Goal: Task Accomplishment & Management: Manage account settings

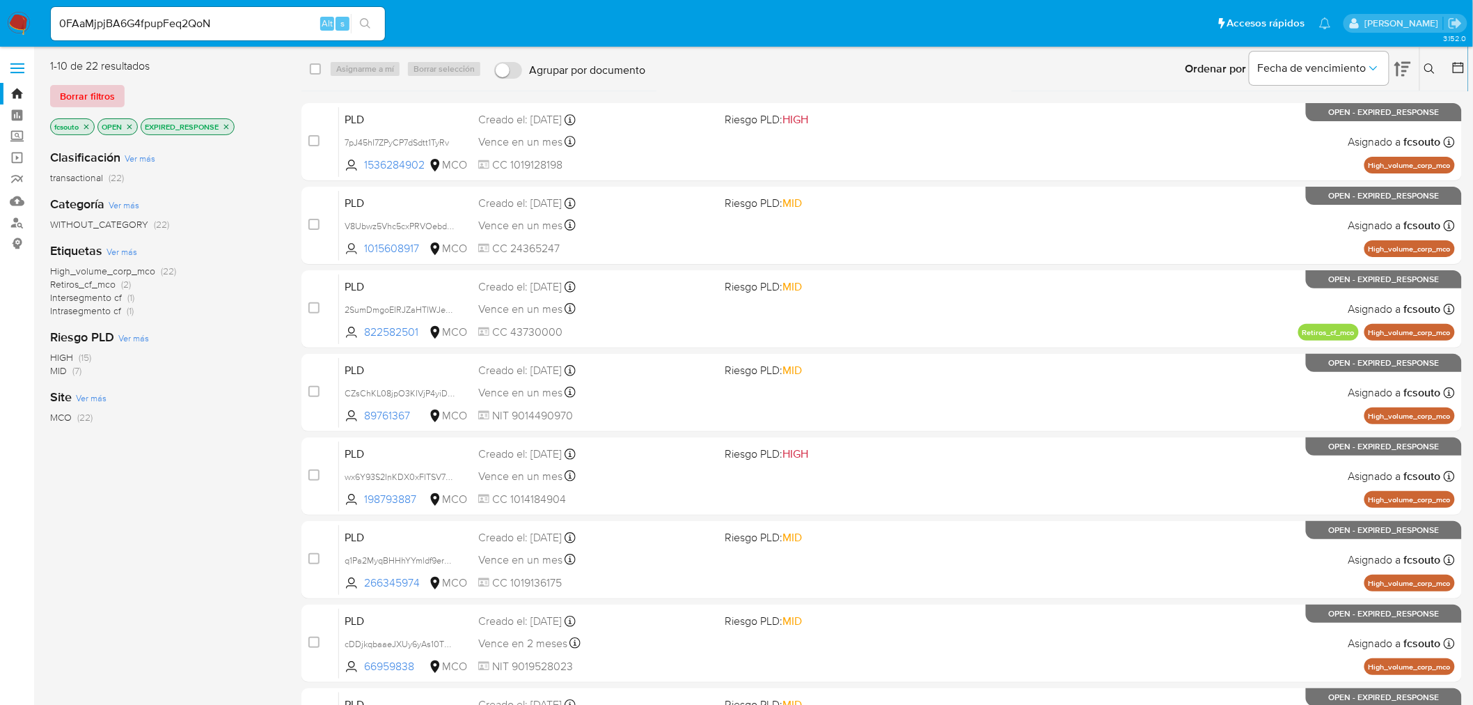
click at [82, 94] on span "Borrar filtros" at bounding box center [87, 95] width 55 height 19
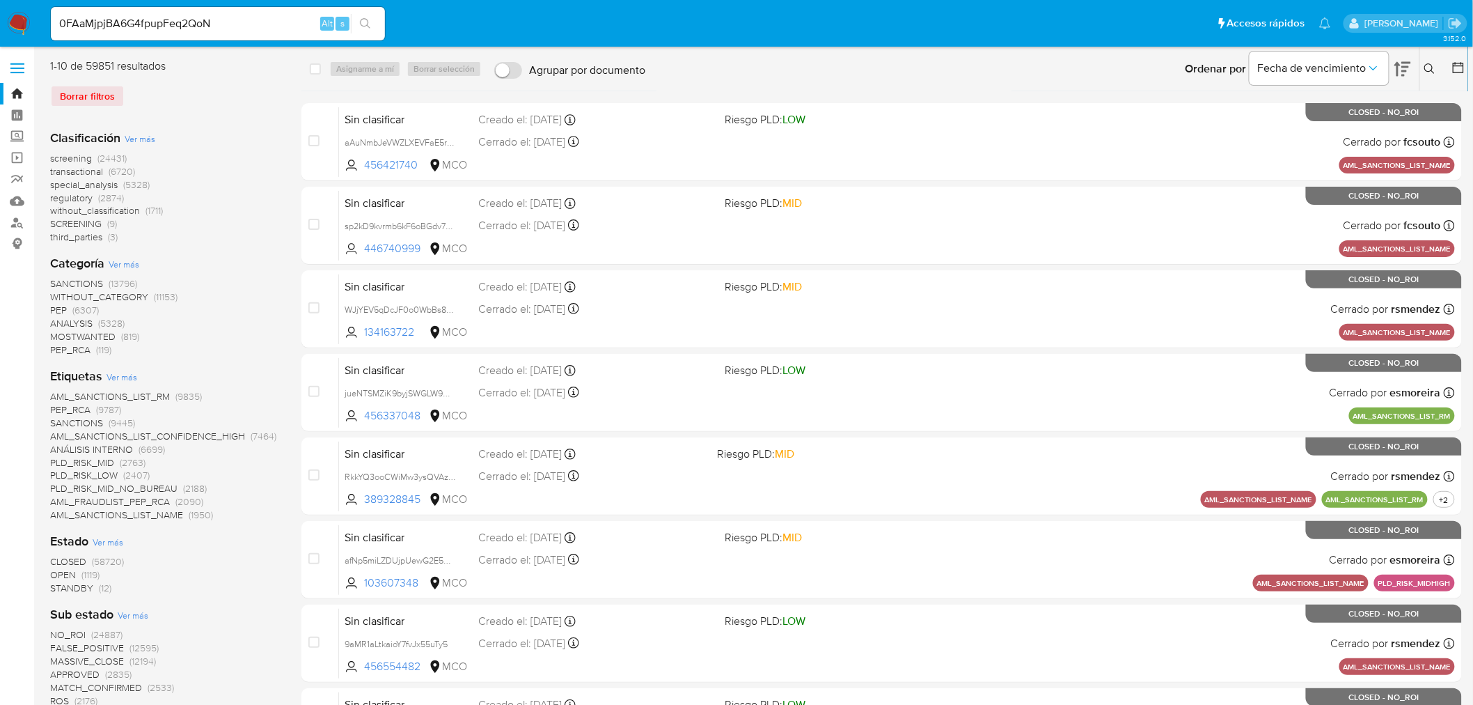
click at [1428, 72] on icon at bounding box center [1429, 68] width 11 height 11
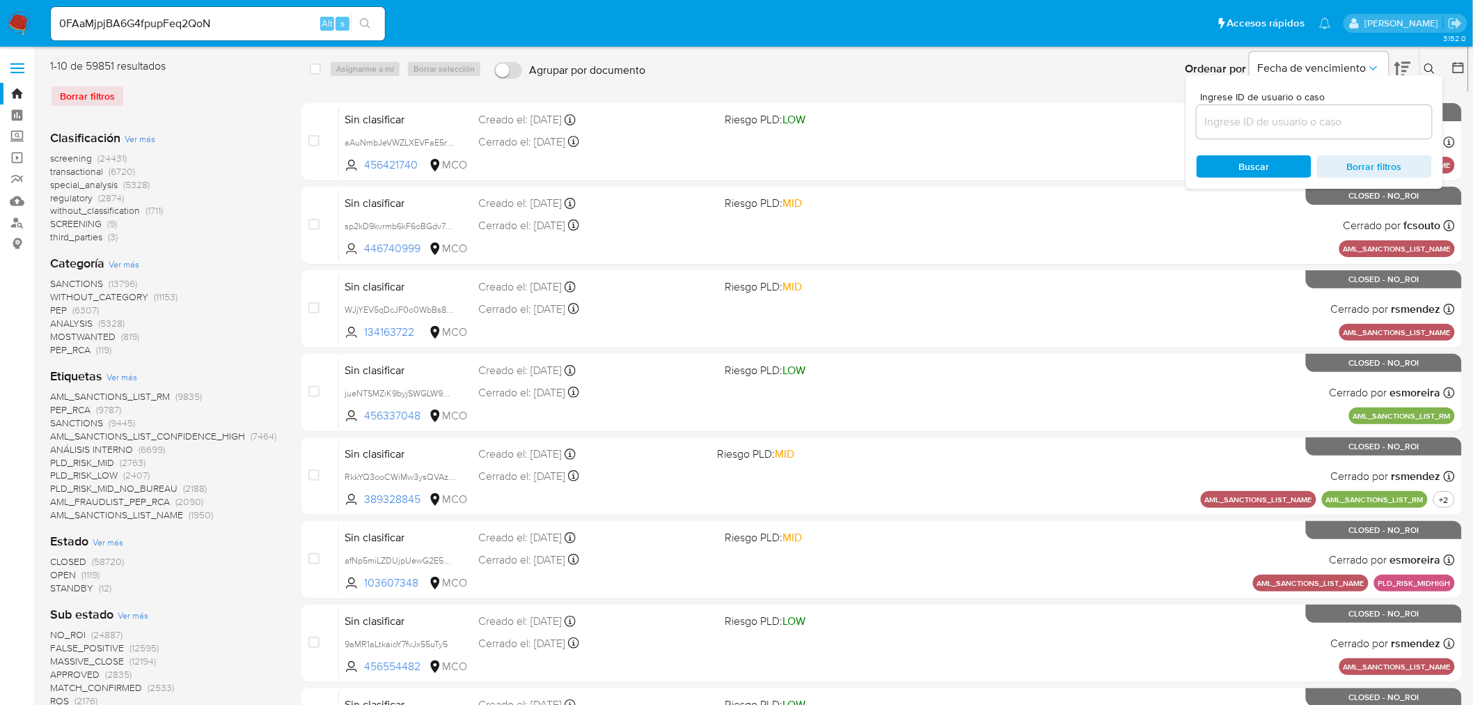
click at [1296, 123] on input at bounding box center [1314, 122] width 235 height 18
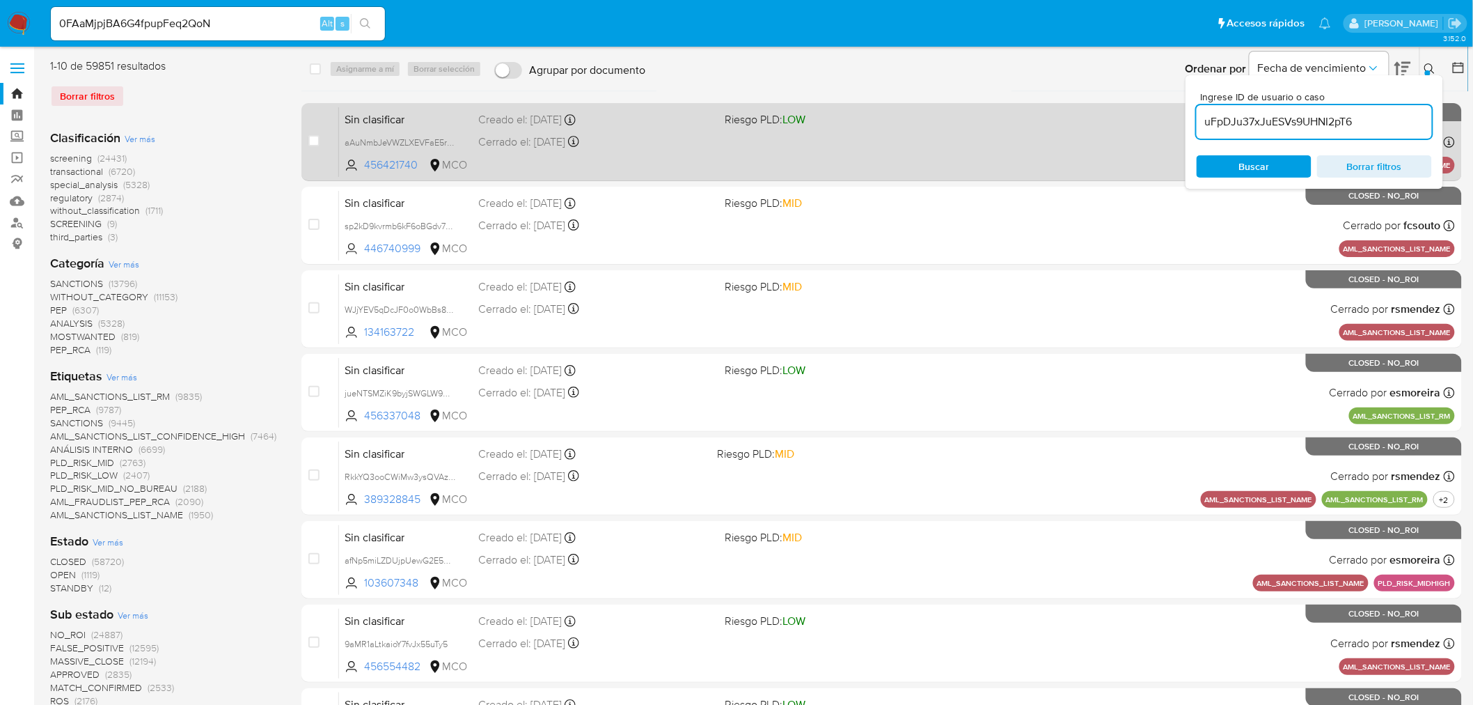
type input "uFpDJu37xJuESVs9UHNI2pT6"
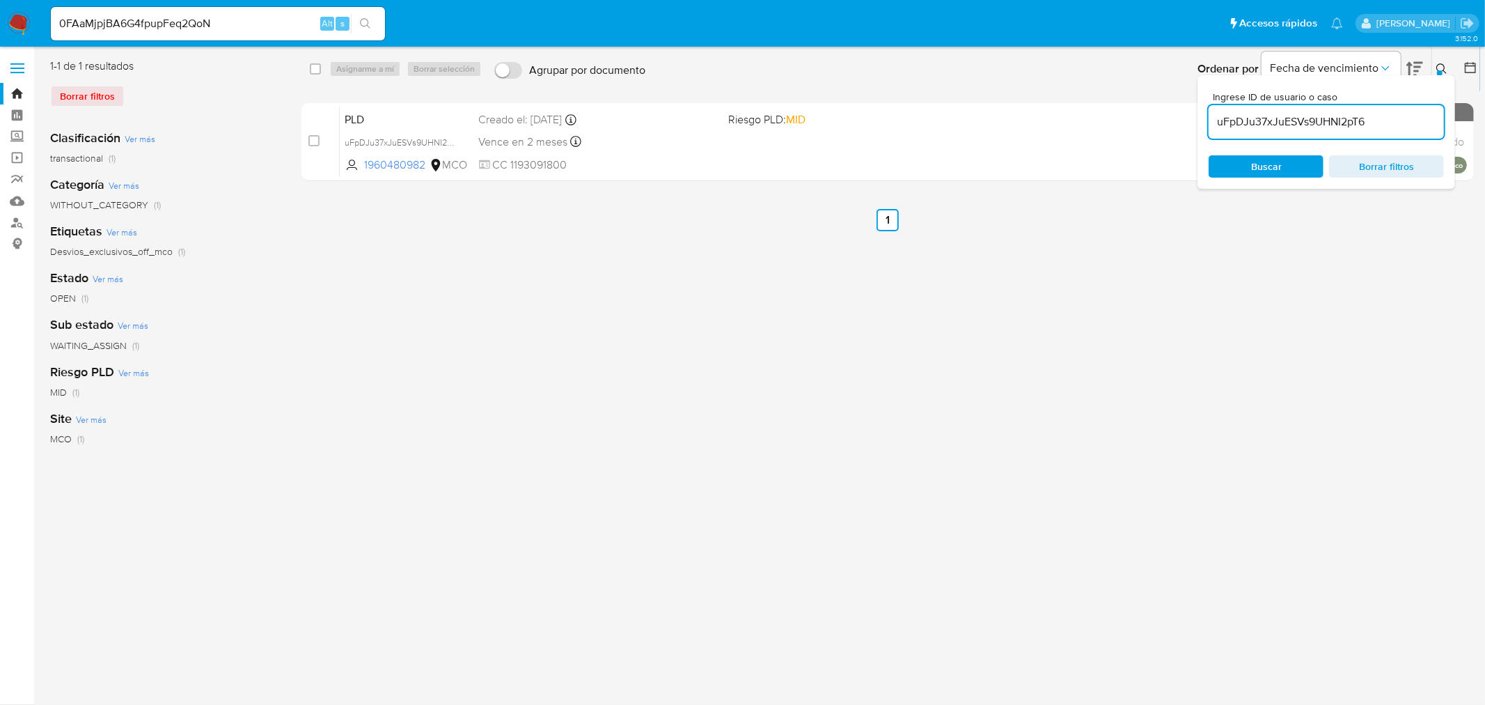
click at [1143, 275] on div "select-all-cases-checkbox Asignarme a mí Borrar selección Agrupar por documento…" at bounding box center [887, 358] width 1172 height 600
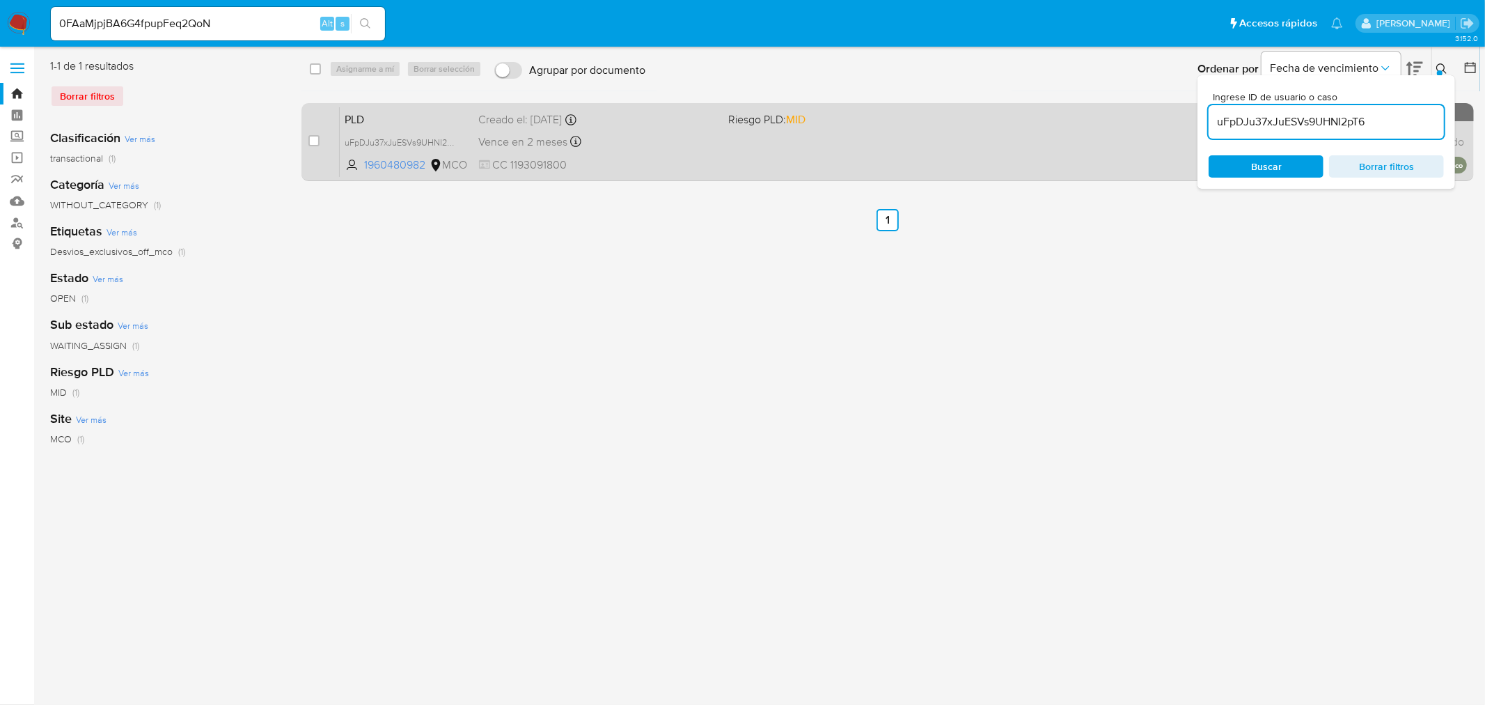
click at [642, 141] on div "Vence en 2 meses Vence el 10/10/2025 07:03:26" at bounding box center [598, 141] width 239 height 19
click at [320, 141] on div "case-item-checkbox No es posible asignar el caso" at bounding box center [323, 142] width 31 height 70
click at [315, 141] on input "checkbox" at bounding box center [313, 140] width 11 height 11
checkbox input "true"
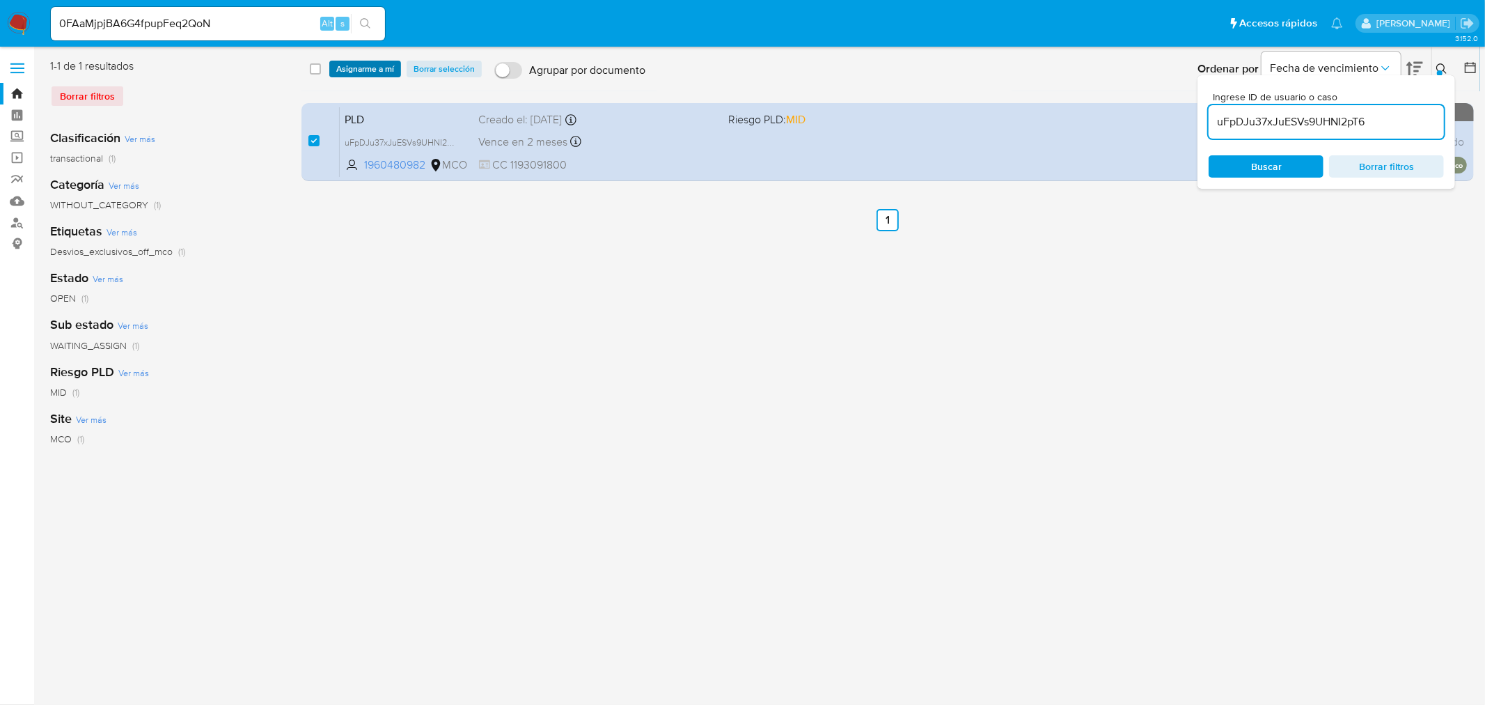
click at [385, 74] on span "Asignarme a mí" at bounding box center [365, 69] width 58 height 14
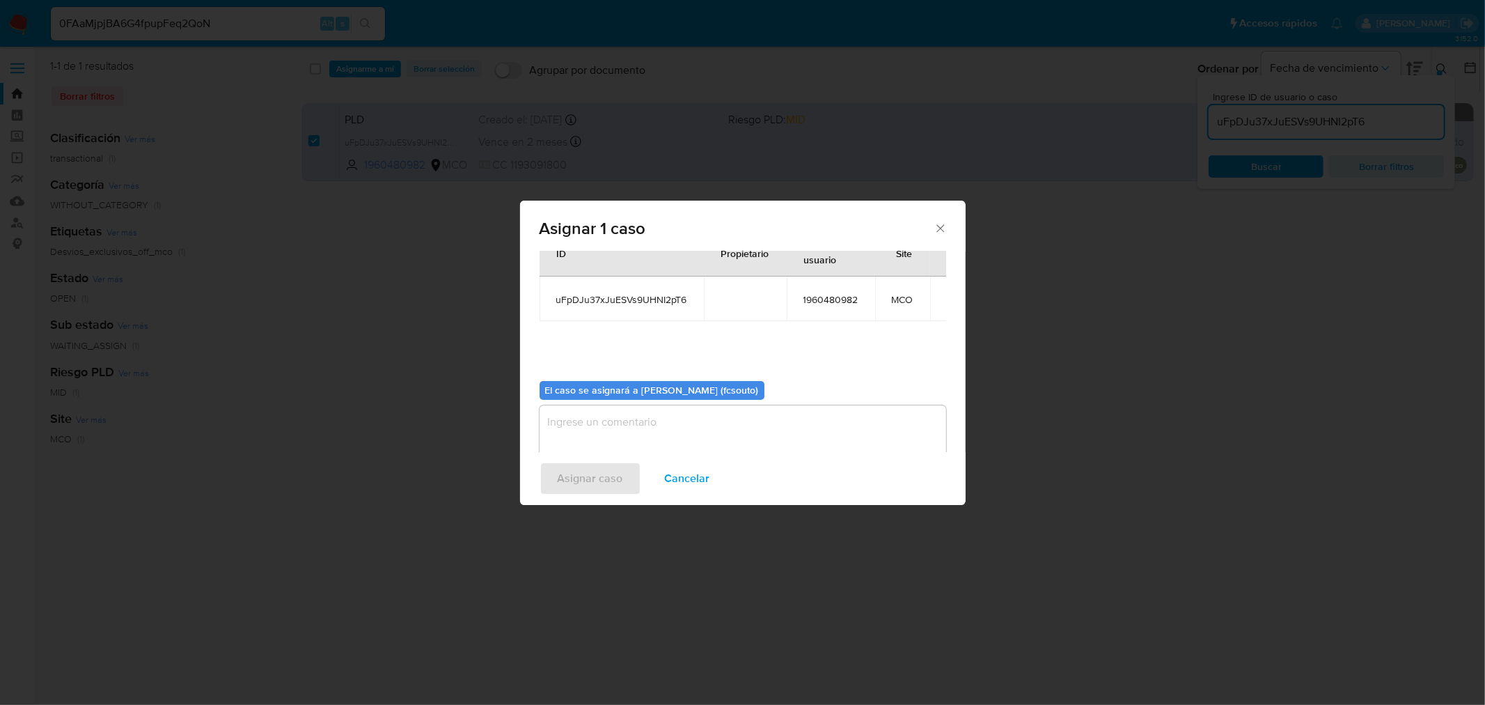
scroll to position [72, 0]
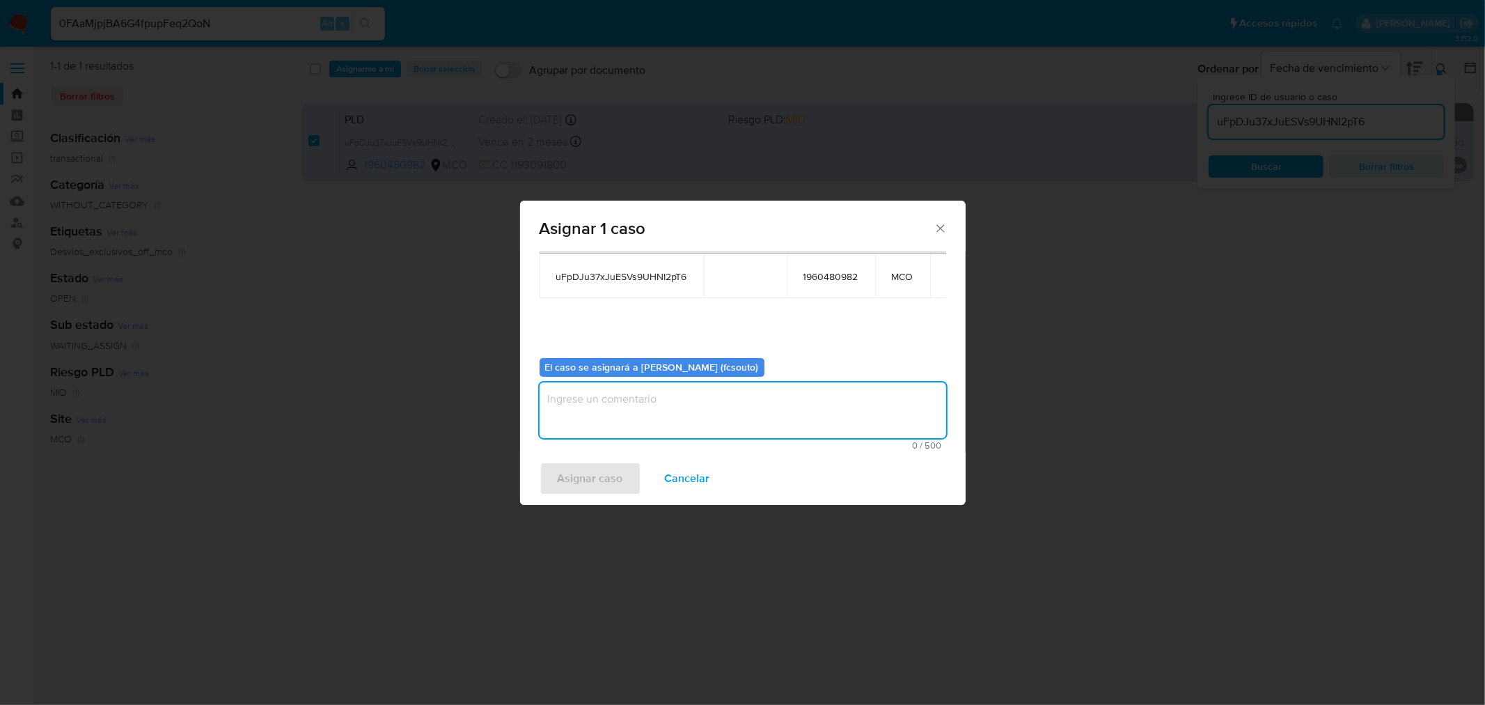
click at [705, 395] on textarea "assign-modal" at bounding box center [743, 410] width 407 height 56
type textarea "a"
type textarea "Asignación manual"
click at [588, 483] on span "Asignar caso" at bounding box center [590, 478] width 65 height 31
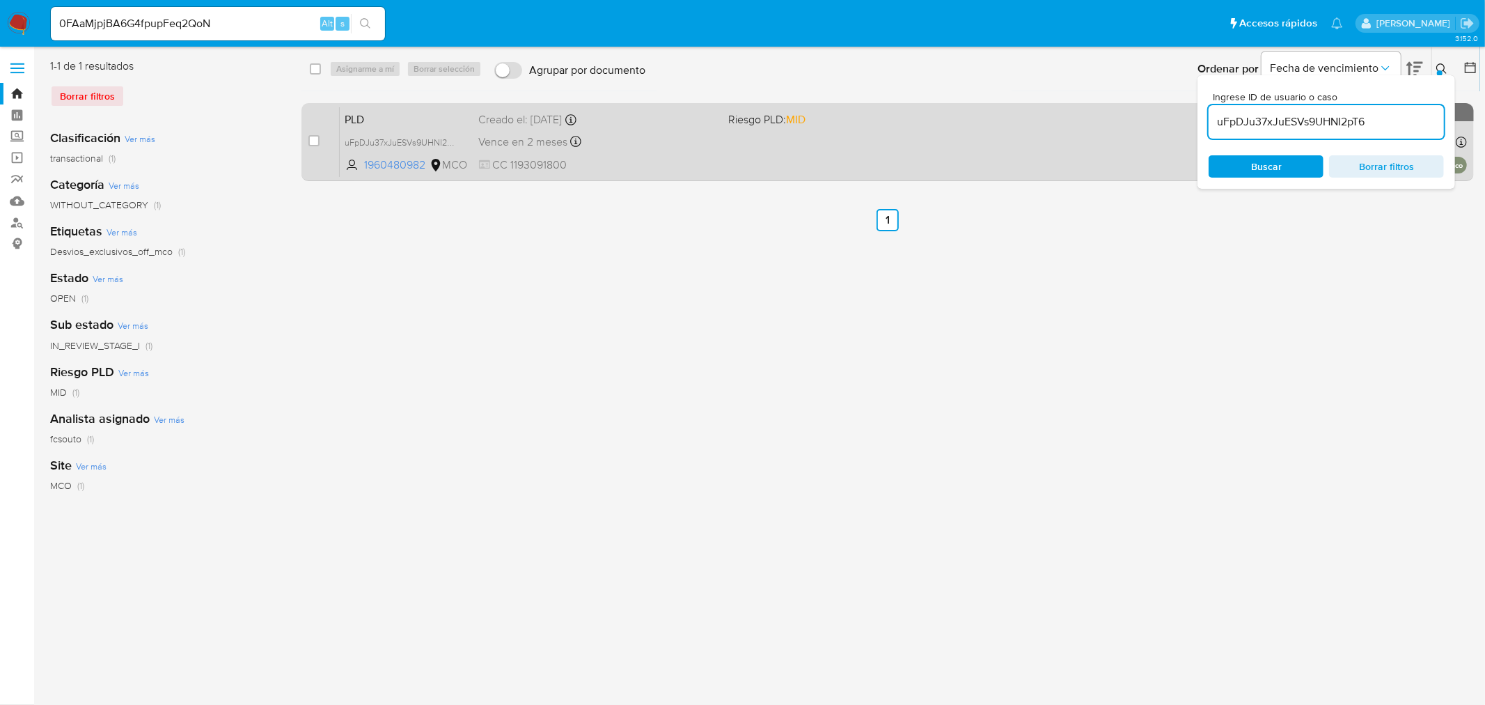
click at [836, 151] on div "PLD uFpDJu37xJuESVs9UHNI2pT6 1960480982 MCO Riesgo PLD: MID Creado el: 12/07/20…" at bounding box center [903, 142] width 1127 height 70
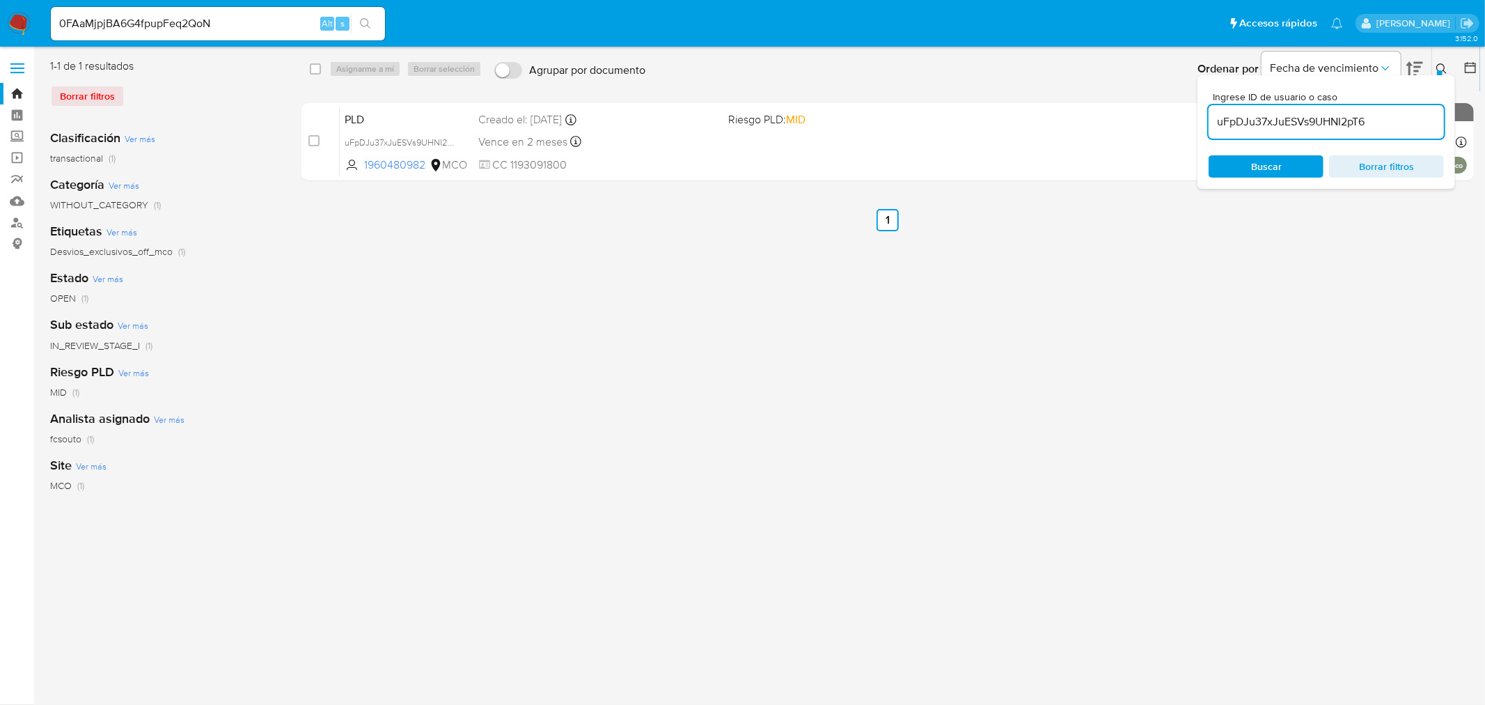
click at [1381, 120] on input "uFpDJu37xJuESVs9UHNI2pT6" at bounding box center [1326, 122] width 235 height 18
click at [1374, 120] on input "uFpDJu37xJuESVs9UHNI2pT6" at bounding box center [1326, 122] width 235 height 18
paste input "WjMFyCeNCqQlfffxmUt2utQ"
type input "uWjMFyCeNCqQlfffxmUt2utQ"
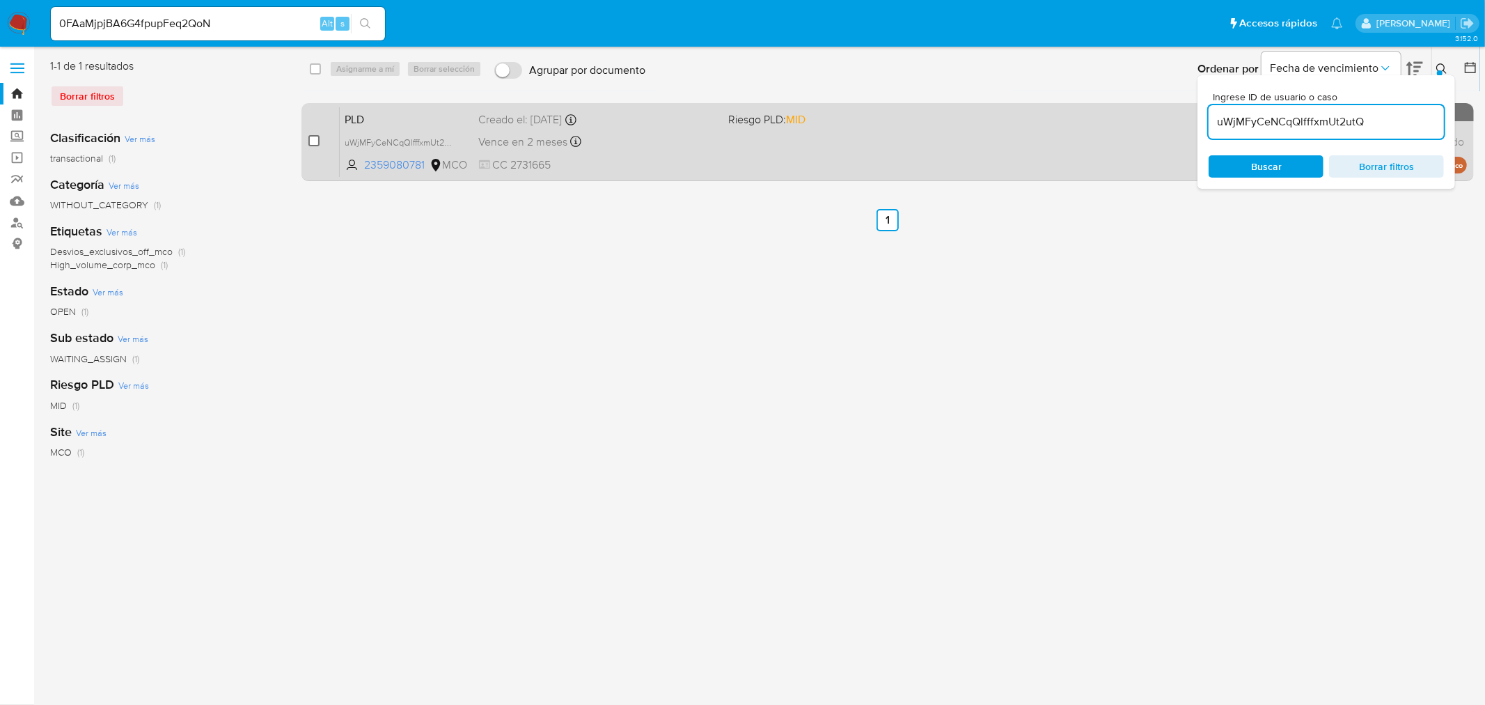
click at [316, 137] on input "checkbox" at bounding box center [313, 140] width 11 height 11
checkbox input "true"
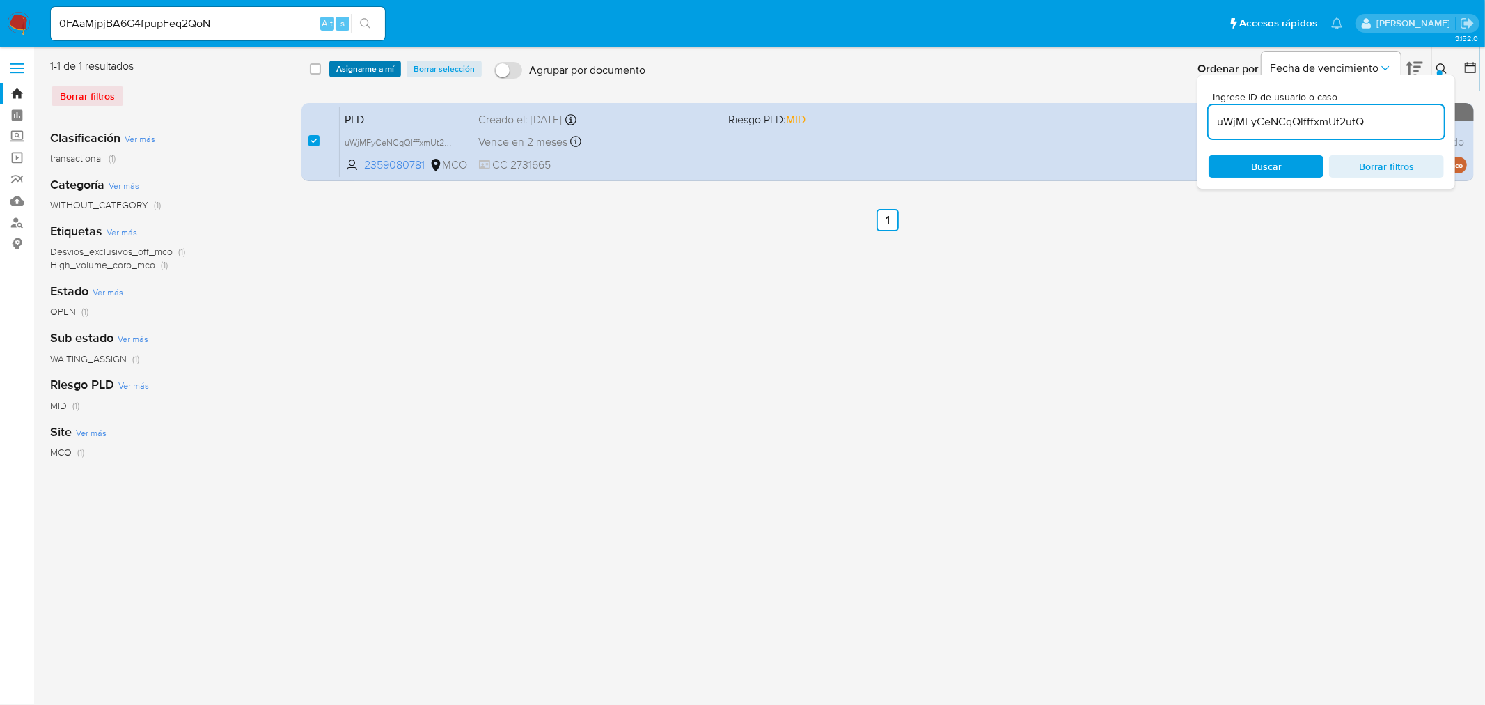
click at [369, 73] on span "Asignarme a mí" at bounding box center [365, 69] width 58 height 14
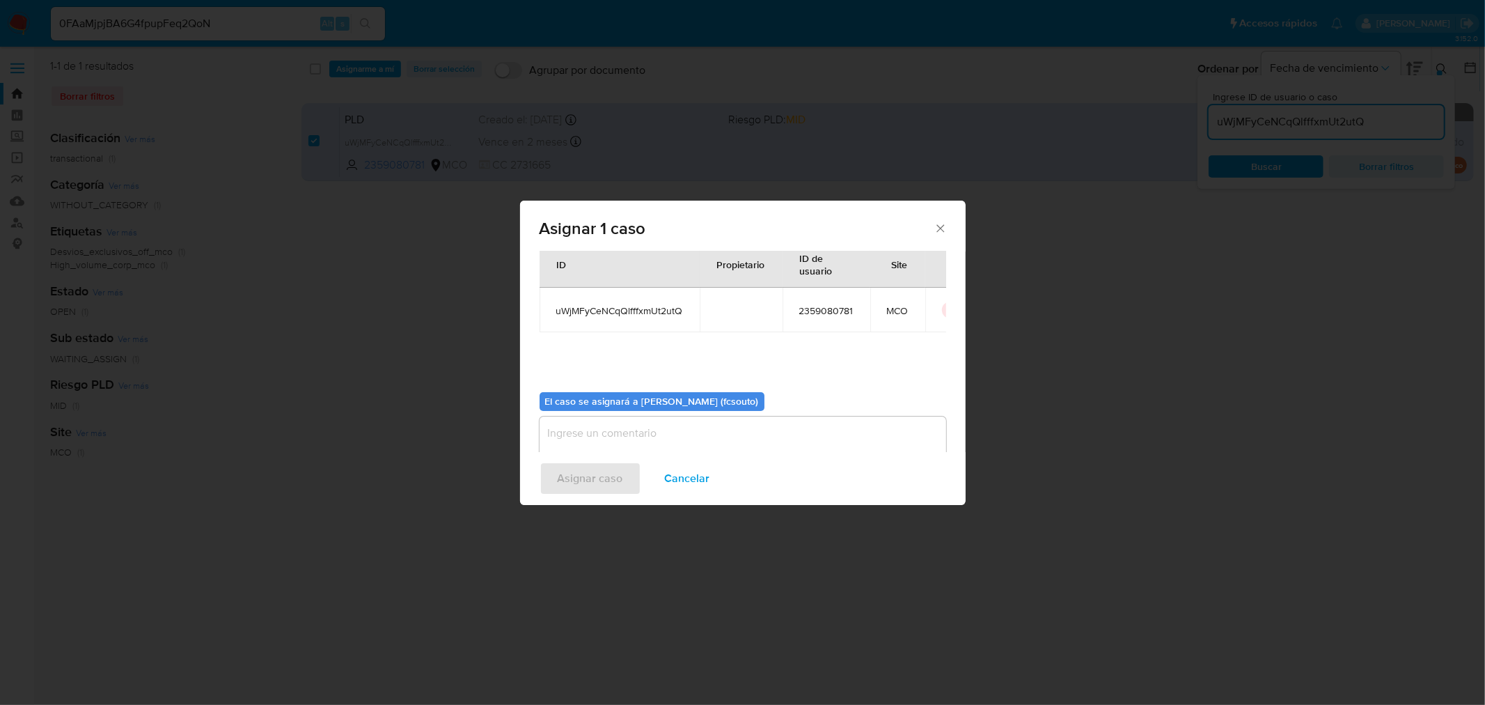
scroll to position [72, 0]
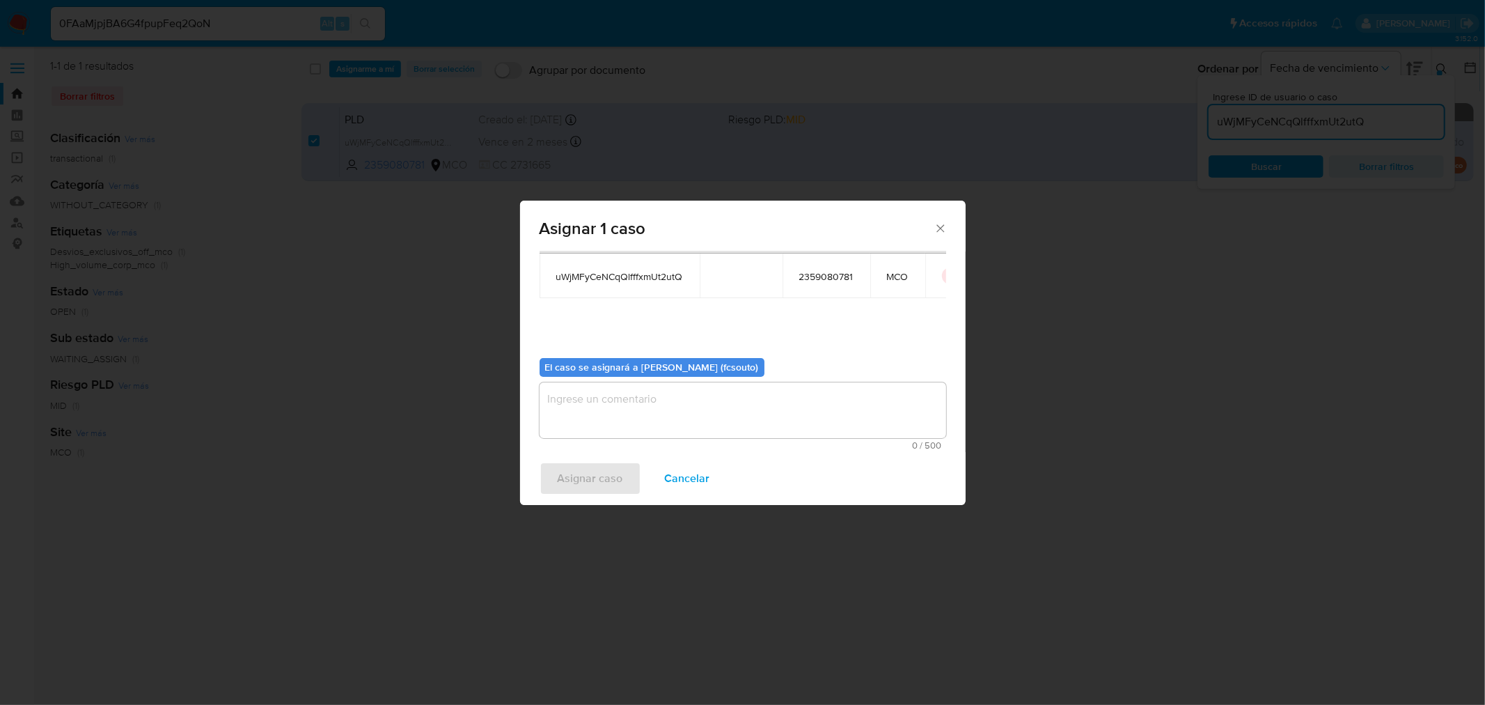
click at [666, 418] on textarea "assign-modal" at bounding box center [743, 410] width 407 height 56
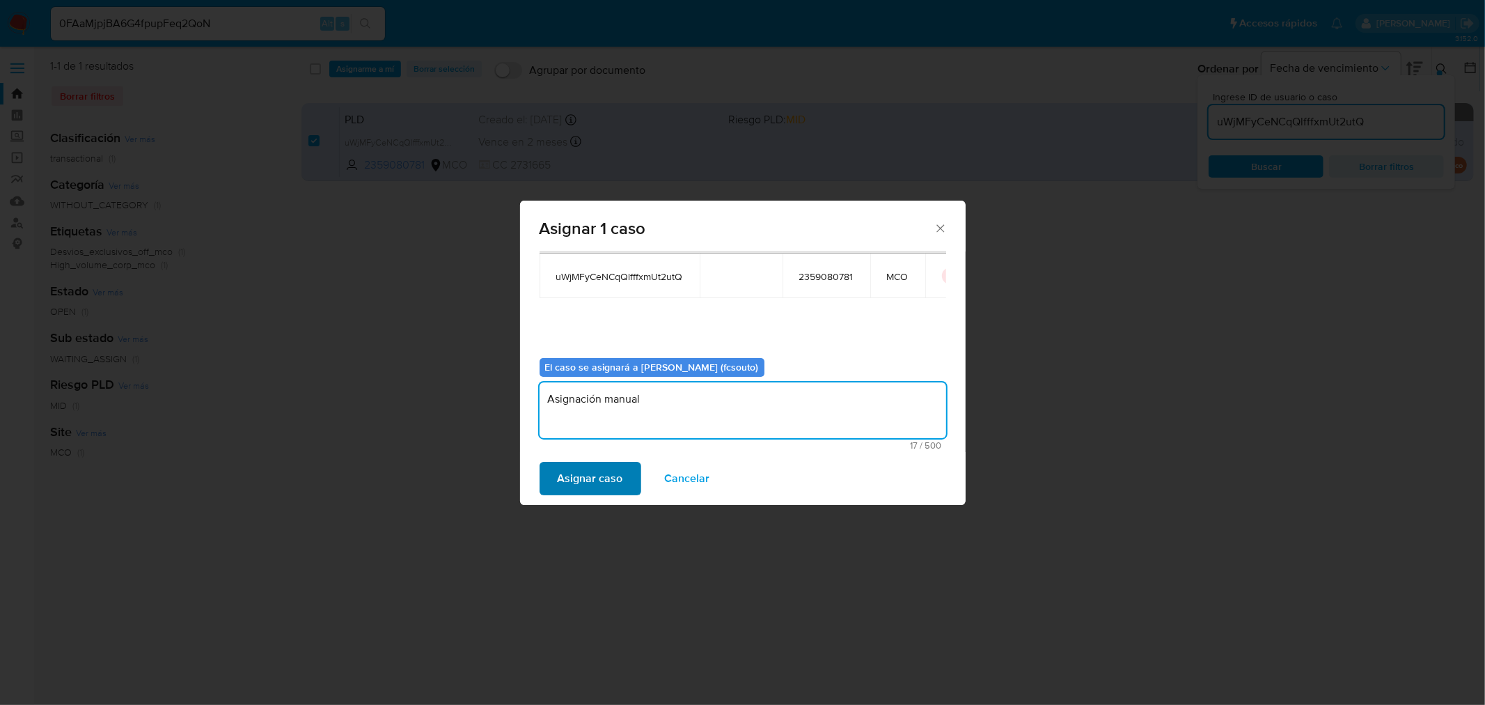
type textarea "Asignación manual"
click at [588, 475] on span "Asignar caso" at bounding box center [590, 478] width 65 height 31
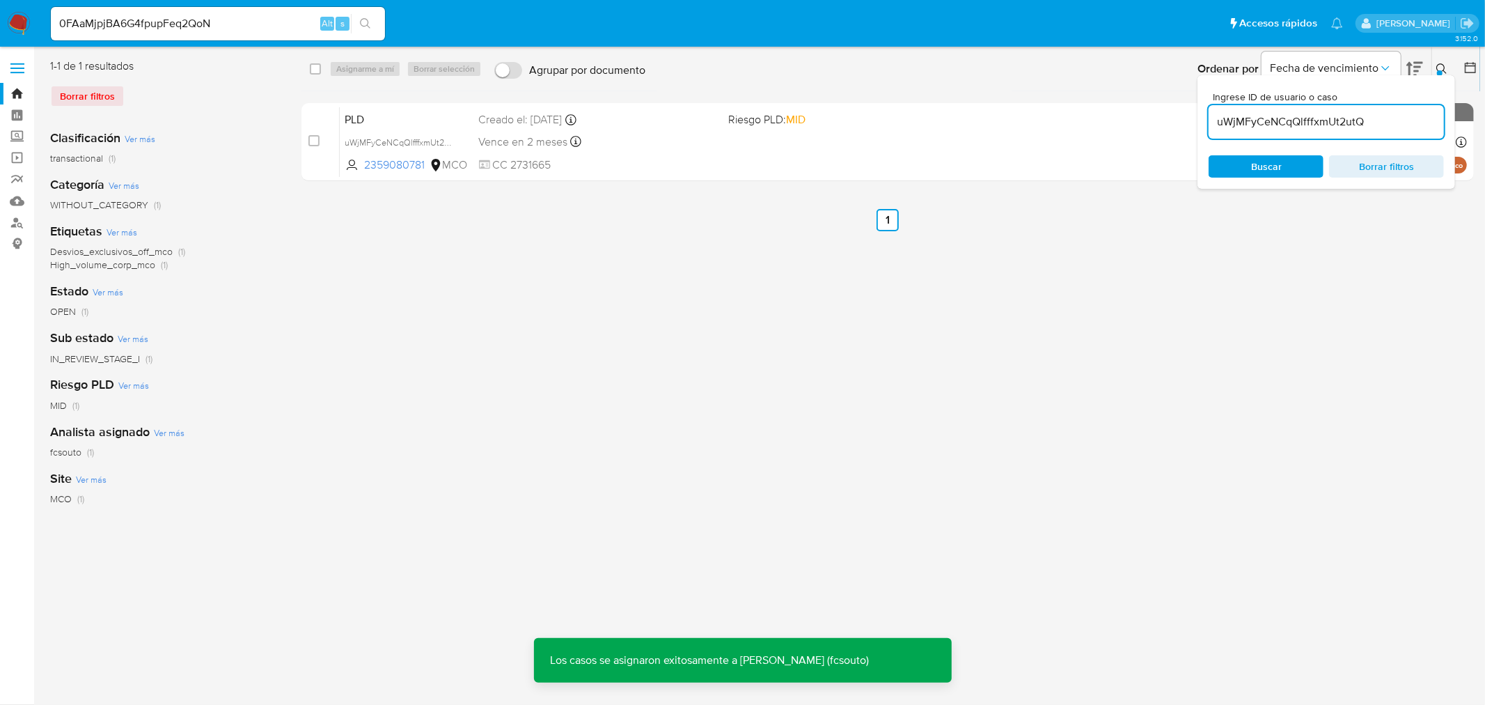
click at [631, 164] on span "CC 2731665" at bounding box center [598, 164] width 239 height 15
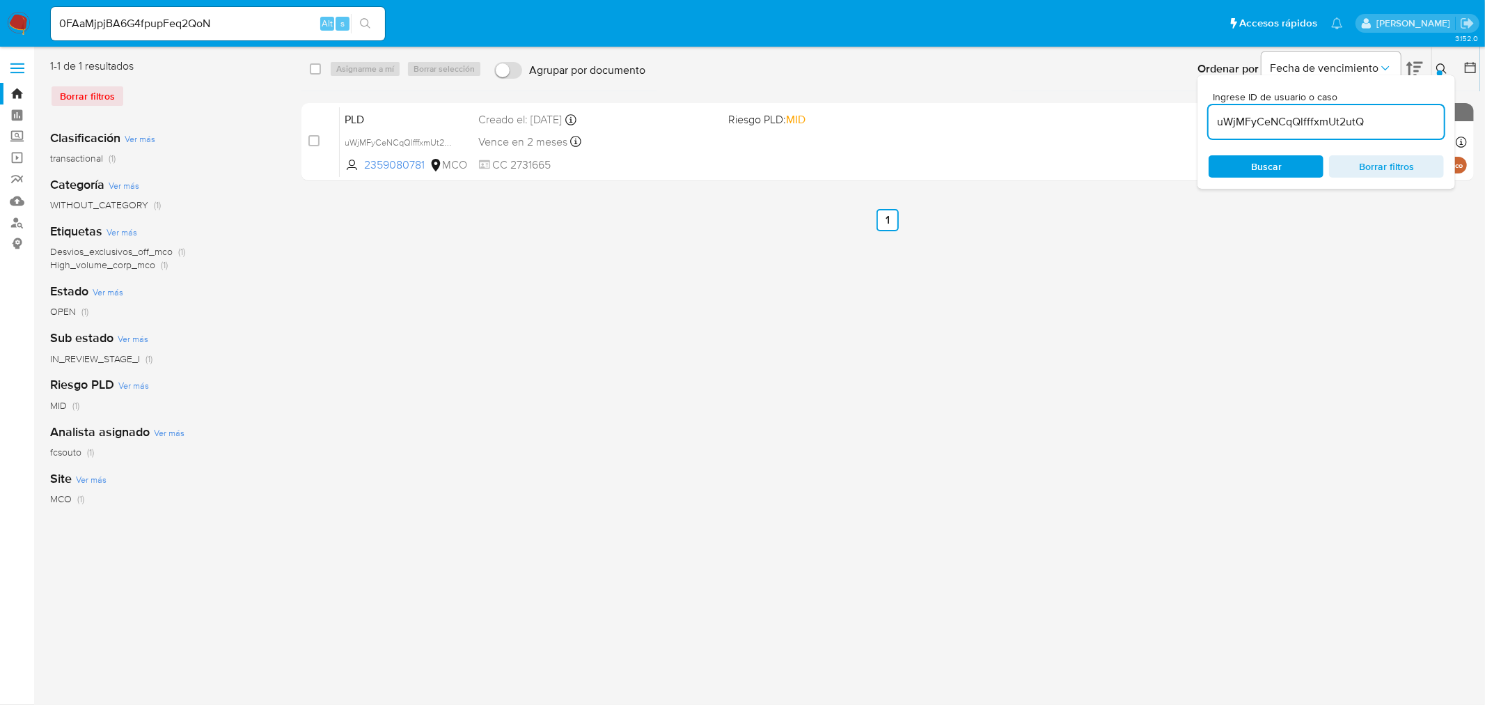
click at [1331, 114] on input "uWjMFyCeNCqQlfffxmUt2utQ" at bounding box center [1326, 122] width 235 height 18
paste input "VG1woIp2CHx6Ep1FoUMbNGmw"
type input "VG1woIp2CHx6Ep1FoUMbNGmw"
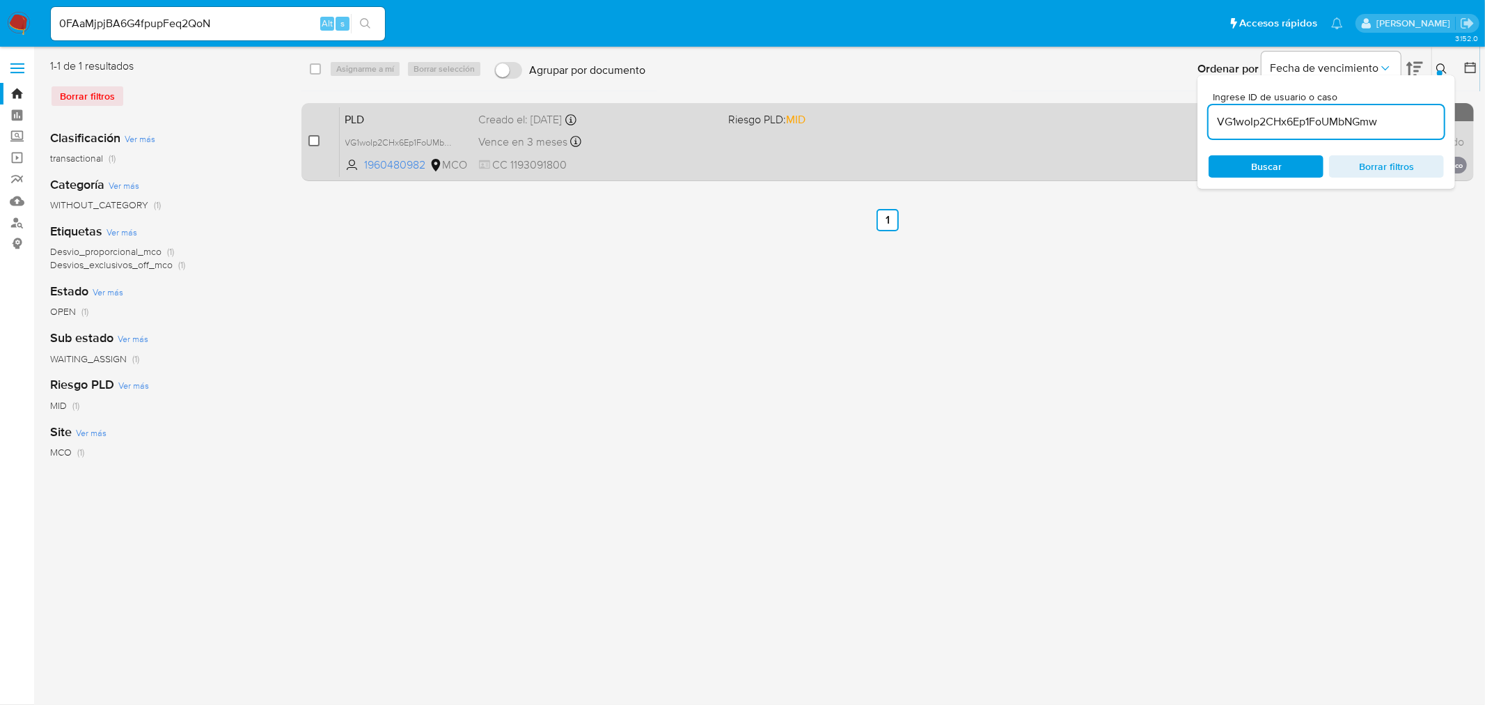
click at [315, 143] on input "checkbox" at bounding box center [313, 140] width 11 height 11
checkbox input "true"
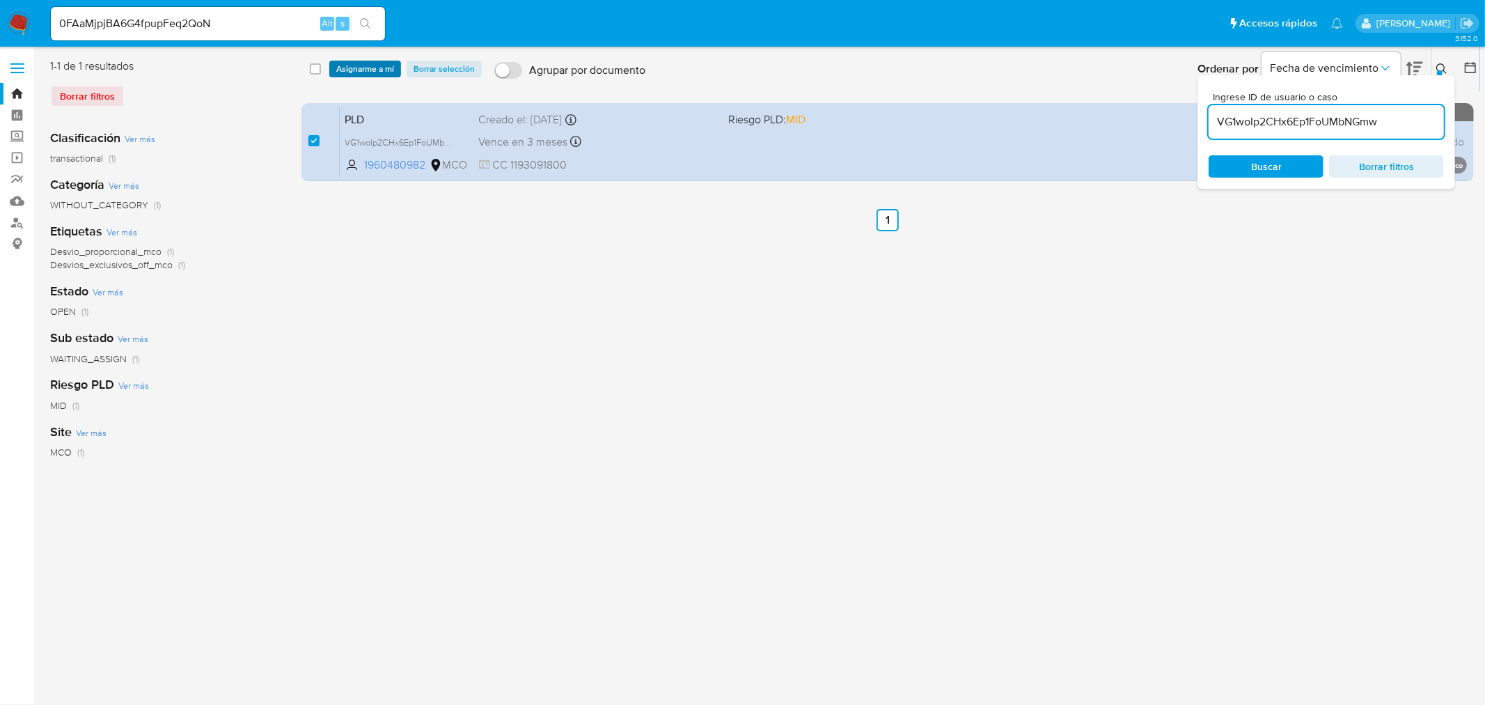
click at [373, 70] on span "Asignarme a mí" at bounding box center [365, 69] width 58 height 14
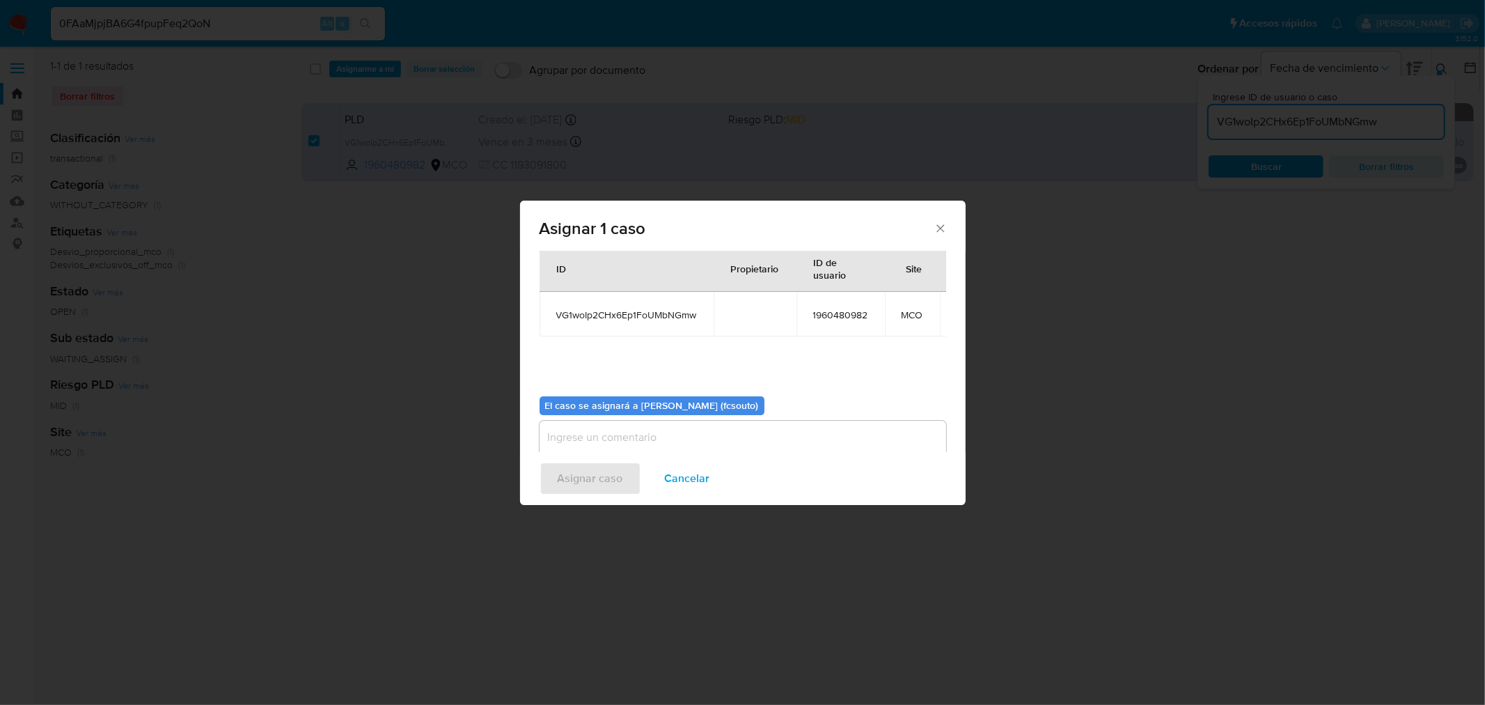
scroll to position [84, 0]
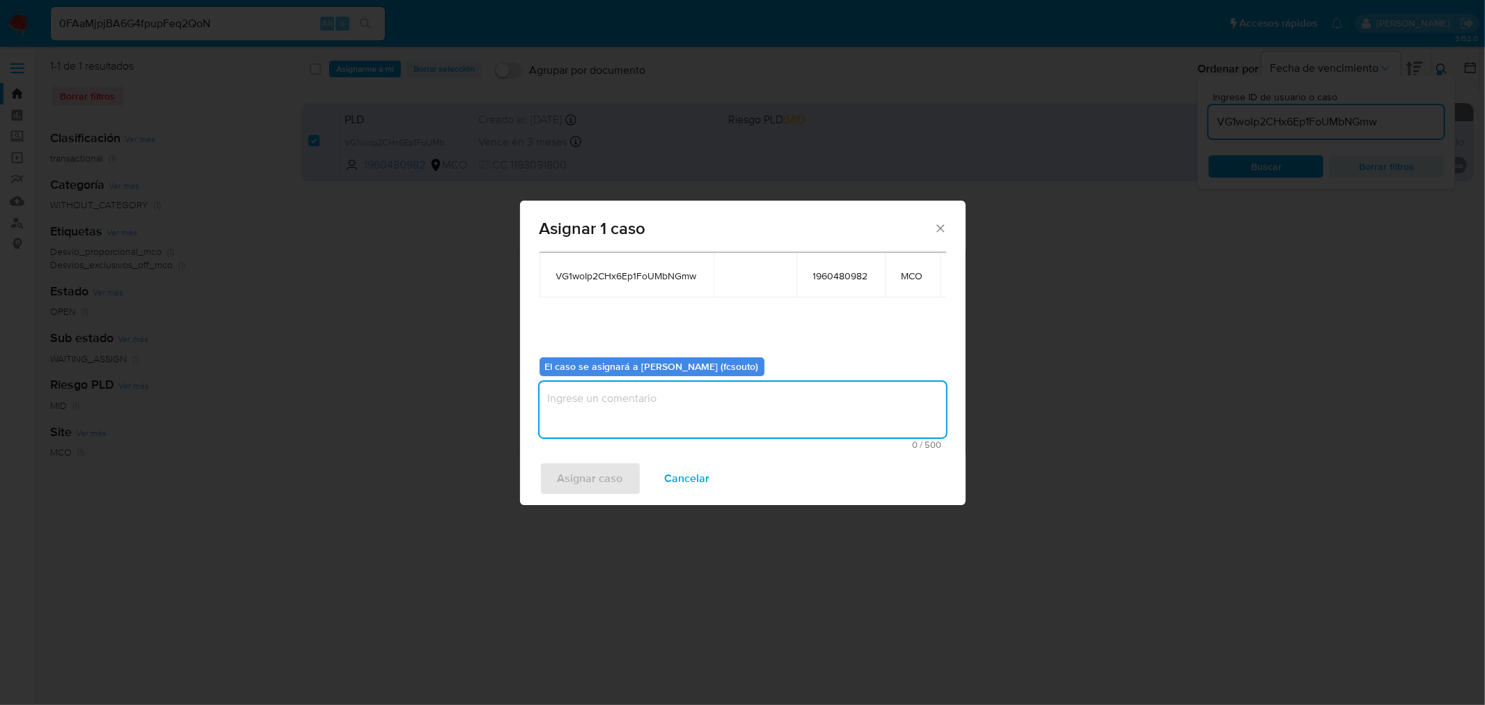
click at [692, 418] on textarea "assign-modal" at bounding box center [743, 409] width 407 height 56
type textarea "Asignación manual"
click at [609, 478] on span "Asignar caso" at bounding box center [590, 478] width 65 height 31
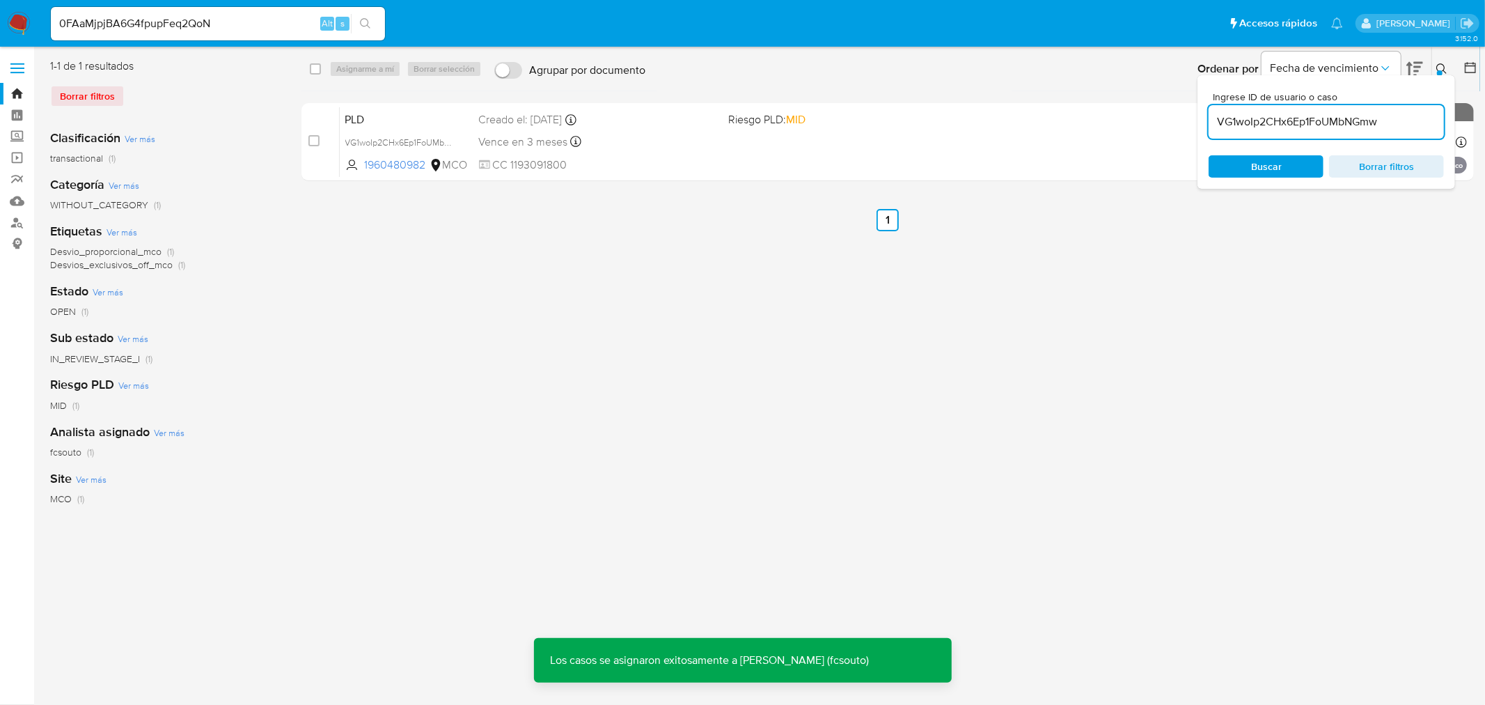
click at [668, 158] on span "CC 1193091800" at bounding box center [598, 164] width 239 height 15
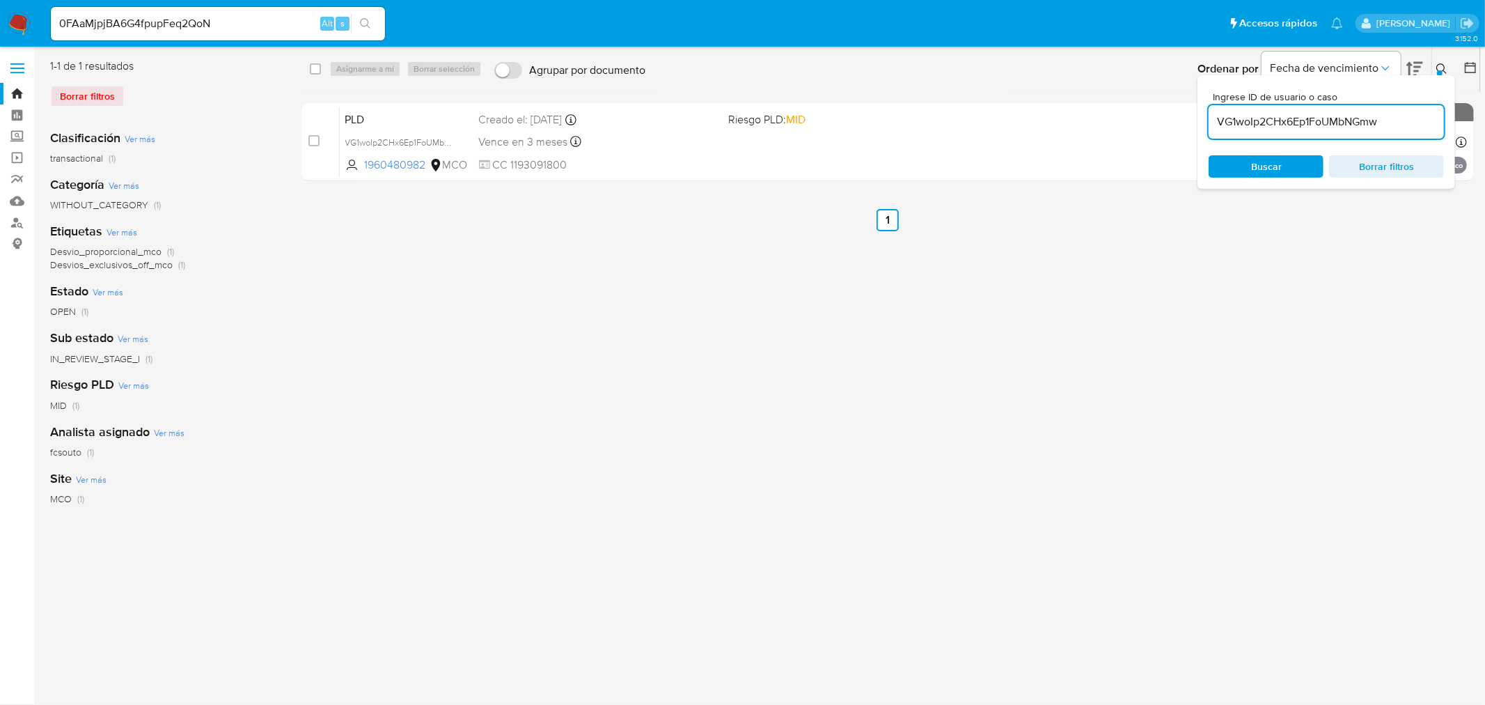
click at [1297, 131] on div "VG1woIp2CHx6Ep1FoUMbNGmw" at bounding box center [1326, 121] width 235 height 33
click at [1300, 125] on input "VG1woIp2CHx6Ep1FoUMbNGmw" at bounding box center [1326, 122] width 235 height 18
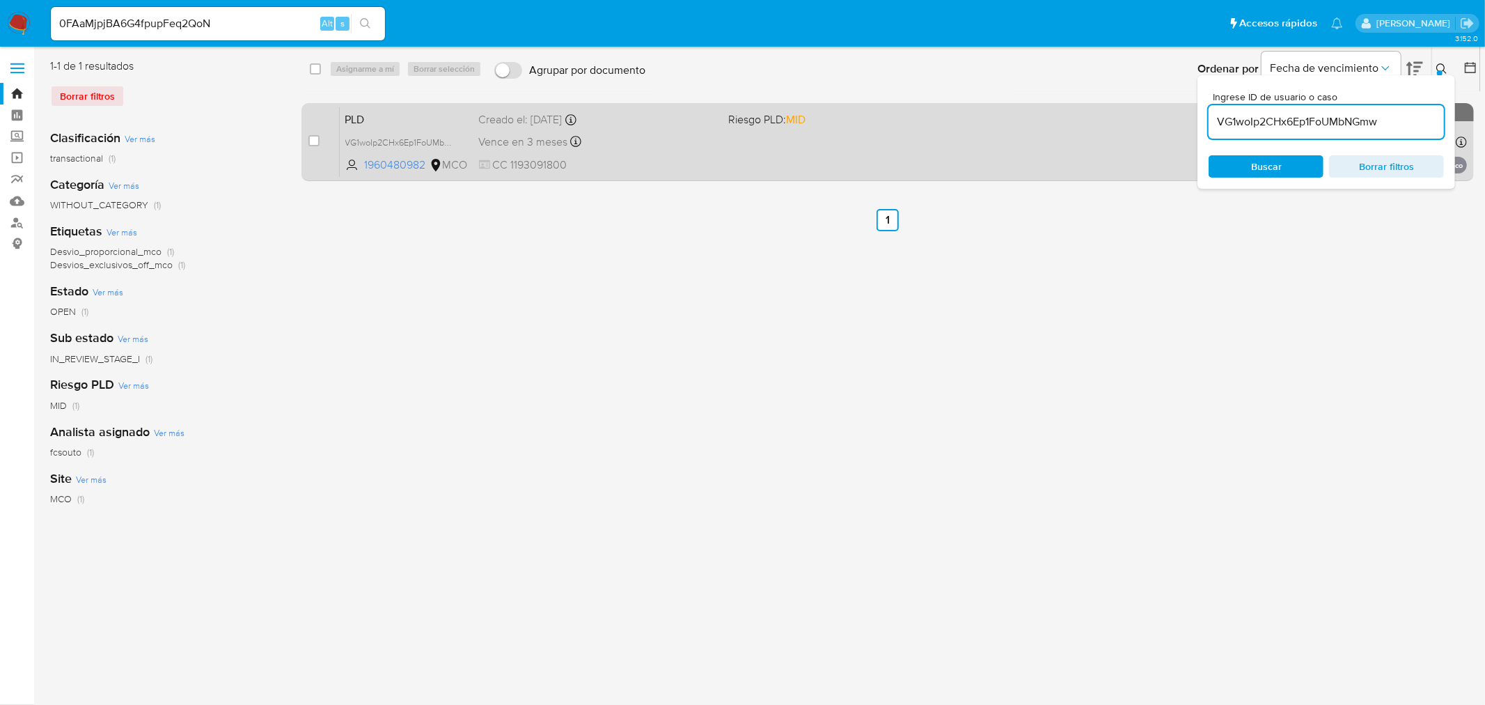
paste input "oJfuAL3CrKtfdpqzidroJGc5"
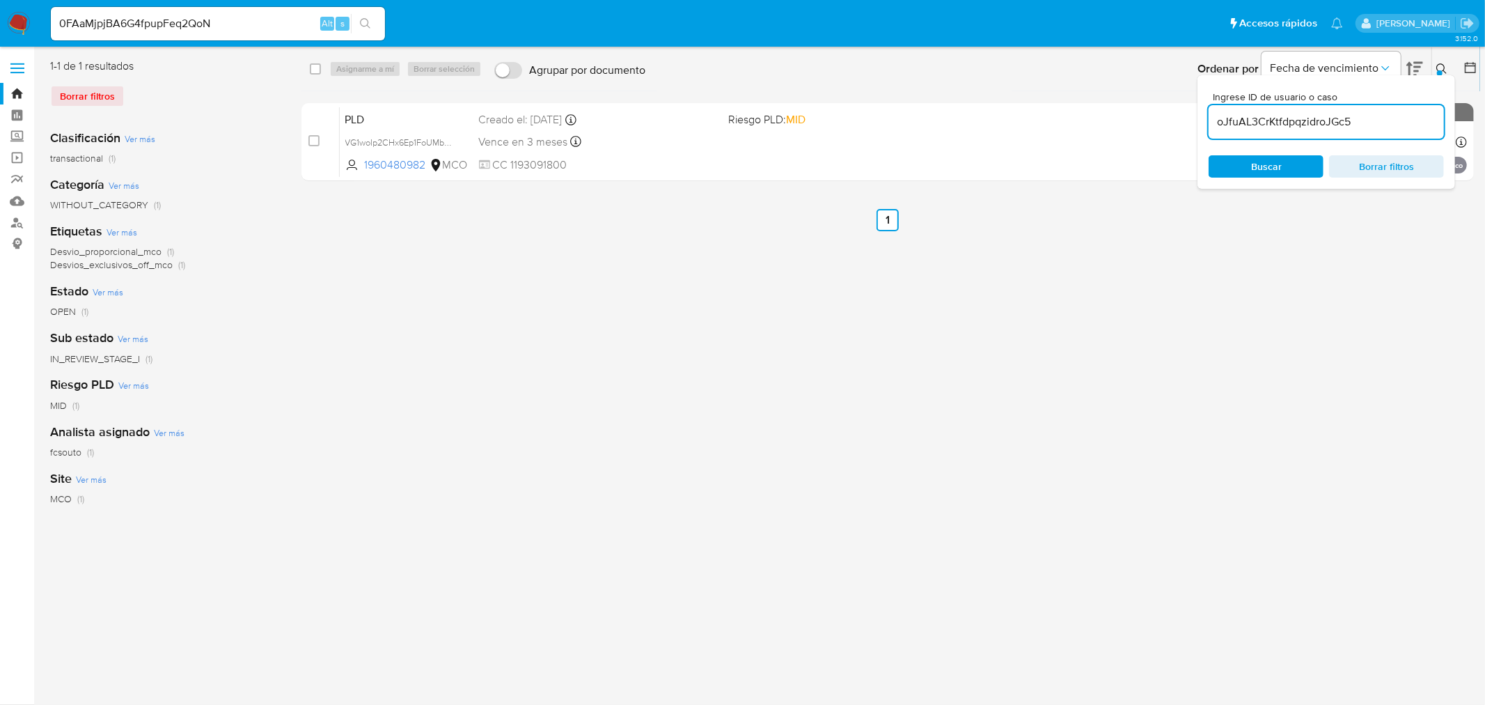
type input "oJfuAL3CrKtfdpqzidroJGc5"
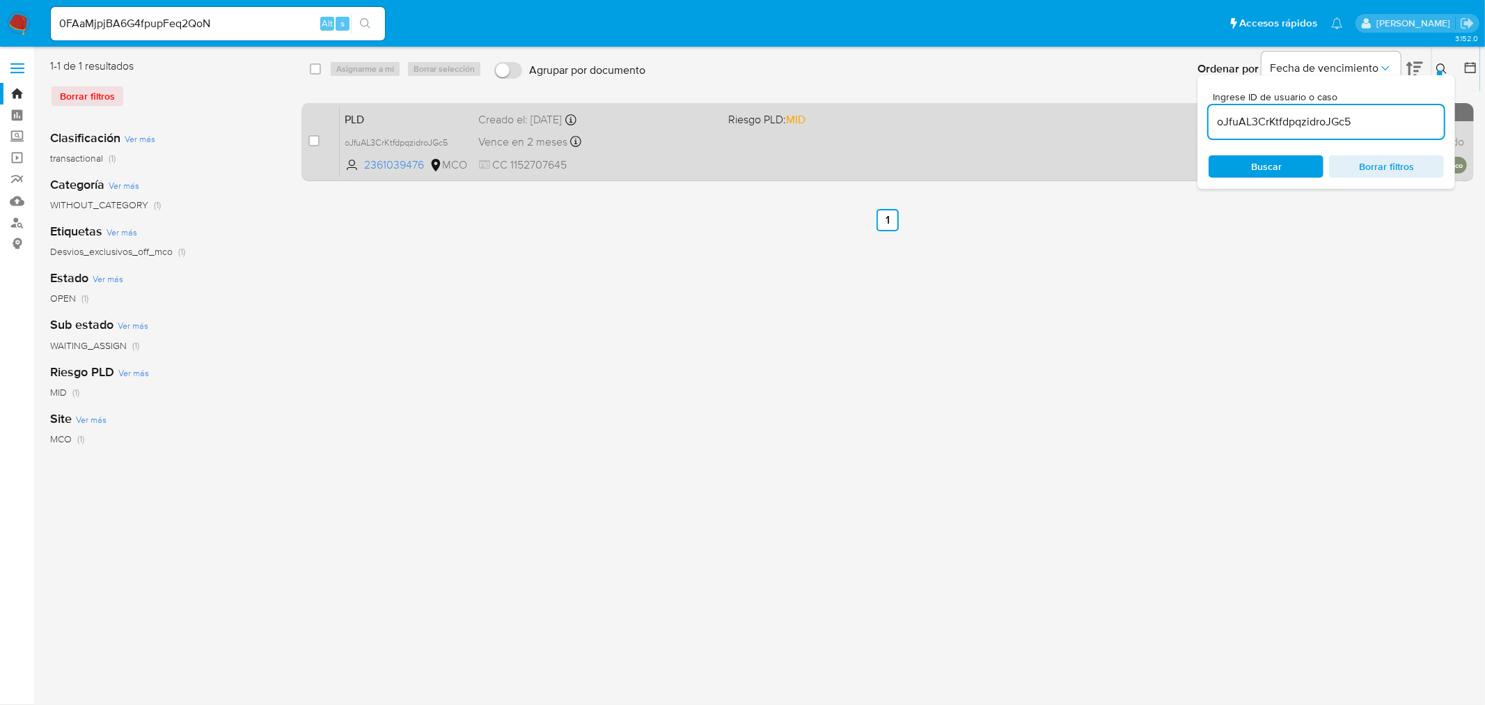
click at [677, 134] on div "Vence en 2 meses Vence el 10/10/2025 07:07:53" at bounding box center [598, 141] width 239 height 19
click at [315, 131] on div "case-item-checkbox No es posible asignar el caso" at bounding box center [323, 142] width 31 height 70
click at [317, 137] on input "checkbox" at bounding box center [313, 140] width 11 height 11
checkbox input "true"
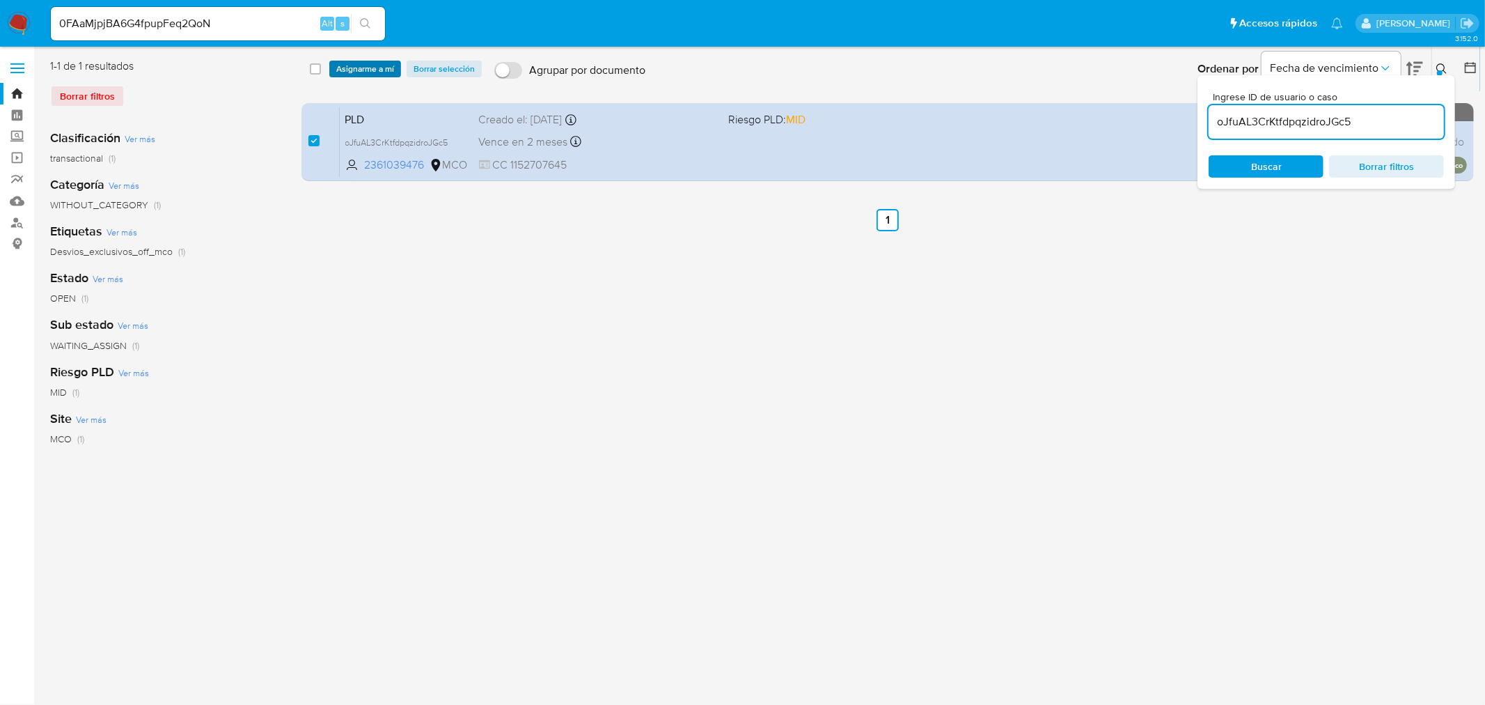
click at [387, 71] on span "Asignarme a mí" at bounding box center [365, 69] width 58 height 14
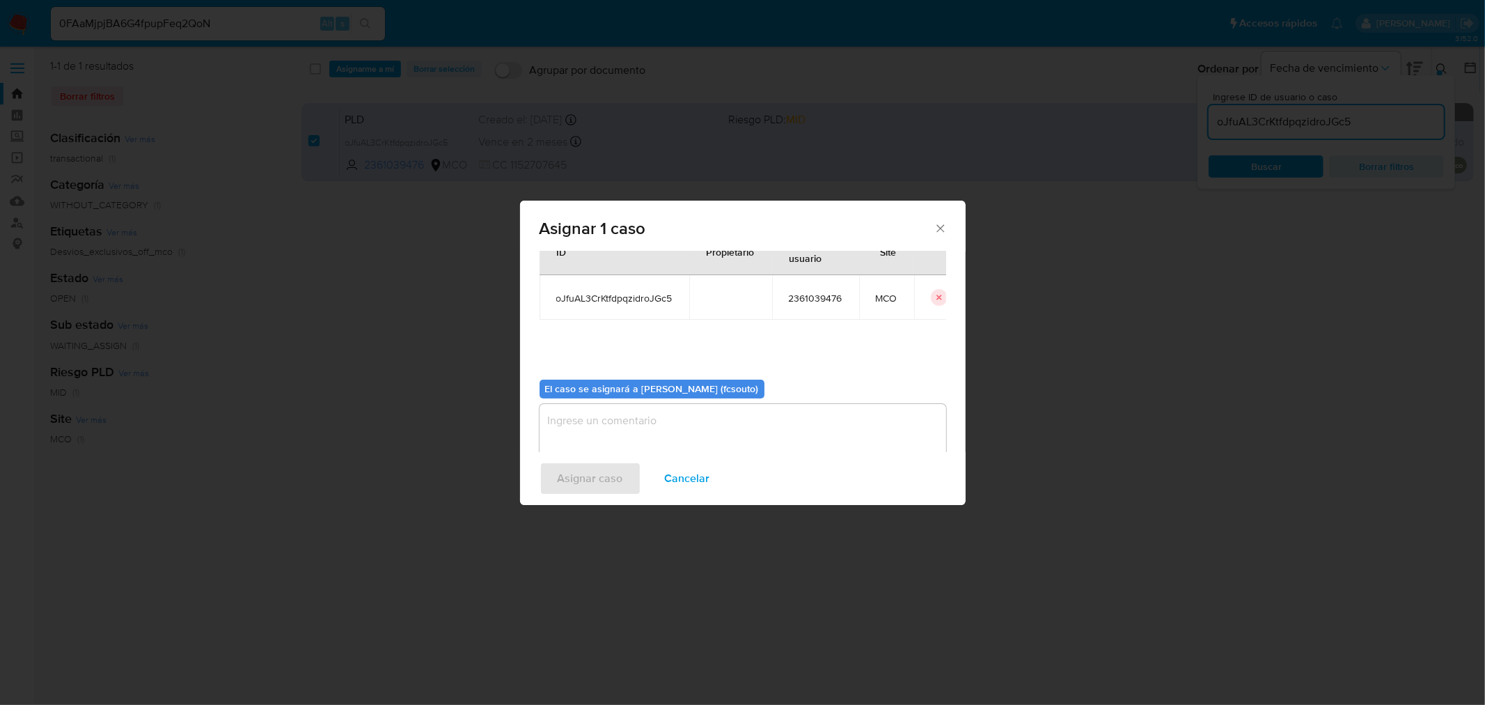
scroll to position [72, 0]
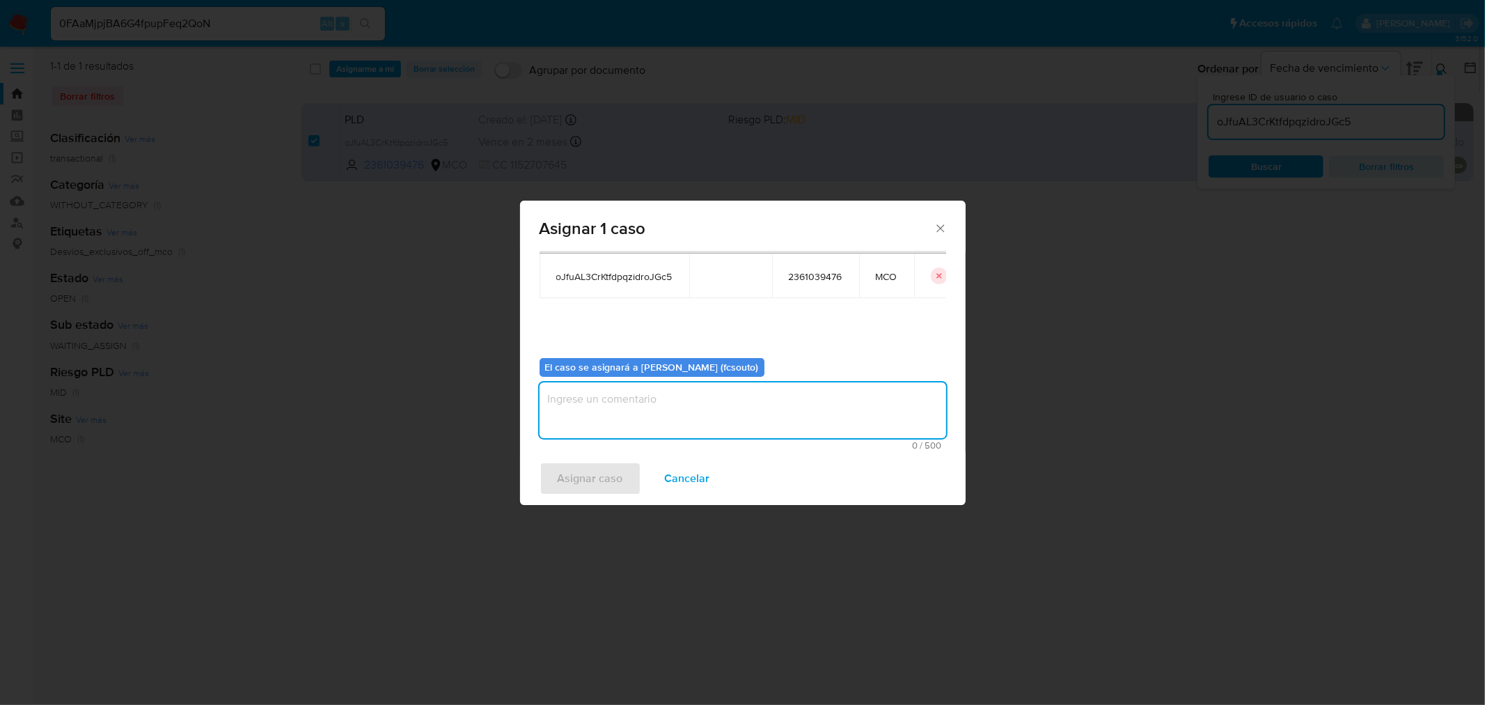
click at [698, 407] on textarea "assign-modal" at bounding box center [743, 410] width 407 height 56
type textarea "Asignación manual"
click at [617, 485] on span "Asignar caso" at bounding box center [590, 478] width 65 height 31
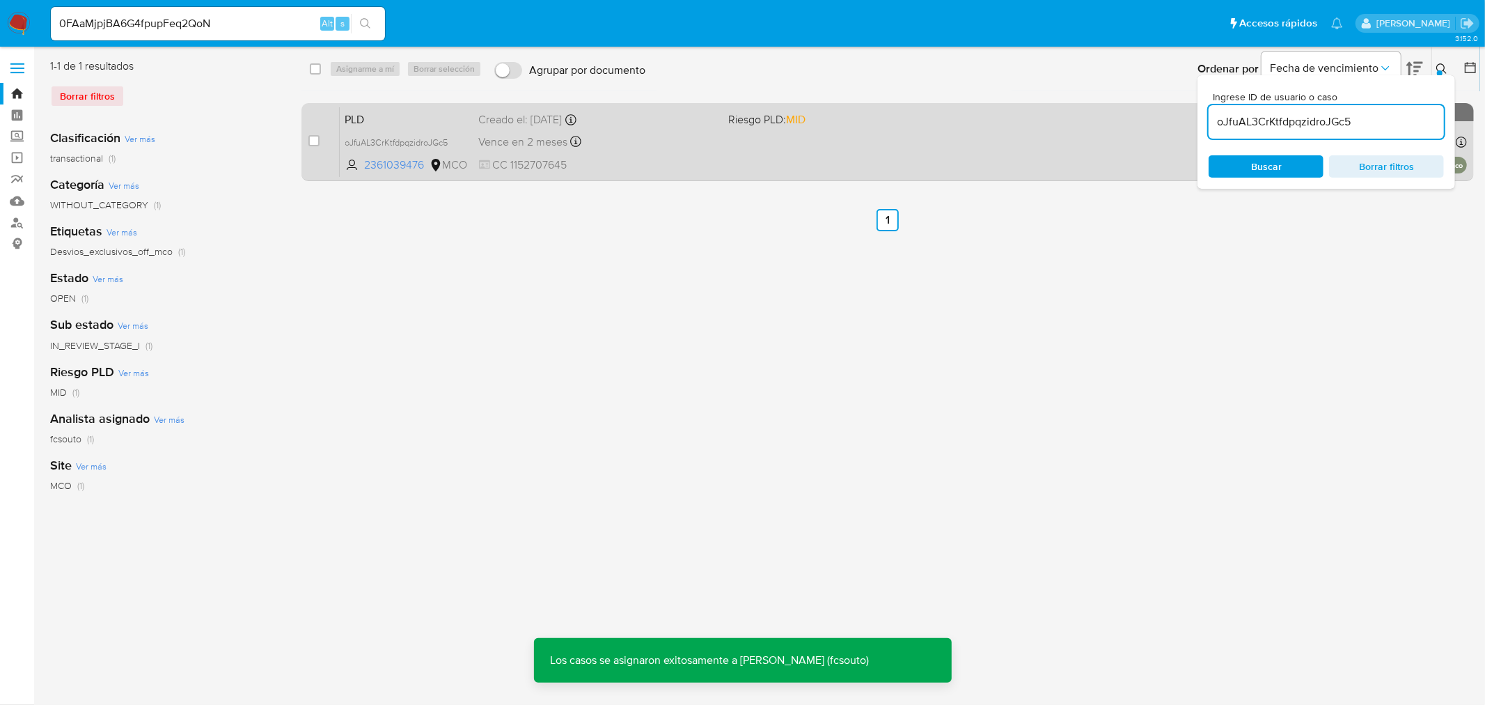
click at [638, 160] on span "CC 1152707645" at bounding box center [598, 164] width 239 height 15
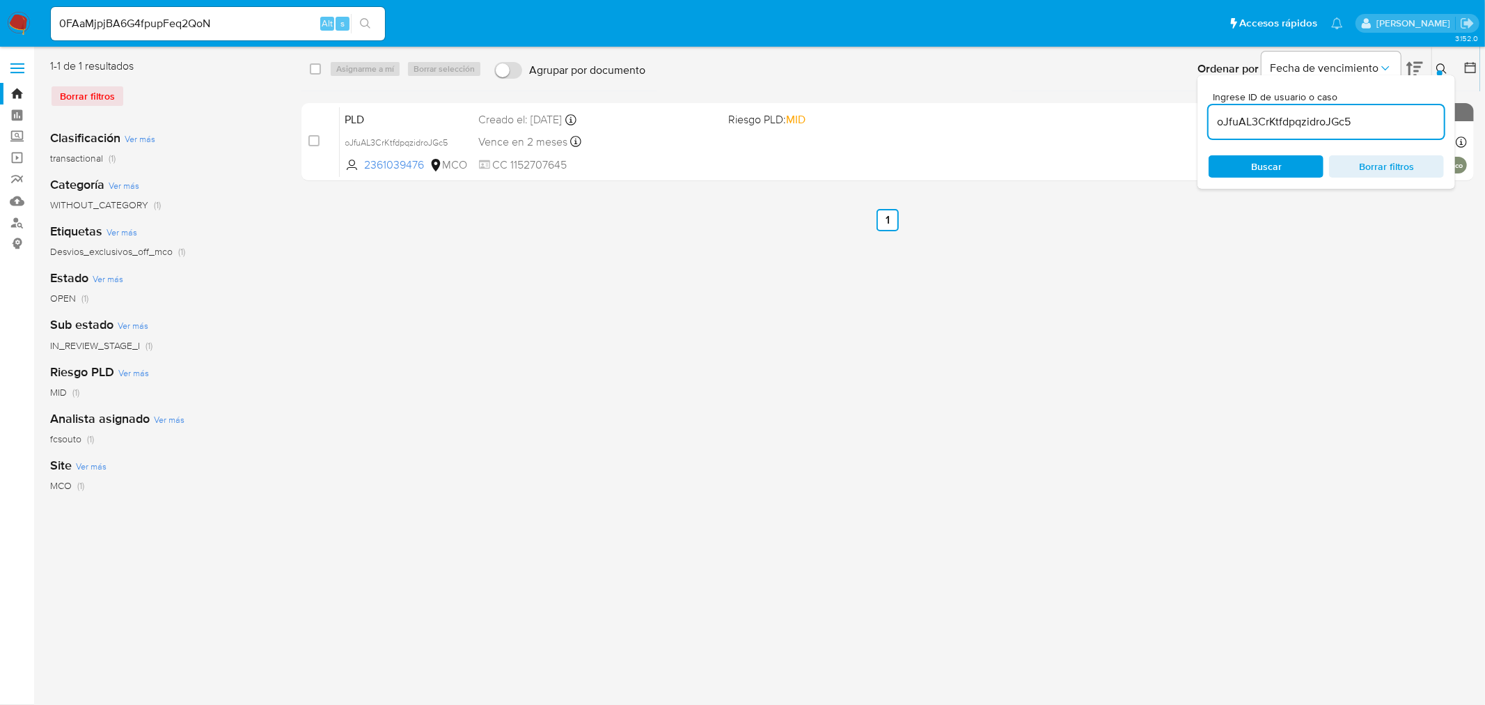
click at [1335, 117] on input "oJfuAL3CrKtfdpqzidroJGc5" at bounding box center [1326, 122] width 235 height 18
paste input "NZRUQYawGxRlyaKKCmIH6noZ"
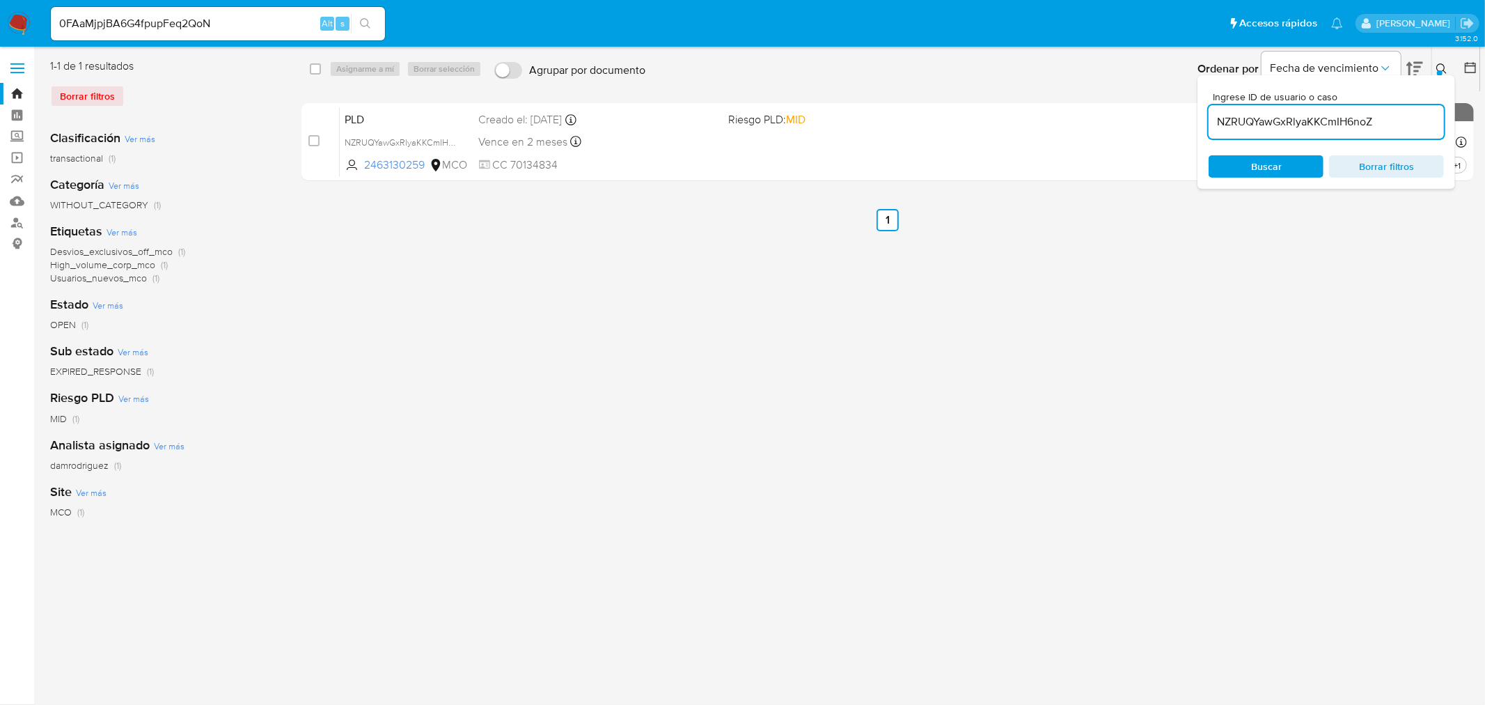
click at [1447, 65] on icon at bounding box center [1441, 68] width 11 height 11
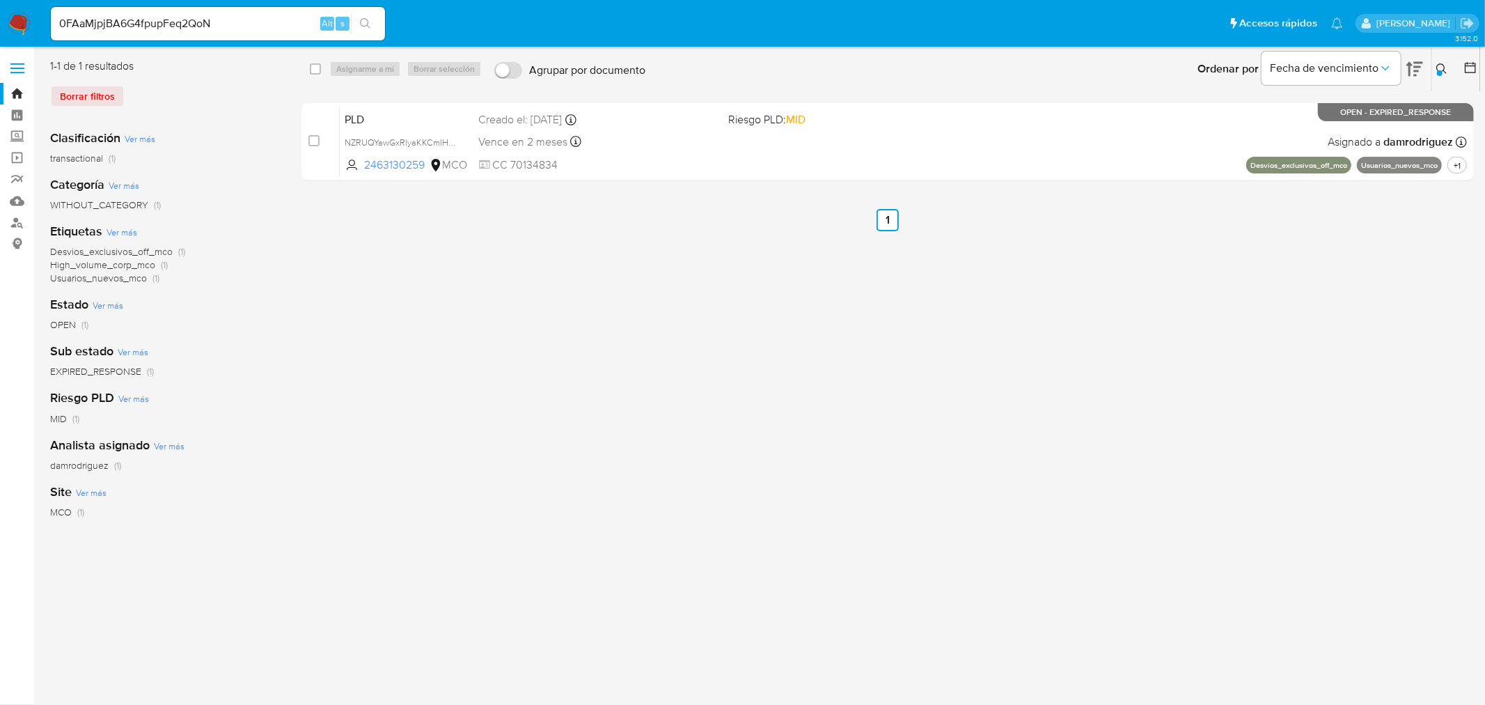
click at [1440, 70] on icon at bounding box center [1441, 68] width 11 height 11
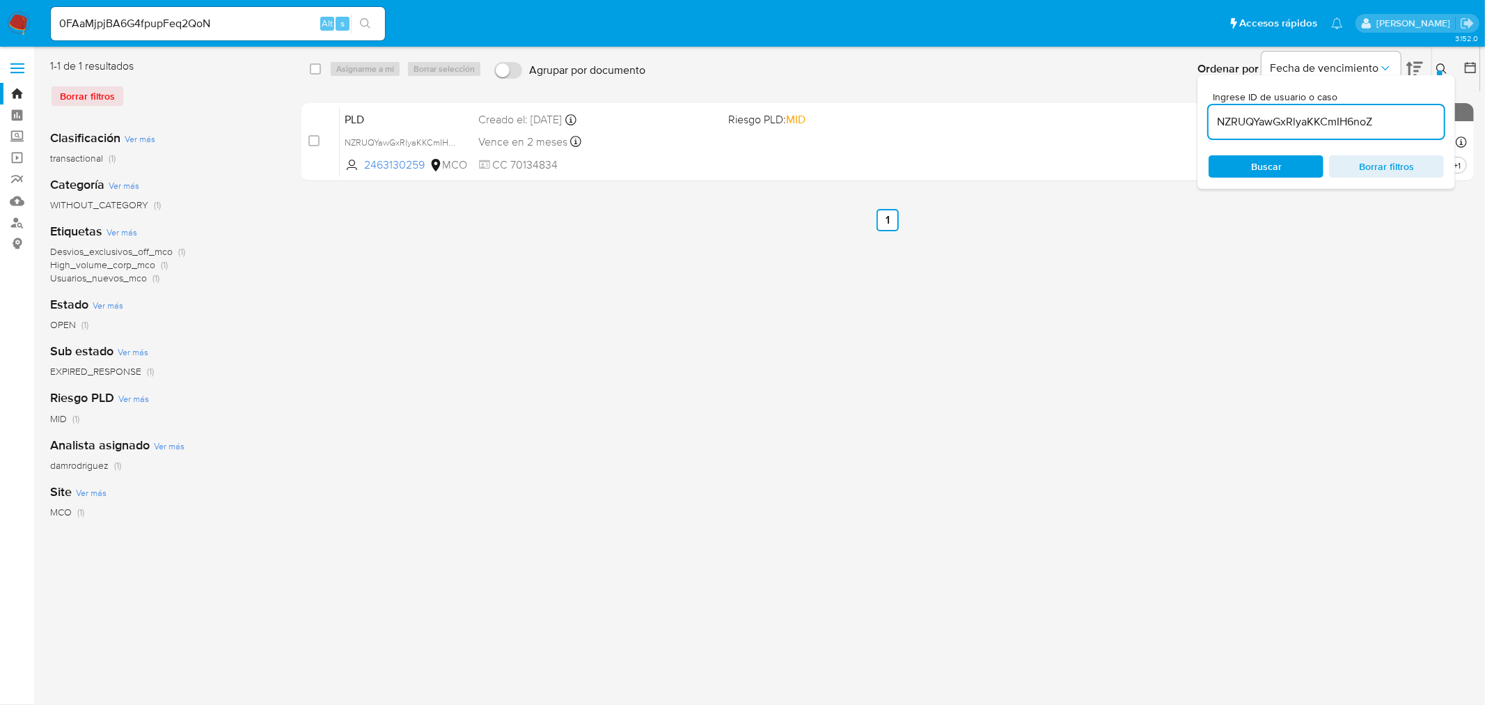
click at [1300, 120] on input "NZRUQYawGxRlyaKKCmIH6noZ" at bounding box center [1326, 122] width 235 height 18
type input "jk6ckxGmt1d4XitOgbKd1SpB"
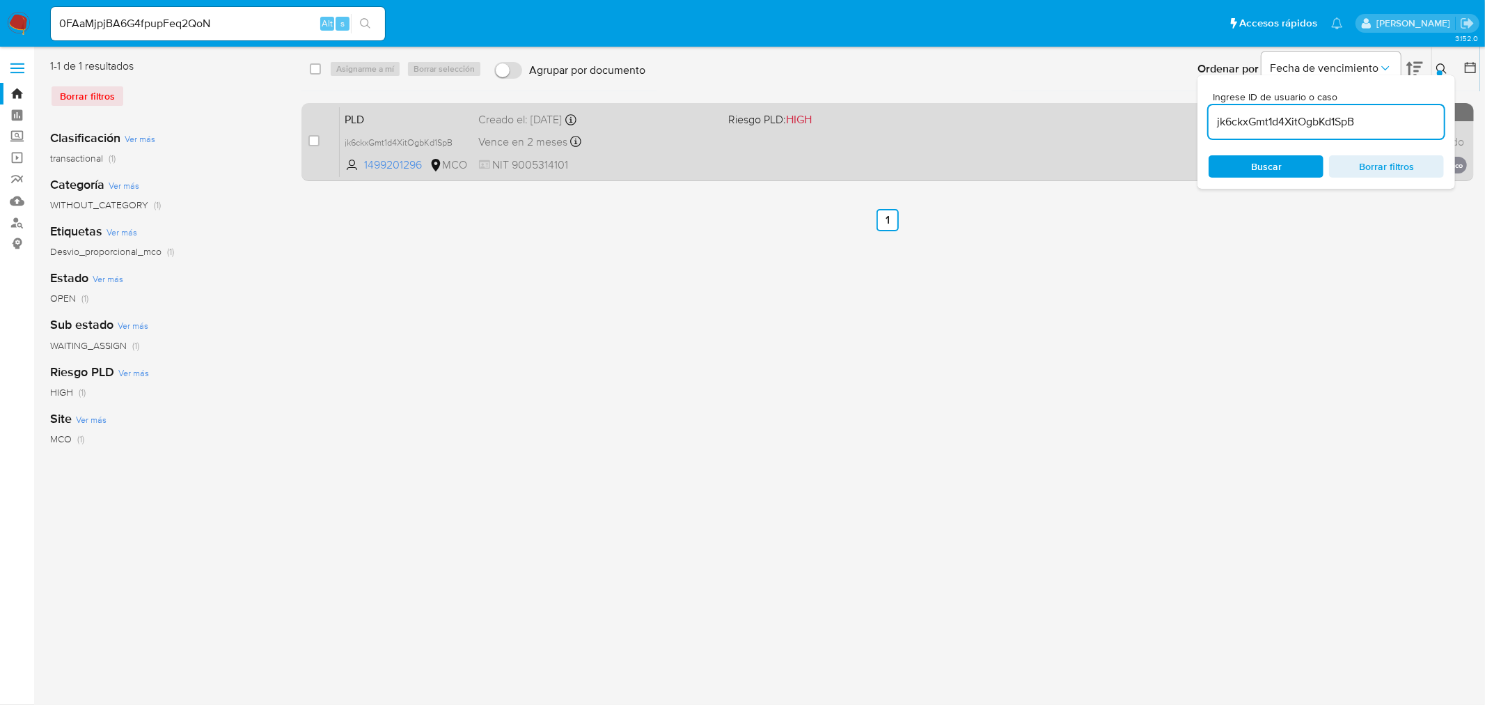
click at [303, 139] on div "1-1 de 1 resultados Borrar filtros Clasificación Ver más transactional (1) Cate…" at bounding box center [762, 358] width 1424 height 600
click at [308, 138] on div "case-item-checkbox No es posible asignar el caso PLD jk6ckxGmt1d4XitOgbKd1SpB 1…" at bounding box center [887, 142] width 1172 height 78
click at [311, 141] on input "checkbox" at bounding box center [313, 140] width 11 height 11
checkbox input "true"
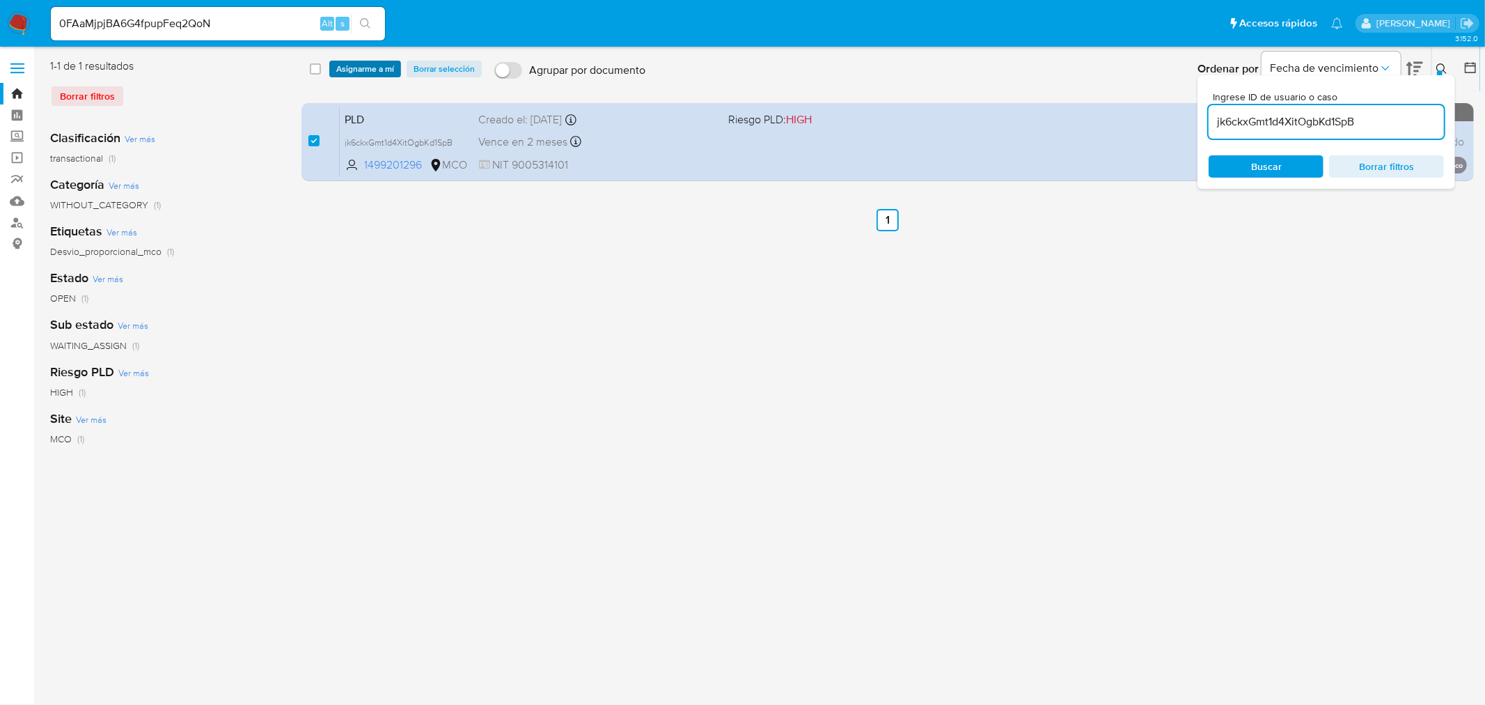
click at [352, 66] on span "Asignarme a mí" at bounding box center [365, 69] width 58 height 14
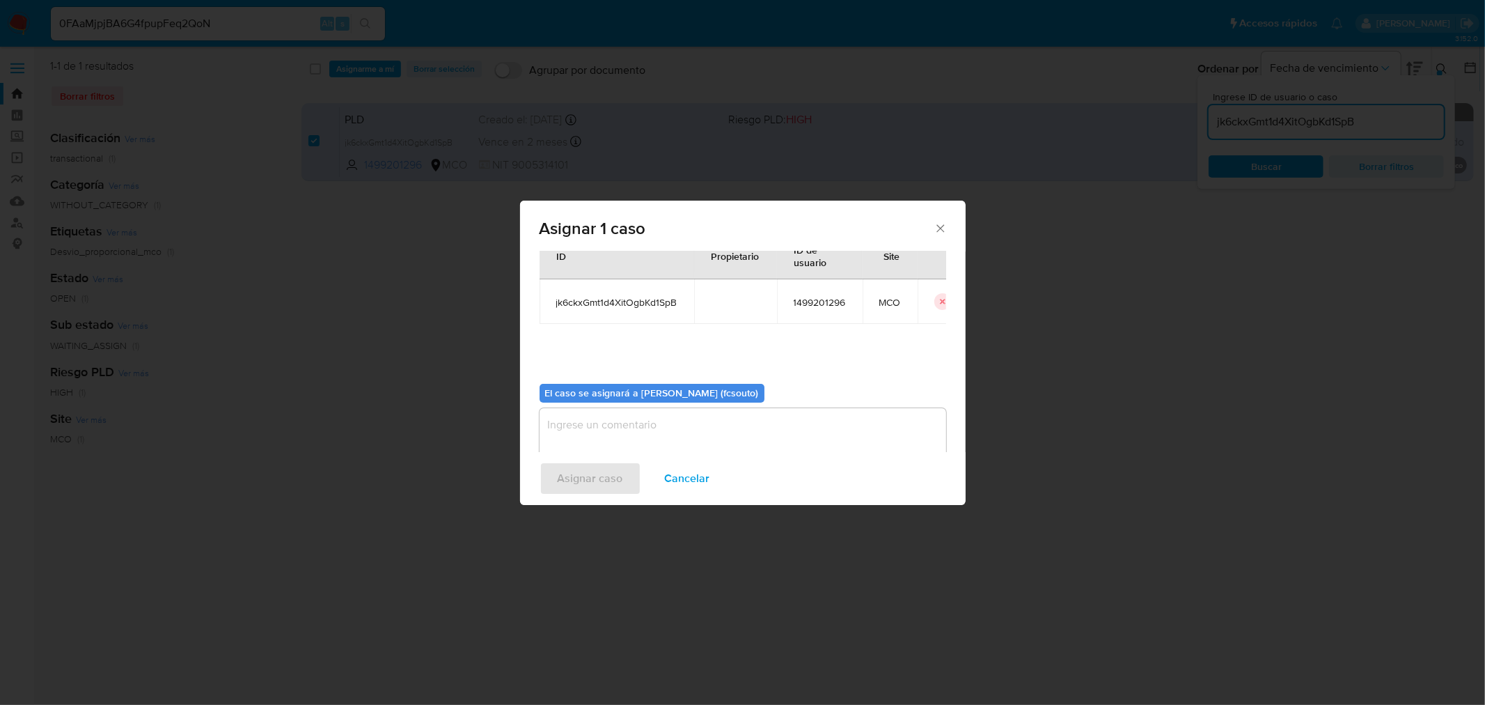
scroll to position [72, 0]
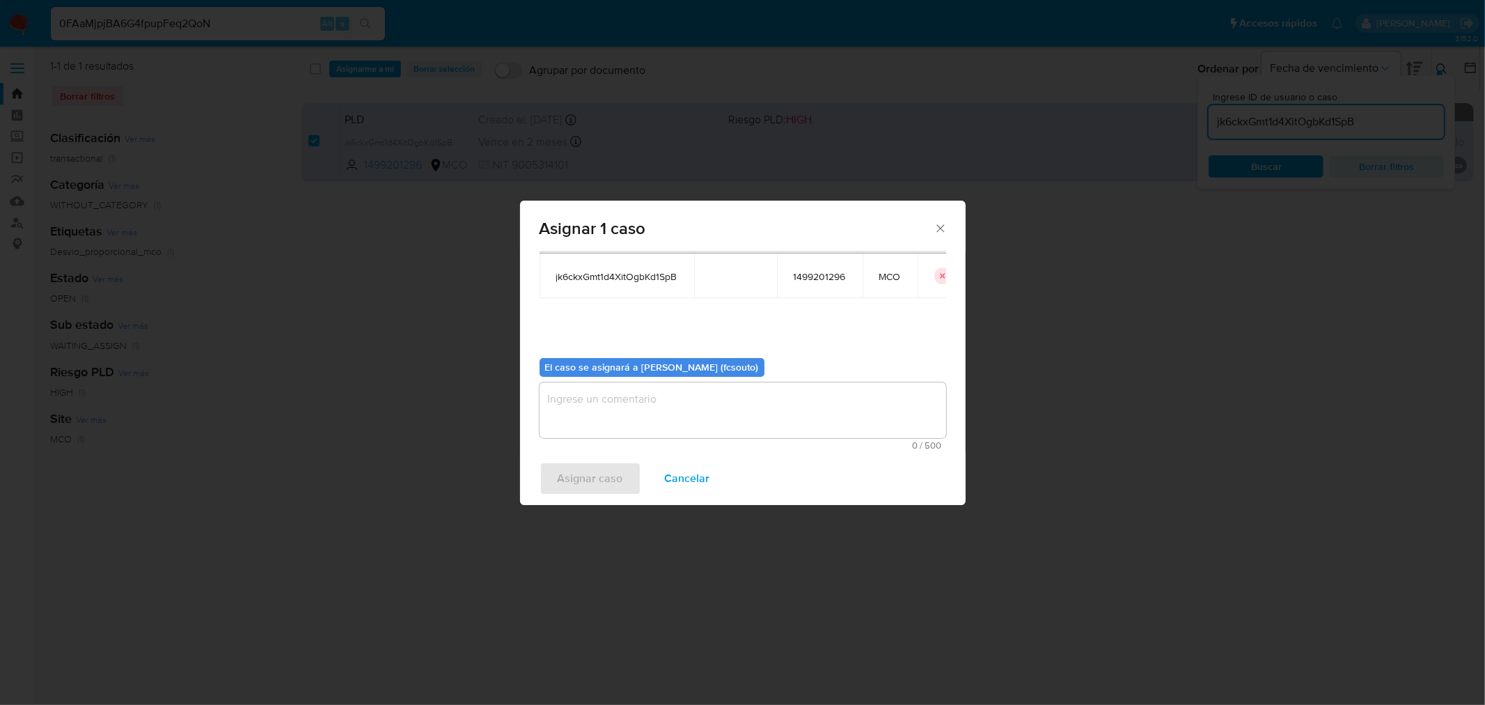
click at [757, 425] on textarea "assign-modal" at bounding box center [743, 410] width 407 height 56
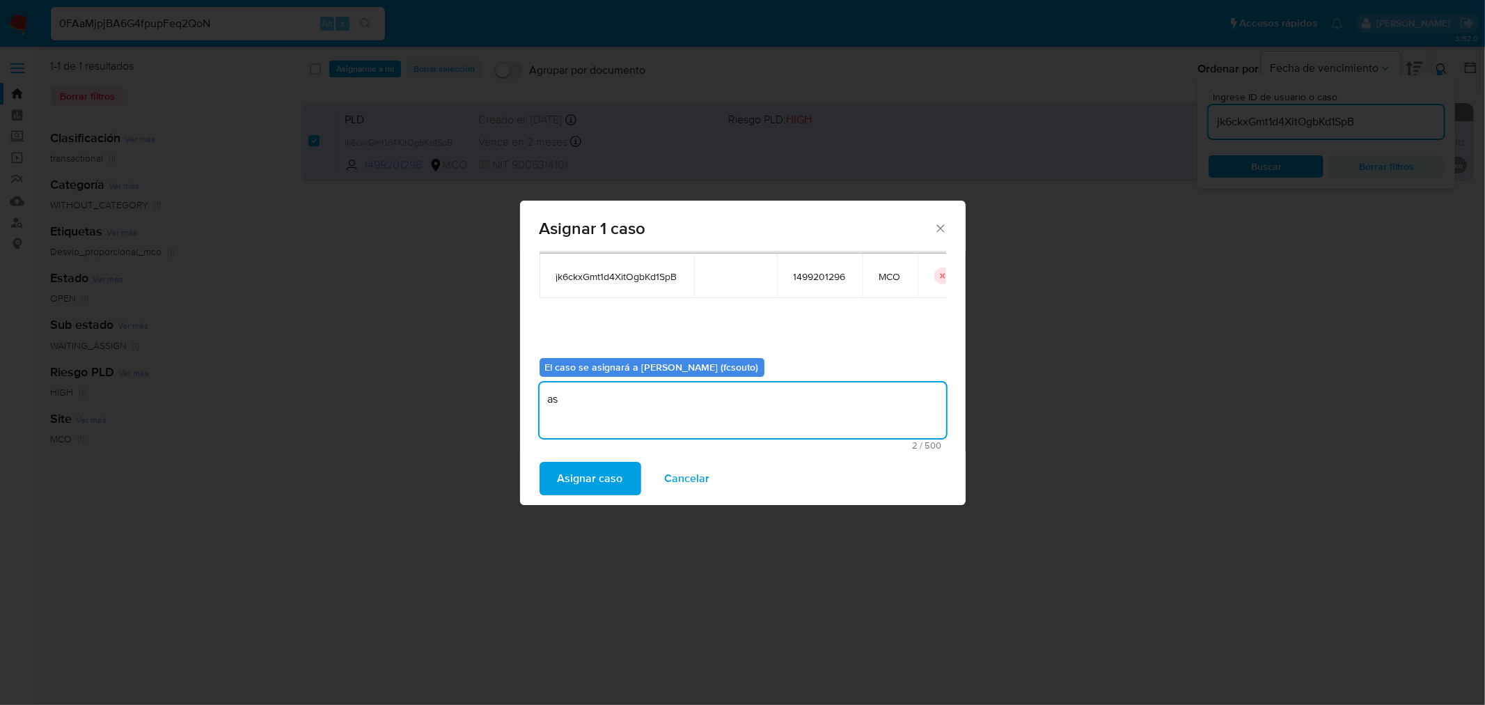
type textarea "a"
type textarea "Asignación manual"
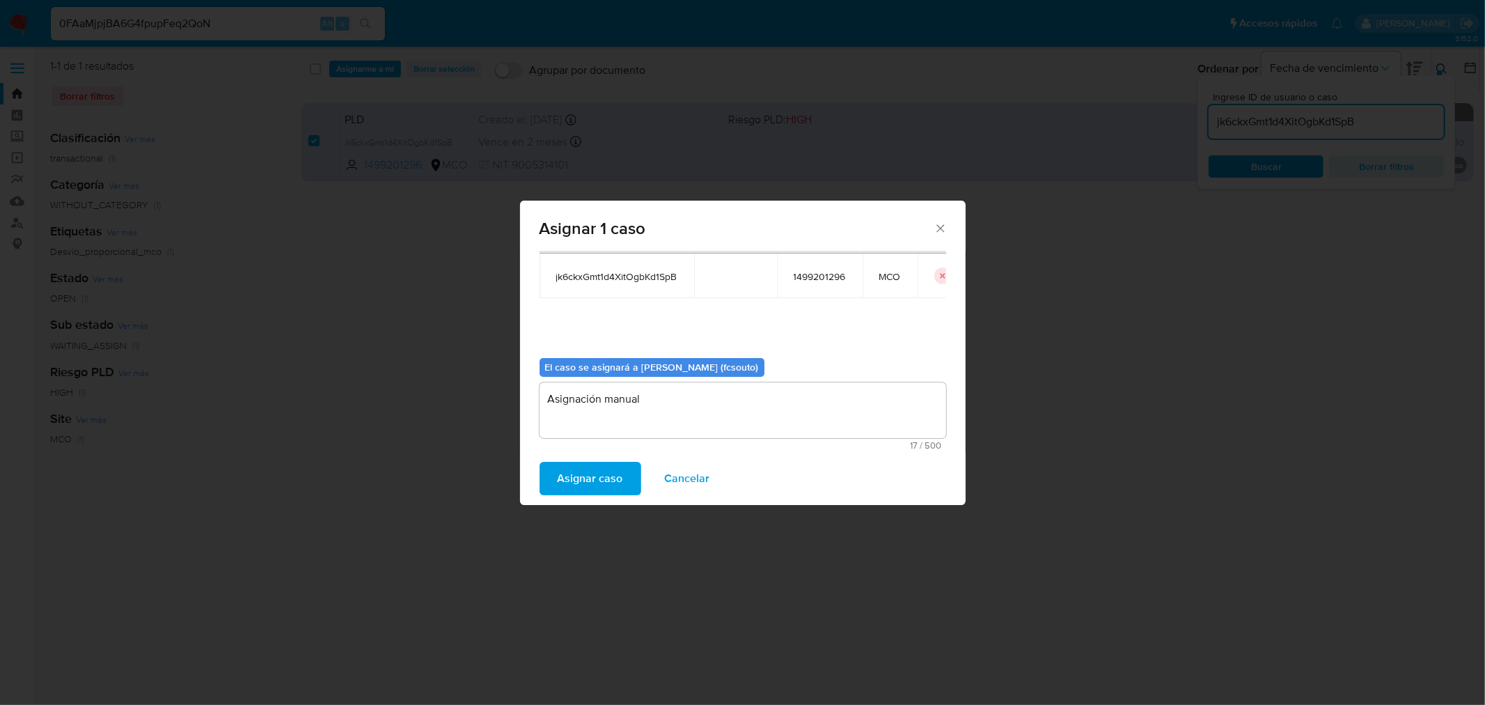
click at [595, 476] on span "Asignar caso" at bounding box center [590, 478] width 65 height 31
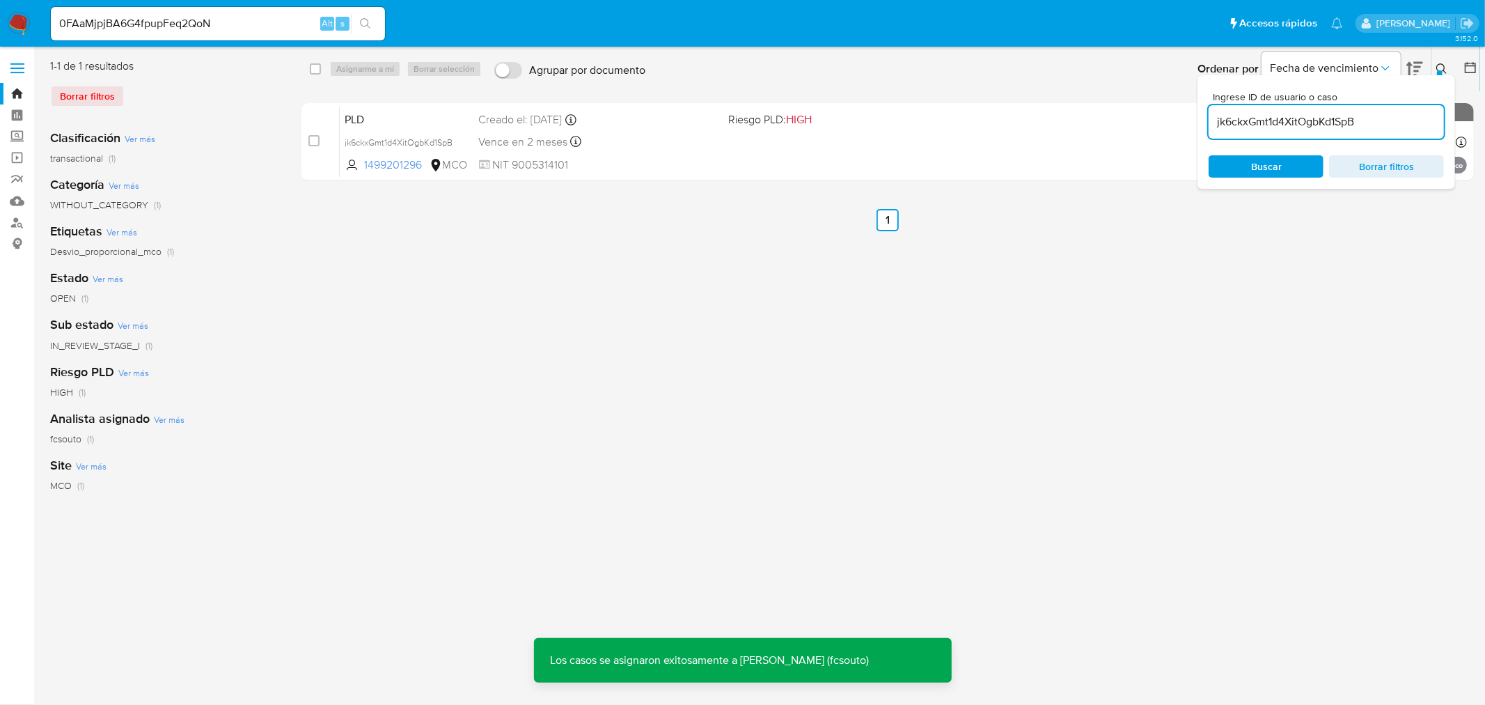
click at [706, 148] on div "Vence en 2 meses Vence el 10/10/2025 07:04:59" at bounding box center [598, 141] width 239 height 19
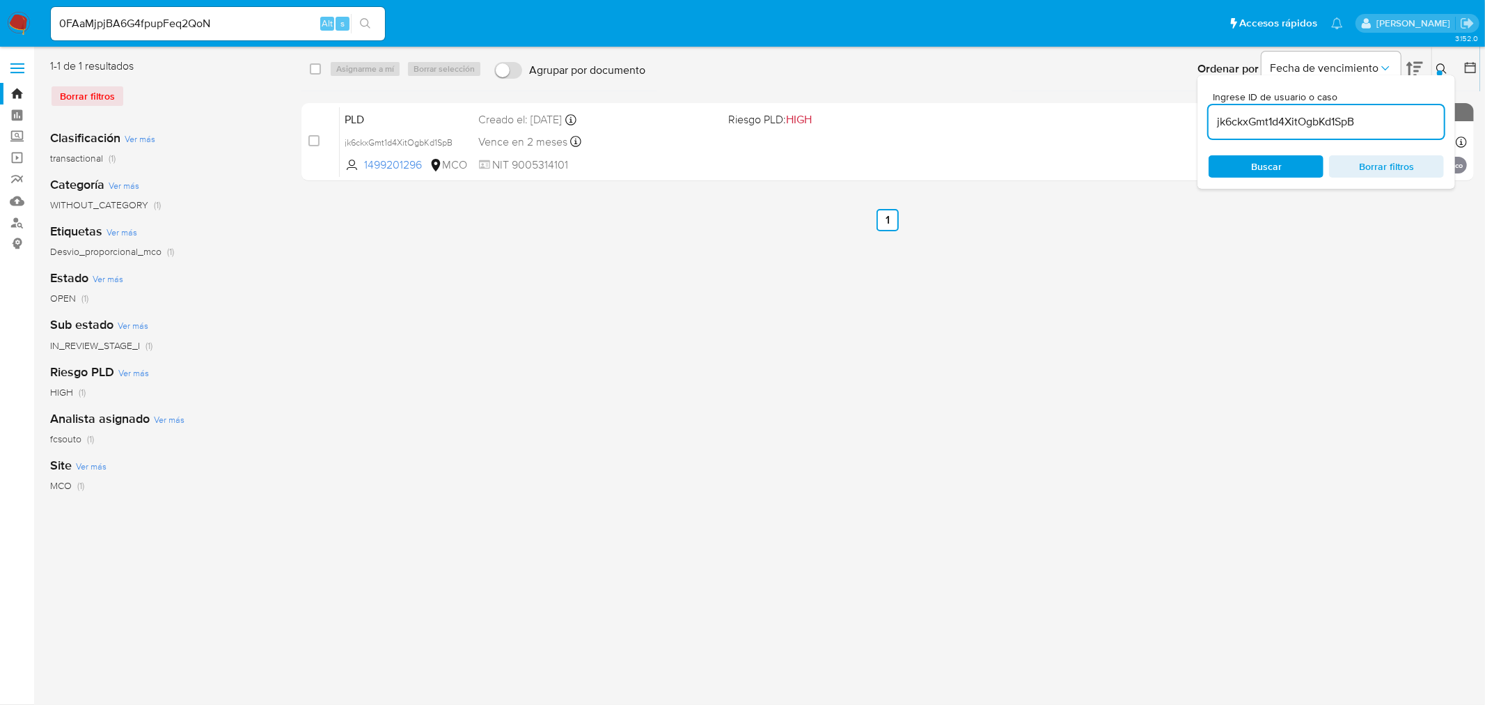
click at [1321, 126] on input "jk6ckxGmt1d4XitOgbKd1SpB" at bounding box center [1326, 122] width 235 height 18
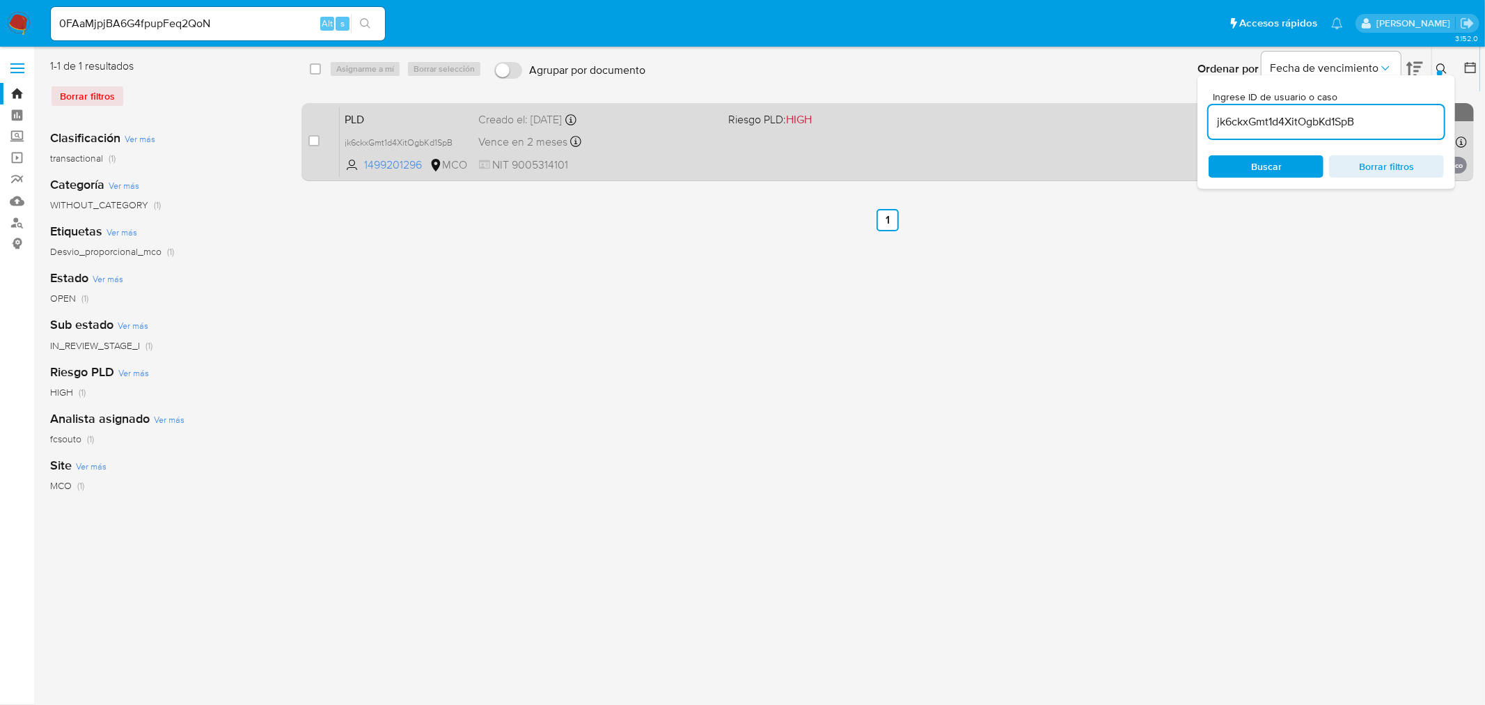
paste input "Cerrado"
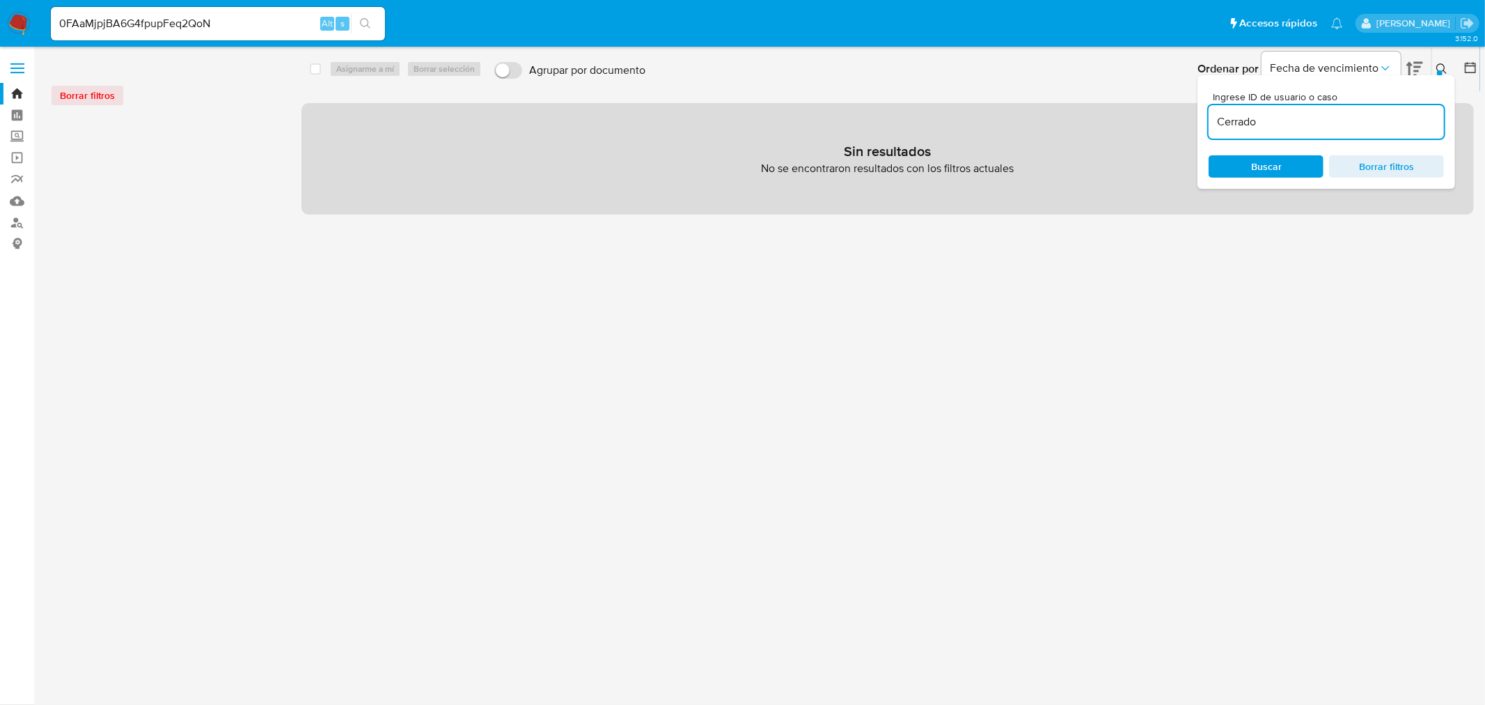
click at [1264, 128] on input "Cerrado" at bounding box center [1326, 122] width 235 height 18
paste input "JPsOZizCpw5foptoy9RMRy5D"
type input "JPsOZizCpw5foptoy9RMRy5D"
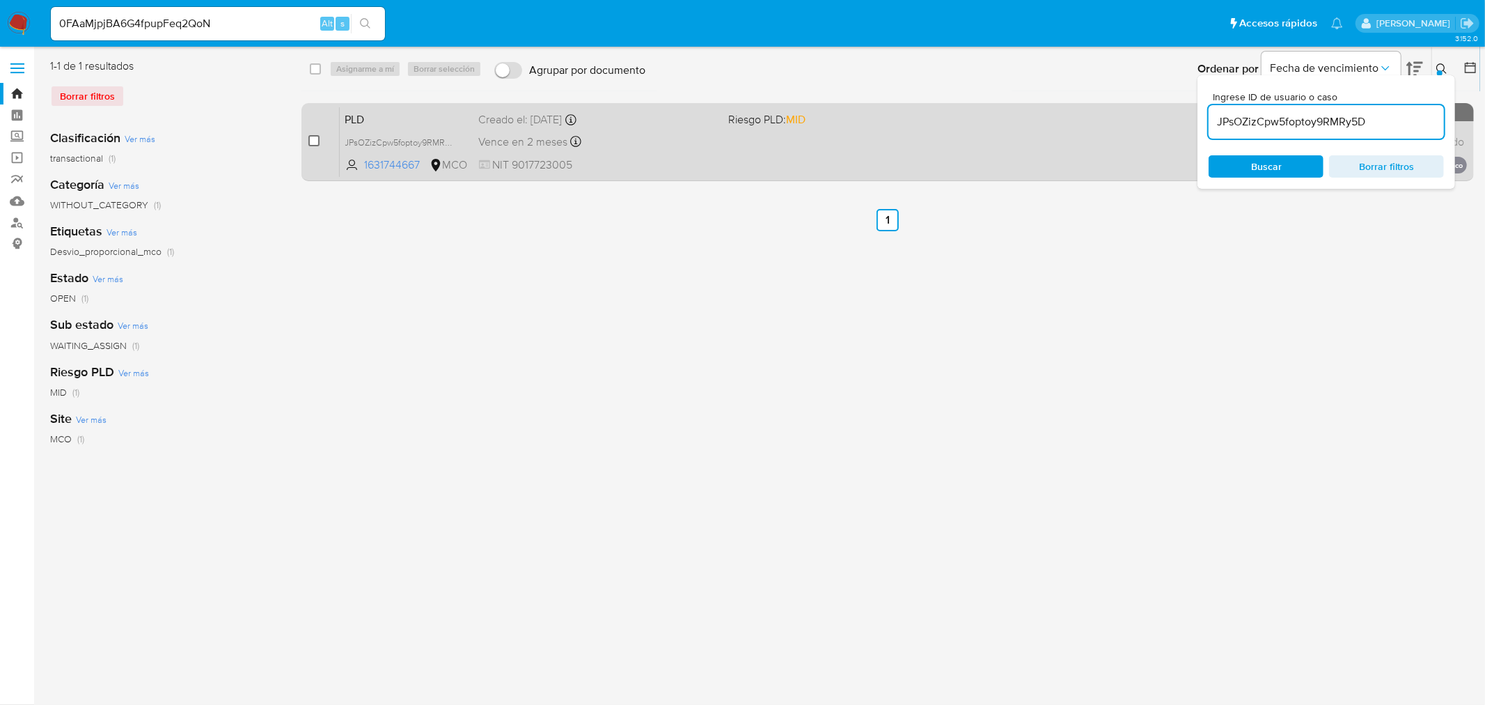
click at [308, 139] on div "case-item-checkbox No es posible asignar el caso PLD JPsOZizCpw5foptoy9RMRy5D 1…" at bounding box center [887, 142] width 1172 height 78
click at [312, 141] on input "checkbox" at bounding box center [313, 140] width 11 height 11
checkbox input "true"
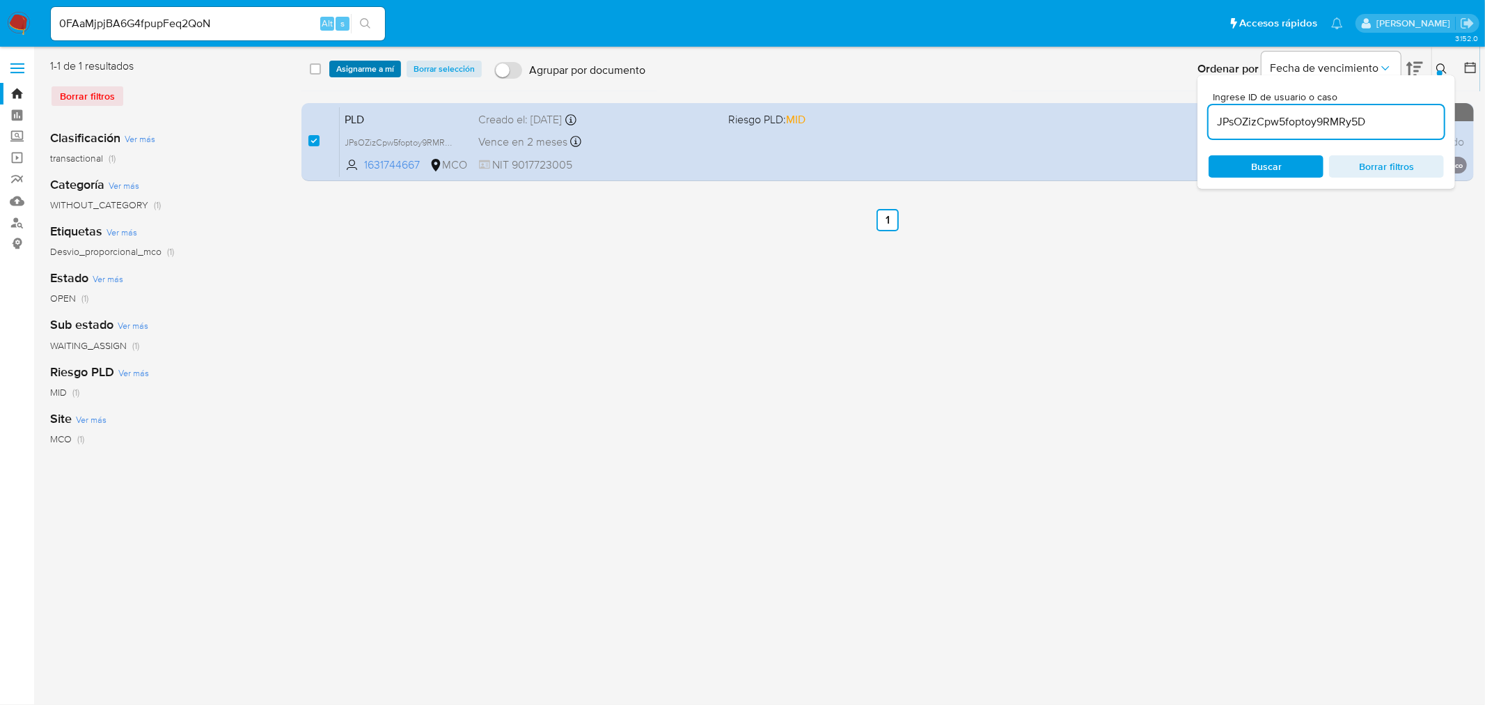
click at [370, 70] on span "Asignarme a mí" at bounding box center [365, 69] width 58 height 14
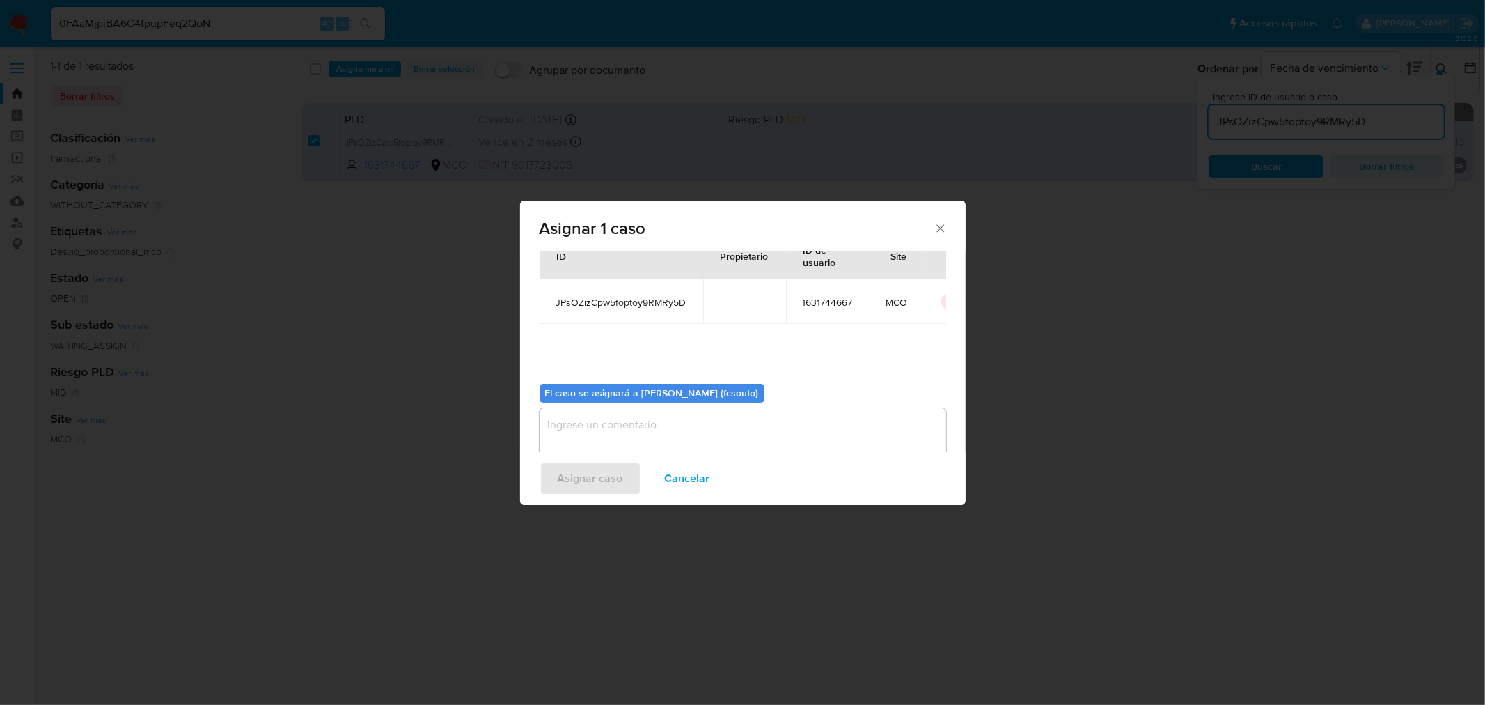
scroll to position [72, 0]
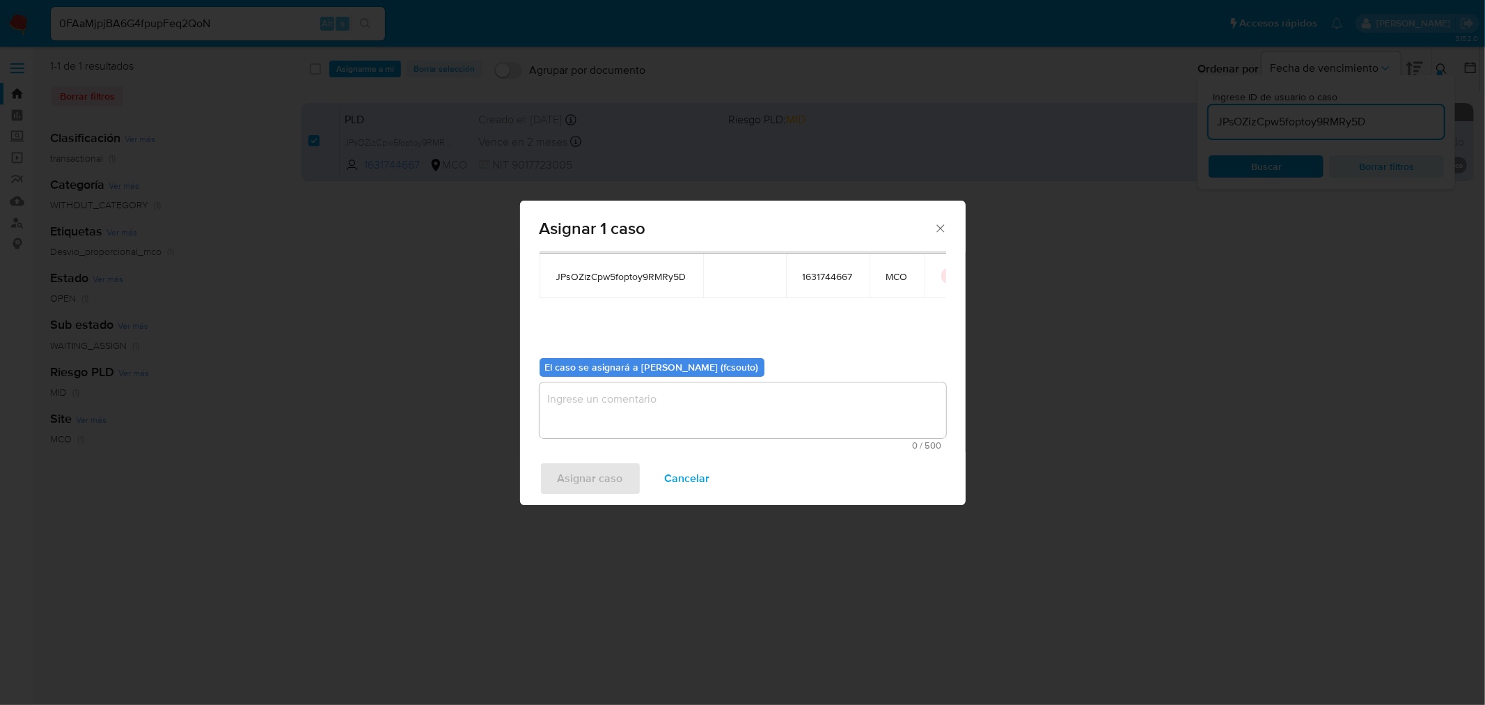
click at [708, 416] on textarea "assign-modal" at bounding box center [743, 410] width 407 height 56
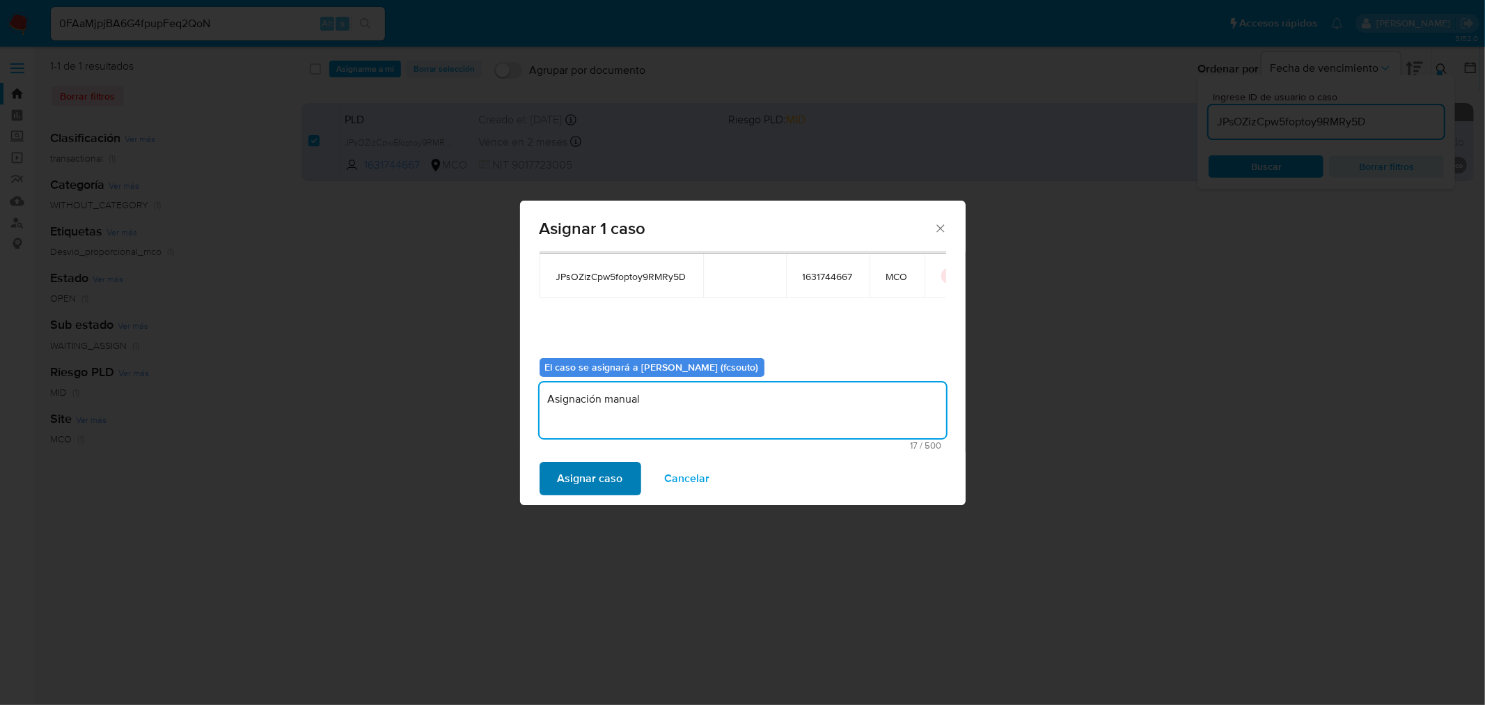
type textarea "Asignación manual"
click at [606, 472] on span "Asignar caso" at bounding box center [590, 478] width 65 height 31
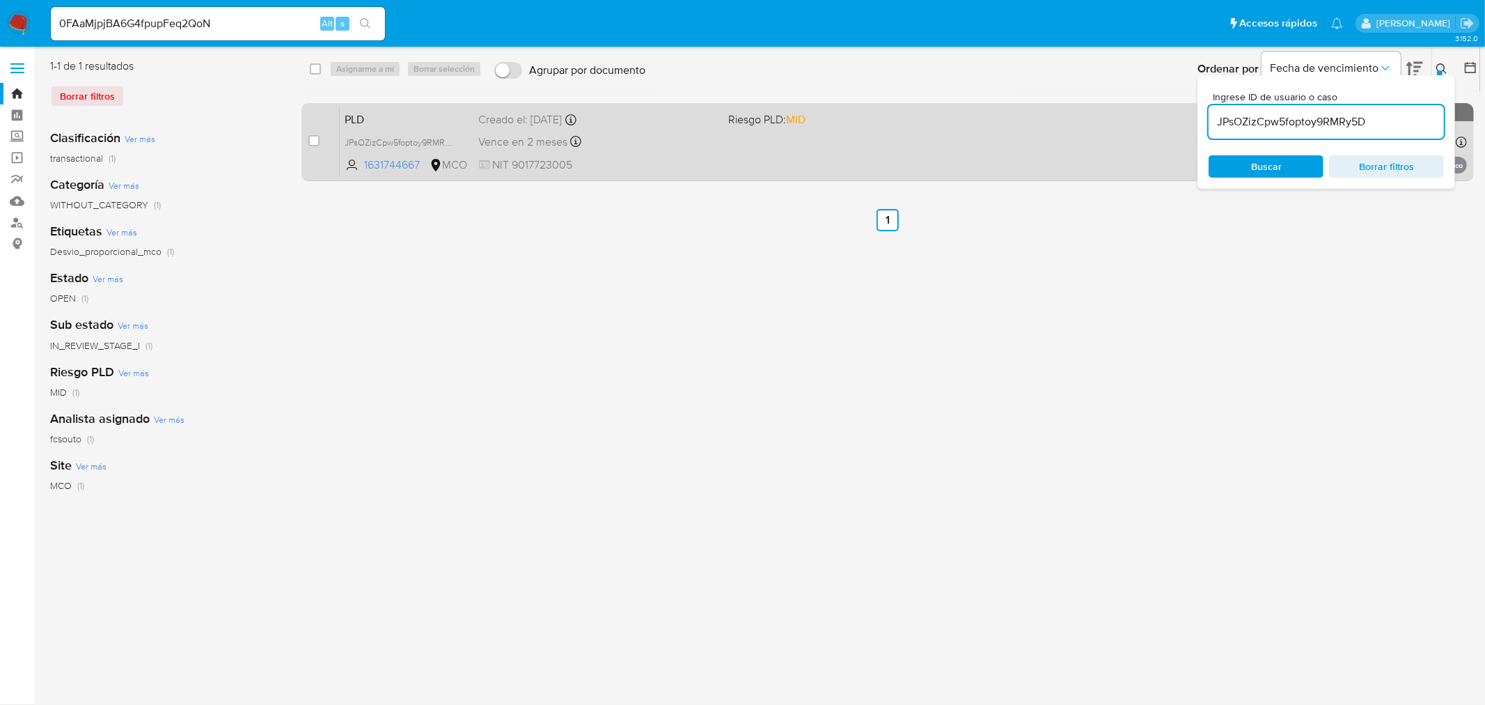
click at [805, 152] on div "PLD JPsOZizCpw5foptoy9RMRy5D 1631744667 MCO Riesgo PLD: MID Creado el: 12/07/20…" at bounding box center [903, 142] width 1127 height 70
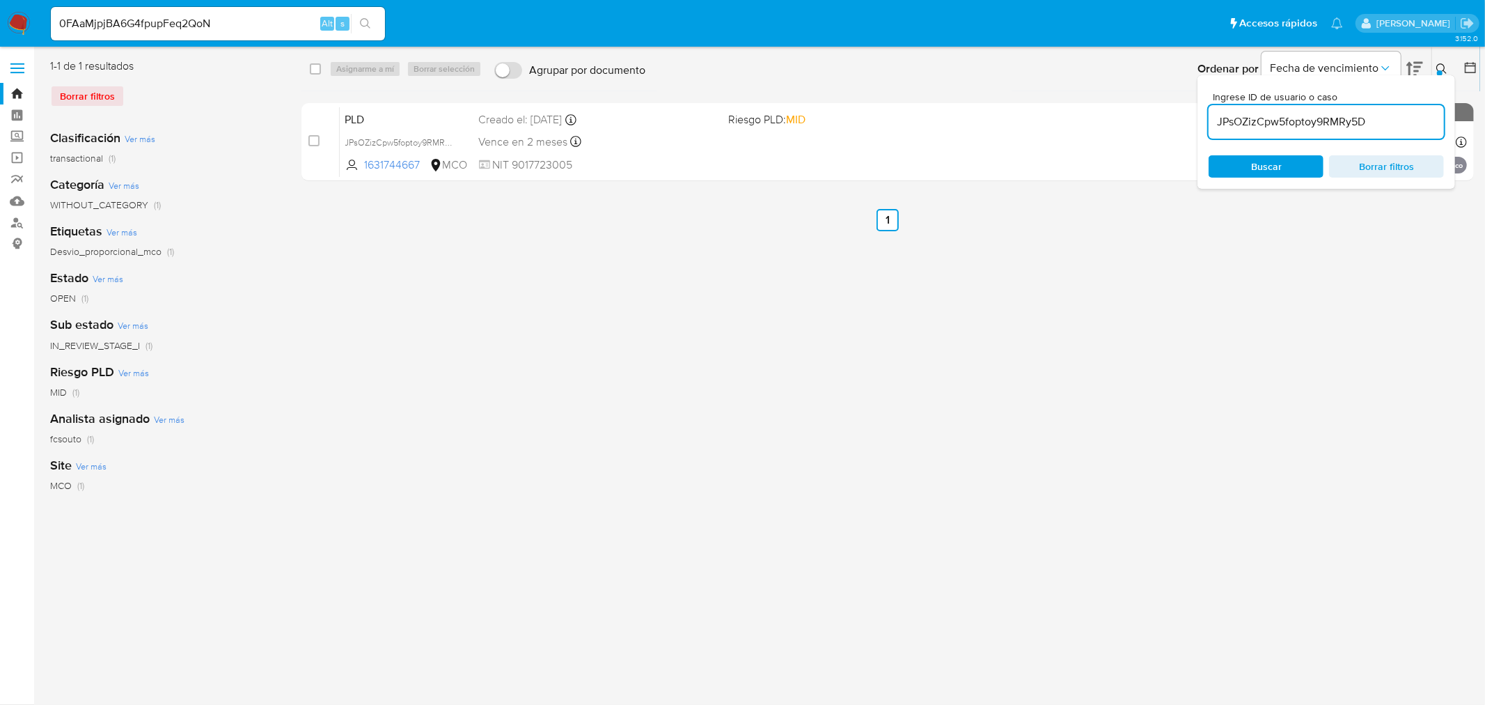
click at [1317, 128] on input "JPsOZizCpw5foptoy9RMRy5D" at bounding box center [1326, 122] width 235 height 18
paste input "wqLDrJc8VDm9b0K7WhSup17A"
type input "wqLDrJc8VDm9b0K7WhSup17A"
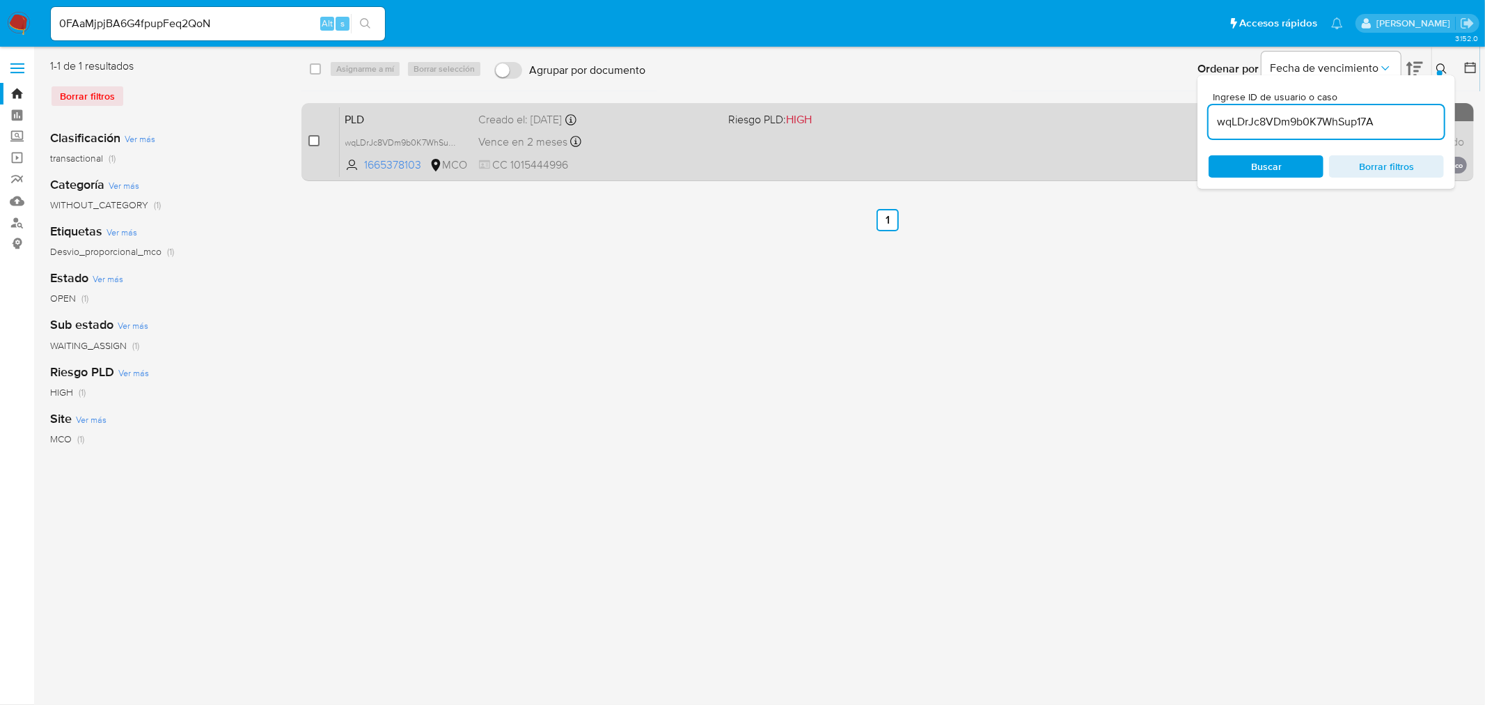
click at [317, 143] on input "checkbox" at bounding box center [313, 140] width 11 height 11
checkbox input "true"
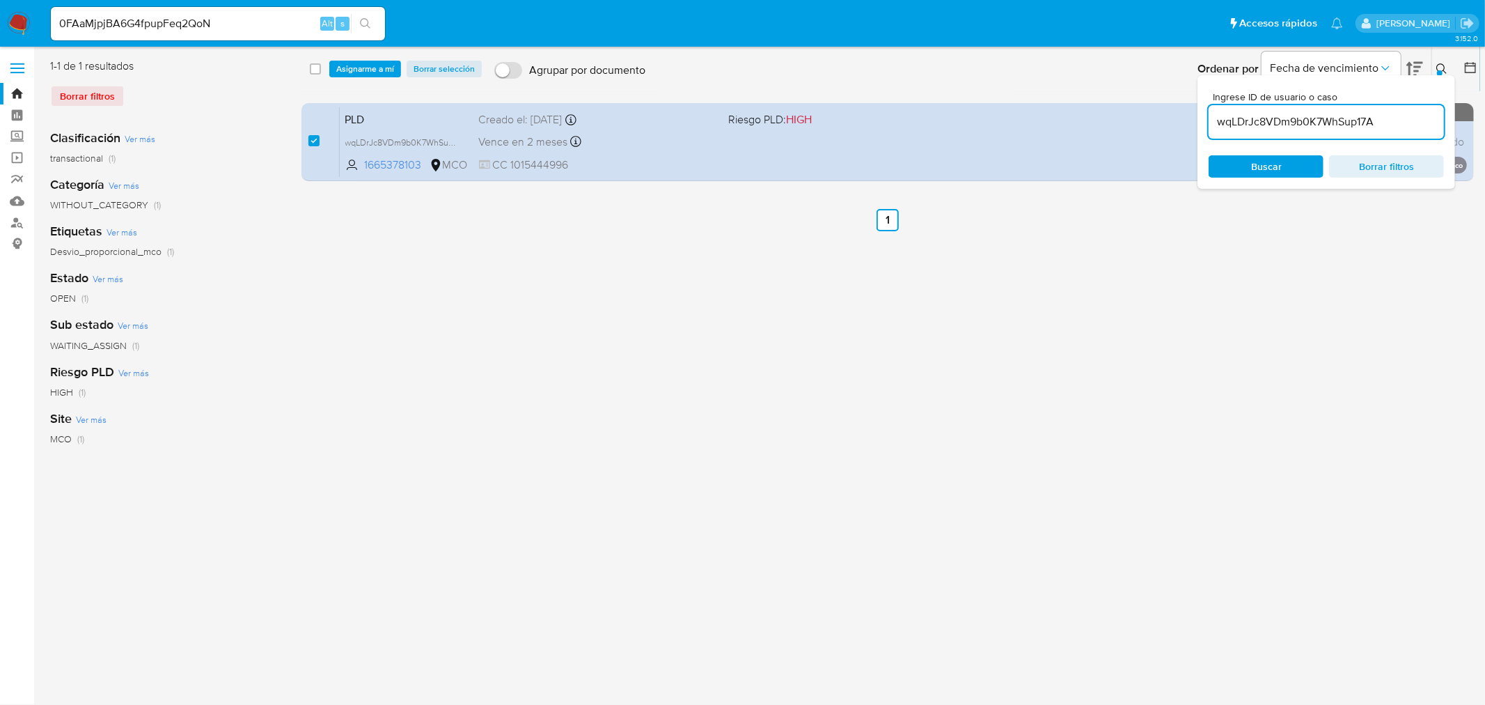
click at [366, 79] on div "select-all-cases-checkbox Asignarme a mí Borrar selección Agrupar por documento…" at bounding box center [890, 68] width 1179 height 43
click at [372, 72] on span "Asignarme a mí" at bounding box center [365, 69] width 58 height 14
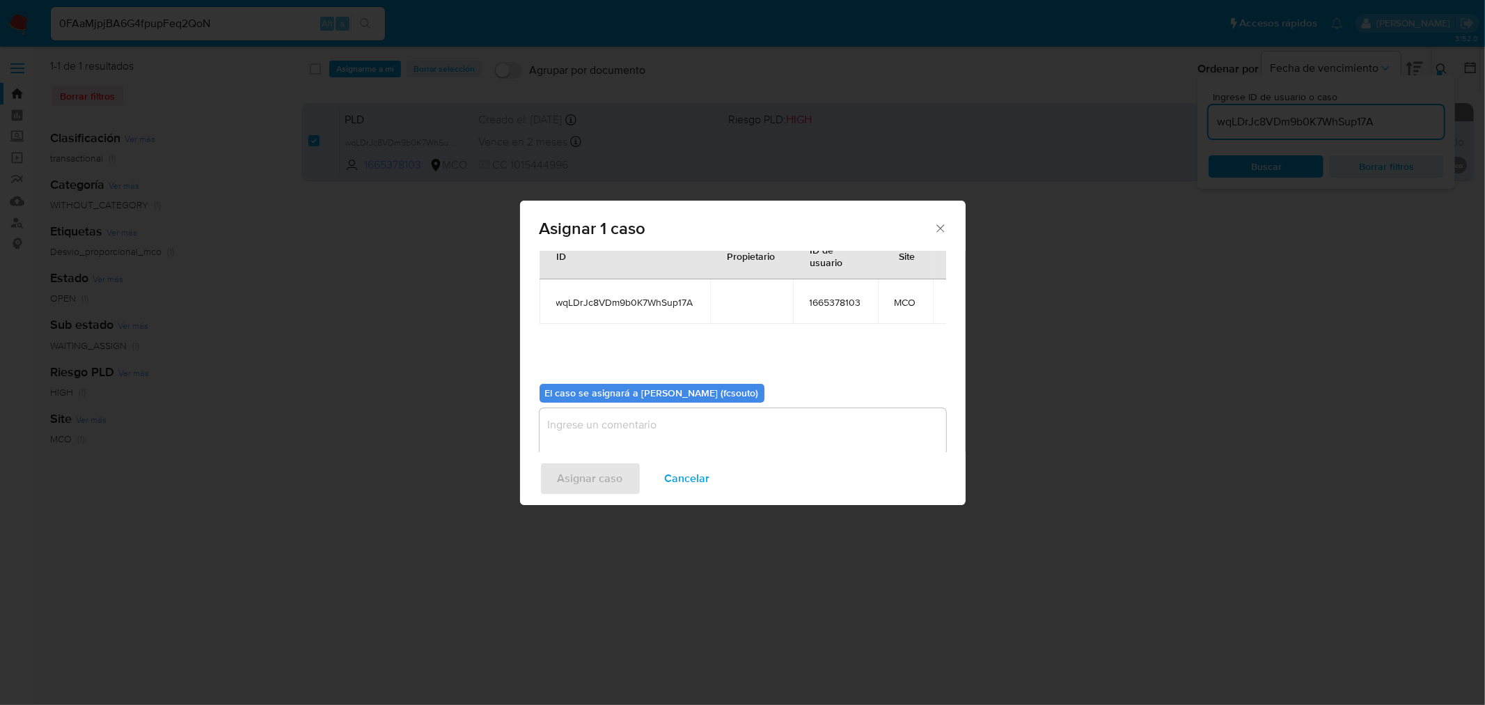
scroll to position [72, 0]
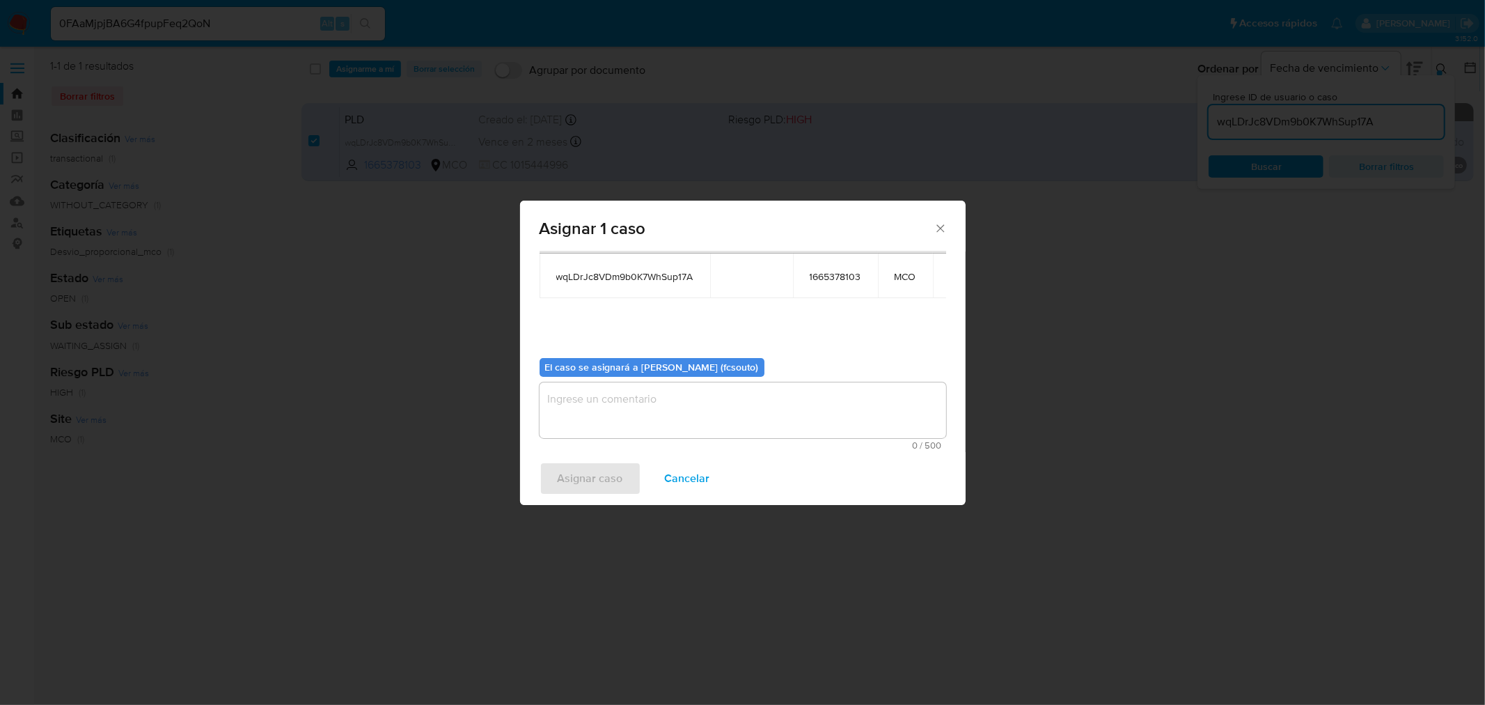
click at [691, 407] on textarea "assign-modal" at bounding box center [743, 410] width 407 height 56
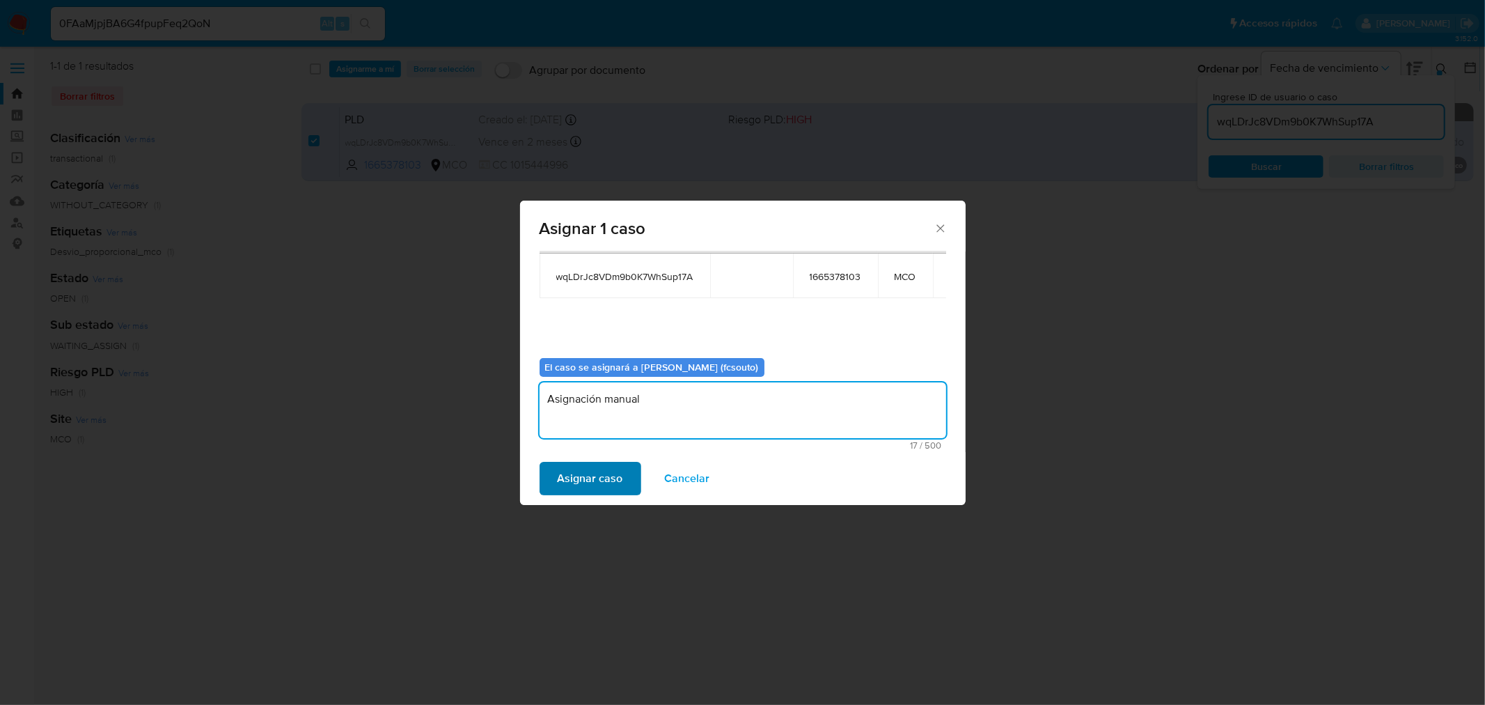
type textarea "Asignación manual"
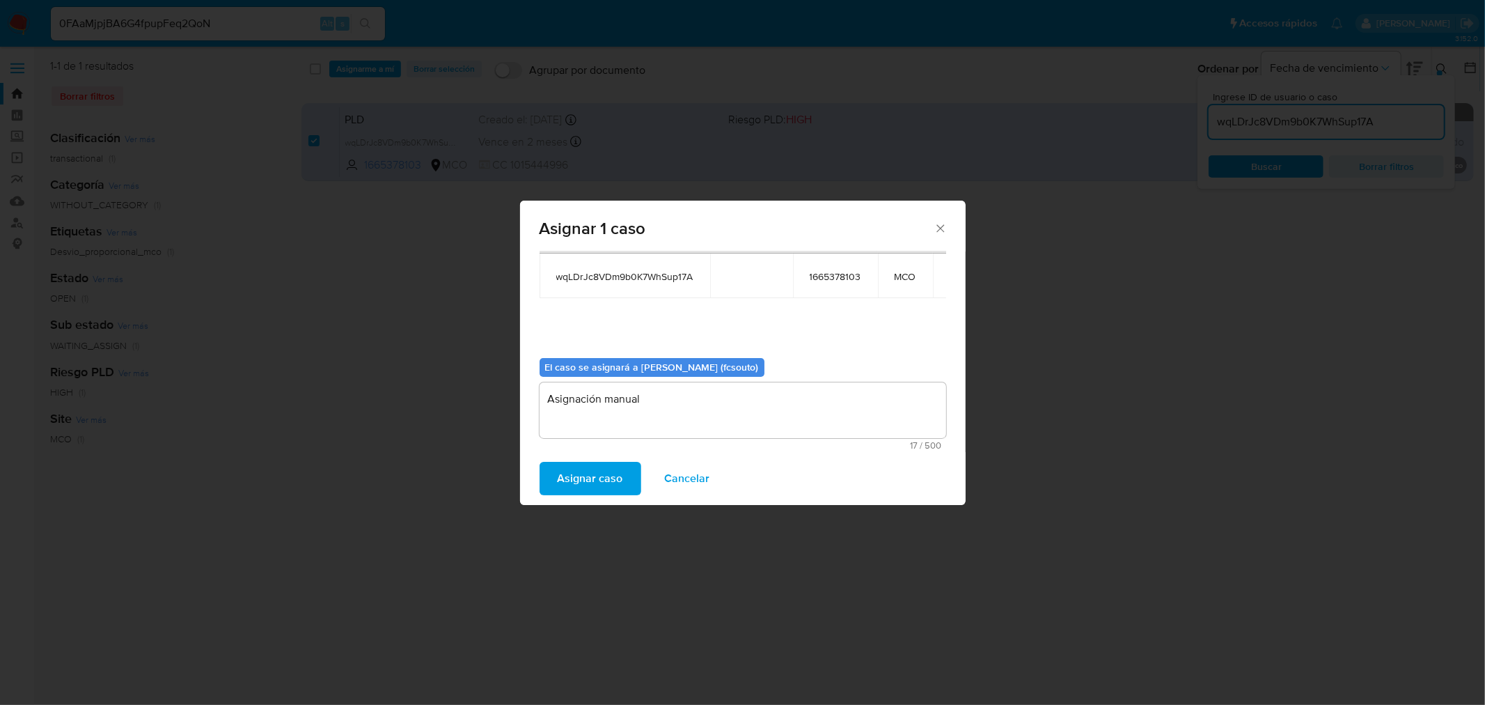
click at [608, 478] on span "Asignar caso" at bounding box center [590, 478] width 65 height 31
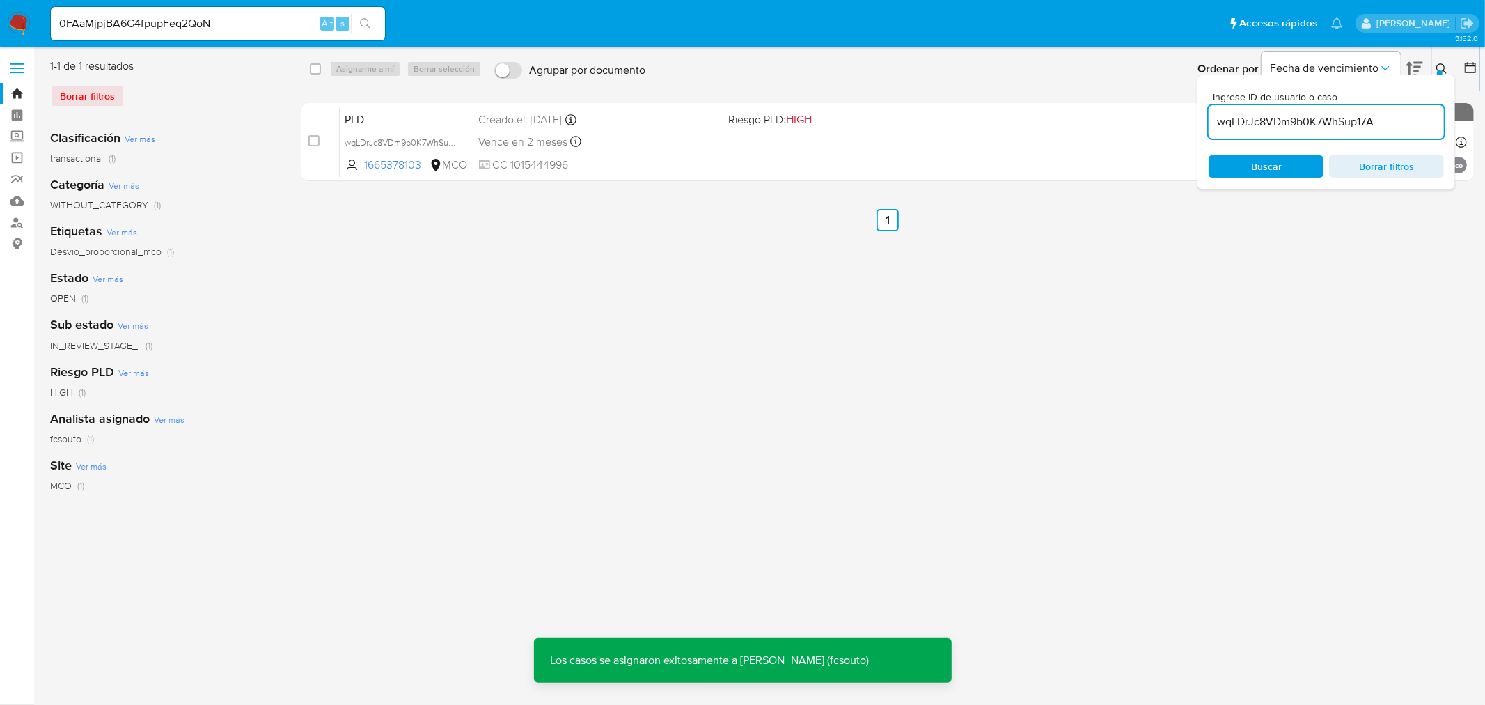
click at [517, 144] on span "Vence en 2 meses" at bounding box center [523, 141] width 89 height 15
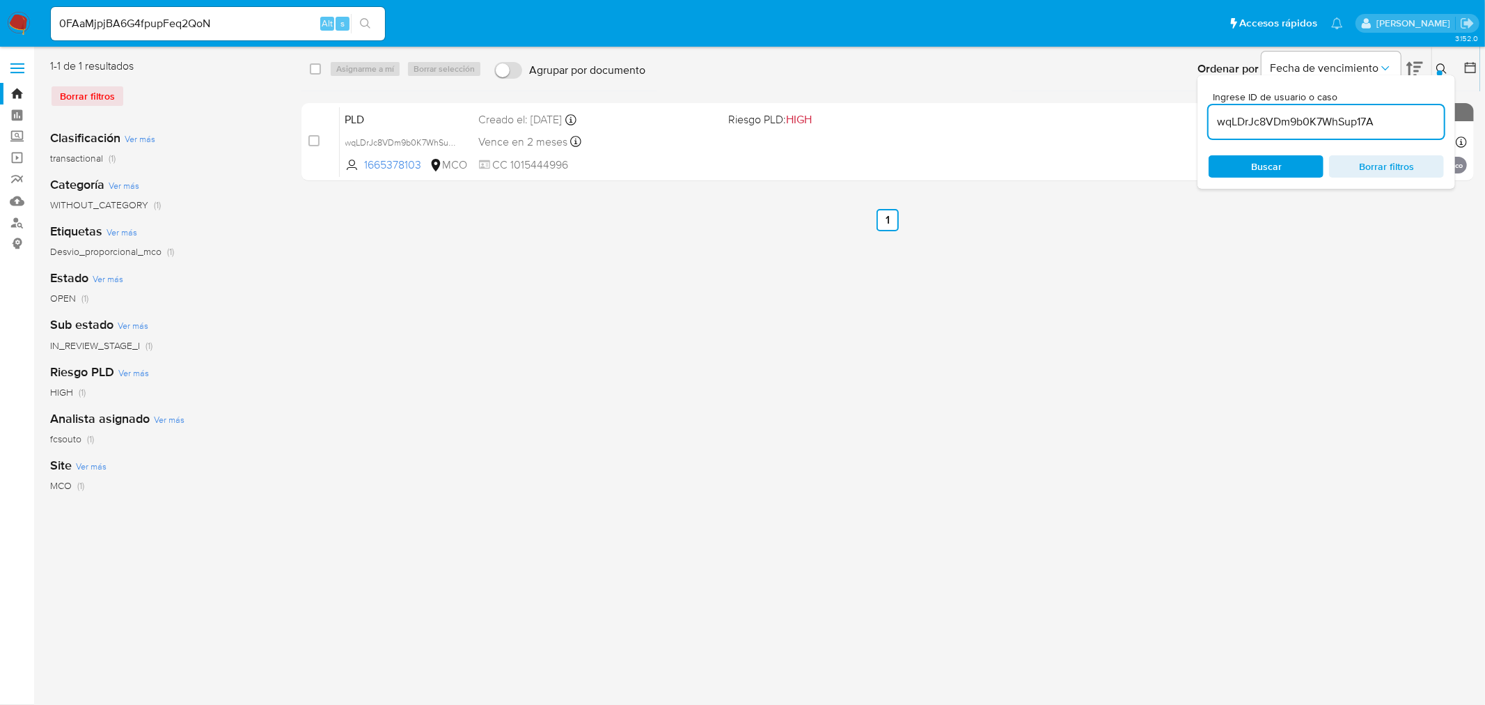
click at [1311, 118] on input "wqLDrJc8VDm9b0K7WhSup17A" at bounding box center [1326, 122] width 235 height 18
paste input "9GzgNGEgXrGDyPUrOJzqYtl7"
type input "9GzgNGEgXrGDyPUrOJzqYtl7"
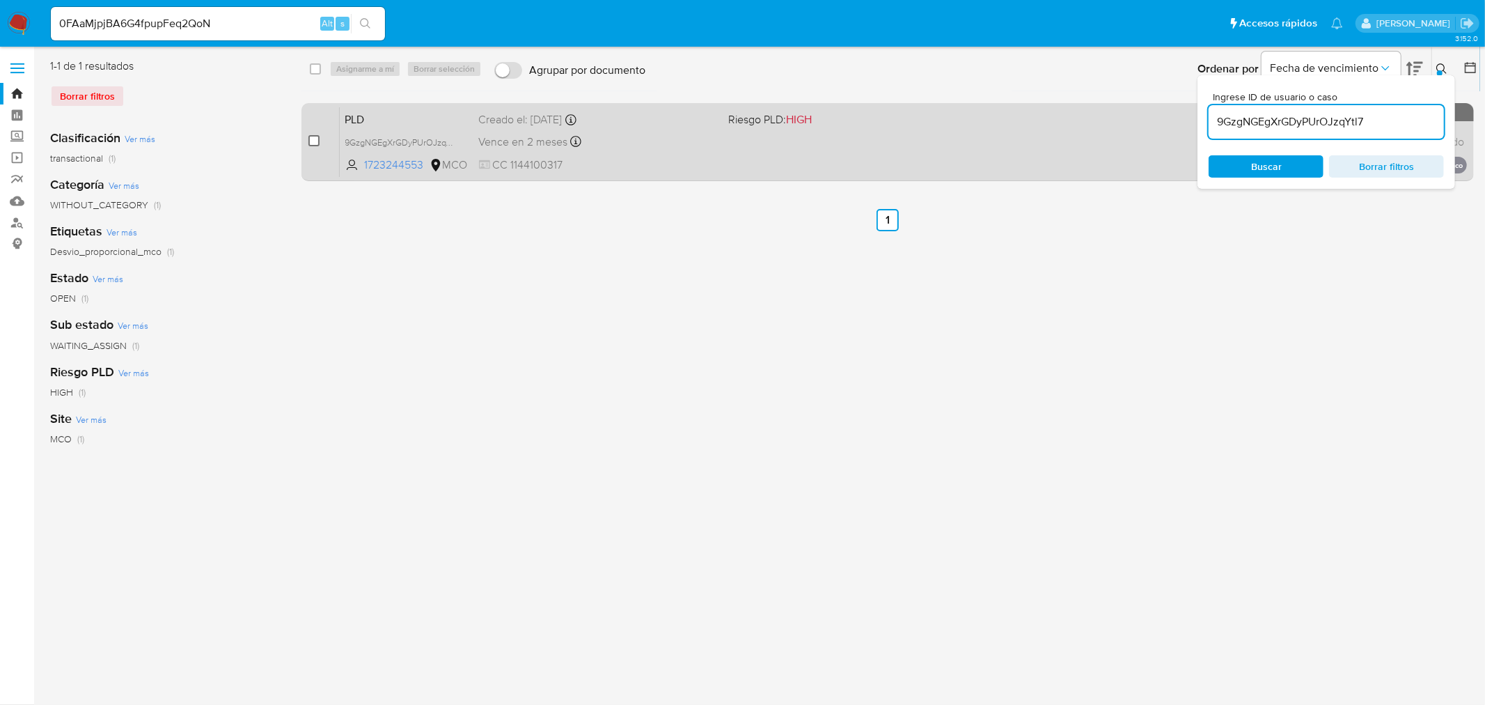
click at [317, 141] on input "checkbox" at bounding box center [313, 140] width 11 height 11
checkbox input "true"
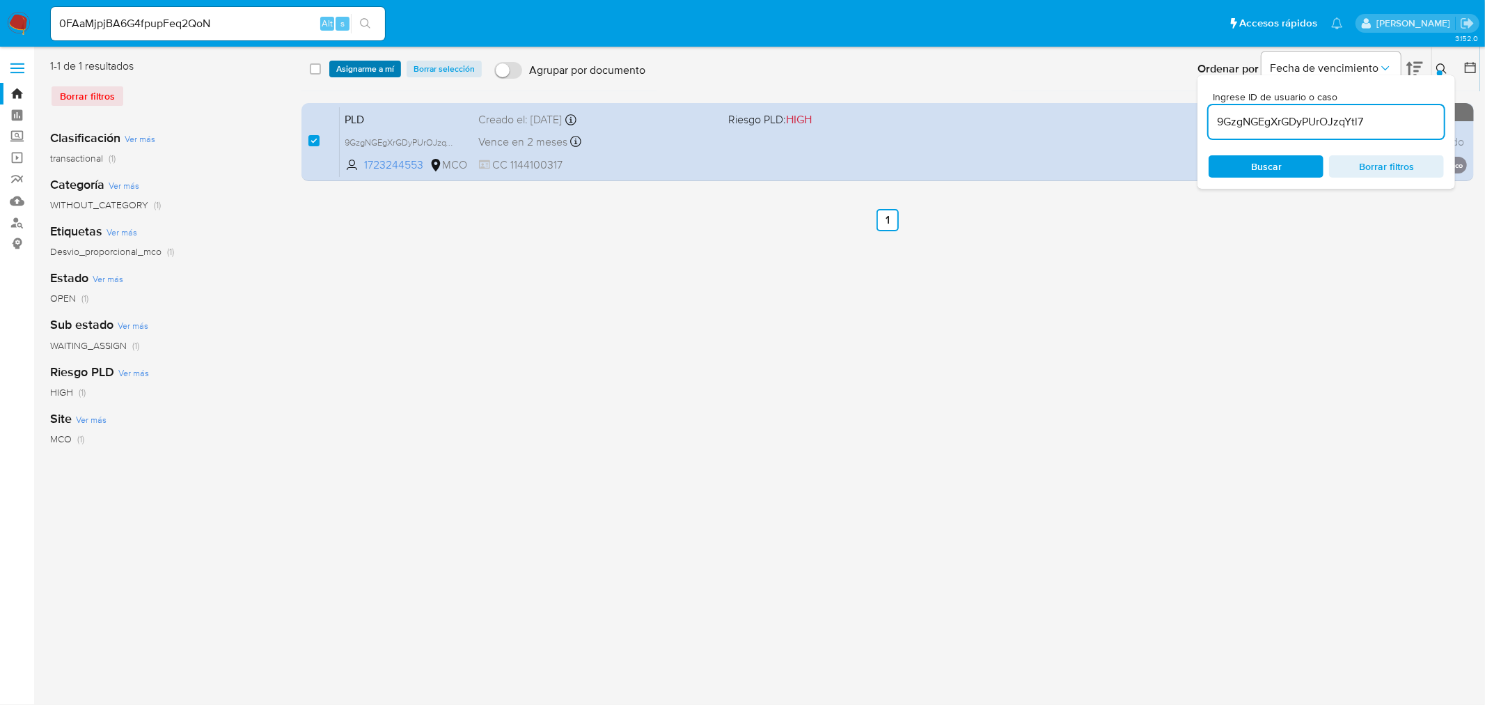
click at [356, 67] on span "Asignarme a mí" at bounding box center [365, 69] width 58 height 14
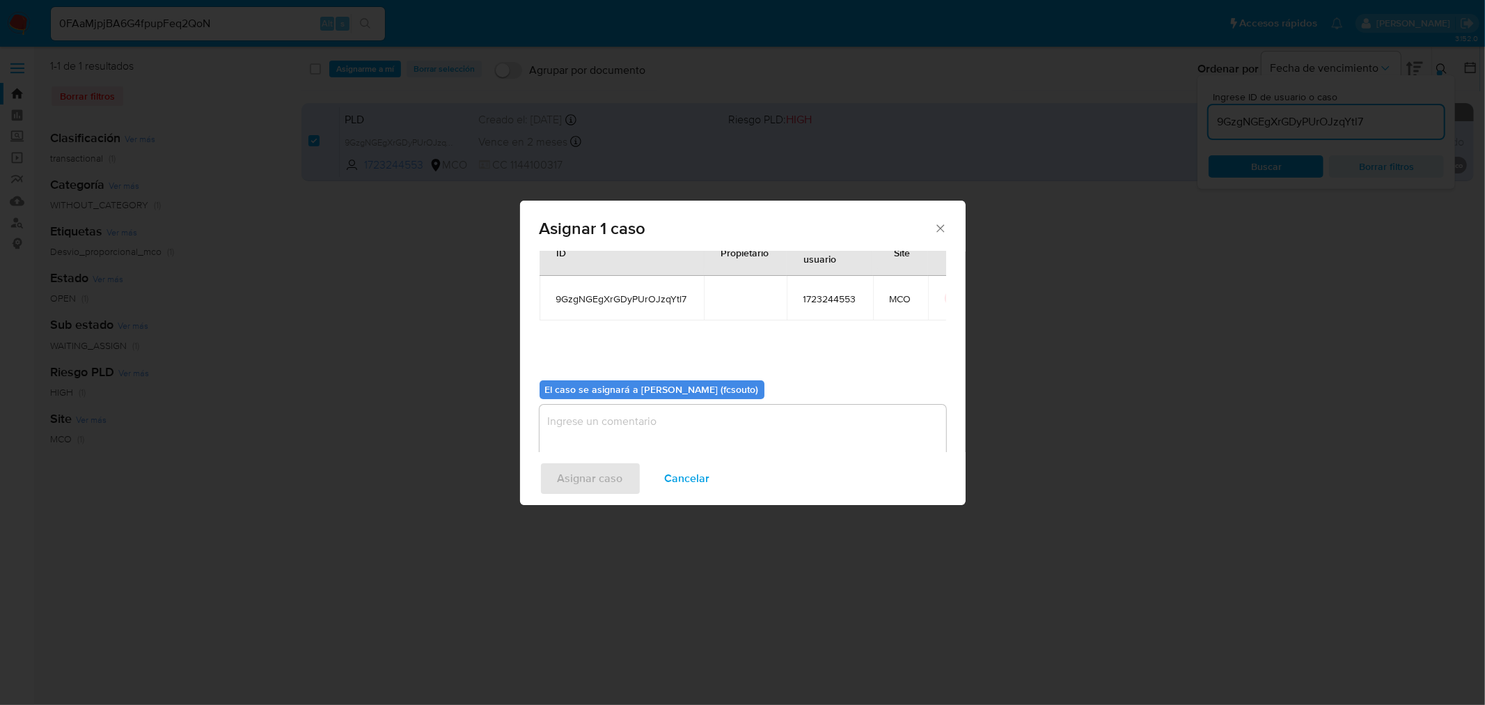
scroll to position [72, 0]
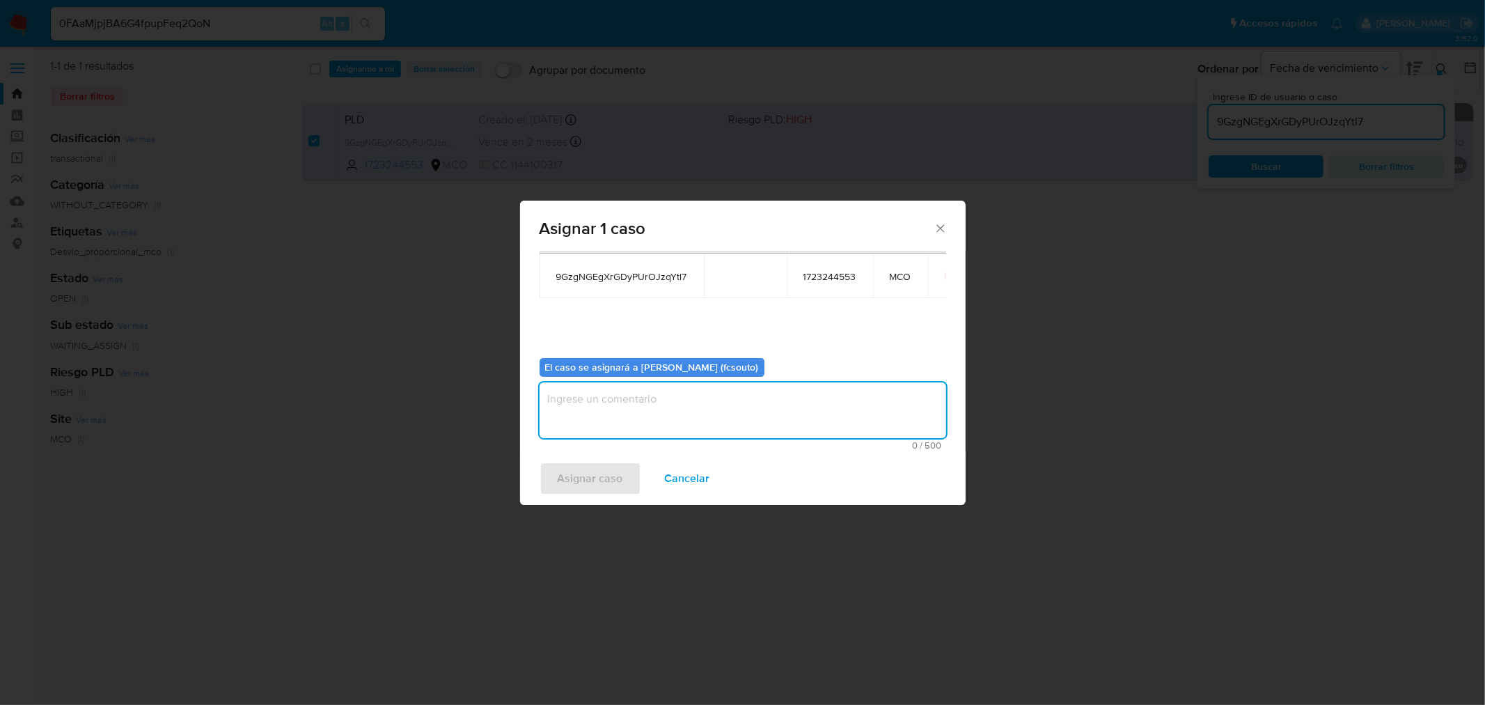
click at [683, 404] on textarea "assign-modal" at bounding box center [743, 410] width 407 height 56
type textarea "Asignación manual"
click at [592, 491] on span "Asignar caso" at bounding box center [590, 478] width 65 height 31
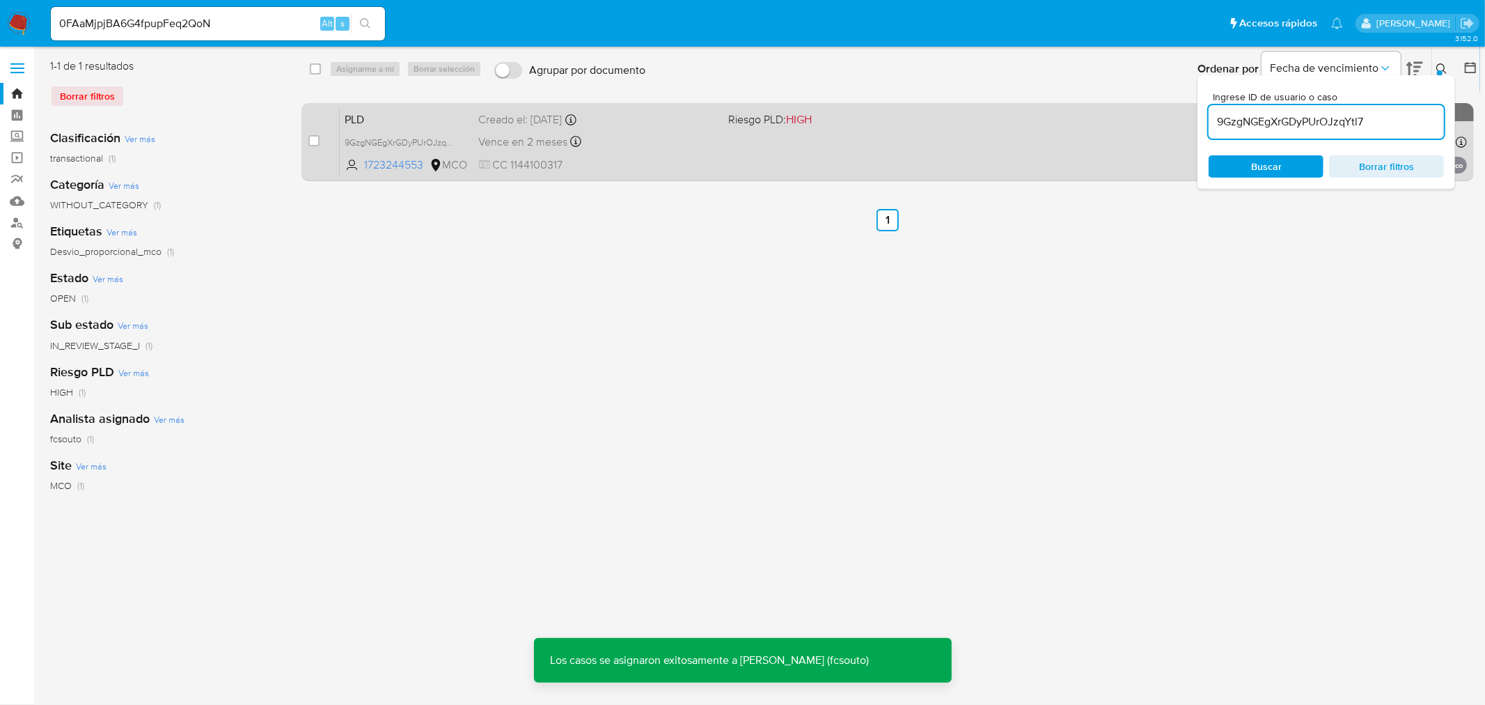
click at [737, 153] on div "PLD 9GzgNGEgXrGDyPUrOJzqYtl7 1723244553 MCO Riesgo PLD: HIGH Creado el: 12/07/2…" at bounding box center [903, 142] width 1127 height 70
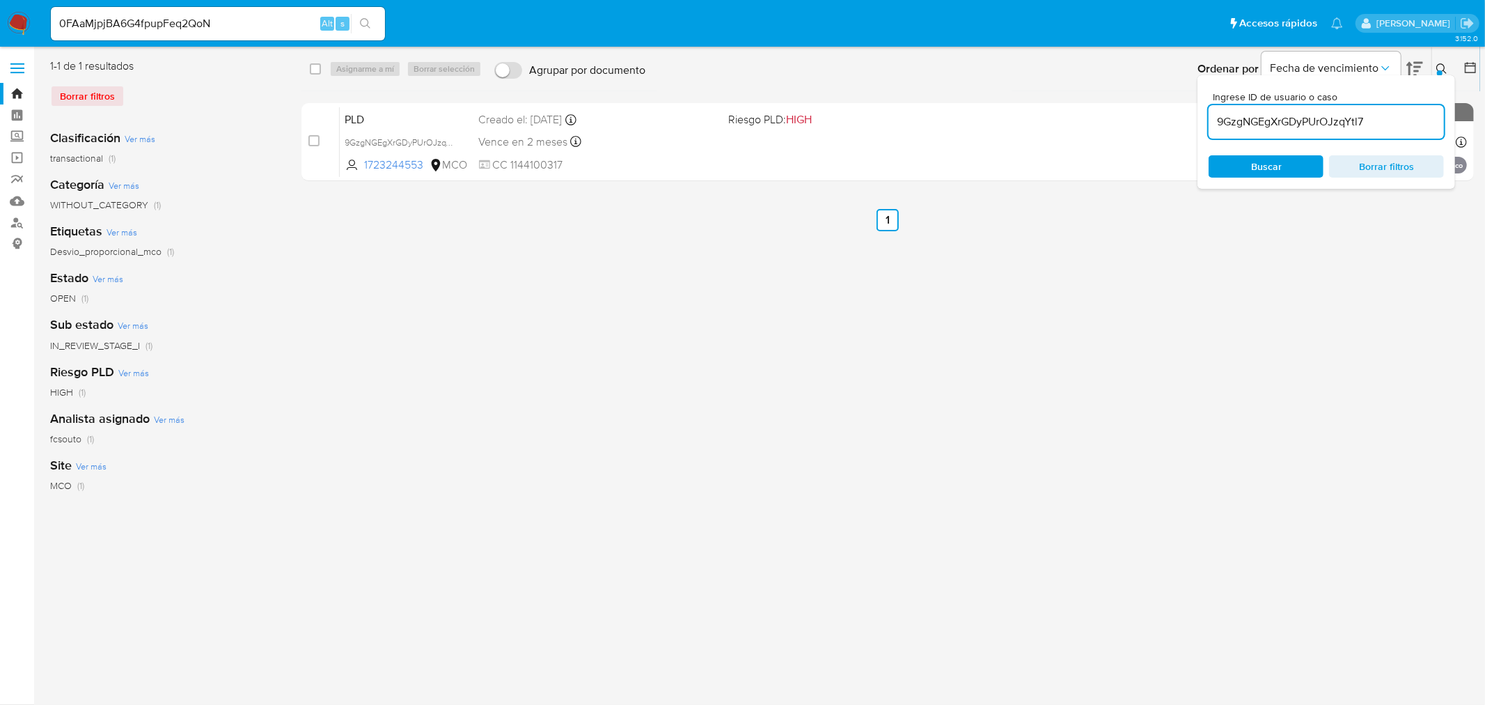
click at [1309, 120] on input "9GzgNGEgXrGDyPUrOJzqYtl7" at bounding box center [1326, 122] width 235 height 18
paste input "Vm52k65wjt86qBhgKaAuAtDH"
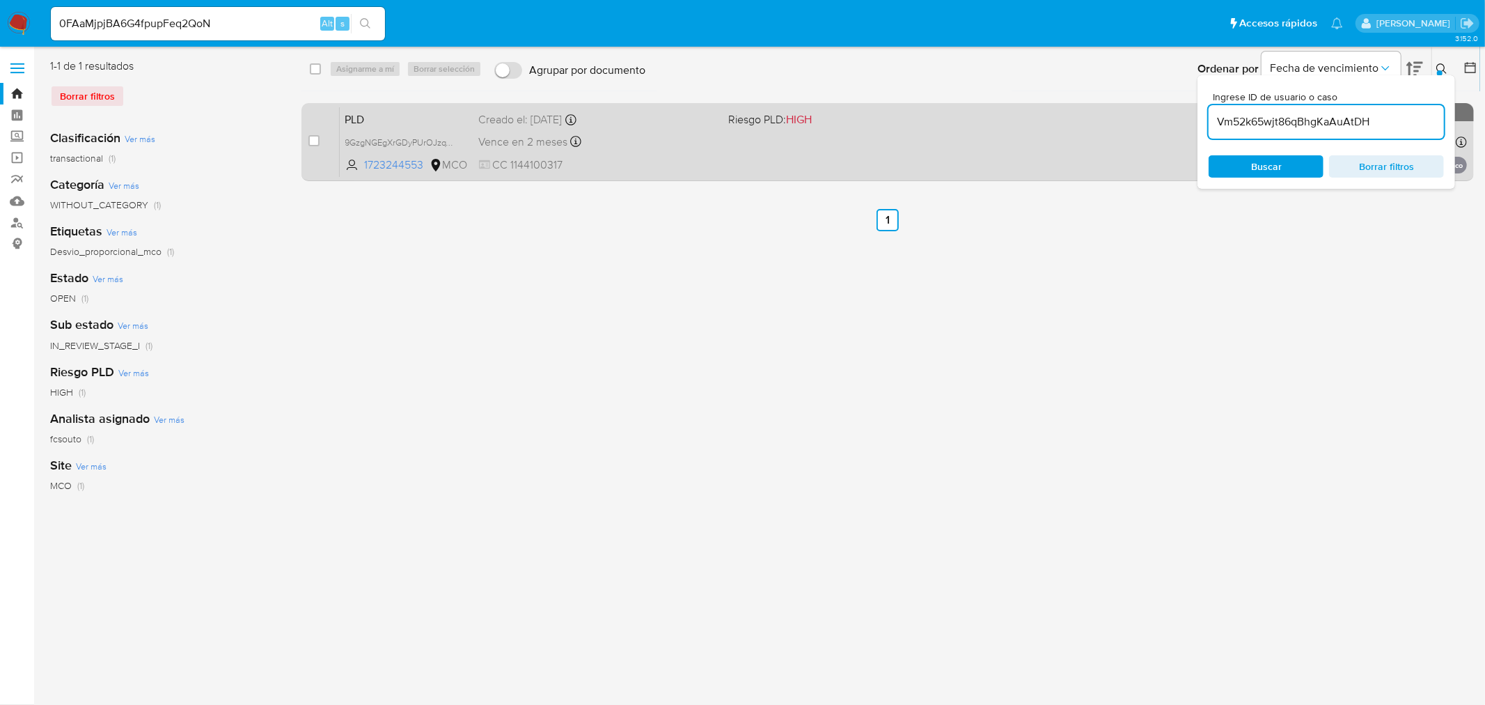
type input "Vm52k65wjt86qBhgKaAuAtDH"
click at [315, 136] on input "checkbox" at bounding box center [313, 140] width 11 height 11
checkbox input "true"
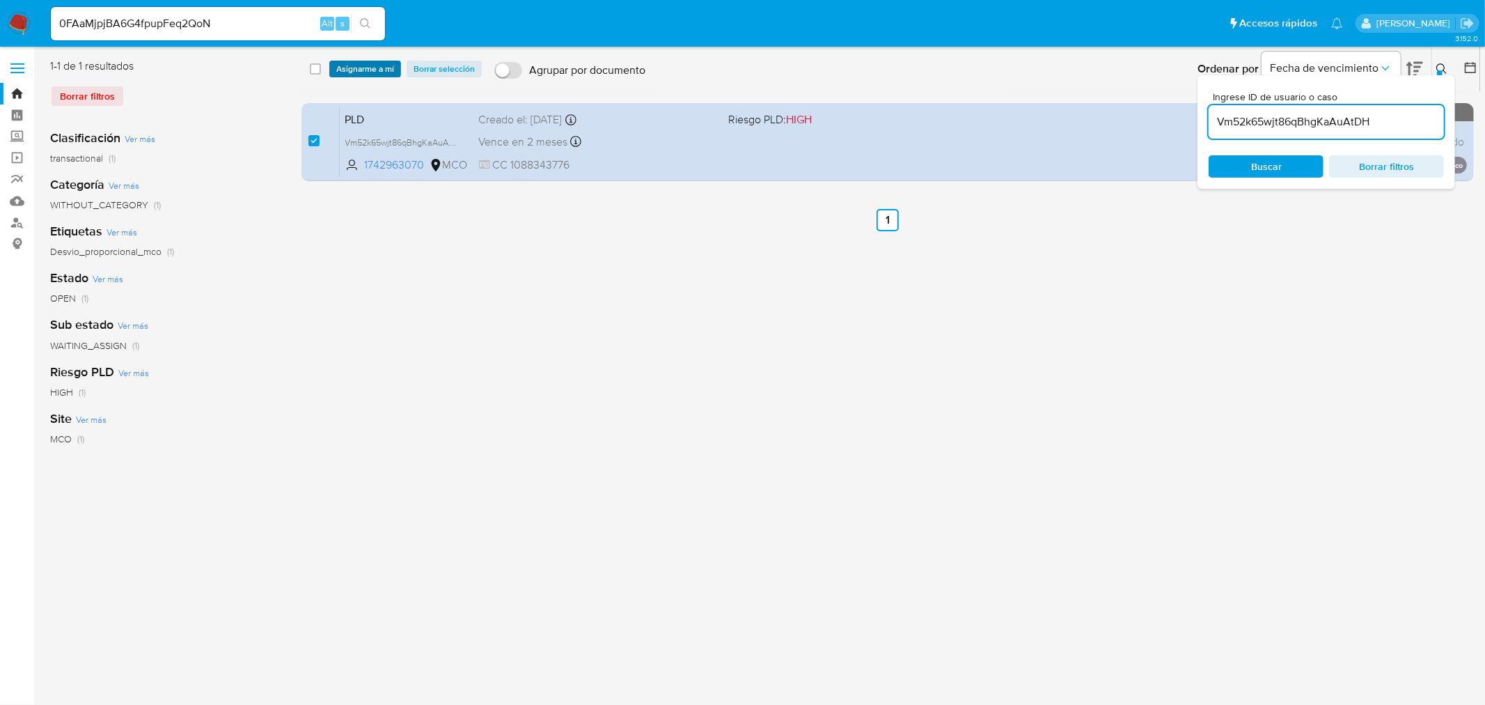
click at [381, 67] on span "Asignarme a mí" at bounding box center [365, 69] width 58 height 14
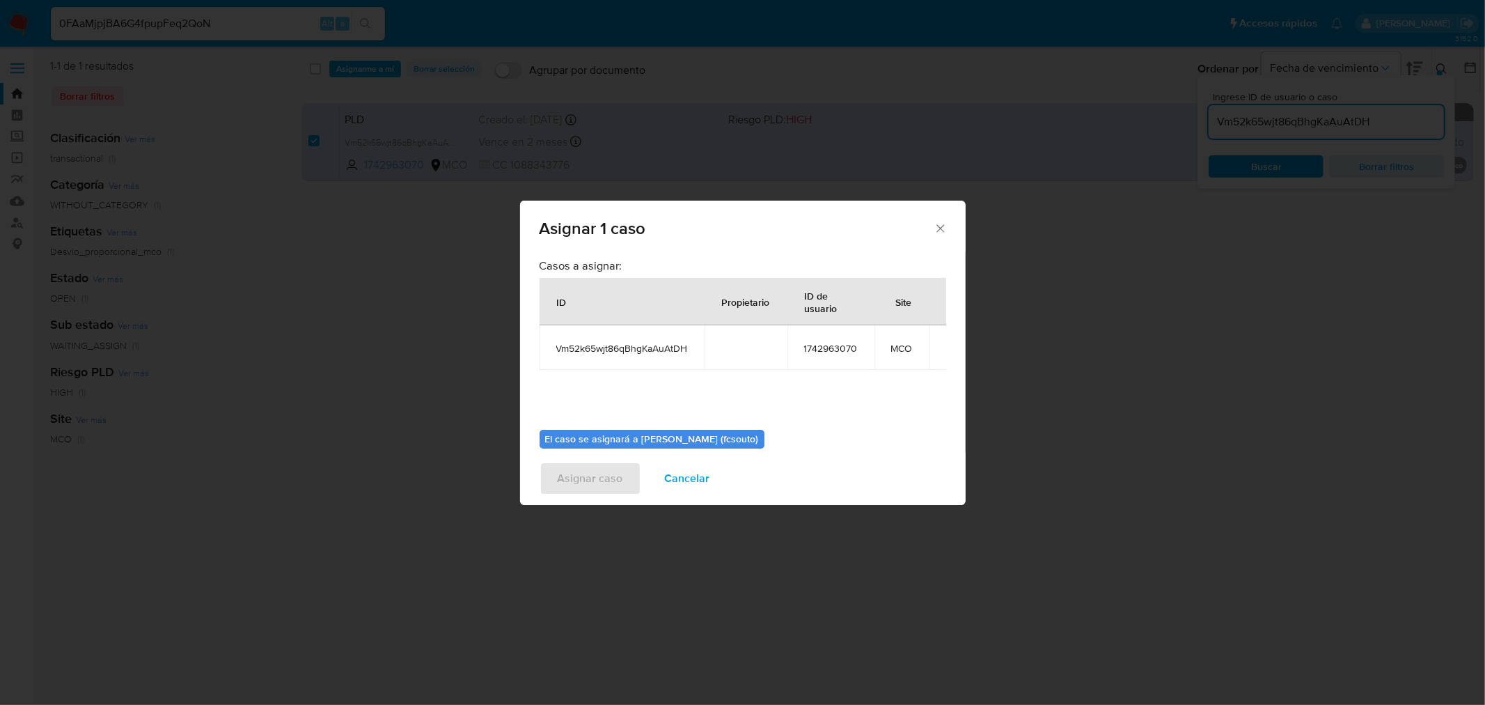
scroll to position [72, 0]
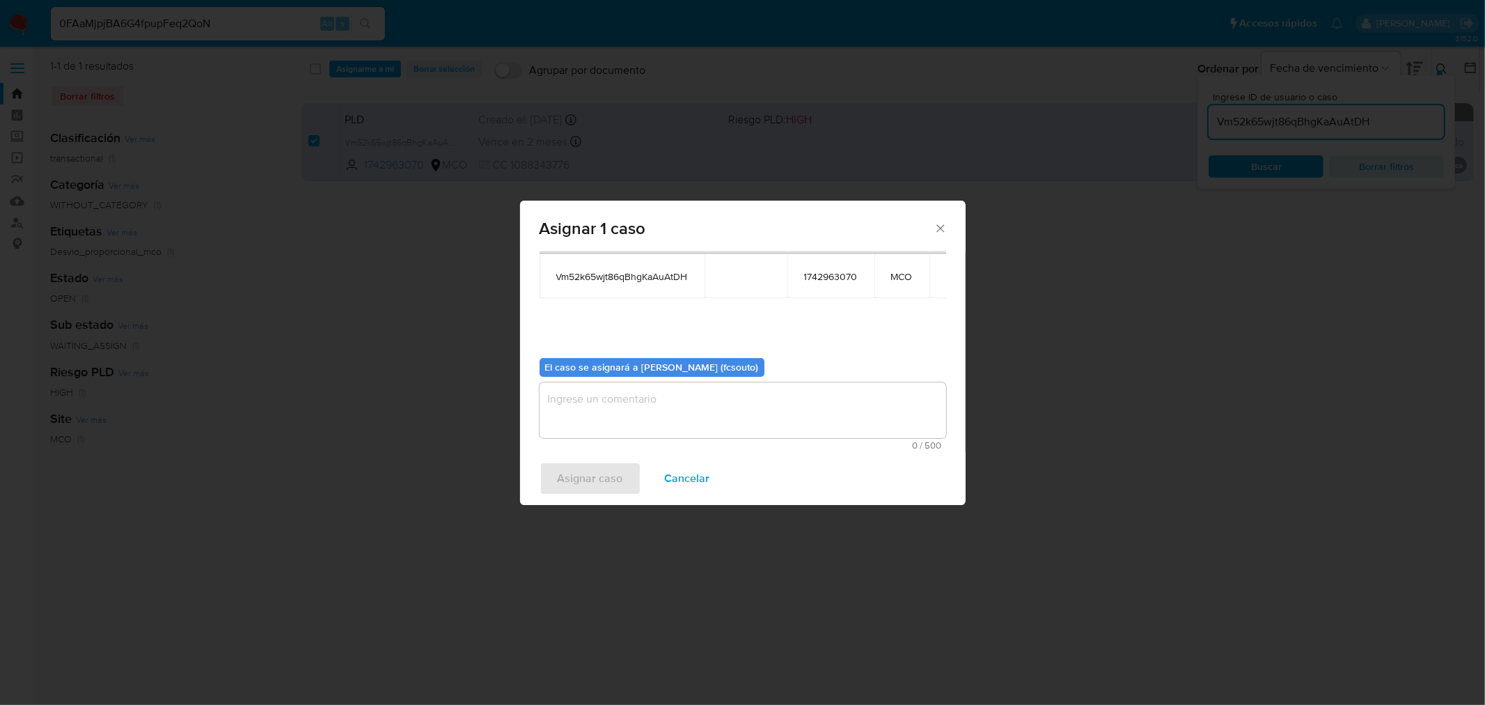
click at [685, 434] on textarea "assign-modal" at bounding box center [743, 410] width 407 height 56
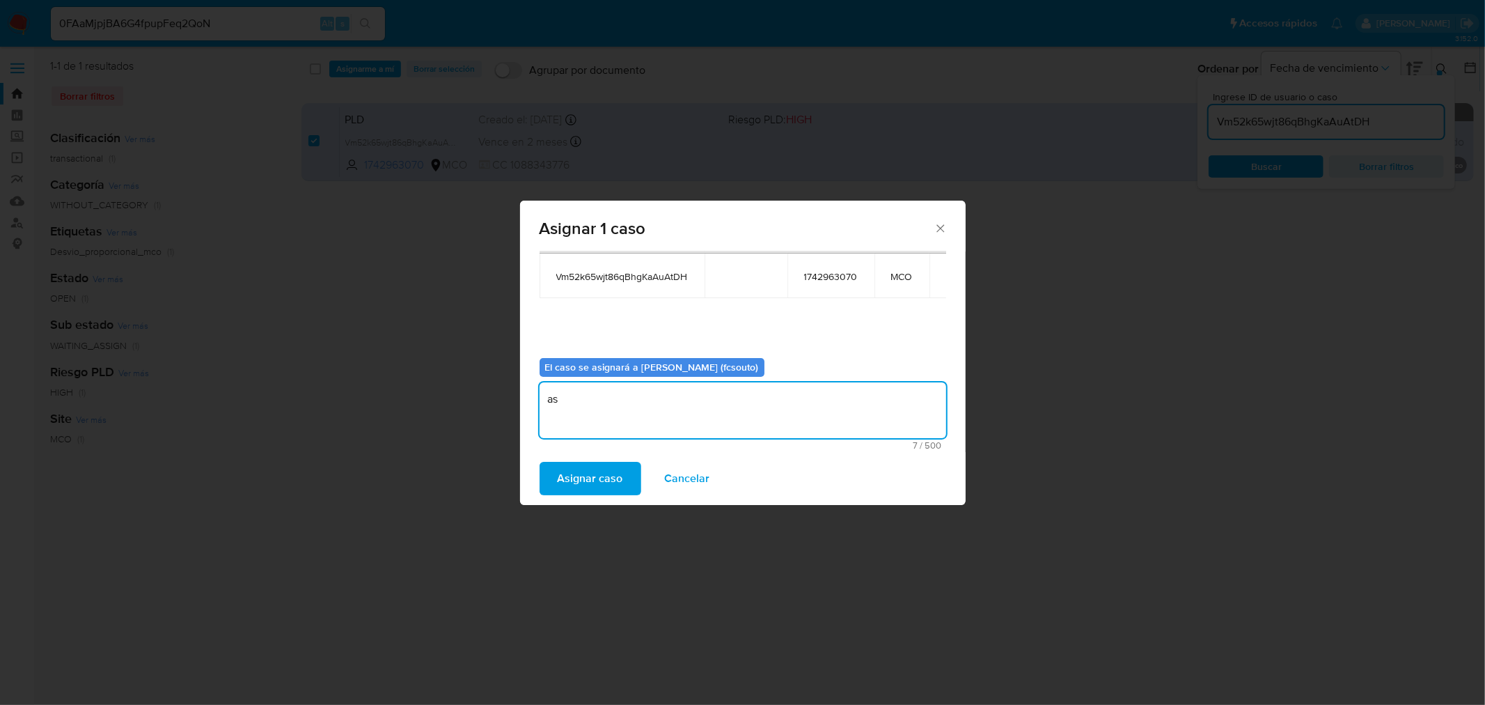
type textarea "a"
type textarea "Asignación manual"
click at [607, 467] on span "Asignar caso" at bounding box center [590, 478] width 65 height 31
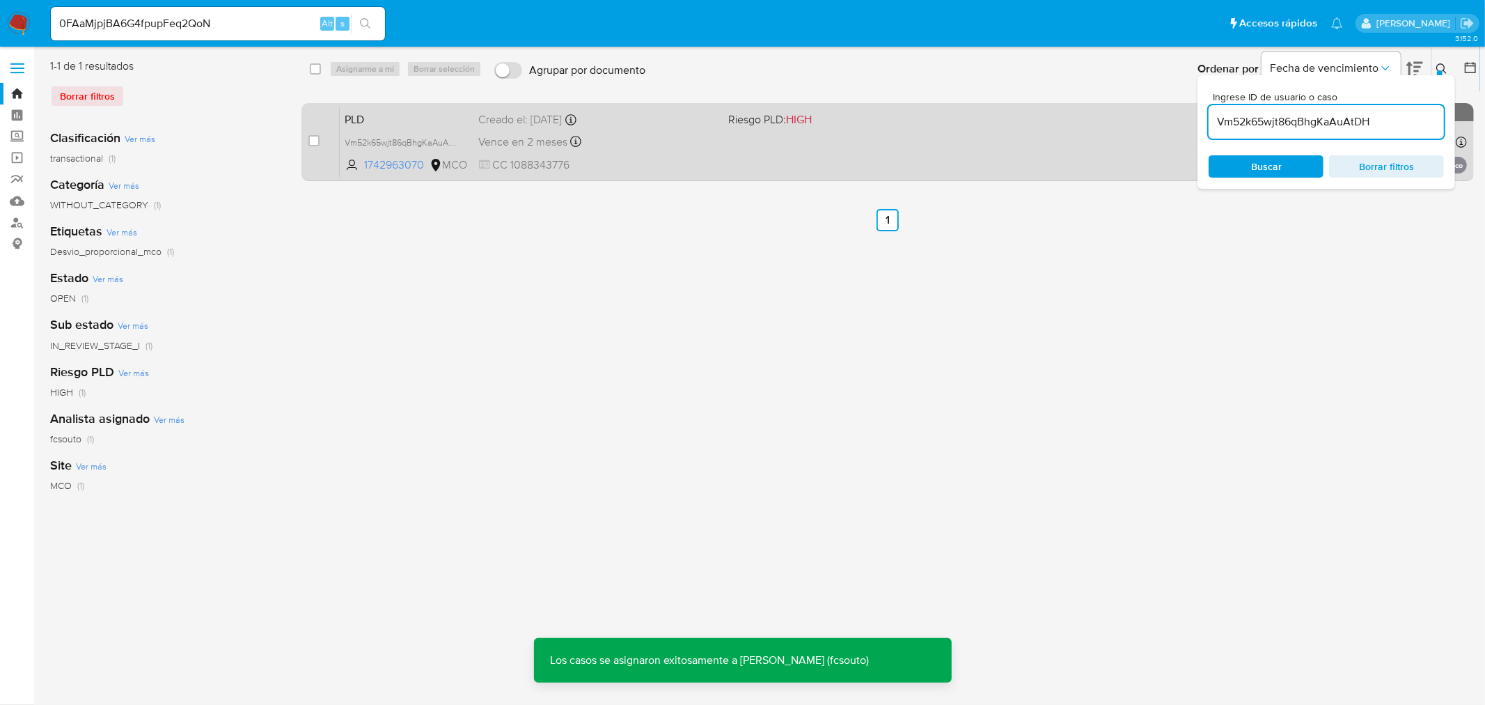
click at [670, 153] on div "PLD Vm52k65wjt86qBhgKaAuAtDH 1742963070 MCO Riesgo PLD: HIGH Creado el: 12/07/2…" at bounding box center [903, 142] width 1127 height 70
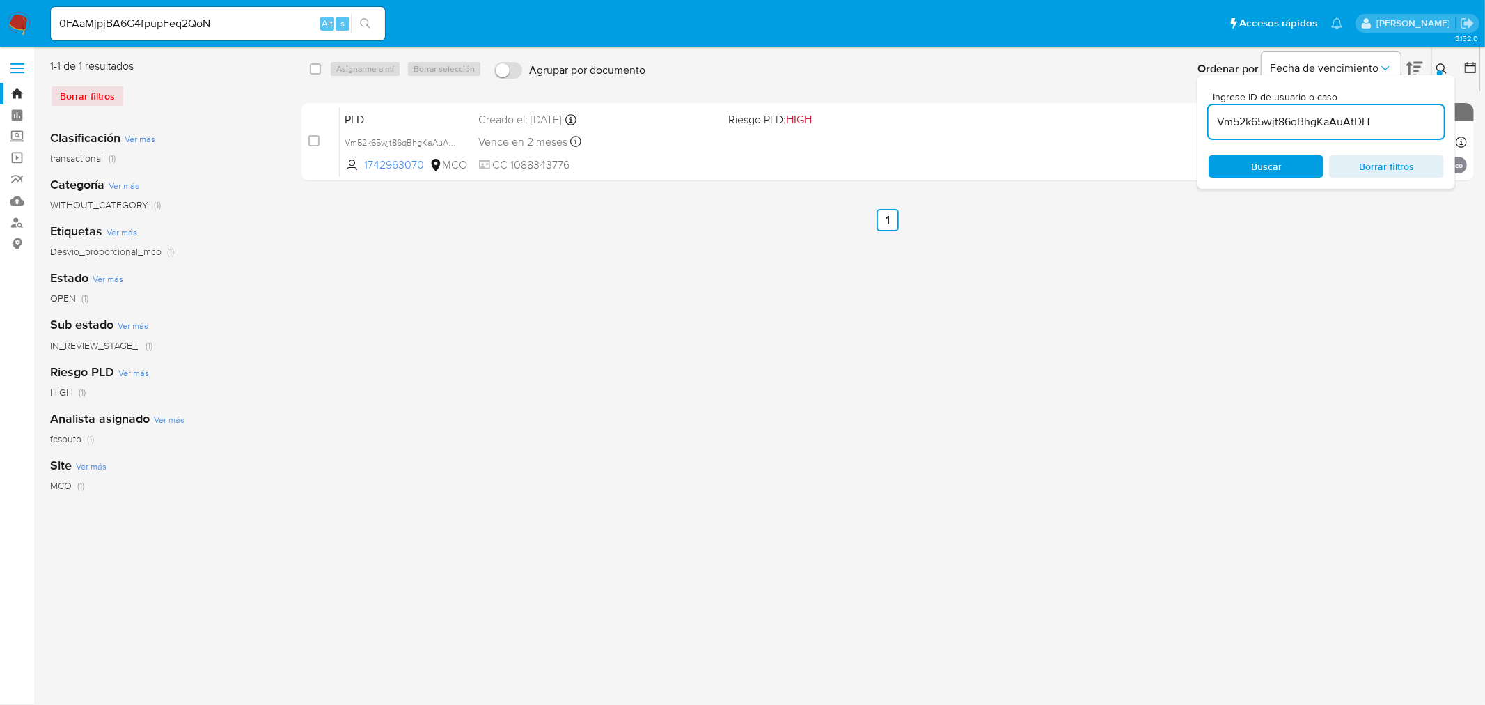
click at [1348, 120] on input "Vm52k65wjt86qBhgKaAuAtDH" at bounding box center [1326, 122] width 235 height 18
paste input "hkZYzgymcAauvdQ7XhsZFe29"
click at [1442, 70] on icon at bounding box center [1441, 68] width 11 height 11
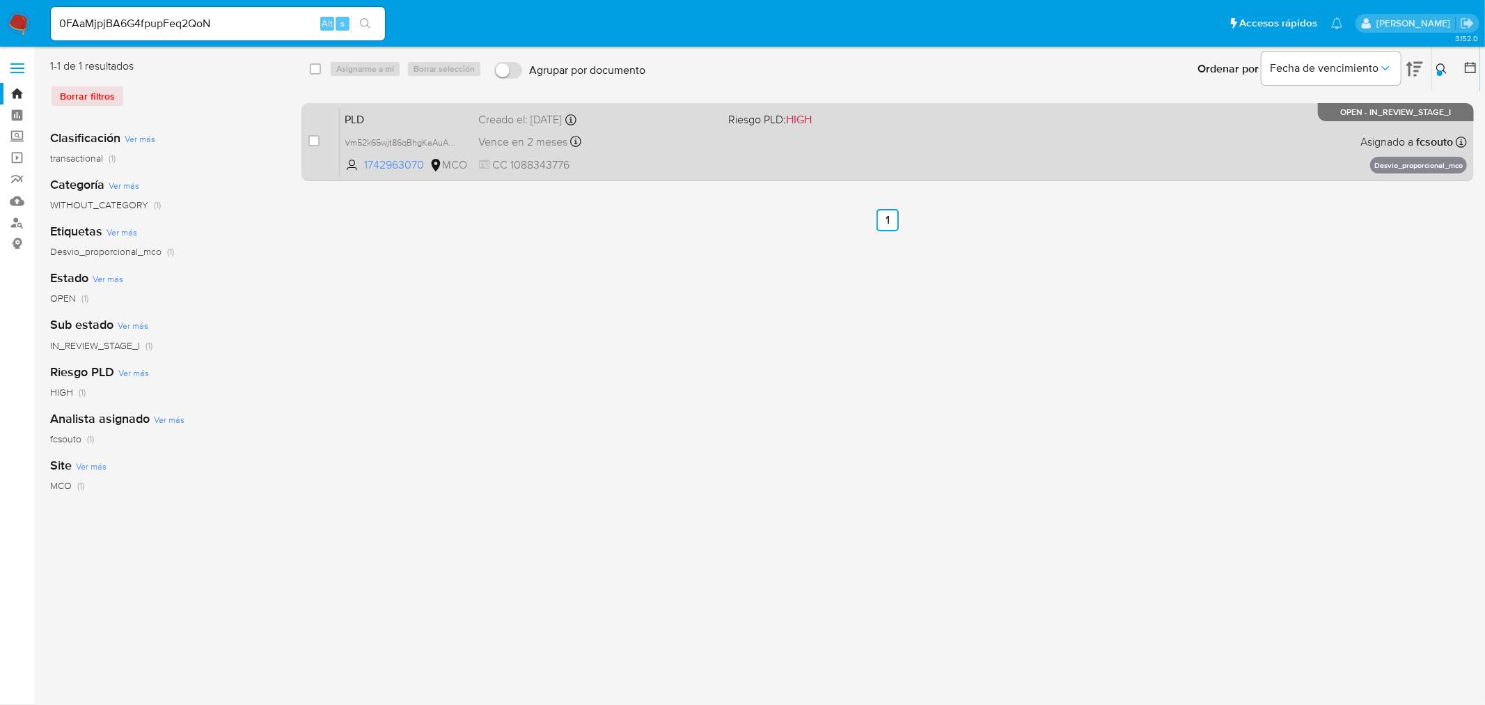
click at [826, 162] on div "PLD Vm52k65wjt86qBhgKaAuAtDH 1742963070 MCO Riesgo PLD: HIGH Creado el: 12/07/2…" at bounding box center [903, 142] width 1127 height 70
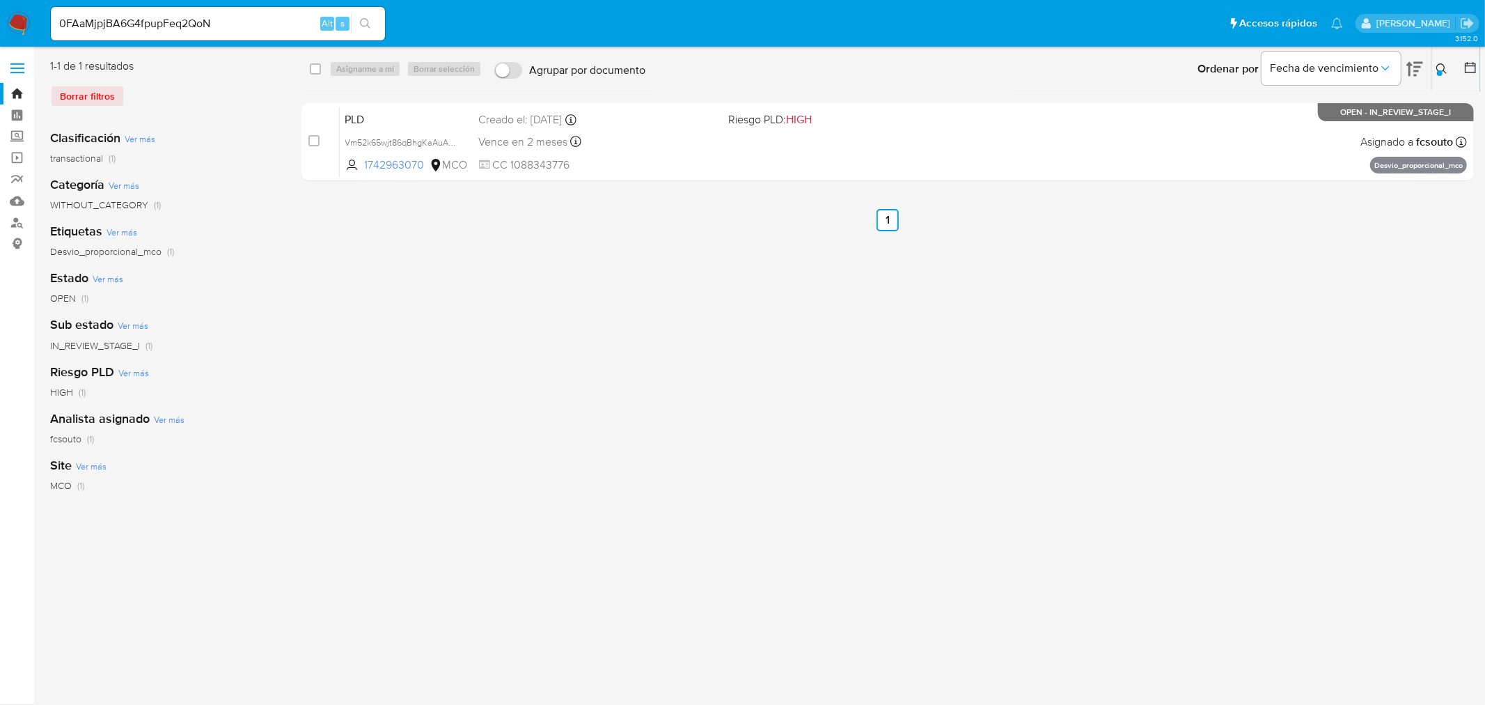
click at [1450, 64] on button at bounding box center [1443, 69] width 23 height 17
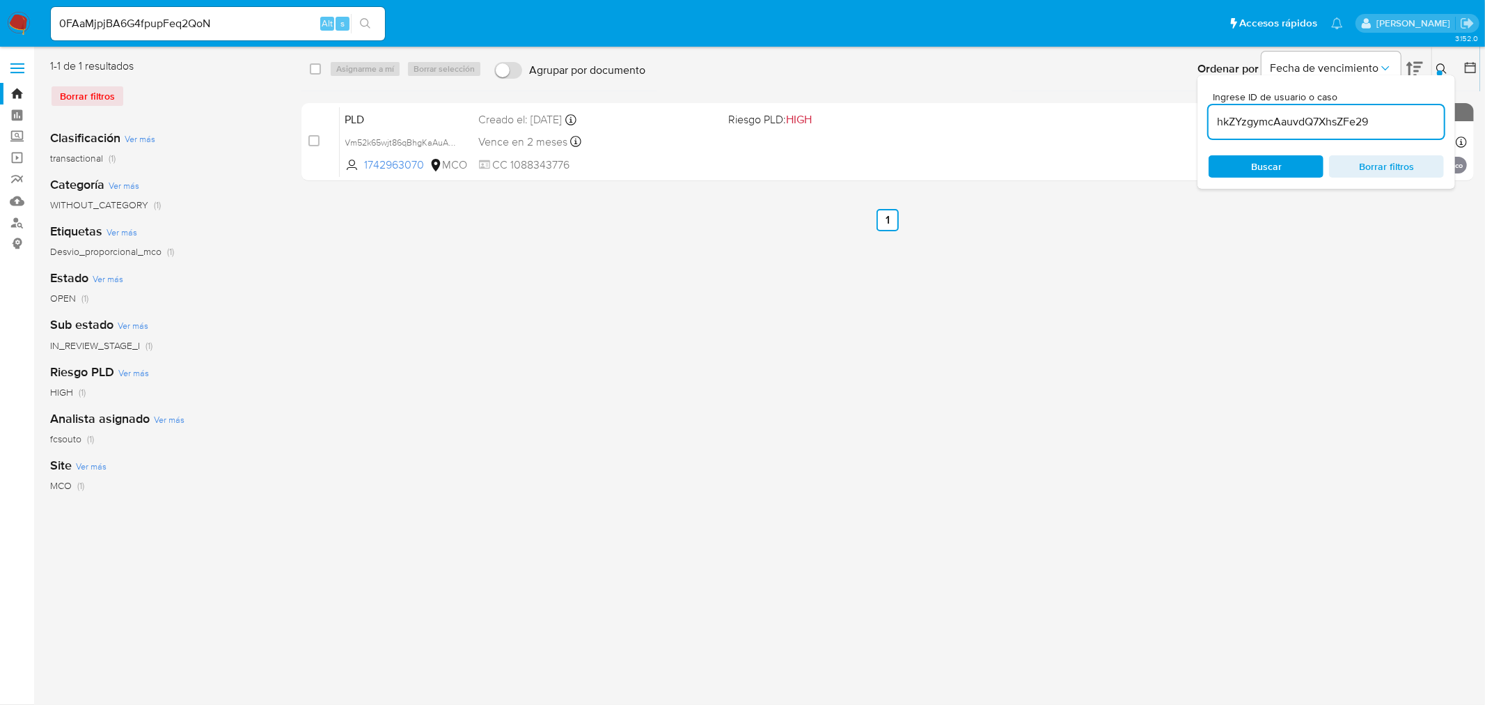
click at [1283, 126] on input "hkZYzgymcAauvdQ7XhsZFe29" at bounding box center [1326, 122] width 235 height 18
click at [1438, 70] on div at bounding box center [1440, 73] width 6 height 6
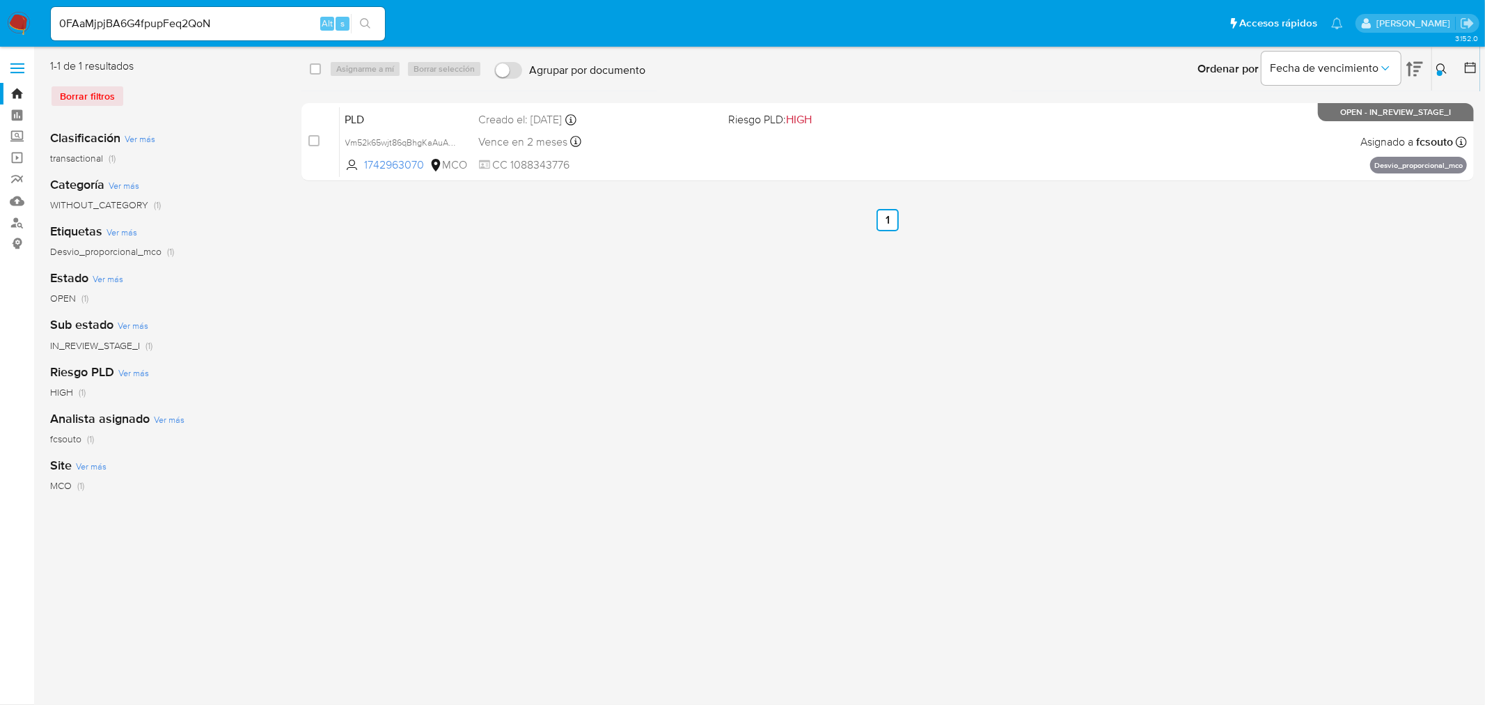
click at [1442, 64] on icon at bounding box center [1442, 68] width 10 height 10
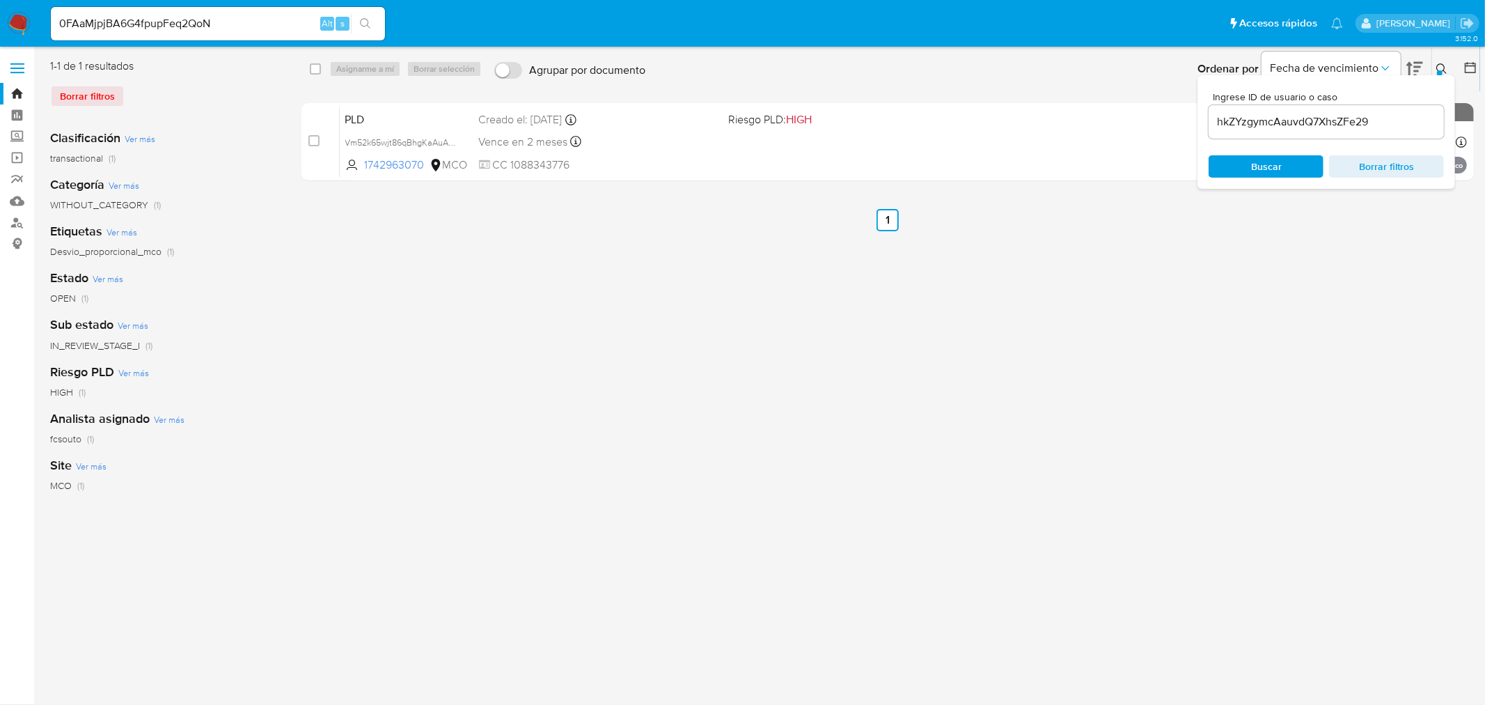
click at [1275, 180] on div "Ingrese ID de usuario o caso hkZYzgymcAauvdQ7XhsZFe29 Buscar Borrar filtros" at bounding box center [1326, 131] width 258 height 113
click at [1277, 172] on span "Buscar" at bounding box center [1266, 166] width 31 height 22
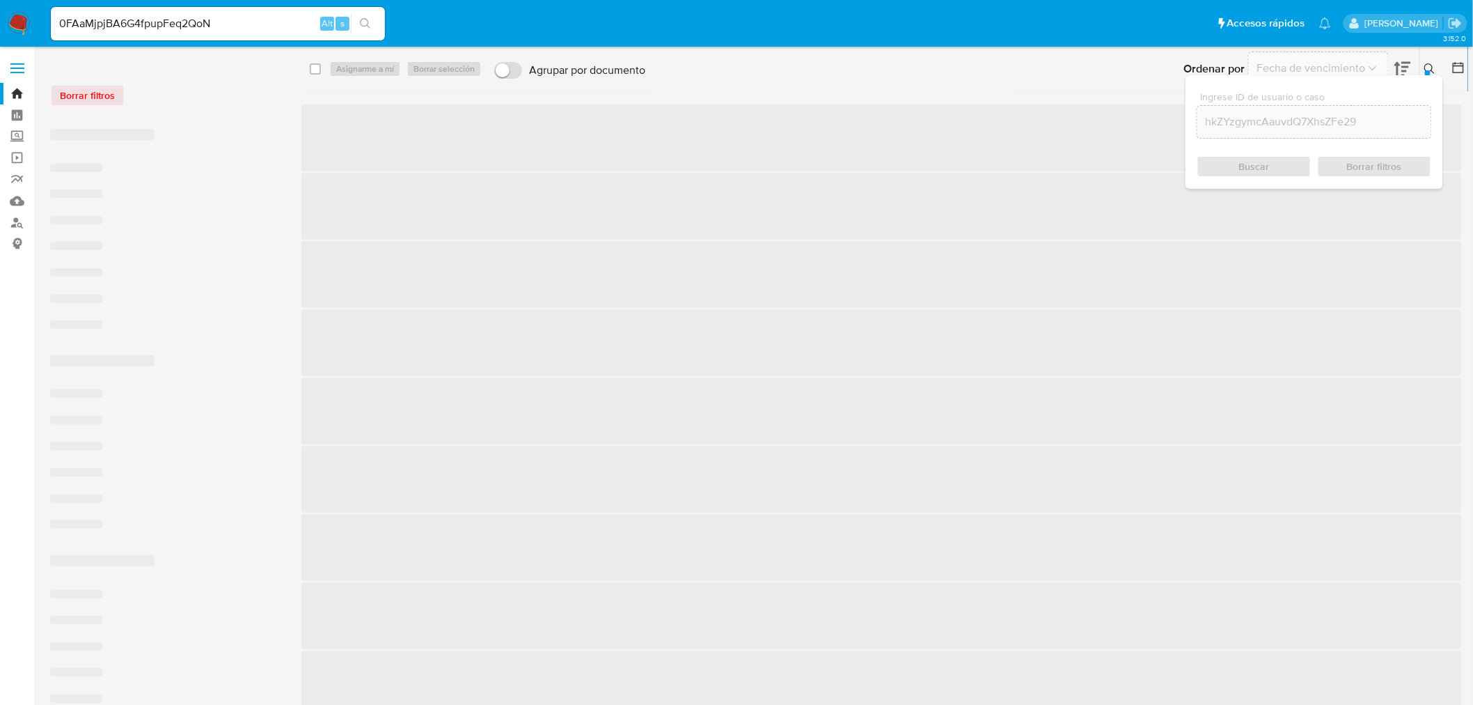
click at [1279, 165] on div "Buscar Borrar filtros" at bounding box center [1314, 166] width 235 height 22
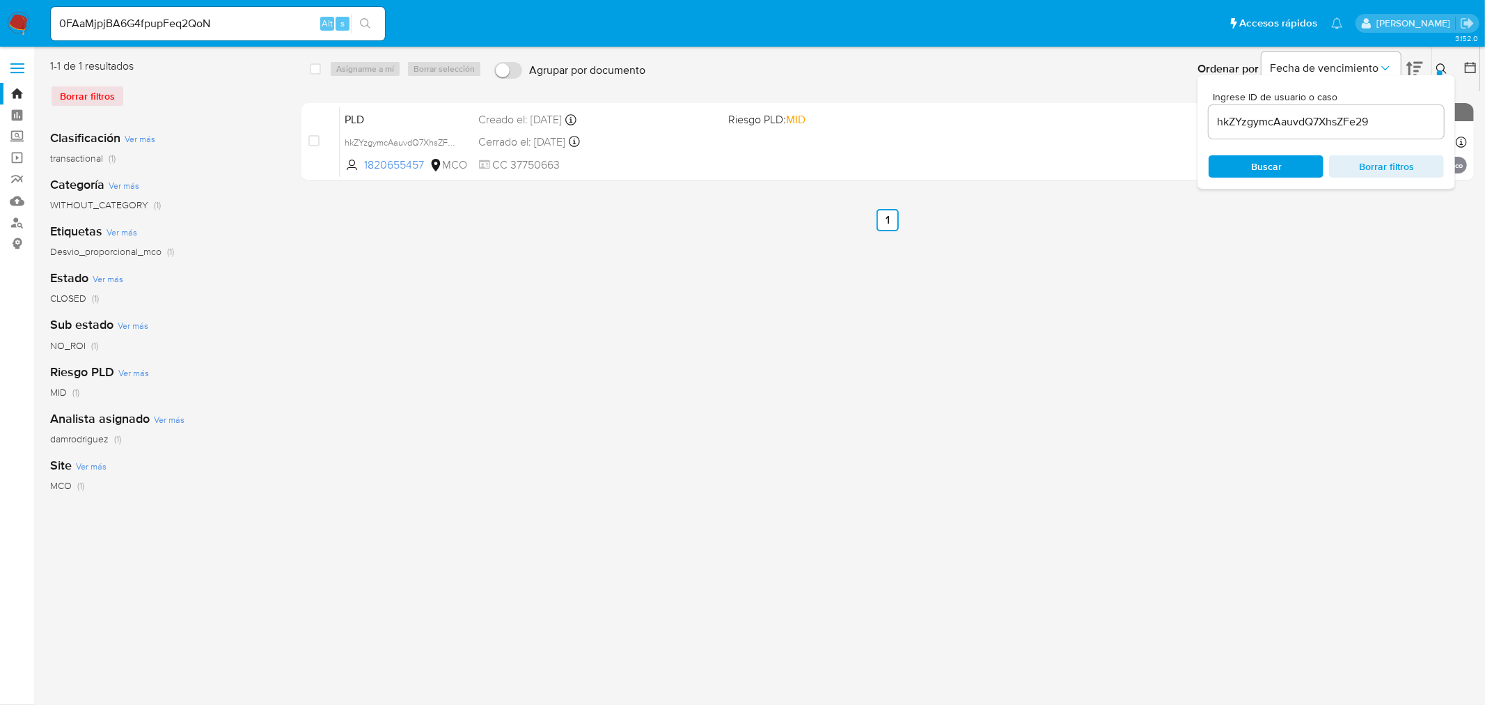
drag, startPoint x: 1000, startPoint y: 290, endPoint x: 1229, endPoint y: 183, distance: 252.9
click at [1000, 290] on div "select-all-cases-checkbox Asignarme a mí Borrar selección Agrupar por documento…" at bounding box center [887, 358] width 1172 height 600
click at [1440, 61] on button at bounding box center [1443, 69] width 23 height 17
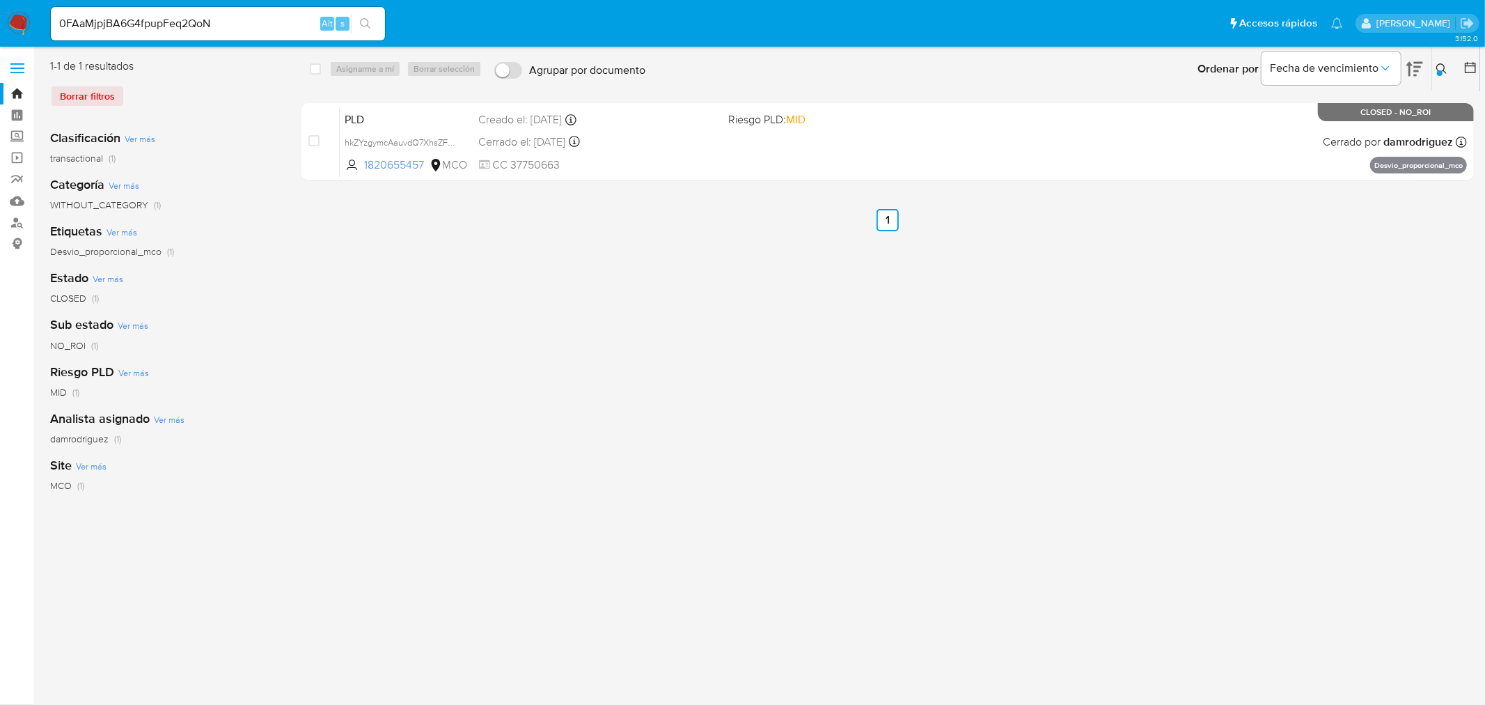
click at [1438, 72] on div at bounding box center [1440, 73] width 6 height 6
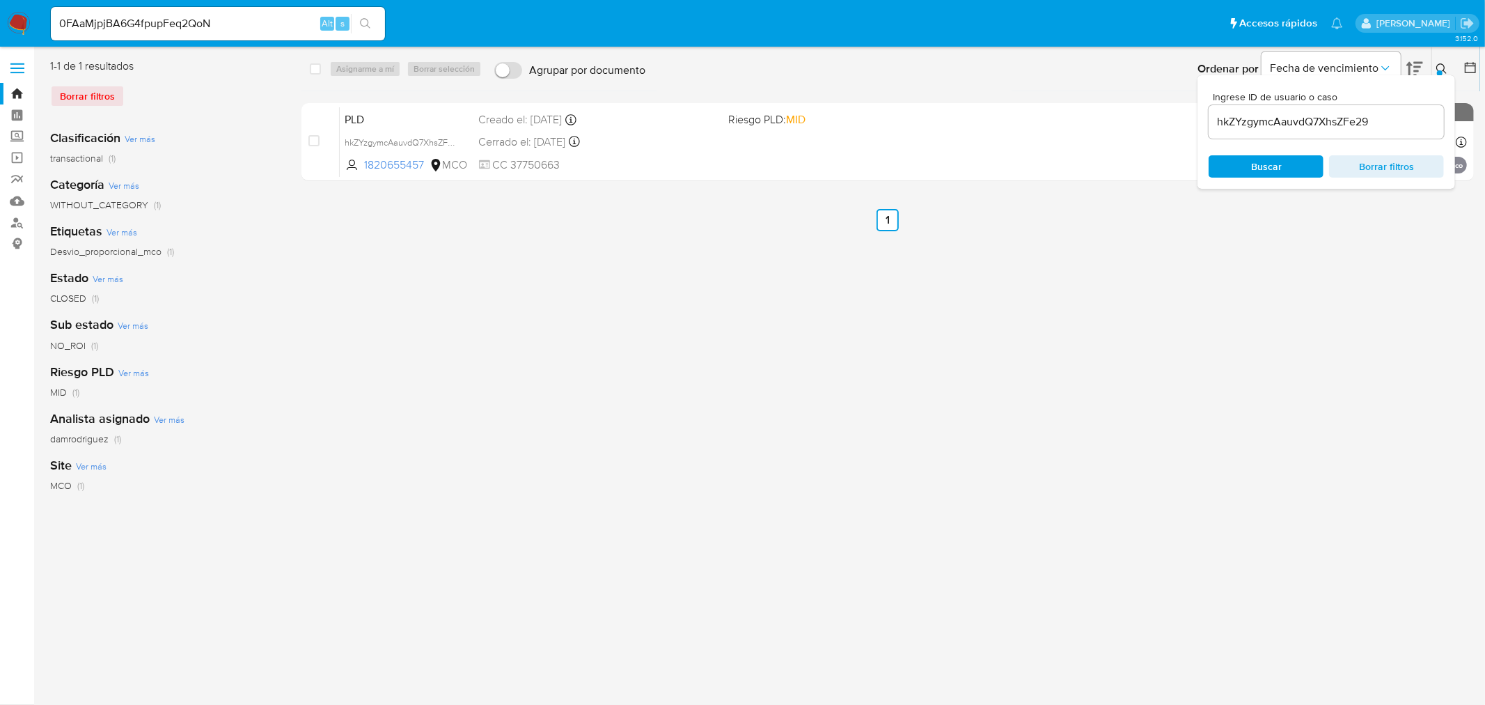
click at [1295, 130] on input "hkZYzgymcAauvdQ7XhsZFe29" at bounding box center [1326, 122] width 235 height 18
type input "jWfV8bYr83uXkJ9jX1zfs8Xa"
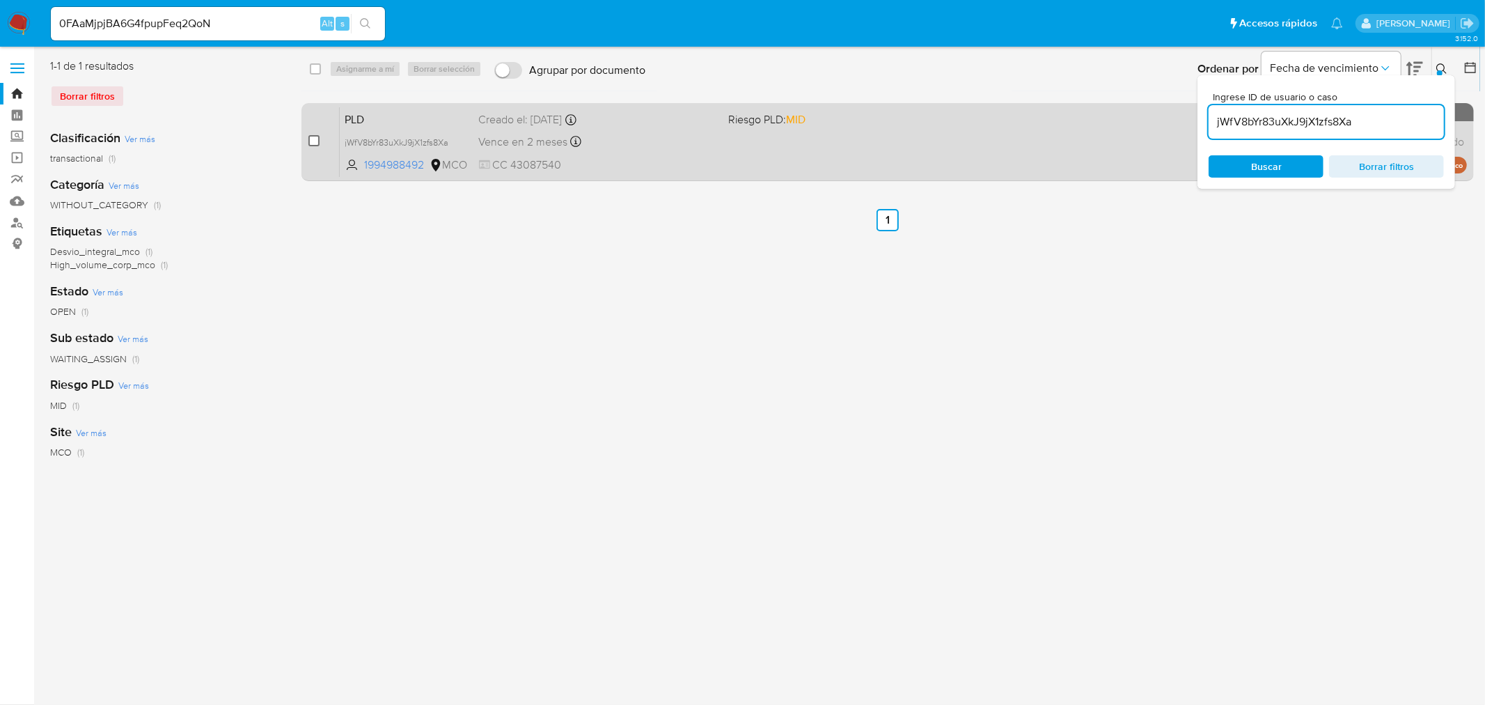
click at [312, 140] on input "checkbox" at bounding box center [313, 140] width 11 height 11
checkbox input "true"
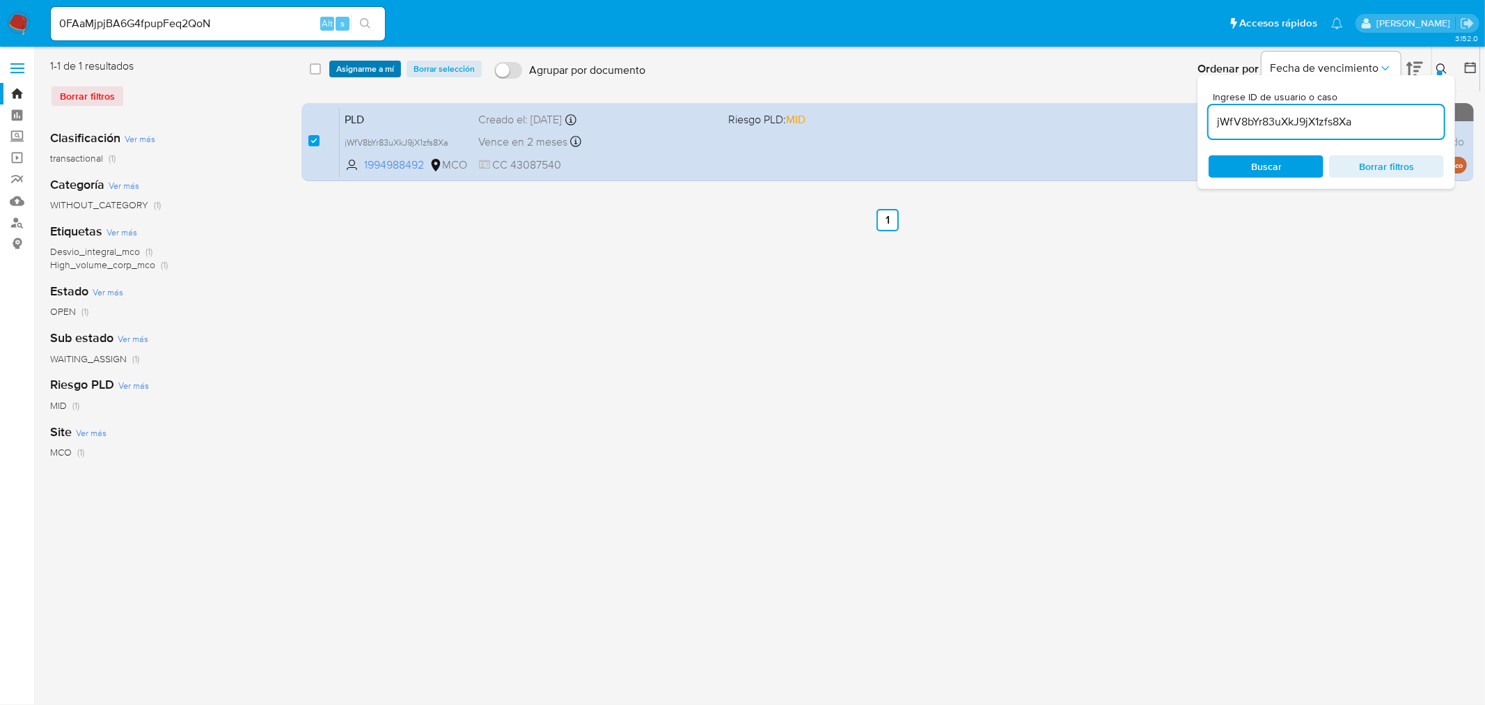
click at [361, 71] on span "Asignarme a mí" at bounding box center [365, 69] width 58 height 14
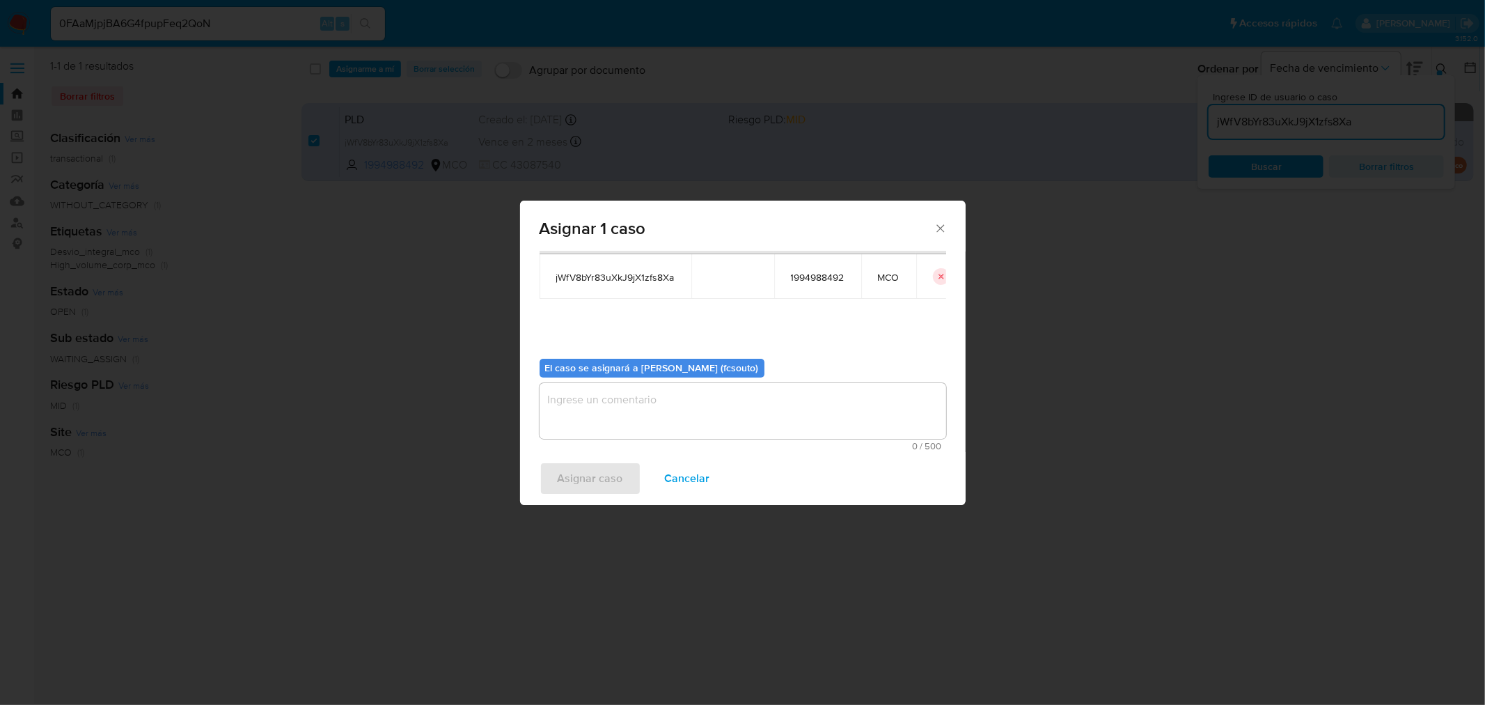
scroll to position [72, 0]
click at [668, 423] on textarea "assign-modal" at bounding box center [743, 410] width 407 height 56
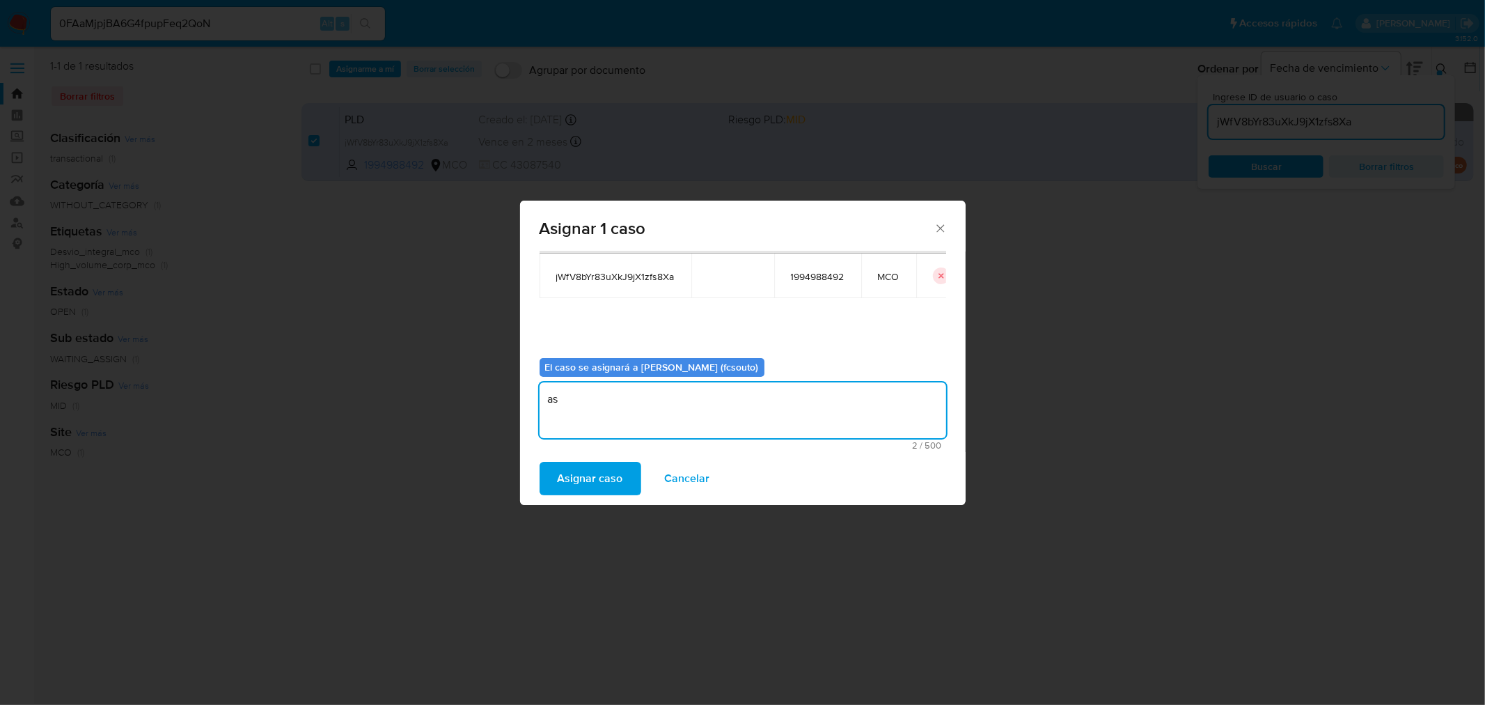
type textarea "a"
type textarea "Asignación manual"
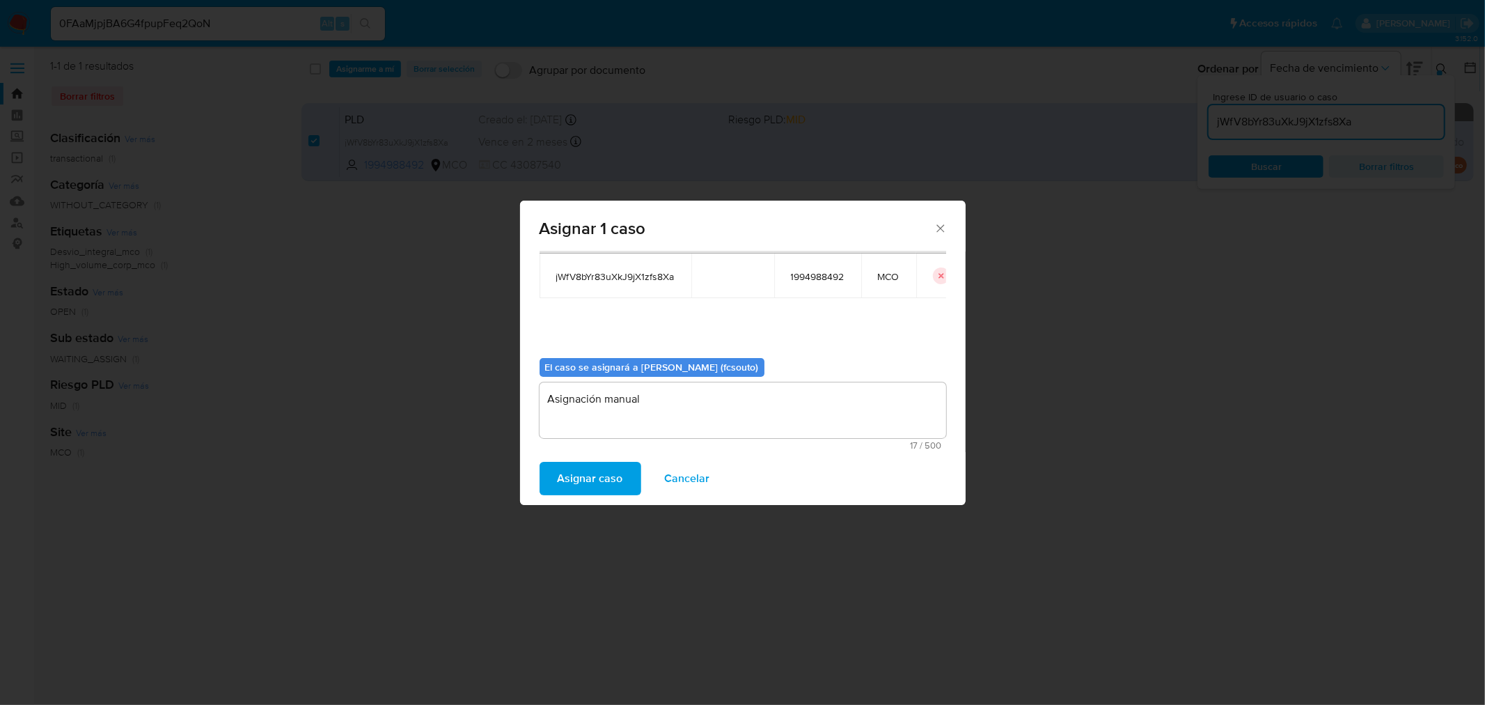
click at [572, 489] on span "Asignar caso" at bounding box center [590, 478] width 65 height 31
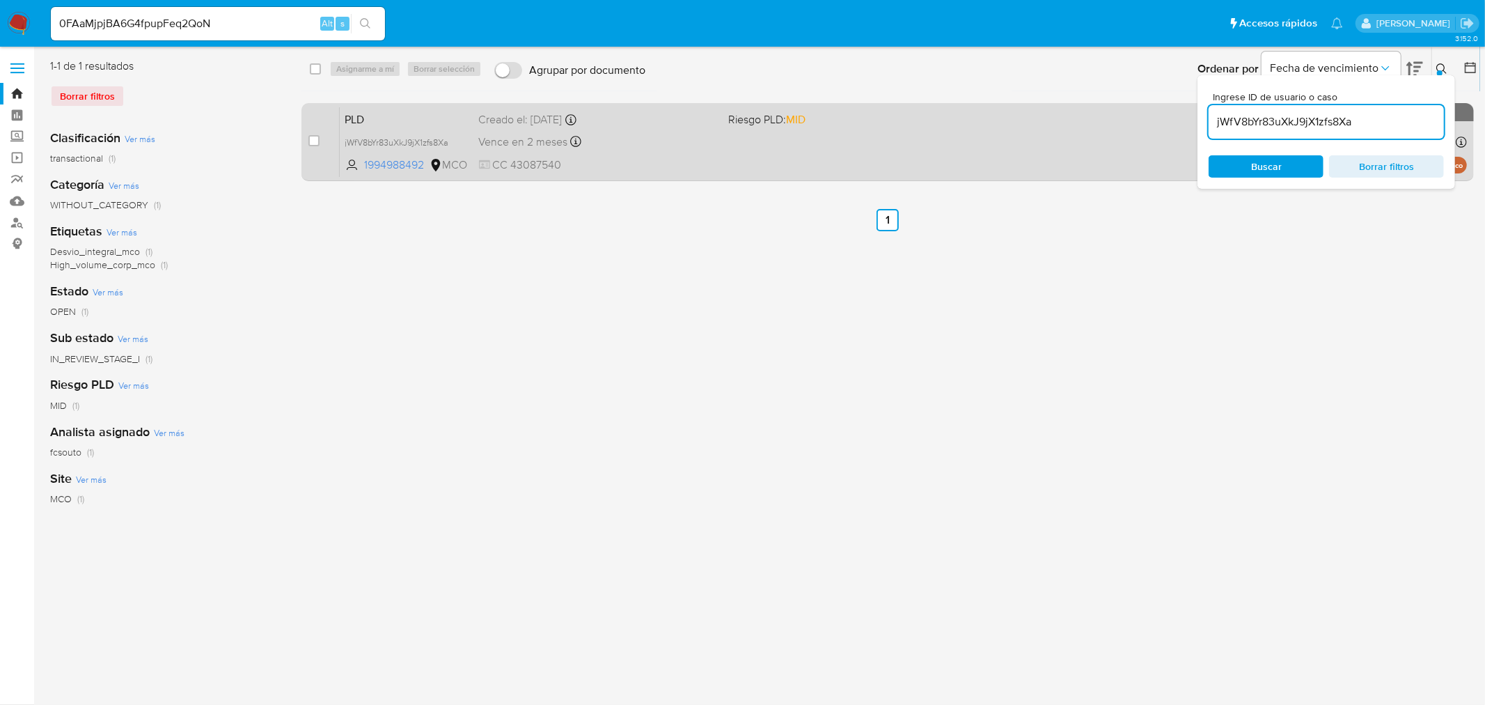
click at [692, 169] on span "CC 43087540" at bounding box center [598, 164] width 239 height 15
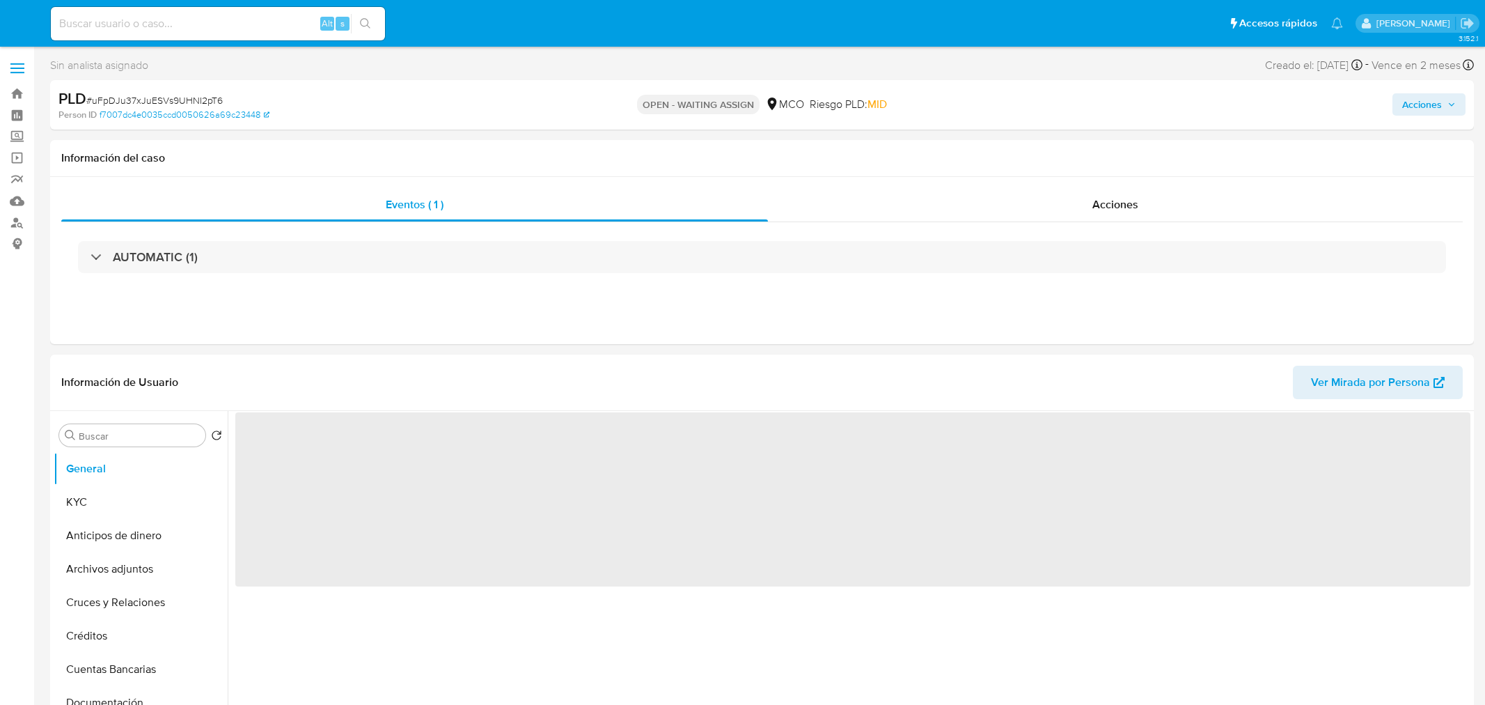
select select "10"
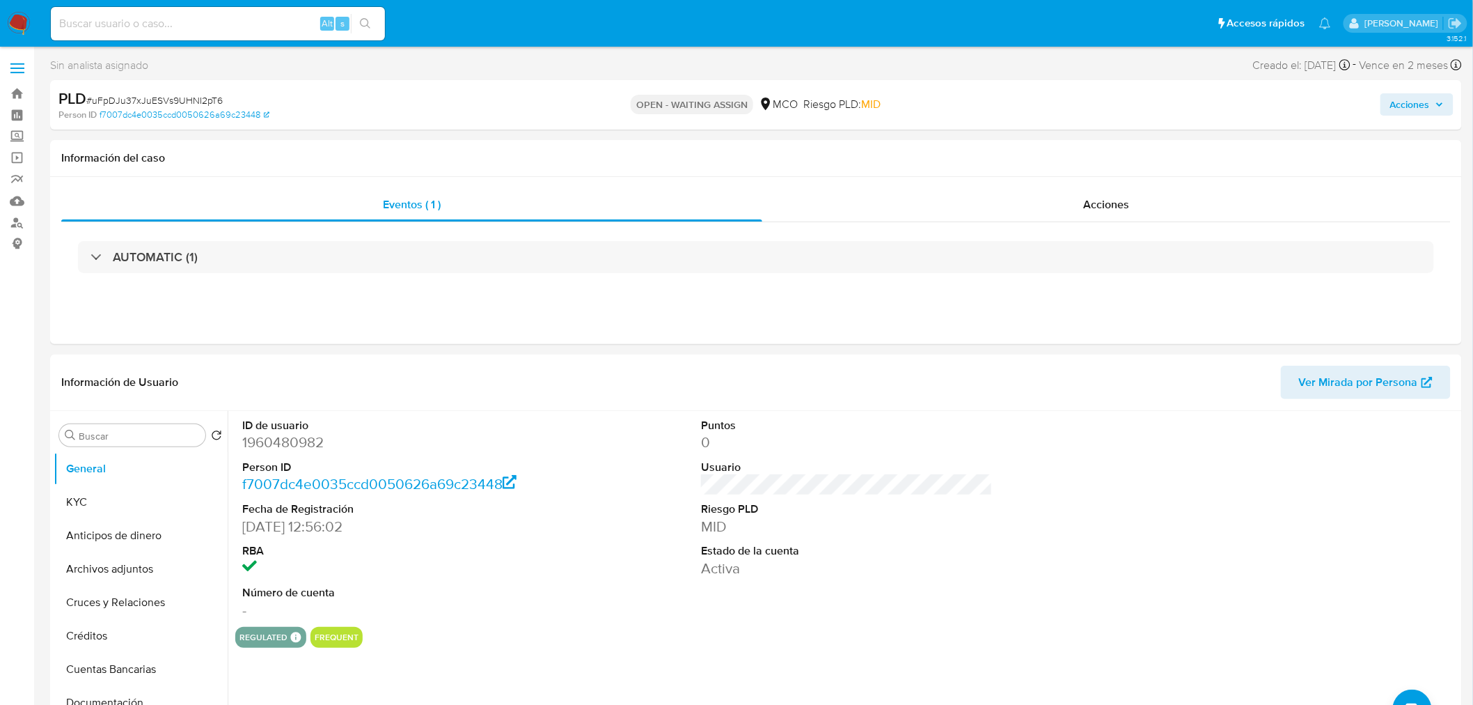
click at [1429, 113] on span "Acciones" at bounding box center [1410, 104] width 40 height 22
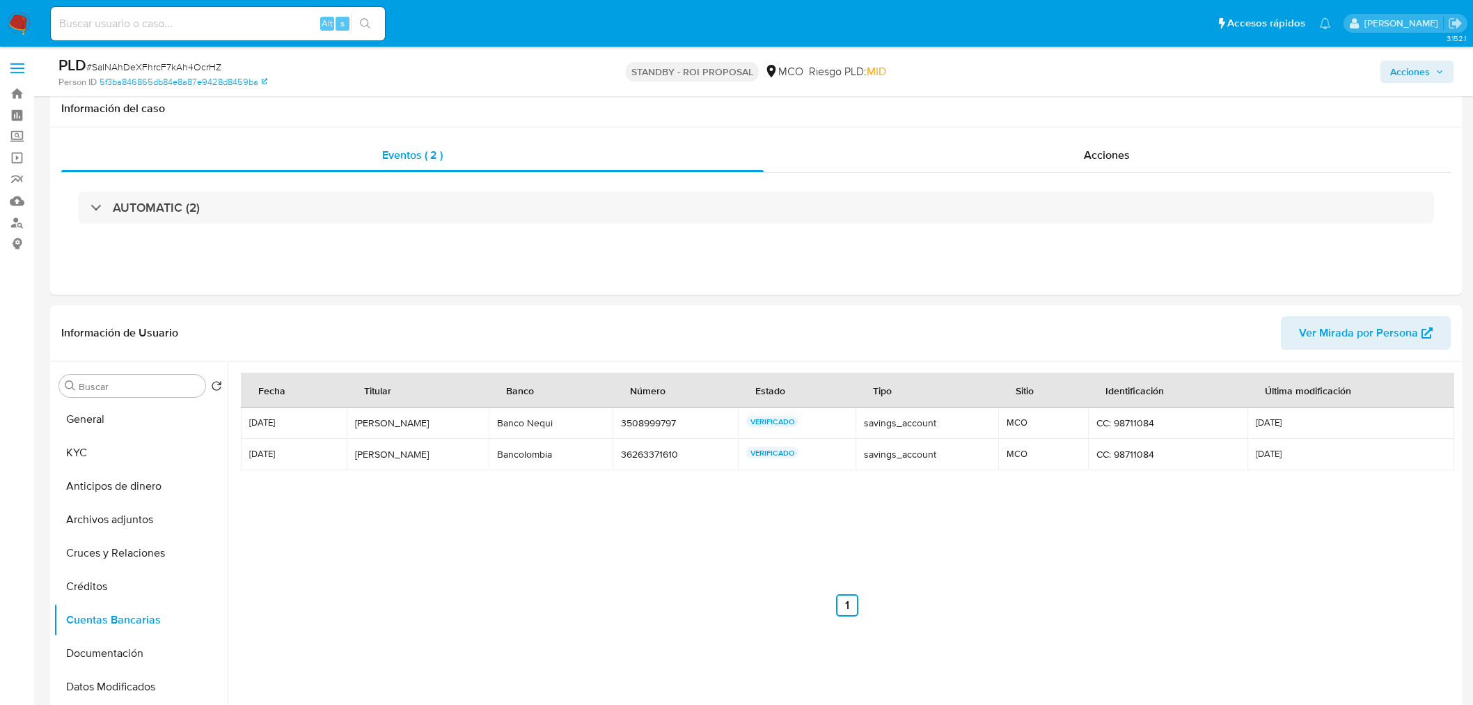
select select "10"
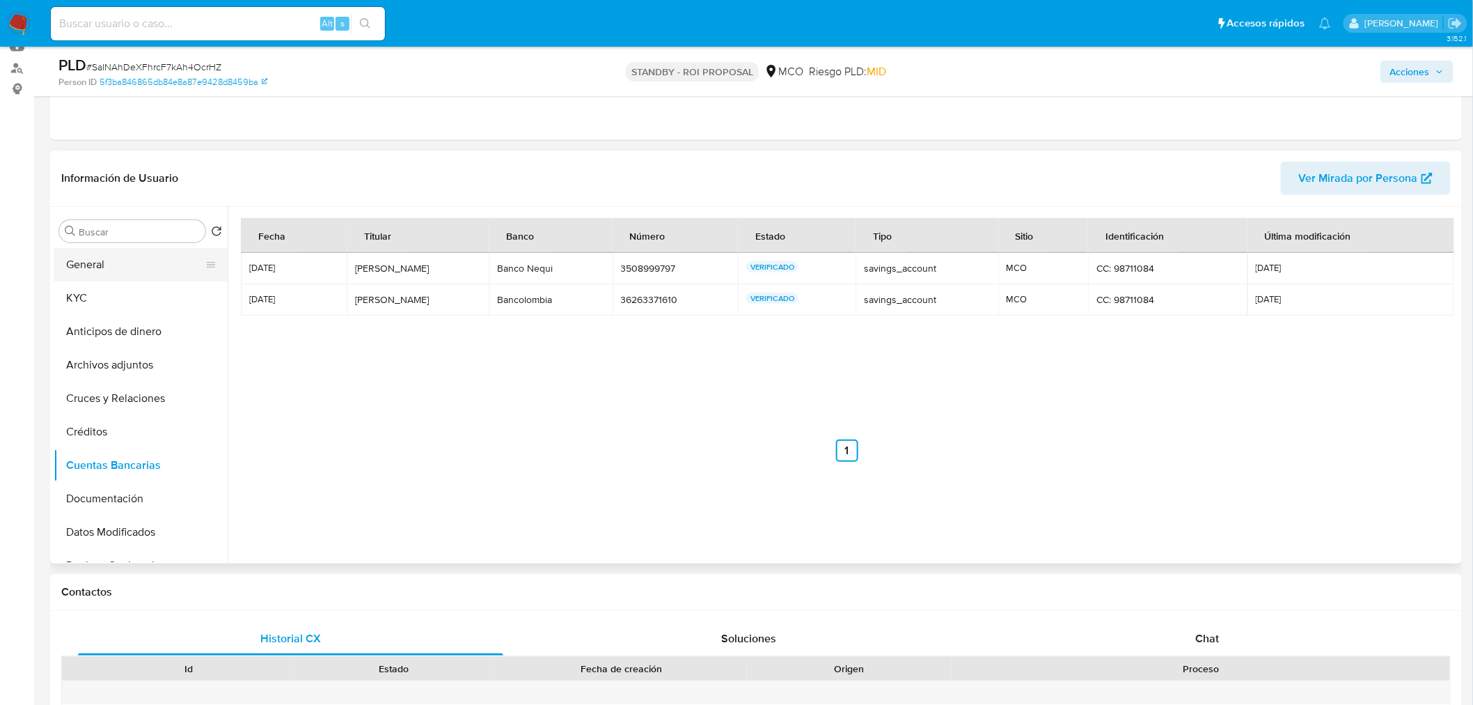
click at [118, 267] on button "General" at bounding box center [135, 264] width 163 height 33
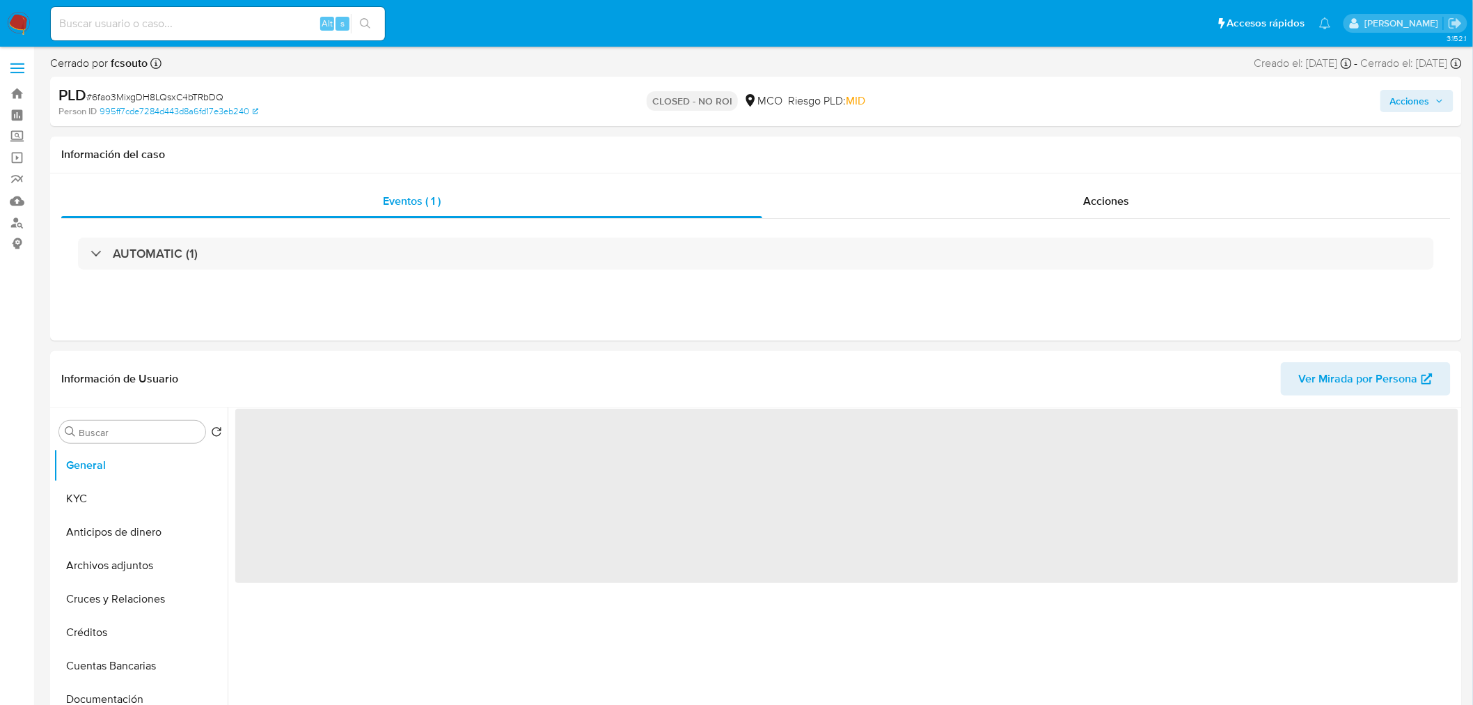
select select "10"
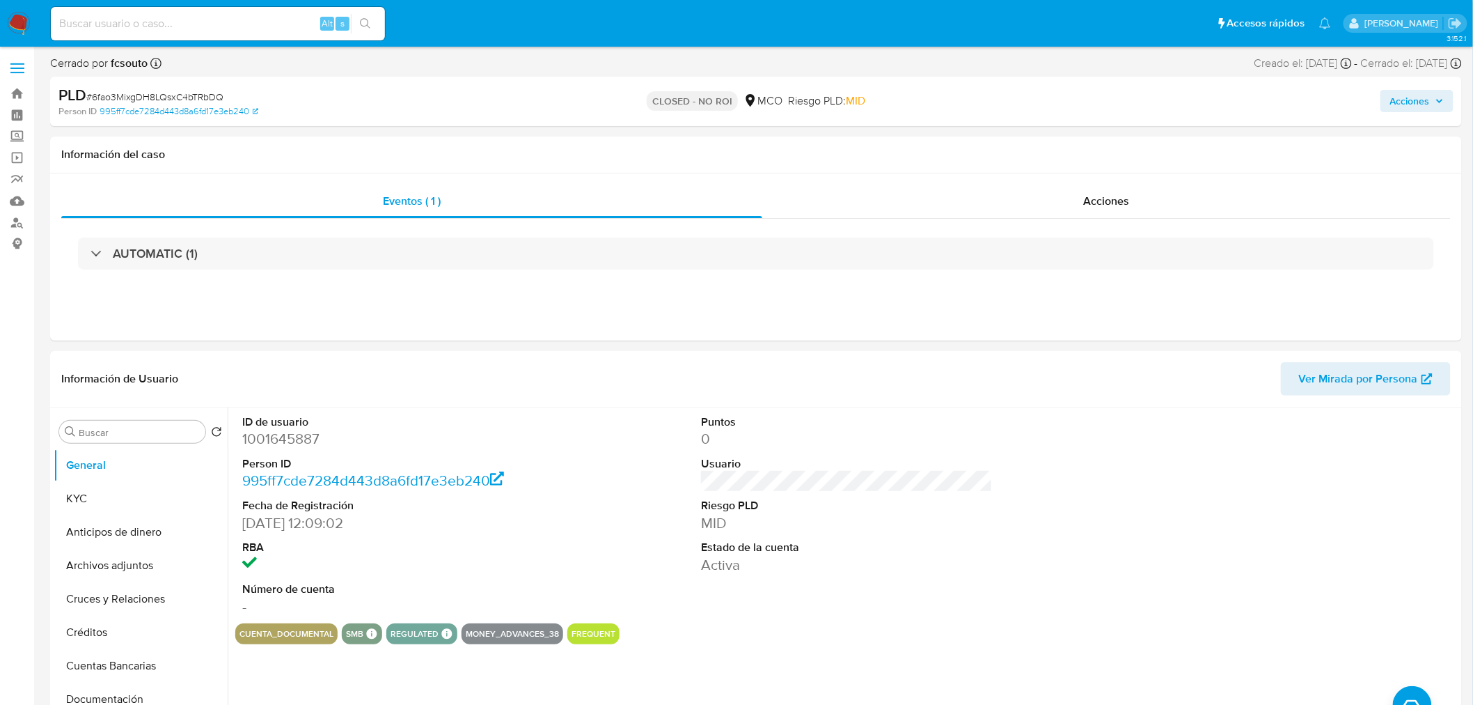
click at [1396, 99] on span "Acciones" at bounding box center [1410, 101] width 40 height 22
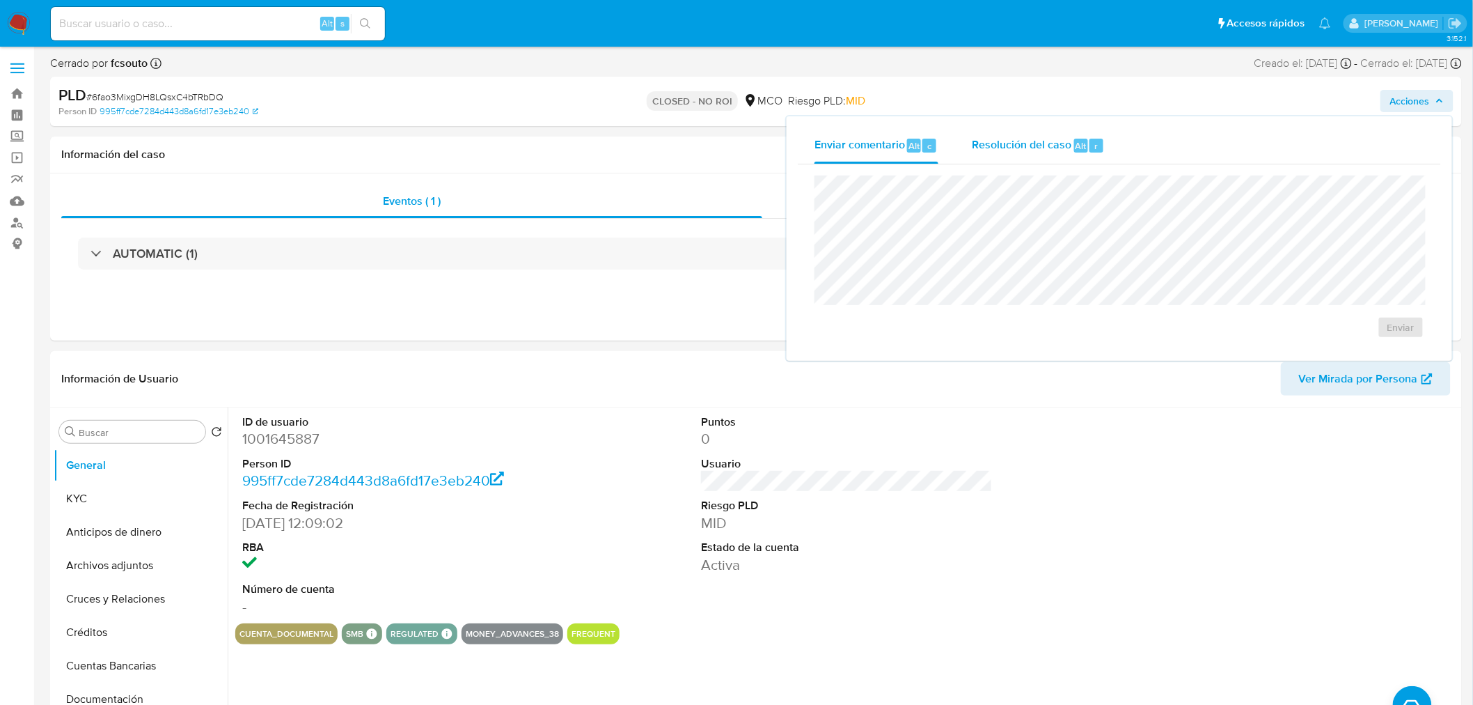
click at [996, 133] on div "Resolución del caso Alt r" at bounding box center [1038, 145] width 133 height 36
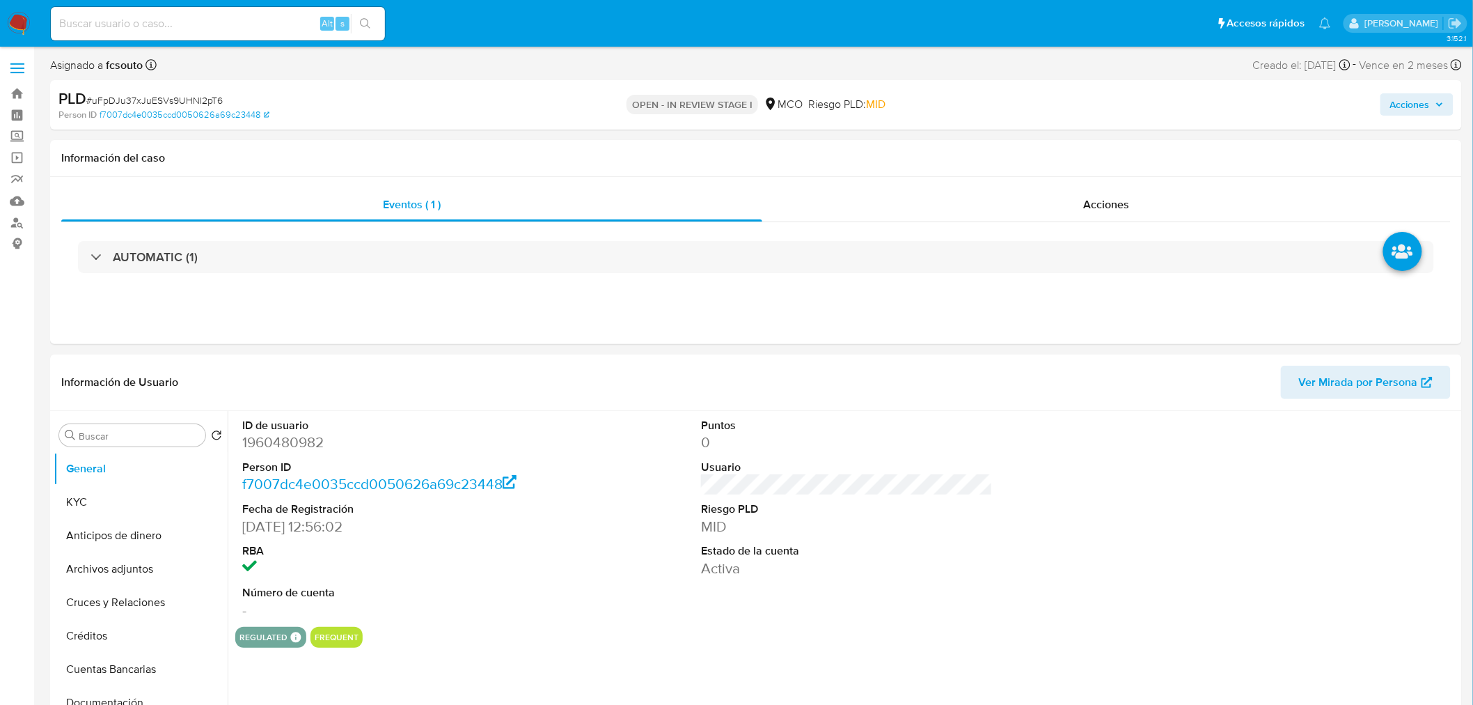
click at [1438, 98] on span "Acciones" at bounding box center [1417, 104] width 54 height 19
select select "10"
click at [1039, 148] on span "Resolución del caso" at bounding box center [1022, 149] width 100 height 16
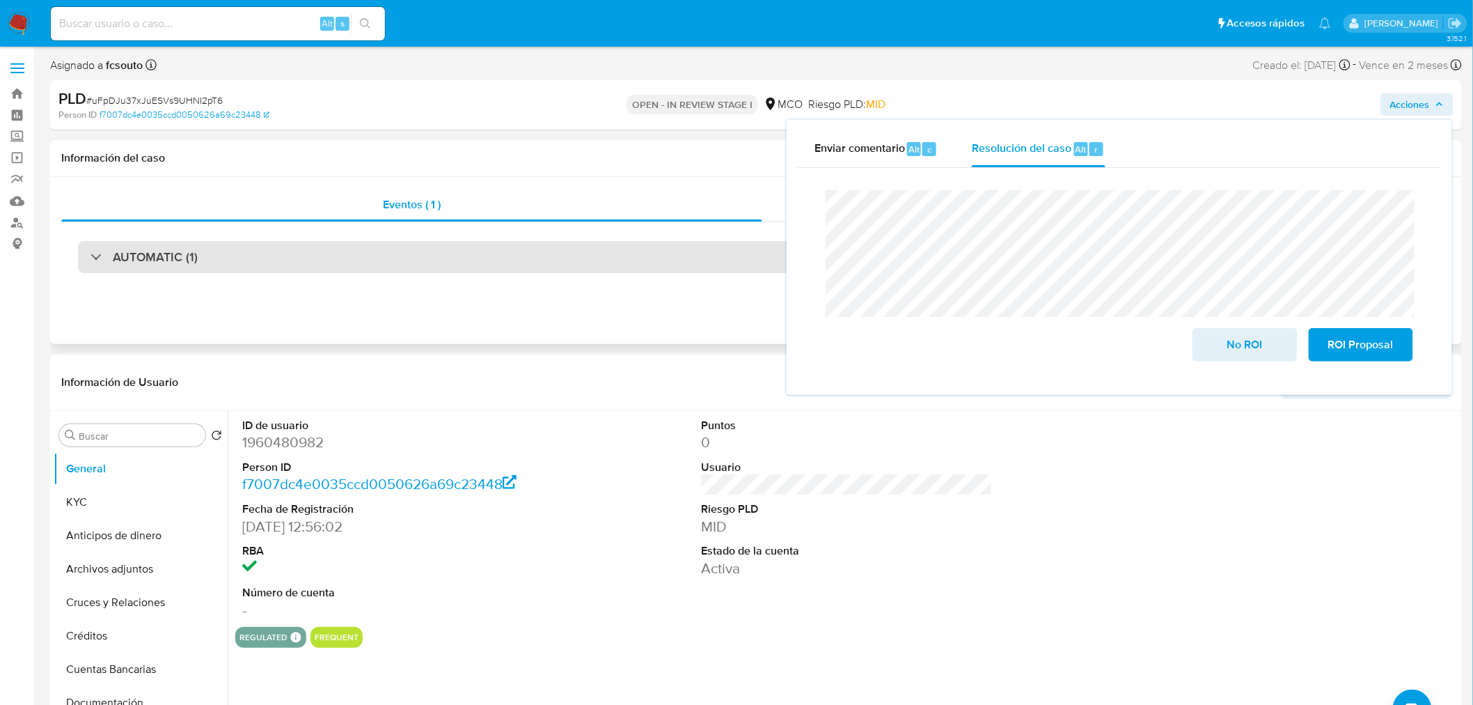
click at [478, 261] on div "AUTOMATIC (1)" at bounding box center [756, 257] width 1356 height 32
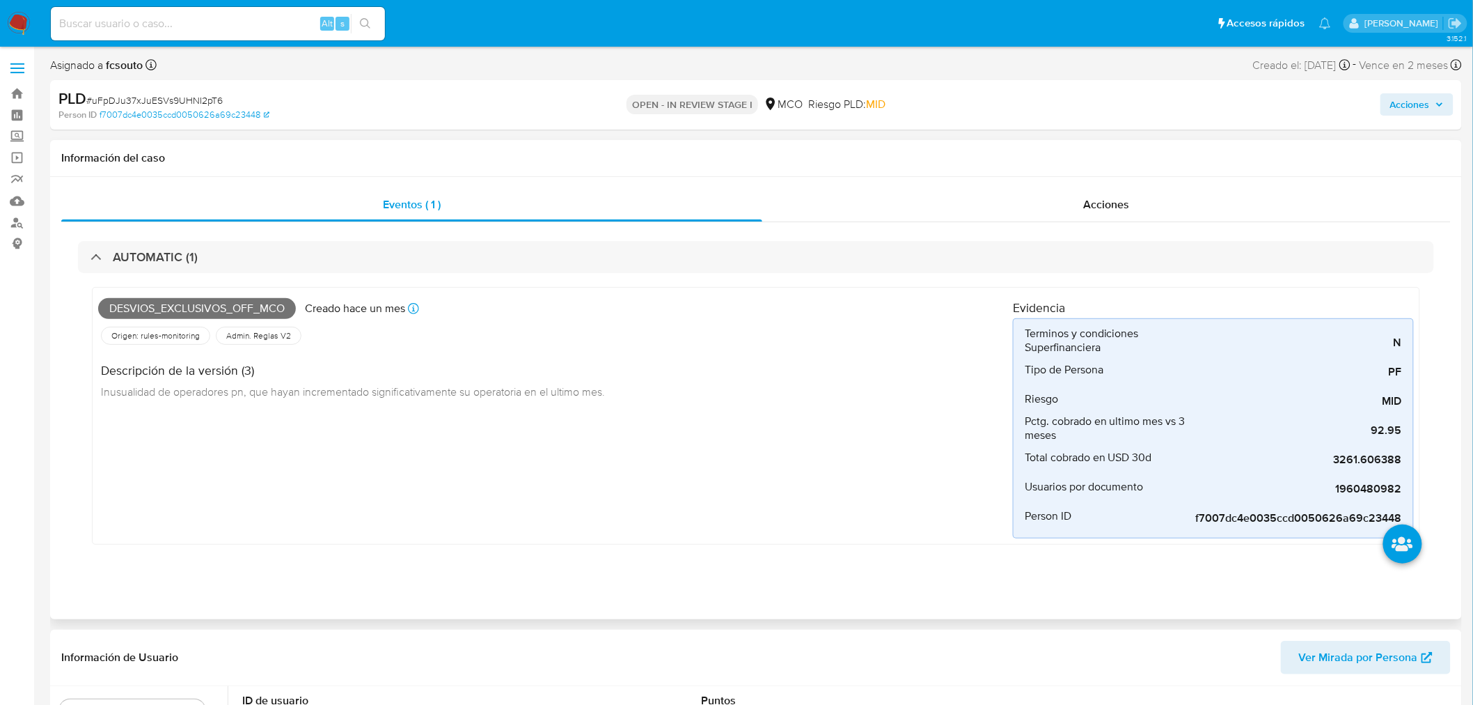
click at [205, 308] on span "Desvios_exclusivos_off_mco" at bounding box center [197, 308] width 198 height 21
copy span "Desvios_exclusivos_off_mco"
click at [1412, 109] on span "Acciones" at bounding box center [1410, 104] width 40 height 22
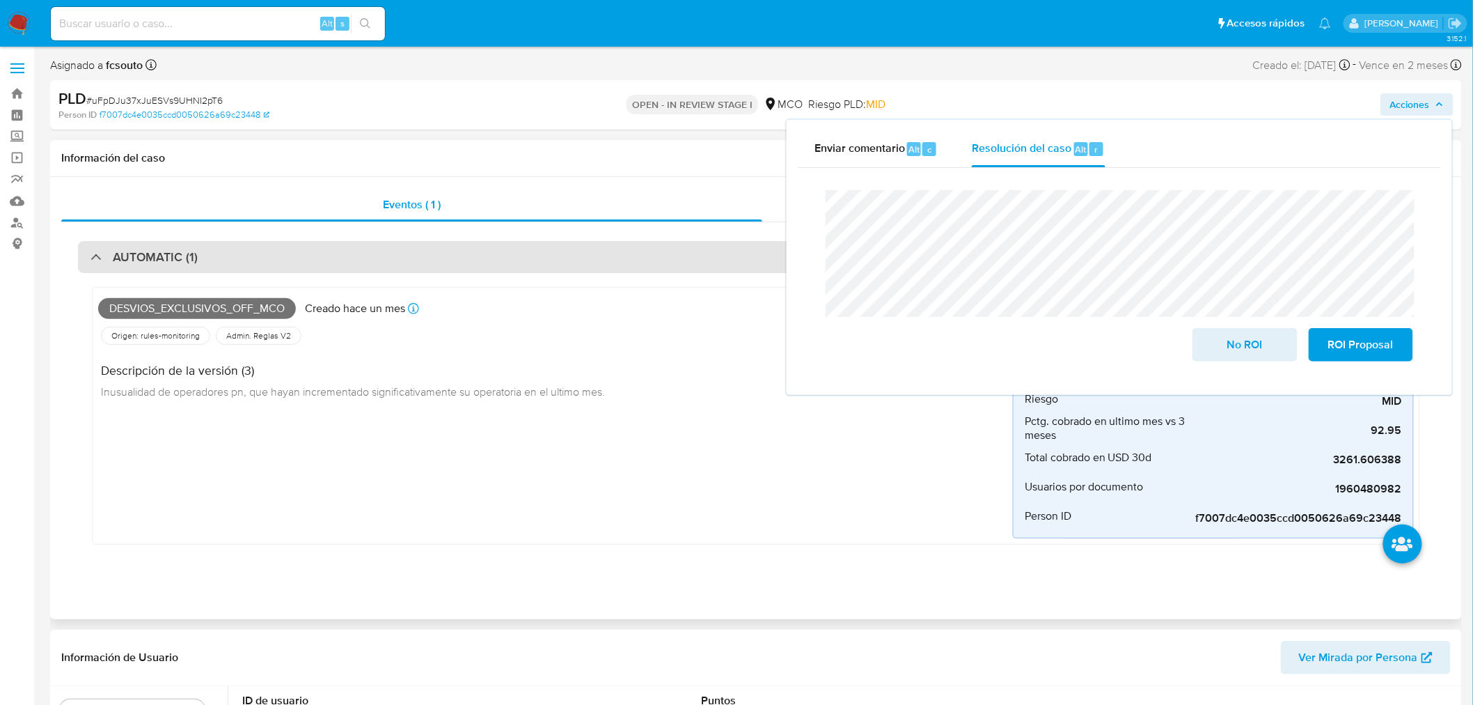
drag, startPoint x: 312, startPoint y: 261, endPoint x: 339, endPoint y: 265, distance: 27.4
click at [313, 261] on div "AUTOMATIC (1)" at bounding box center [756, 257] width 1356 height 32
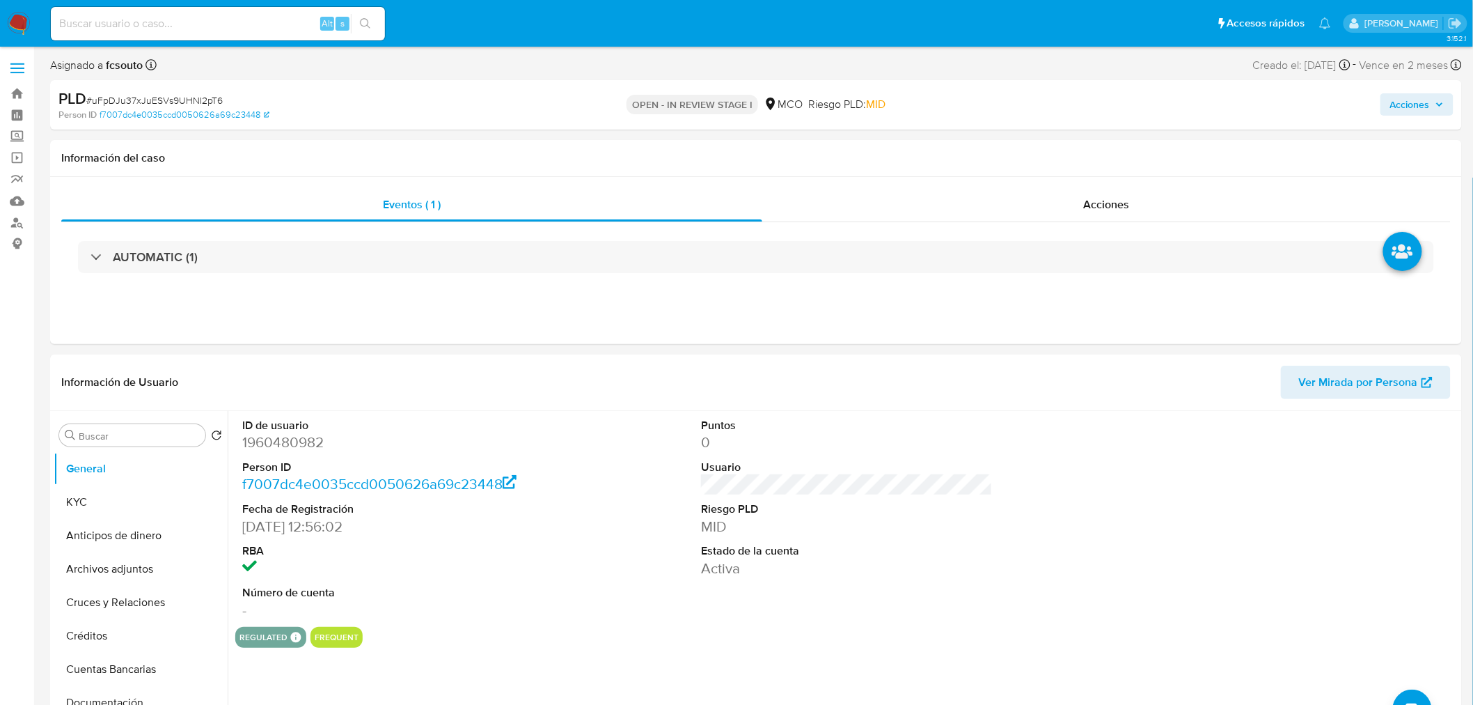
click at [1445, 102] on button "Acciones" at bounding box center [1416, 104] width 73 height 22
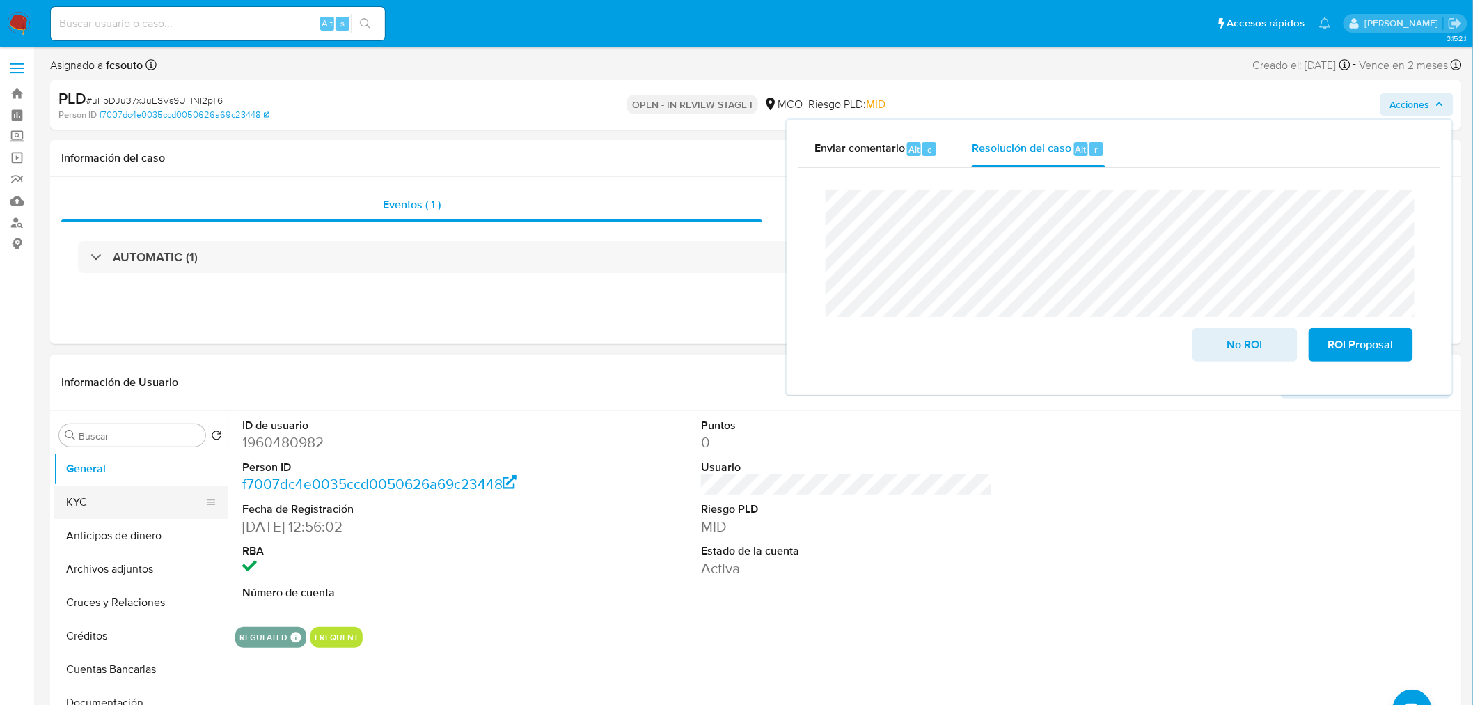
click at [120, 506] on button "KYC" at bounding box center [135, 501] width 163 height 33
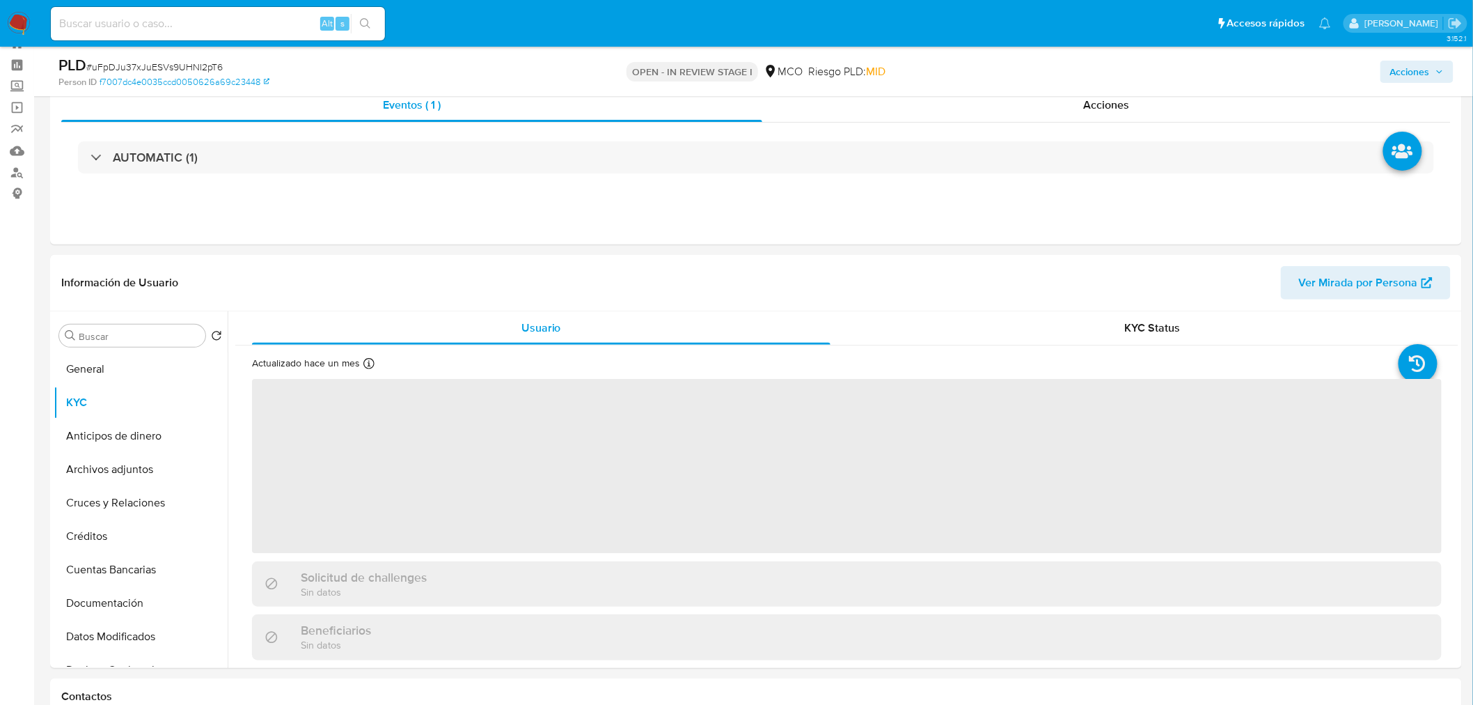
scroll to position [77, 0]
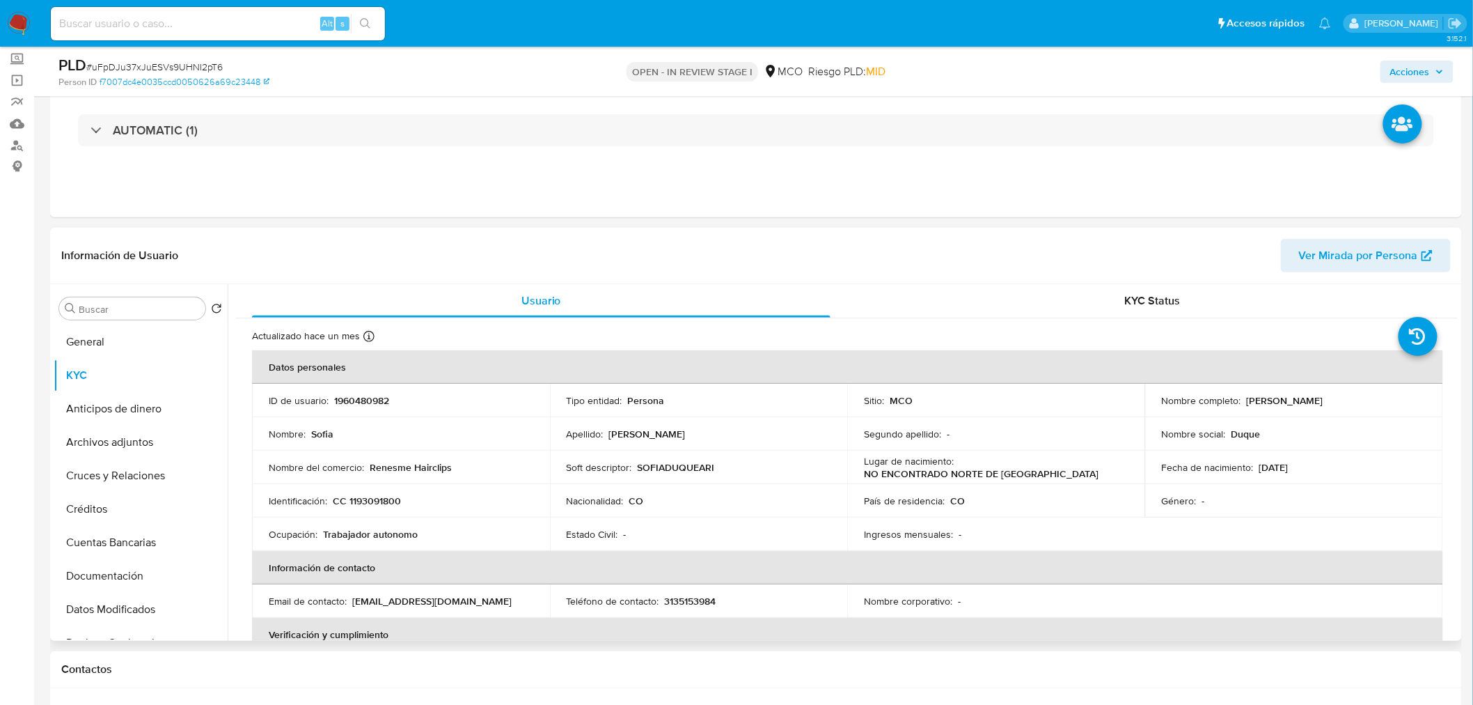
drag, startPoint x: 1243, startPoint y: 399, endPoint x: 1320, endPoint y: 399, distance: 76.6
click at [1320, 399] on p "[PERSON_NAME]" at bounding box center [1285, 400] width 77 height 13
copy p "[PERSON_NAME]"
drag, startPoint x: 1406, startPoint y: 71, endPoint x: 1383, endPoint y: 78, distance: 24.0
click at [1394, 74] on span "Acciones" at bounding box center [1410, 72] width 40 height 22
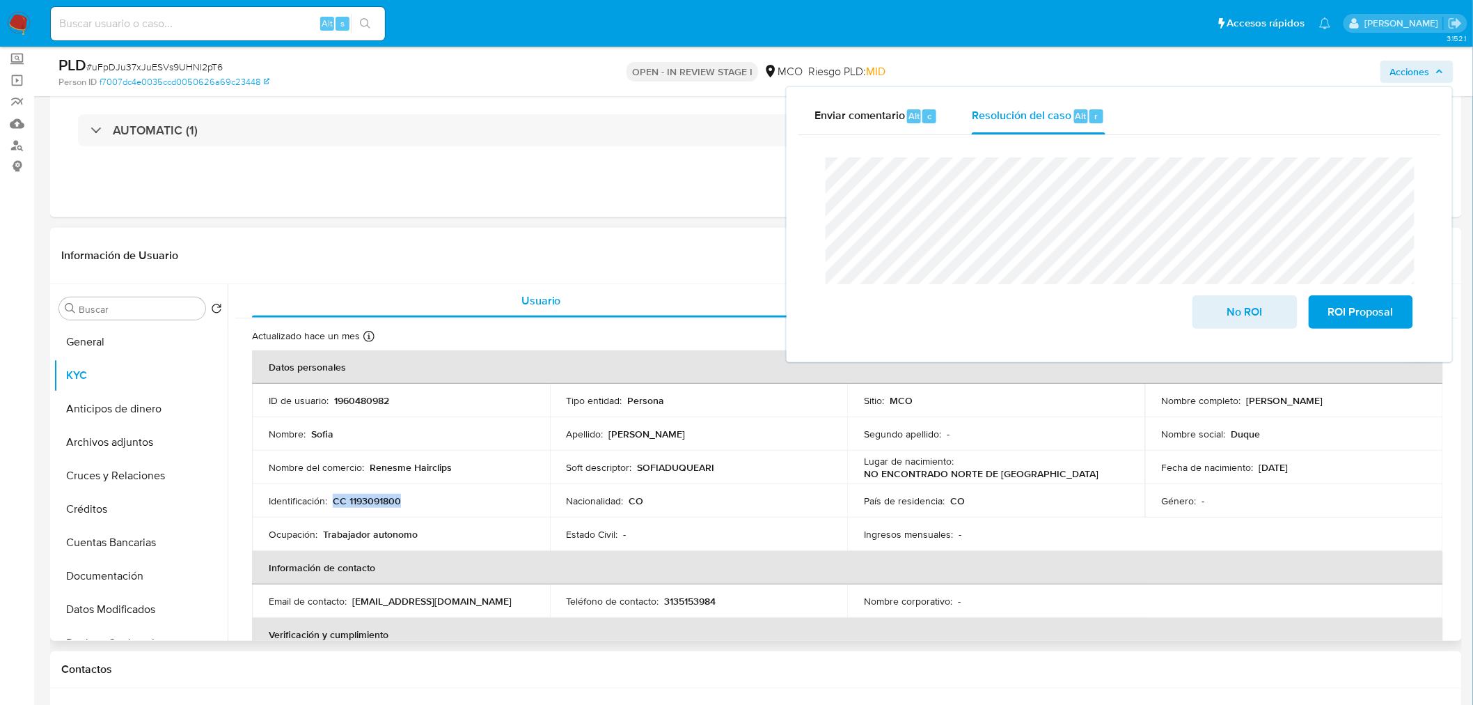
drag, startPoint x: 404, startPoint y: 504, endPoint x: 332, endPoint y: 496, distance: 72.8
click at [332, 496] on div "Identificación : CC 1193091800" at bounding box center [401, 500] width 265 height 13
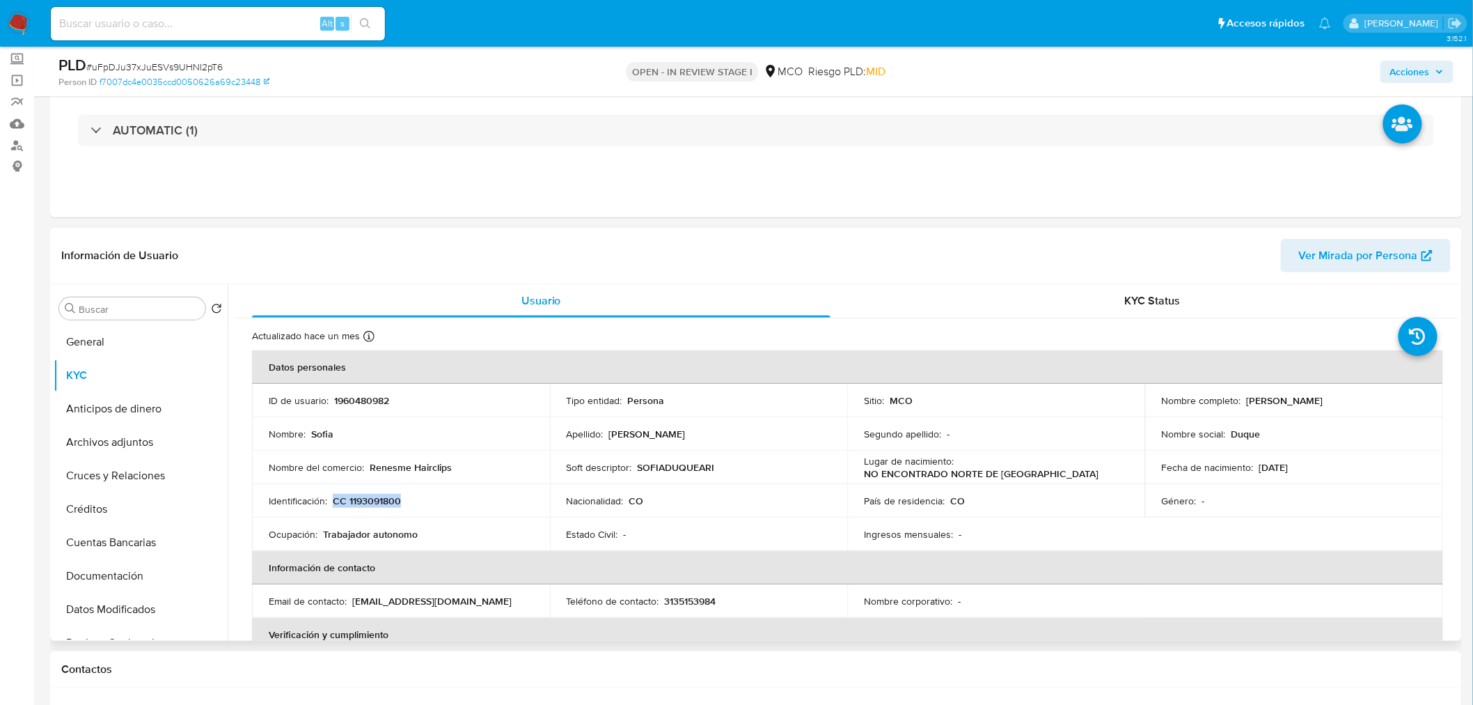
copy p "CC 1193091800"
drag, startPoint x: 1427, startPoint y: 73, endPoint x: 1396, endPoint y: 81, distance: 32.2
click at [1418, 77] on span "Acciones" at bounding box center [1410, 72] width 40 height 22
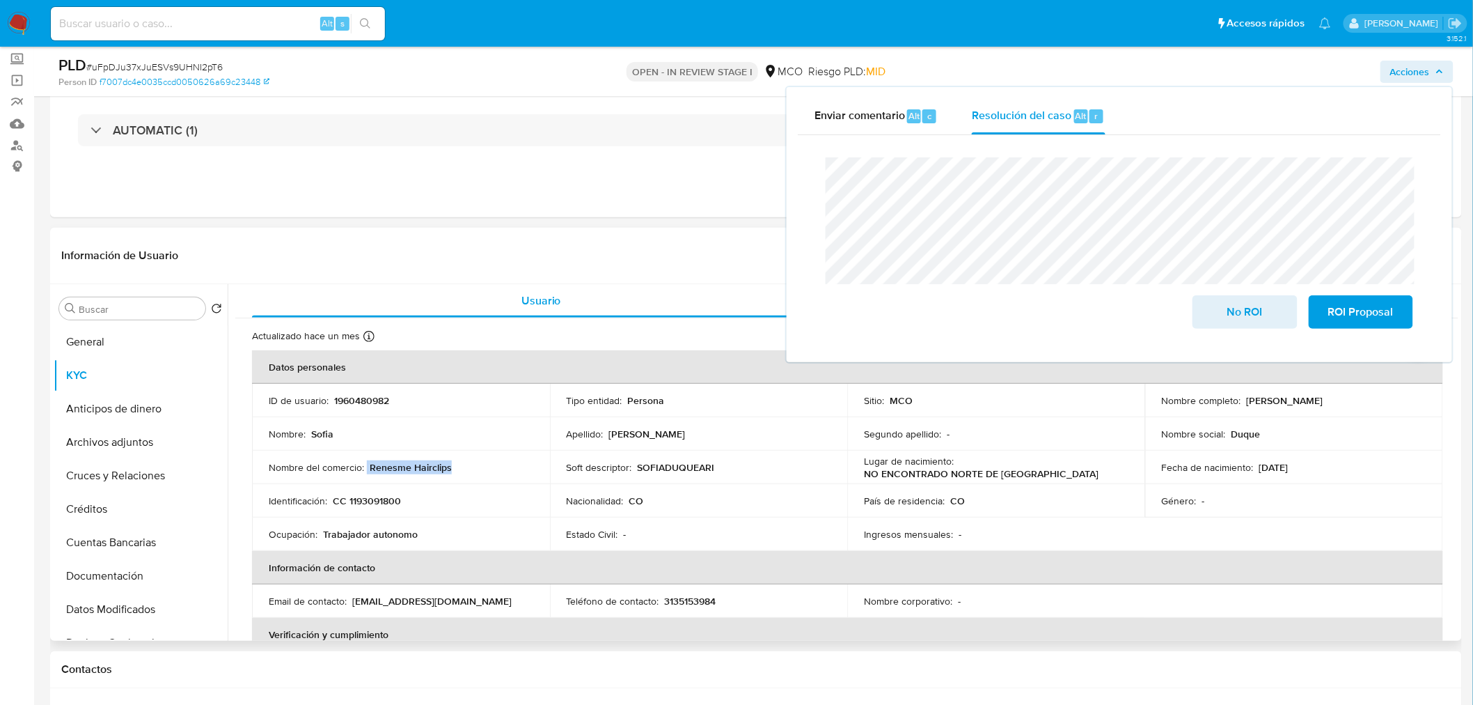
drag, startPoint x: 455, startPoint y: 474, endPoint x: 365, endPoint y: 469, distance: 89.9
click at [365, 469] on td "Nombre del comercio : Renesme Hairclips" at bounding box center [401, 466] width 298 height 33
click at [370, 469] on p "Renesme Hairclips" at bounding box center [411, 467] width 82 height 13
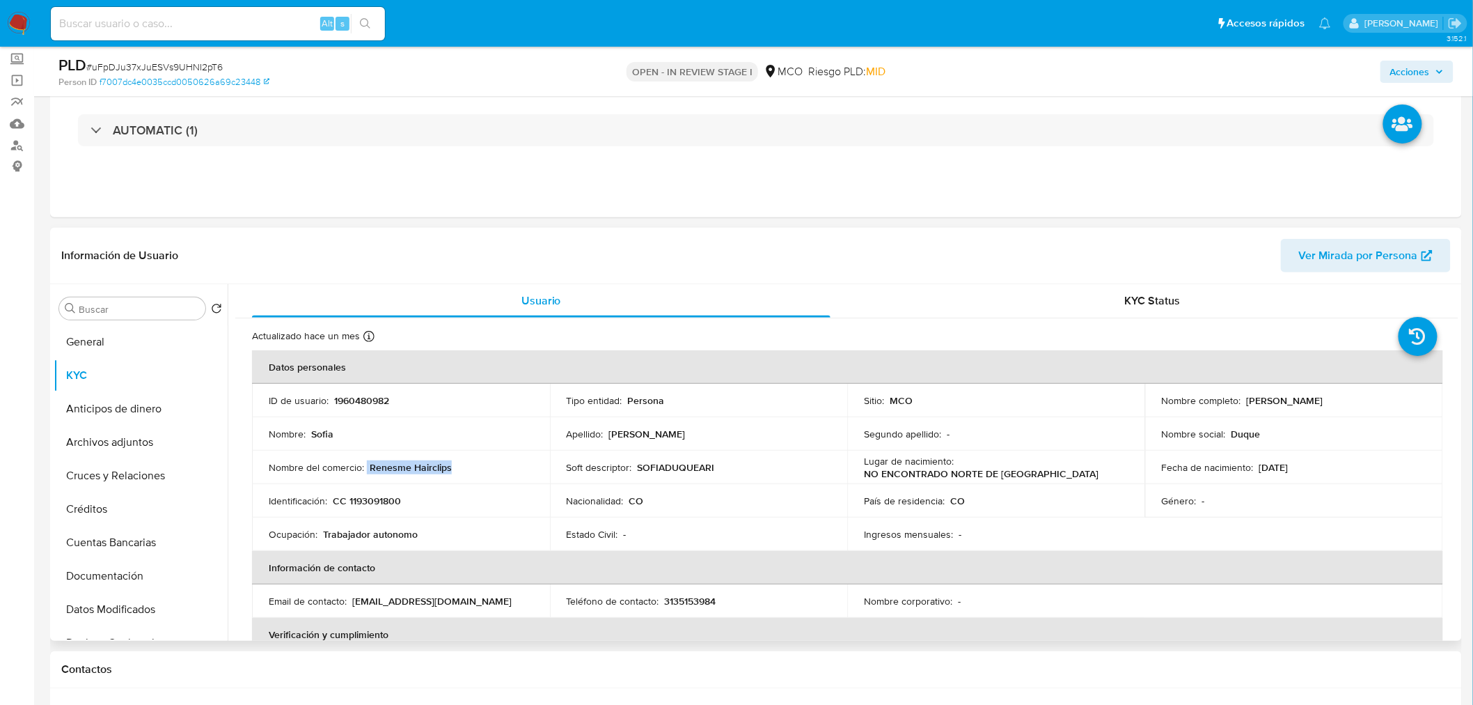
click at [370, 467] on p "Renesme Hairclips" at bounding box center [411, 467] width 82 height 13
drag, startPoint x: 369, startPoint y: 465, endPoint x: 449, endPoint y: 465, distance: 80.1
click at [449, 465] on div "Nombre del comercio : Renesme Hairclips" at bounding box center [401, 467] width 265 height 13
copy p "Renesme Hairclips"
drag, startPoint x: 1404, startPoint y: 80, endPoint x: 1396, endPoint y: 77, distance: 8.4
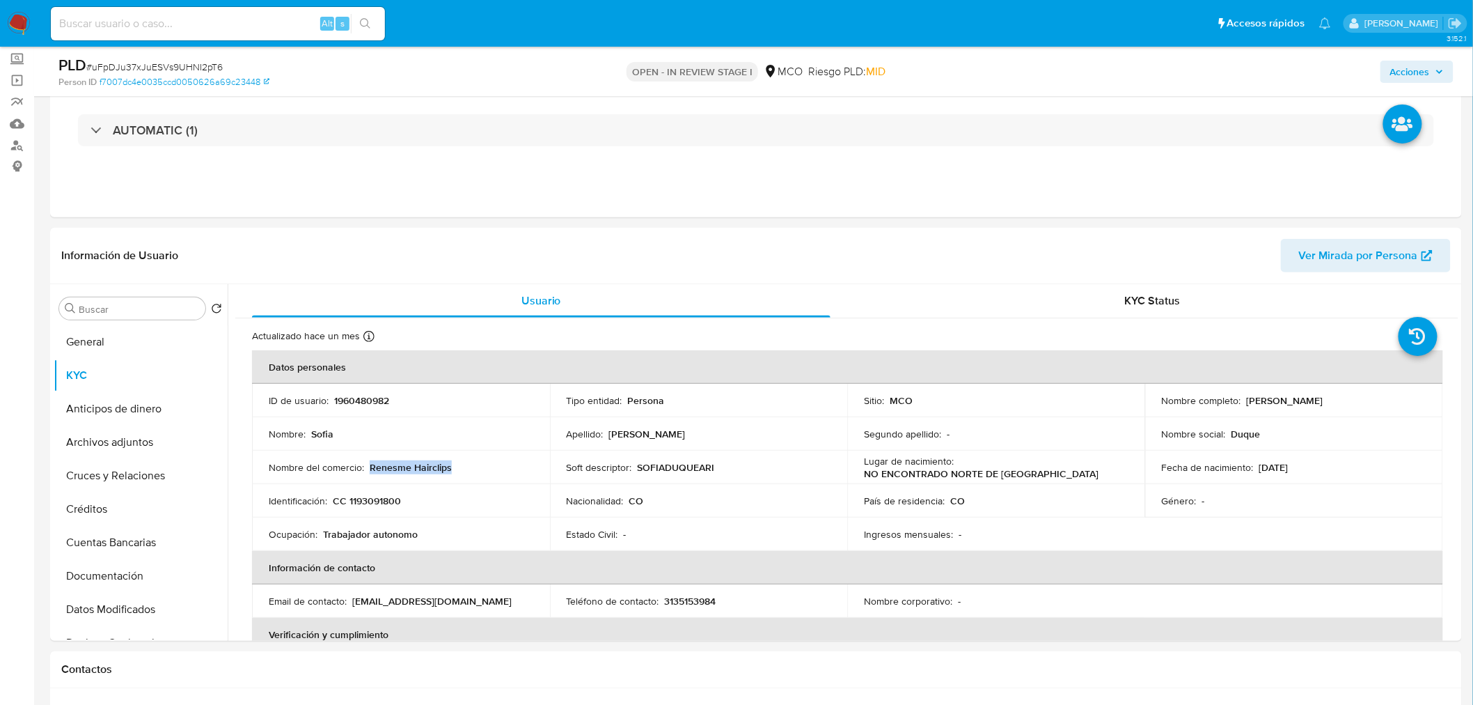
click at [1404, 79] on span "Acciones" at bounding box center [1410, 72] width 40 height 22
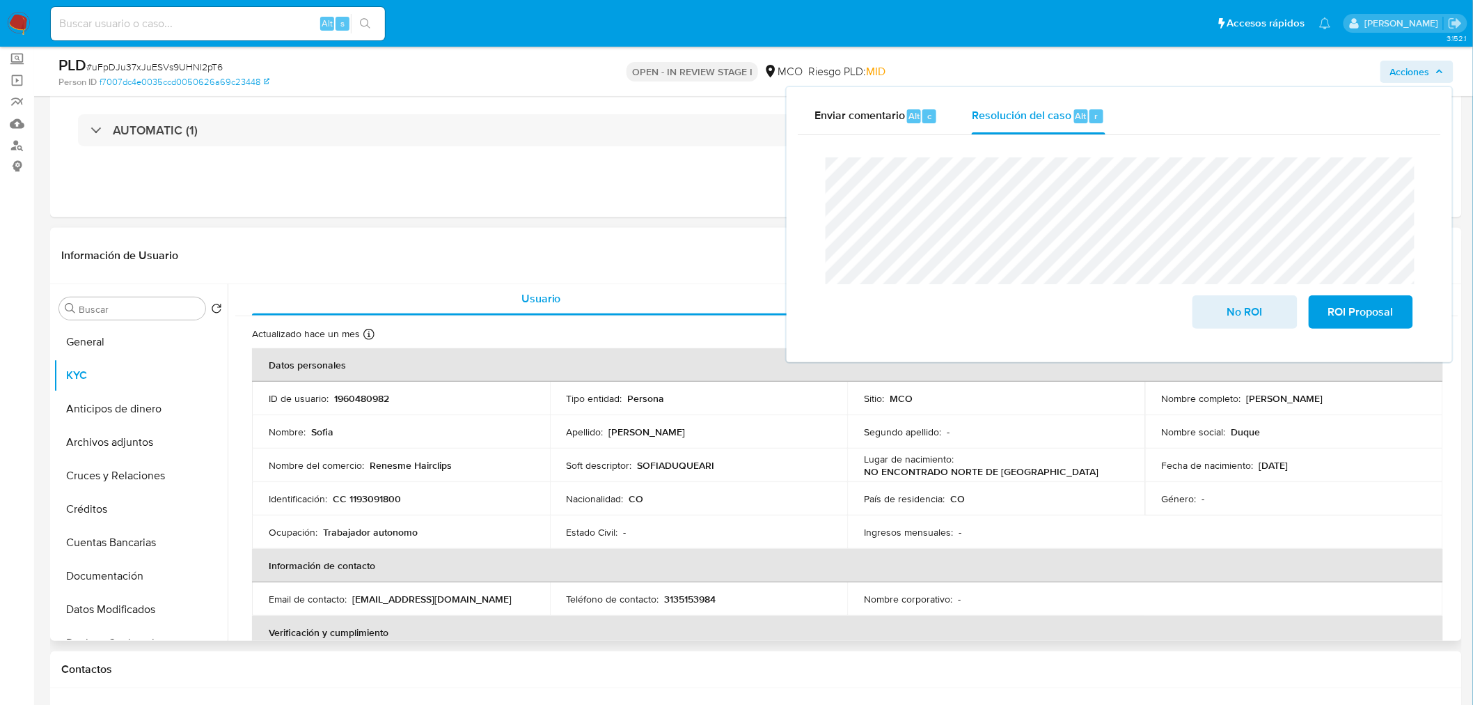
scroll to position [0, 0]
click at [676, 469] on p "SOFIADUQUEARI" at bounding box center [676, 467] width 77 height 13
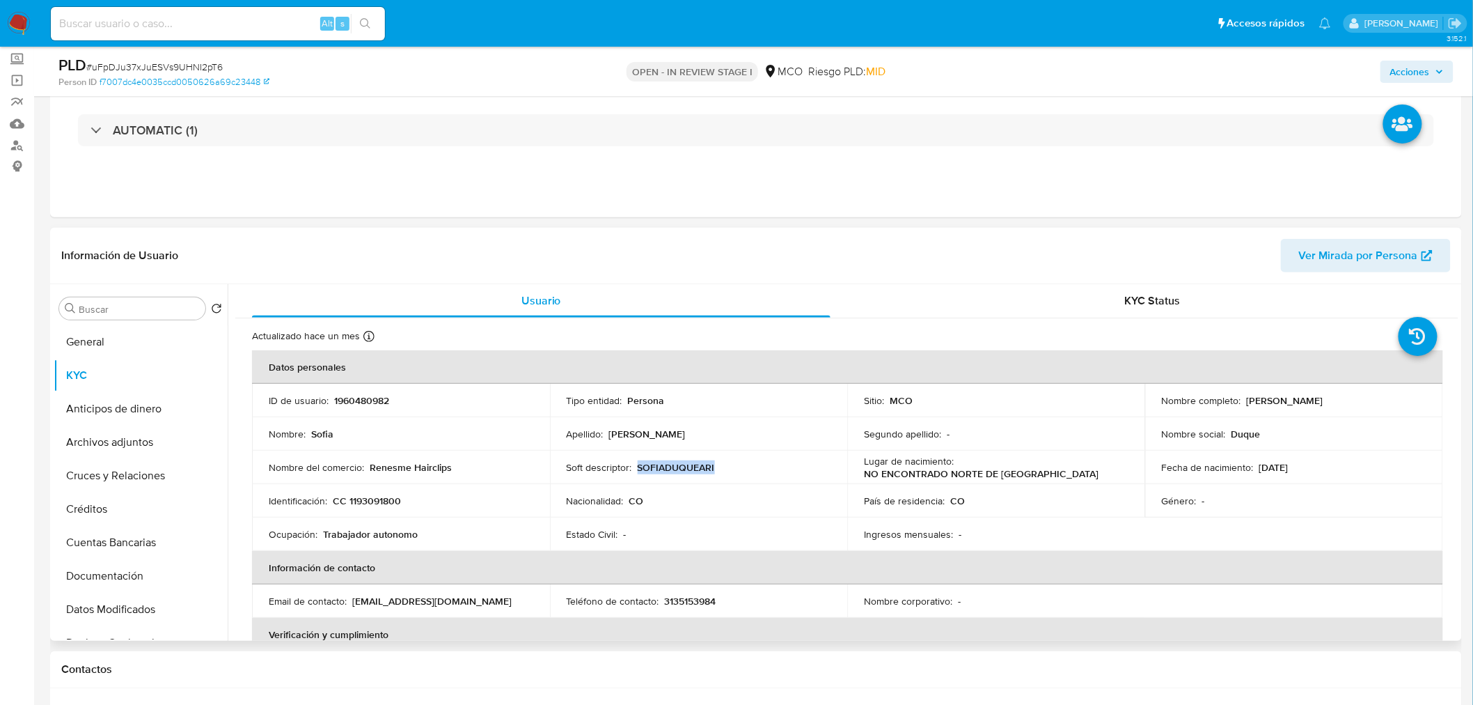
click at [676, 469] on p "SOFIADUQUEARI" at bounding box center [676, 467] width 77 height 13
copy p "SOFIADUQUEARI"
click at [1434, 63] on span "Acciones" at bounding box center [1417, 71] width 54 height 19
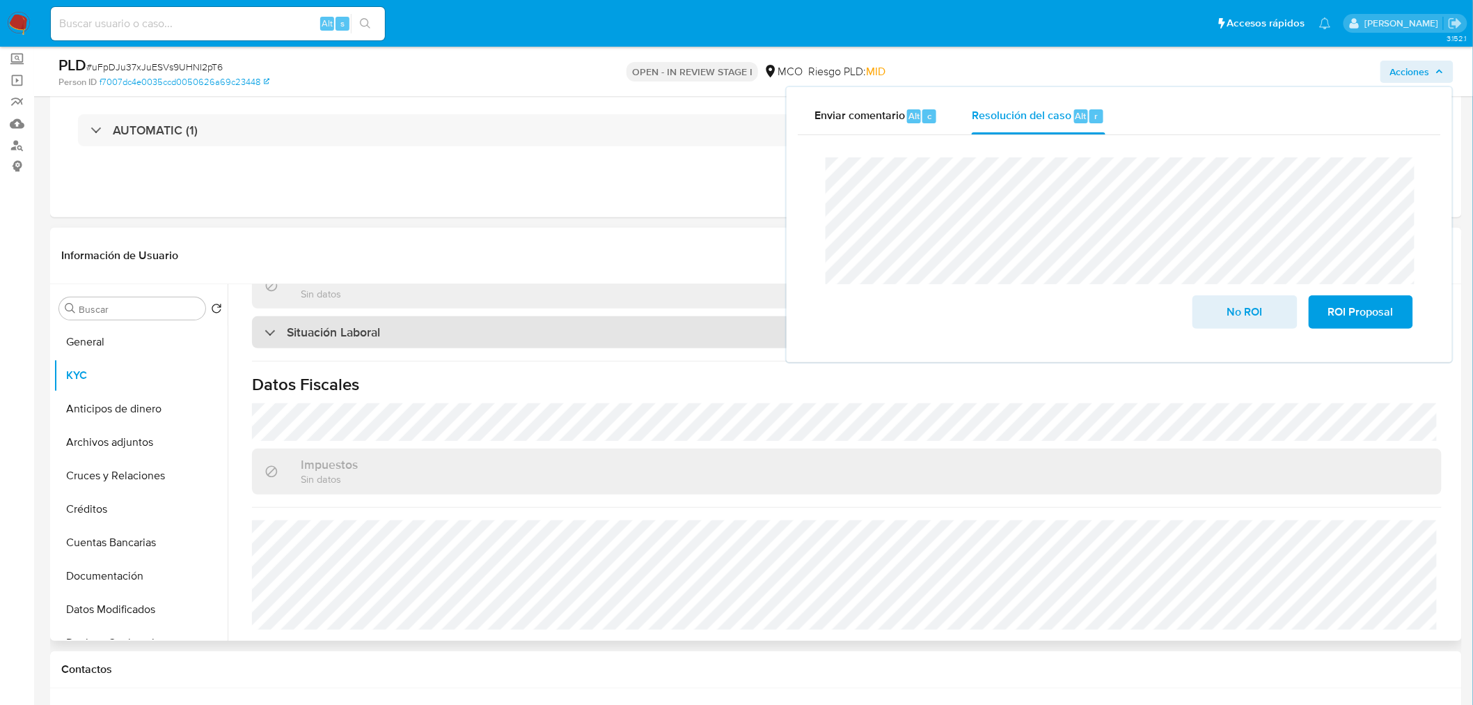
scroll to position [320, 0]
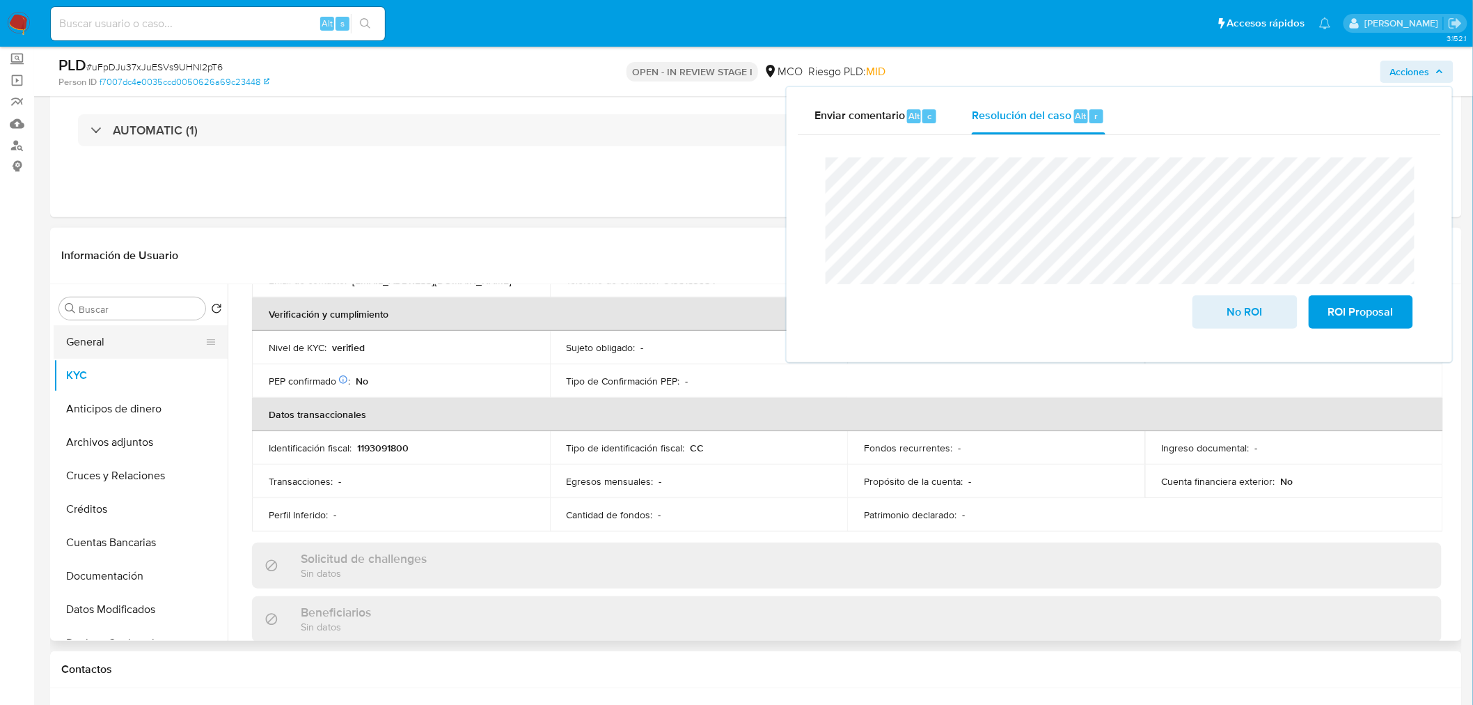
click at [127, 341] on button "General" at bounding box center [135, 341] width 163 height 33
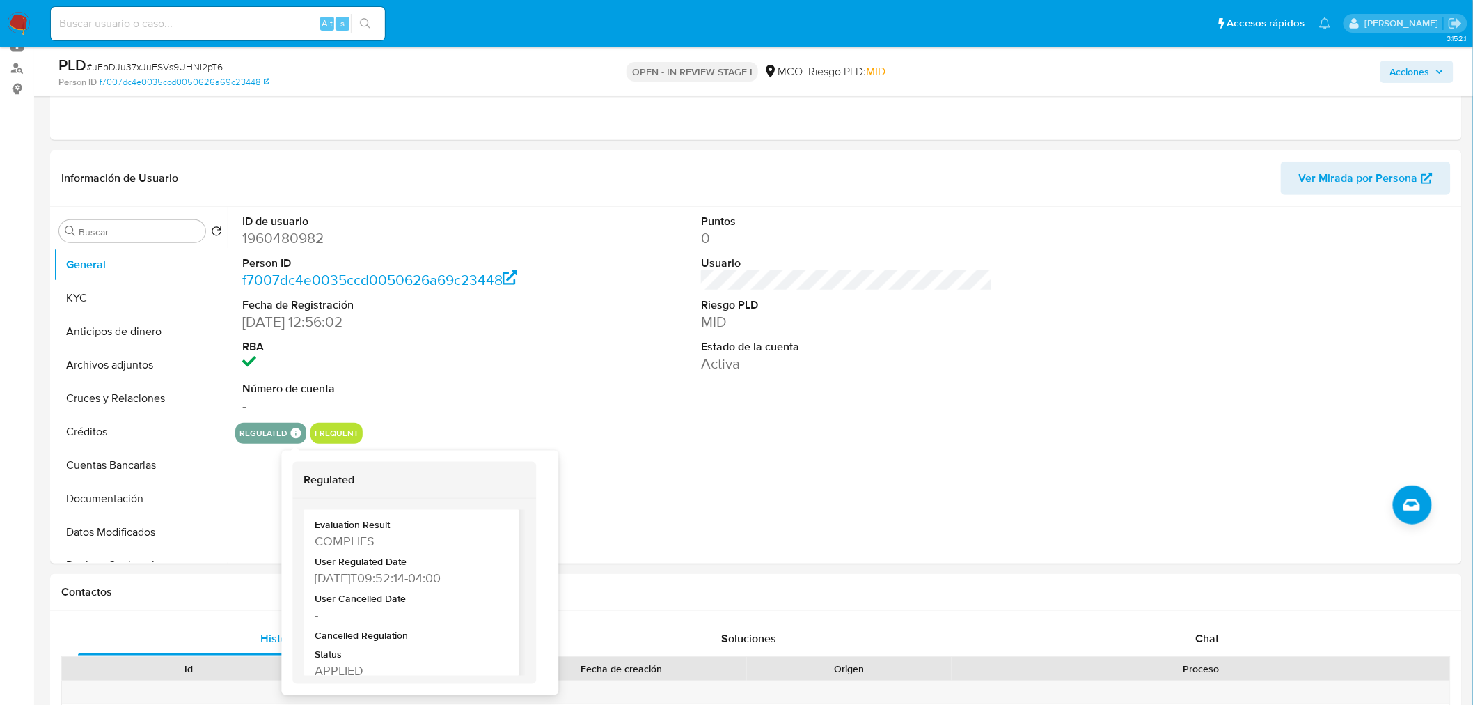
scroll to position [68, 0]
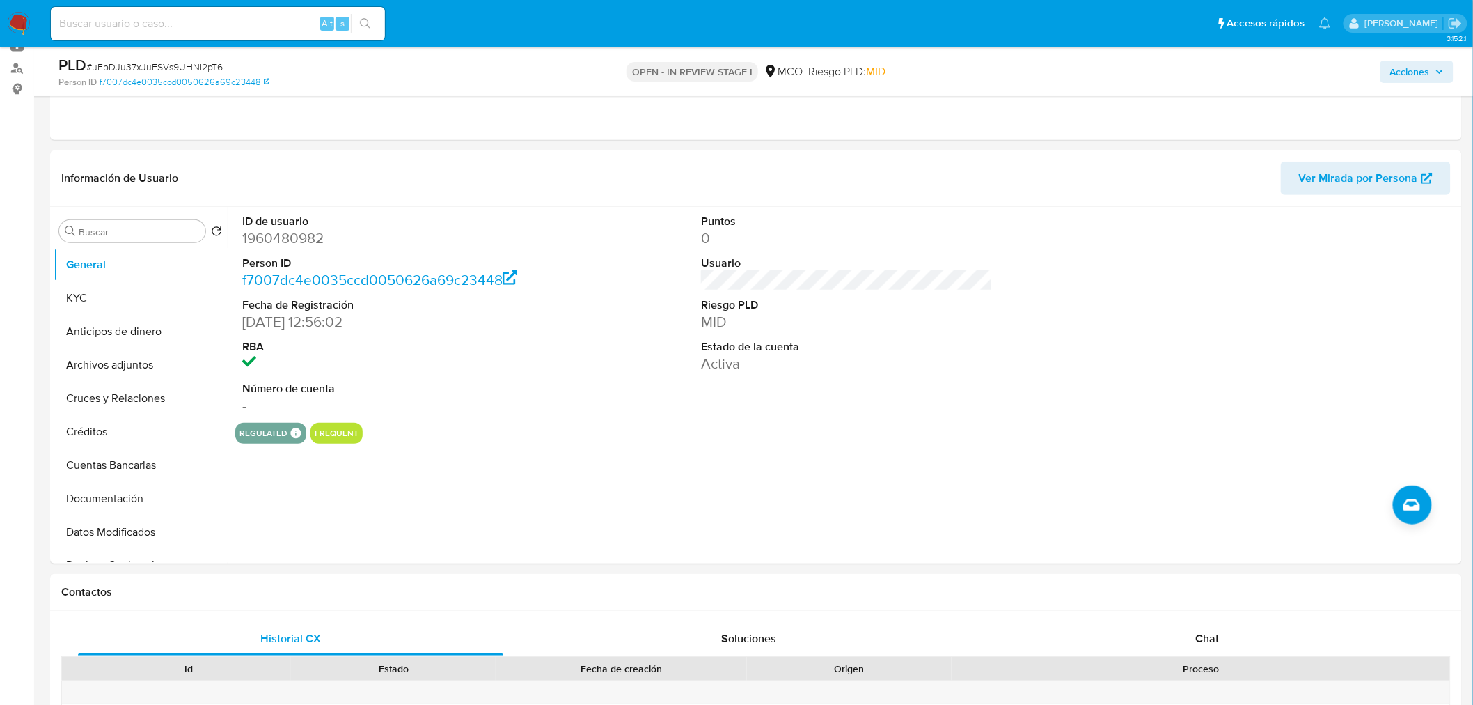
click at [1414, 75] on span "Acciones" at bounding box center [1410, 72] width 40 height 22
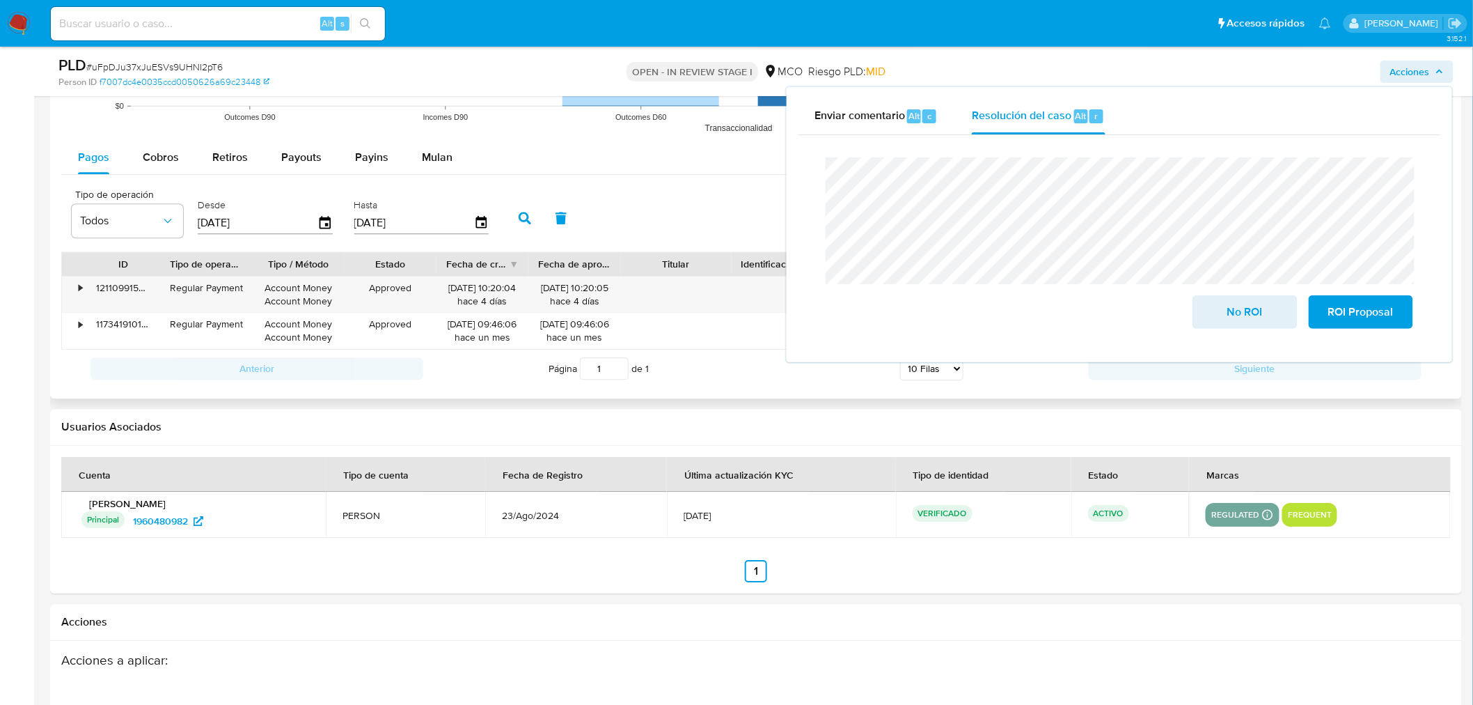
scroll to position [1314, 0]
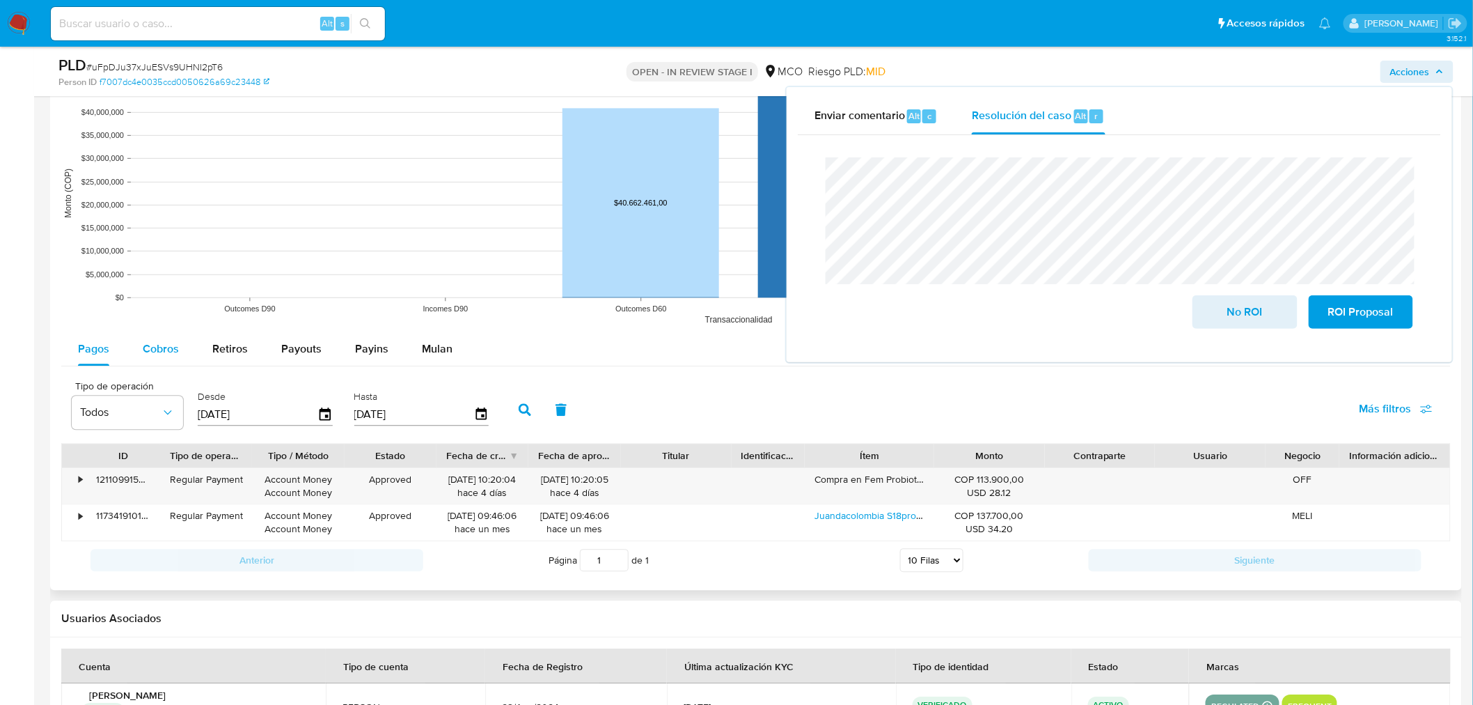
click at [170, 345] on span "Cobros" at bounding box center [161, 348] width 36 height 16
select select "10"
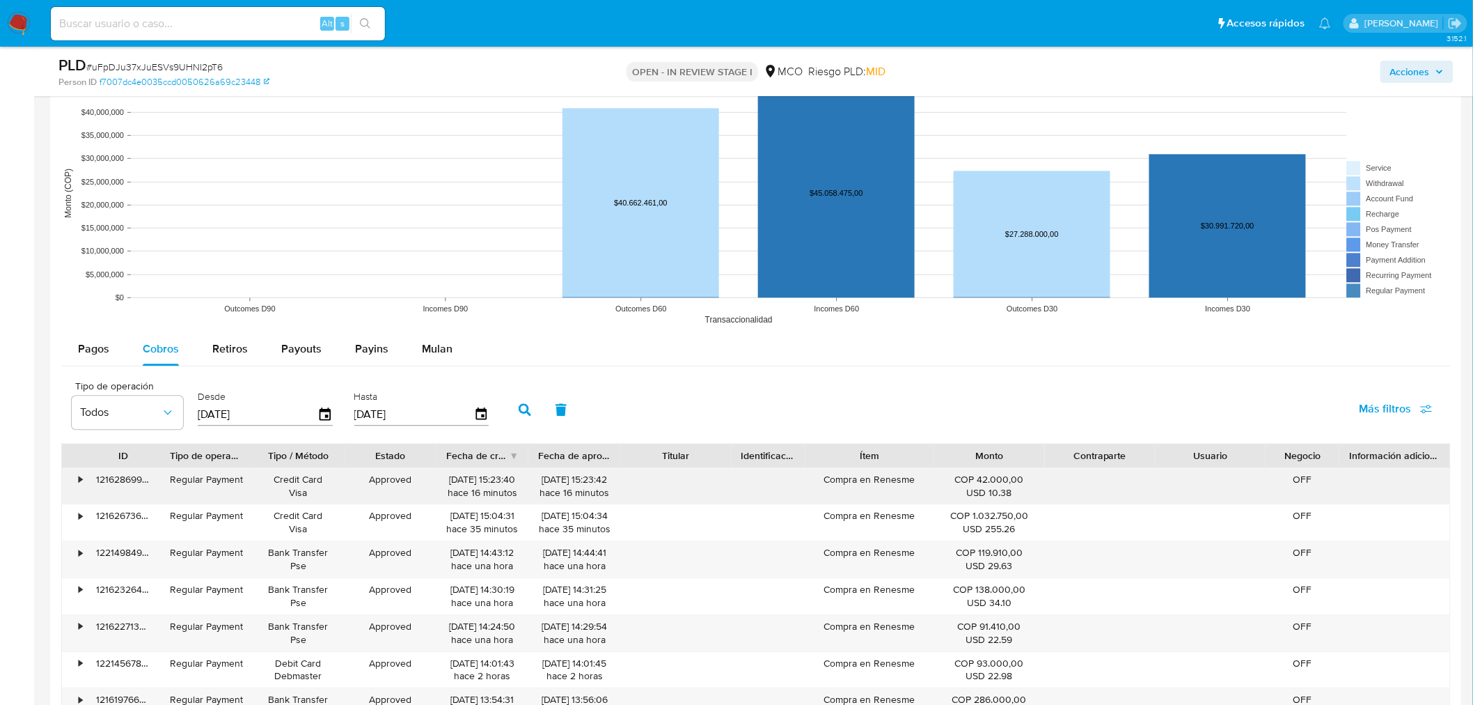
click at [888, 485] on div "Compra en Renesme" at bounding box center [869, 486] width 129 height 36
click at [1408, 72] on span "Acciones" at bounding box center [1410, 72] width 40 height 22
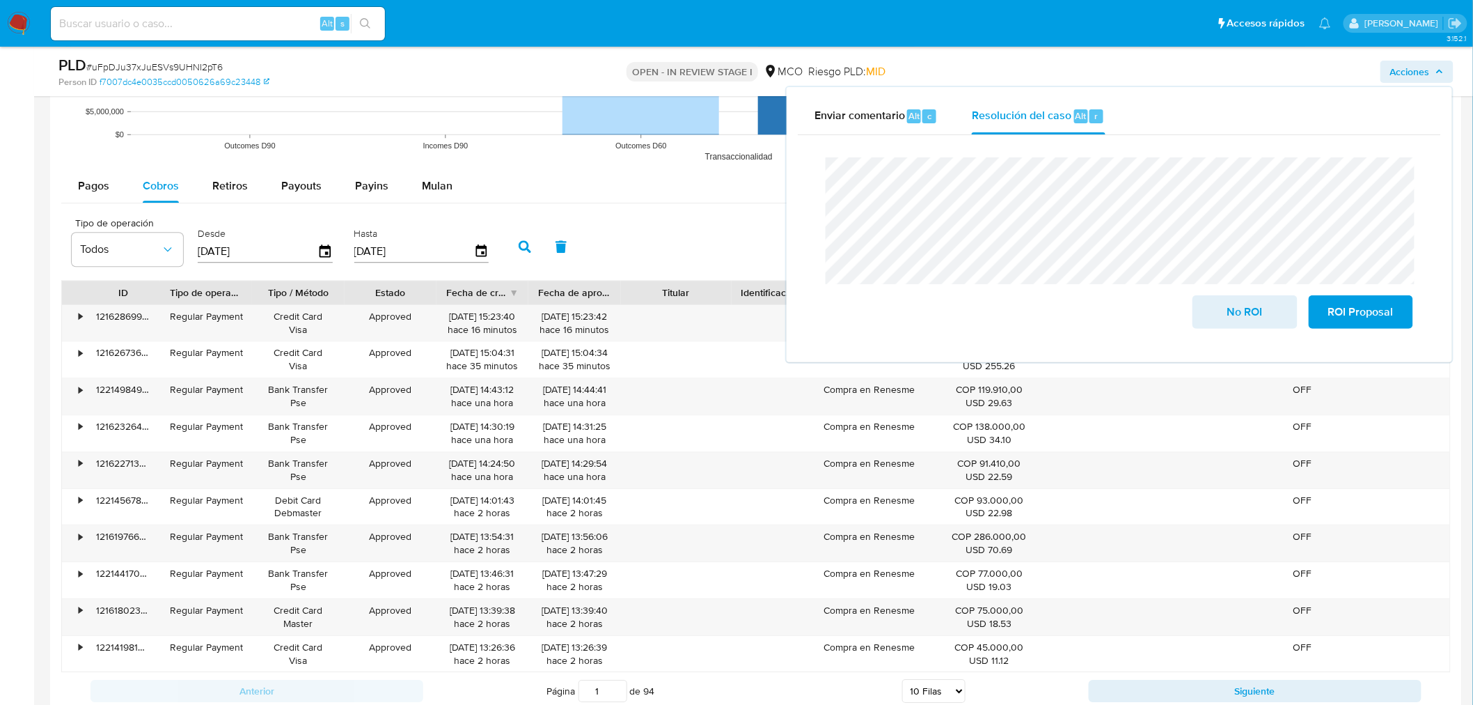
scroll to position [1470, 0]
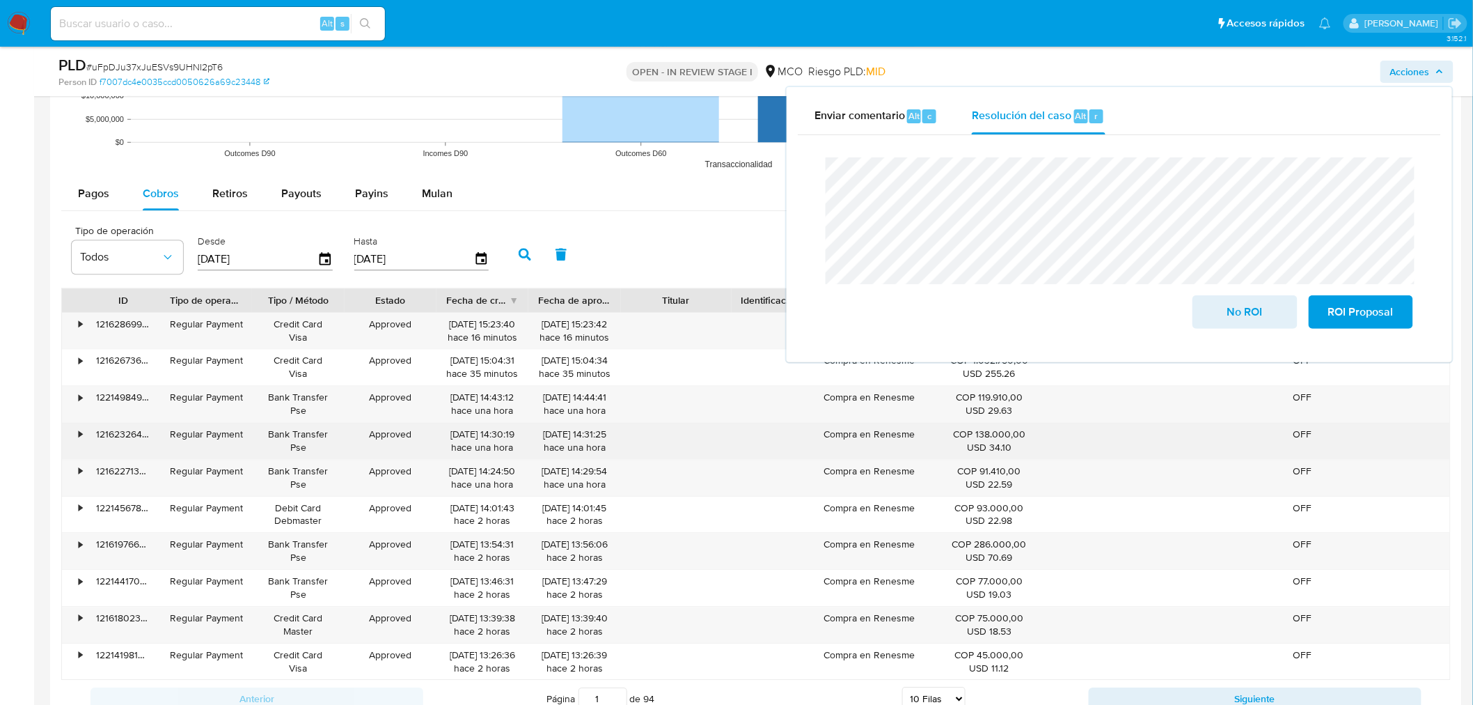
click at [849, 437] on div "Compra en Renesme" at bounding box center [869, 441] width 129 height 36
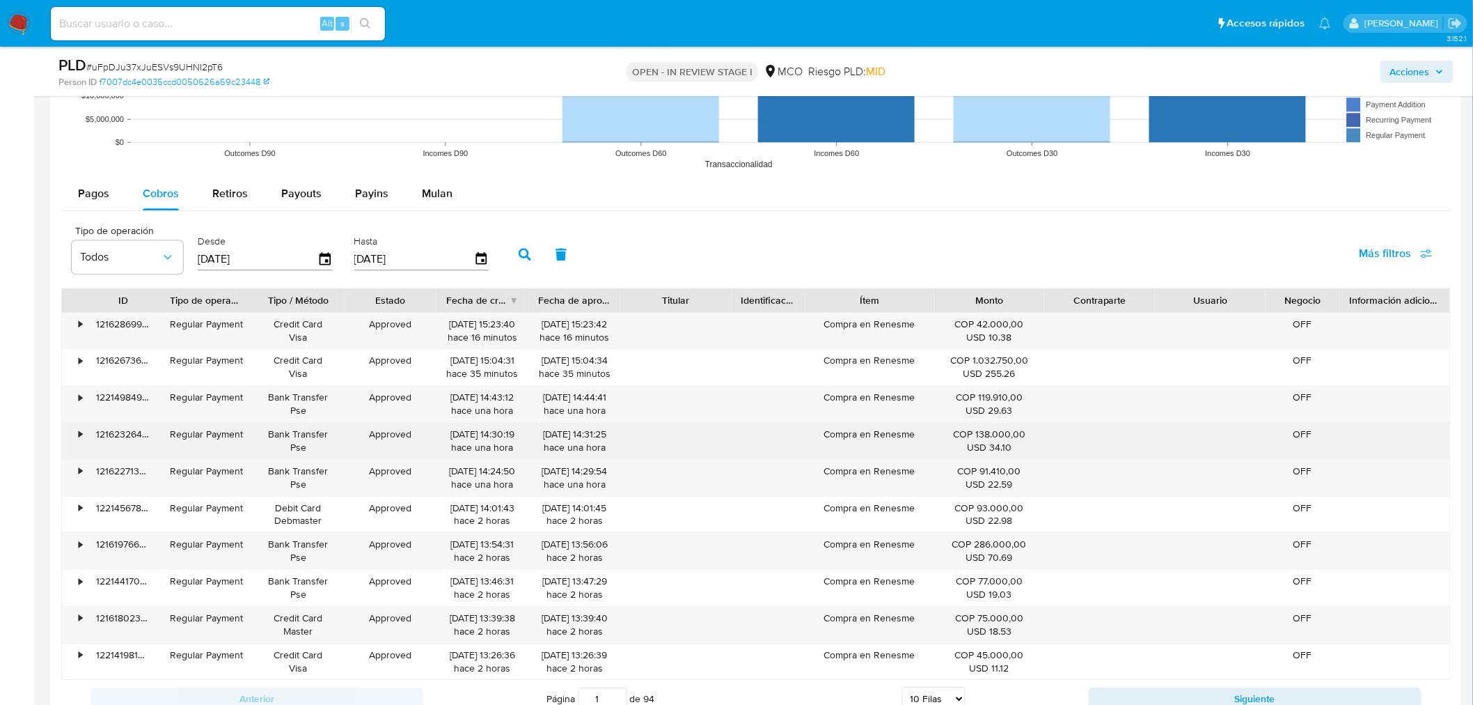
click at [849, 437] on div "Compra en Renesme" at bounding box center [869, 441] width 129 height 36
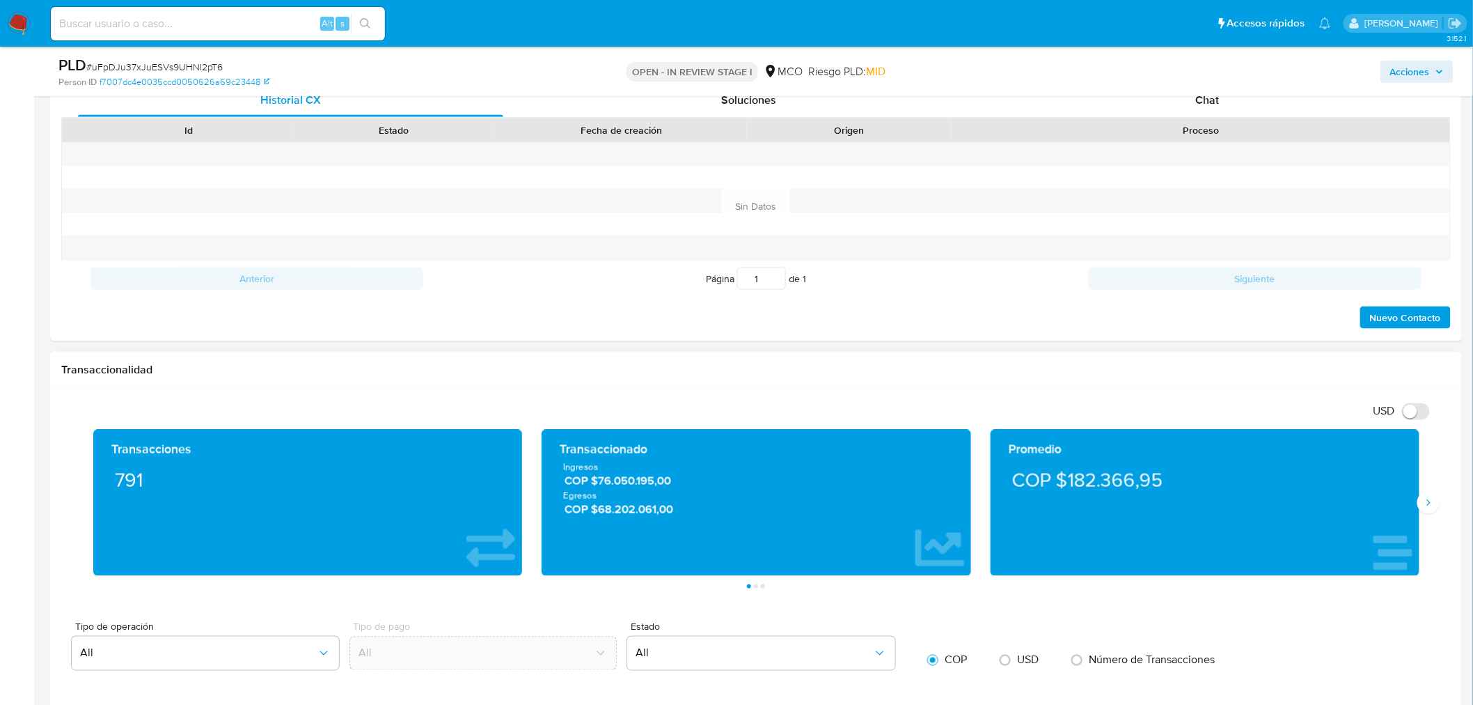
scroll to position [232, 0]
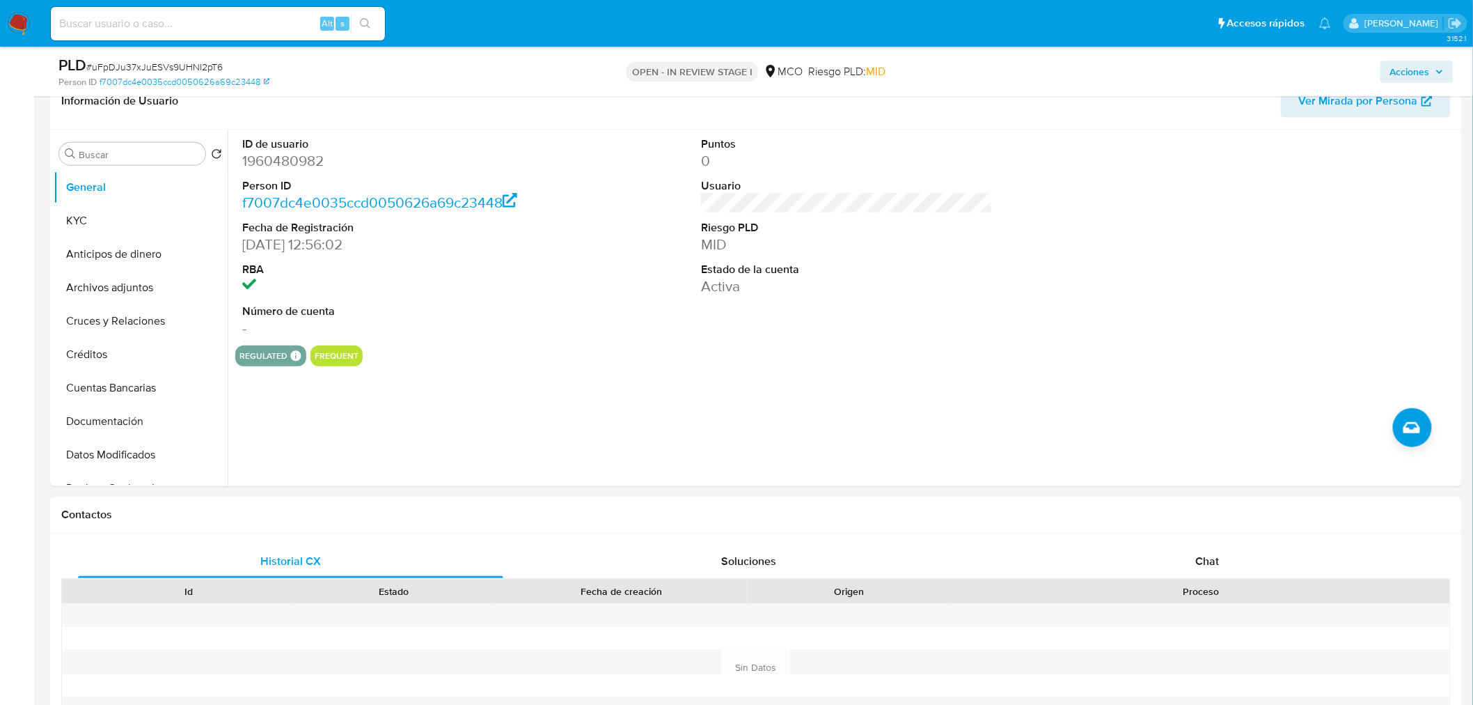
click at [1396, 72] on span "Acciones" at bounding box center [1410, 72] width 40 height 22
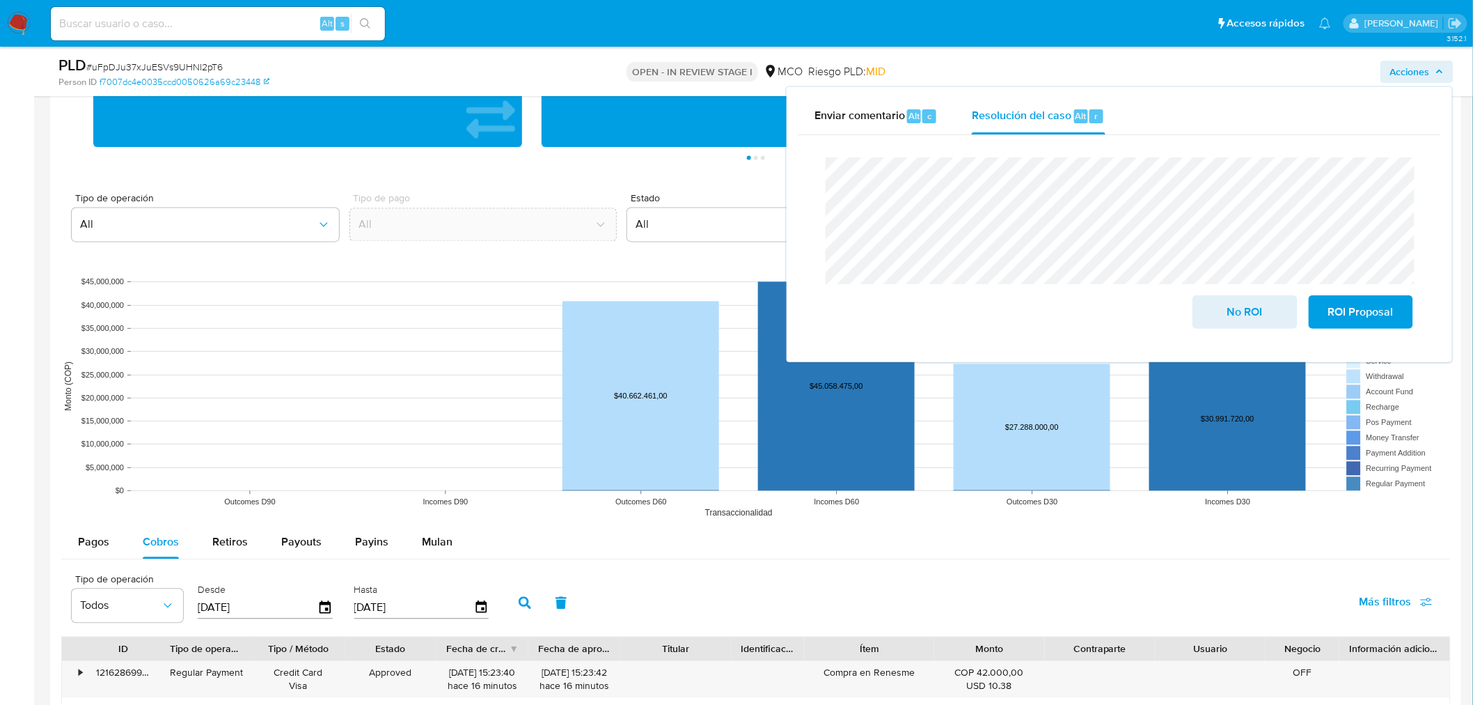
scroll to position [1392, 0]
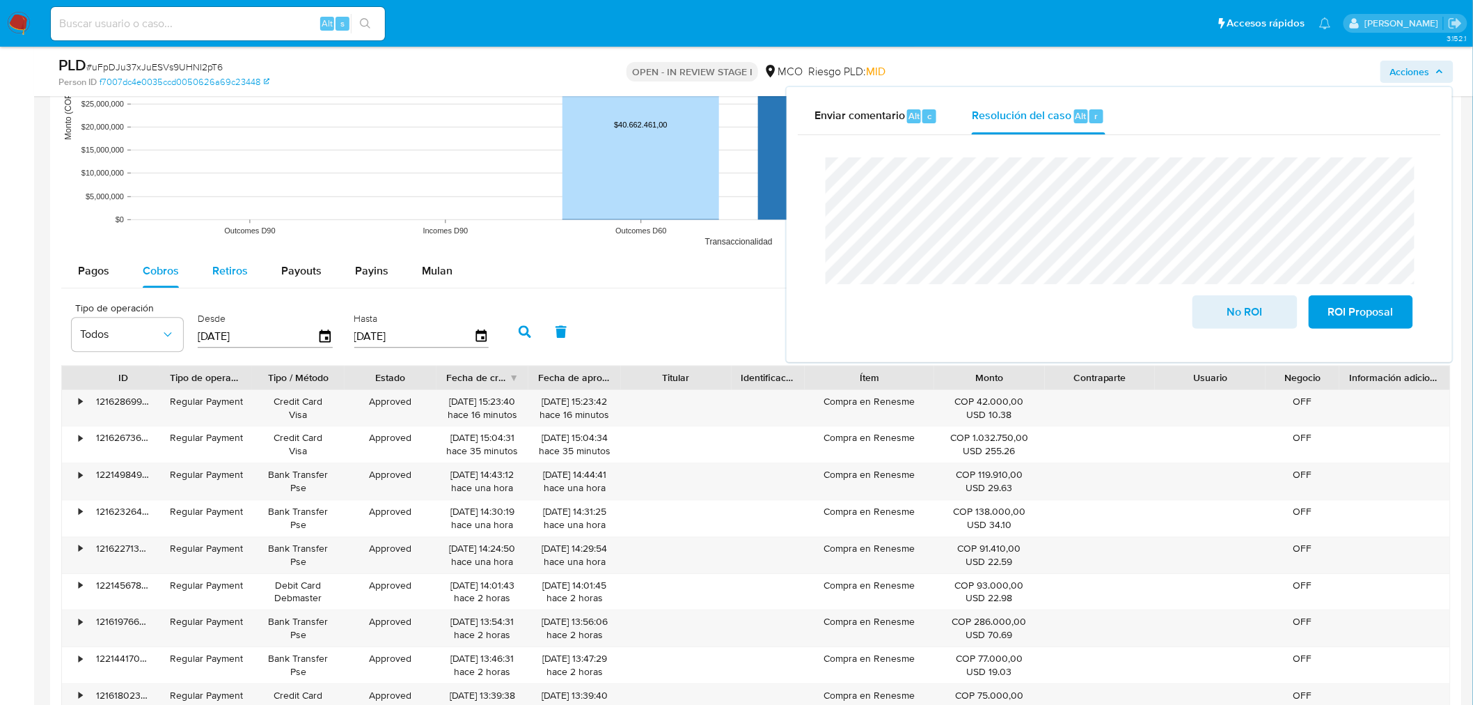
click at [221, 275] on span "Retiros" at bounding box center [230, 270] width 36 height 16
select select "10"
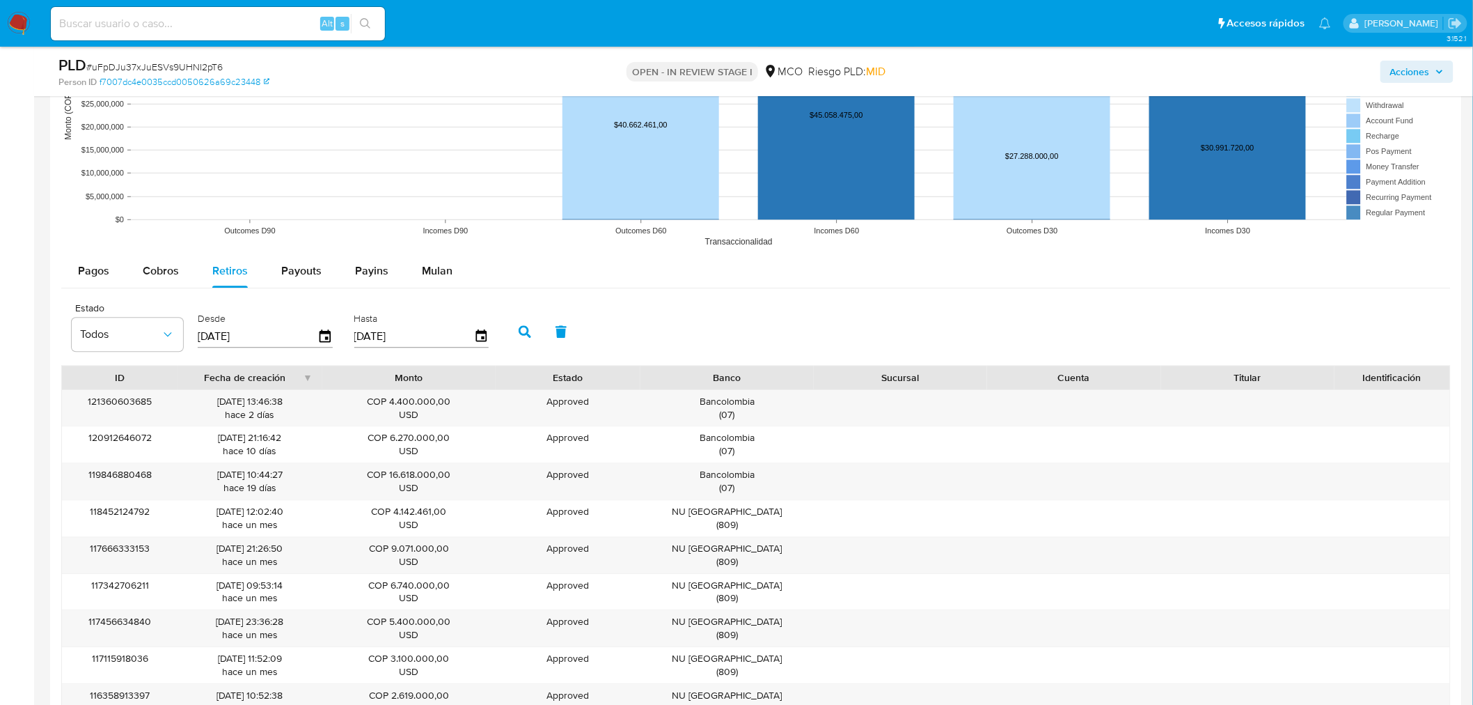
scroll to position [1470, 0]
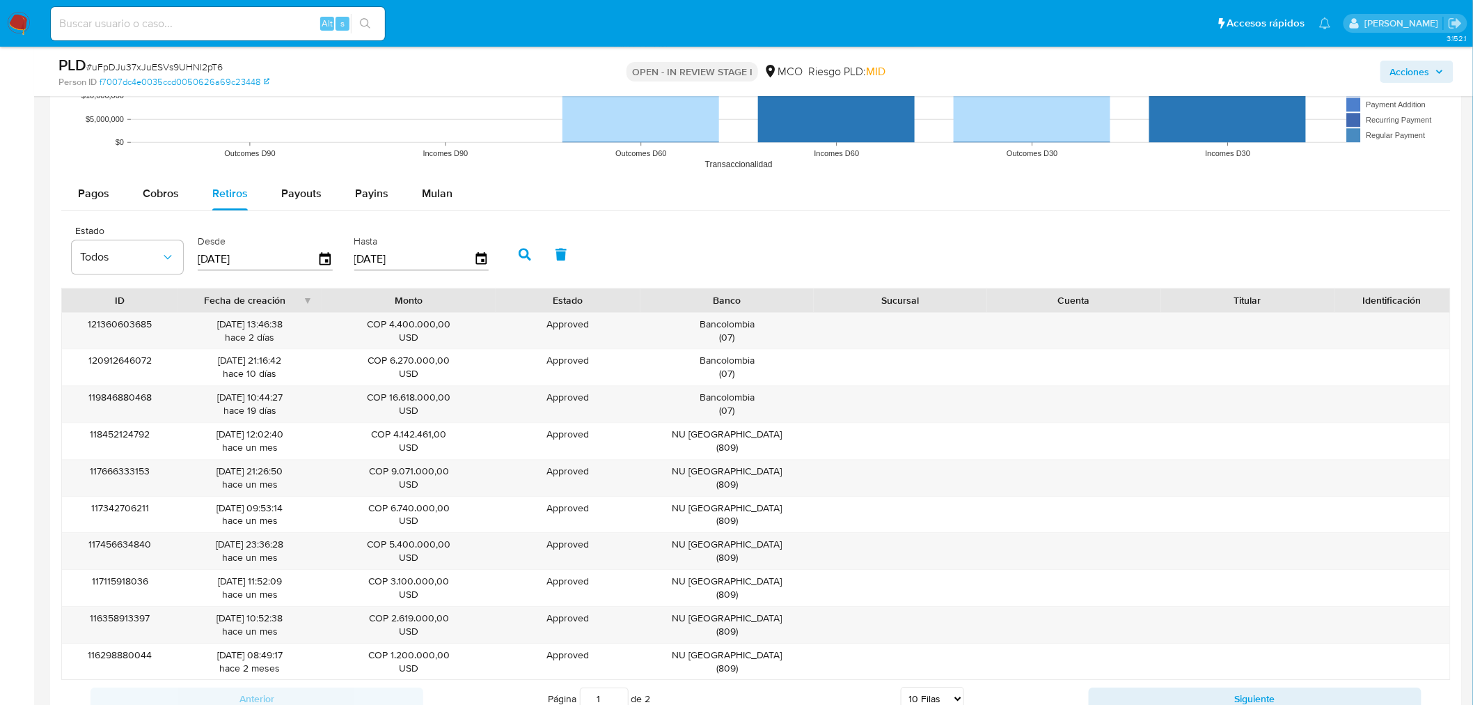
click at [1413, 61] on span "Acciones" at bounding box center [1410, 72] width 40 height 22
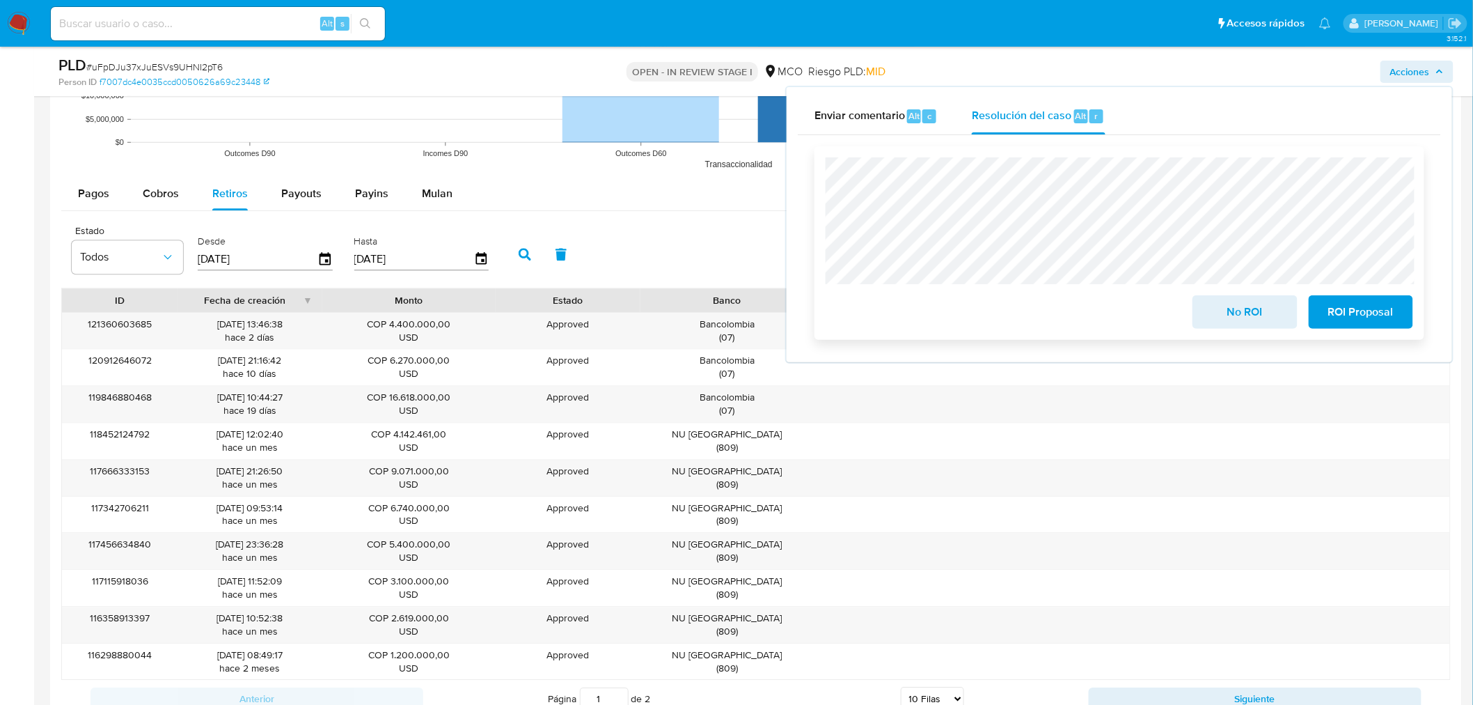
click at [1232, 309] on span "No ROI" at bounding box center [1245, 312] width 68 height 31
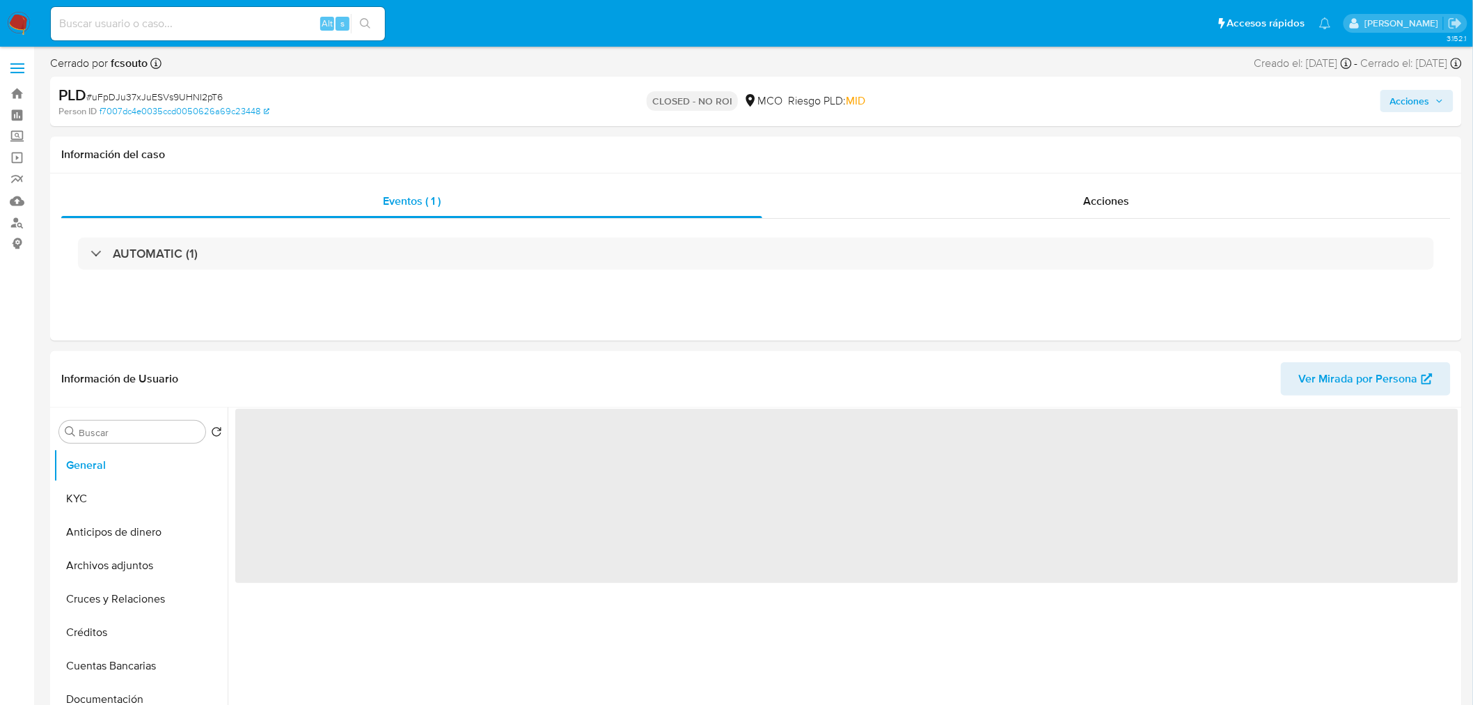
select select "10"
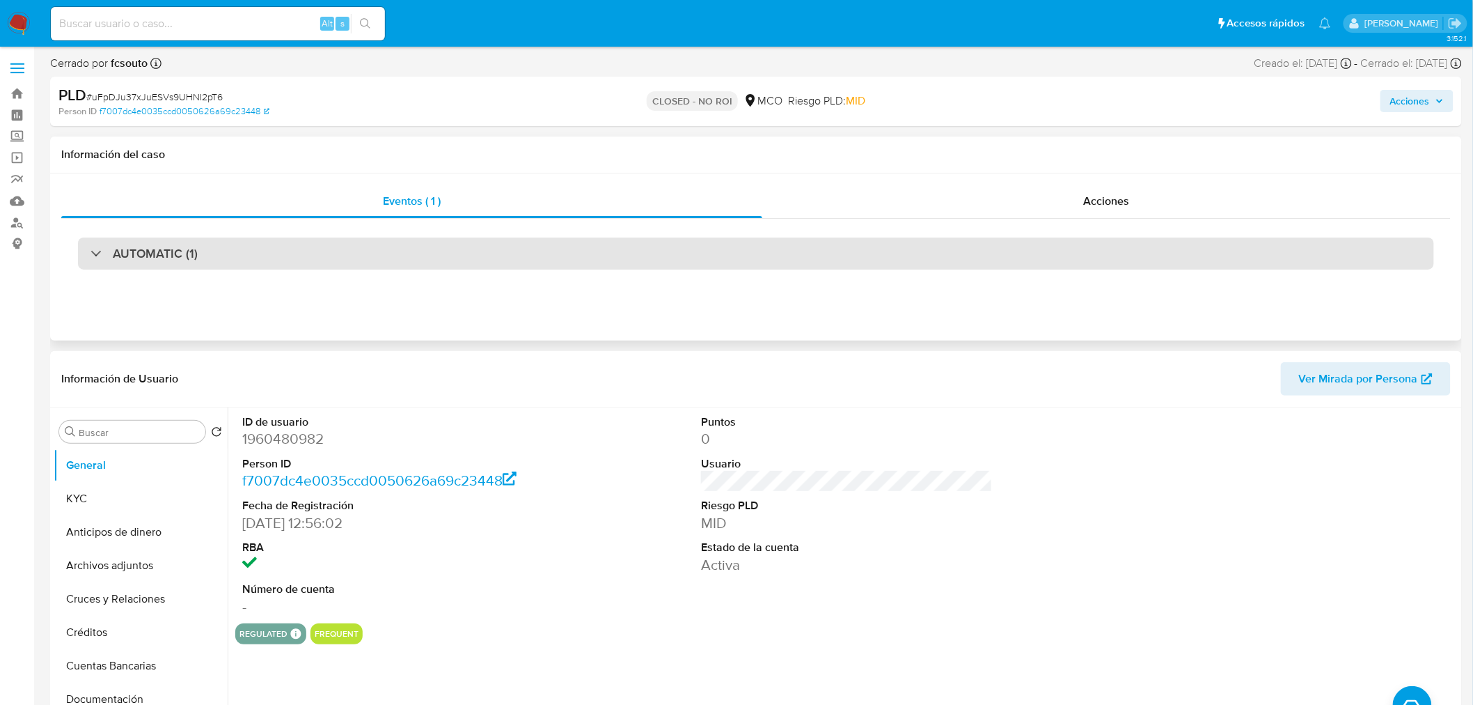
click at [385, 254] on div "AUTOMATIC (1)" at bounding box center [756, 253] width 1356 height 32
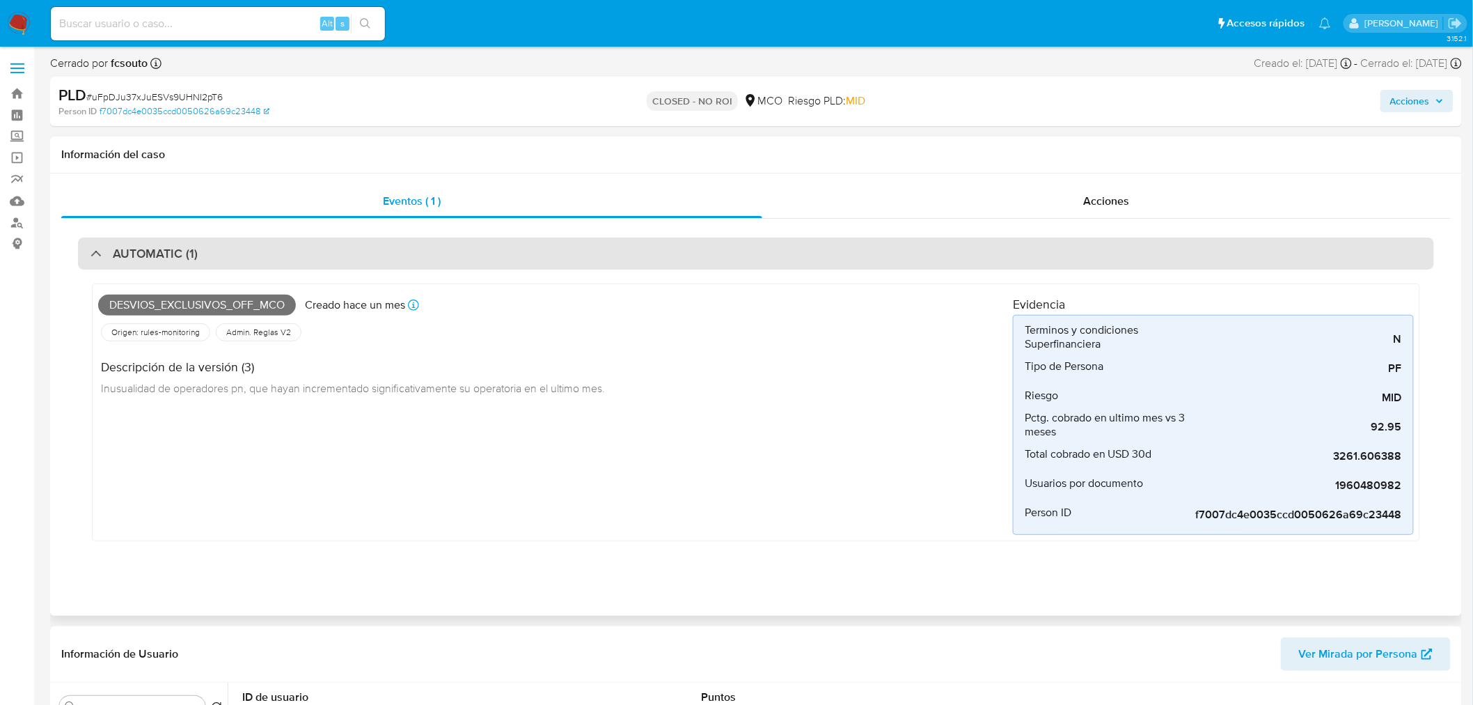
click at [385, 254] on div "AUTOMATIC (1)" at bounding box center [756, 253] width 1356 height 32
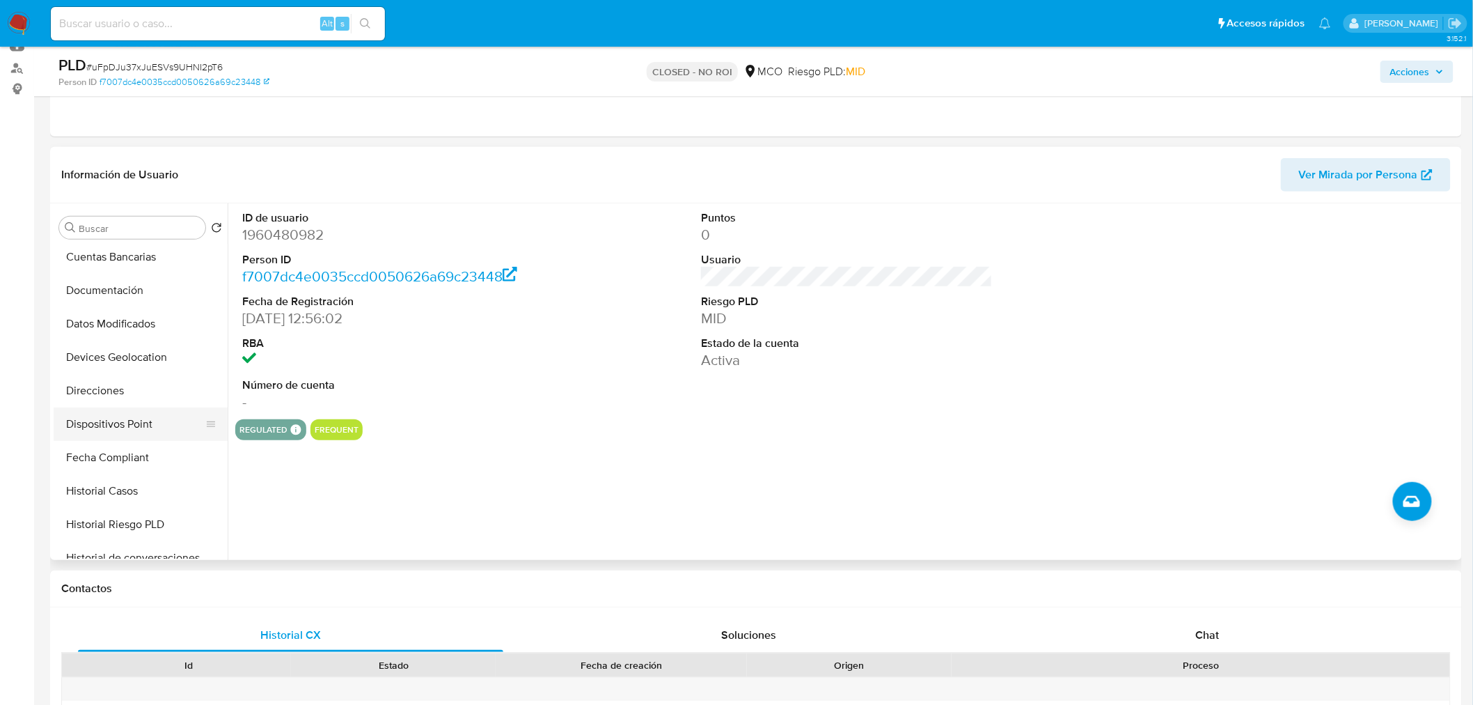
scroll to position [232, 0]
click at [127, 467] on button "Historial Casos" at bounding box center [135, 463] width 163 height 33
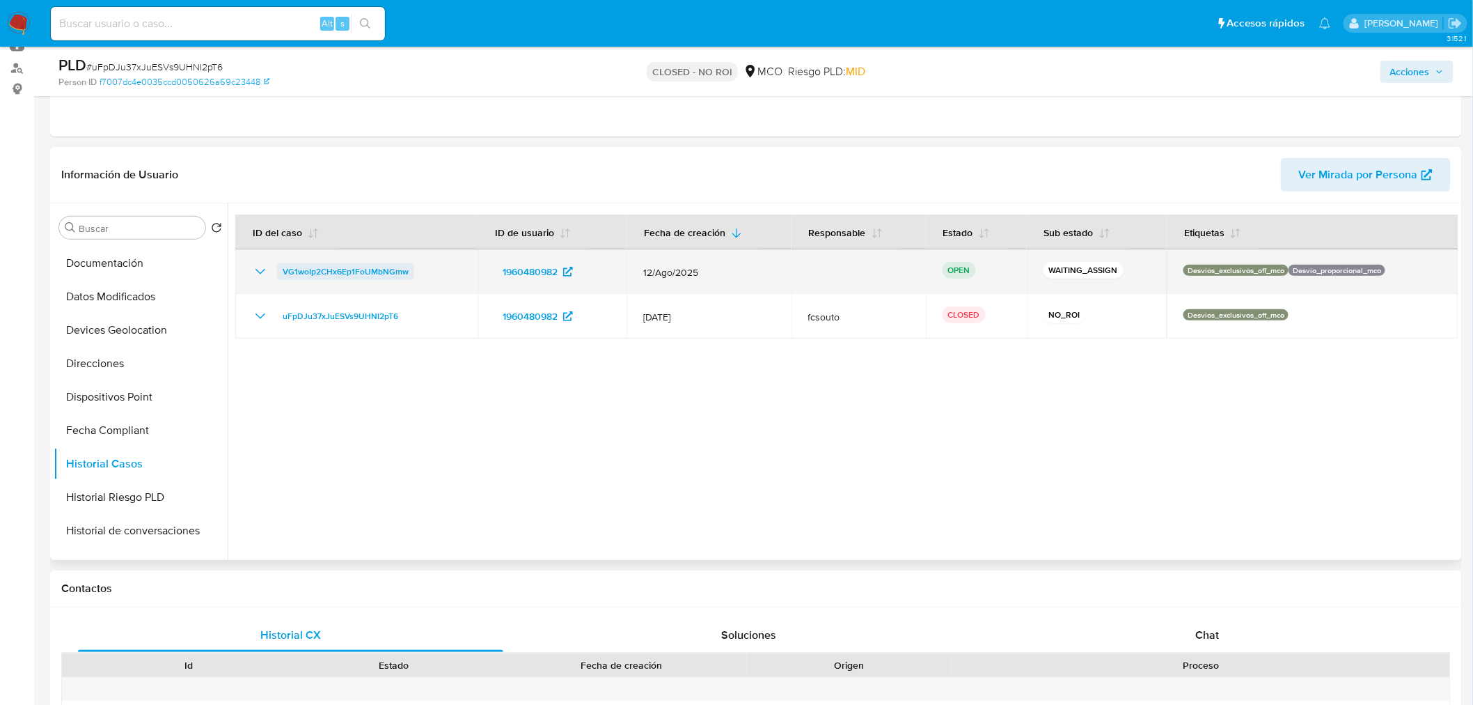
drag, startPoint x: 420, startPoint y: 273, endPoint x: 284, endPoint y: 269, distance: 135.8
click at [284, 269] on div "VG1woIp2CHx6Ep1FoUMbNGmw" at bounding box center [356, 271] width 209 height 17
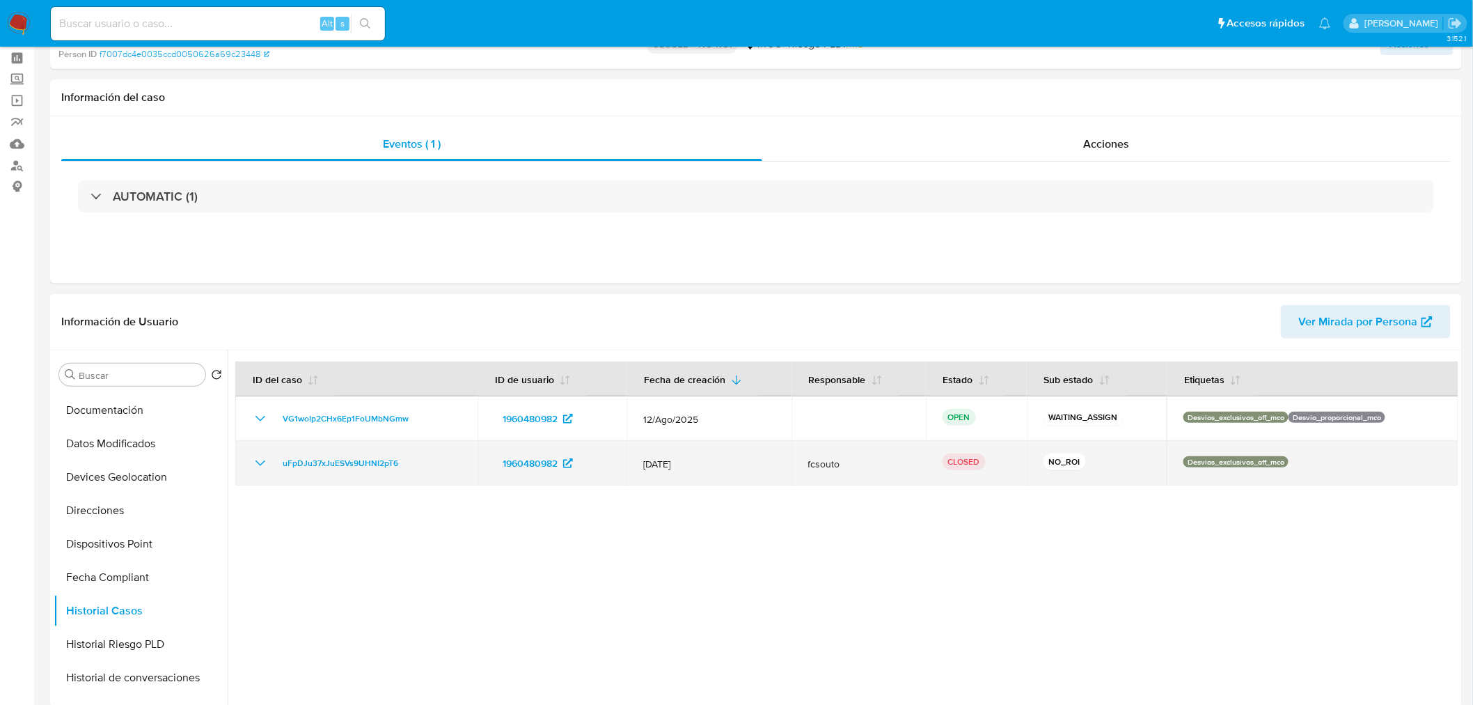
scroll to position [0, 0]
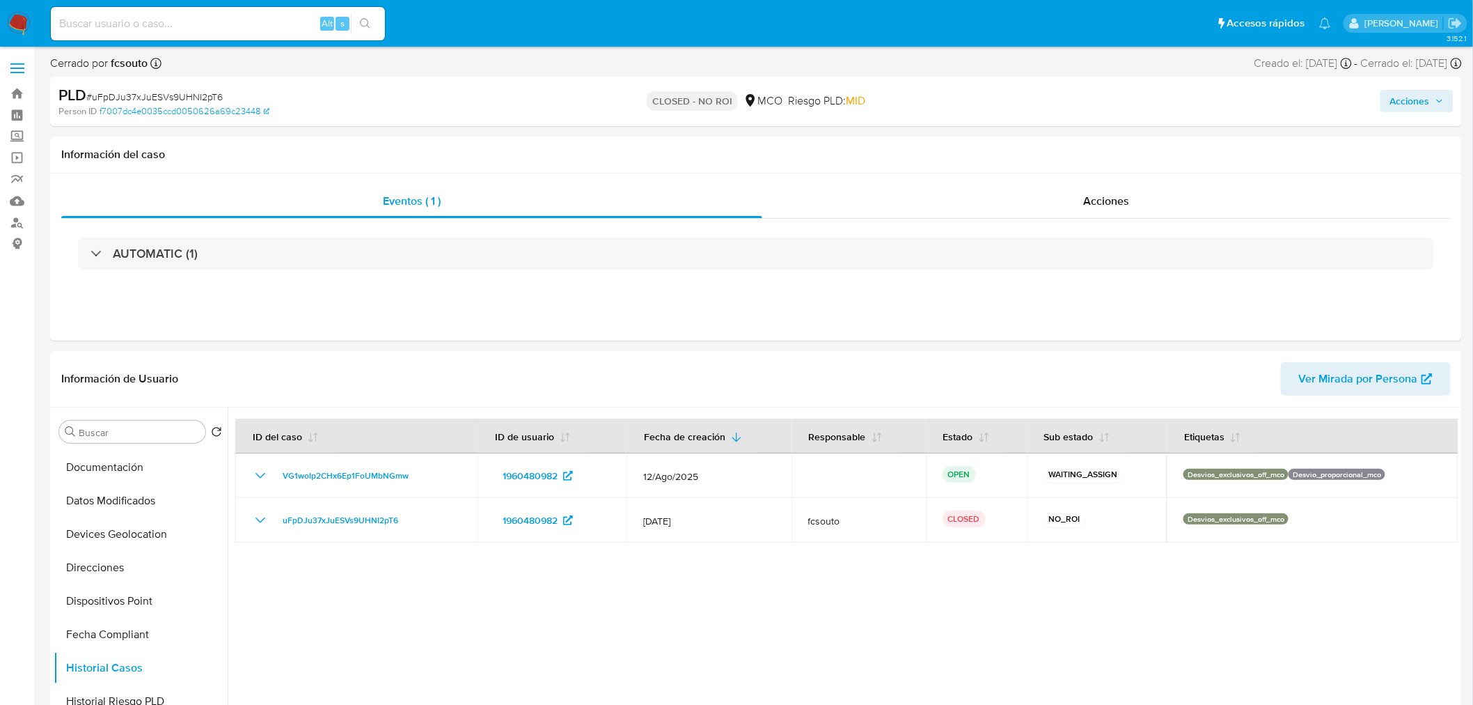
drag, startPoint x: 1410, startPoint y: 102, endPoint x: 1396, endPoint y: 107, distance: 14.8
click at [1409, 102] on span "Acciones" at bounding box center [1410, 101] width 40 height 22
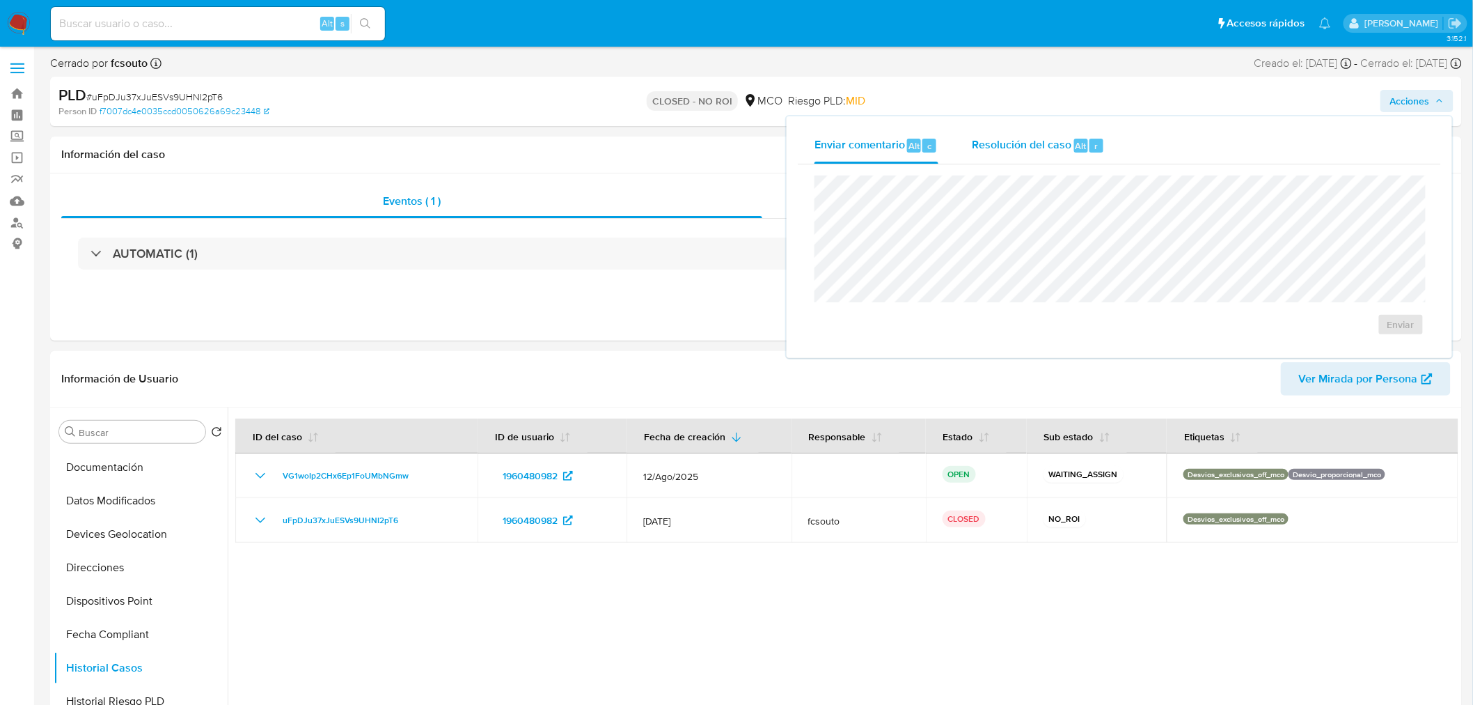
click at [1064, 155] on div "Resolución del caso Alt r" at bounding box center [1038, 145] width 133 height 36
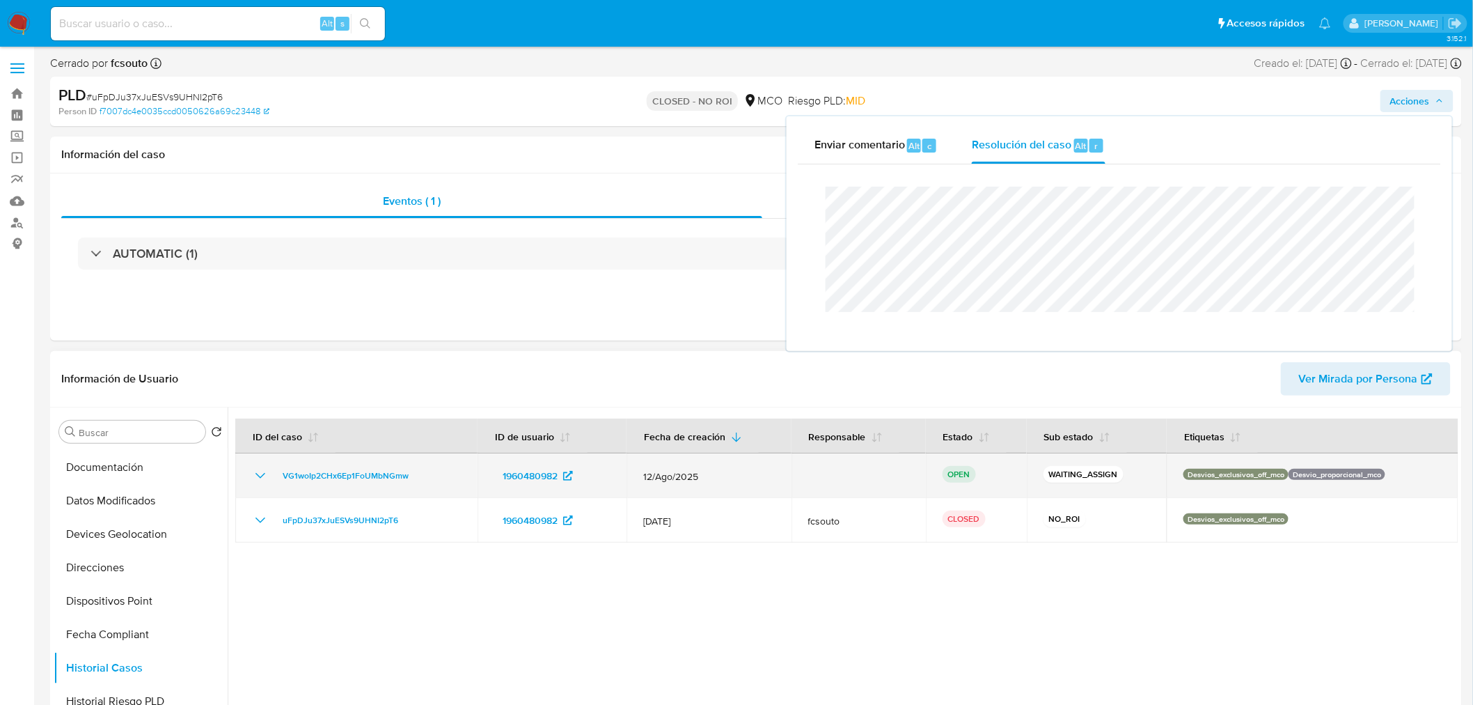
click at [435, 480] on div "VG1woIp2CHx6Ep1FoUMbNGmw" at bounding box center [356, 475] width 209 height 17
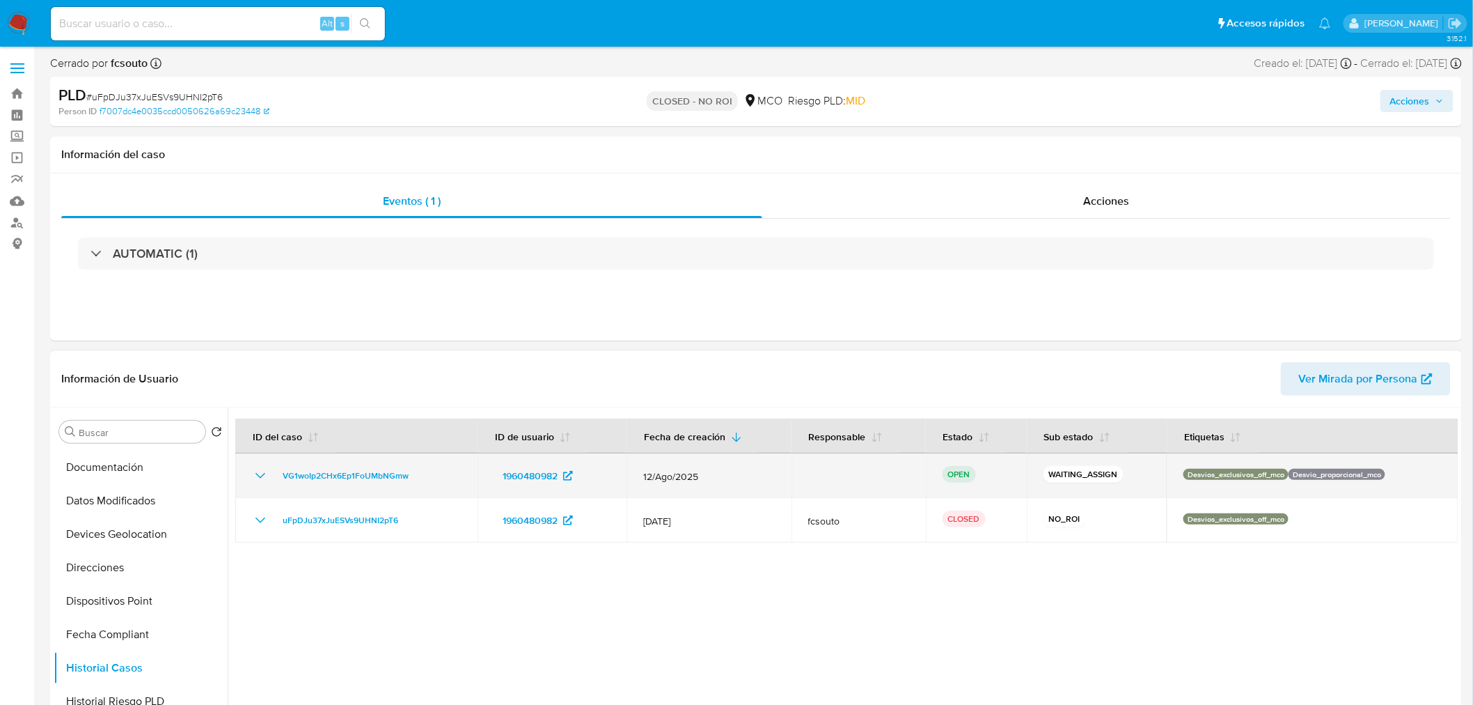
drag, startPoint x: 433, startPoint y: 478, endPoint x: 274, endPoint y: 465, distance: 159.3
click at [274, 465] on td "VG1woIp2CHx6Ep1FoUMbNGmw" at bounding box center [356, 475] width 242 height 45
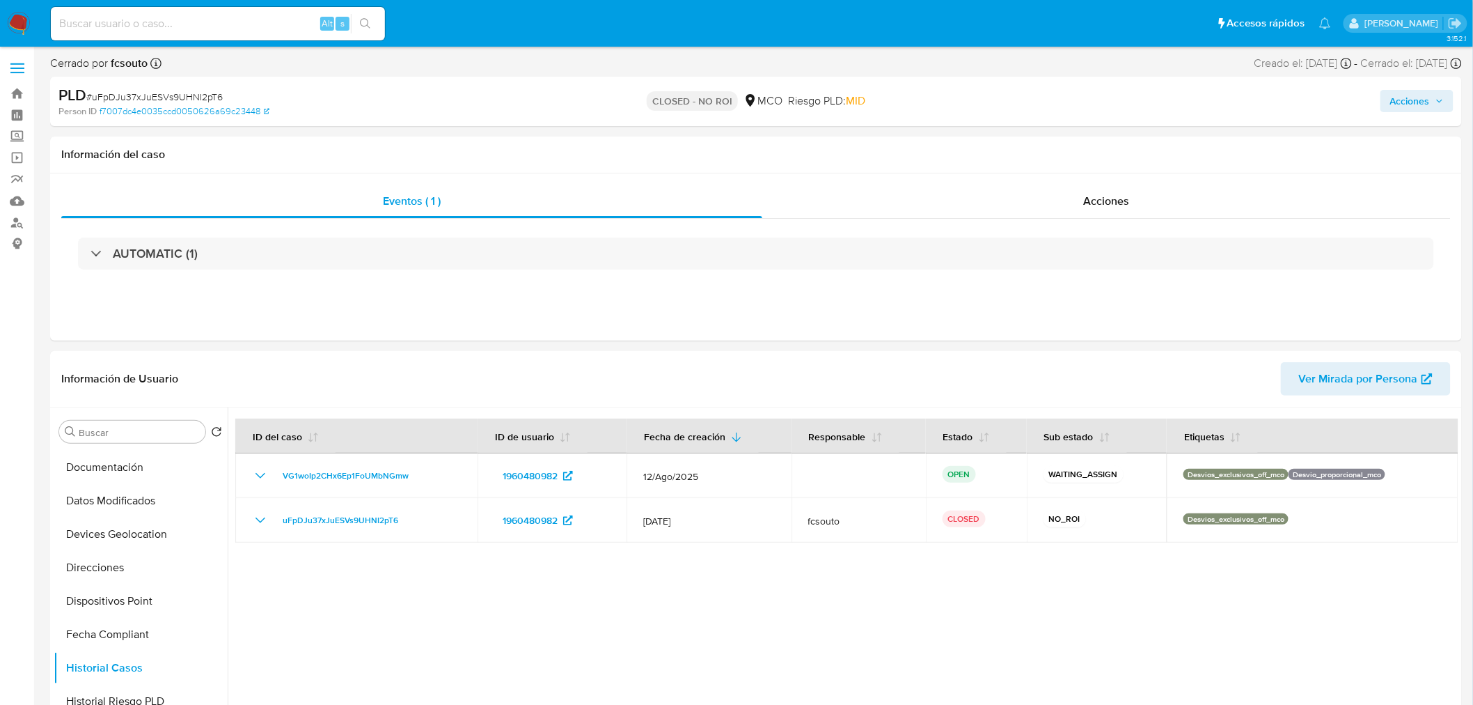
drag, startPoint x: 1451, startPoint y: 106, endPoint x: 1374, endPoint y: 113, distance: 78.3
click at [1449, 106] on button "Acciones" at bounding box center [1416, 101] width 73 height 22
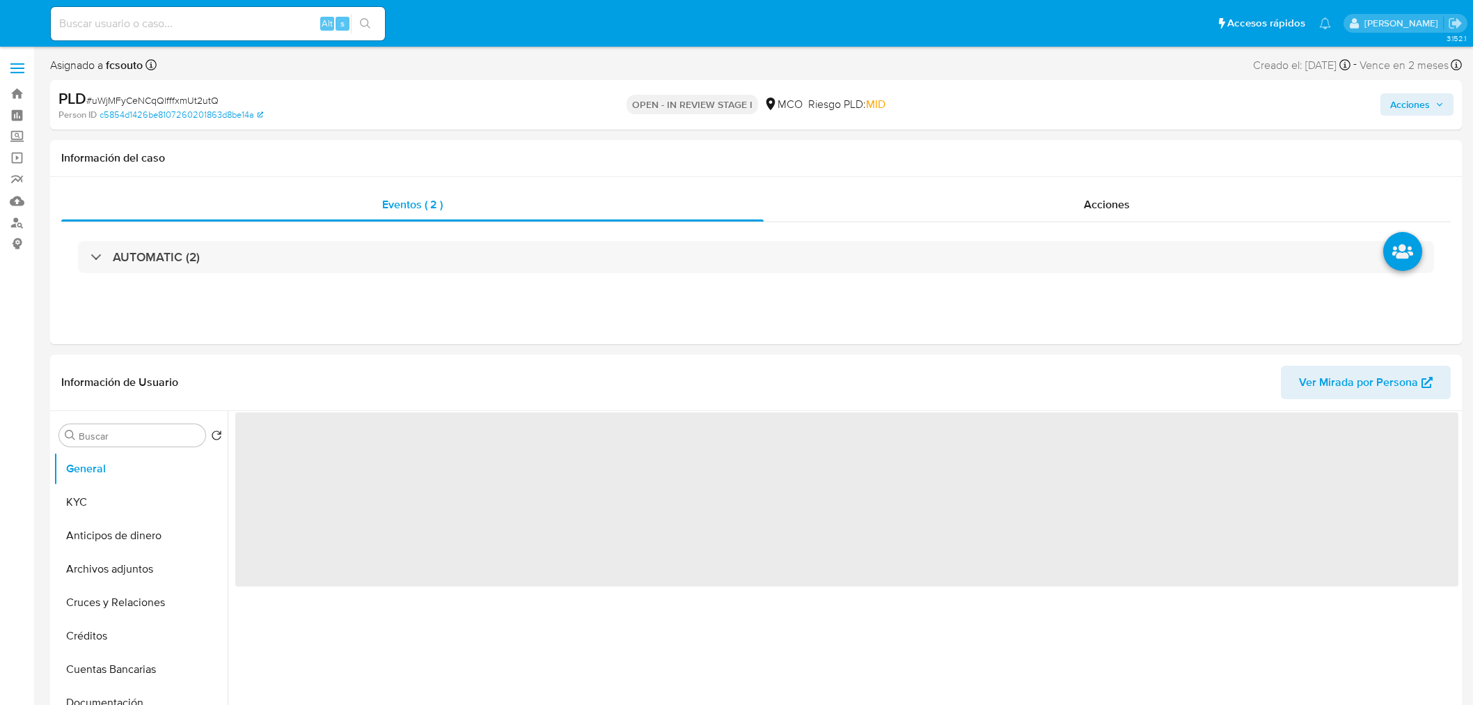
select select "10"
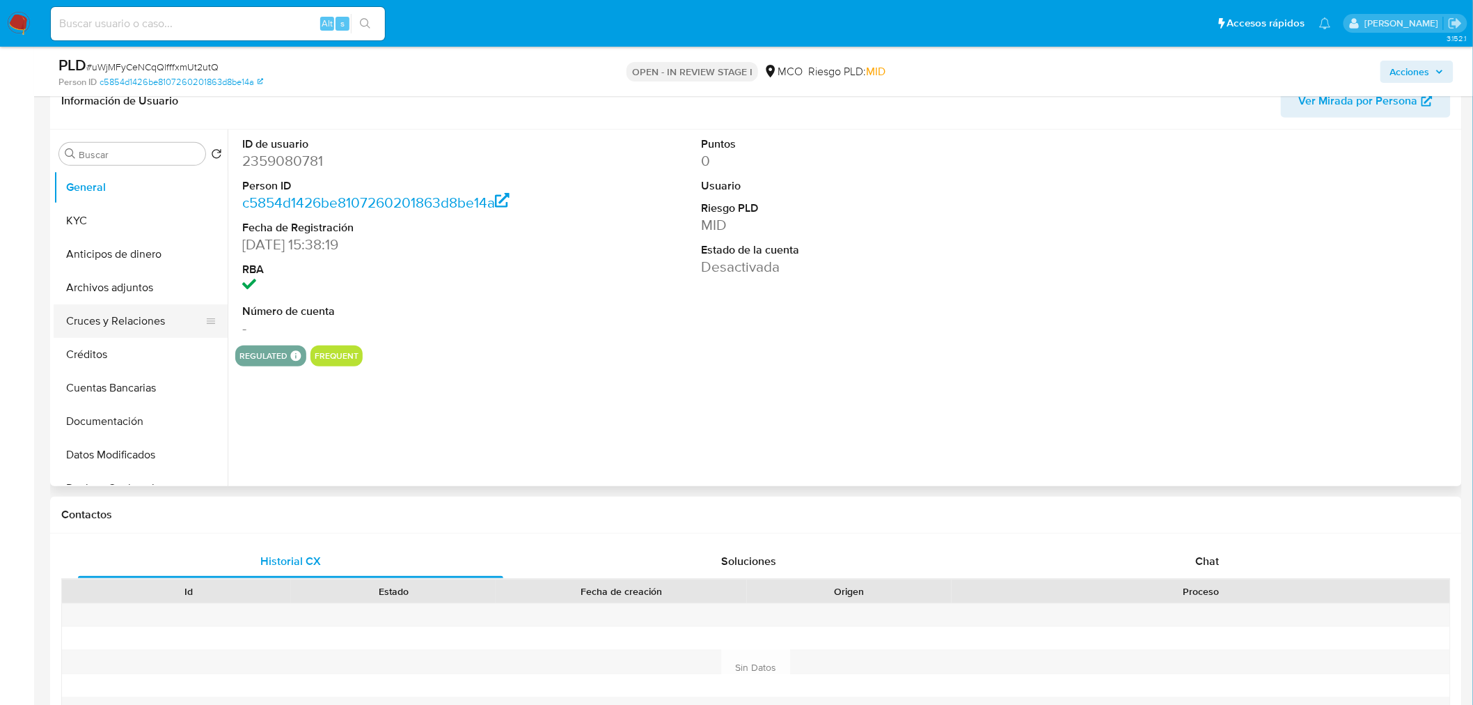
scroll to position [155, 0]
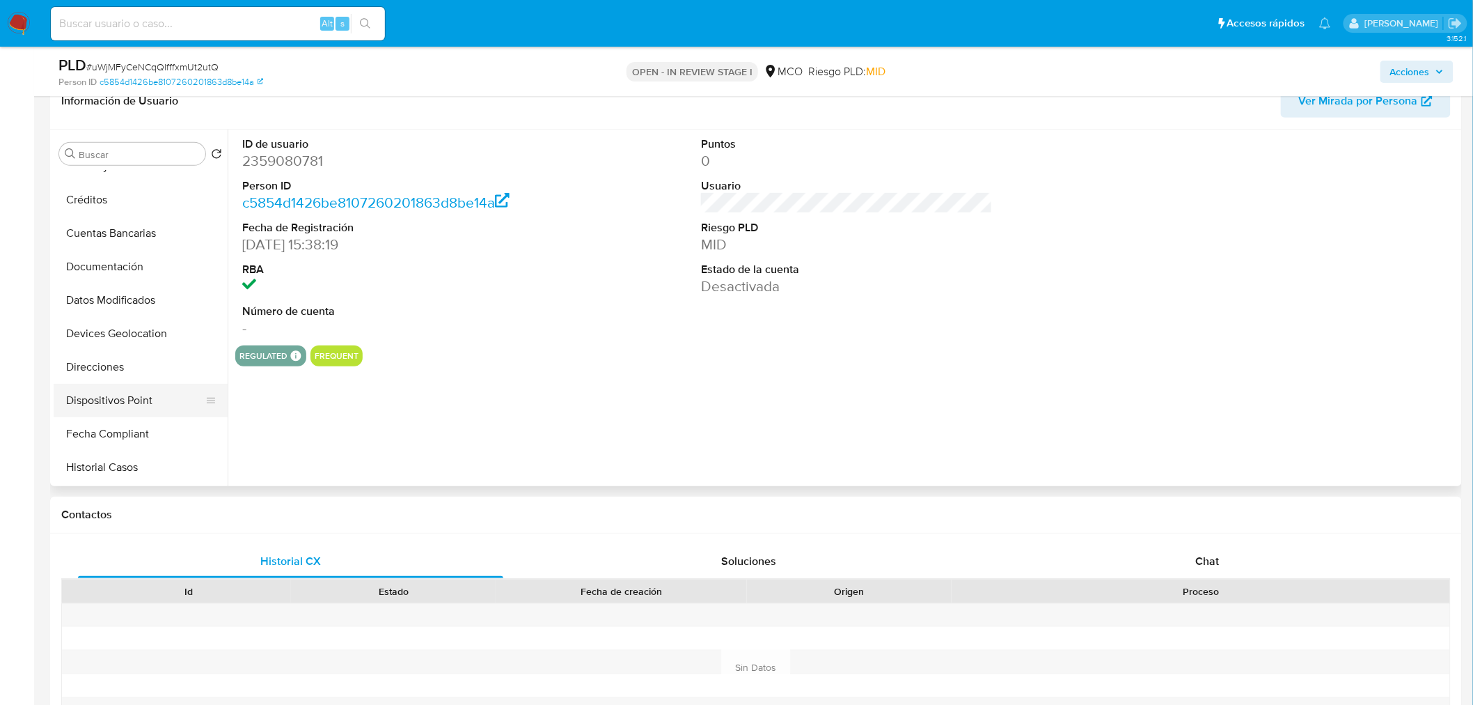
select select "10"
click at [144, 457] on button "Historial Casos" at bounding box center [135, 466] width 163 height 33
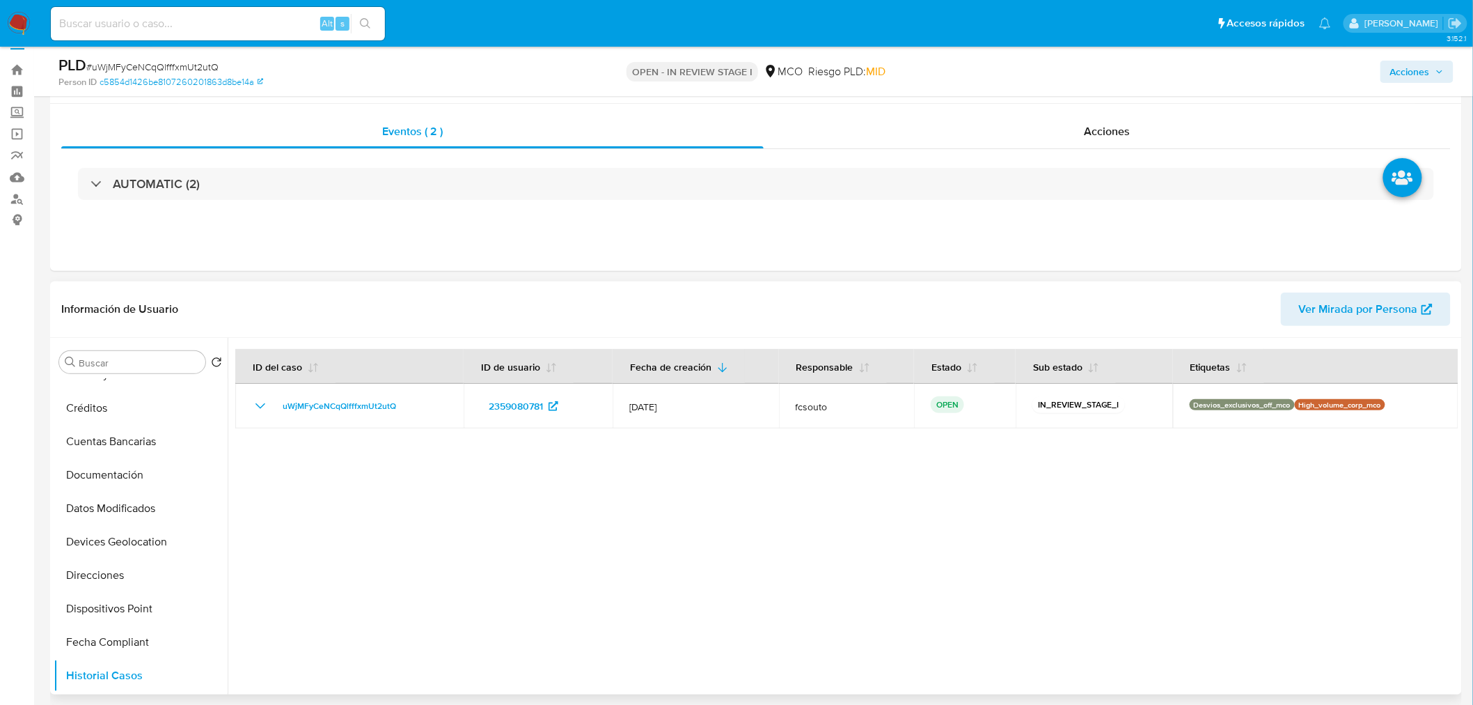
scroll to position [0, 0]
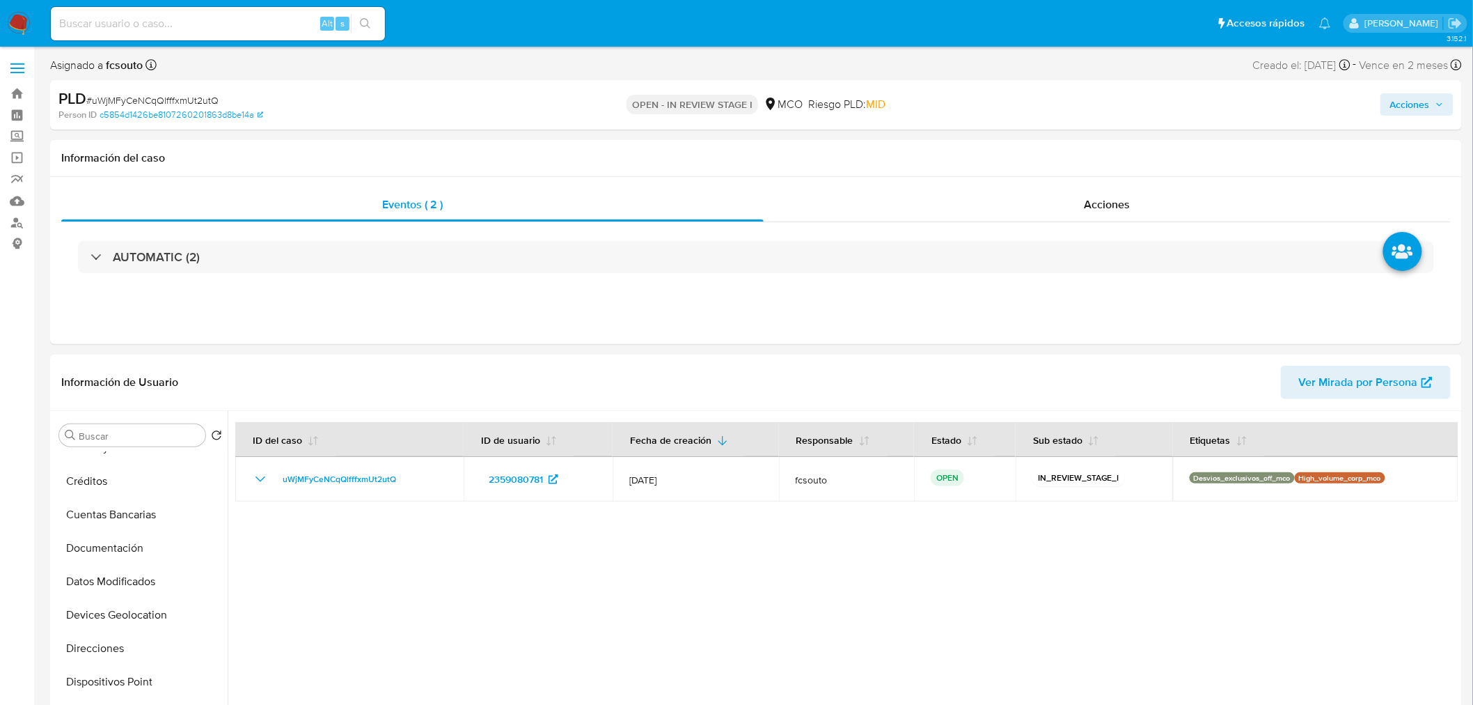
click at [1401, 96] on span "Acciones" at bounding box center [1410, 104] width 40 height 22
click at [1003, 157] on div "Resolución del caso Alt r" at bounding box center [1038, 149] width 133 height 36
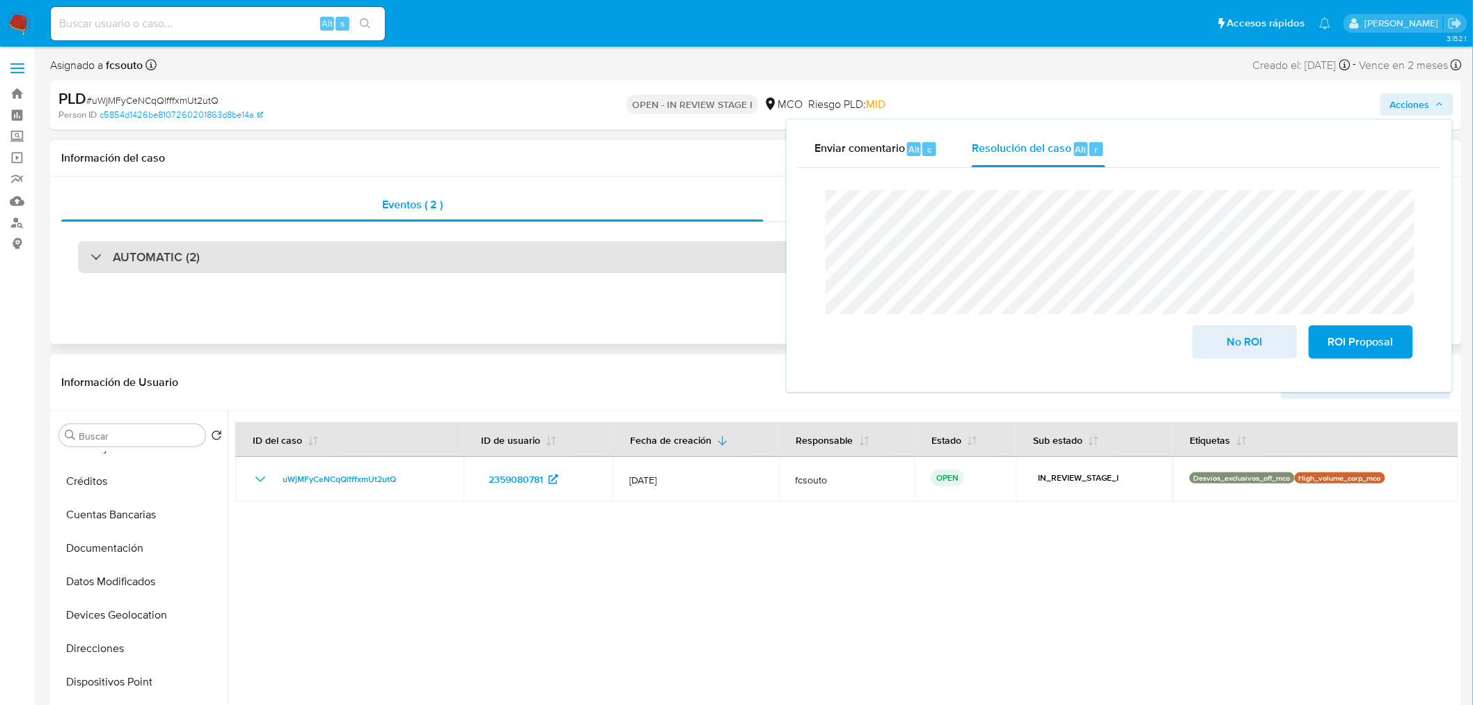
click at [279, 268] on div "AUTOMATIC (2)" at bounding box center [756, 257] width 1356 height 32
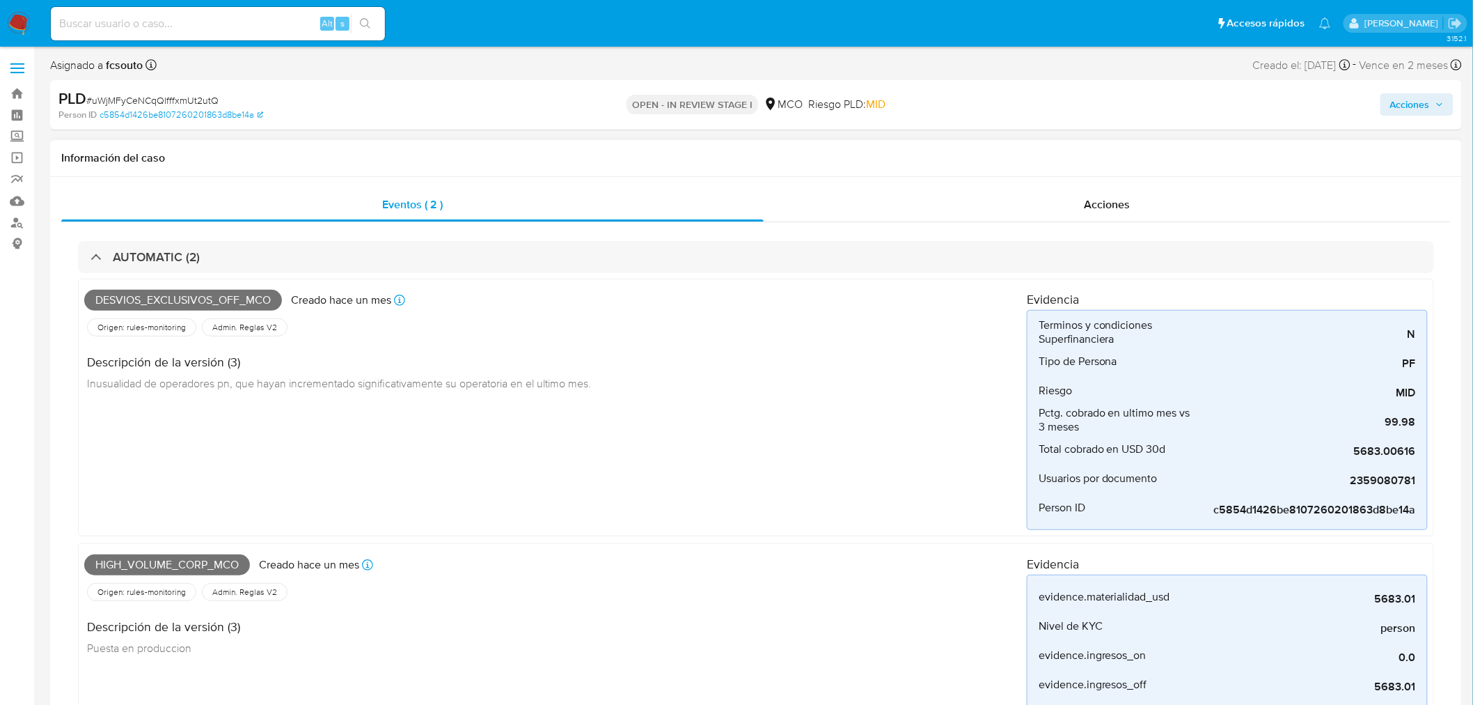
click at [223, 560] on span "High_volume_corp_mco" at bounding box center [167, 564] width 166 height 21
copy span "High_volume_corp_mco"
click at [1440, 107] on icon "button" at bounding box center [1439, 104] width 8 height 8
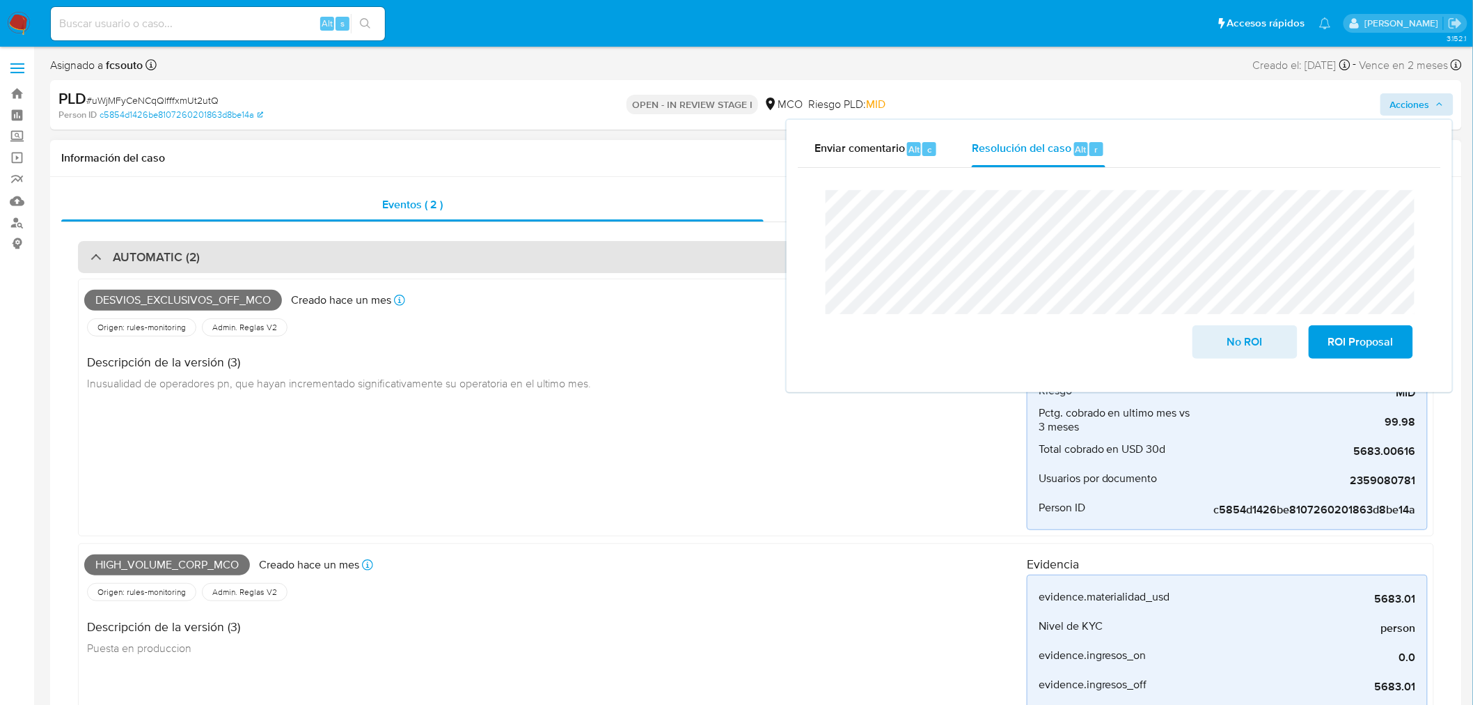
click at [512, 258] on div "AUTOMATIC (2)" at bounding box center [756, 257] width 1356 height 32
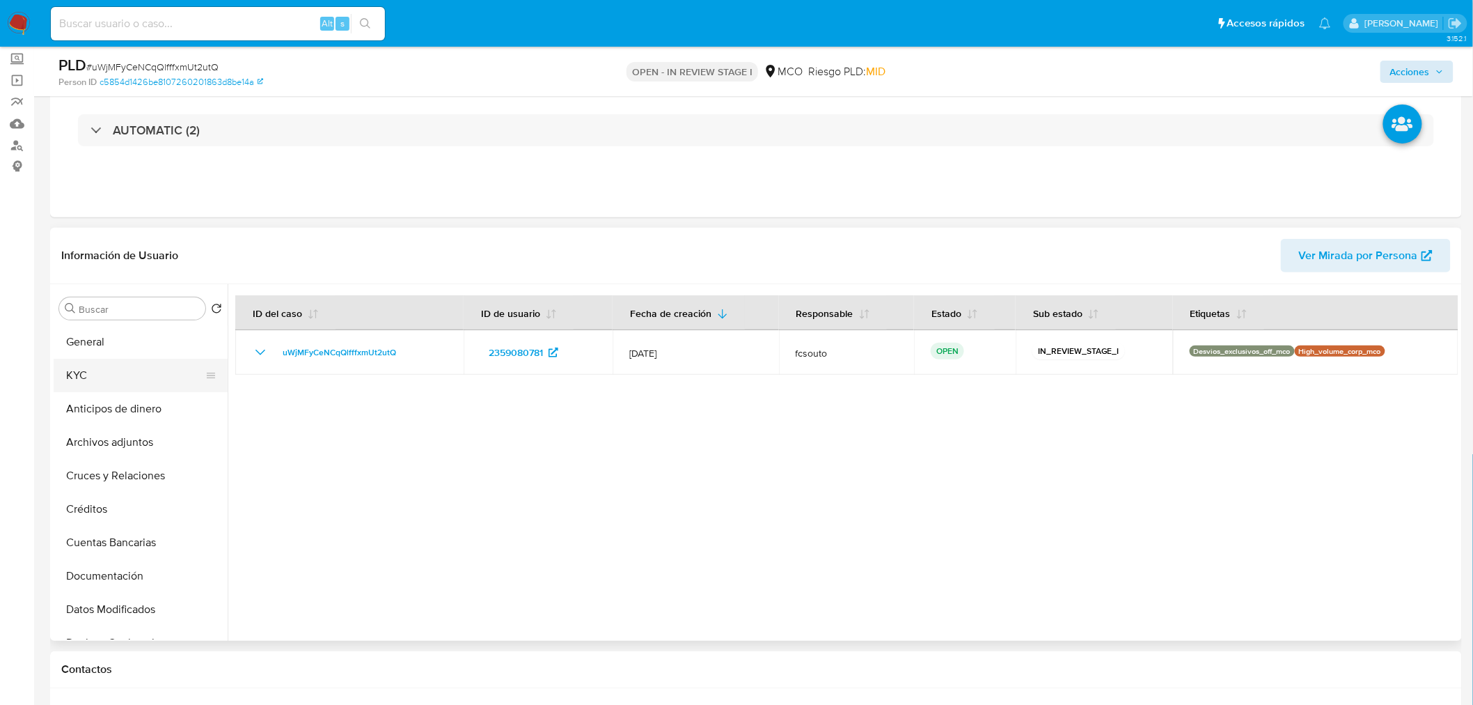
click at [107, 372] on button "KYC" at bounding box center [135, 375] width 163 height 33
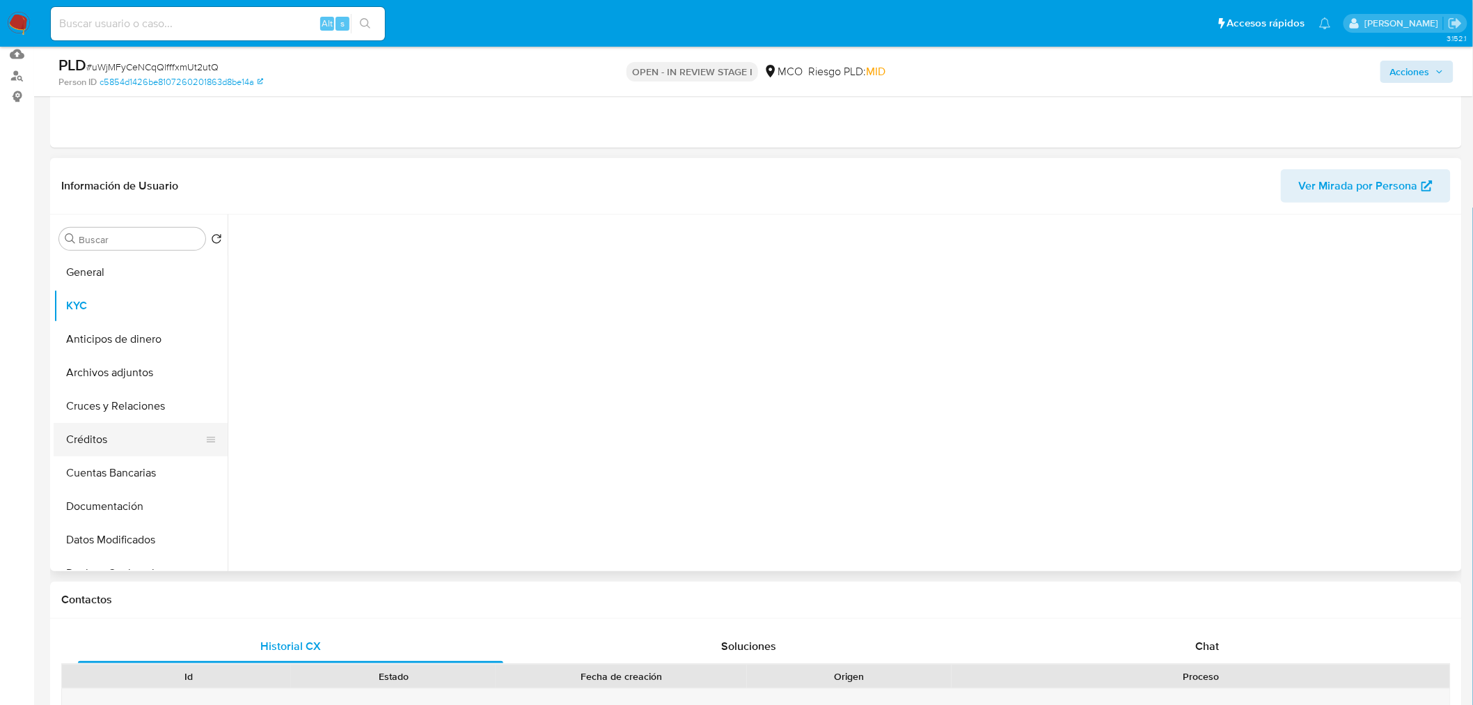
scroll to position [232, 0]
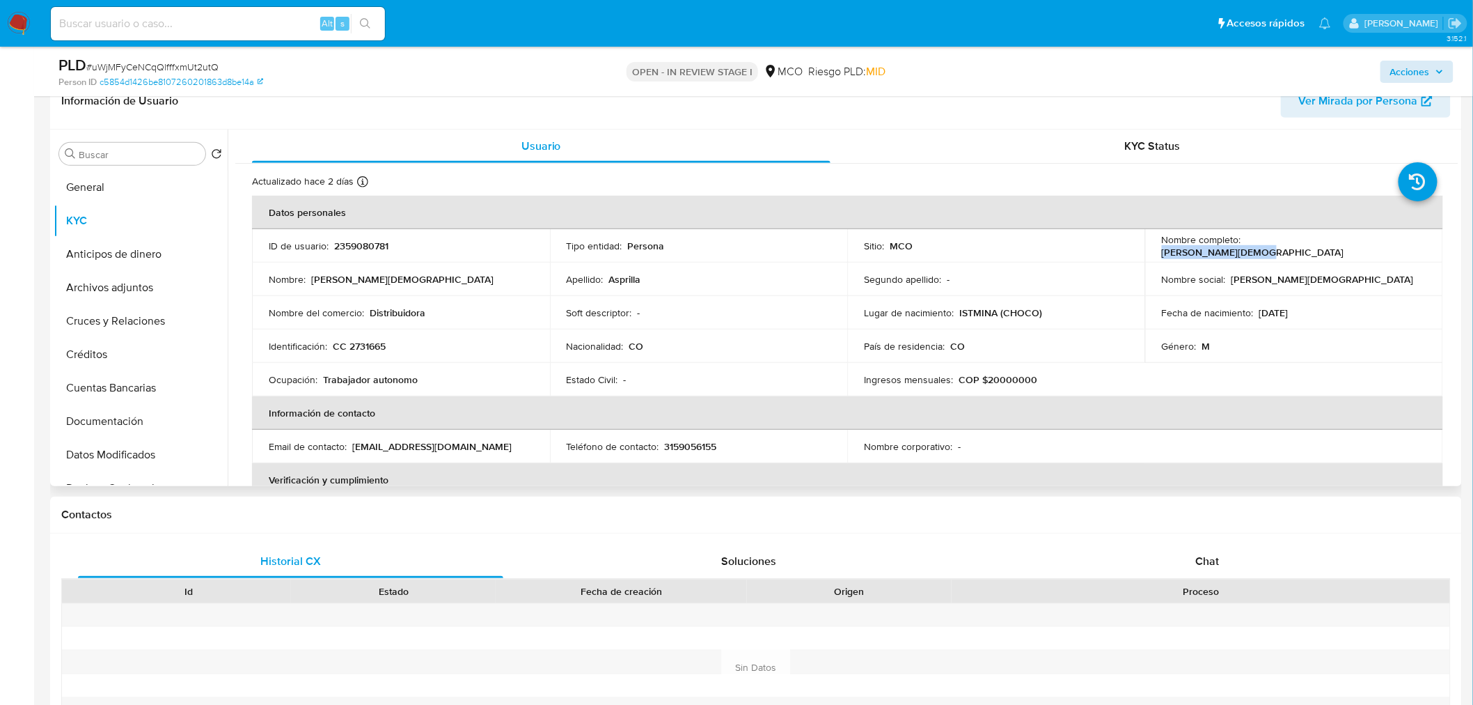
drag, startPoint x: 1243, startPoint y: 245, endPoint x: 1325, endPoint y: 251, distance: 82.3
click at [1325, 251] on div "Nombre completo : Jose Jesus Asprilla" at bounding box center [1294, 245] width 265 height 25
copy p "Jose Jesus Asprilla"
click at [1446, 65] on button "Acciones" at bounding box center [1416, 72] width 73 height 22
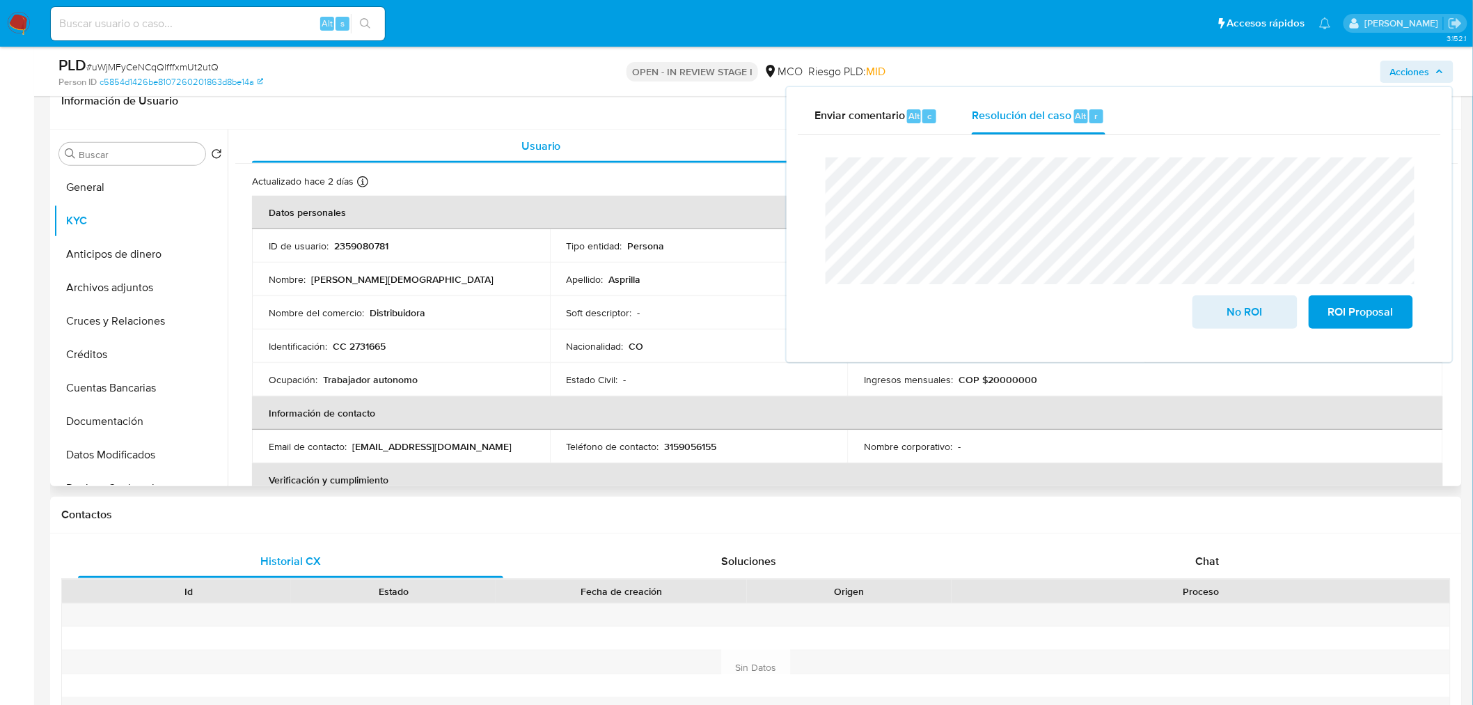
click at [362, 349] on p "CC 2731665" at bounding box center [359, 346] width 53 height 13
drag, startPoint x: 362, startPoint y: 349, endPoint x: 398, endPoint y: 339, distance: 36.8
click at [362, 348] on p "CC 2731665" at bounding box center [359, 346] width 53 height 13
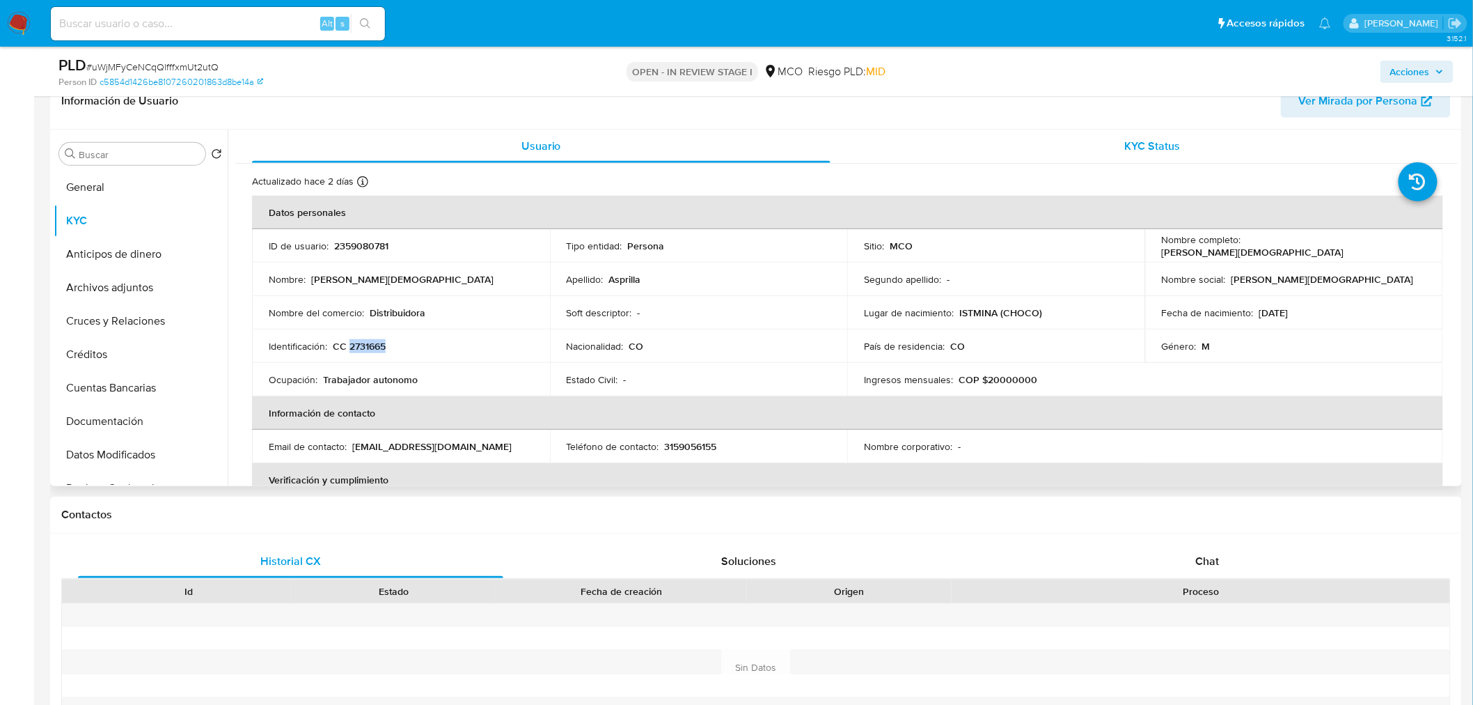
copy p "2731665"
click at [1408, 61] on span "Acciones" at bounding box center [1410, 72] width 40 height 22
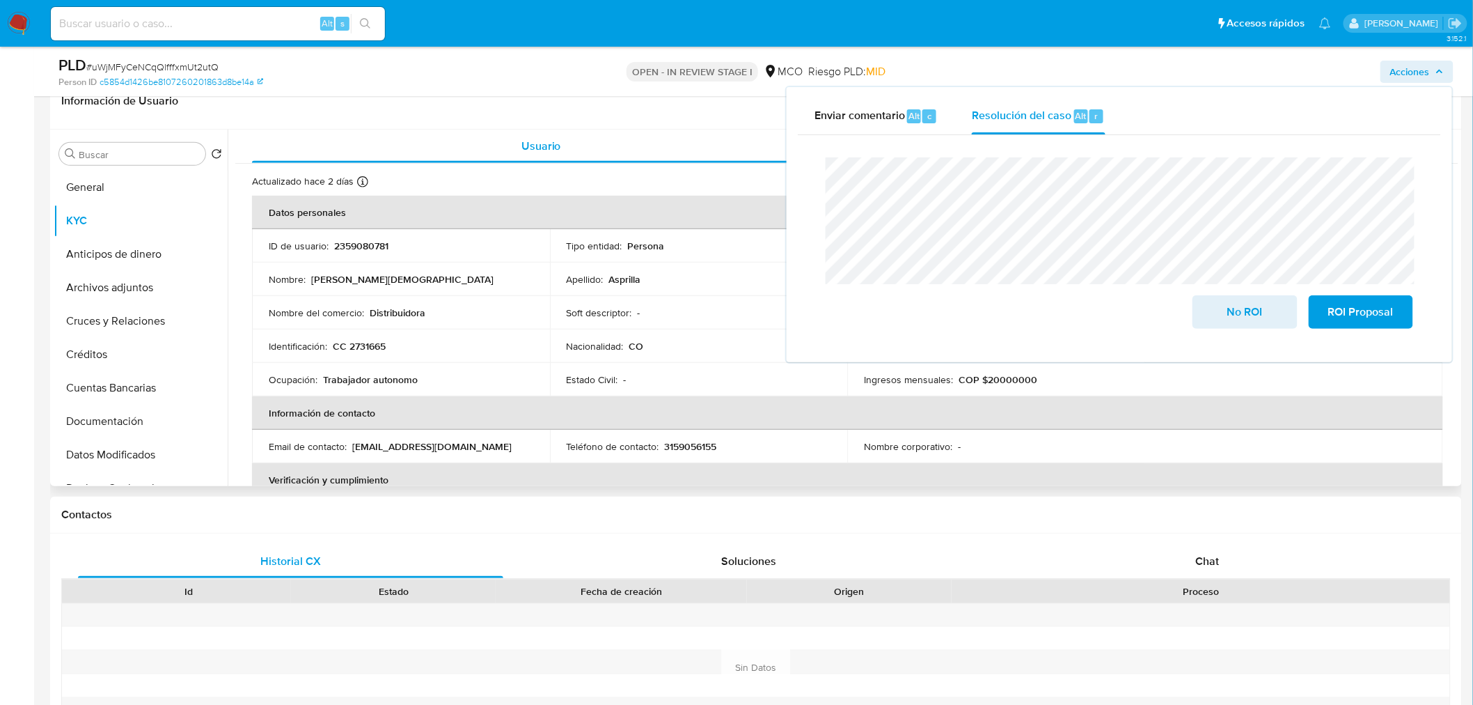
click at [413, 316] on p "Distribuidora" at bounding box center [398, 312] width 56 height 13
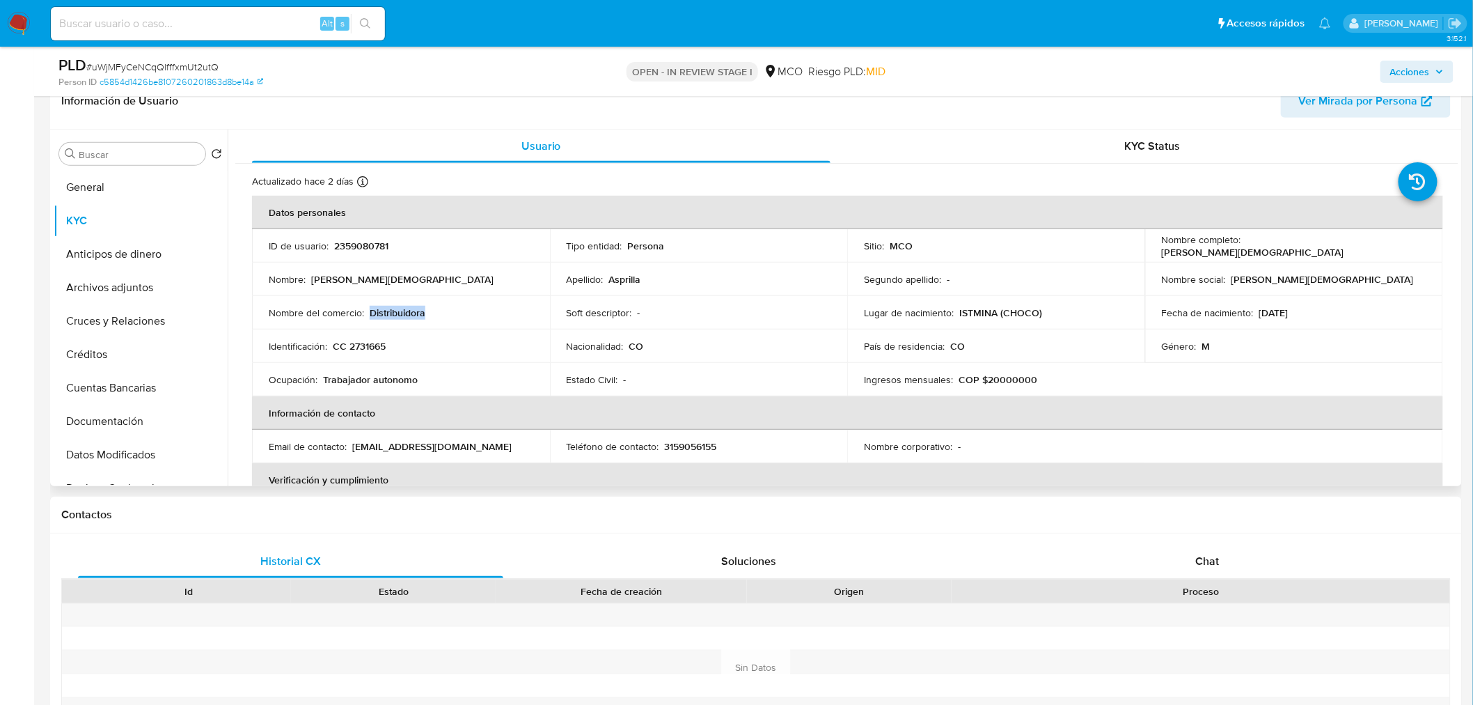
click at [413, 316] on p "Distribuidora" at bounding box center [398, 312] width 56 height 13
copy p "Distribuidora"
click at [1417, 72] on span "Acciones" at bounding box center [1410, 72] width 40 height 22
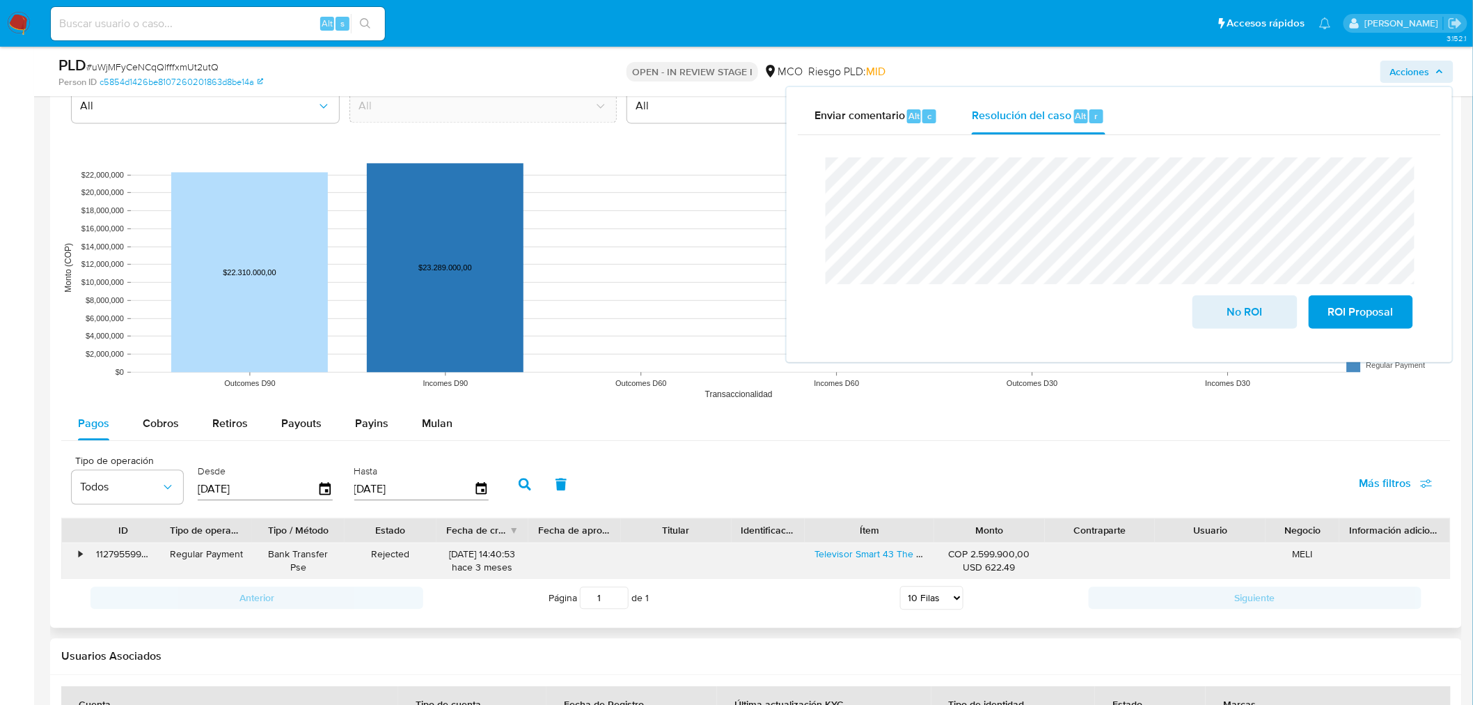
scroll to position [1392, 0]
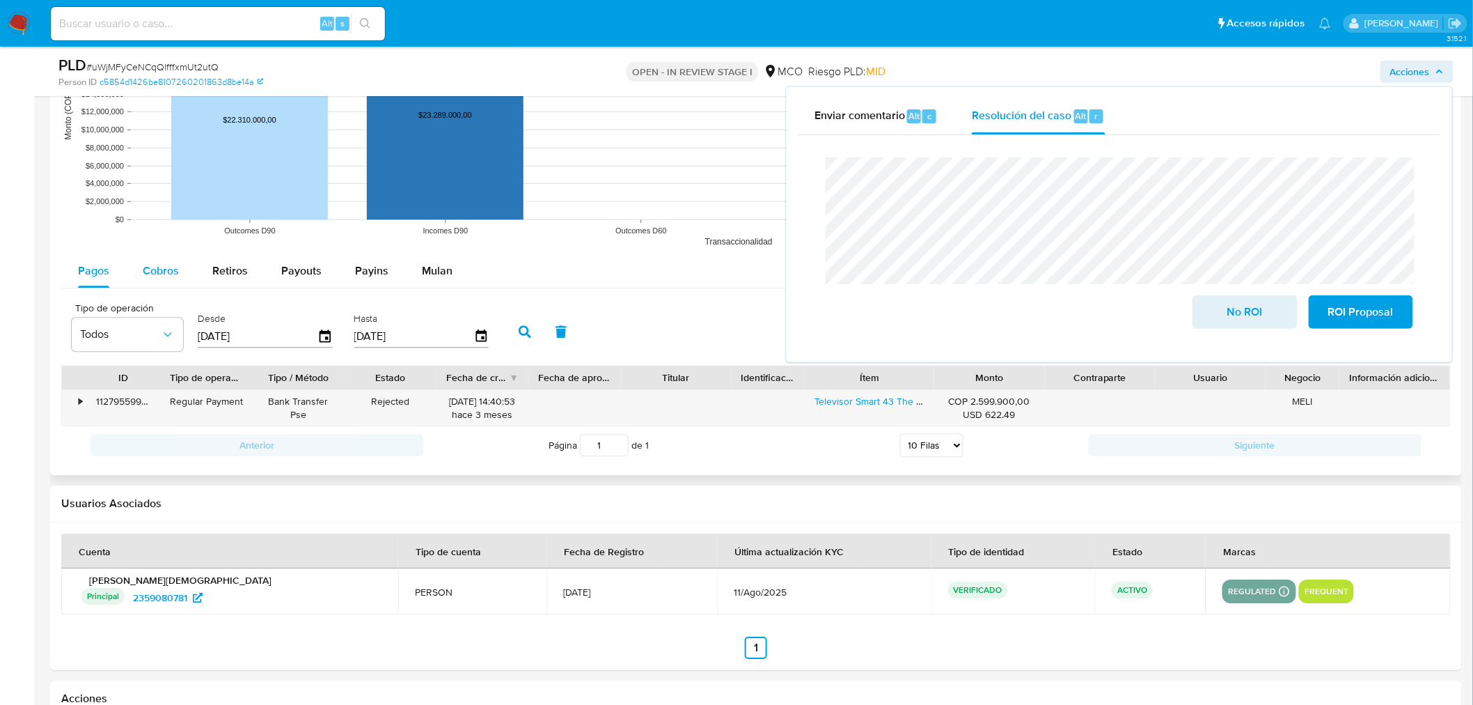
click at [144, 266] on span "Cobros" at bounding box center [161, 270] width 36 height 16
select select "10"
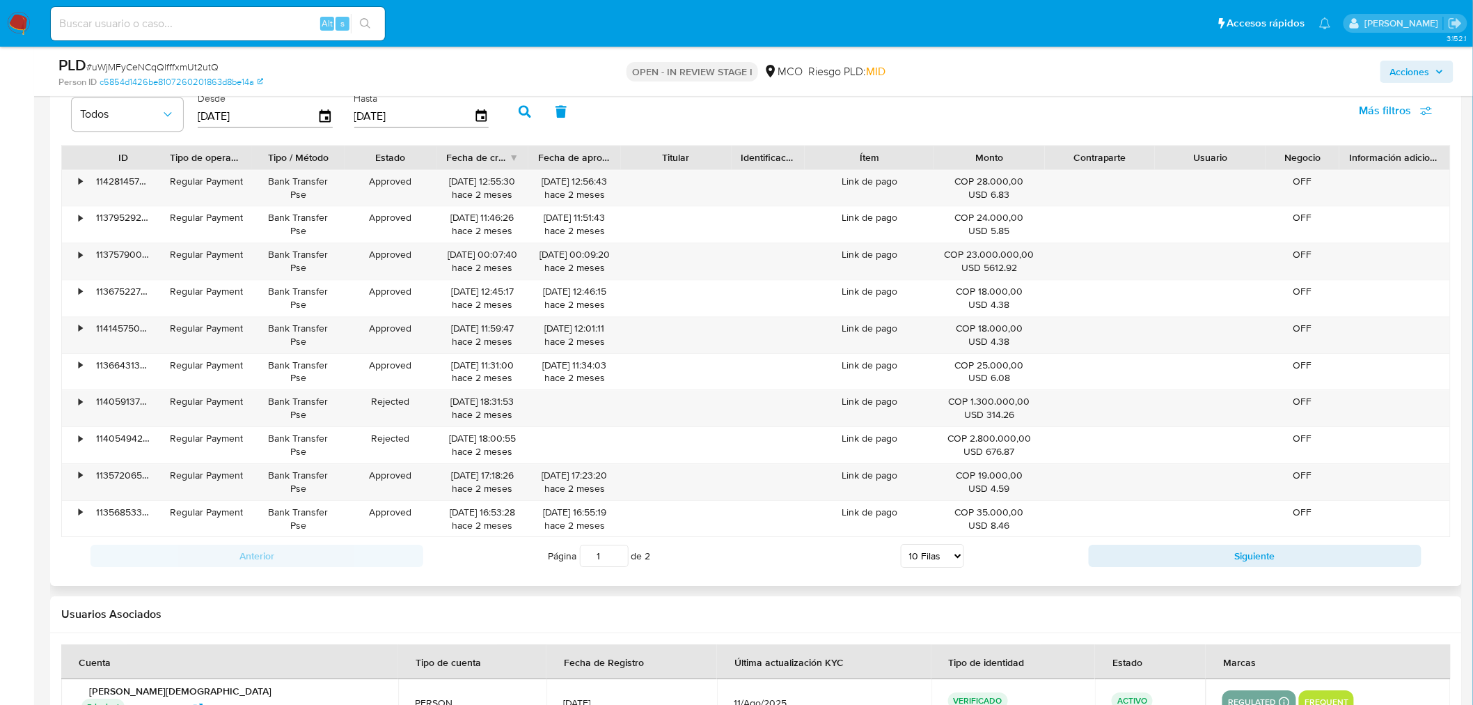
scroll to position [1624, 0]
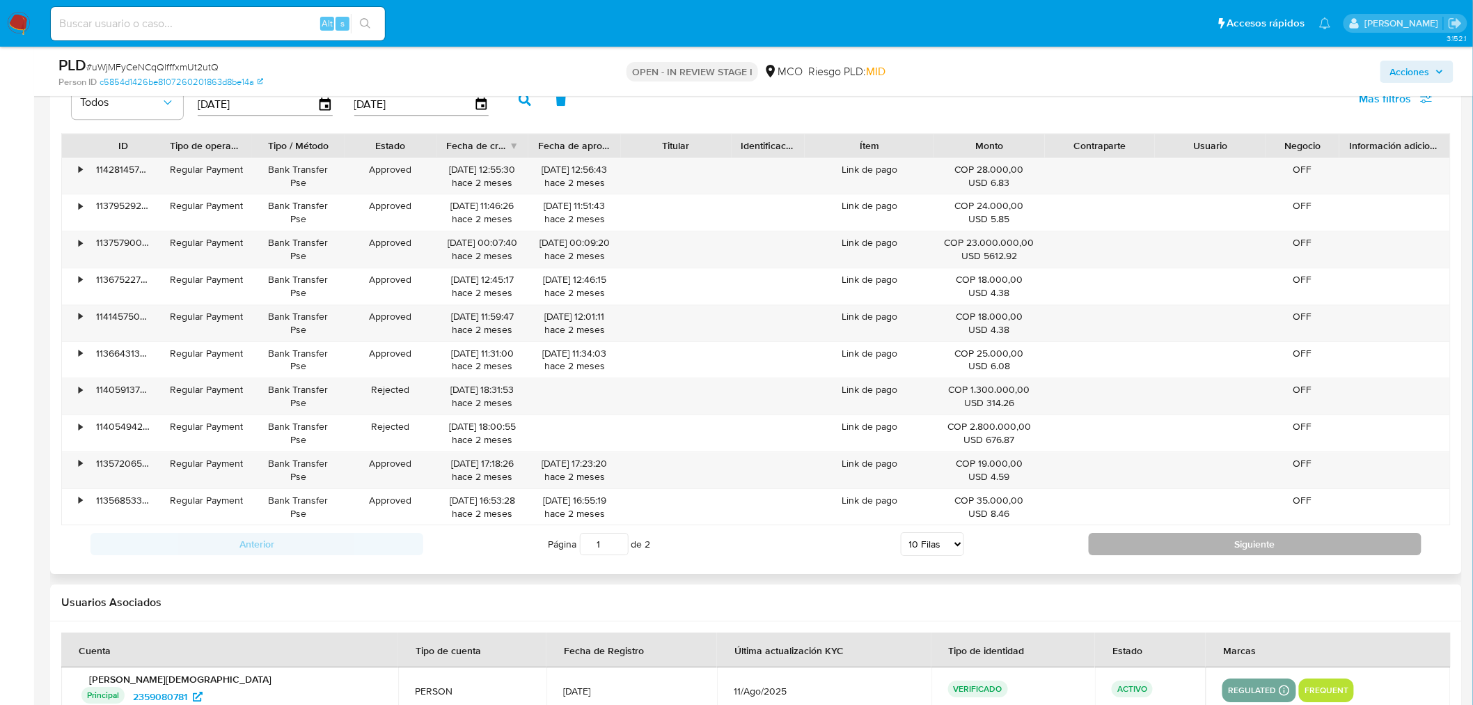
click at [1115, 545] on button "Siguiente" at bounding box center [1255, 544] width 333 height 22
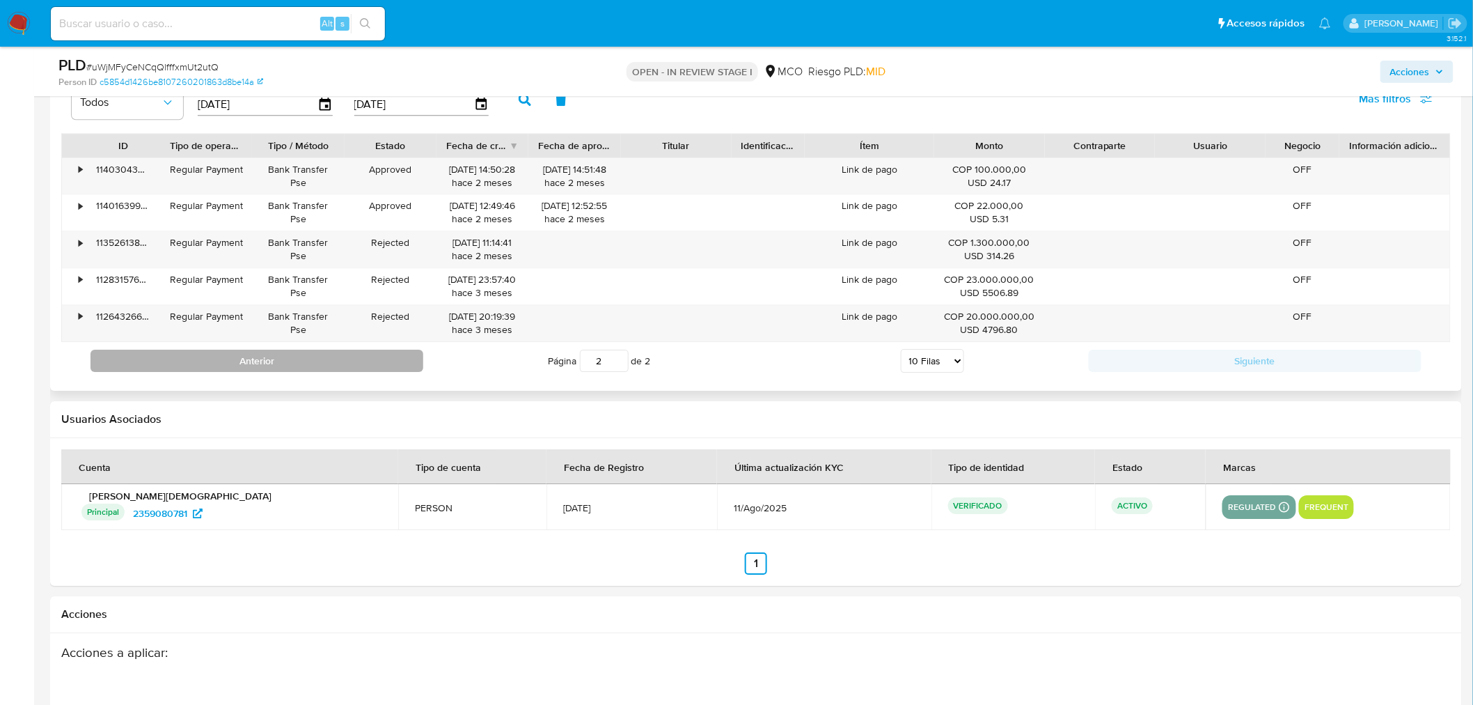
click at [291, 371] on button "Anterior" at bounding box center [257, 360] width 333 height 22
type input "1"
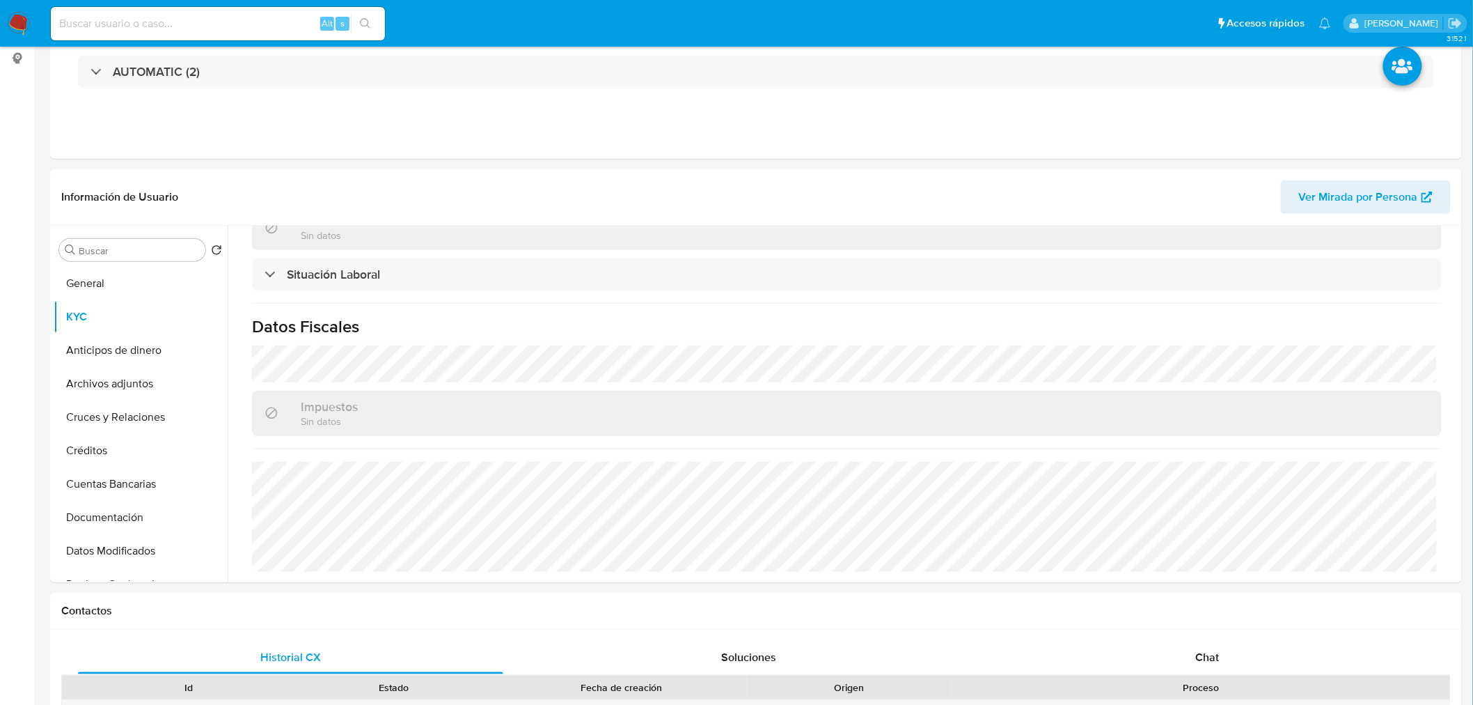
scroll to position [0, 0]
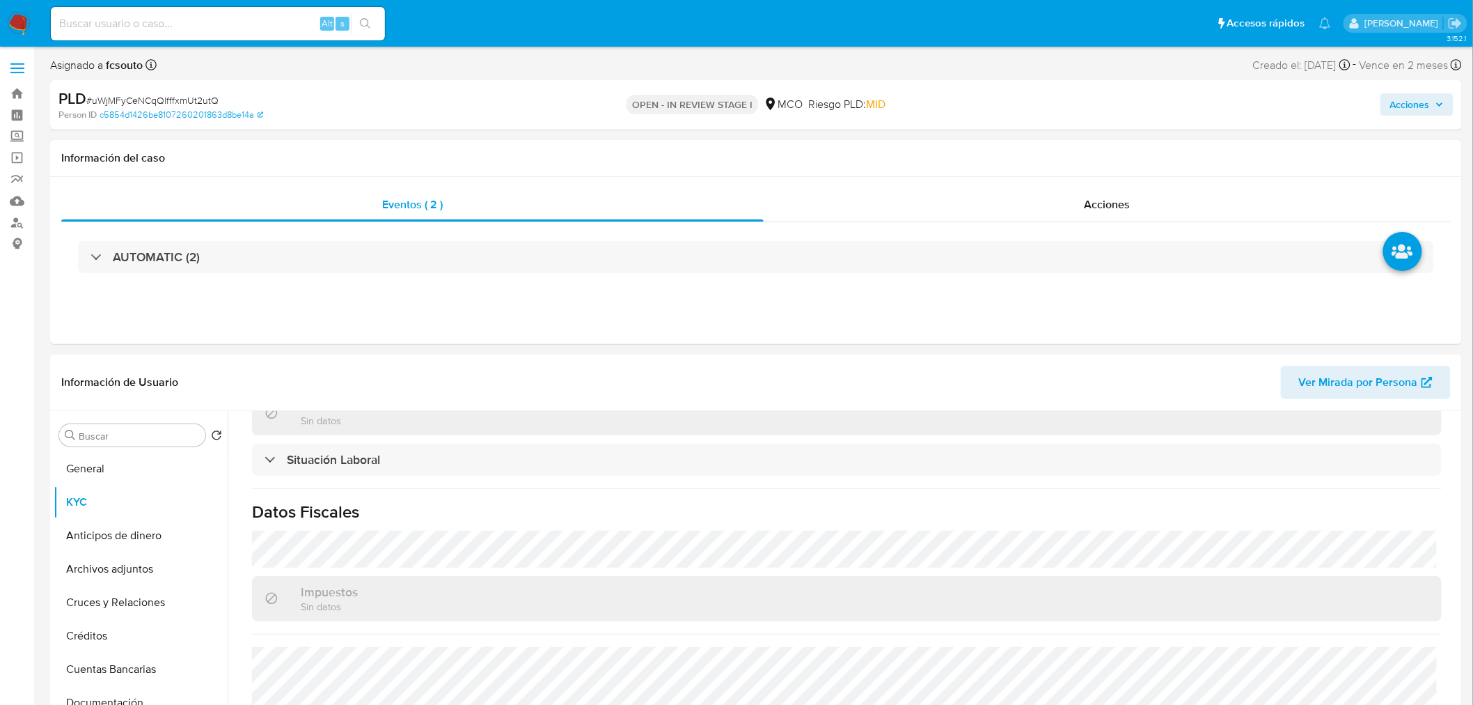
click at [1400, 106] on span "Acciones" at bounding box center [1410, 104] width 40 height 22
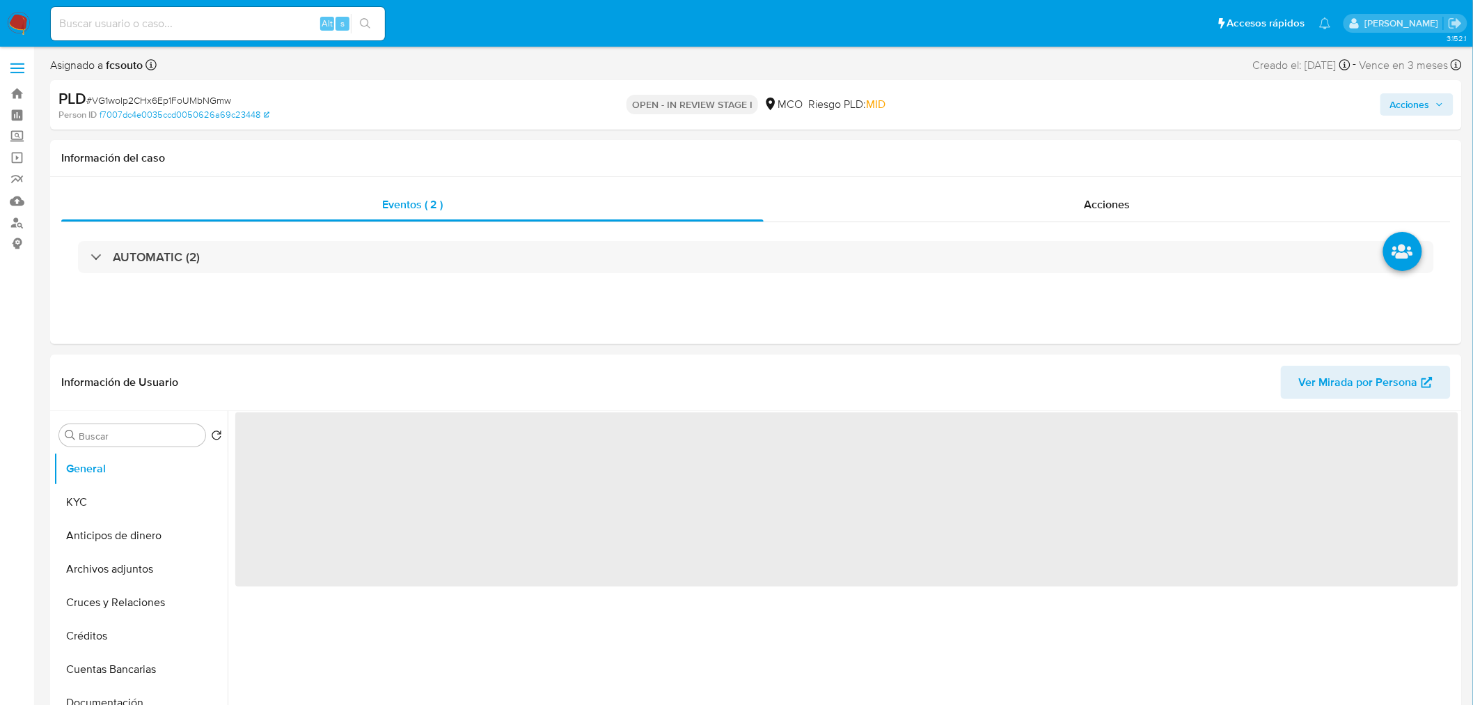
select select "10"
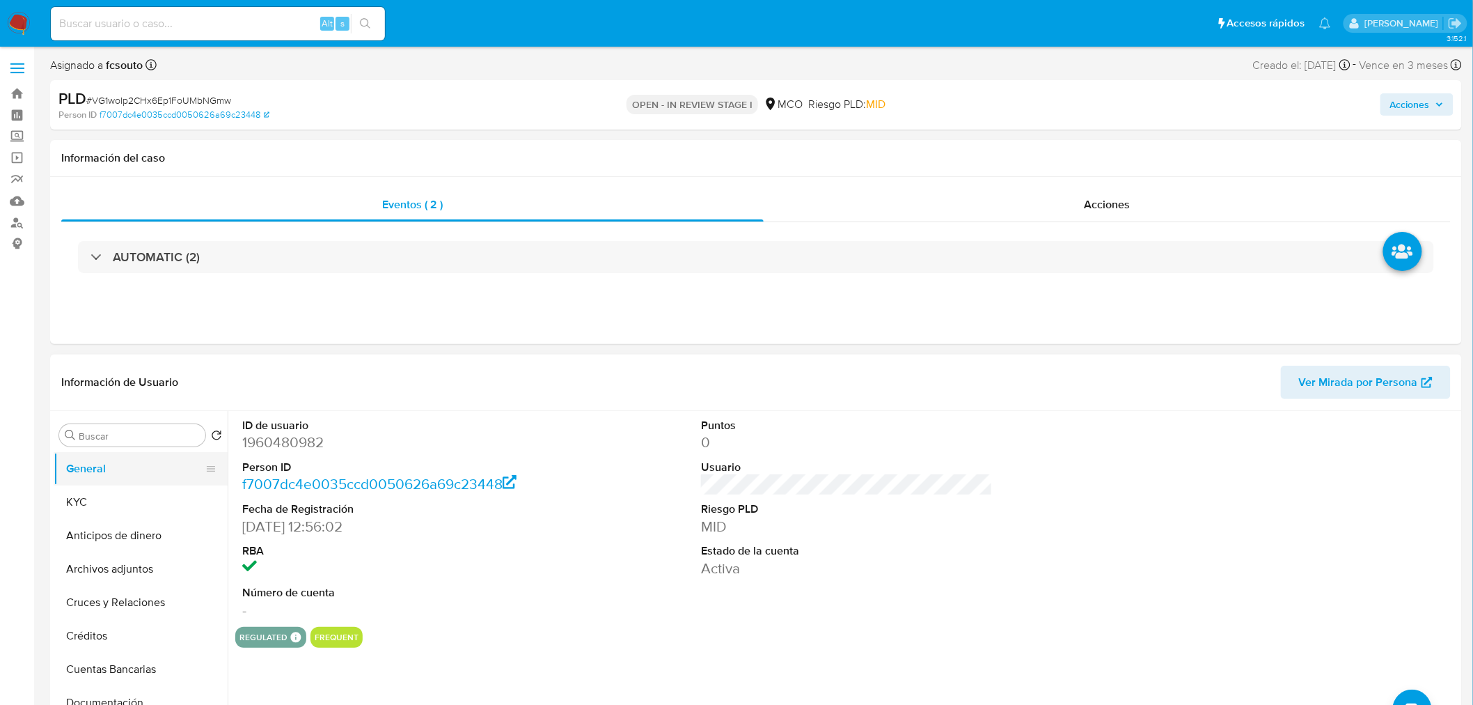
click at [147, 477] on button "General" at bounding box center [135, 468] width 163 height 33
click at [146, 495] on button "KYC" at bounding box center [135, 501] width 163 height 33
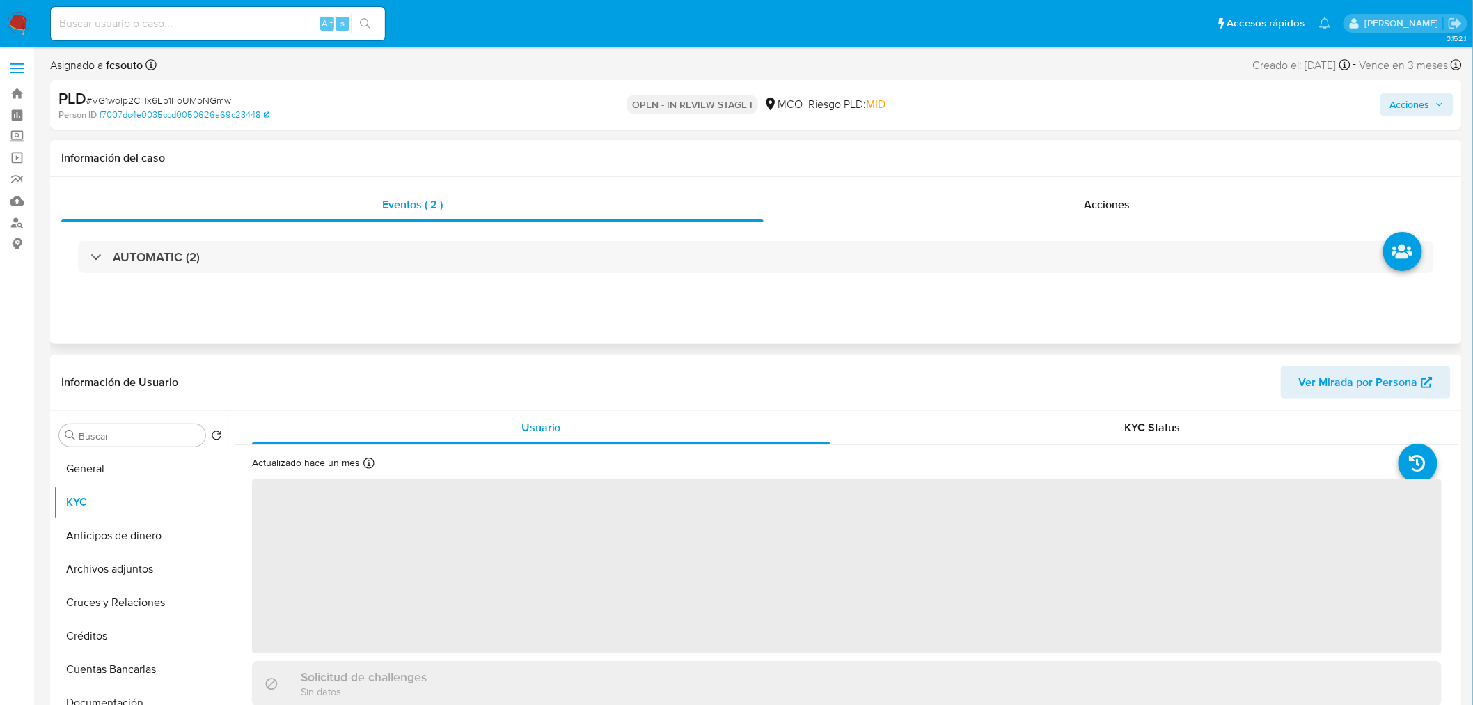
scroll to position [77, 0]
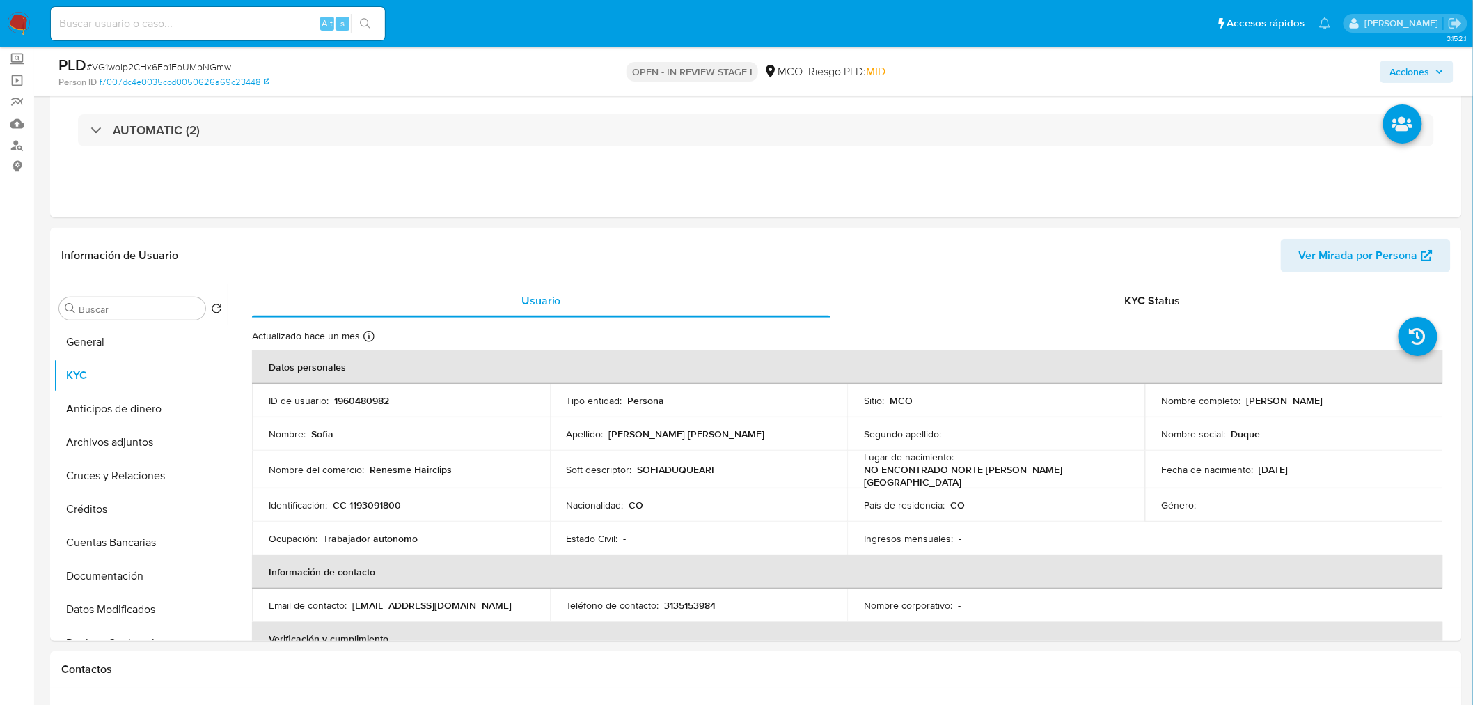
click at [1409, 67] on span "Acciones" at bounding box center [1410, 72] width 40 height 22
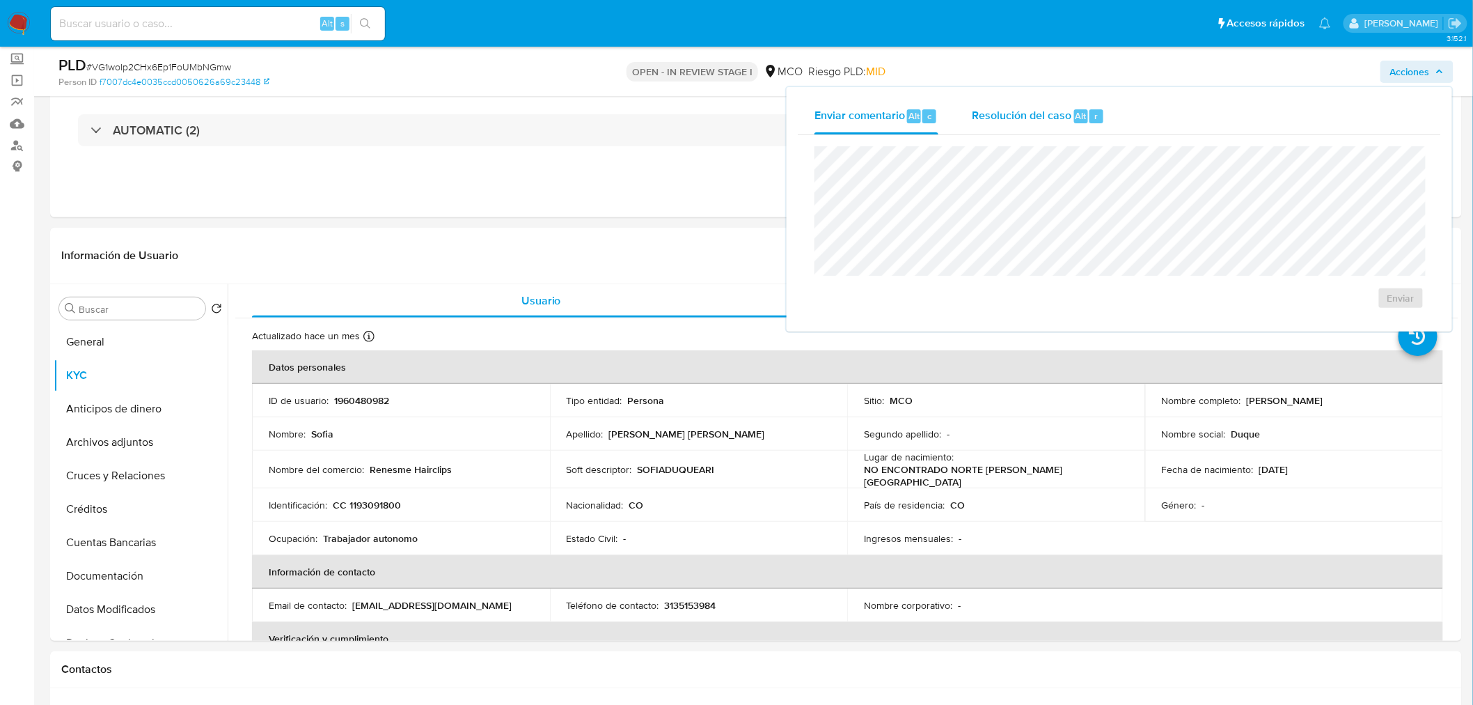
drag, startPoint x: 1059, startPoint y: 128, endPoint x: 1046, endPoint y: 135, distance: 14.9
click at [1055, 128] on div "Resolución del caso Alt r" at bounding box center [1038, 116] width 133 height 36
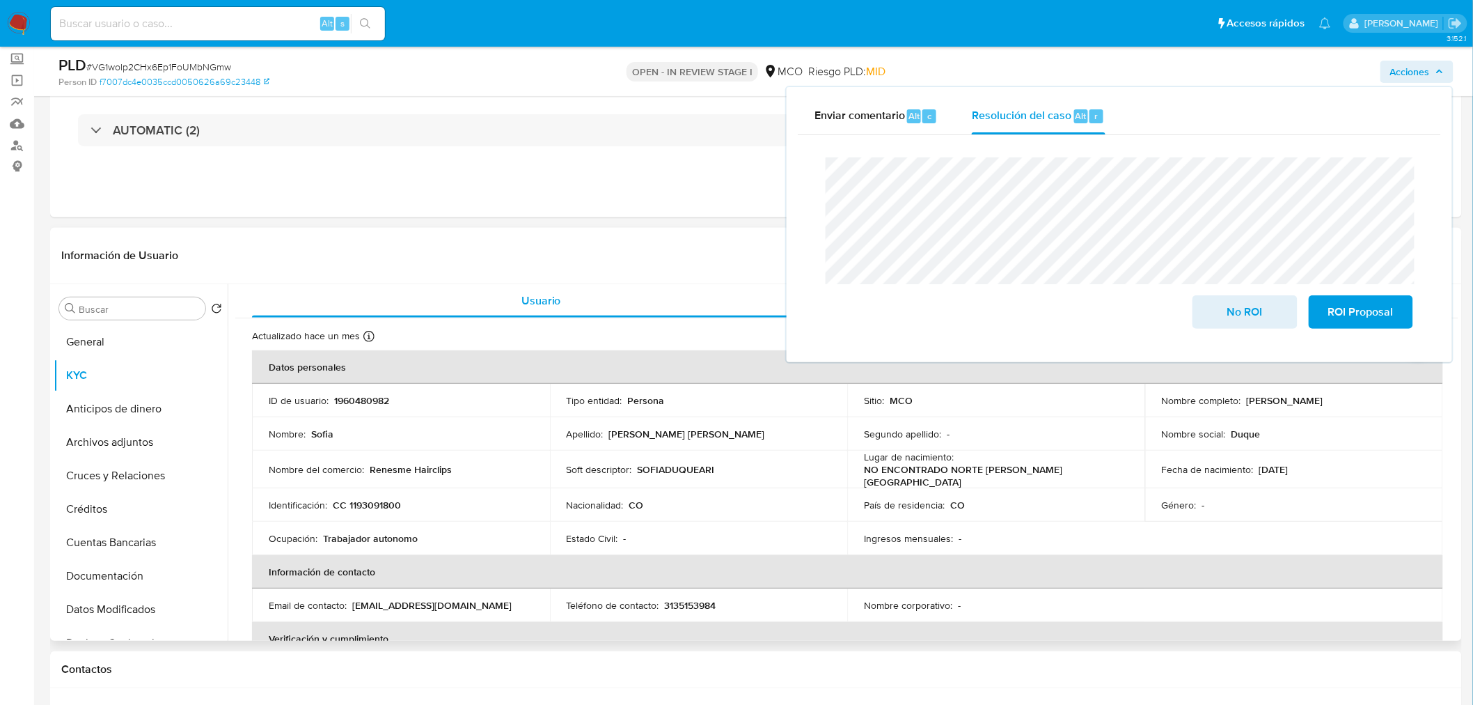
scroll to position [0, 0]
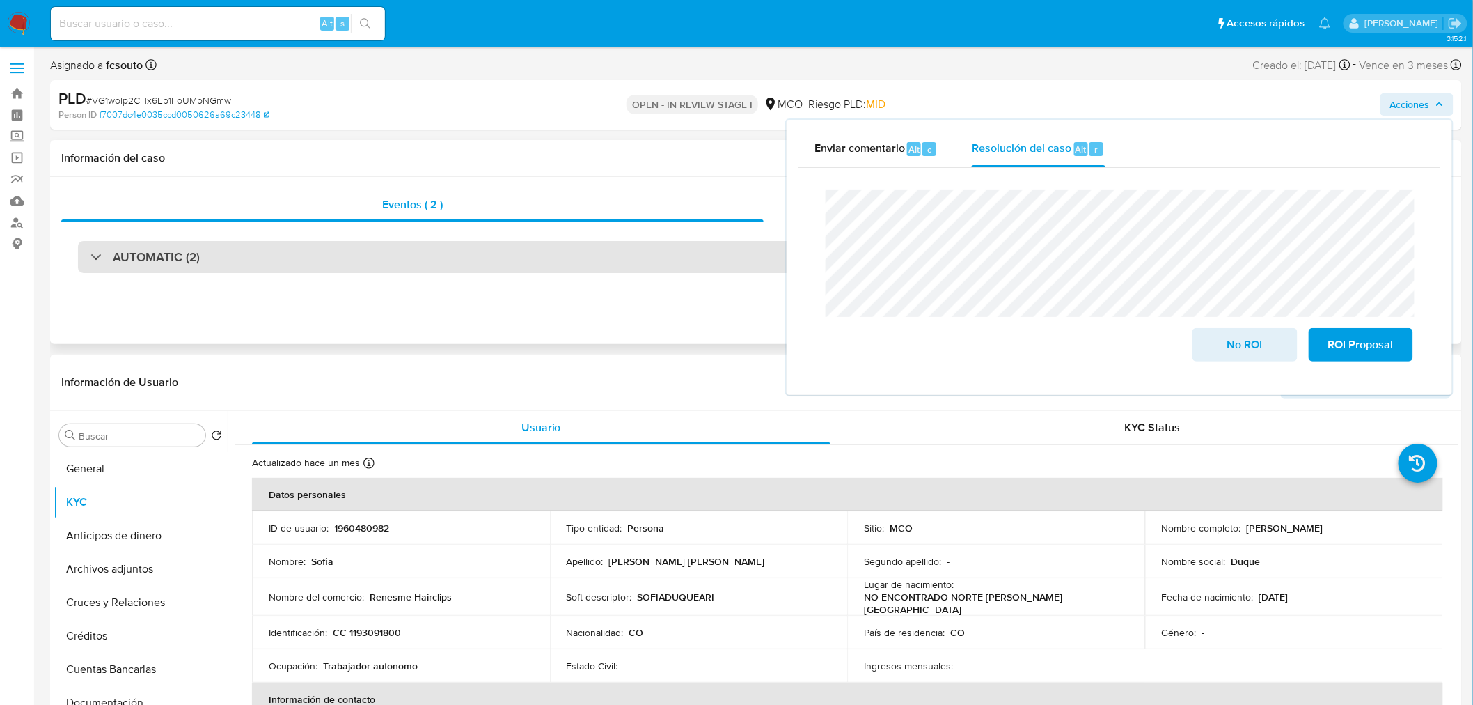
drag, startPoint x: 291, startPoint y: 281, endPoint x: 297, endPoint y: 248, distance: 33.3
click at [296, 258] on div "AUTOMATIC (2)" at bounding box center [756, 257] width 1390 height 70
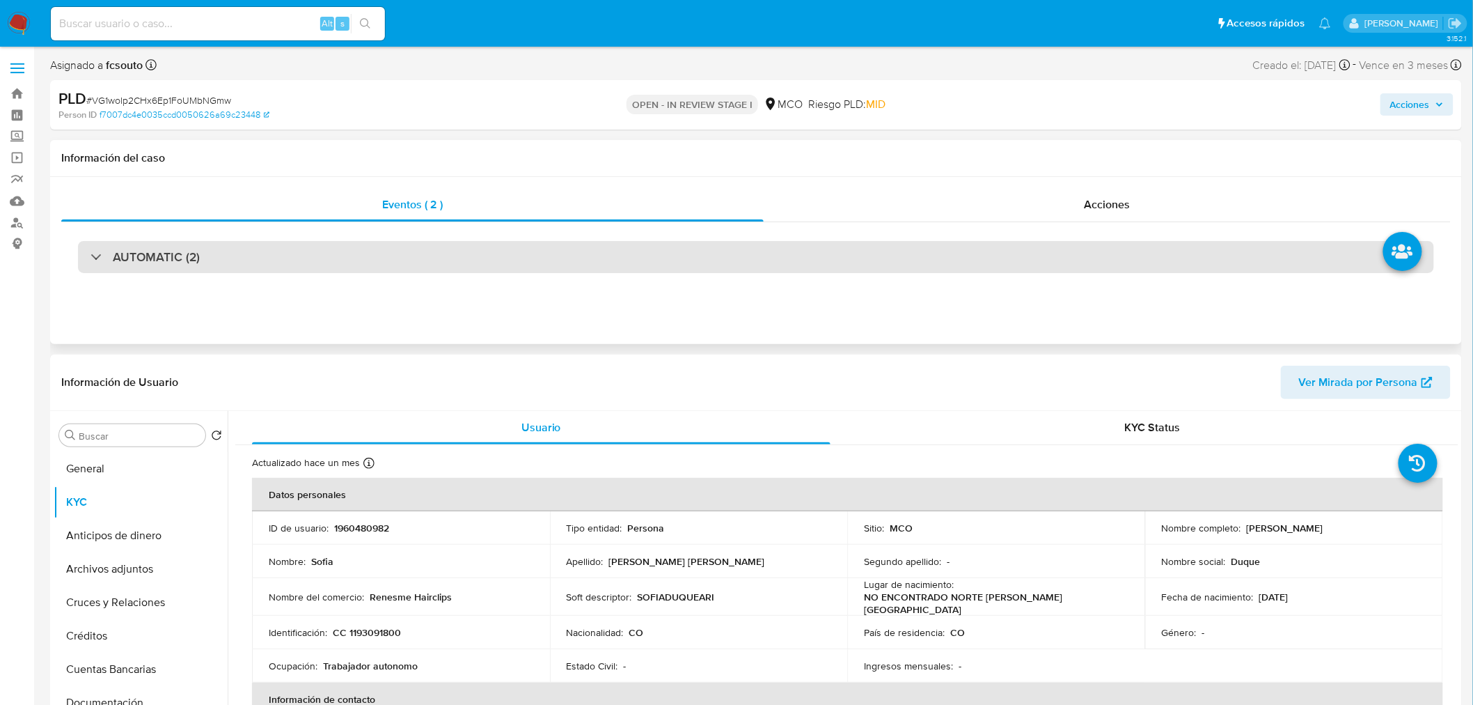
click at [297, 248] on div "AUTOMATIC (2)" at bounding box center [756, 257] width 1356 height 32
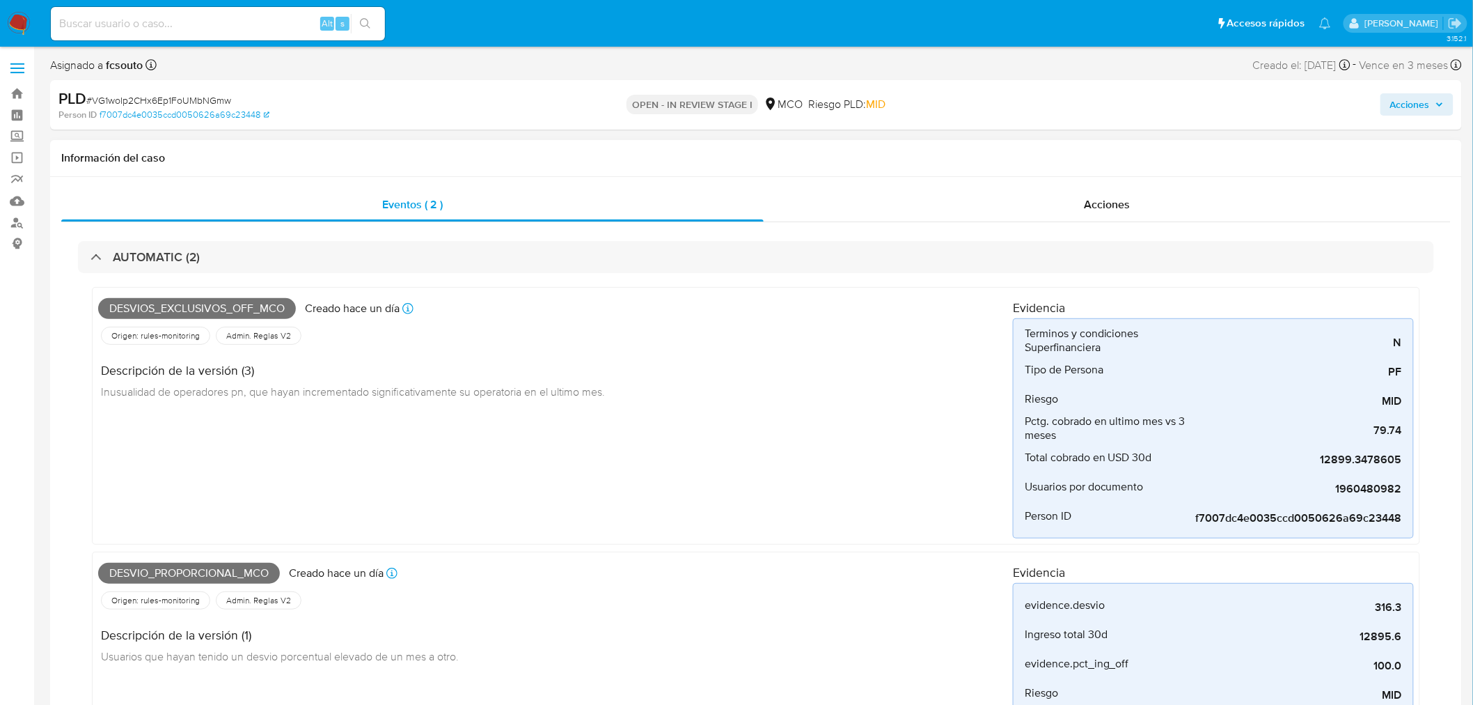
click at [219, 568] on span "Desvio_proporcional_mco" at bounding box center [189, 572] width 182 height 21
copy span "Desvio_proporcional_mco"
click at [1420, 103] on span "Acciones" at bounding box center [1410, 104] width 40 height 22
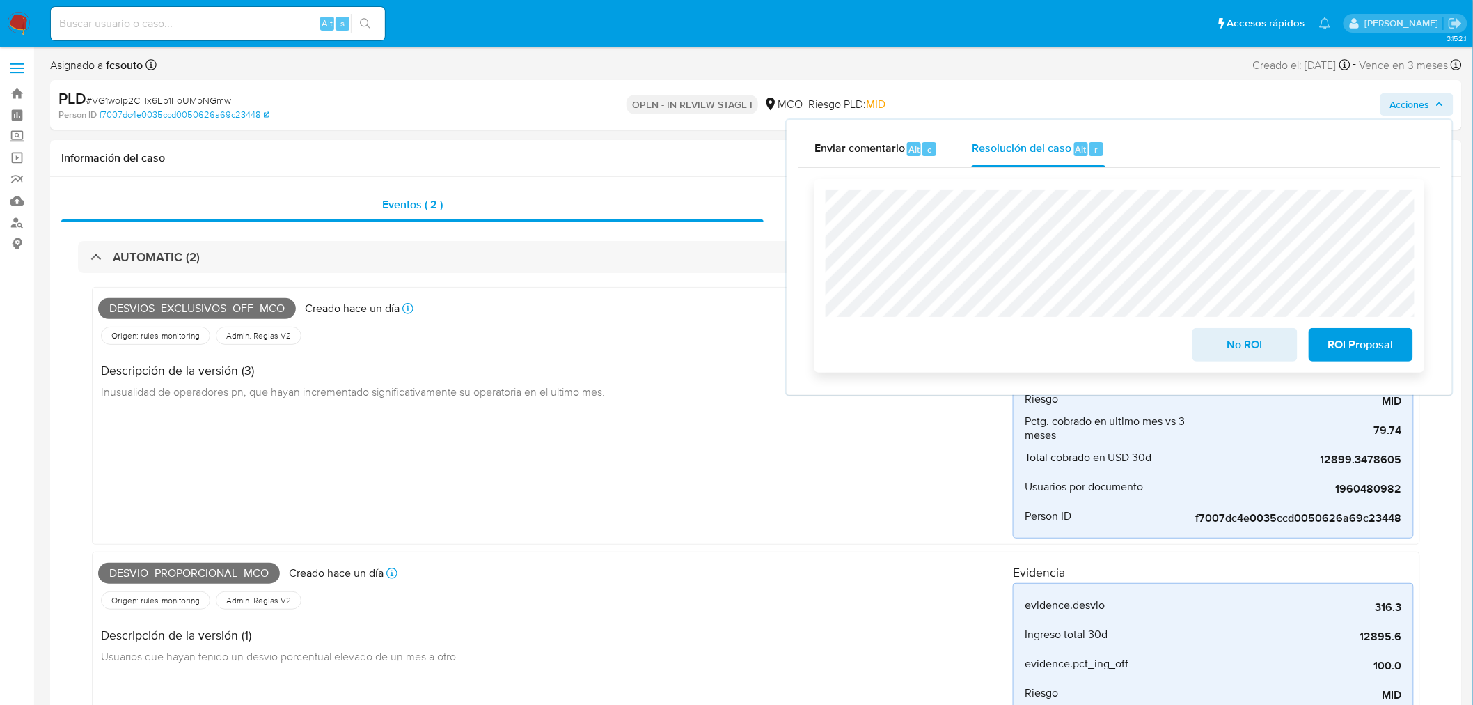
click at [1229, 349] on span "No ROI" at bounding box center [1245, 344] width 68 height 31
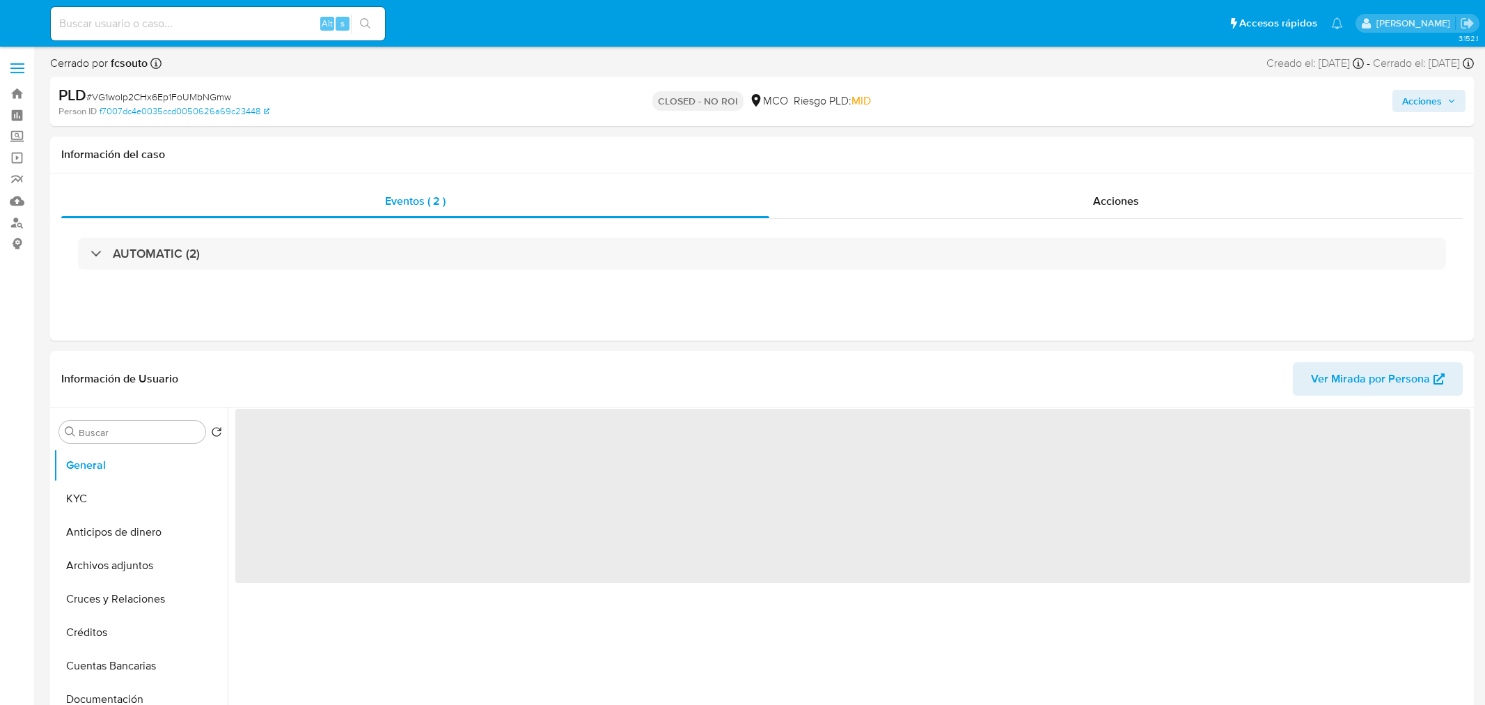
select select "10"
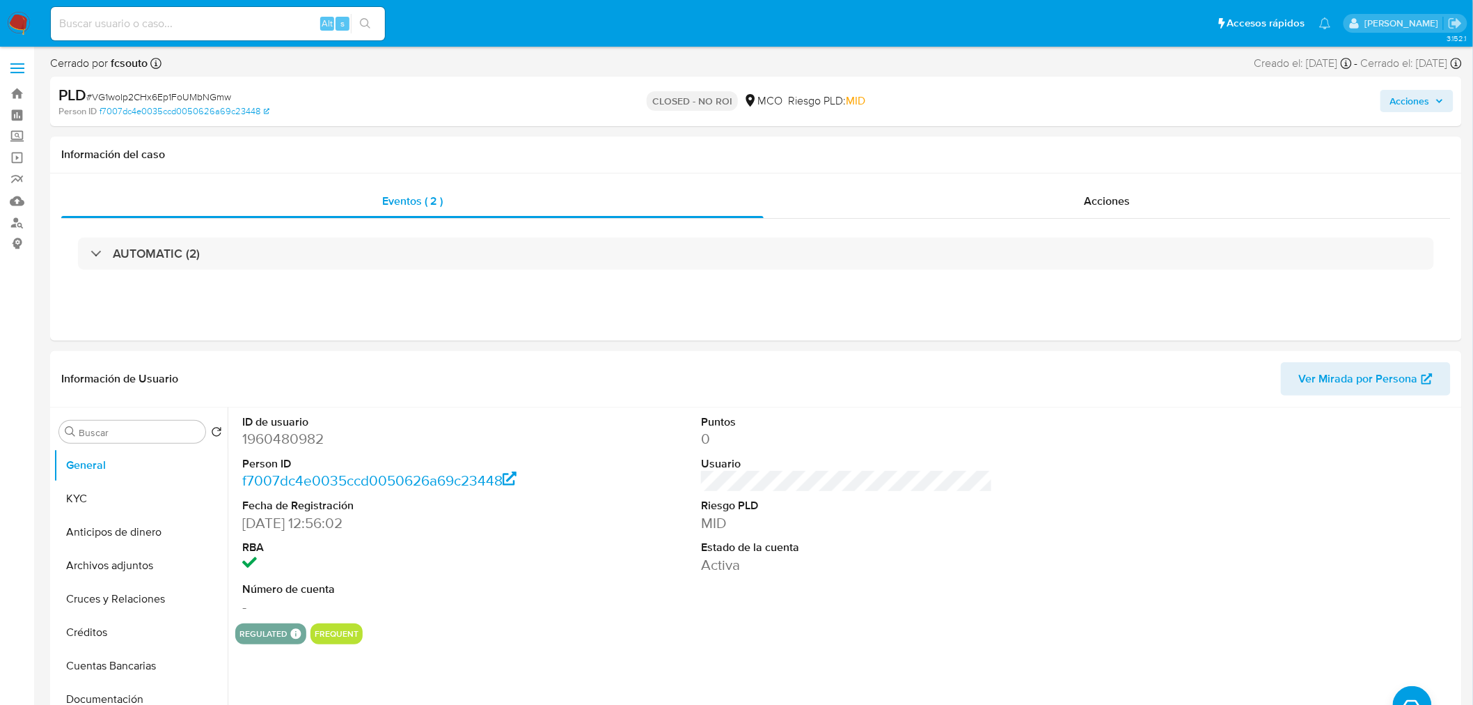
click at [1428, 98] on span "Acciones" at bounding box center [1410, 101] width 40 height 22
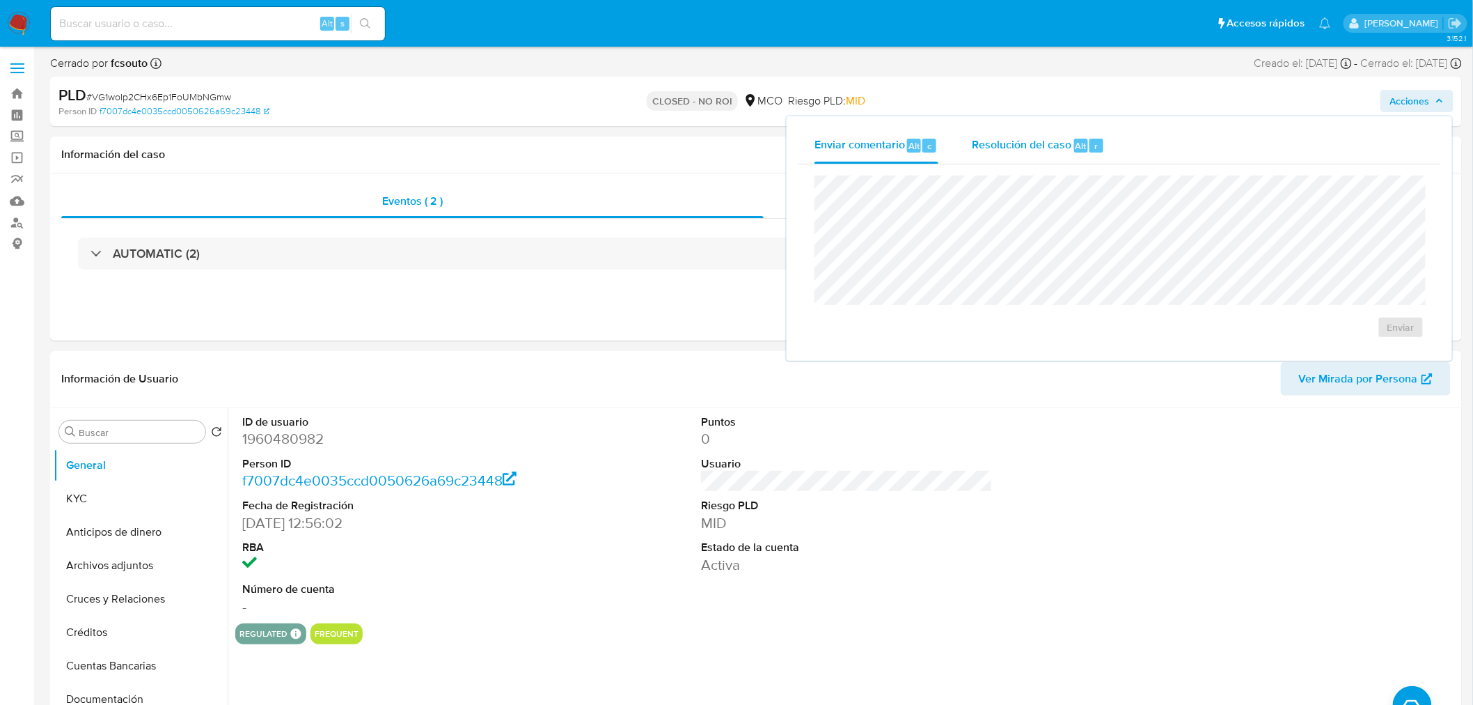
click at [1048, 146] on span "Resolución del caso" at bounding box center [1022, 145] width 100 height 16
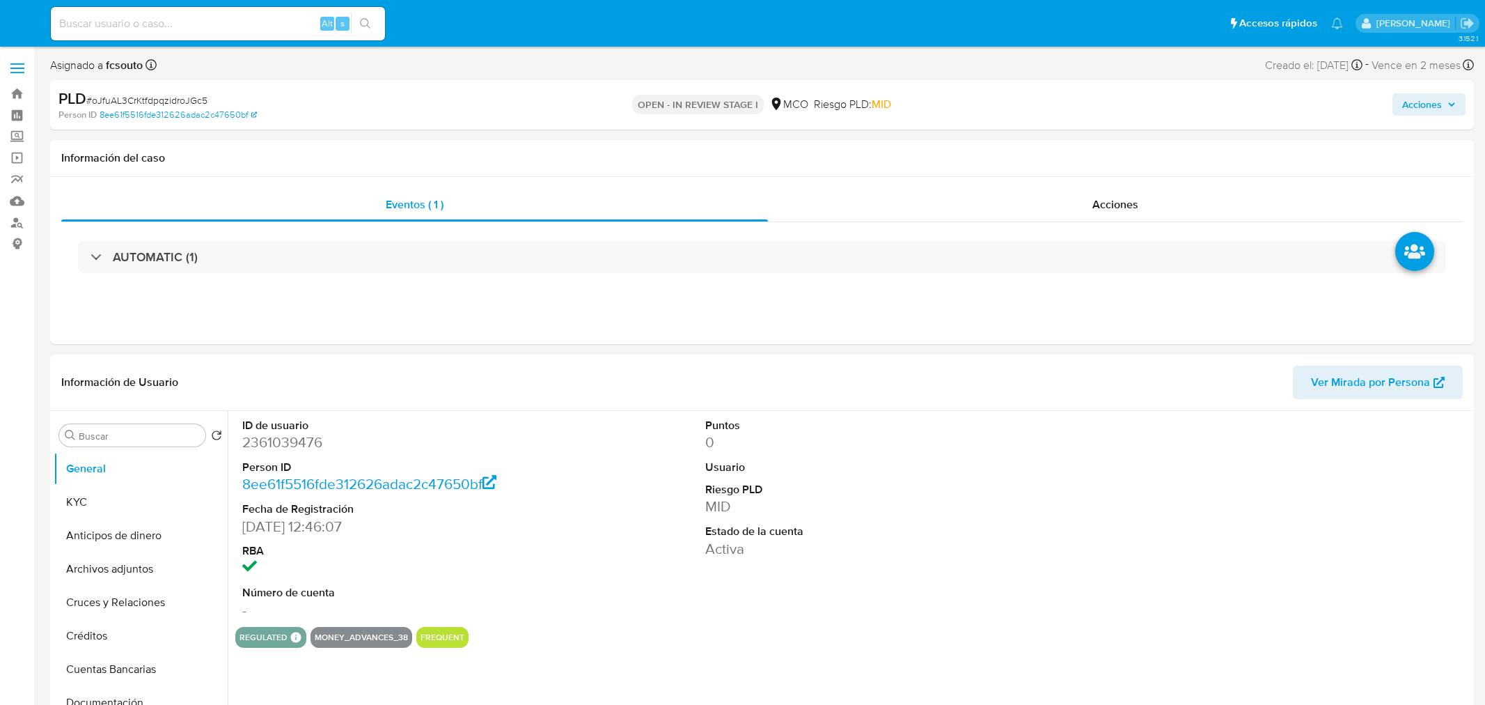
select select "10"
click at [1406, 103] on span "Acciones" at bounding box center [1410, 104] width 40 height 22
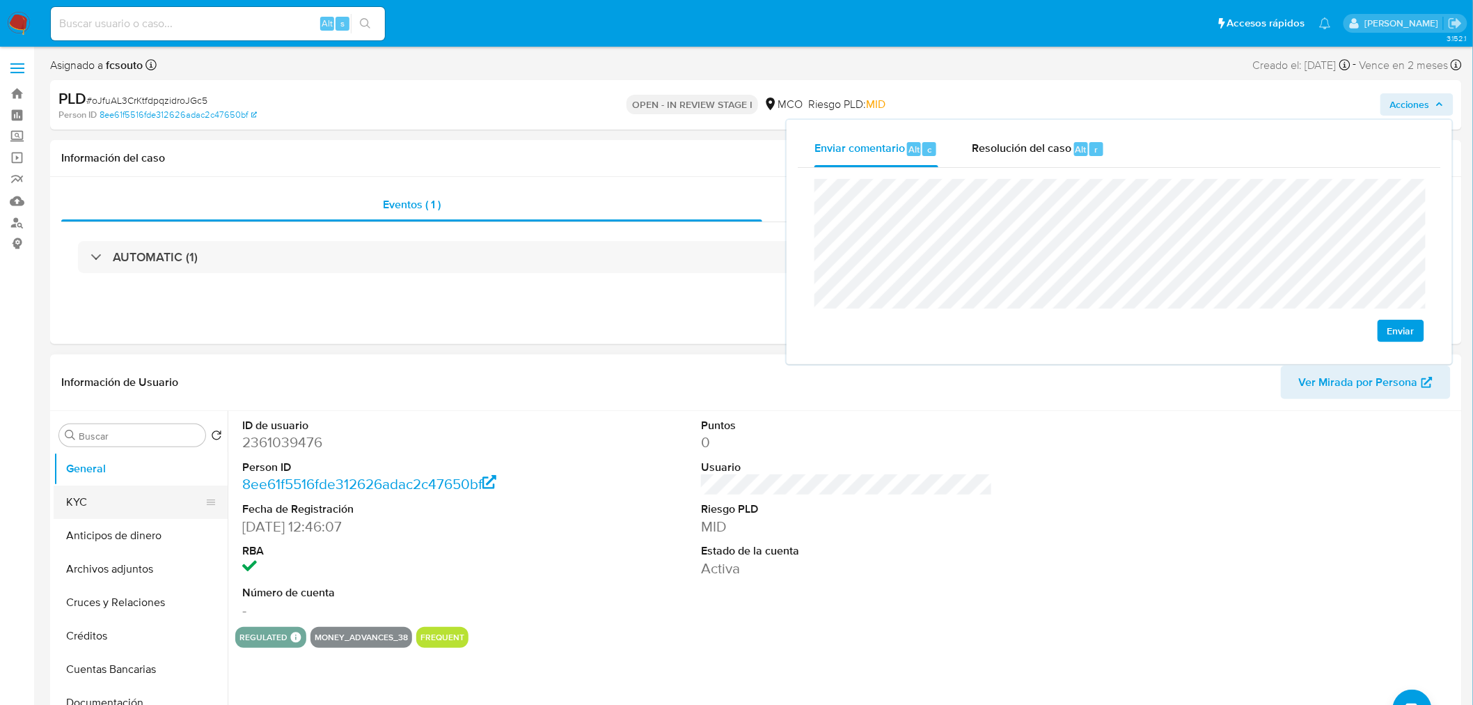
click at [109, 500] on button "KYC" at bounding box center [135, 501] width 163 height 33
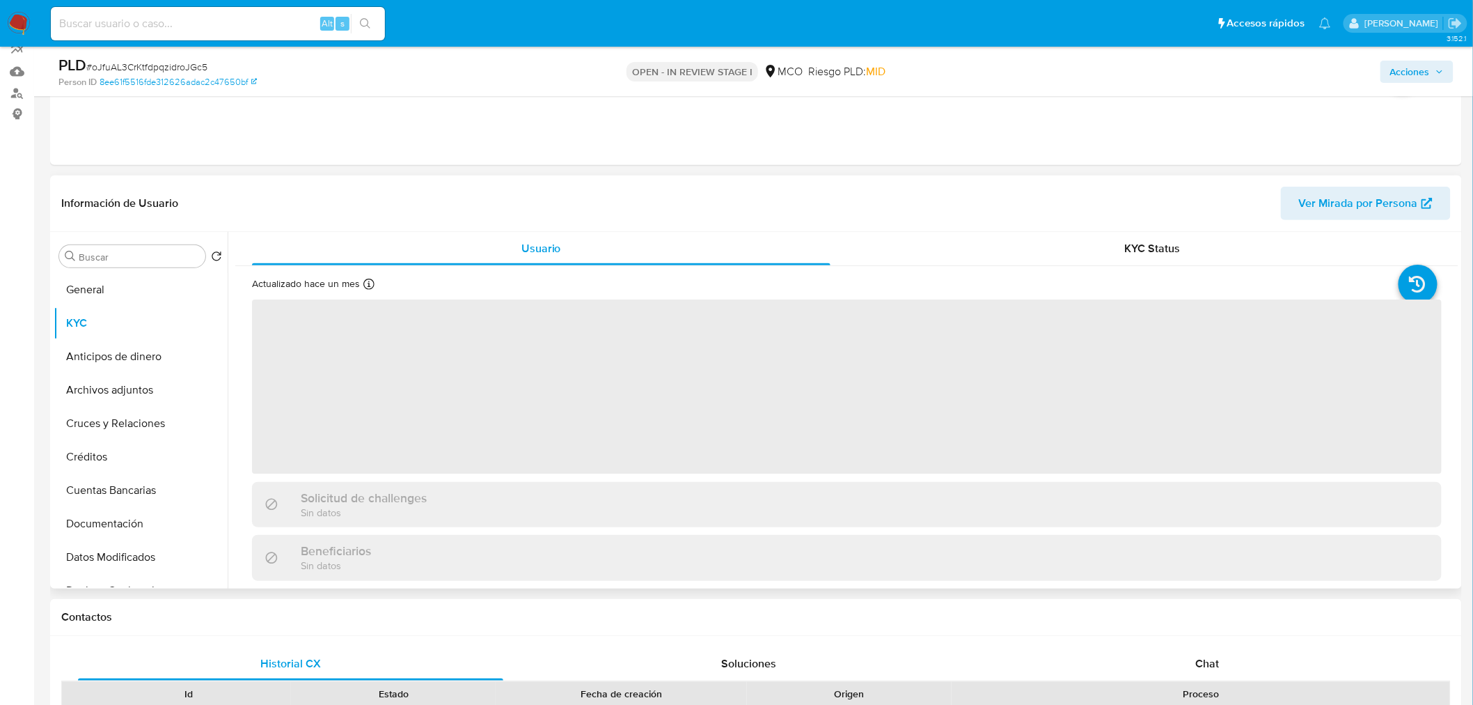
scroll to position [155, 0]
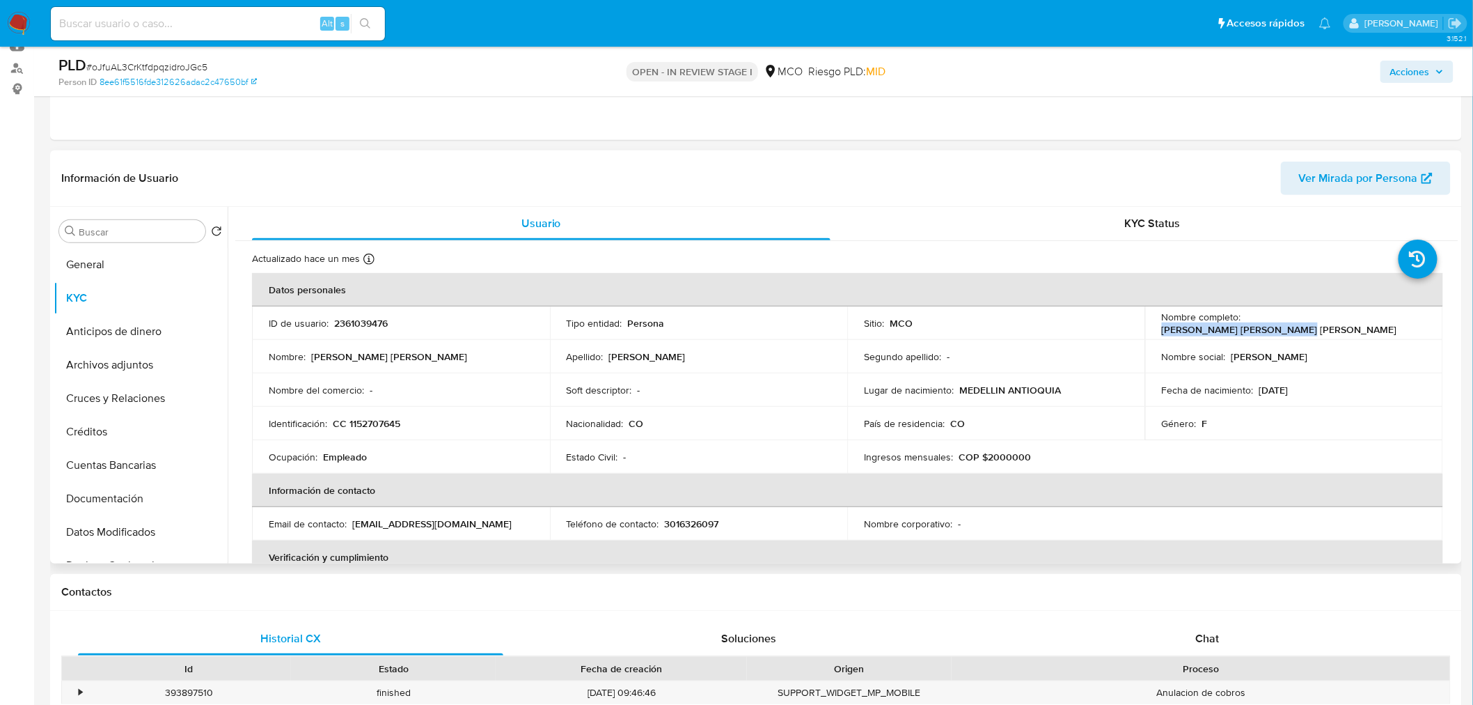
drag, startPoint x: 1243, startPoint y: 323, endPoint x: 1364, endPoint y: 329, distance: 122.0
click at [1364, 329] on p "Luisa Maria Cardona Barrera" at bounding box center [1279, 329] width 235 height 13
copy p "Luisa Maria Cardona Barrera"
drag, startPoint x: 1420, startPoint y: 60, endPoint x: 1410, endPoint y: 61, distance: 9.8
click at [1415, 61] on span "Acciones" at bounding box center [1410, 72] width 40 height 22
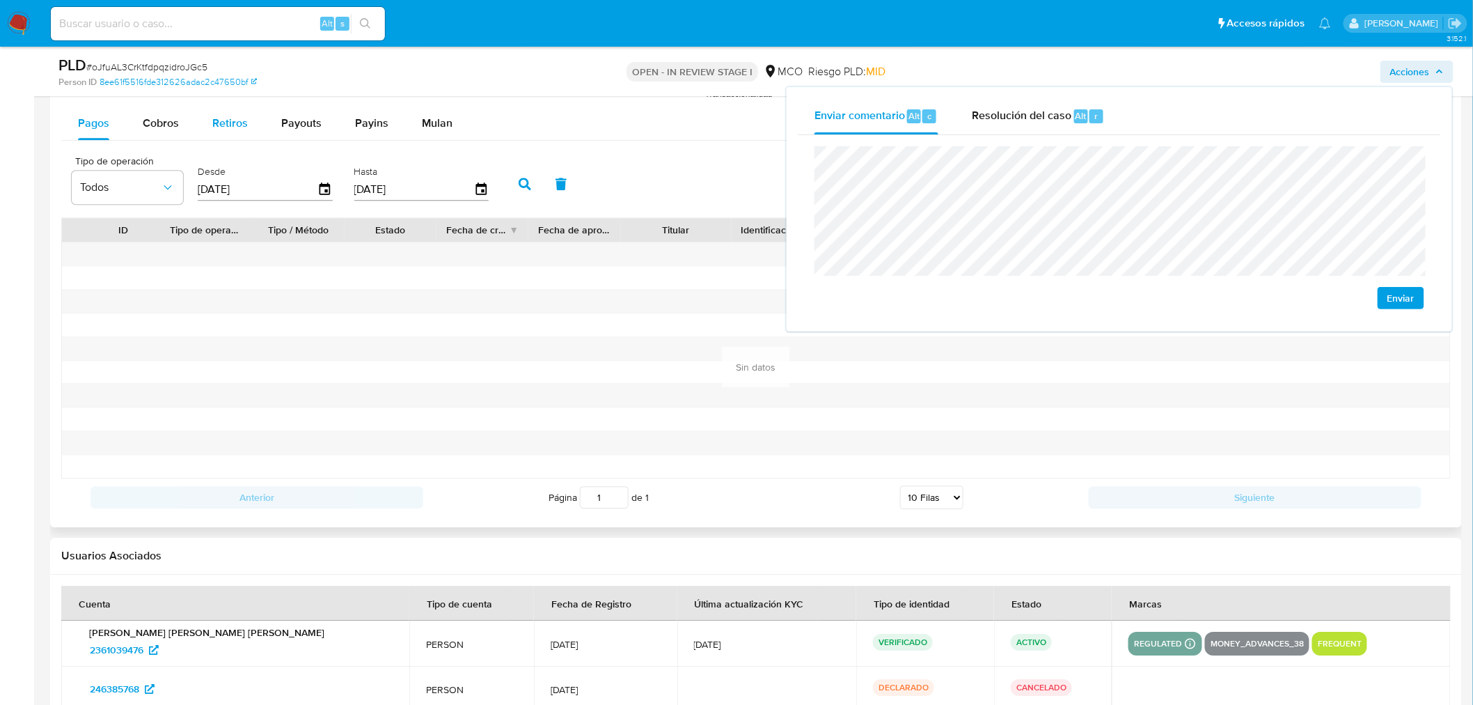
scroll to position [1314, 0]
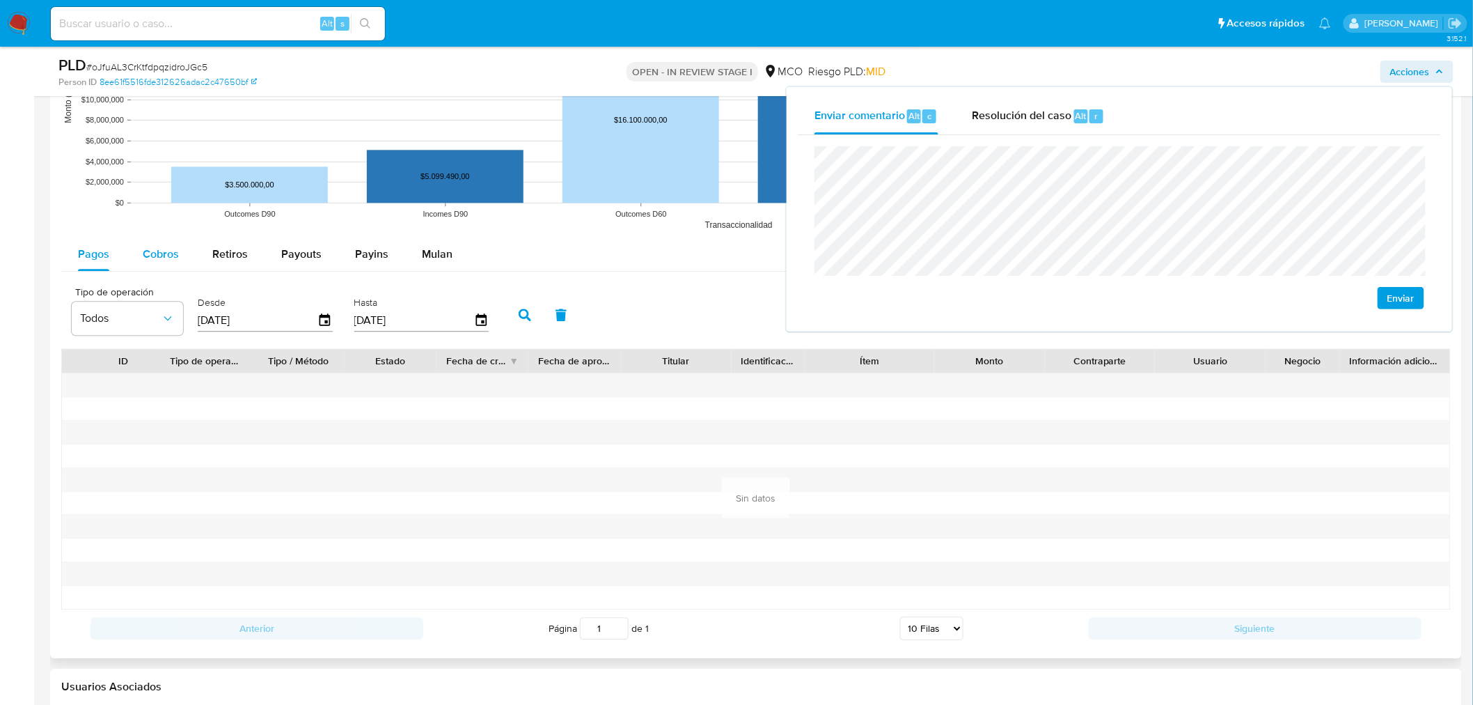
click at [143, 248] on span "Cobros" at bounding box center [161, 254] width 36 height 16
select select "10"
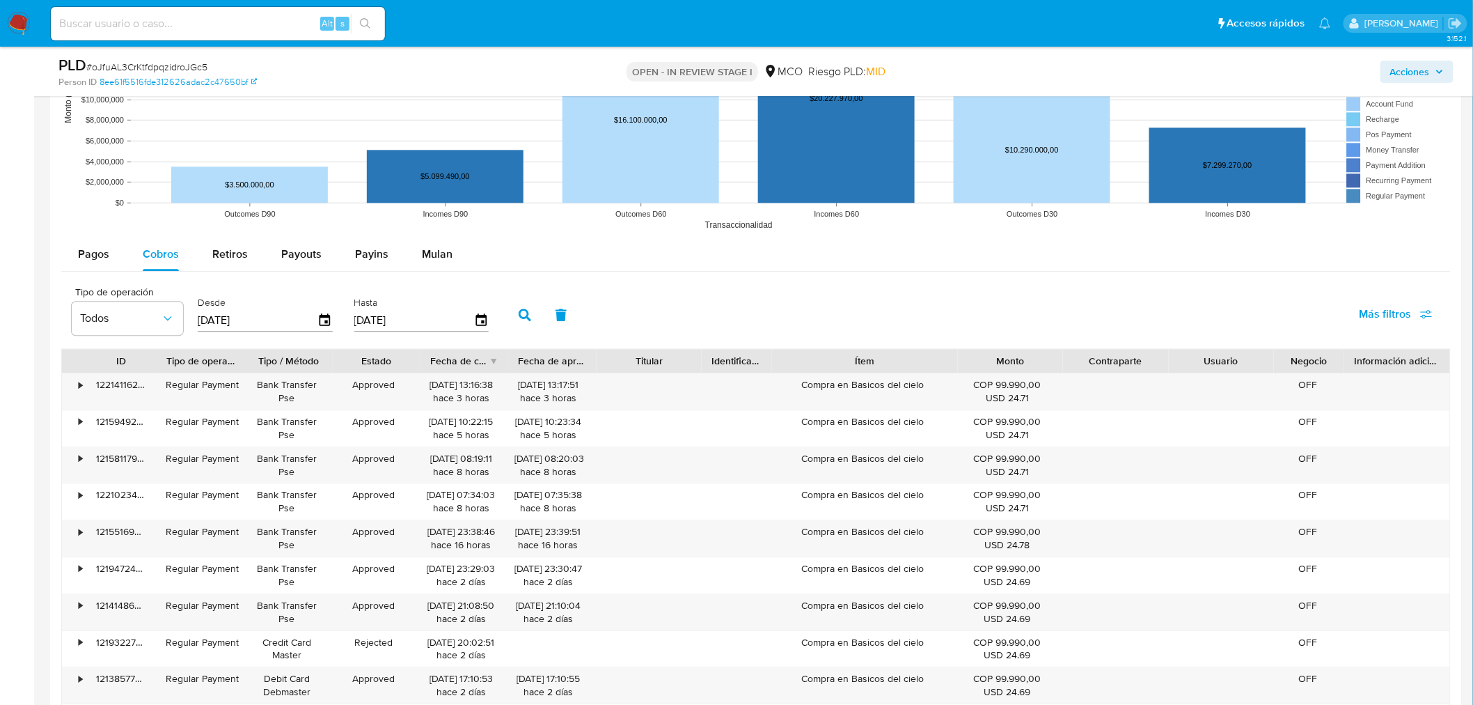
drag, startPoint x: 922, startPoint y: 356, endPoint x: 991, endPoint y: 360, distance: 68.4
click at [991, 360] on div "ID Tipo de operación Tipo / Método Estado Fecha de creación Fecha de aprobación…" at bounding box center [756, 361] width 1388 height 24
drag, startPoint x: 937, startPoint y: 392, endPoint x: 797, endPoint y: 398, distance: 140.1
click at [797, 398] on div "Compra en Basicos del cielo" at bounding box center [863, 391] width 197 height 36
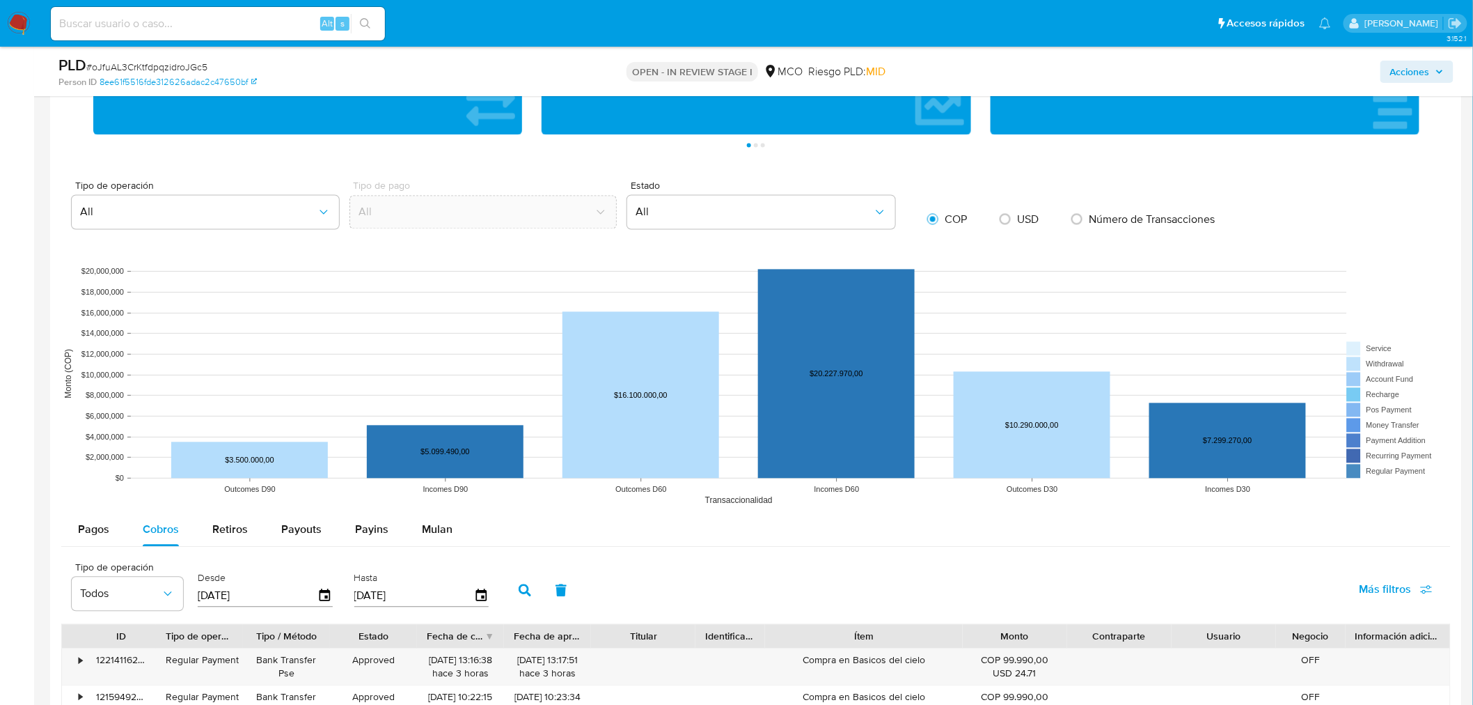
scroll to position [851, 0]
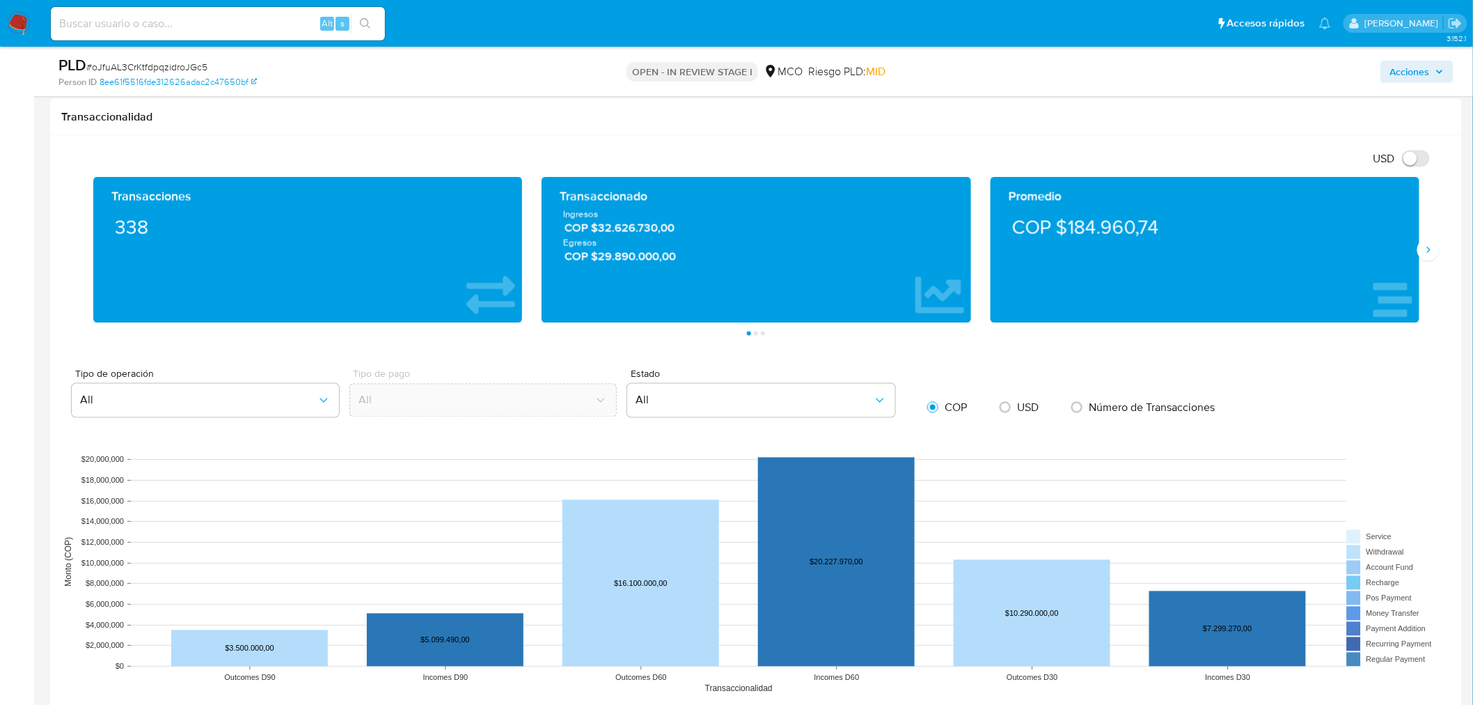
click at [1403, 77] on span "Acciones" at bounding box center [1410, 72] width 40 height 22
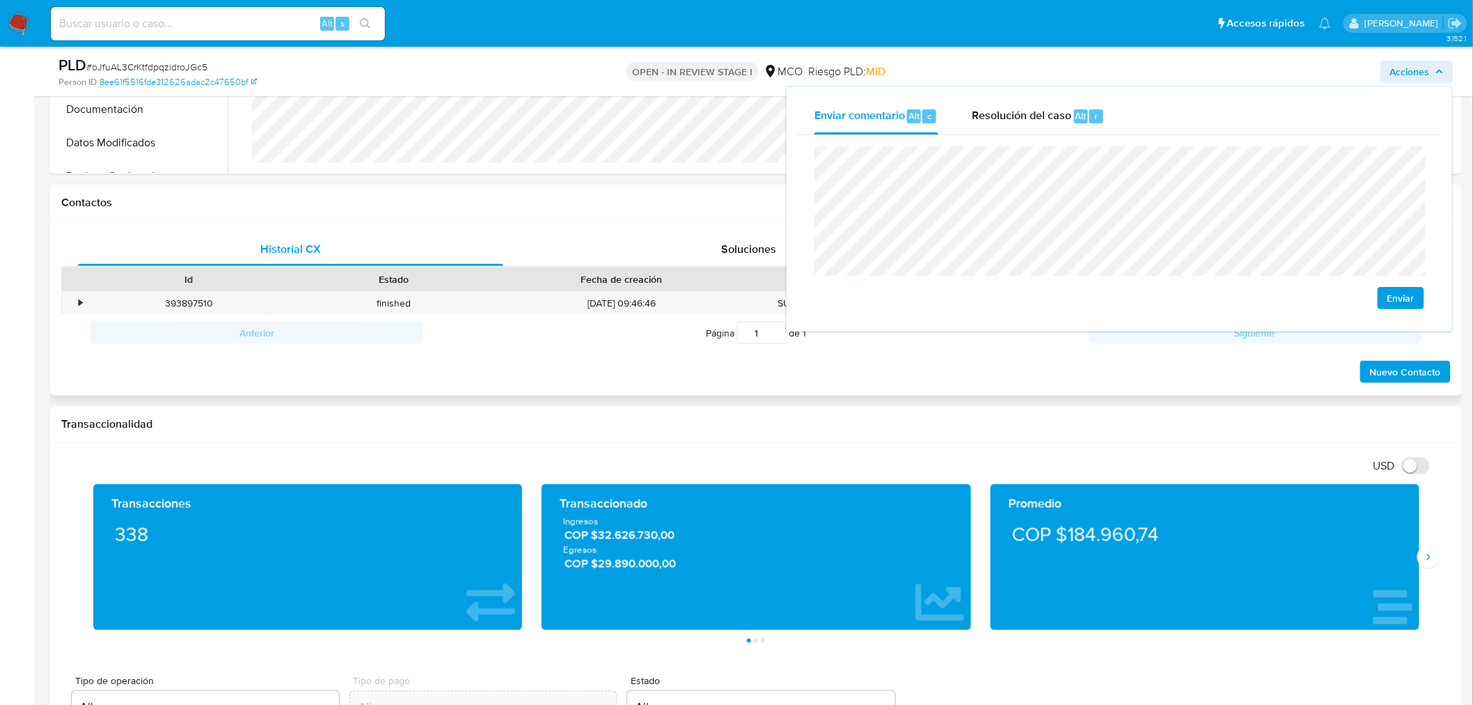
scroll to position [232, 0]
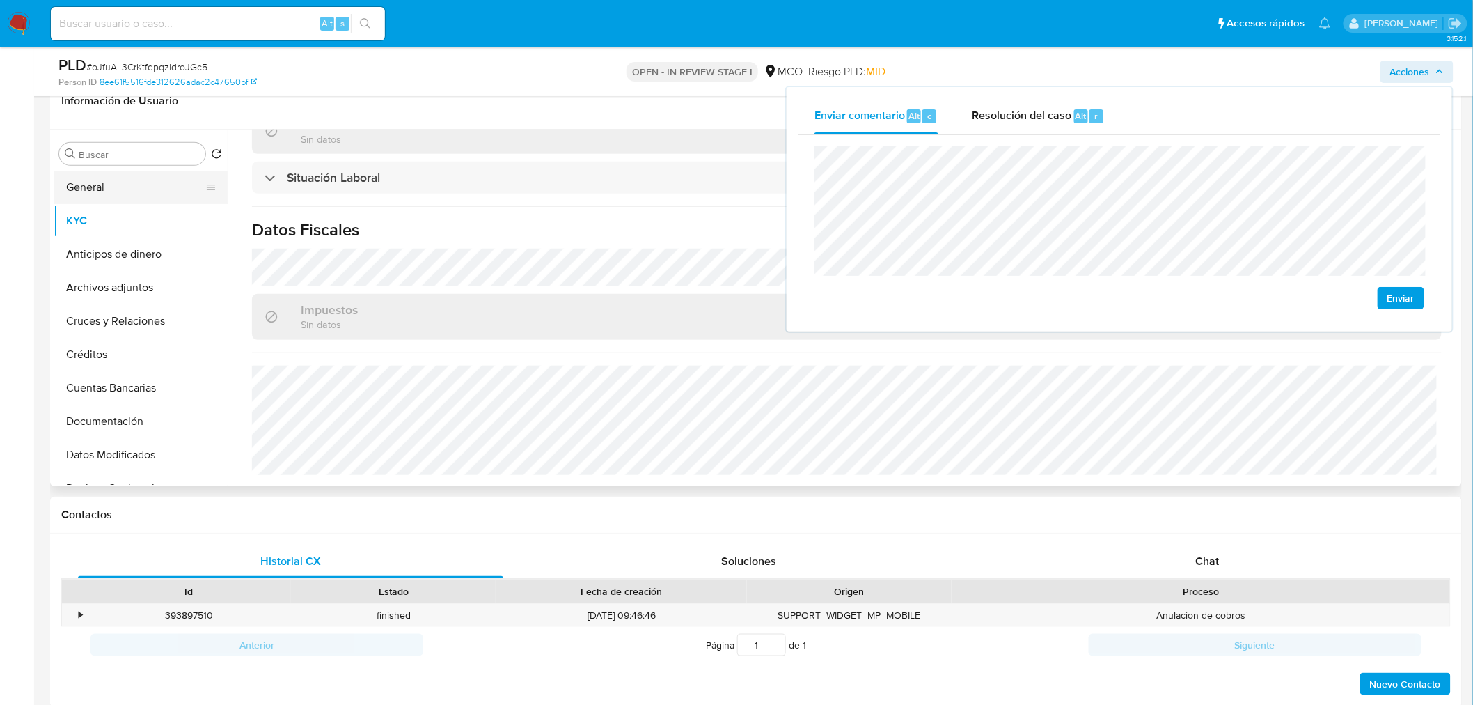
click at [87, 197] on button "General" at bounding box center [135, 187] width 163 height 33
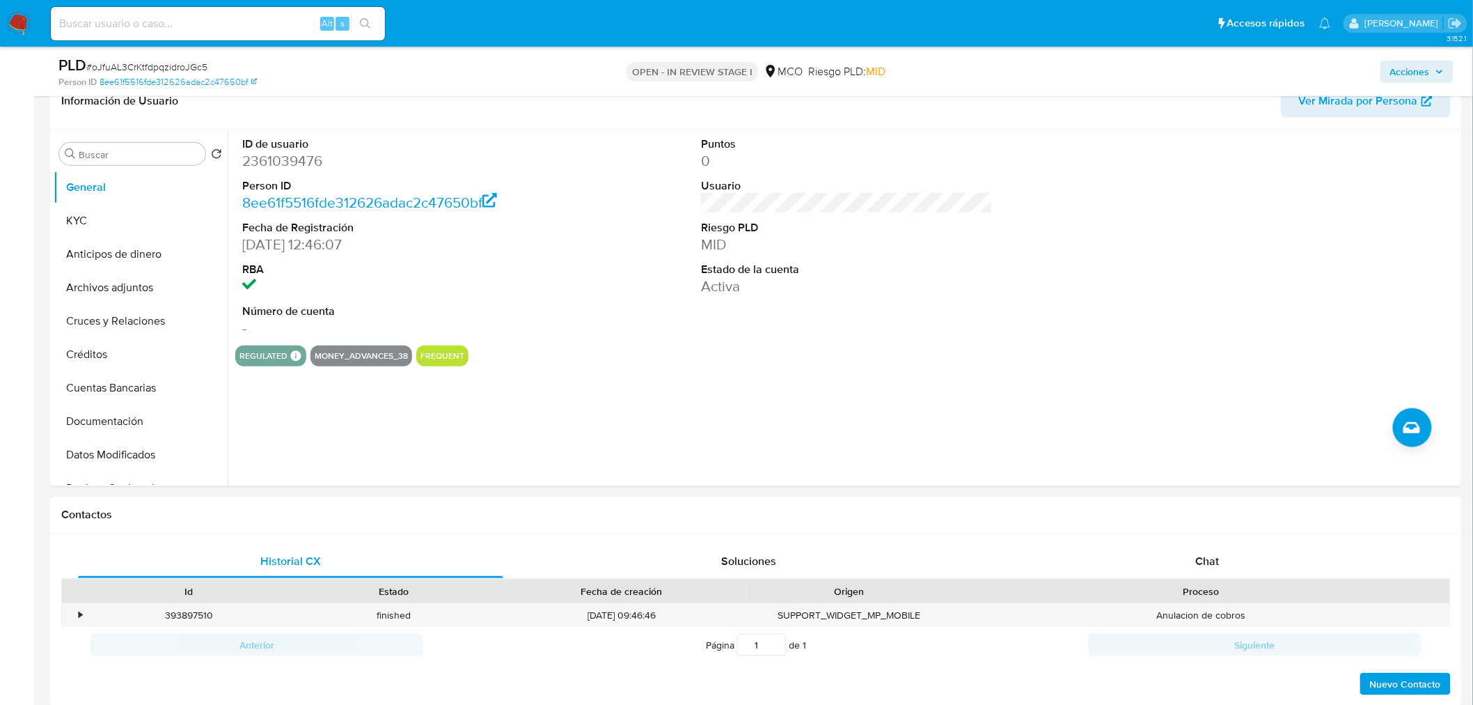
click at [1393, 68] on span "Acciones" at bounding box center [1410, 72] width 40 height 22
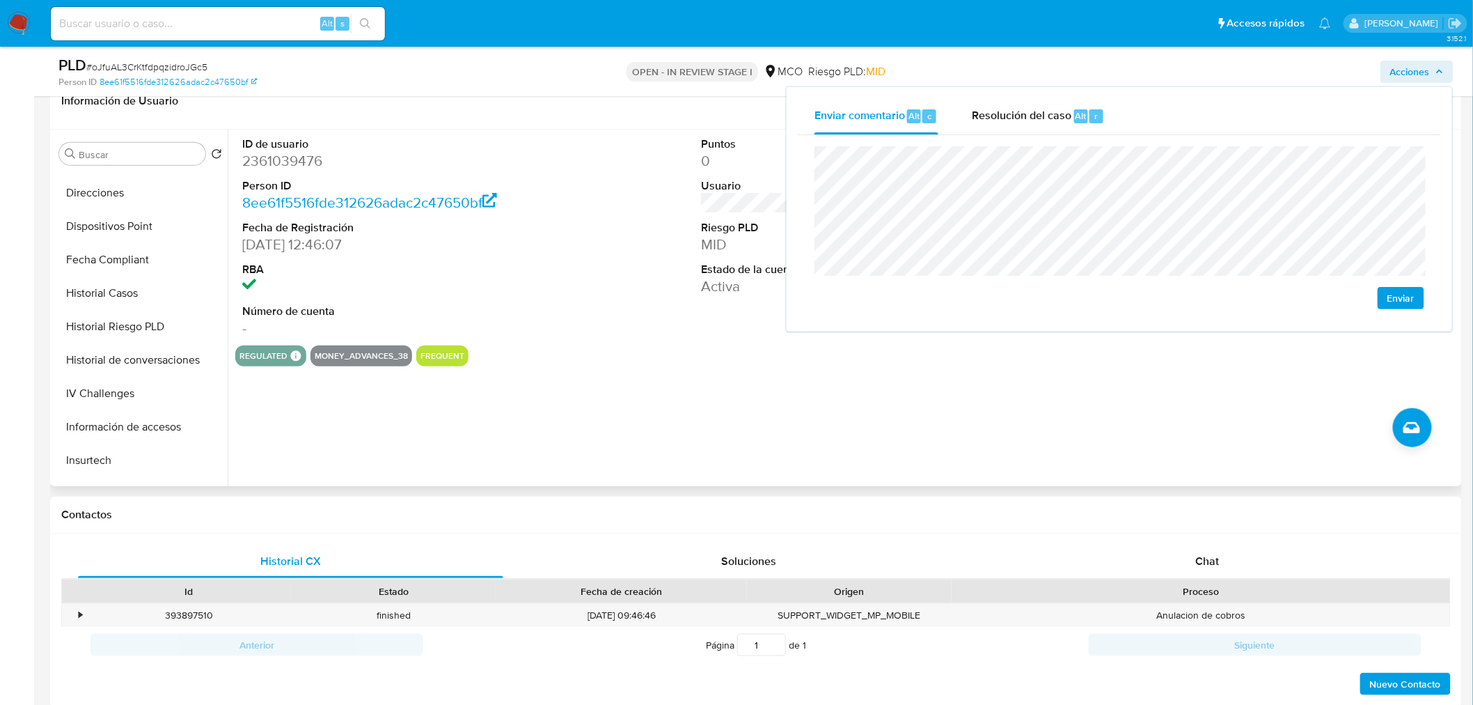
scroll to position [555, 0]
click at [135, 430] on button "Restricciones Nuevo Mundo" at bounding box center [135, 434] width 163 height 33
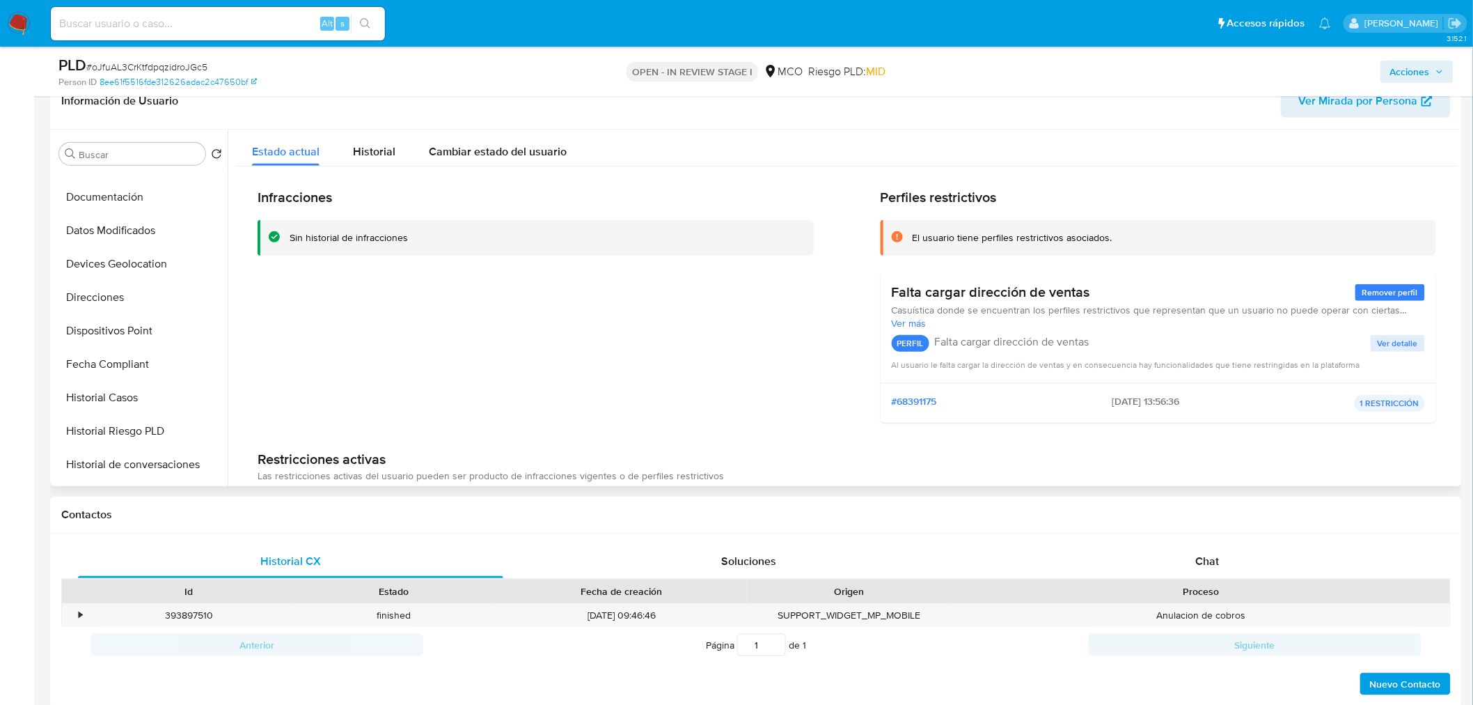
scroll to position [0, 0]
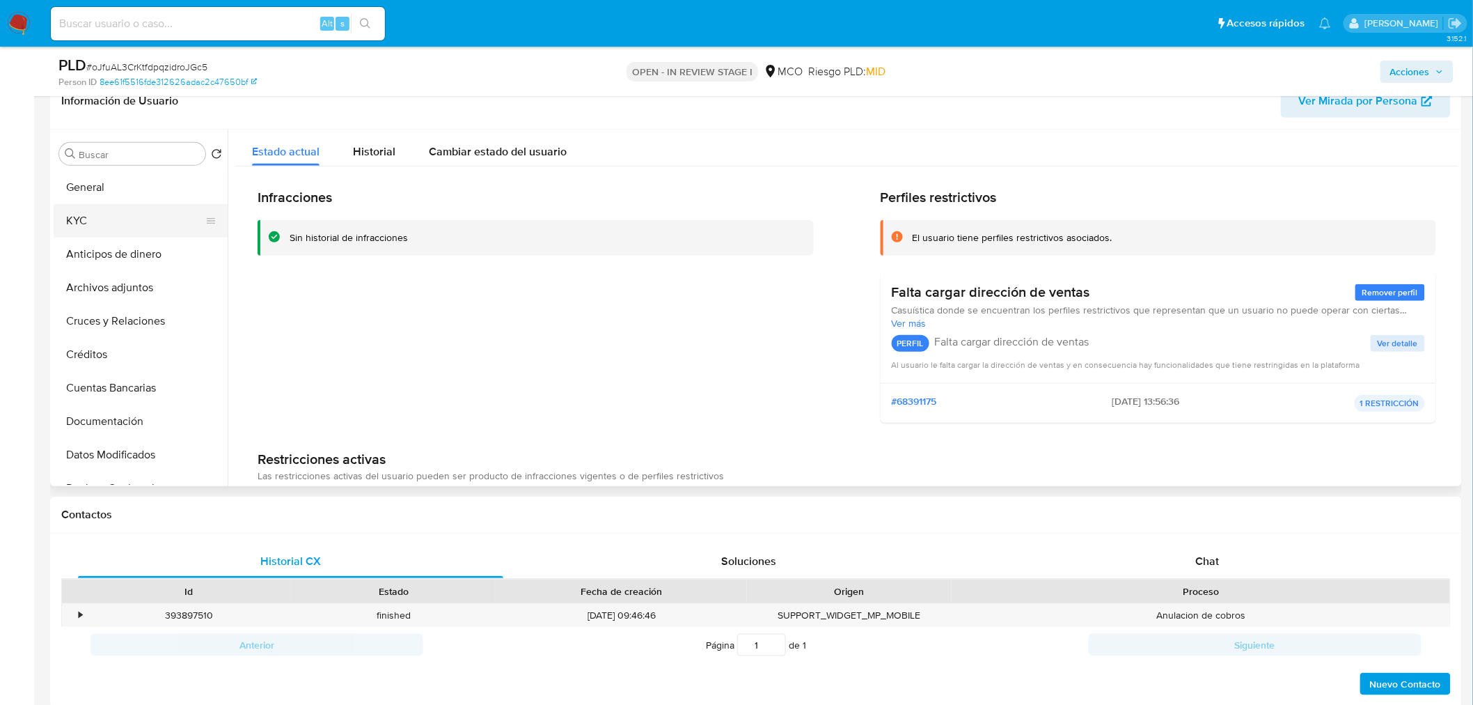
click at [136, 217] on button "KYC" at bounding box center [135, 220] width 163 height 33
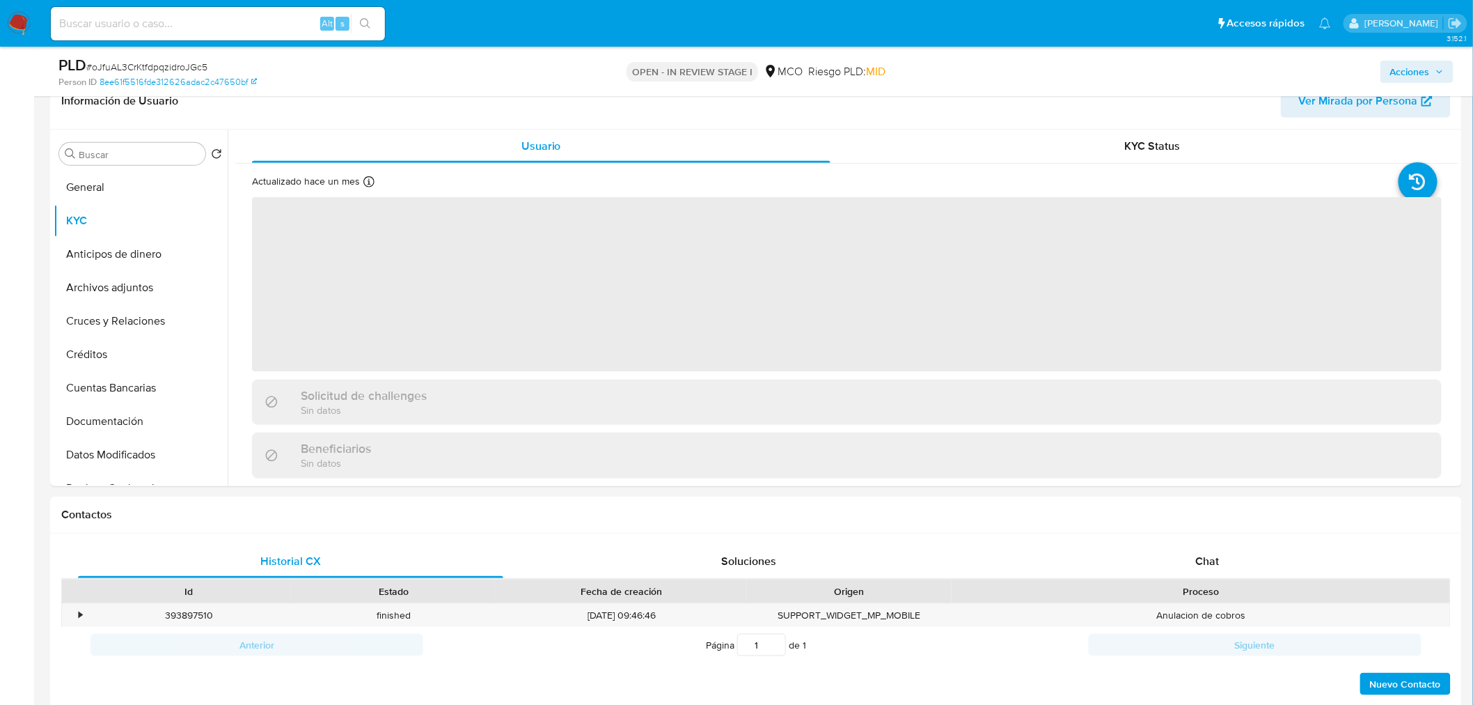
click at [1441, 68] on icon "button" at bounding box center [1439, 72] width 8 height 8
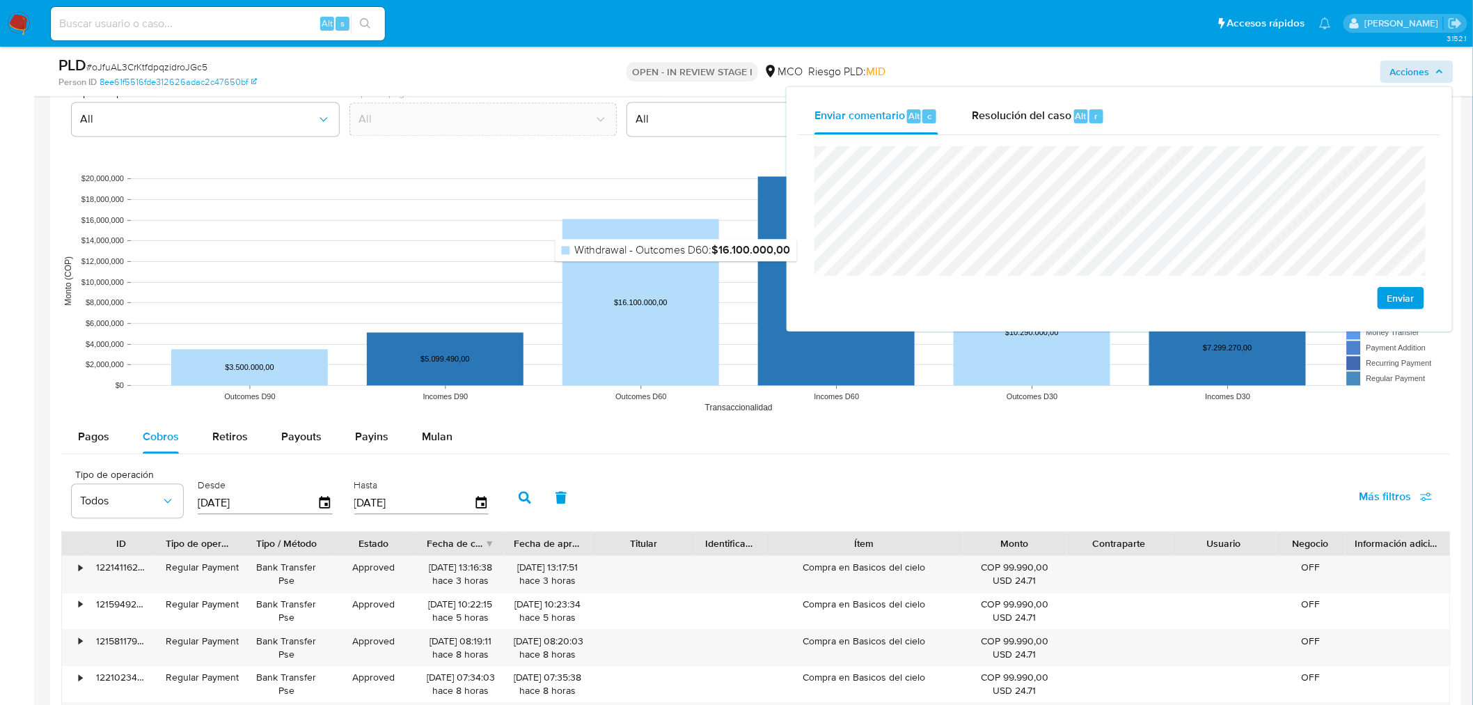
scroll to position [1237, 0]
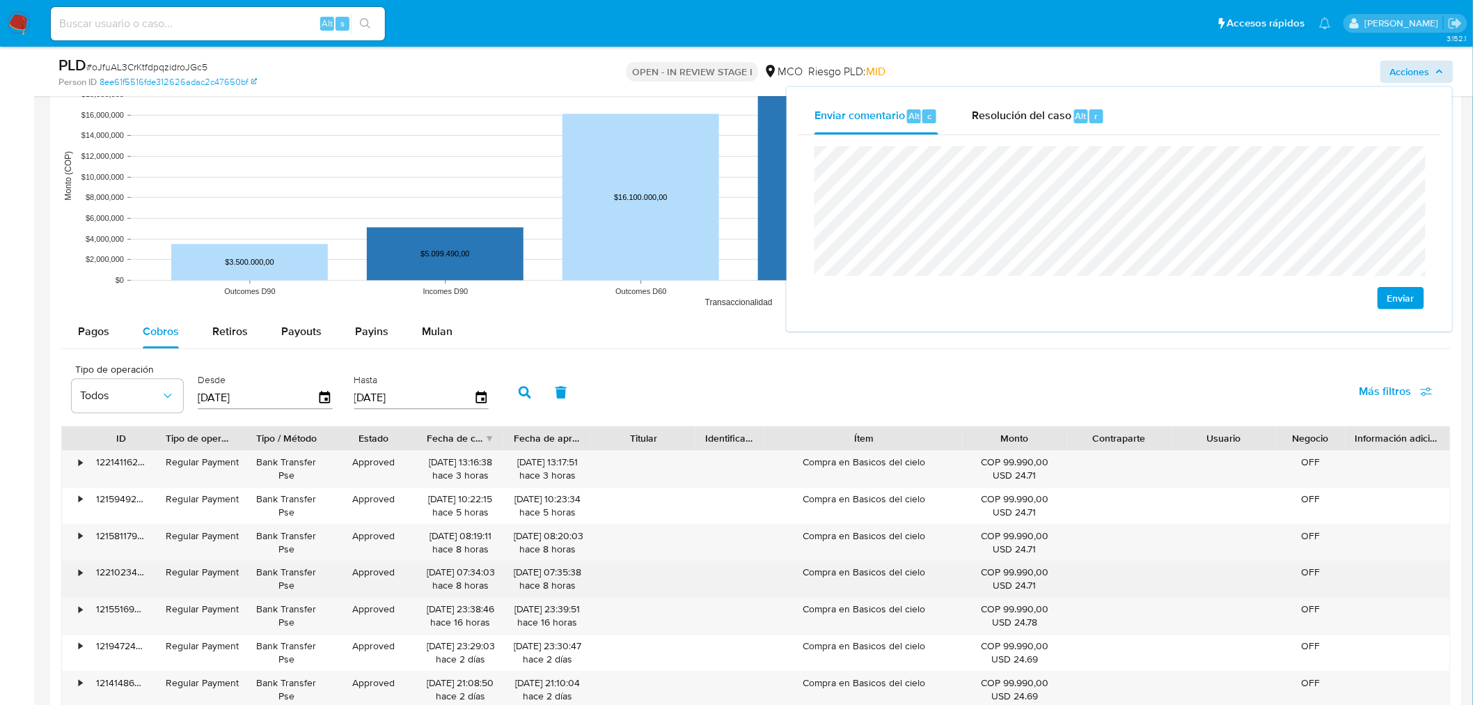
drag, startPoint x: 852, startPoint y: 569, endPoint x: 937, endPoint y: 579, distance: 85.4
click at [937, 579] on div "Compra en Basicos del cielo" at bounding box center [863, 578] width 197 height 36
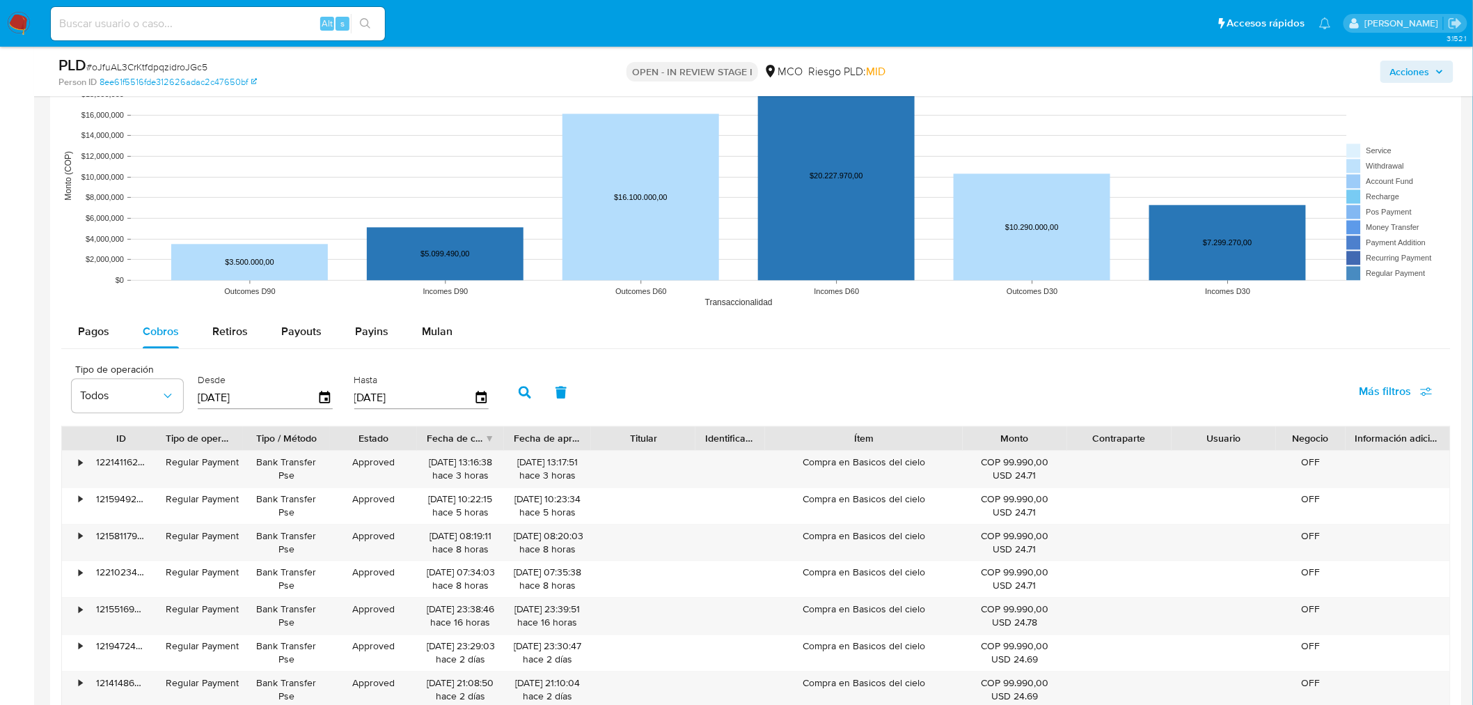
click at [1423, 65] on span "Acciones" at bounding box center [1410, 72] width 40 height 22
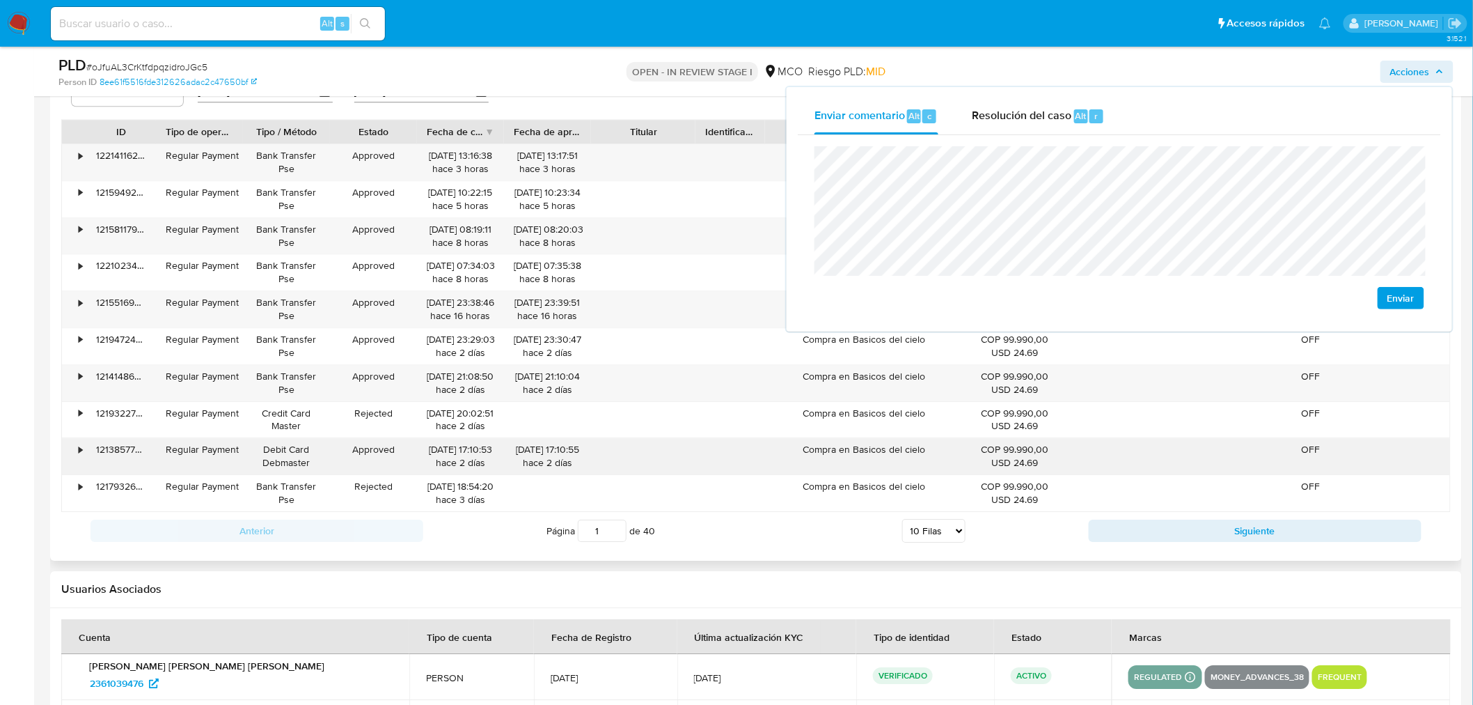
scroll to position [1547, 0]
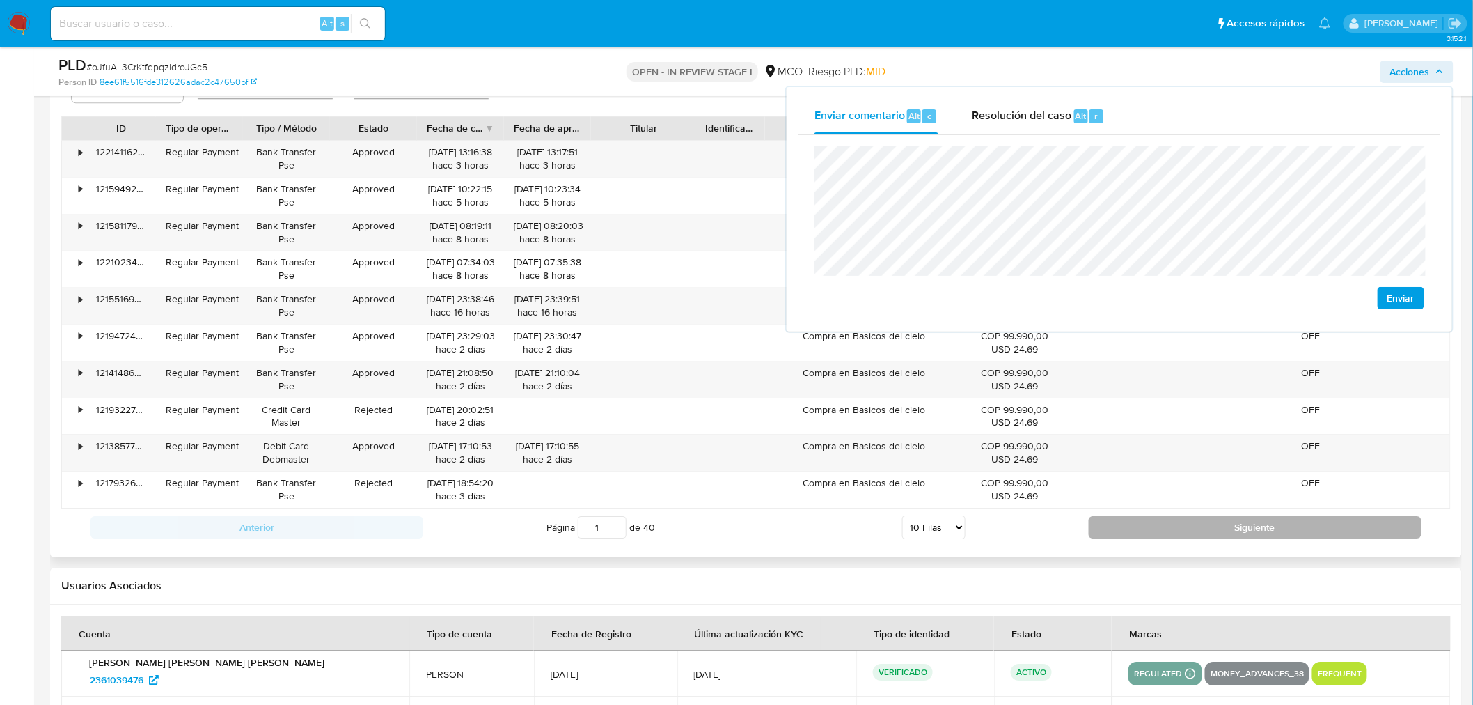
click at [1152, 518] on button "Siguiente" at bounding box center [1255, 527] width 333 height 22
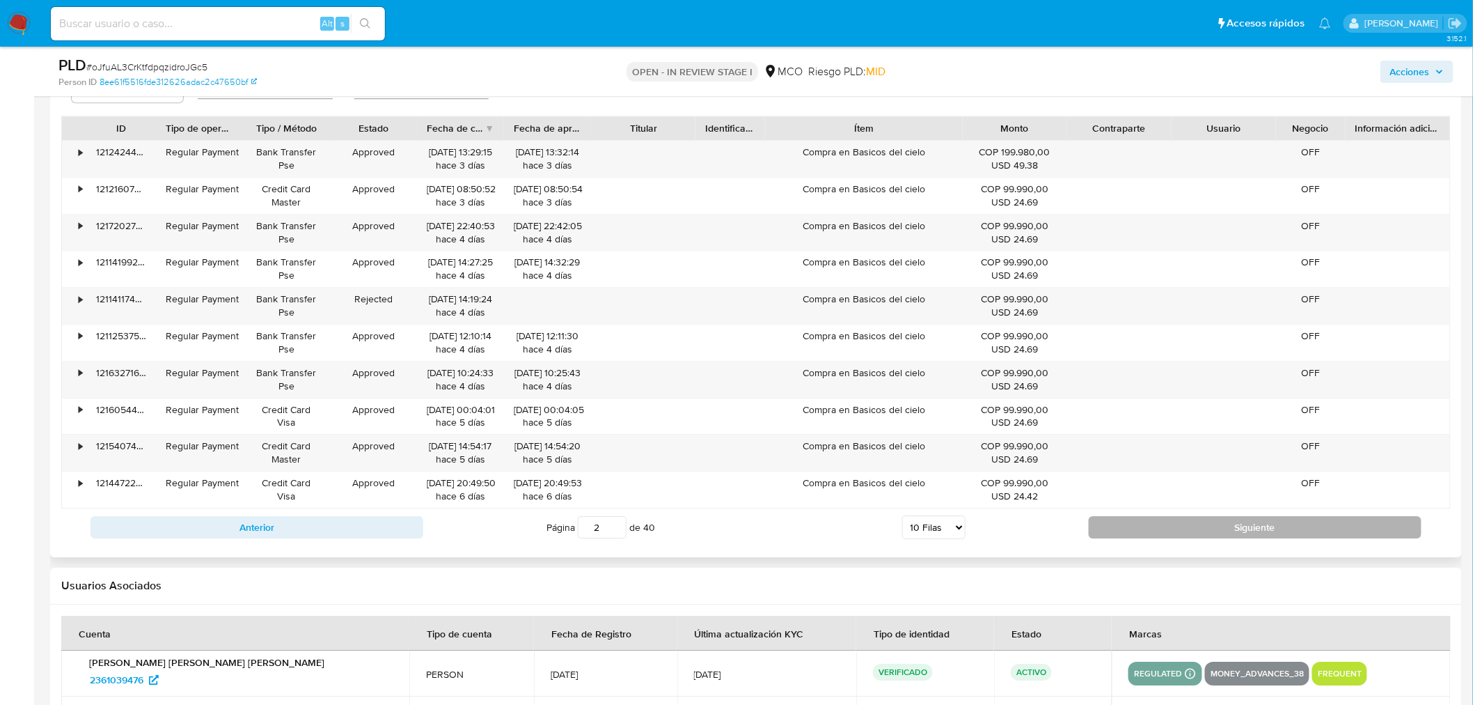
click at [1156, 525] on button "Siguiente" at bounding box center [1255, 527] width 333 height 22
type input "3"
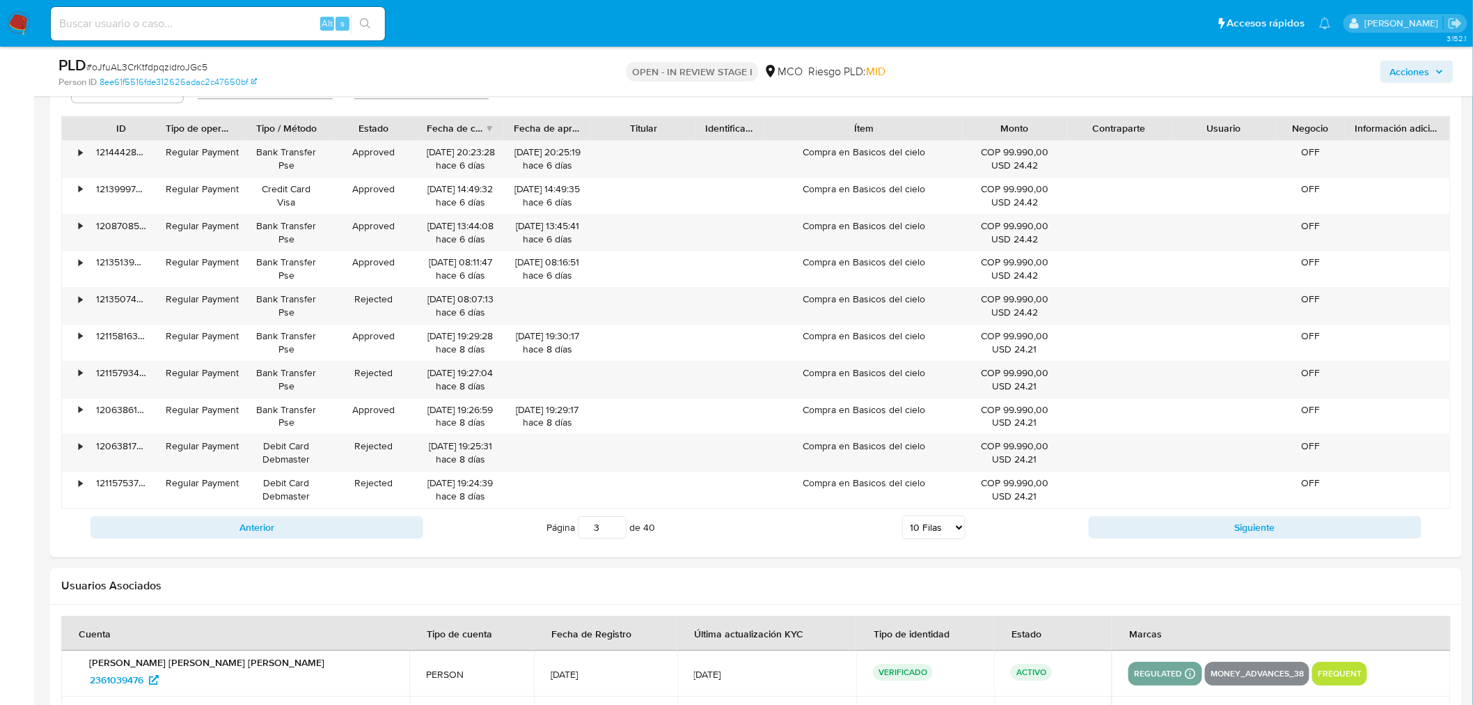
click at [1396, 82] on div "Acciones" at bounding box center [1223, 71] width 462 height 33
click at [1404, 68] on span "Acciones" at bounding box center [1410, 72] width 40 height 22
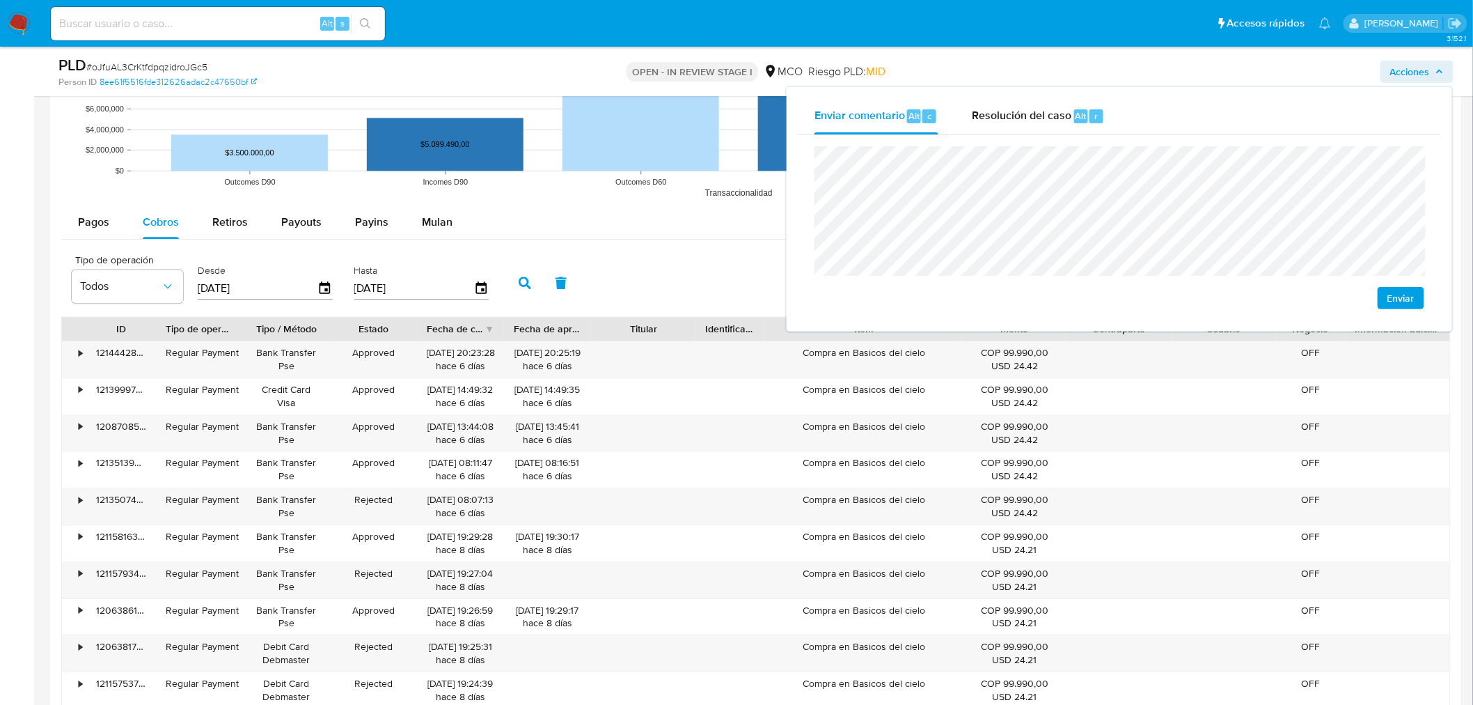
scroll to position [1314, 0]
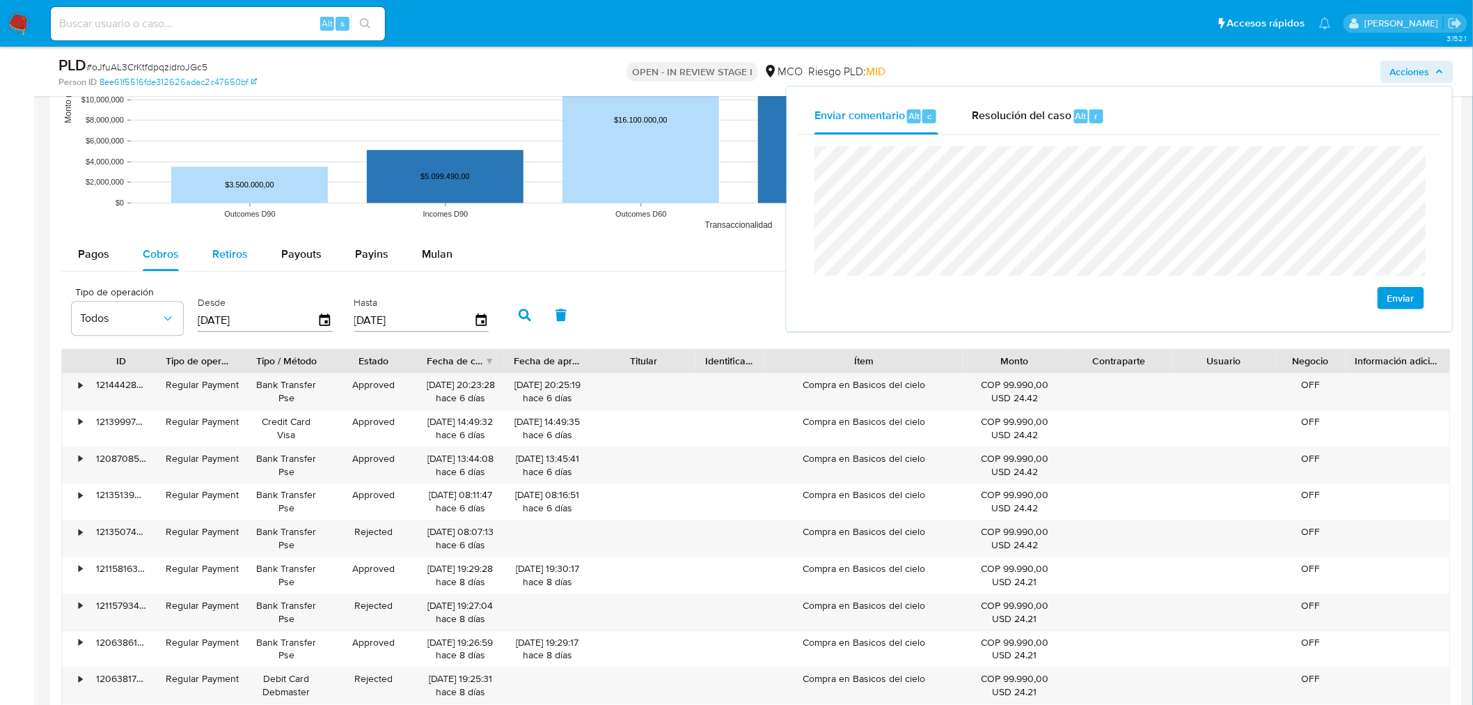
click at [234, 246] on span "Retiros" at bounding box center [230, 254] width 36 height 16
select select "10"
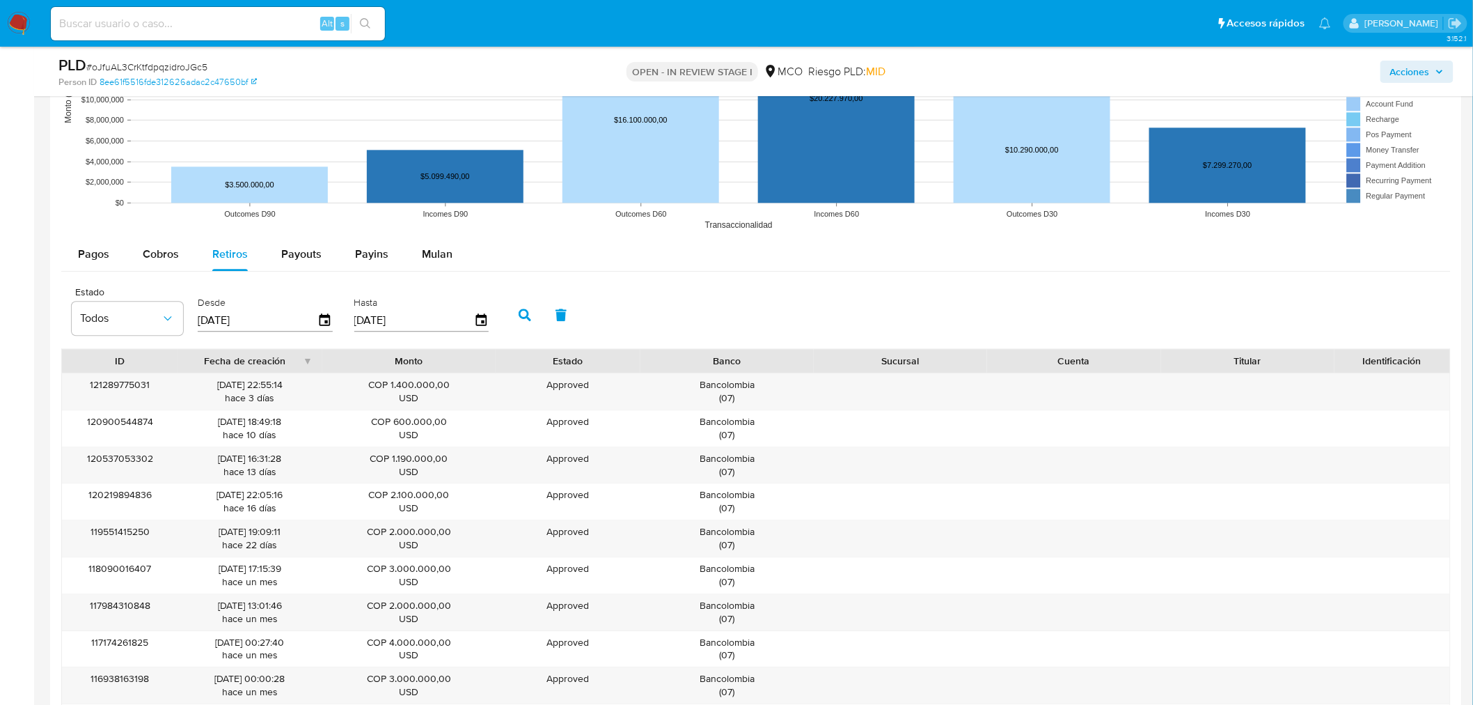
scroll to position [1392, 0]
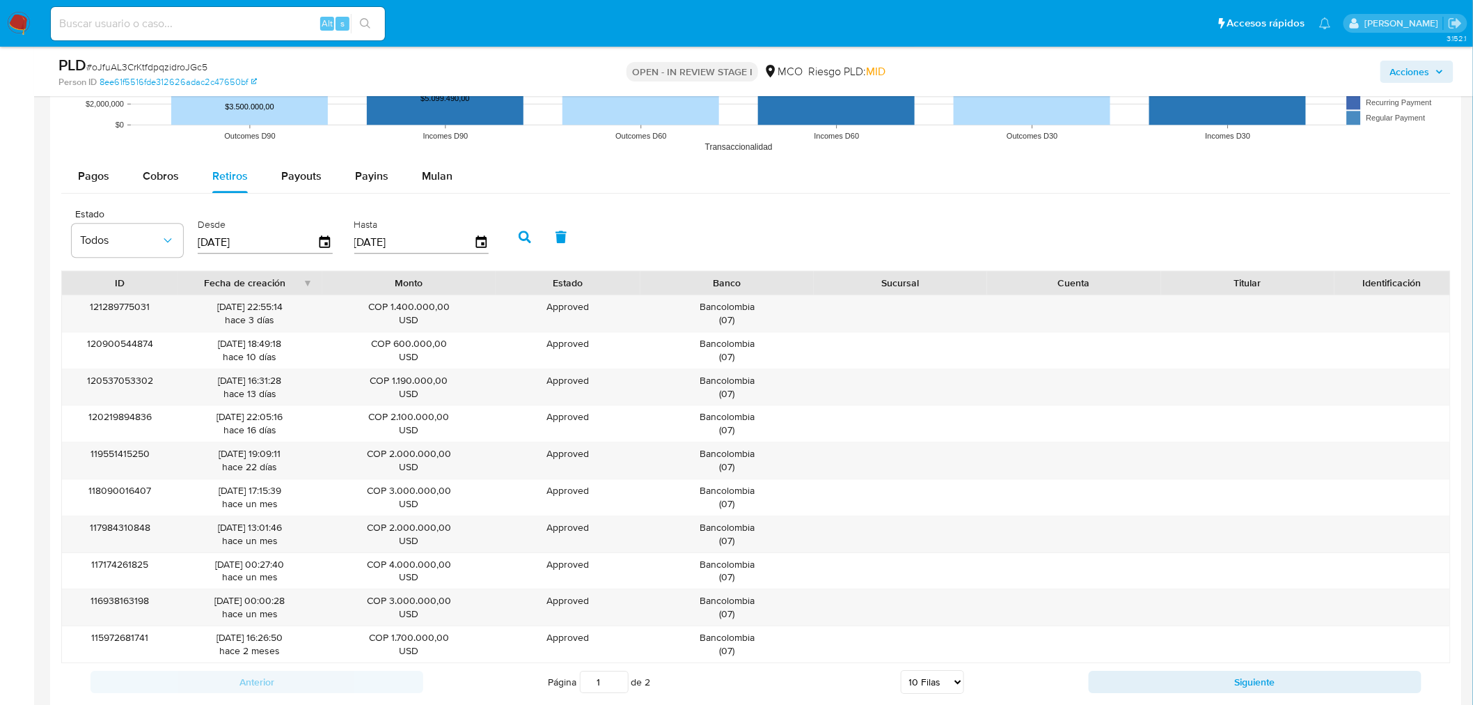
click at [1405, 72] on span "Acciones" at bounding box center [1410, 72] width 40 height 22
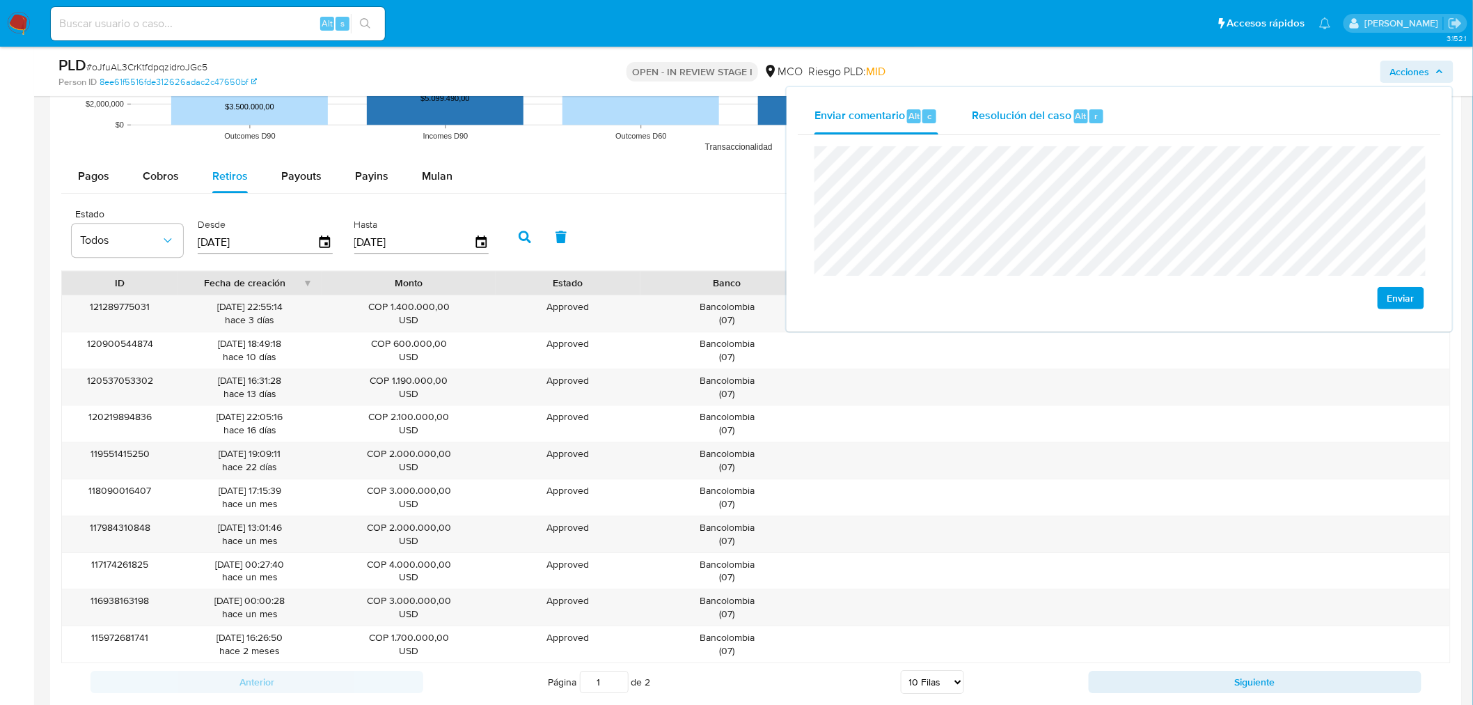
click at [1018, 119] on span "Resolución del caso" at bounding box center [1022, 115] width 100 height 16
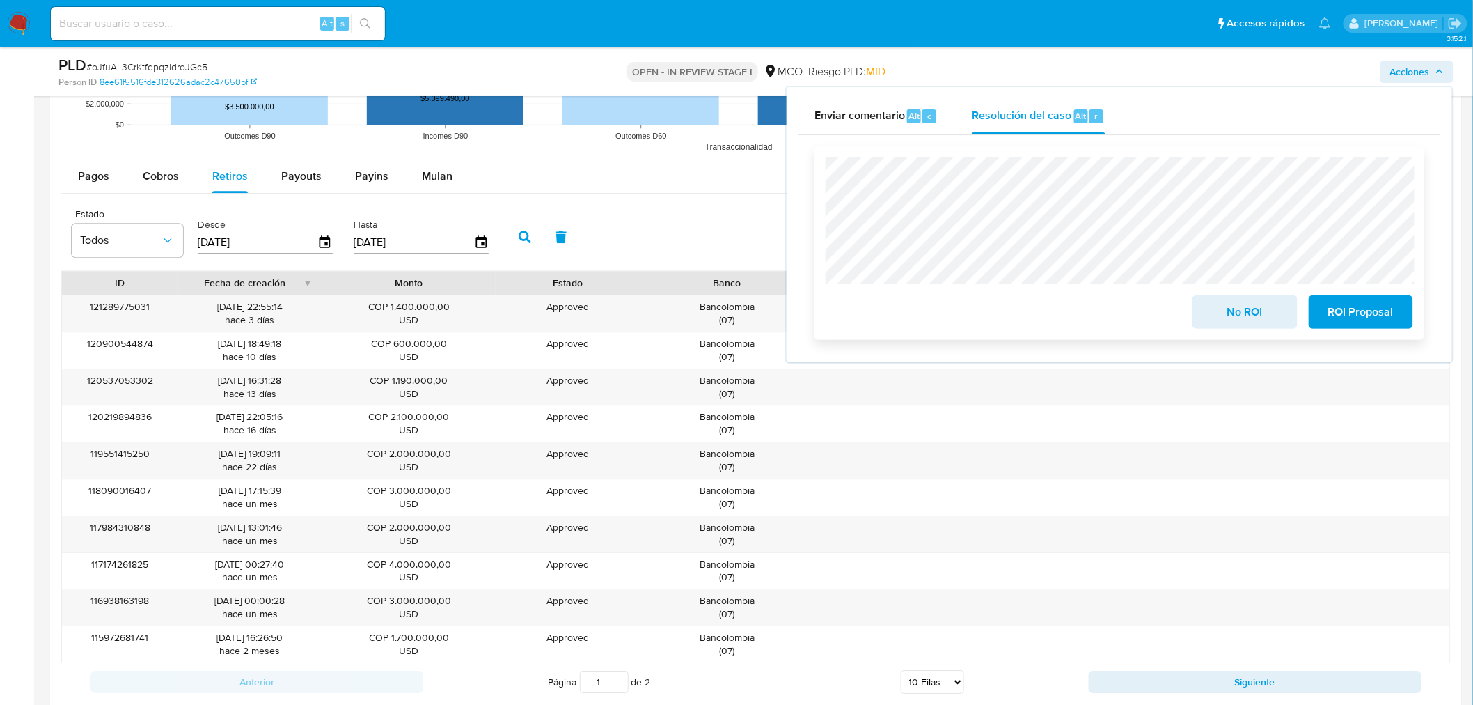
click at [1234, 307] on span "No ROI" at bounding box center [1245, 312] width 68 height 31
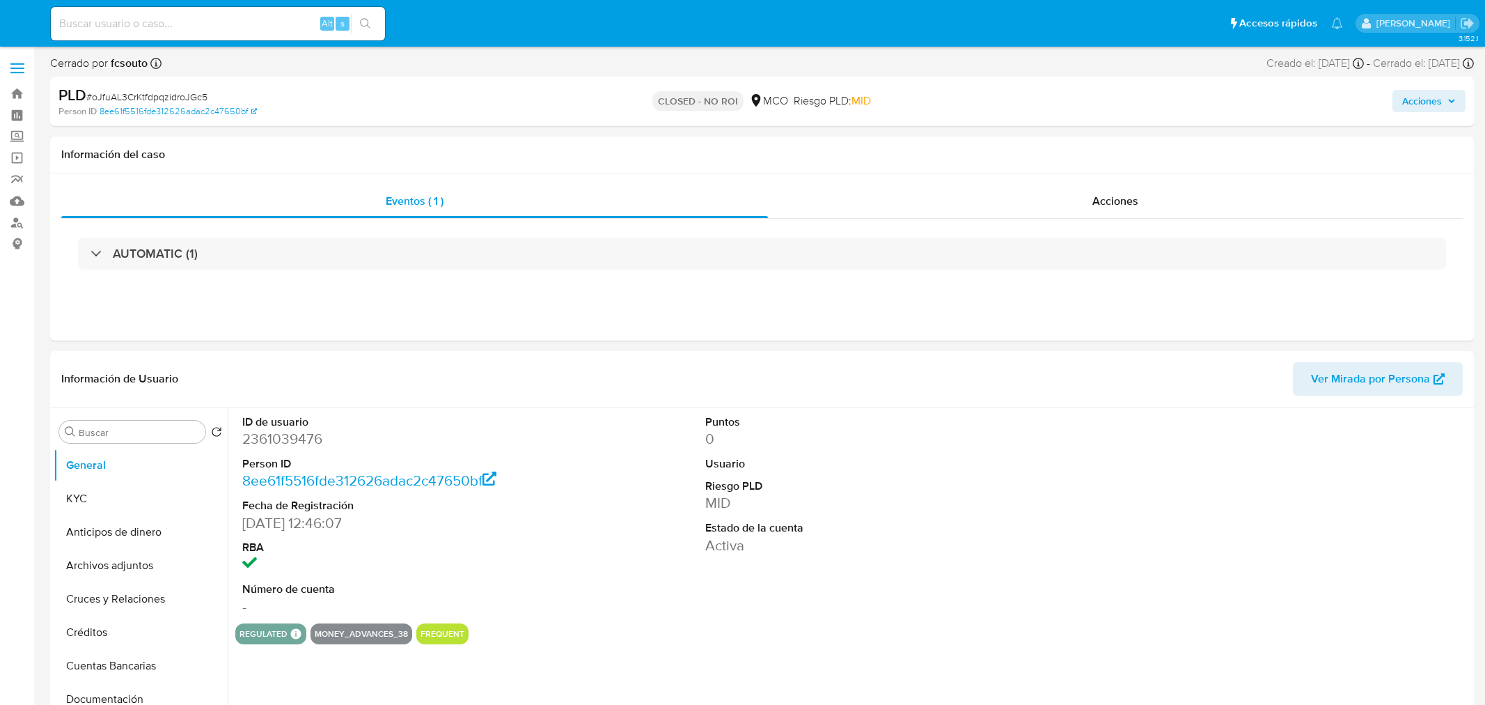
select select "10"
click at [1437, 98] on icon "button" at bounding box center [1439, 101] width 8 height 8
drag, startPoint x: 1431, startPoint y: 93, endPoint x: 1312, endPoint y: 113, distance: 120.6
click at [1430, 93] on span "Acciones" at bounding box center [1410, 101] width 40 height 22
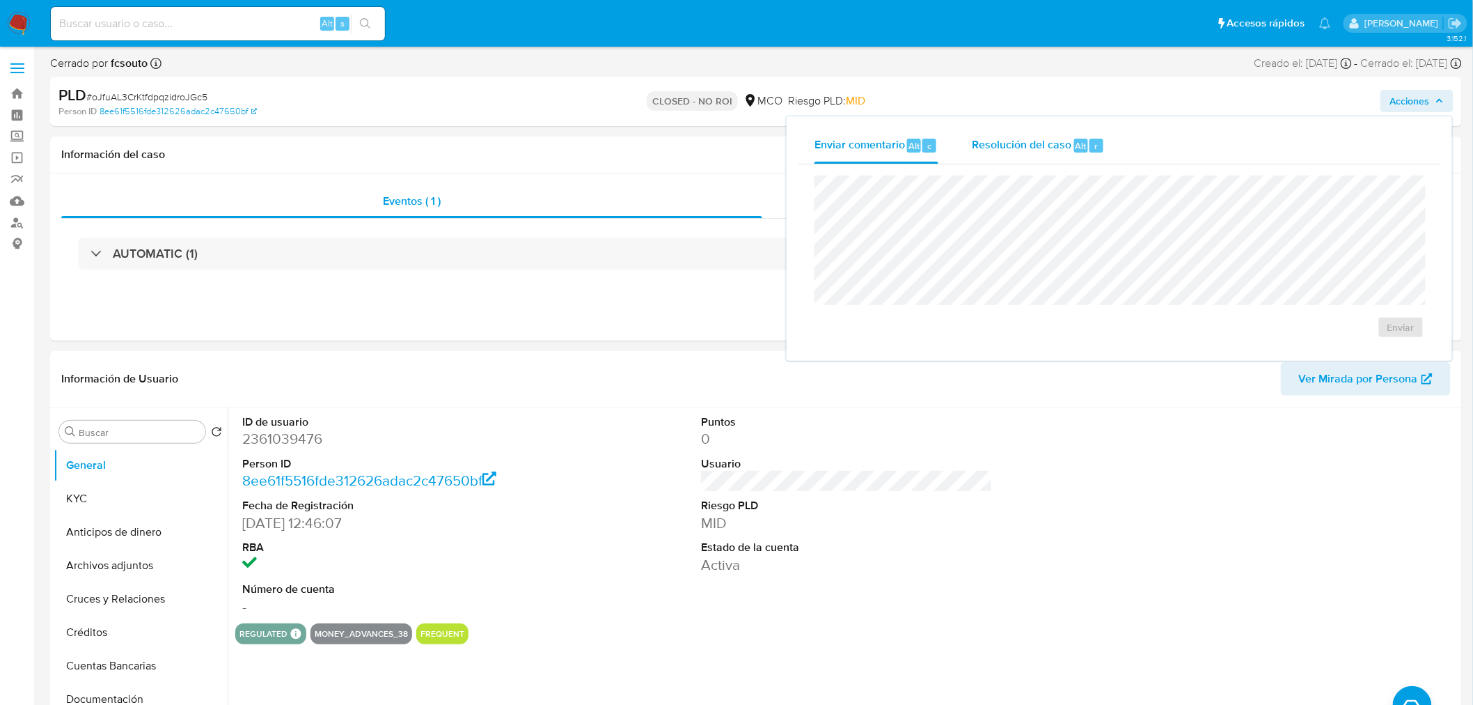
click at [982, 150] on span "Resolución del caso" at bounding box center [1022, 145] width 100 height 16
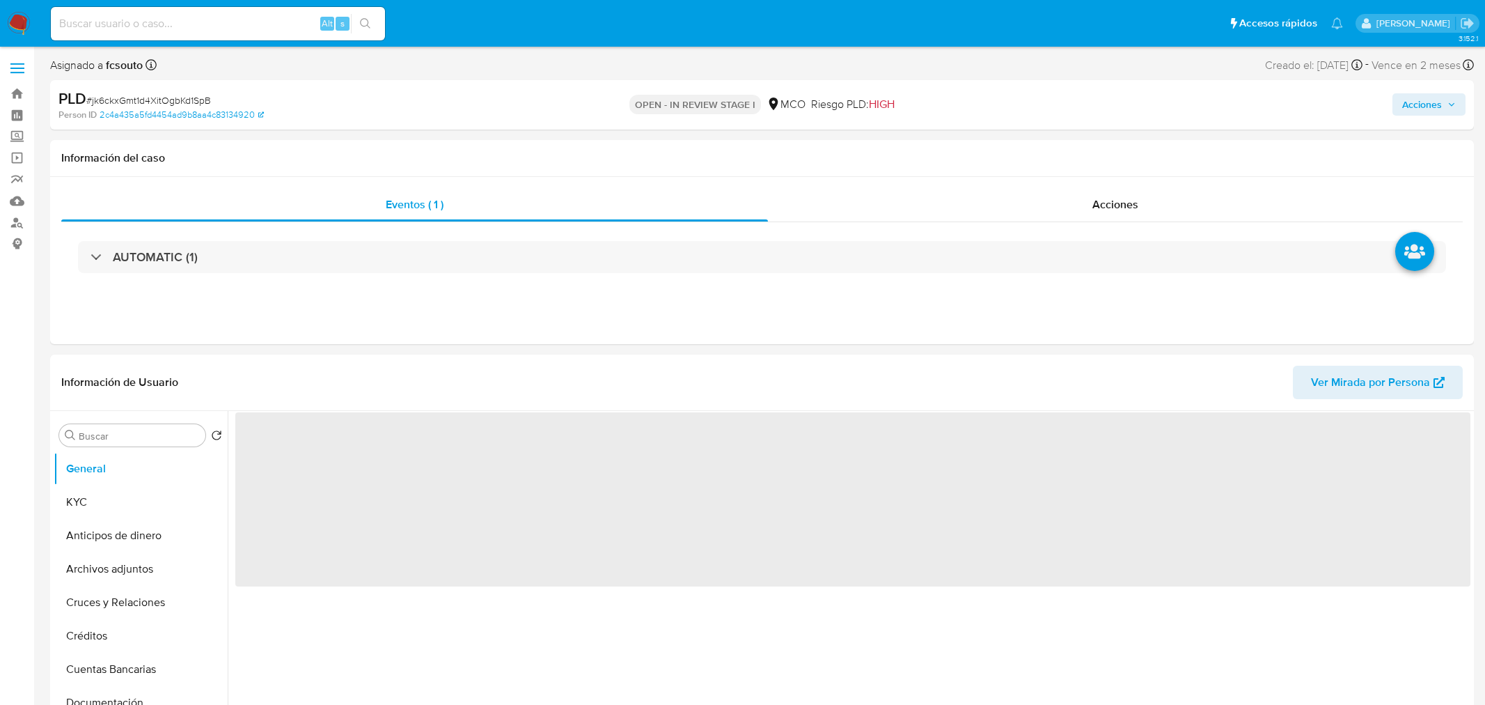
select select "10"
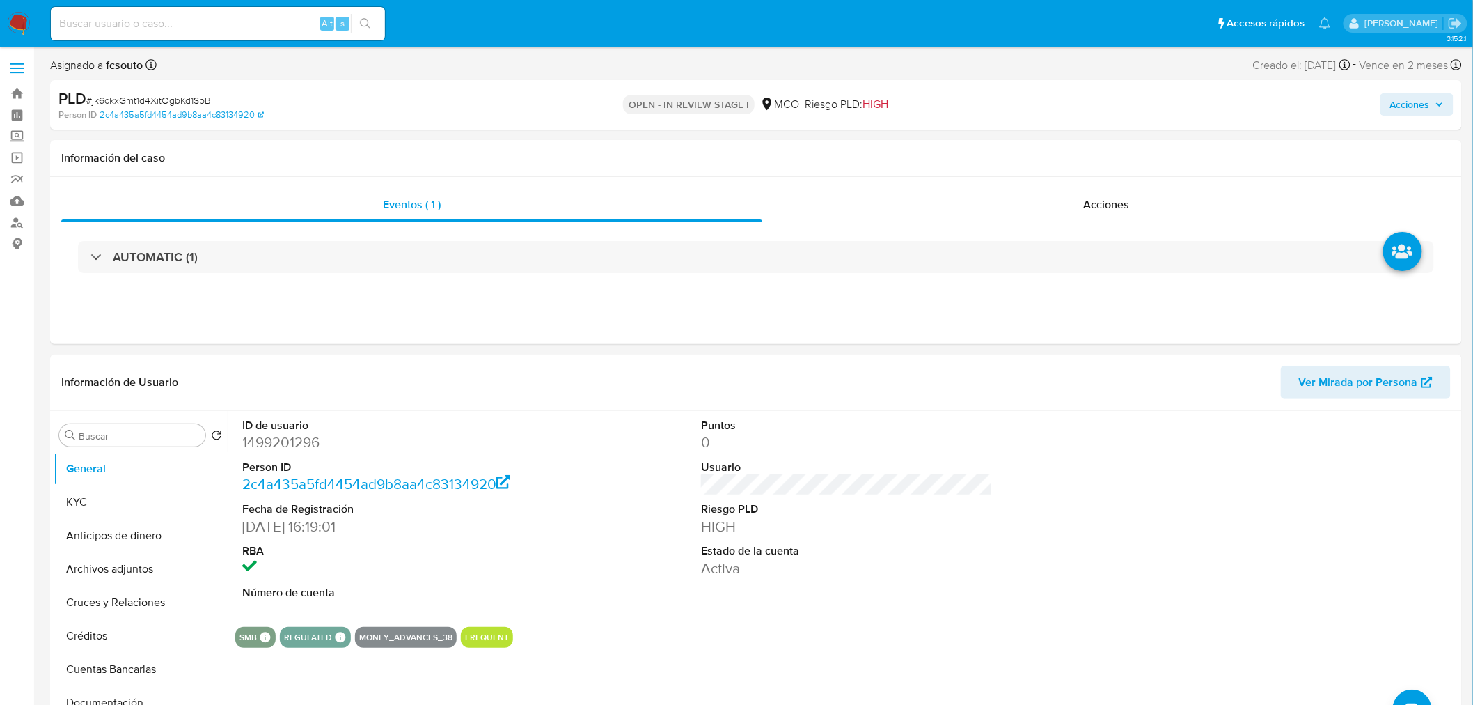
click at [1436, 100] on icon "button" at bounding box center [1439, 104] width 8 height 8
drag, startPoint x: 1435, startPoint y: 107, endPoint x: 1422, endPoint y: 114, distance: 14.3
click at [1434, 109] on span "Acciones" at bounding box center [1417, 104] width 54 height 19
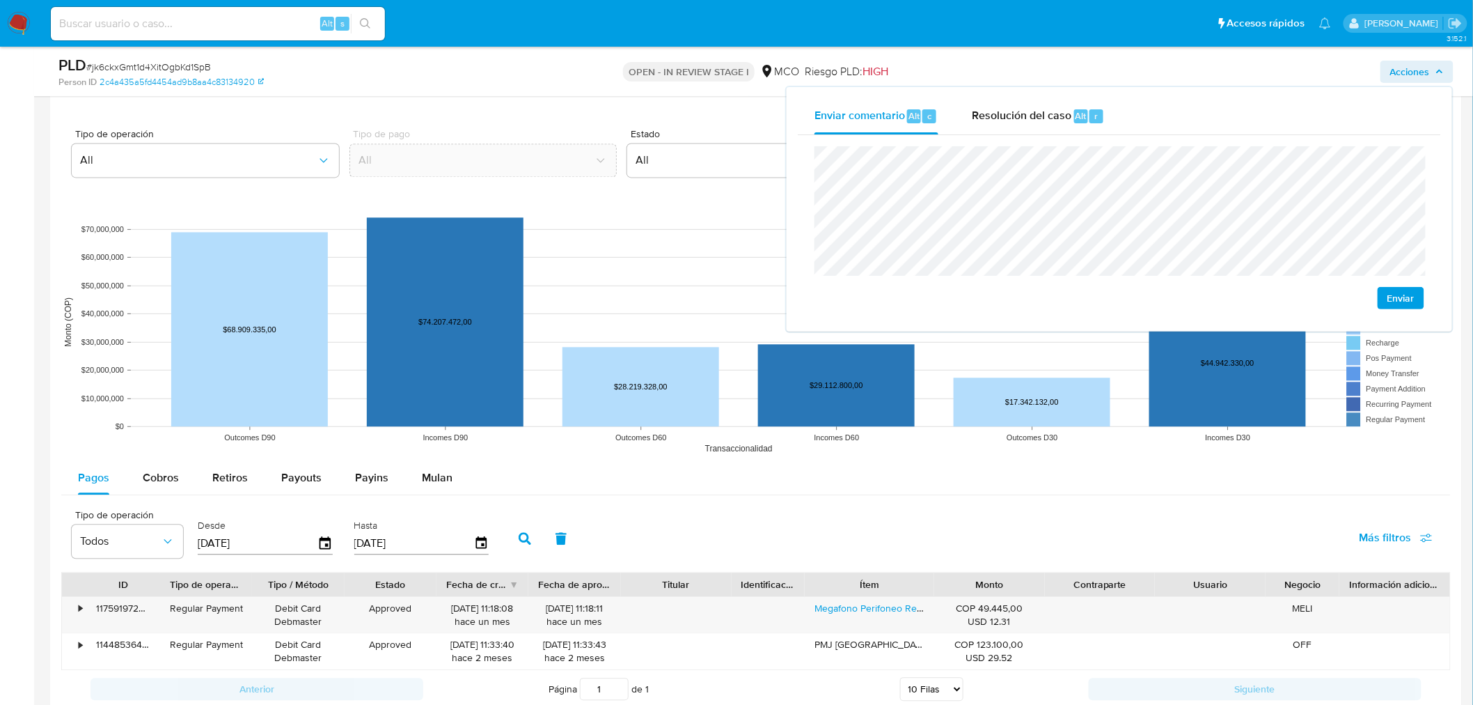
scroll to position [1314, 0]
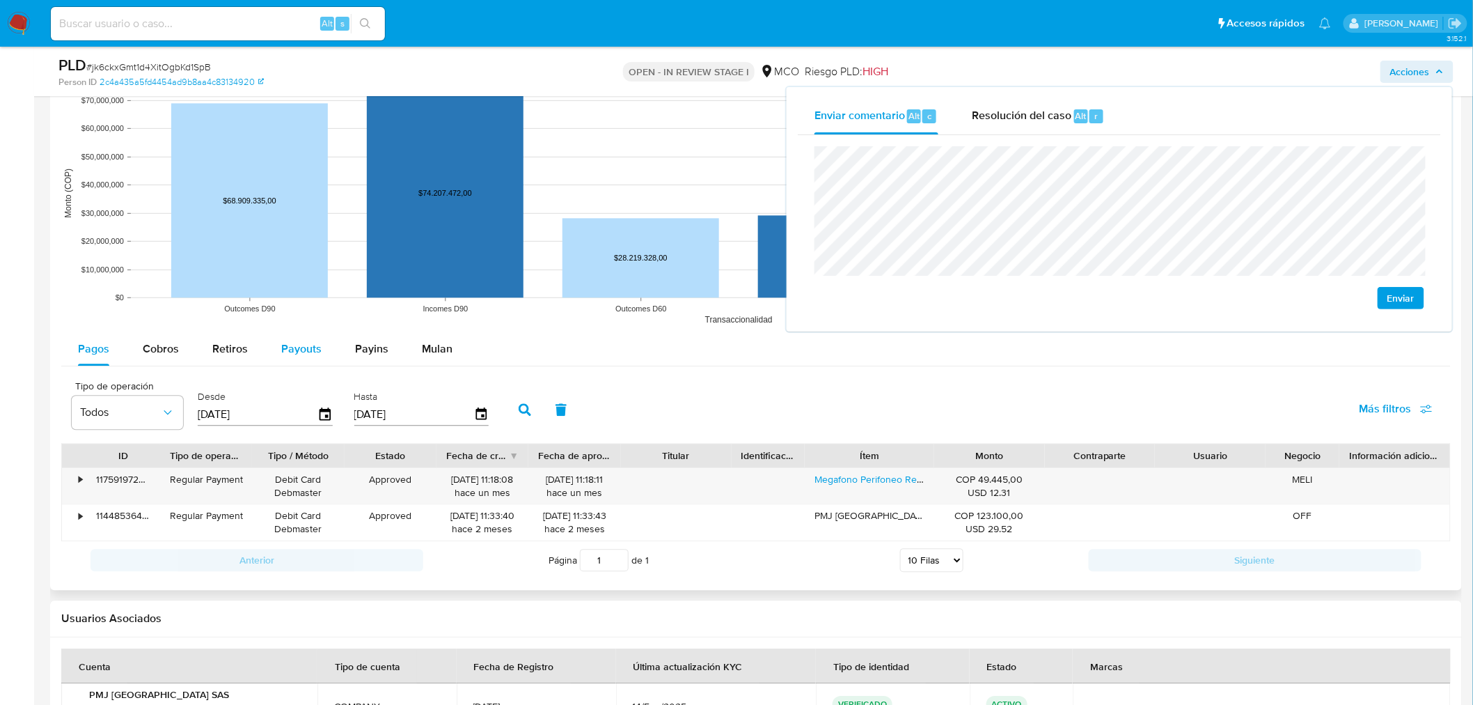
click at [299, 344] on span "Payouts" at bounding box center [301, 348] width 40 height 16
select select "10"
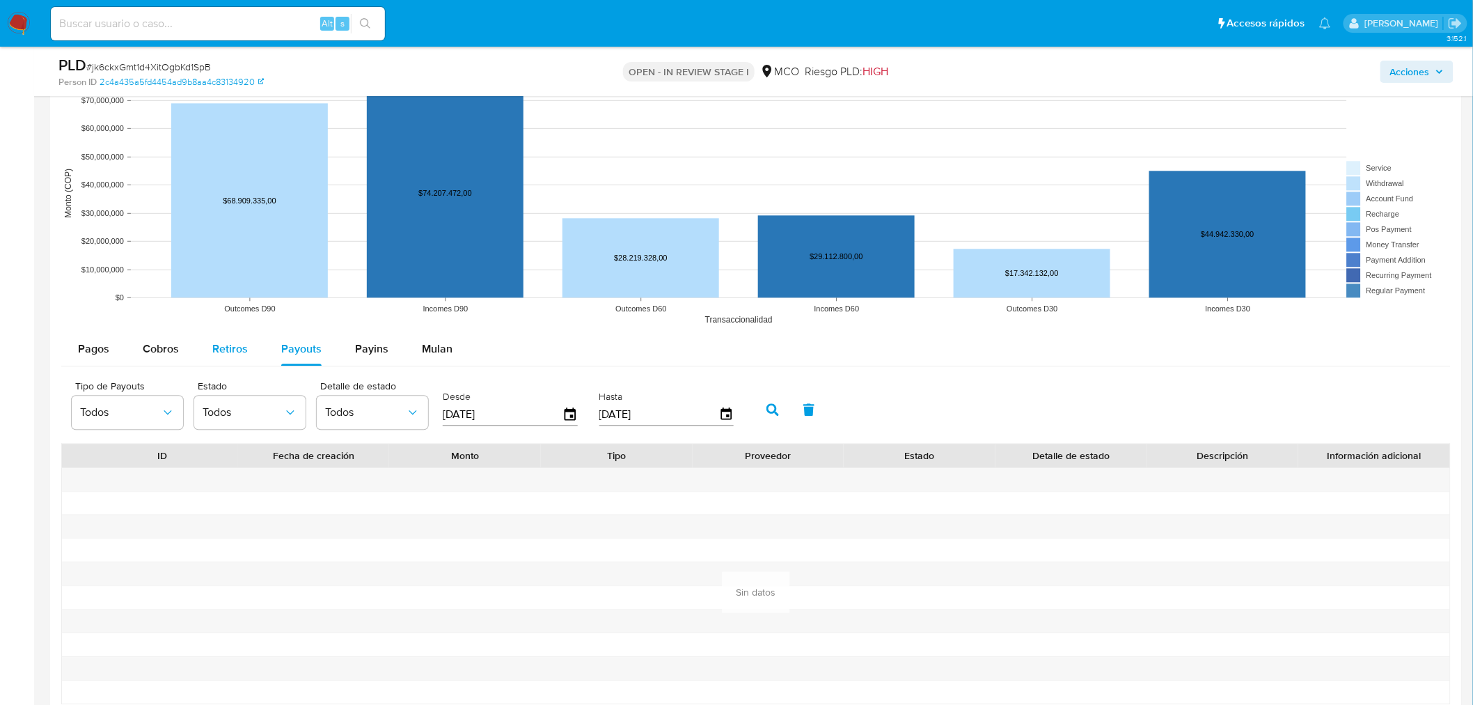
click at [245, 340] on span "Retiros" at bounding box center [230, 348] width 36 height 16
select select "10"
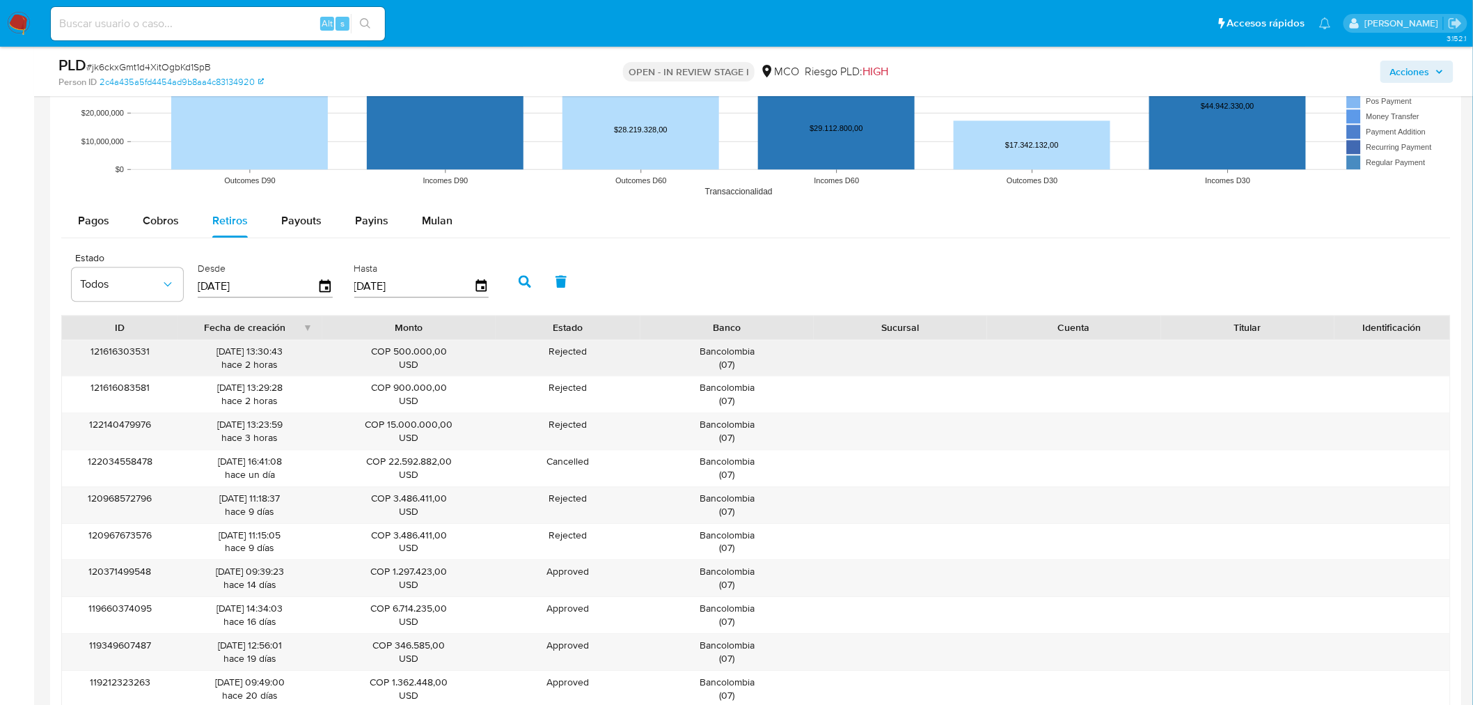
scroll to position [1470, 0]
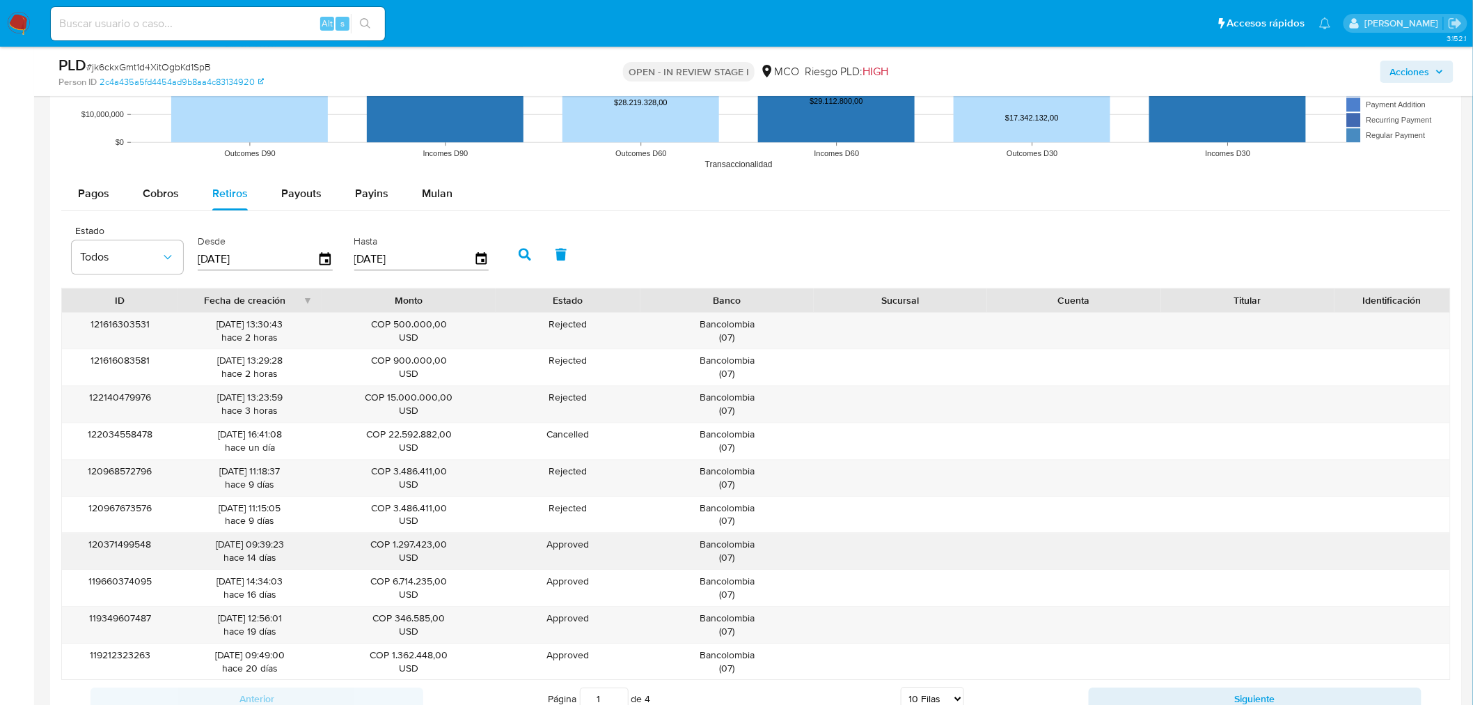
click at [741, 546] on div "Bancolombia ( 07 )" at bounding box center [727, 550] width 154 height 26
click at [1418, 68] on span "Acciones" at bounding box center [1410, 72] width 40 height 22
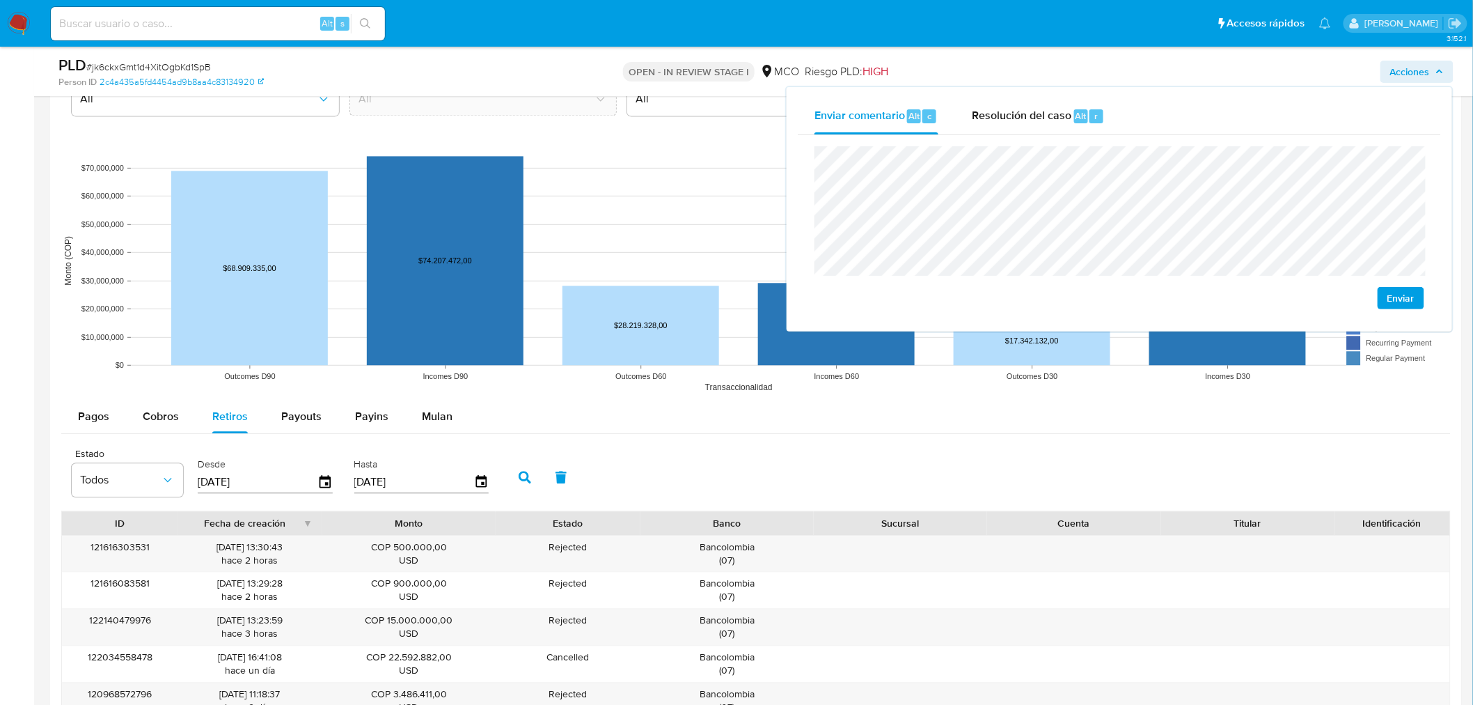
scroll to position [1237, 0]
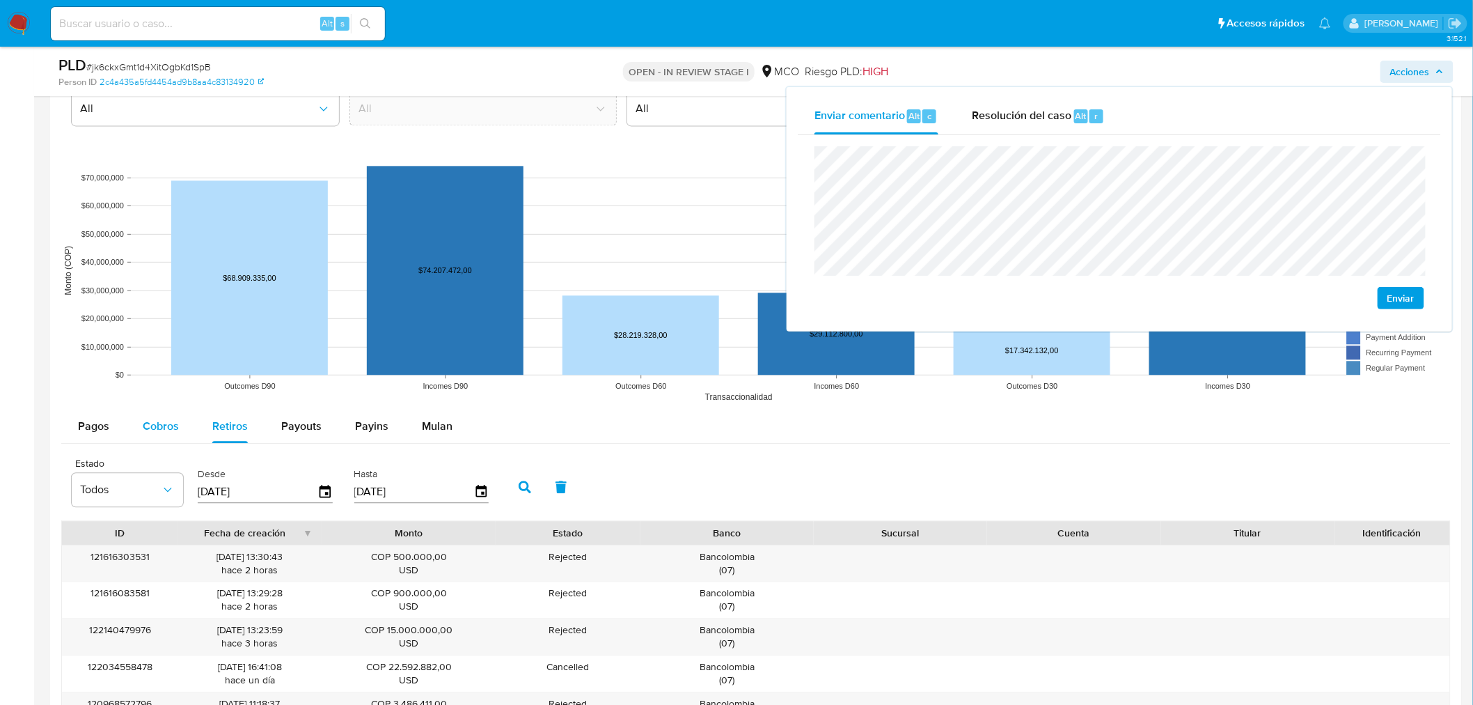
click at [157, 416] on div "Cobros" at bounding box center [161, 425] width 36 height 33
select select "10"
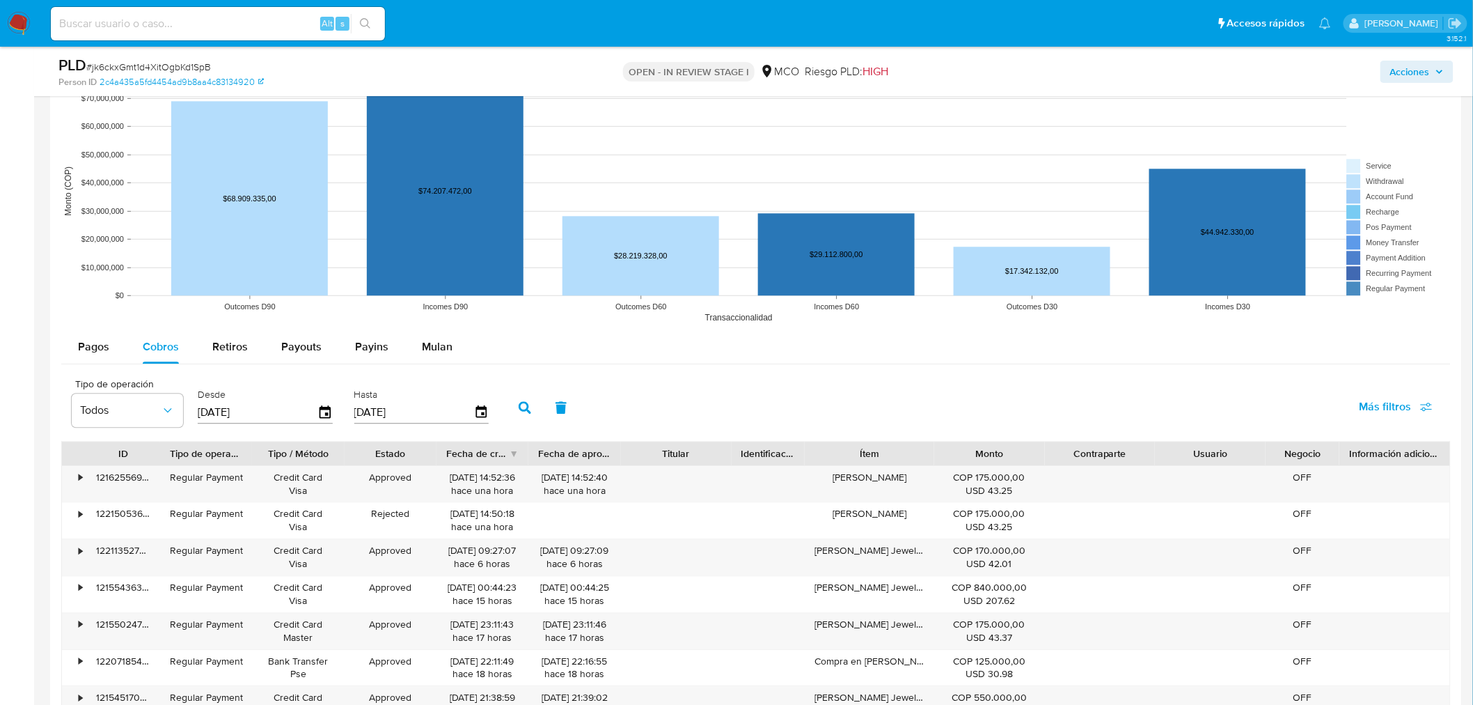
scroll to position [1392, 0]
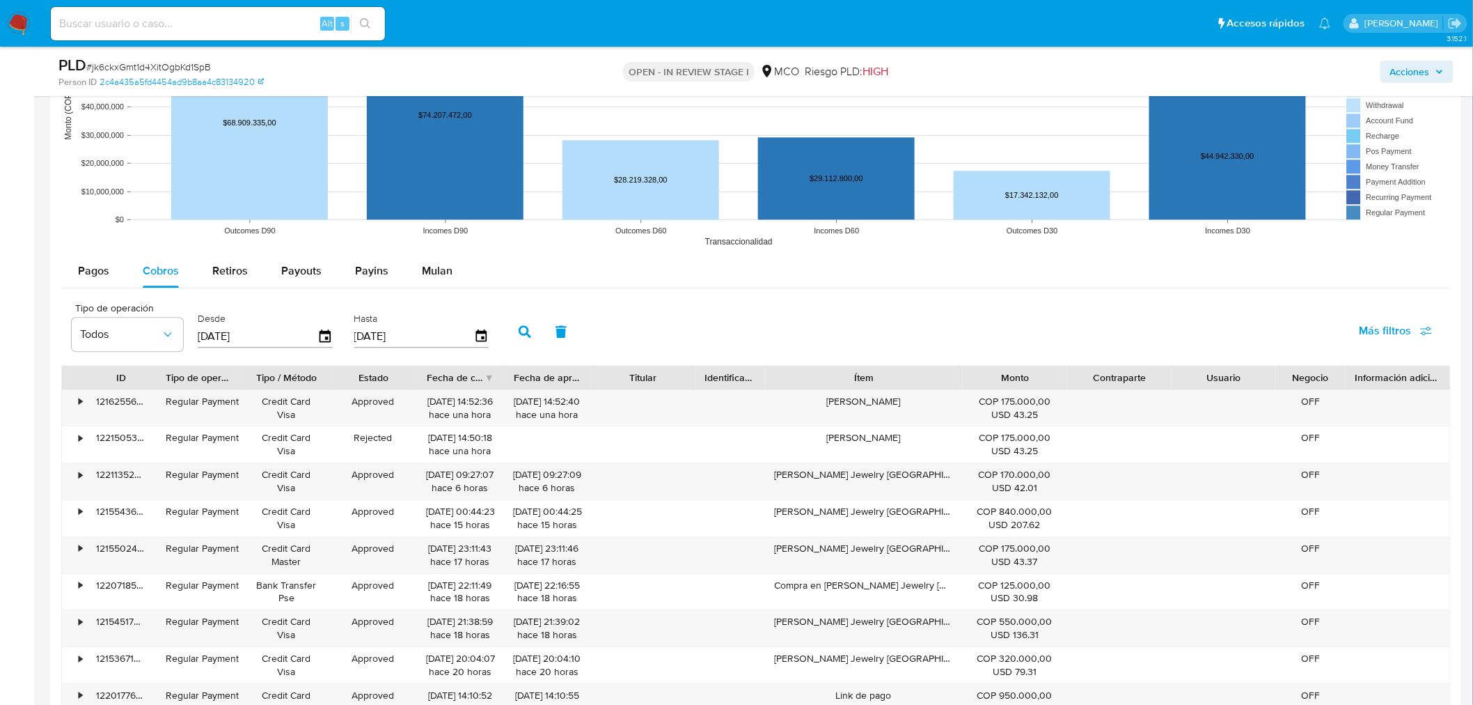
drag, startPoint x: 929, startPoint y: 381, endPoint x: 998, endPoint y: 387, distance: 69.1
click at [998, 387] on div "ID Tipo de operación Tipo / Método Estado Fecha de creación Fecha de aprobación…" at bounding box center [756, 377] width 1388 height 24
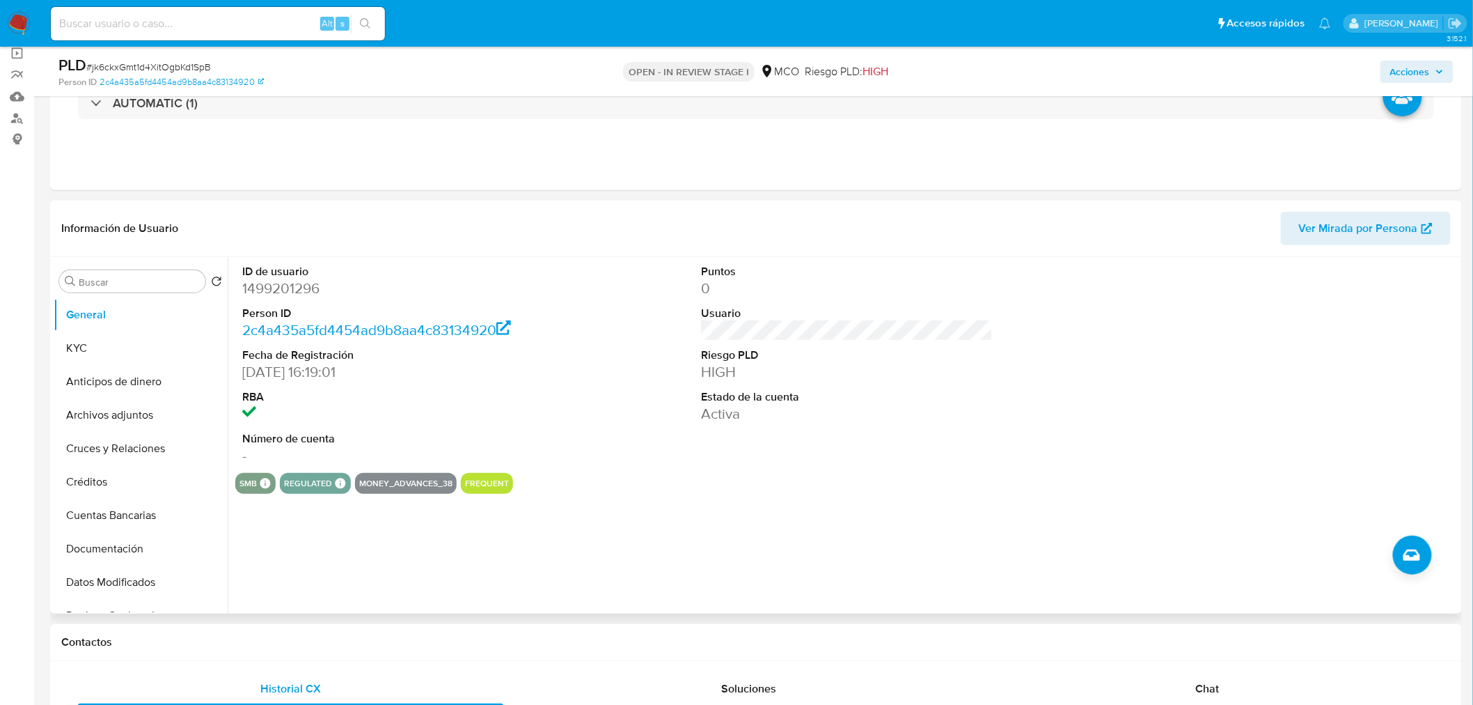
scroll to position [77, 0]
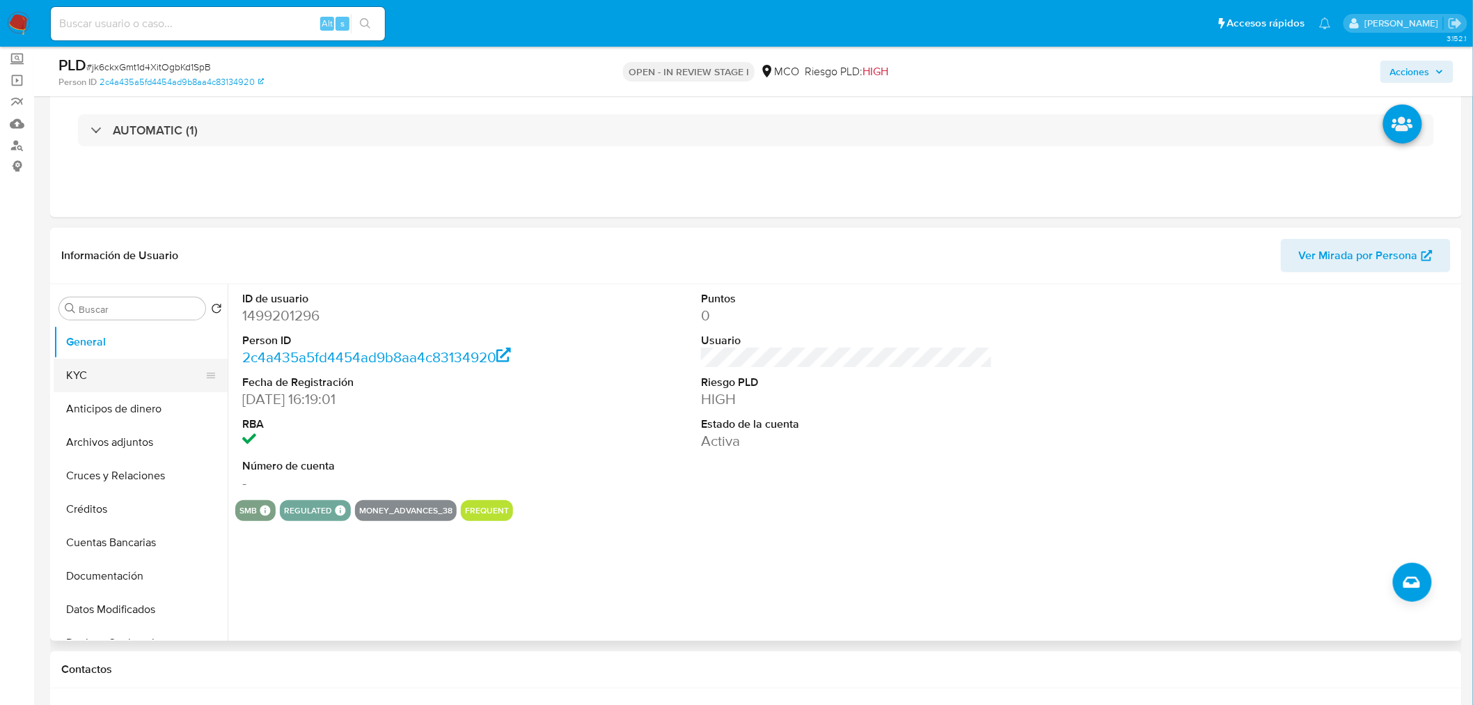
click at [123, 378] on button "KYC" at bounding box center [135, 375] width 163 height 33
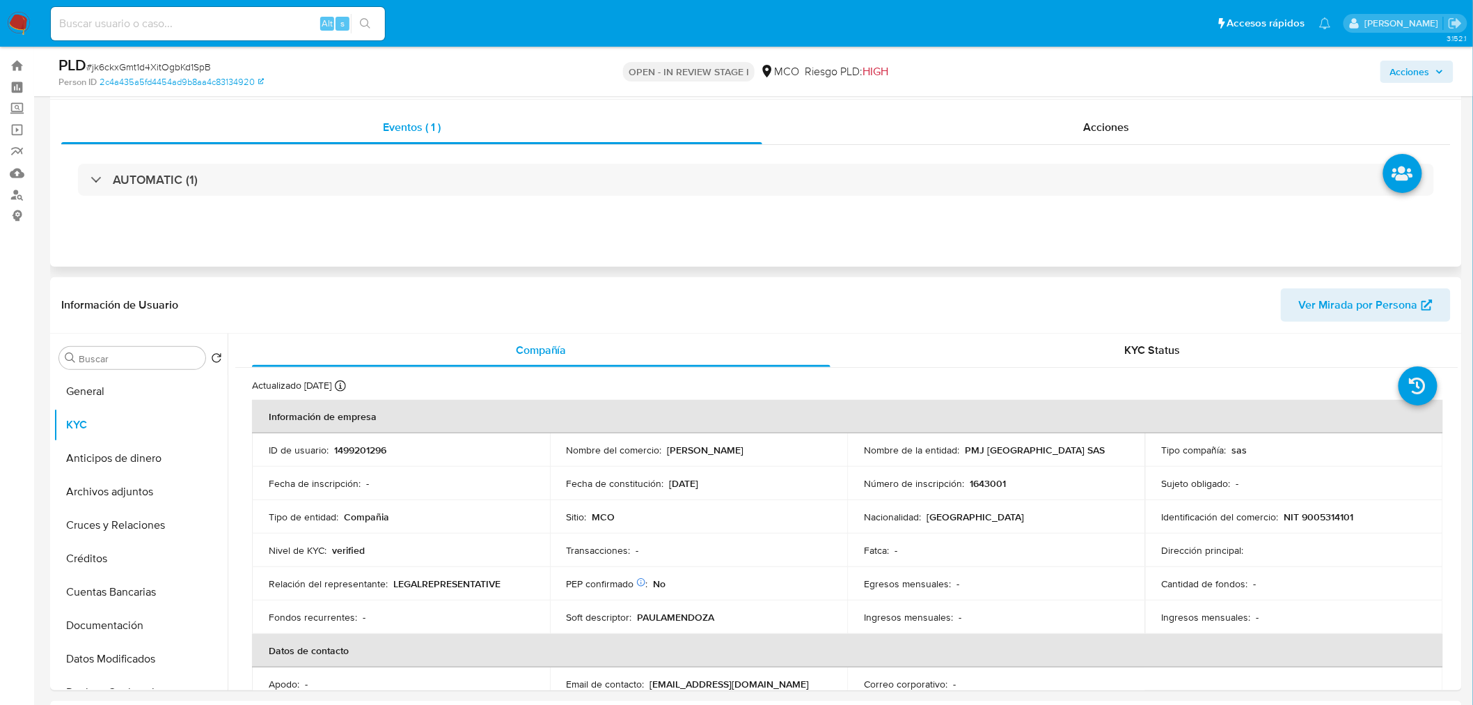
scroll to position [0, 0]
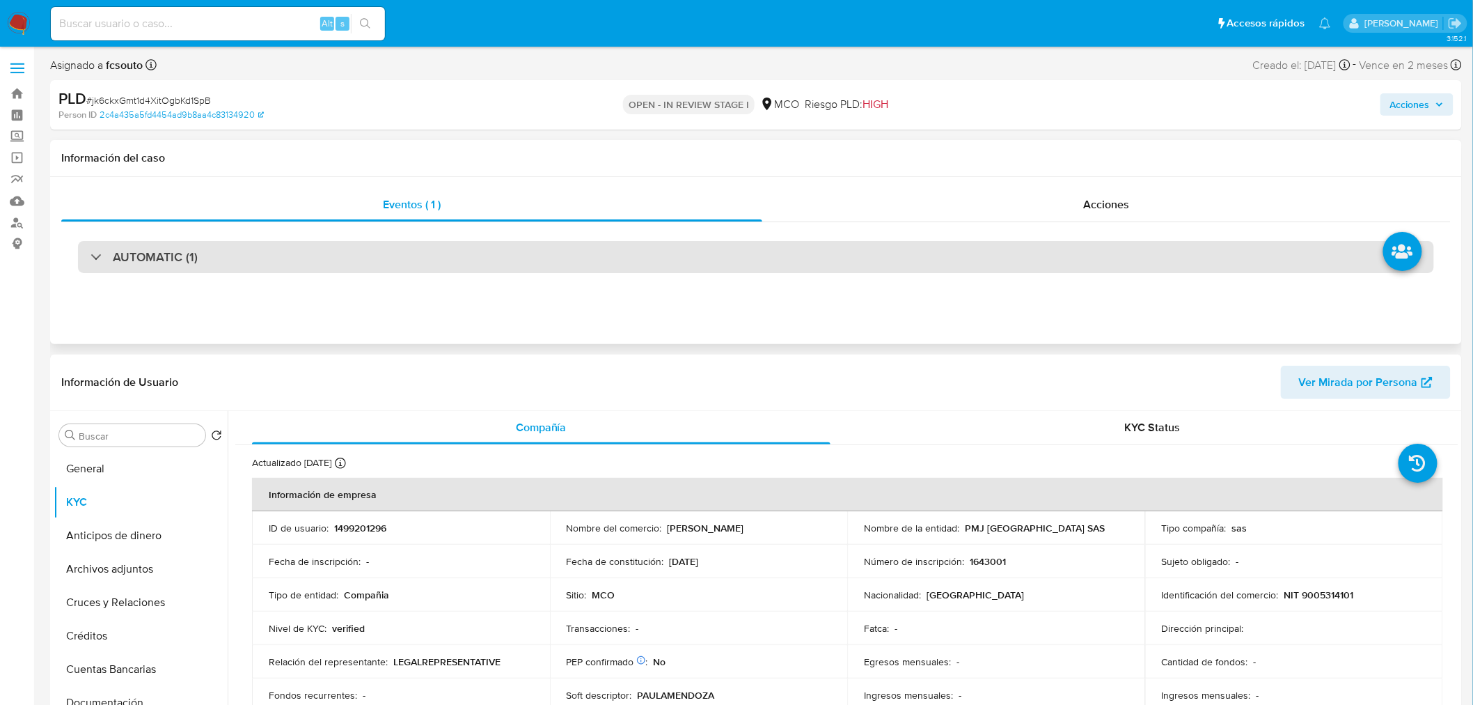
click at [423, 244] on div "AUTOMATIC (1)" at bounding box center [756, 257] width 1356 height 32
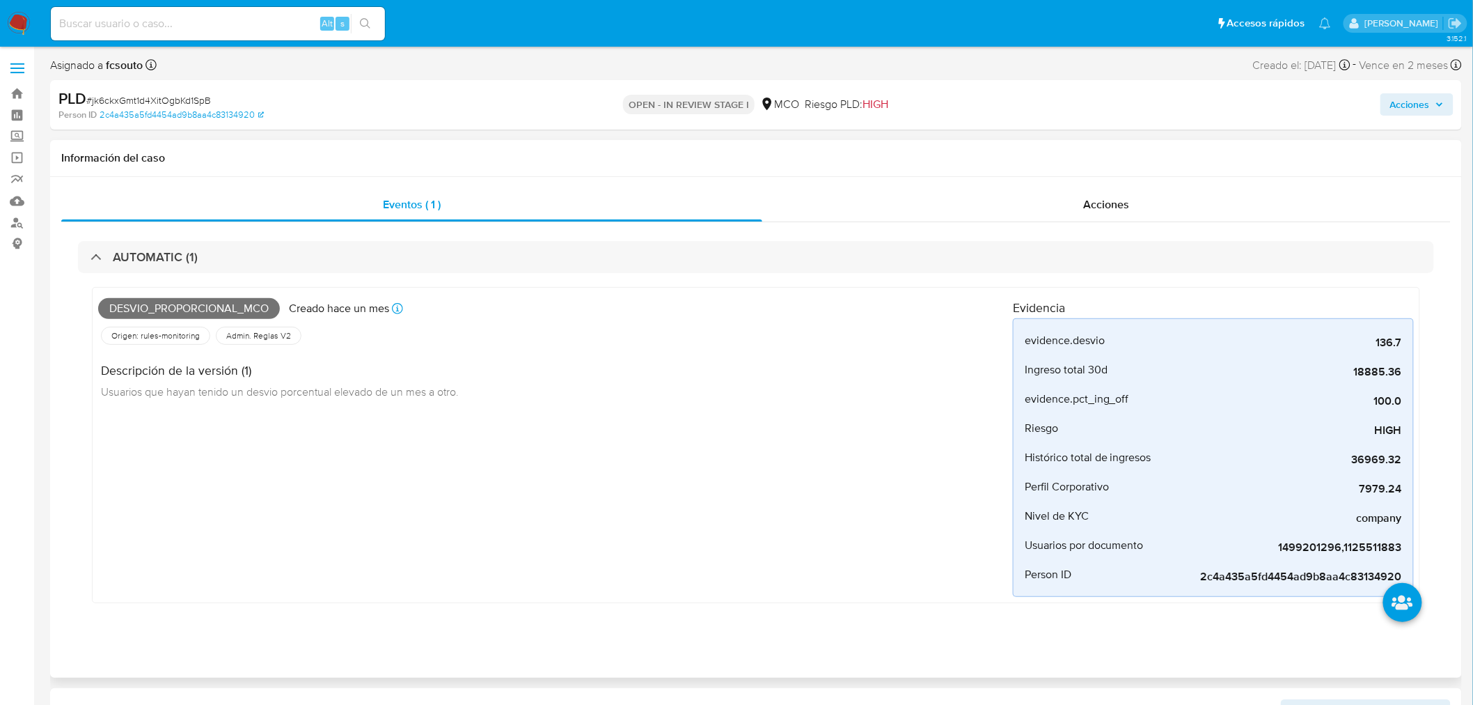
click at [253, 303] on span "Desvio_proporcional_mco" at bounding box center [189, 308] width 182 height 21
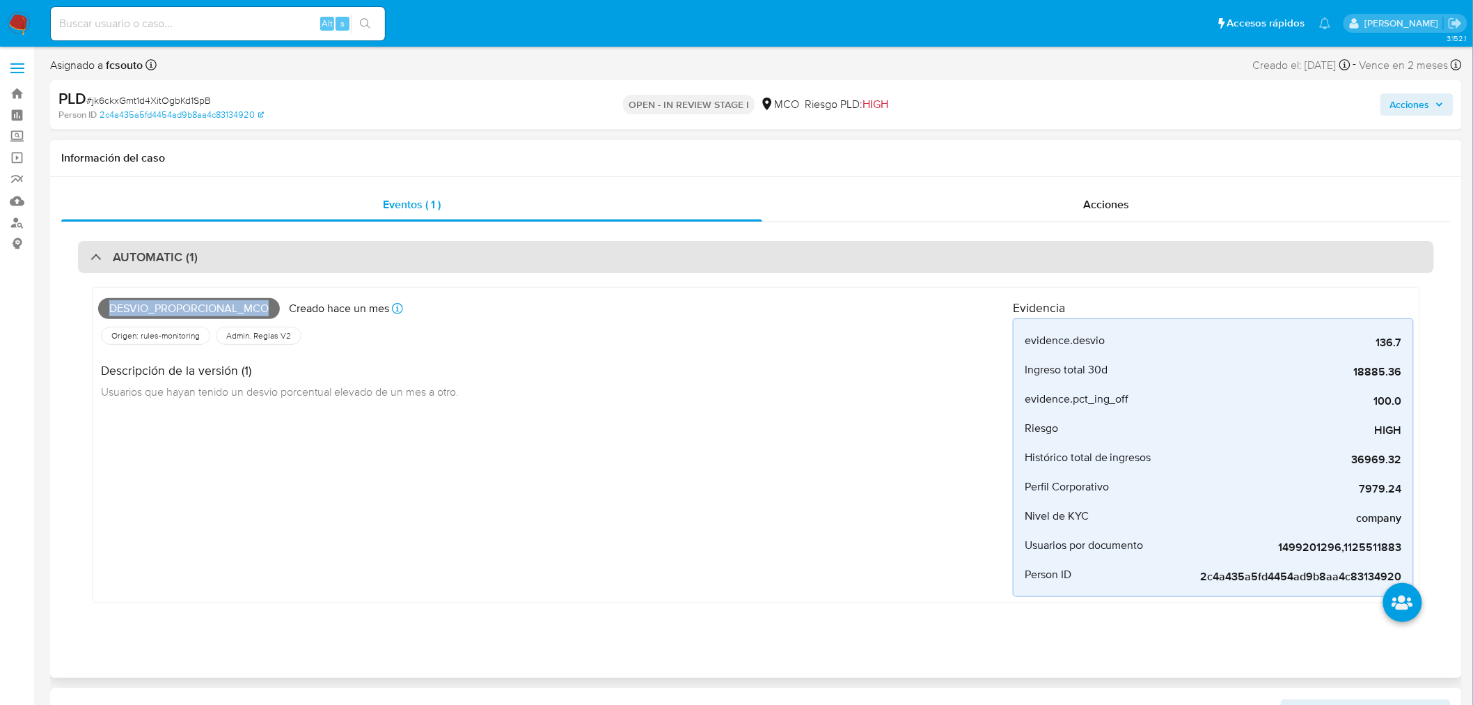
copy span "Desvio_proporcional_mco"
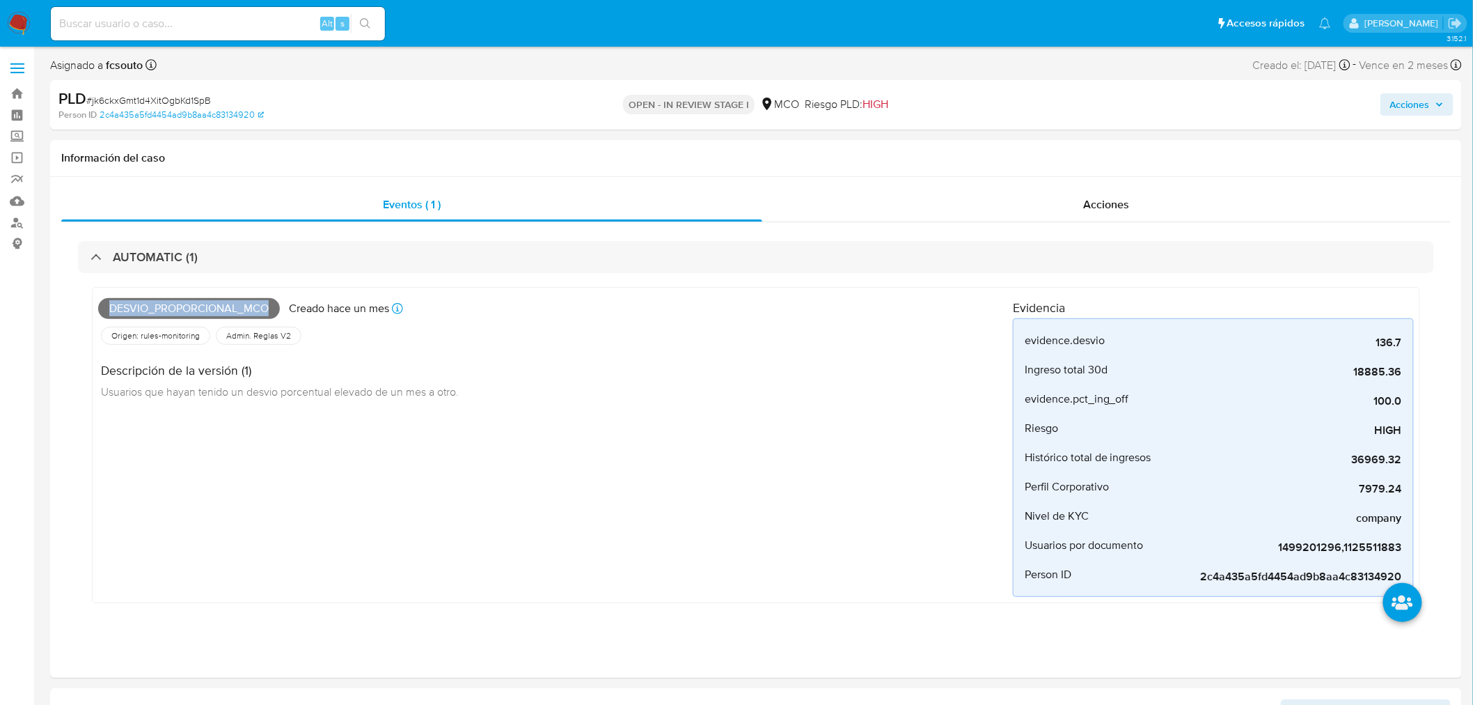
click at [1427, 102] on span "Acciones" at bounding box center [1410, 104] width 40 height 22
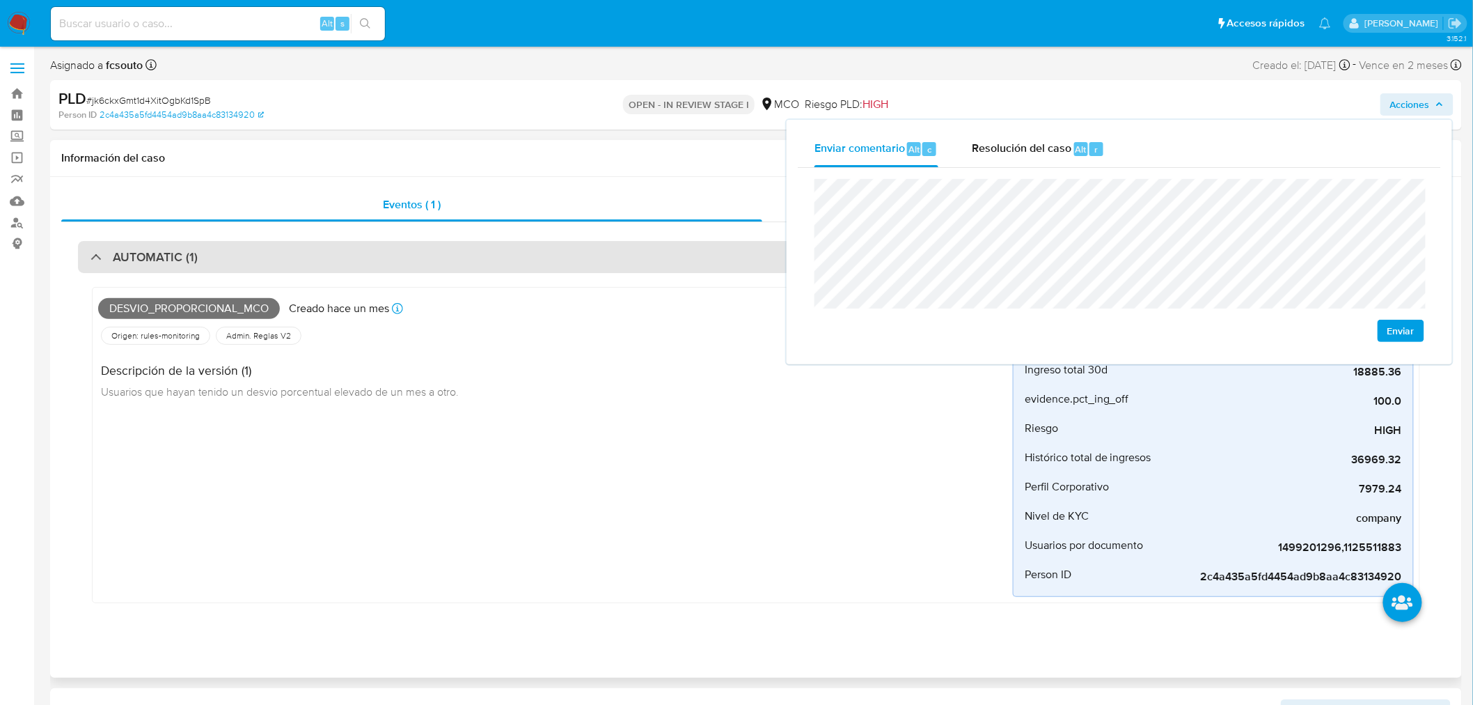
click at [182, 260] on h3 "AUTOMATIC (1)" at bounding box center [155, 256] width 85 height 15
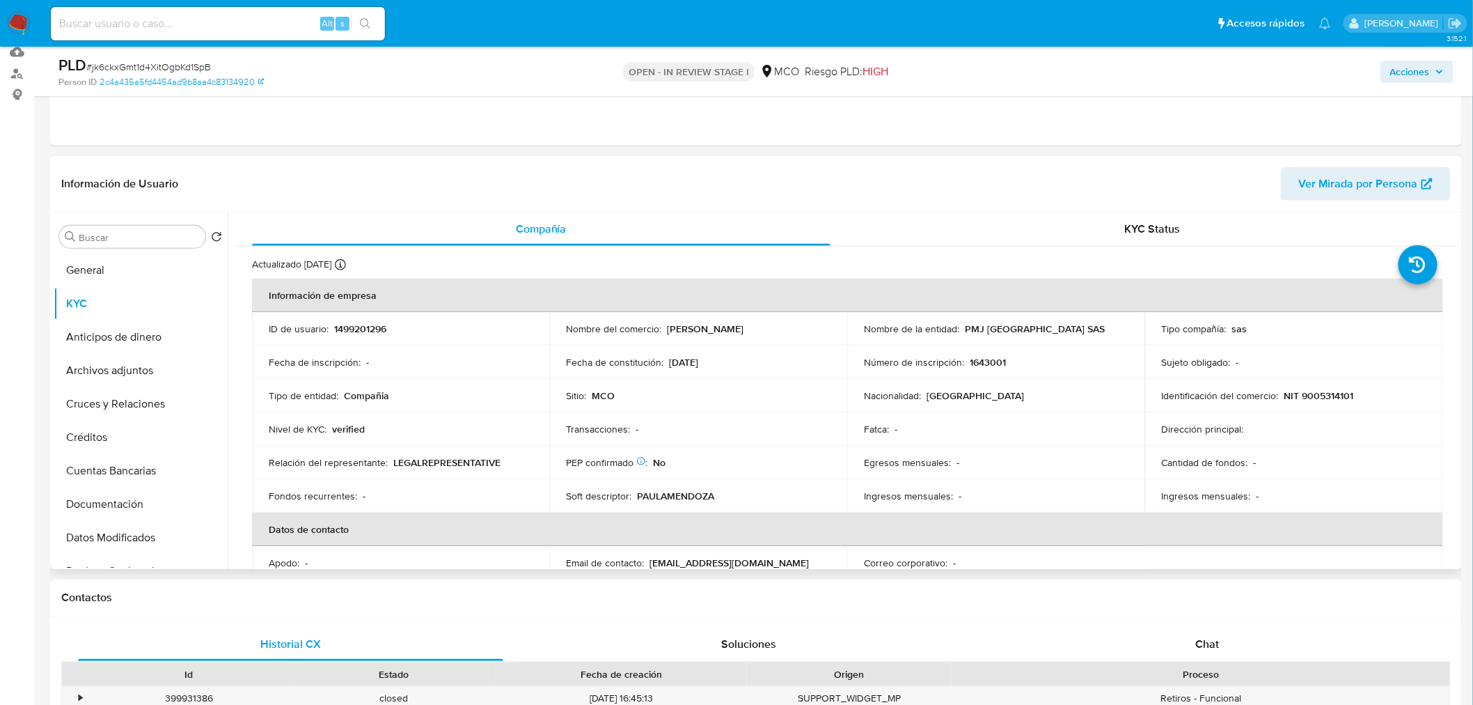
scroll to position [155, 0]
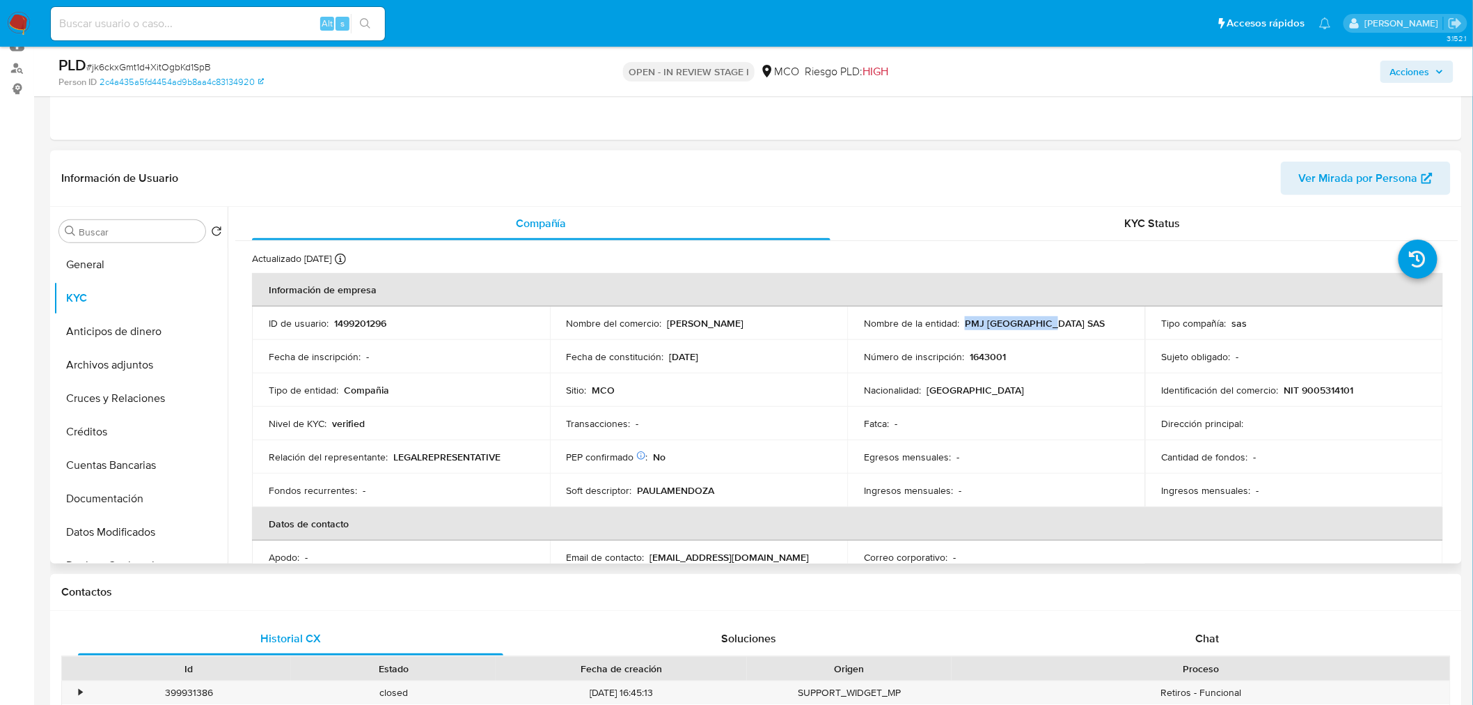
drag, startPoint x: 1056, startPoint y: 327, endPoint x: 962, endPoint y: 325, distance: 94.0
click at [962, 325] on div "Nombre de la entidad : PMJ COLOMBIA SAS" at bounding box center [996, 323] width 265 height 13
copy p "PMJ COLOMBIA SAS"
click at [1433, 67] on span "Acciones" at bounding box center [1417, 71] width 54 height 19
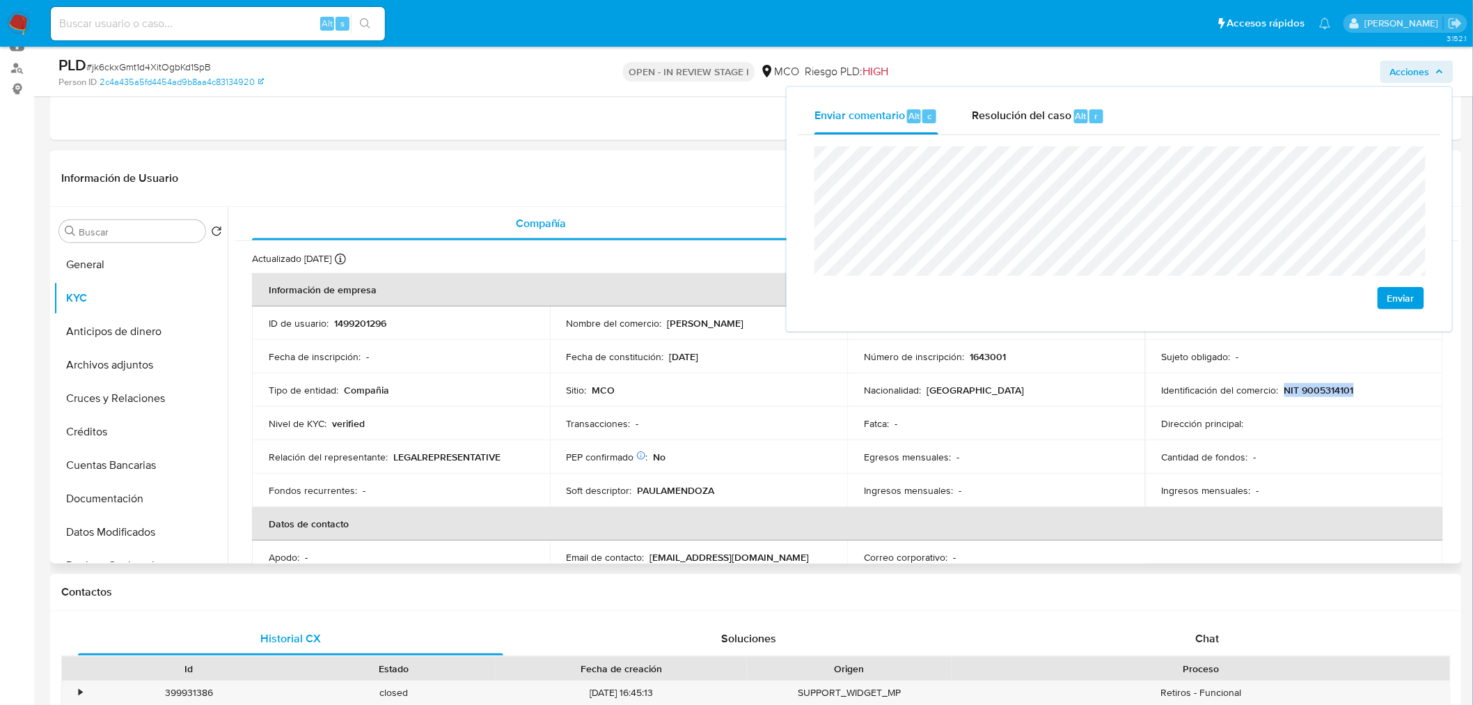
drag, startPoint x: 1282, startPoint y: 387, endPoint x: 1349, endPoint y: 384, distance: 66.9
click at [1349, 384] on p "NIT 9005314101" at bounding box center [1319, 390] width 70 height 13
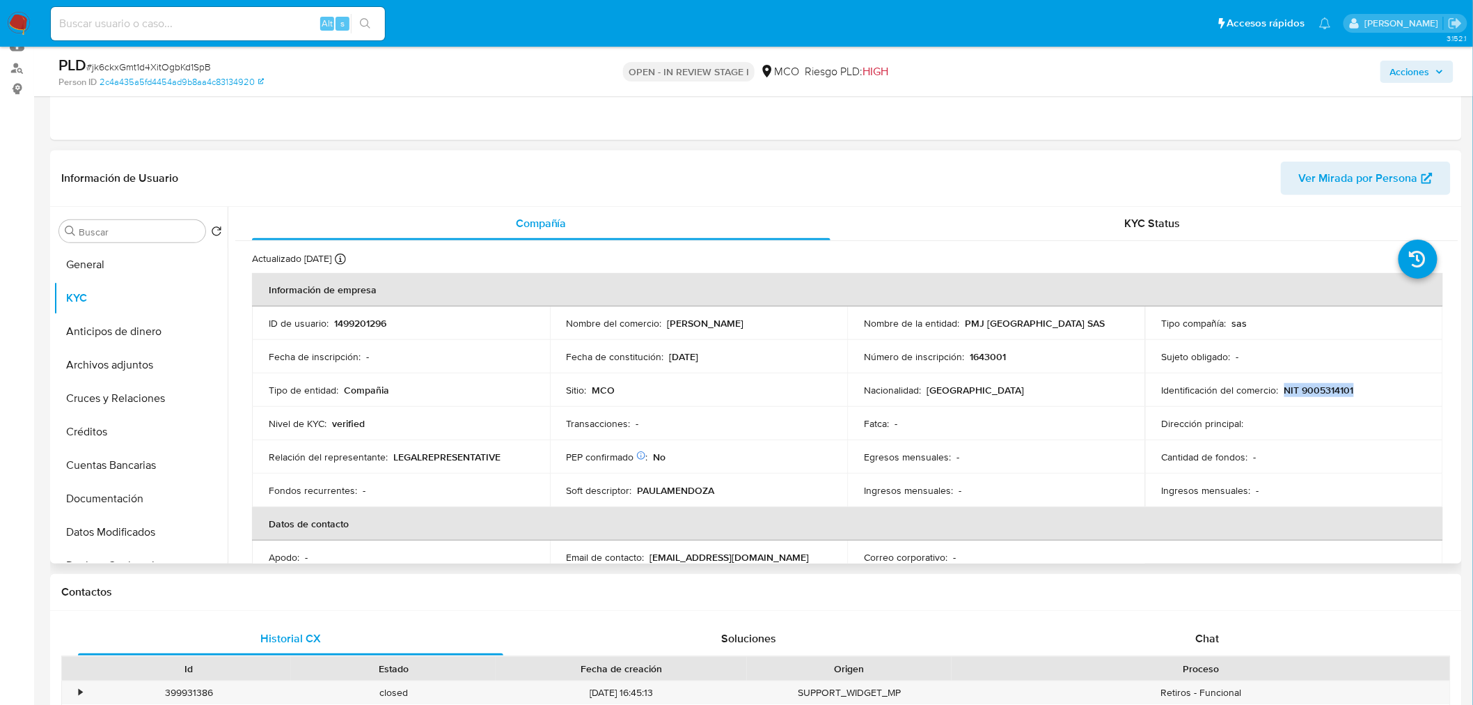
drag, startPoint x: 1349, startPoint y: 394, endPoint x: 1282, endPoint y: 395, distance: 66.8
click at [1284, 395] on p "NIT 9005314101" at bounding box center [1319, 390] width 70 height 13
copy p "NIT 9005314101"
click at [1422, 75] on span "Acciones" at bounding box center [1410, 72] width 40 height 22
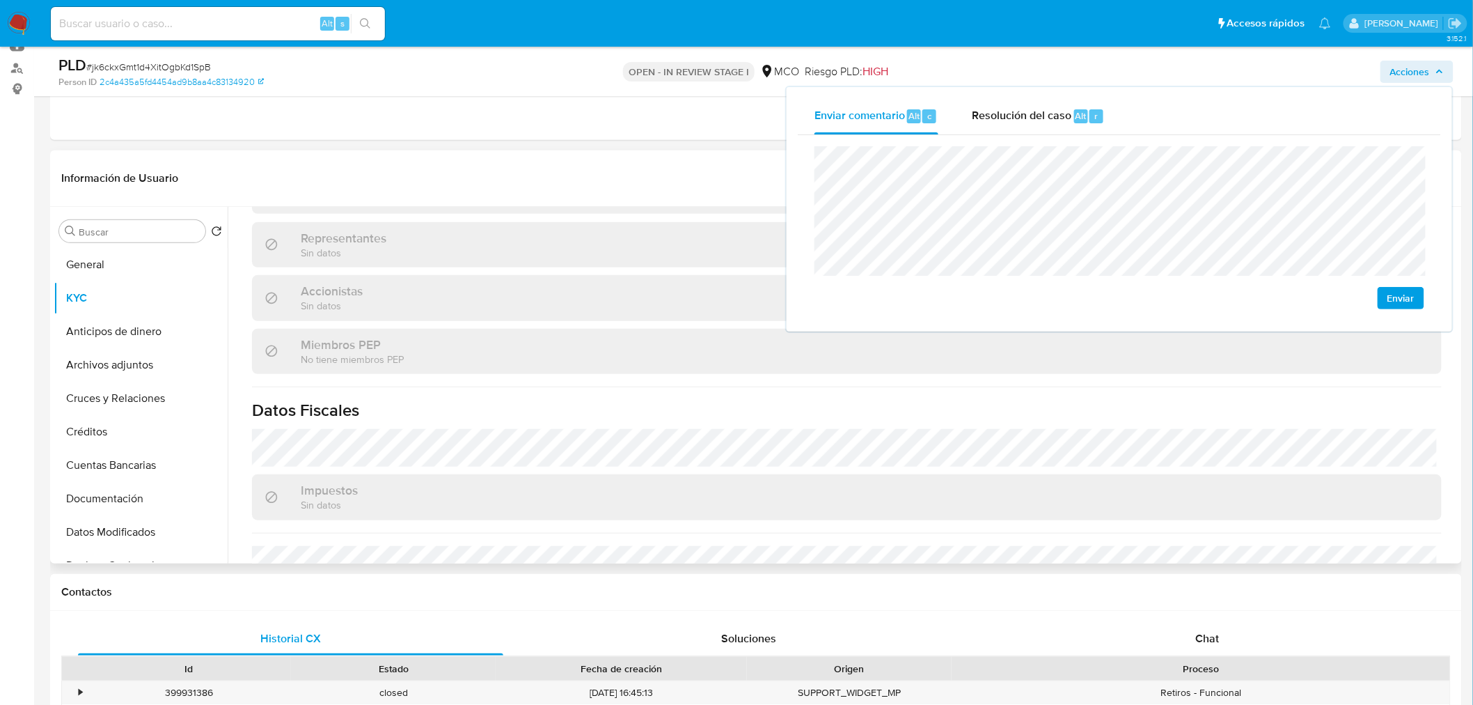
scroll to position [900, 0]
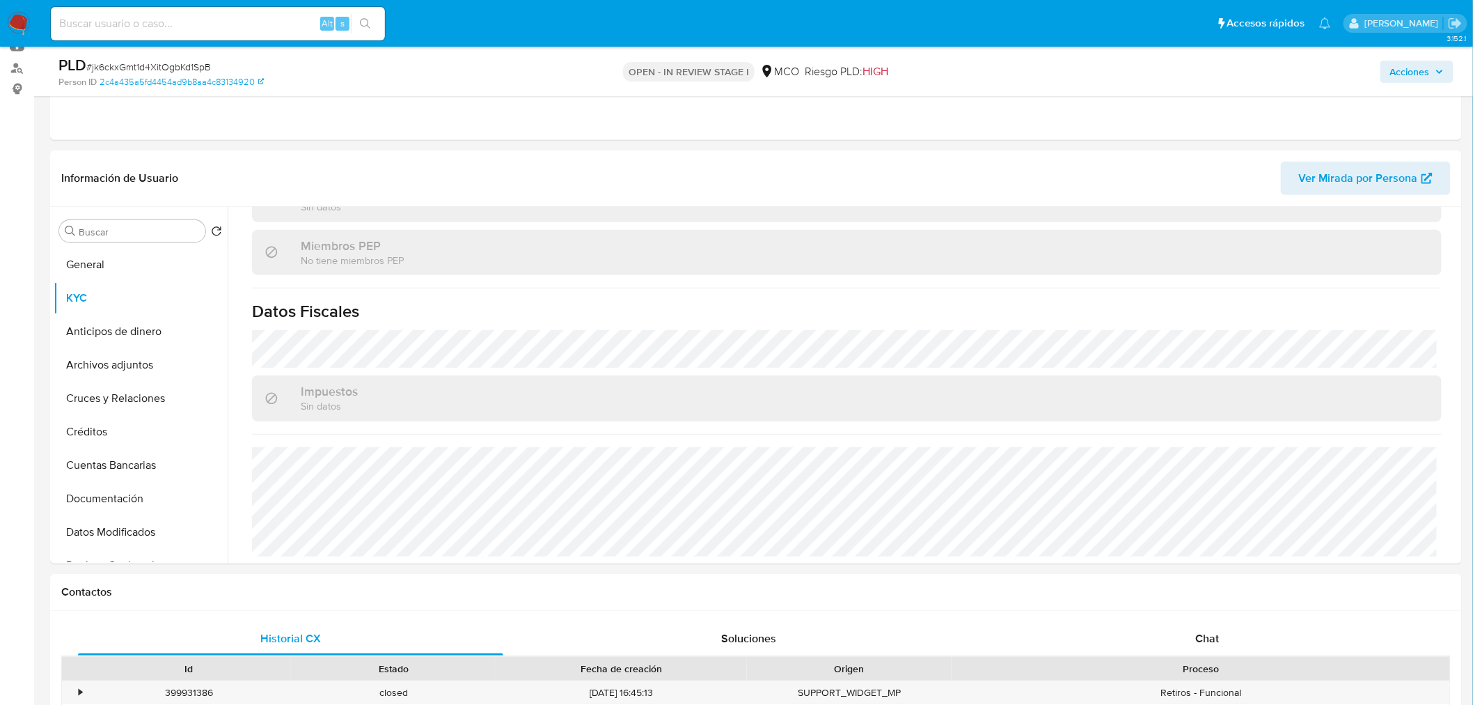
click at [1430, 70] on span "Acciones" at bounding box center [1410, 72] width 40 height 22
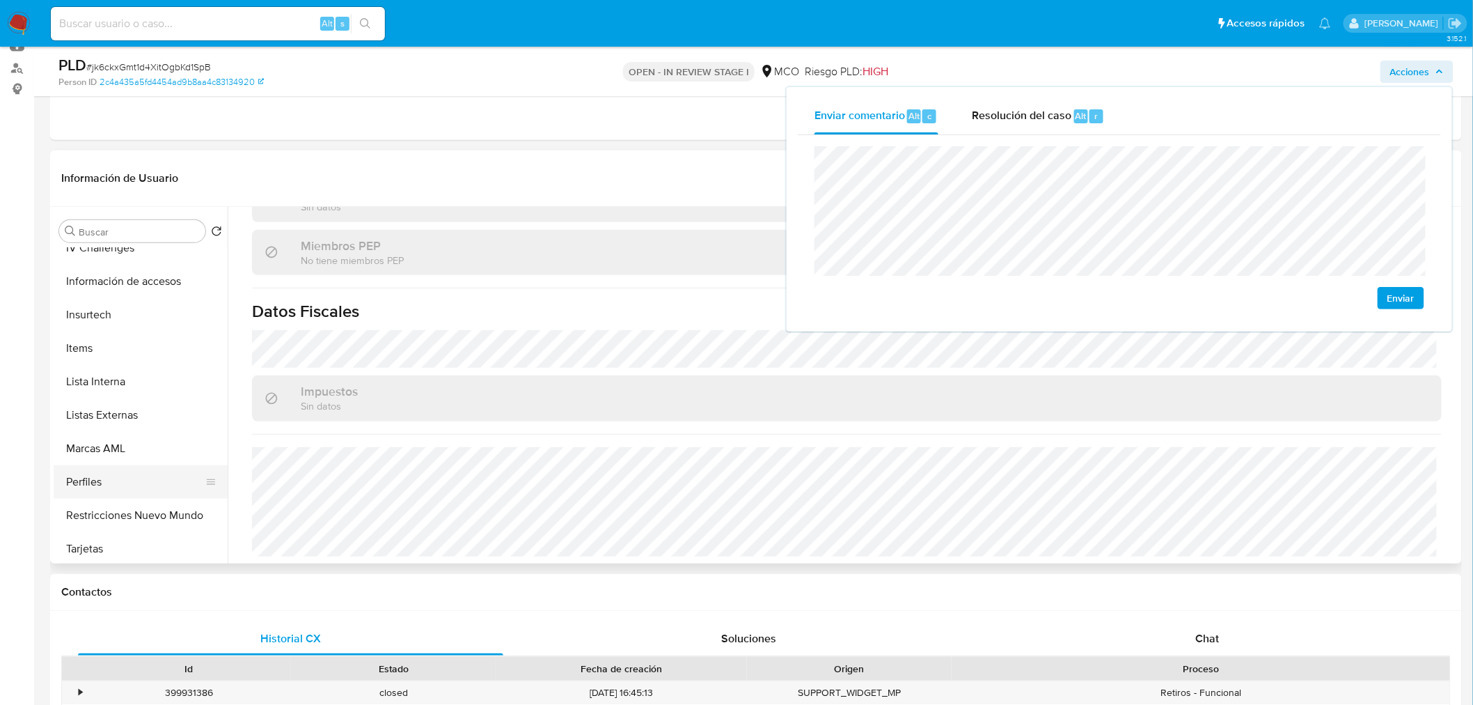
scroll to position [555, 0]
click at [149, 505] on button "Restricciones Nuevo Mundo" at bounding box center [135, 511] width 163 height 33
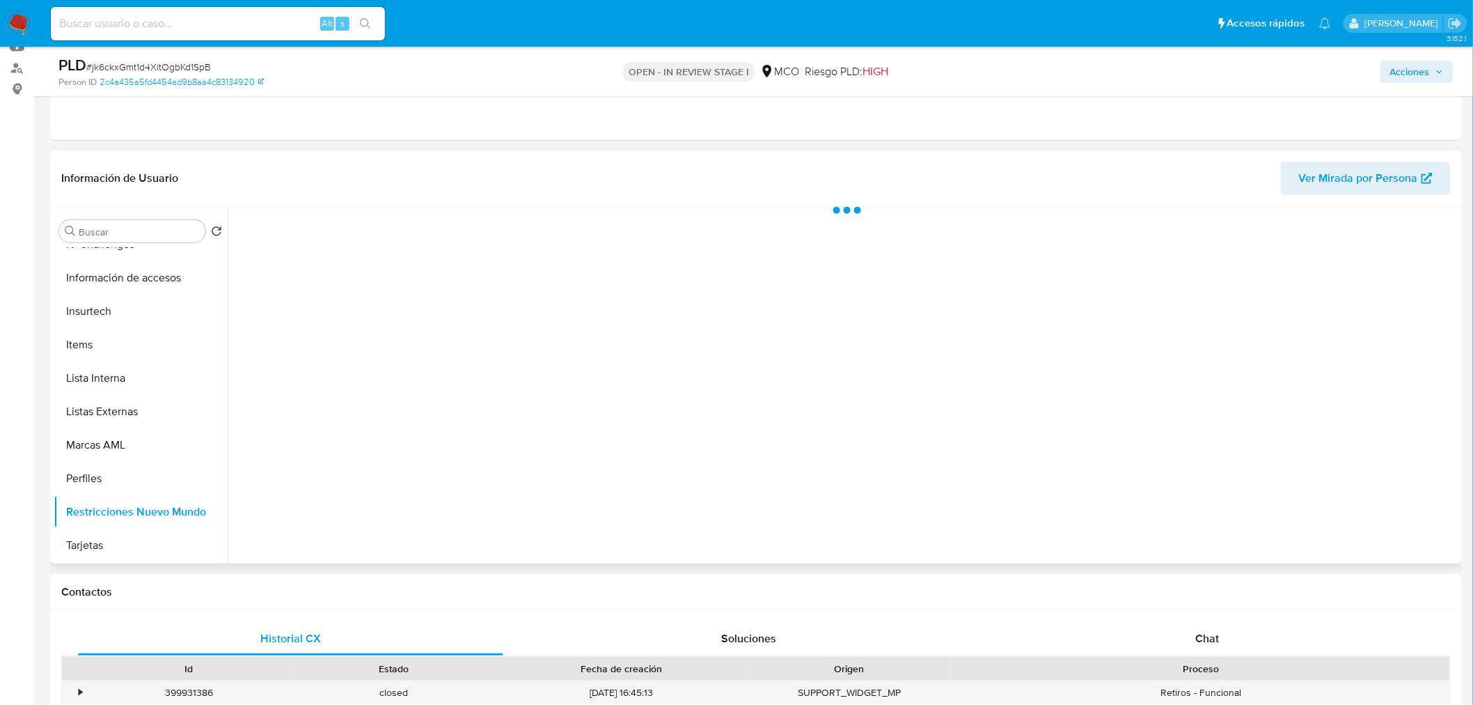
scroll to position [554, 0]
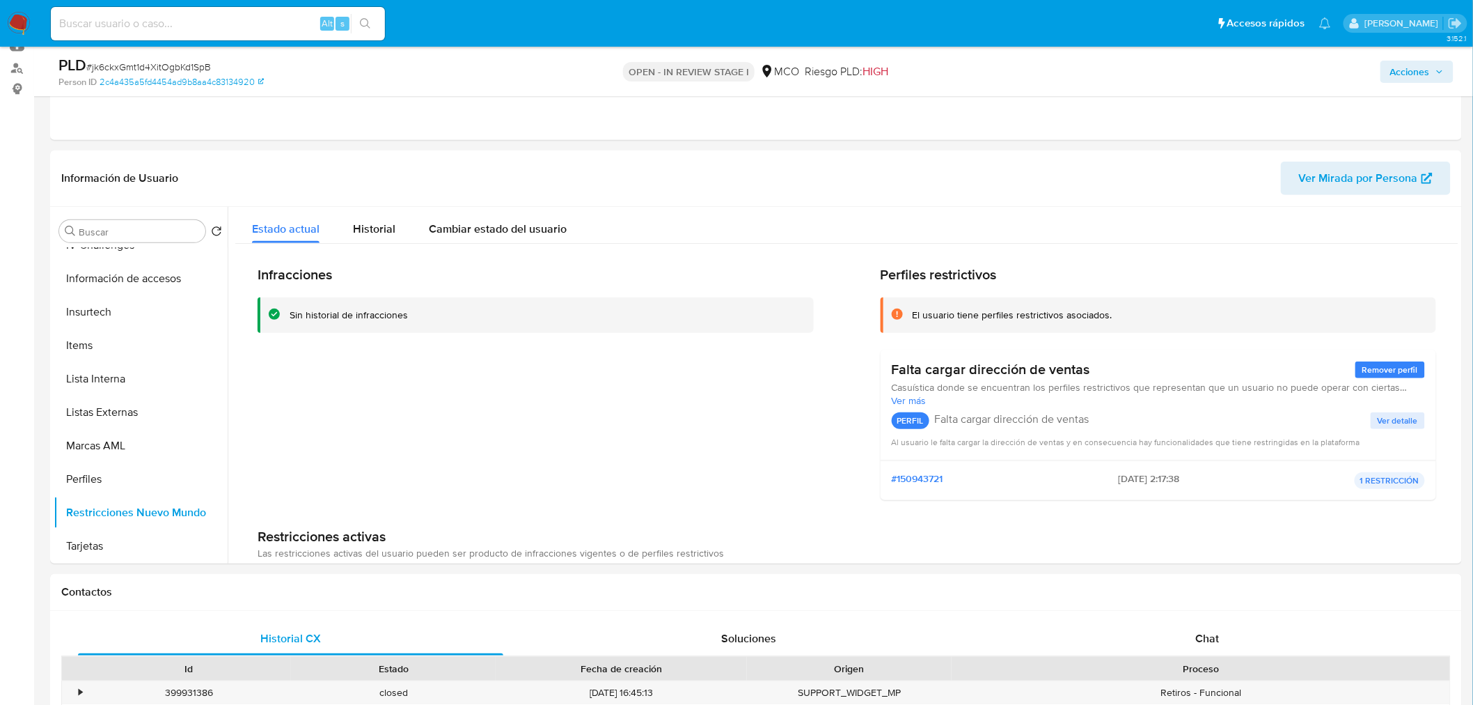
click at [1407, 75] on span "Acciones" at bounding box center [1410, 72] width 40 height 22
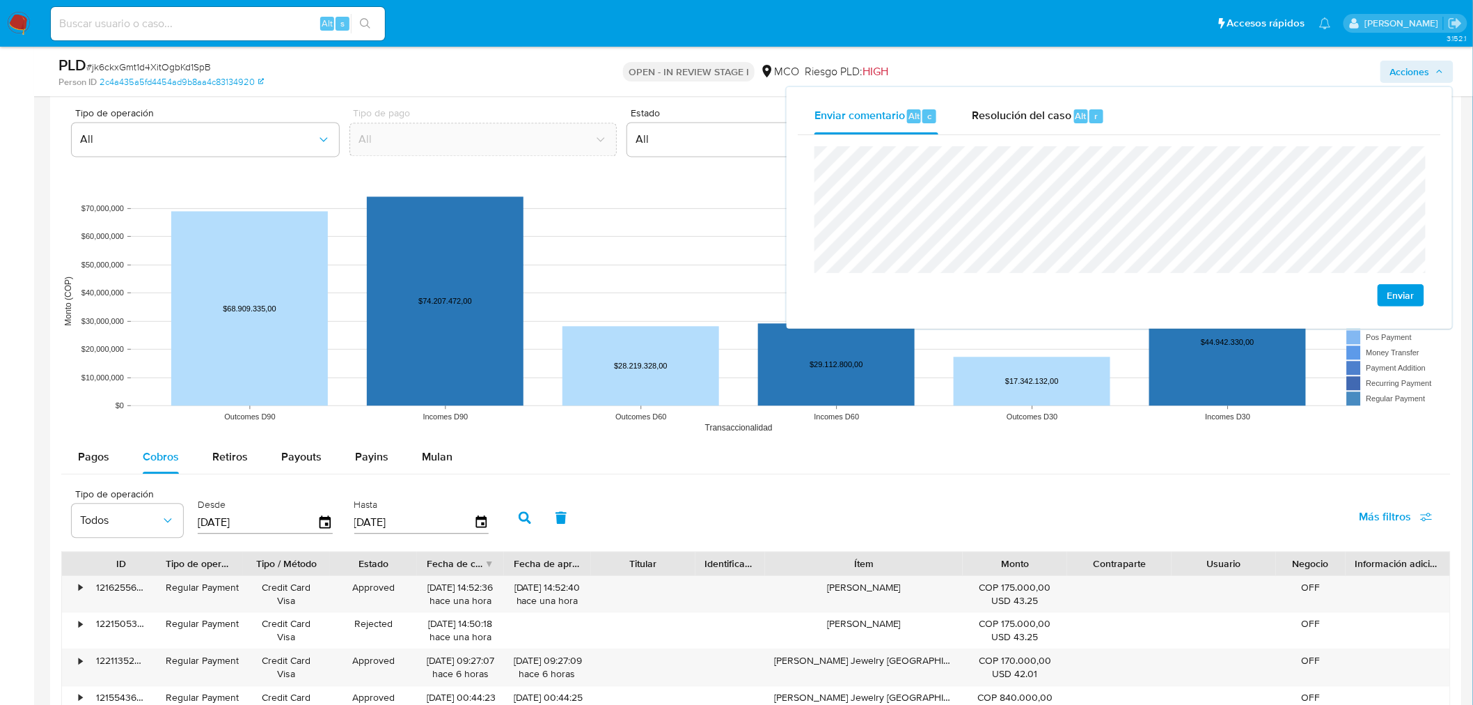
scroll to position [1470, 0]
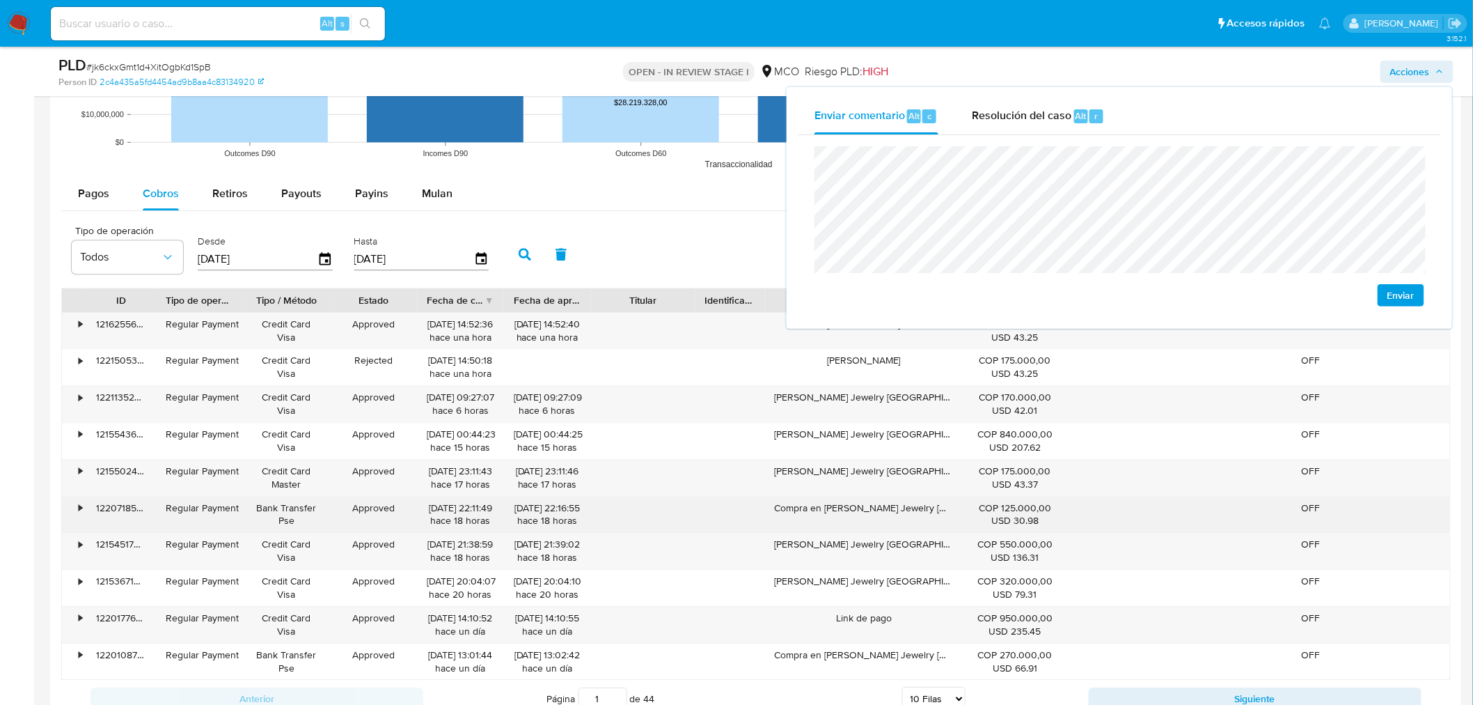
drag, startPoint x: 776, startPoint y: 509, endPoint x: 924, endPoint y: 510, distance: 147.6
click at [924, 510] on div "Compra en Paula Mendoza Jewelry Colombia" at bounding box center [864, 514] width 198 height 36
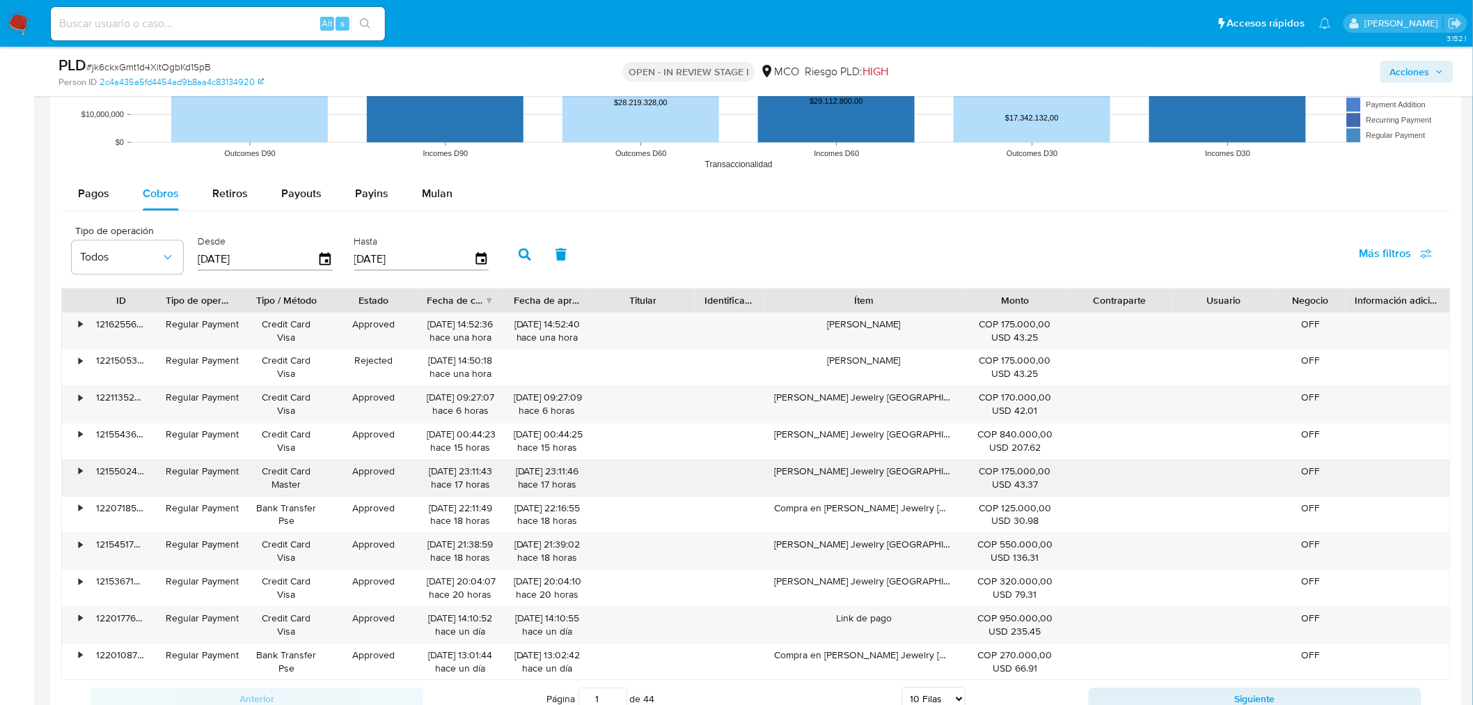
drag, startPoint x: 848, startPoint y: 483, endPoint x: 943, endPoint y: 486, distance: 95.4
click at [943, 486] on div "Paula Mendoza Jewelry Colombia" at bounding box center [864, 477] width 198 height 36
click at [1433, 77] on span "Acciones" at bounding box center [1417, 71] width 54 height 19
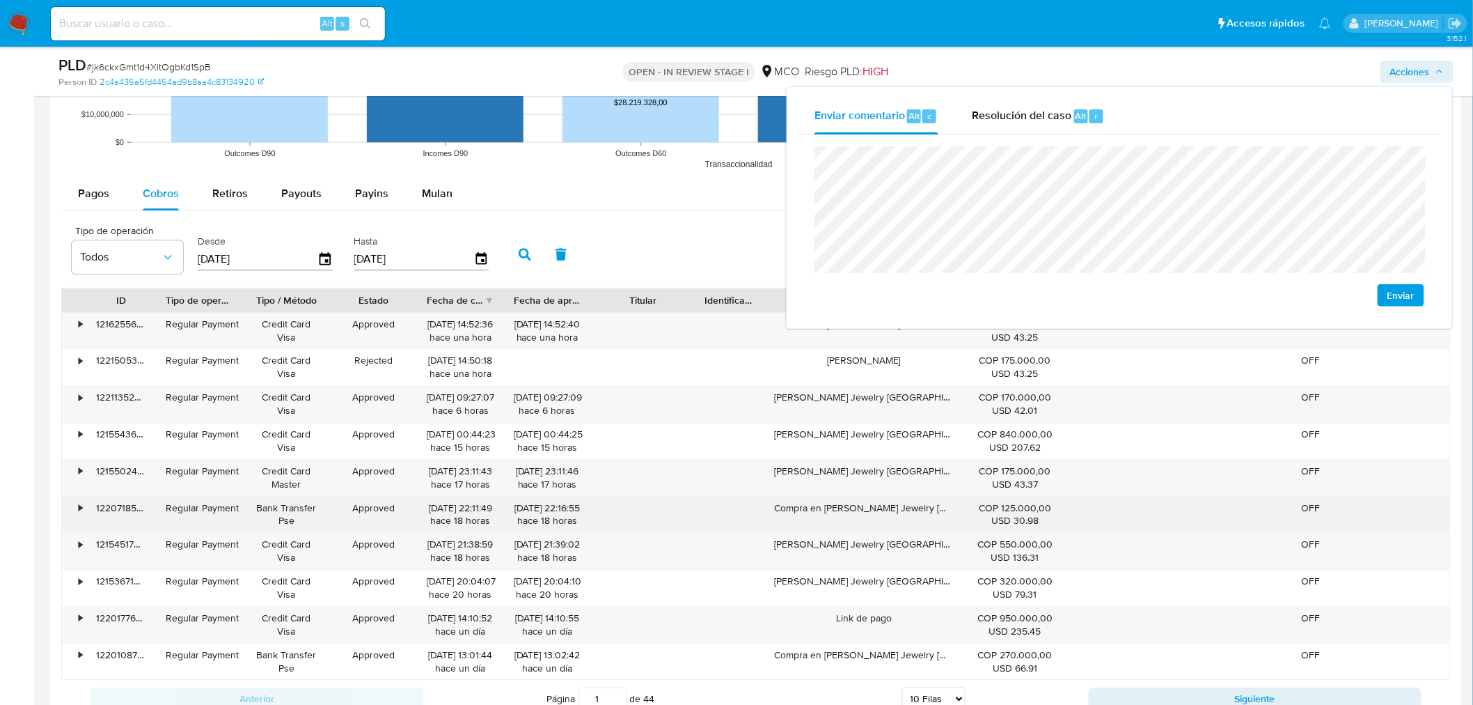
click at [844, 516] on div "Compra en Paula Mendoza Jewelry Colombia" at bounding box center [864, 514] width 198 height 36
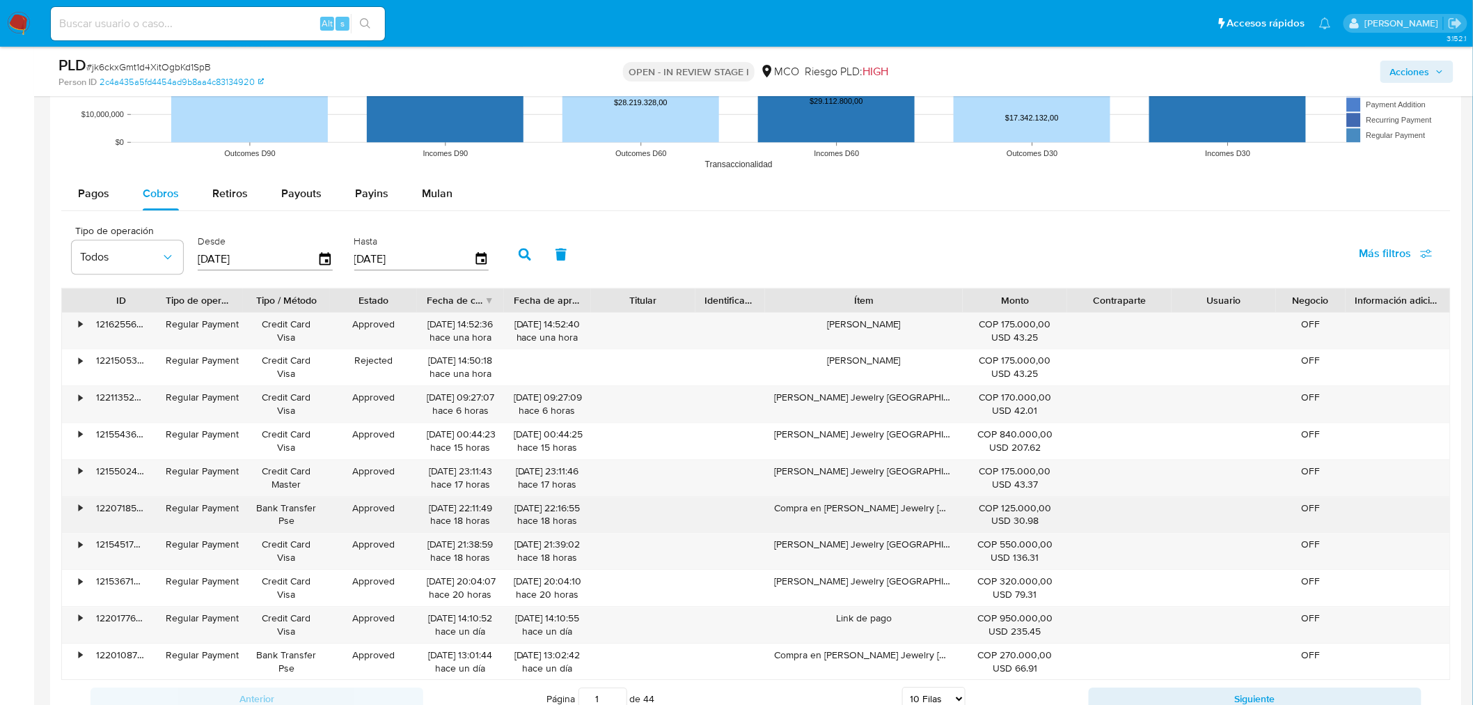
click at [844, 516] on div "Compra en Paula Mendoza Jewelry Colombia" at bounding box center [864, 514] width 198 height 36
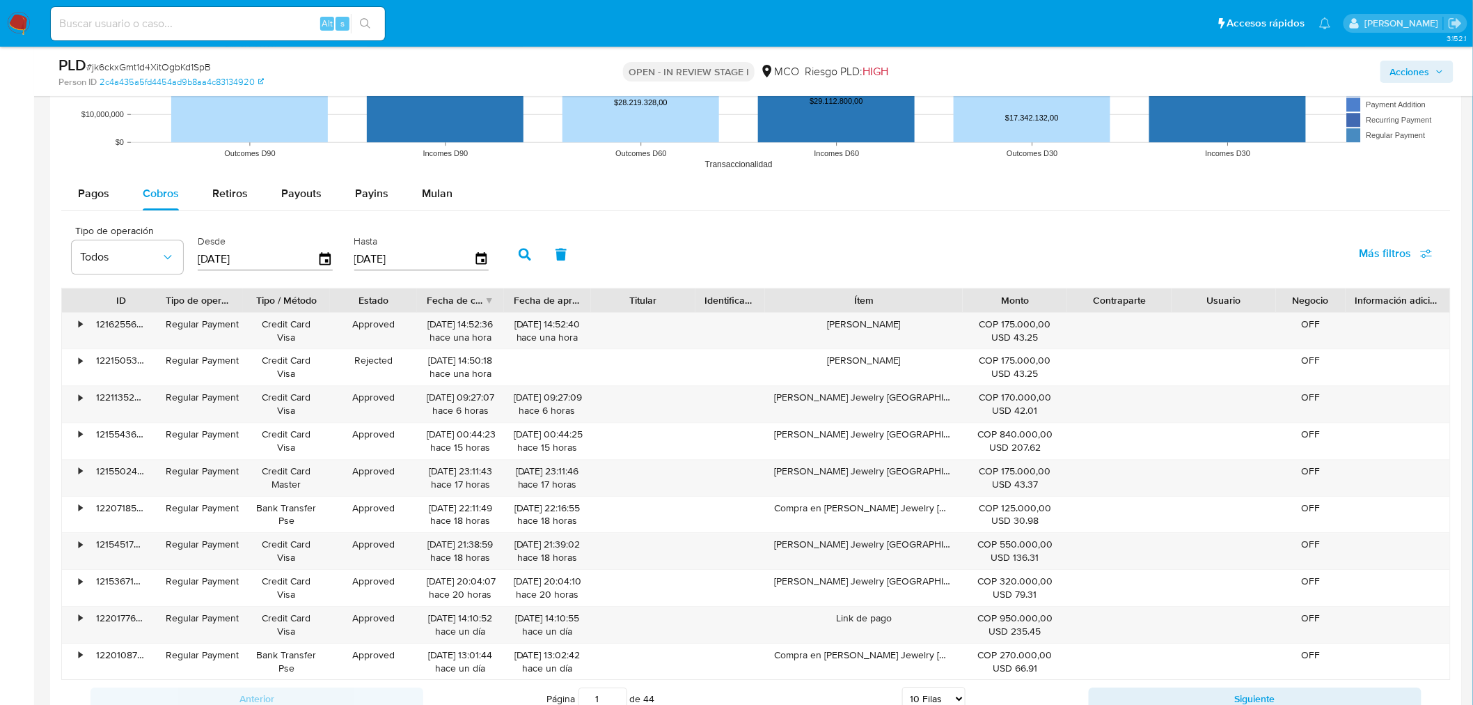
click at [1415, 79] on span "Acciones" at bounding box center [1410, 72] width 40 height 22
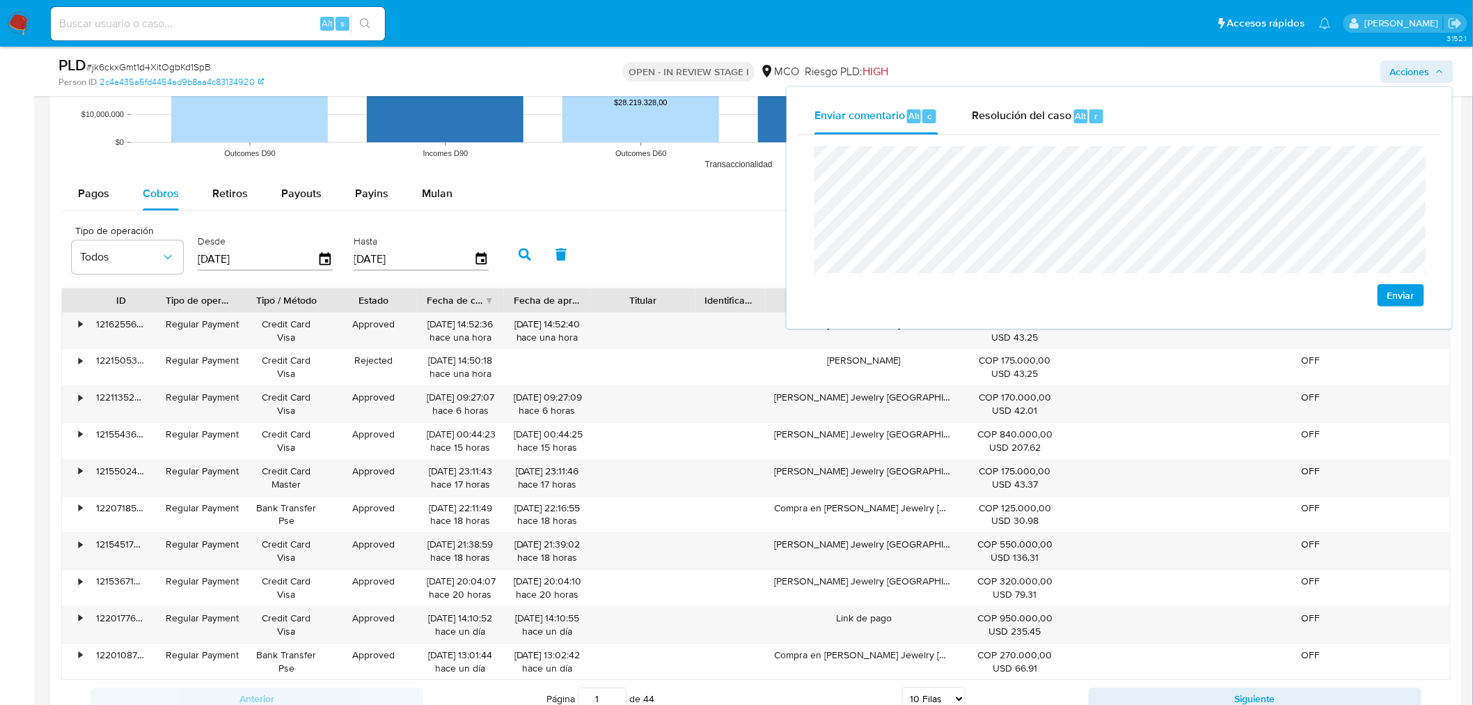
click at [817, 143] on div "Enviar" at bounding box center [1119, 226] width 643 height 182
click at [1015, 108] on span "Resolución del caso" at bounding box center [1022, 115] width 100 height 16
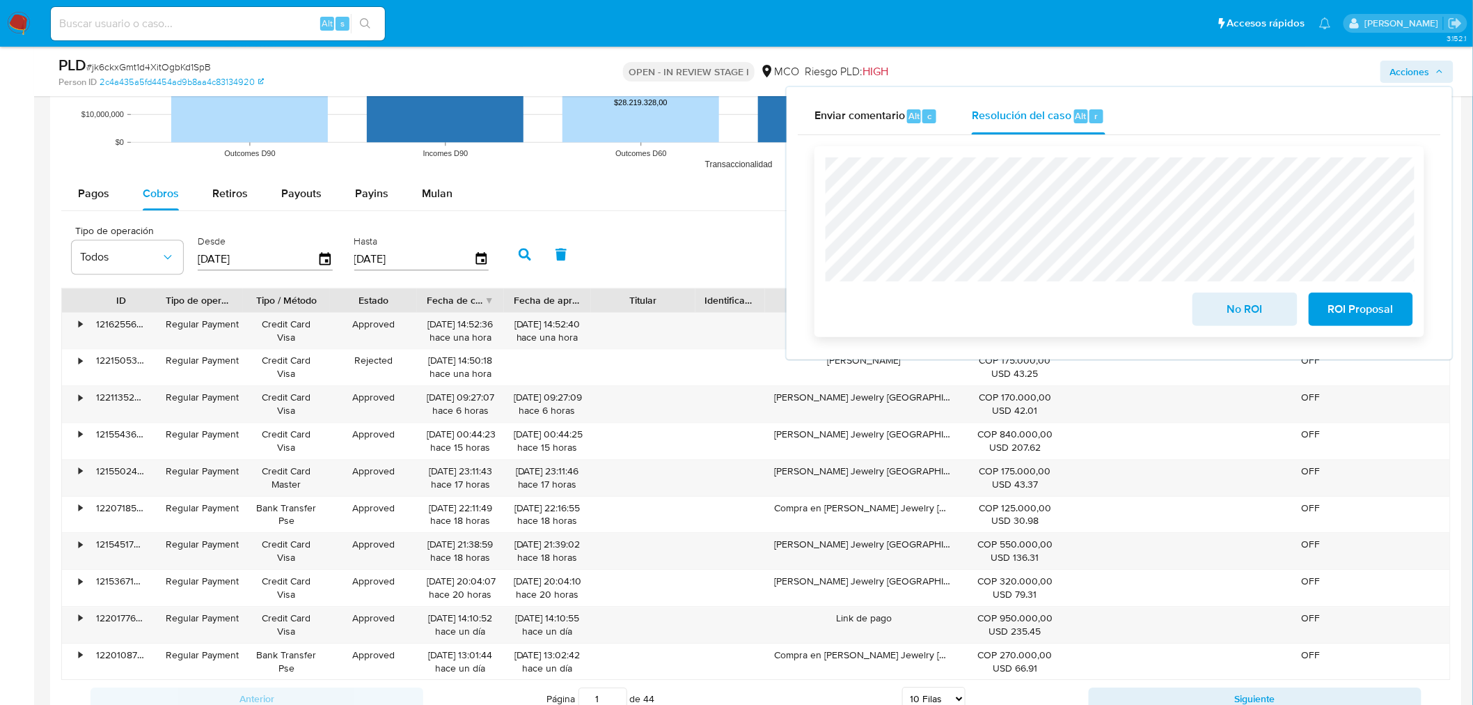
click at [1247, 313] on span "No ROI" at bounding box center [1245, 309] width 68 height 31
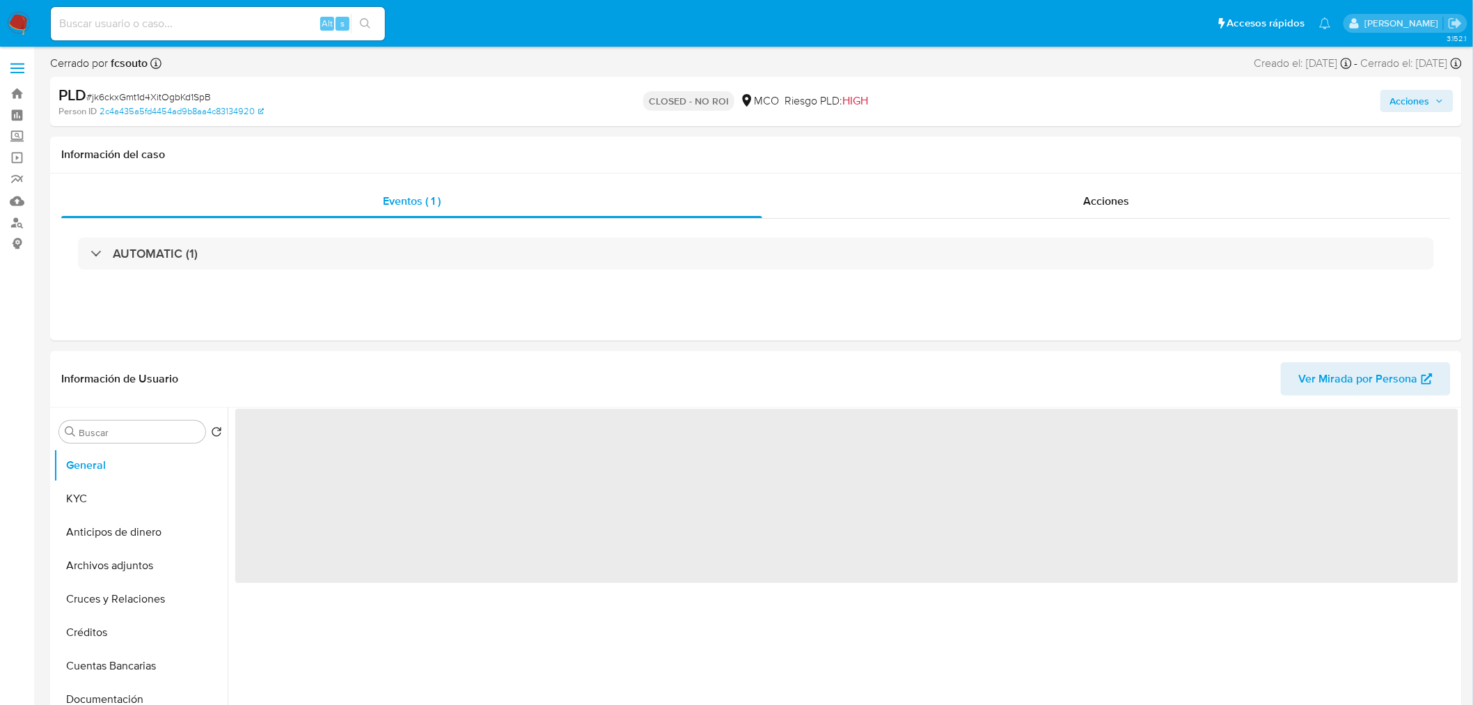
select select "10"
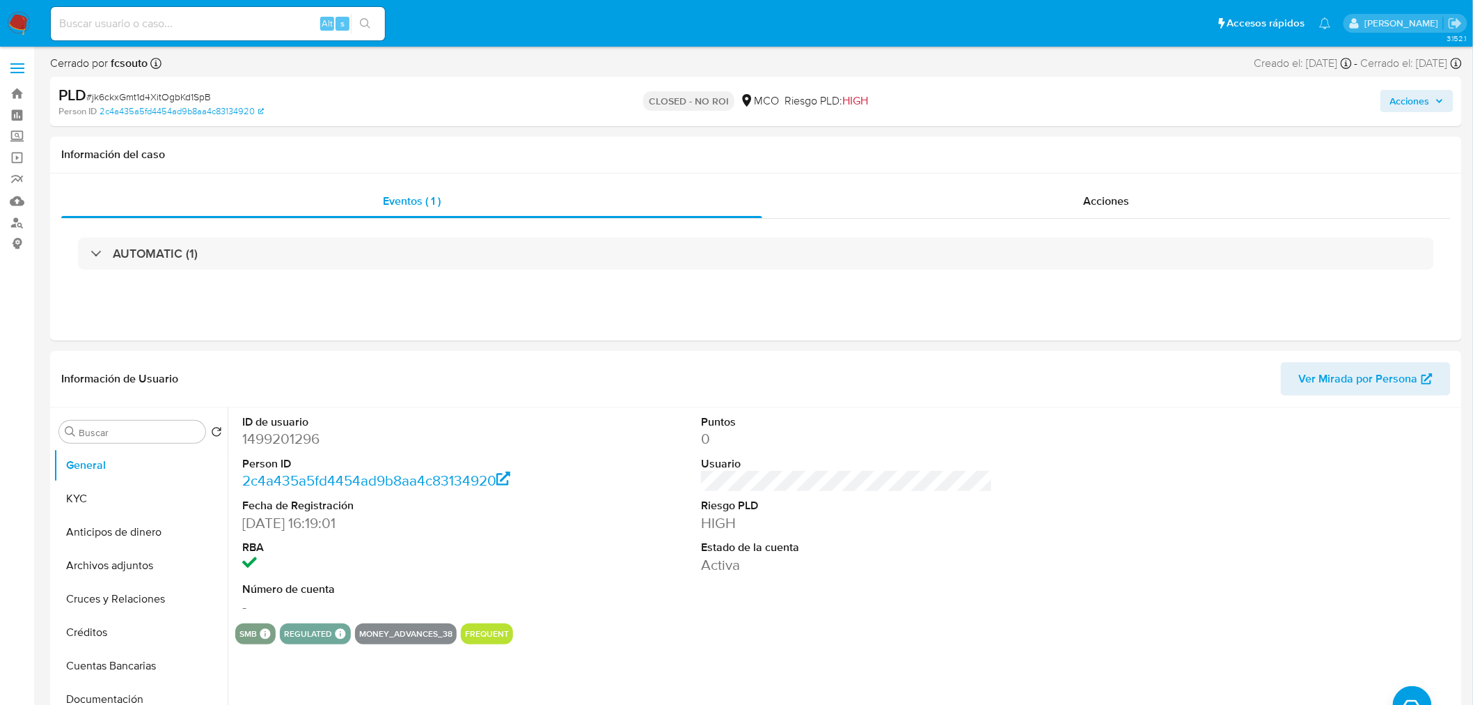
click at [1395, 100] on span "Acciones" at bounding box center [1410, 101] width 40 height 22
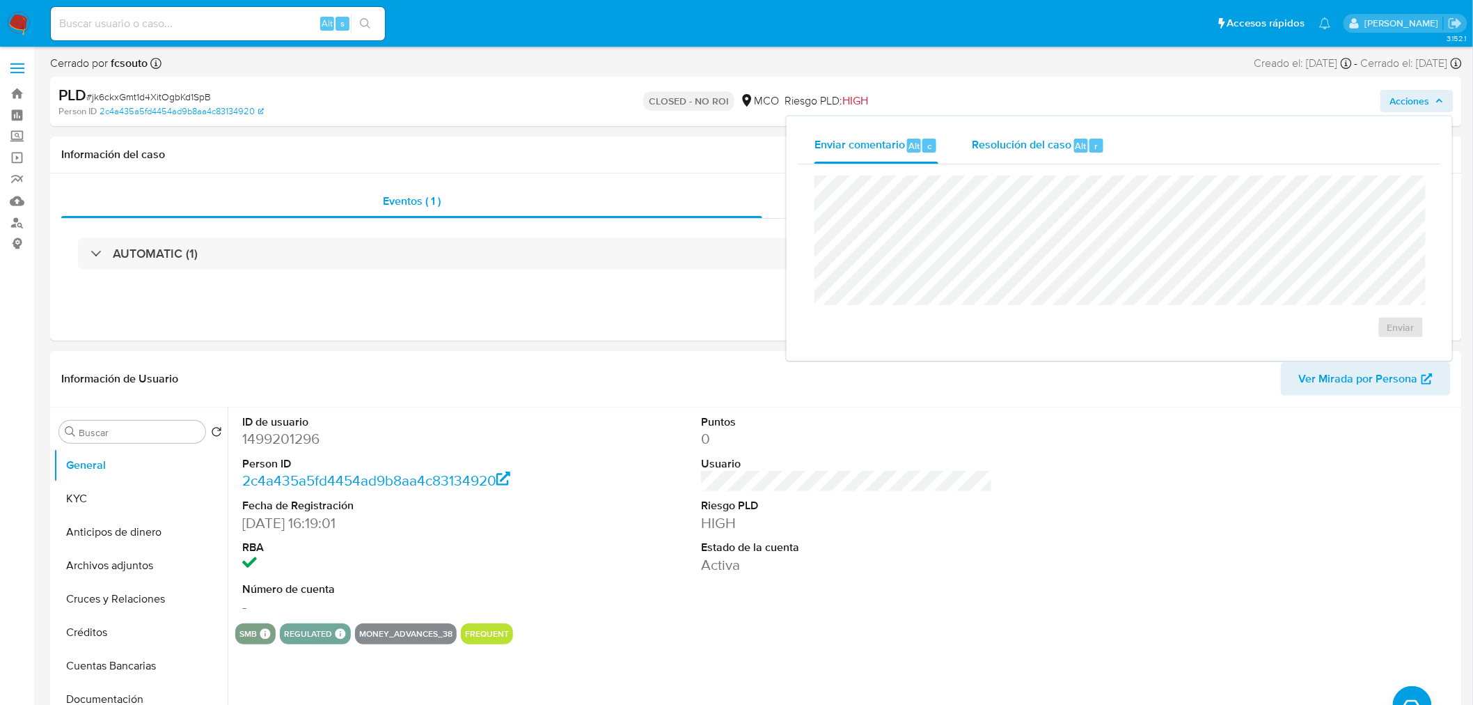
click at [1047, 162] on div "Resolución del caso Alt r" at bounding box center [1038, 145] width 133 height 36
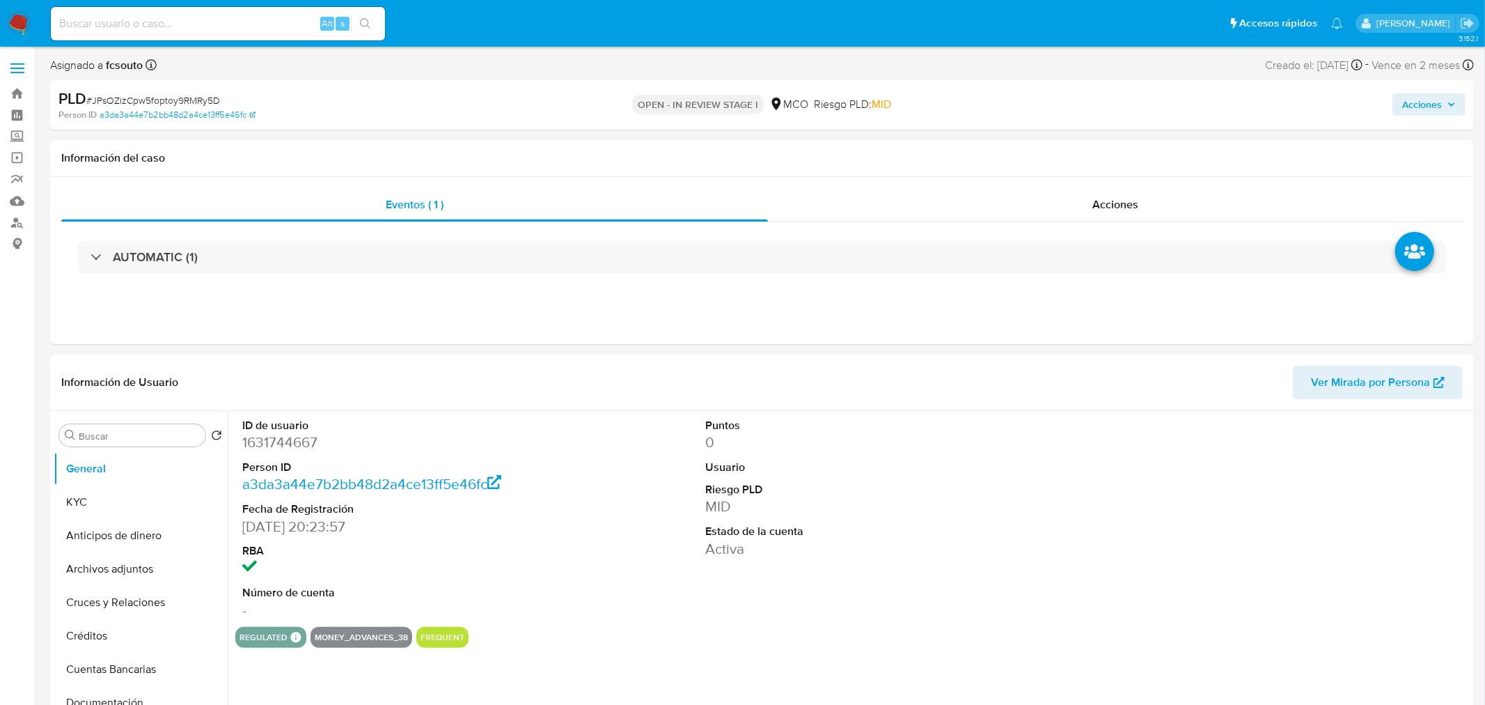
select select "10"
click at [1431, 116] on div "Acciones" at bounding box center [1223, 104] width 462 height 33
drag, startPoint x: 1420, startPoint y: 113, endPoint x: 1405, endPoint y: 117, distance: 15.9
click at [1415, 114] on span "Acciones" at bounding box center [1410, 104] width 40 height 22
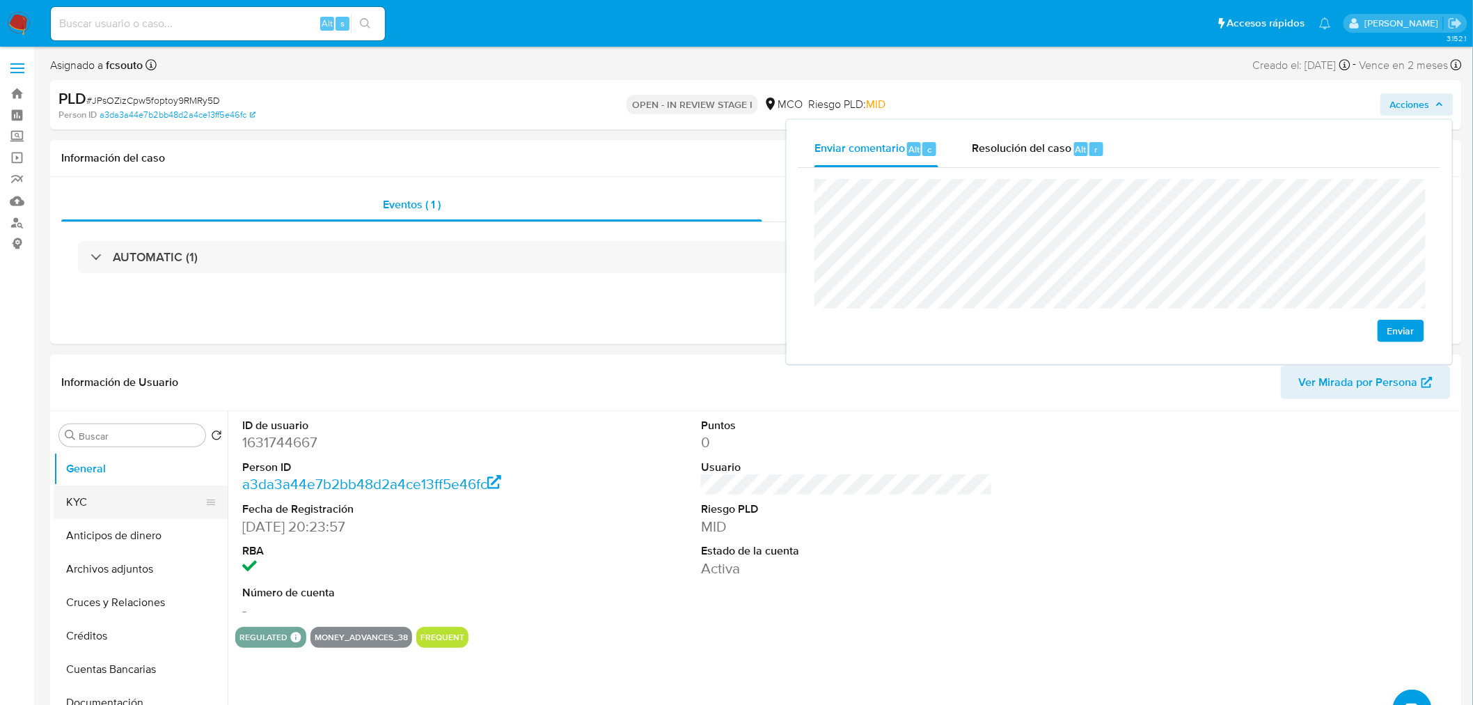
drag, startPoint x: 157, startPoint y: 503, endPoint x: 141, endPoint y: 501, distance: 15.4
click at [156, 503] on button "KYC" at bounding box center [135, 501] width 163 height 33
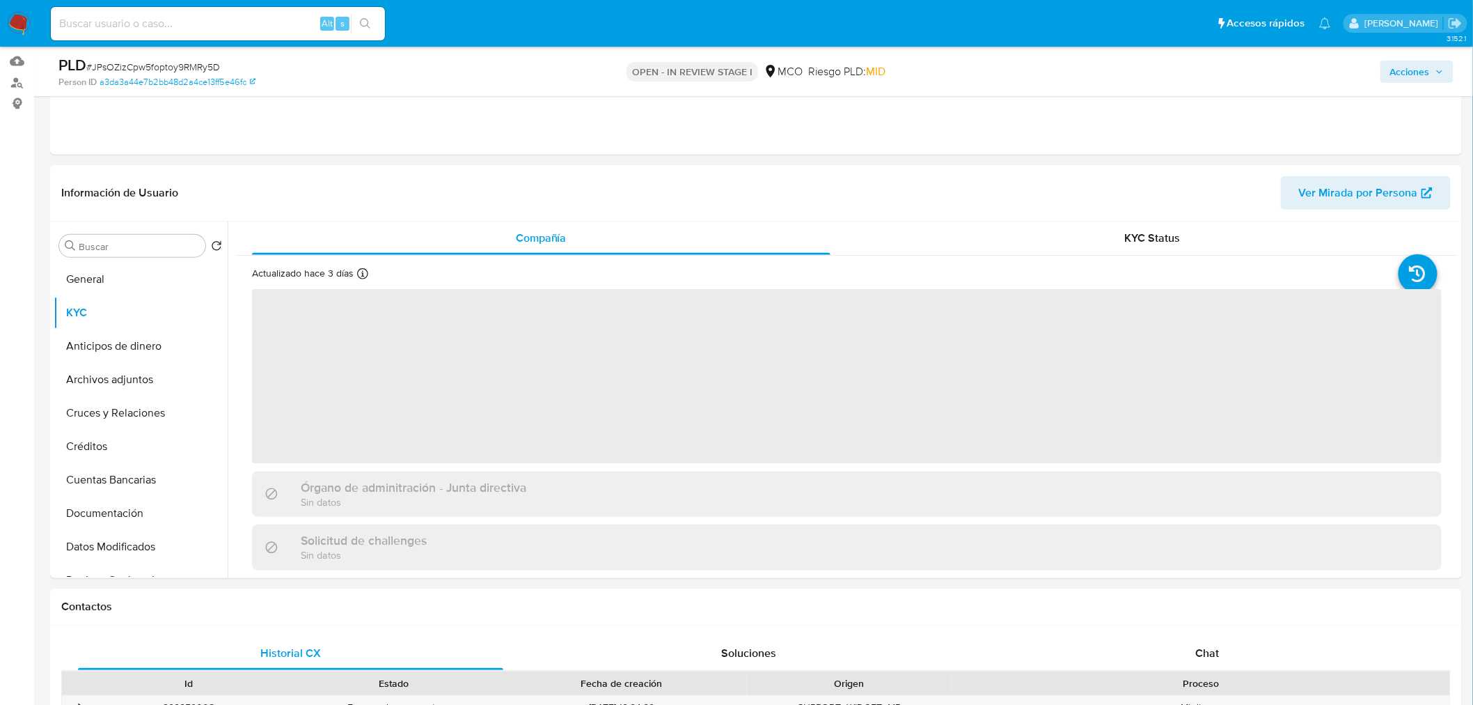
scroll to position [155, 0]
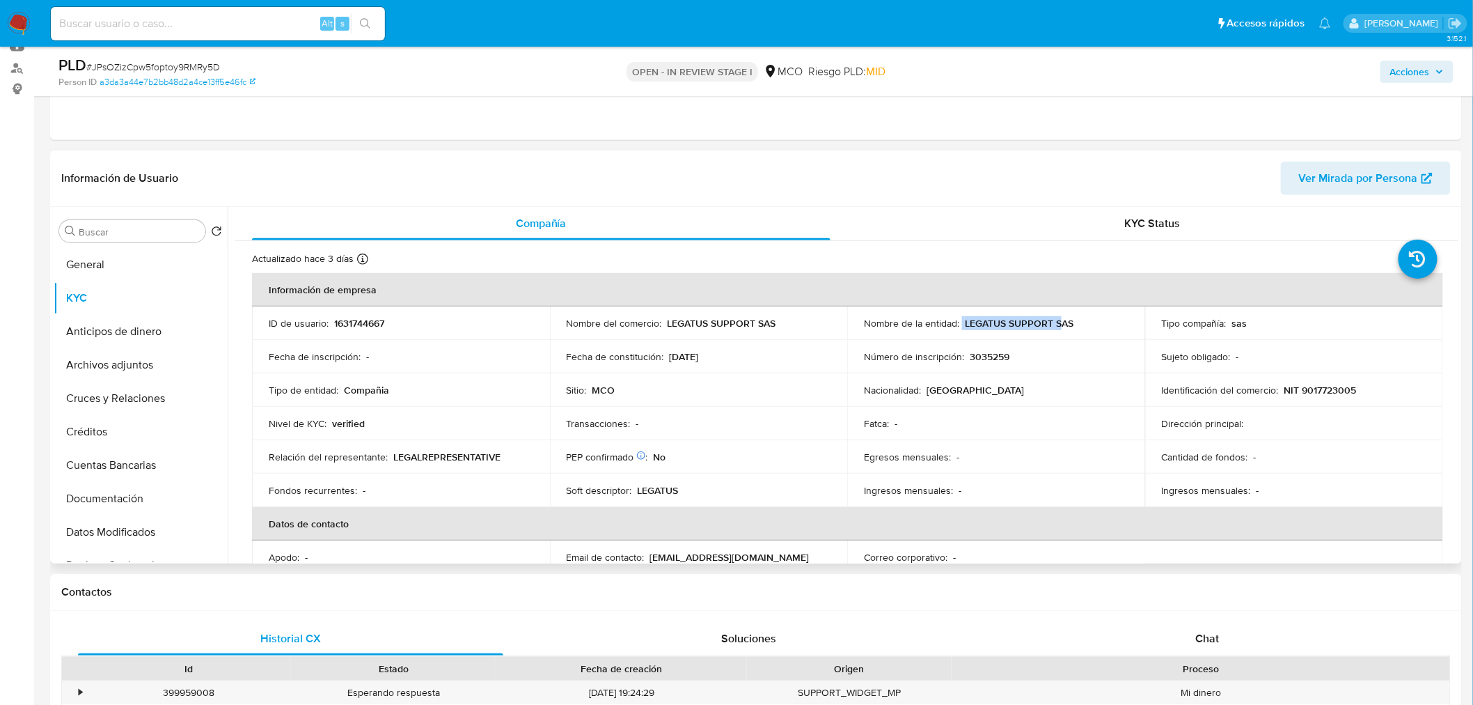
drag, startPoint x: 959, startPoint y: 324, endPoint x: 1060, endPoint y: 328, distance: 101.0
click at [1060, 328] on div "Nombre de la entidad : LEGATUS SUPPORT SAS" at bounding box center [996, 323] width 265 height 13
click at [1069, 329] on p "LEGATUS SUPPORT SAS" at bounding box center [1019, 323] width 109 height 13
drag, startPoint x: 1072, startPoint y: 323, endPoint x: 963, endPoint y: 310, distance: 109.3
click at [963, 310] on td "Nombre de la entidad : LEGATUS SUPPORT SAS" at bounding box center [996, 322] width 298 height 33
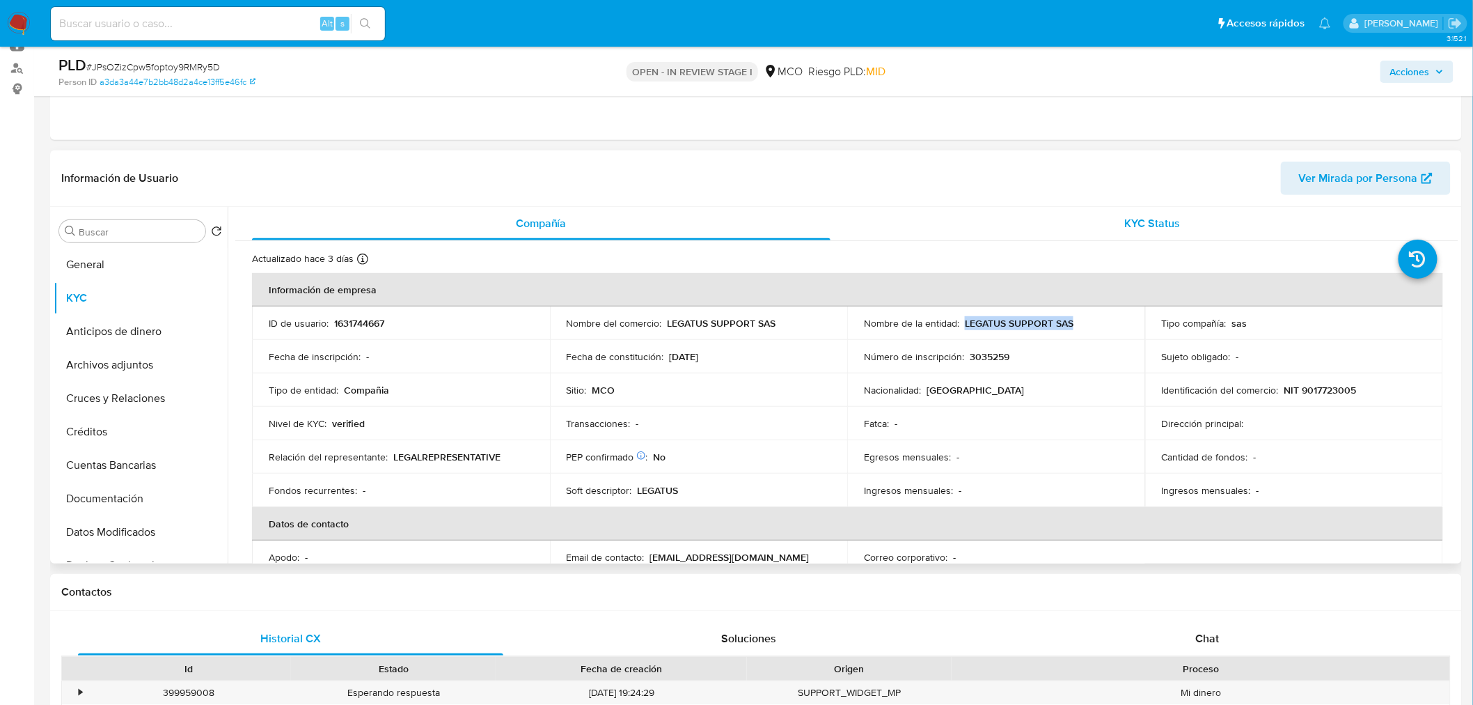
copy p "LEGATUS SUPPORT SAS"
click at [1396, 74] on span "Acciones" at bounding box center [1410, 72] width 40 height 22
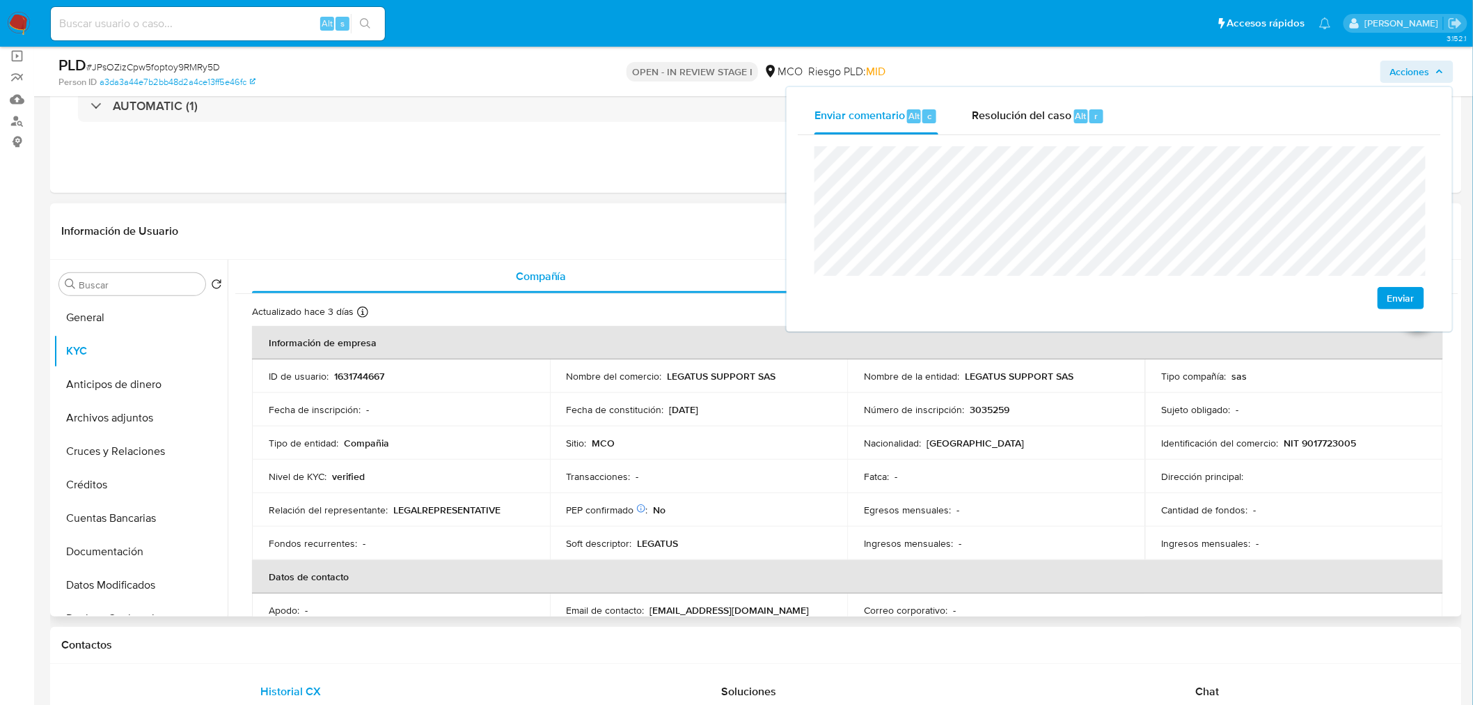
scroll to position [77, 0]
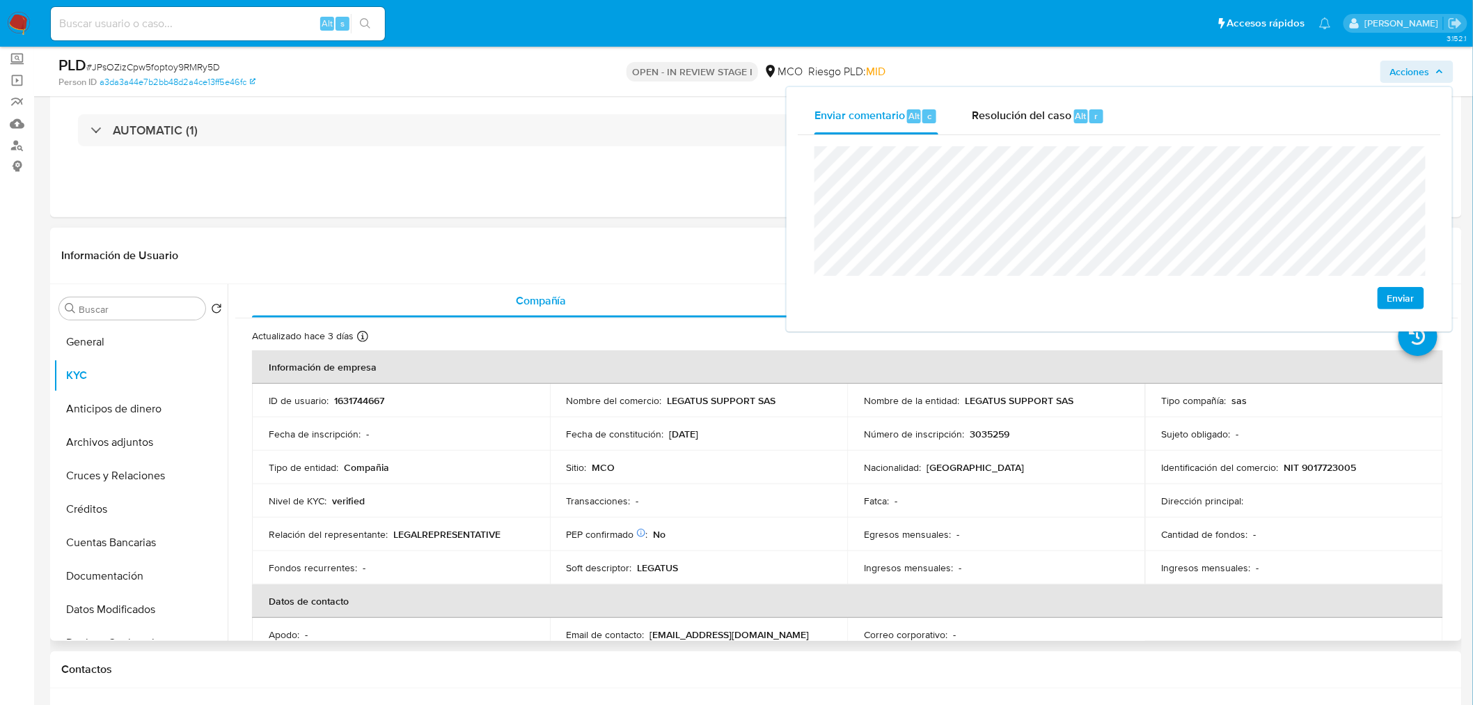
click at [1330, 473] on p "NIT 9017723005" at bounding box center [1320, 467] width 72 height 13
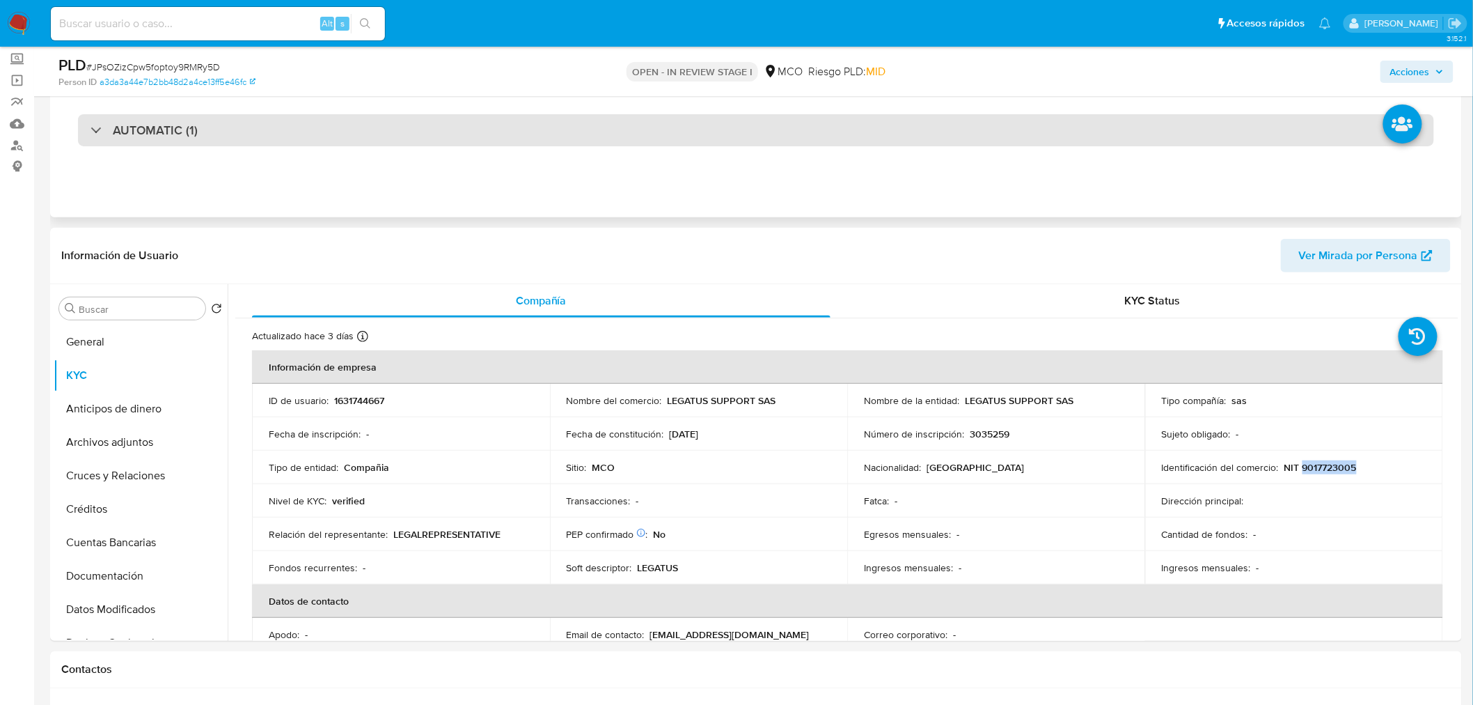
copy p "9017723005"
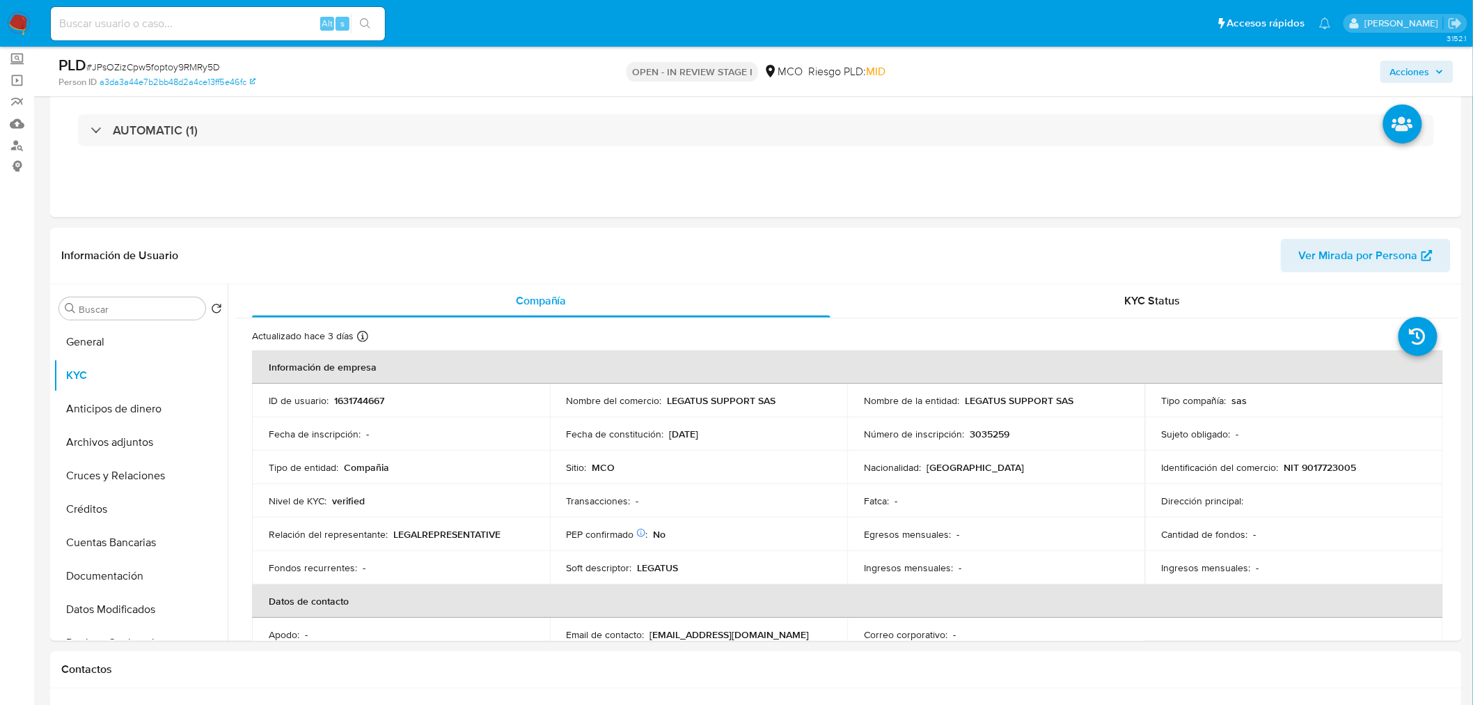
click at [1410, 84] on div "Acciones" at bounding box center [1223, 71] width 462 height 33
click at [1416, 67] on span "Acciones" at bounding box center [1410, 72] width 40 height 22
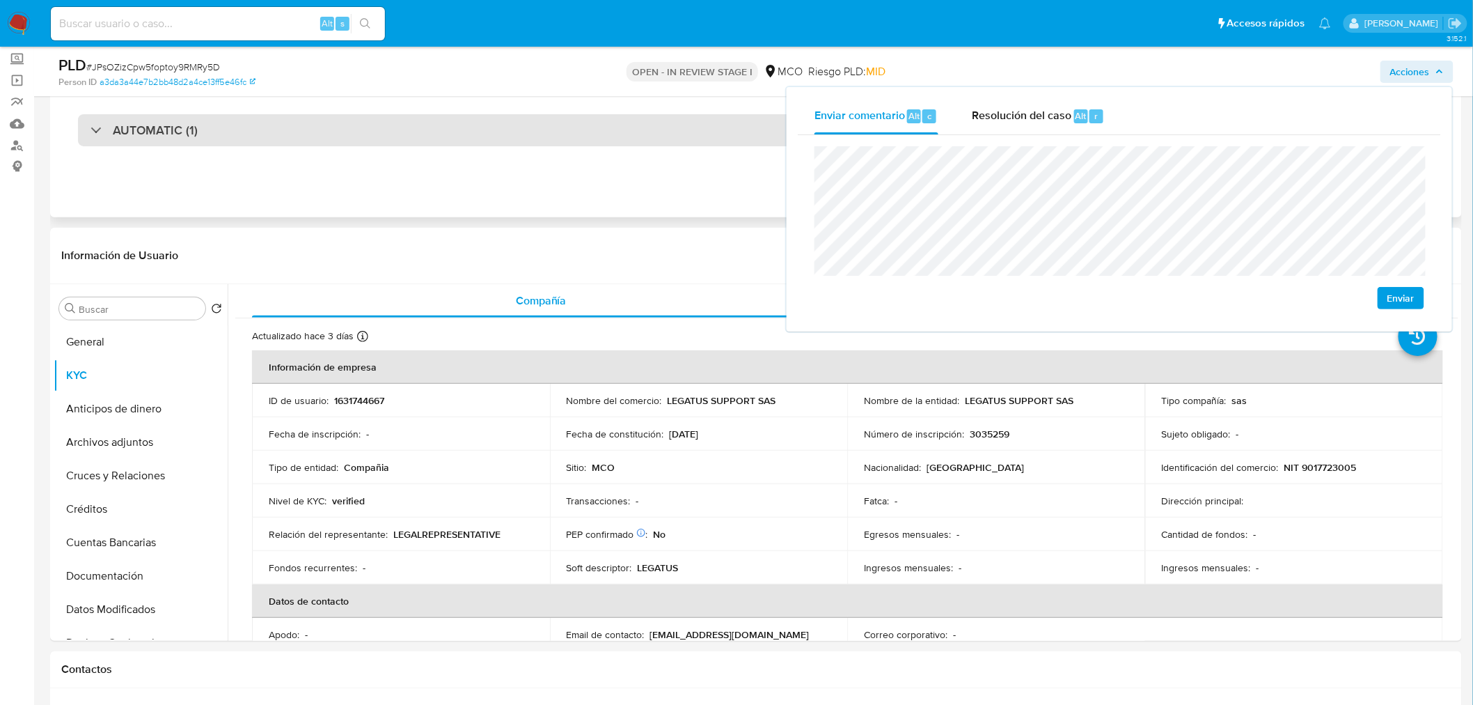
click at [328, 137] on div "AUTOMATIC (1)" at bounding box center [756, 130] width 1356 height 32
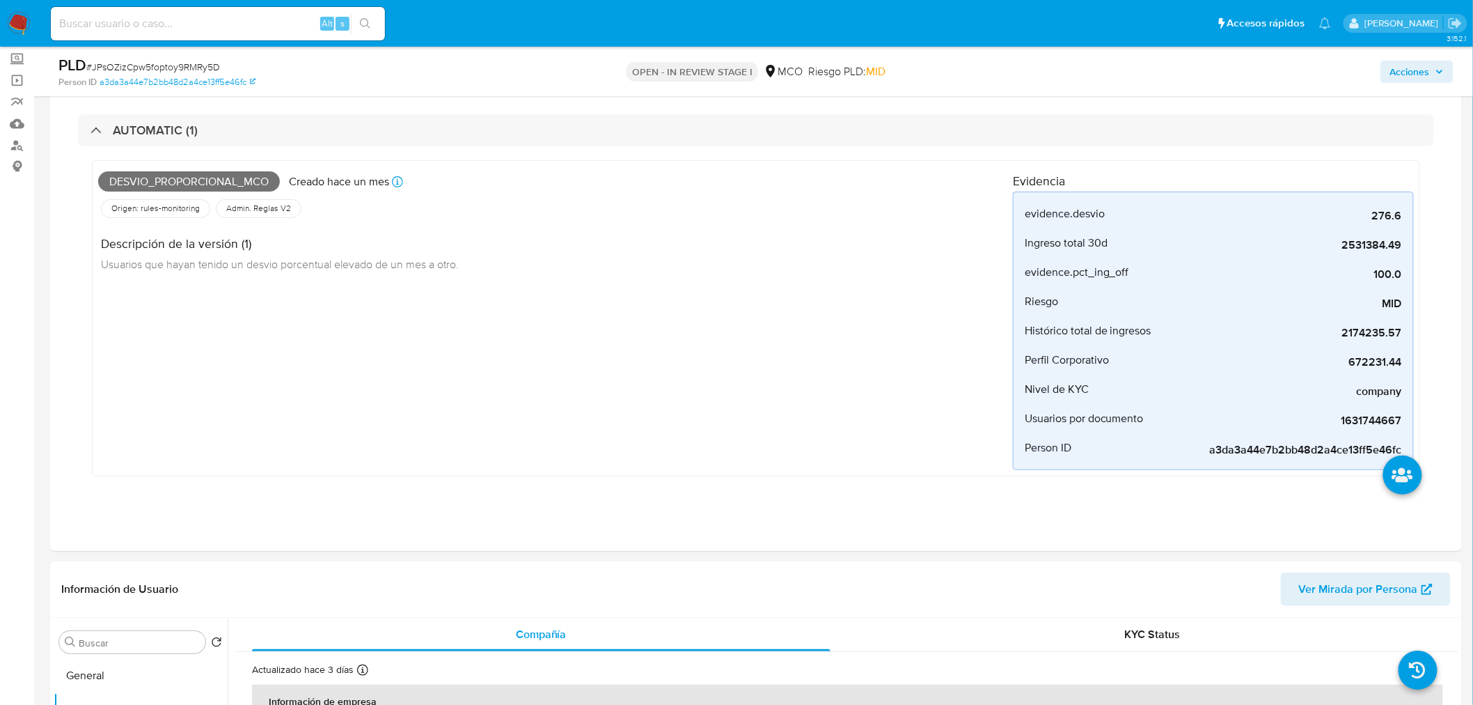
click at [1420, 72] on span "Acciones" at bounding box center [1410, 72] width 40 height 22
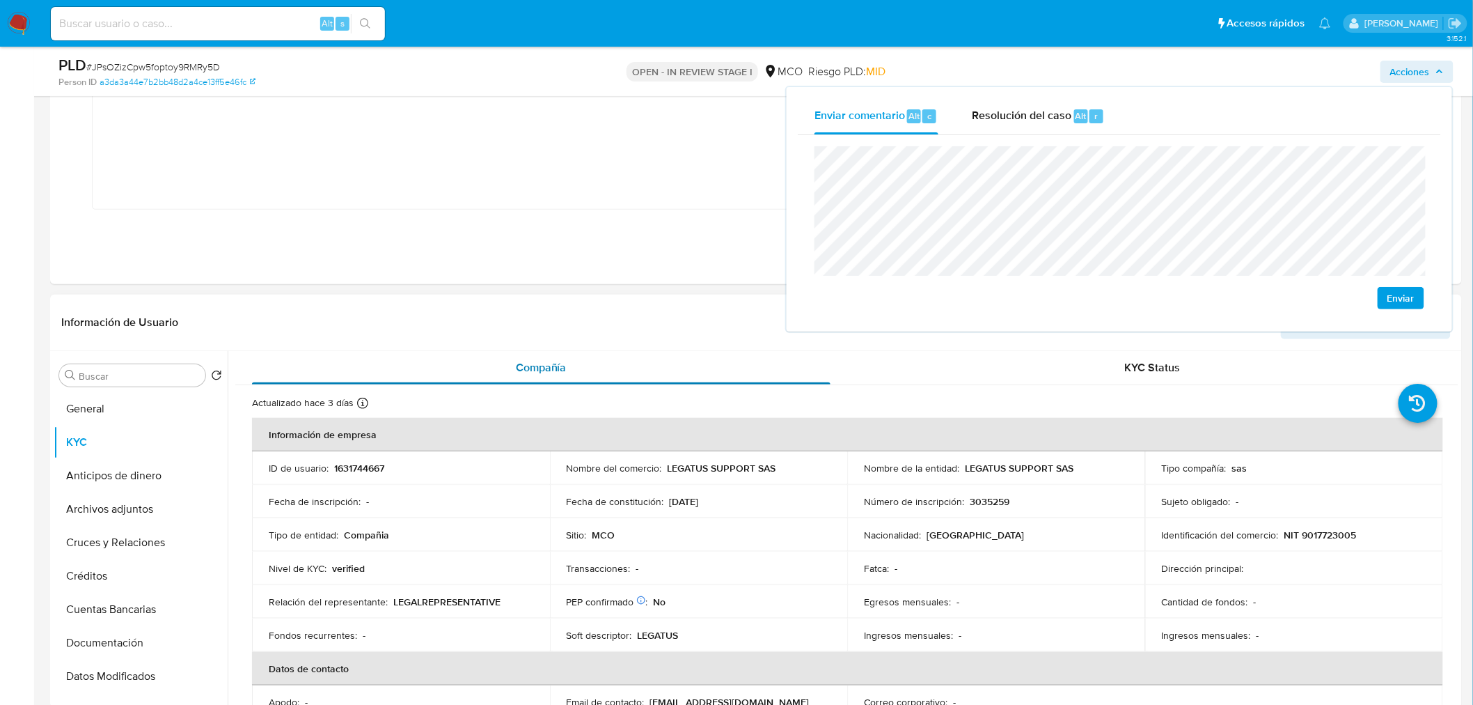
scroll to position [386, 0]
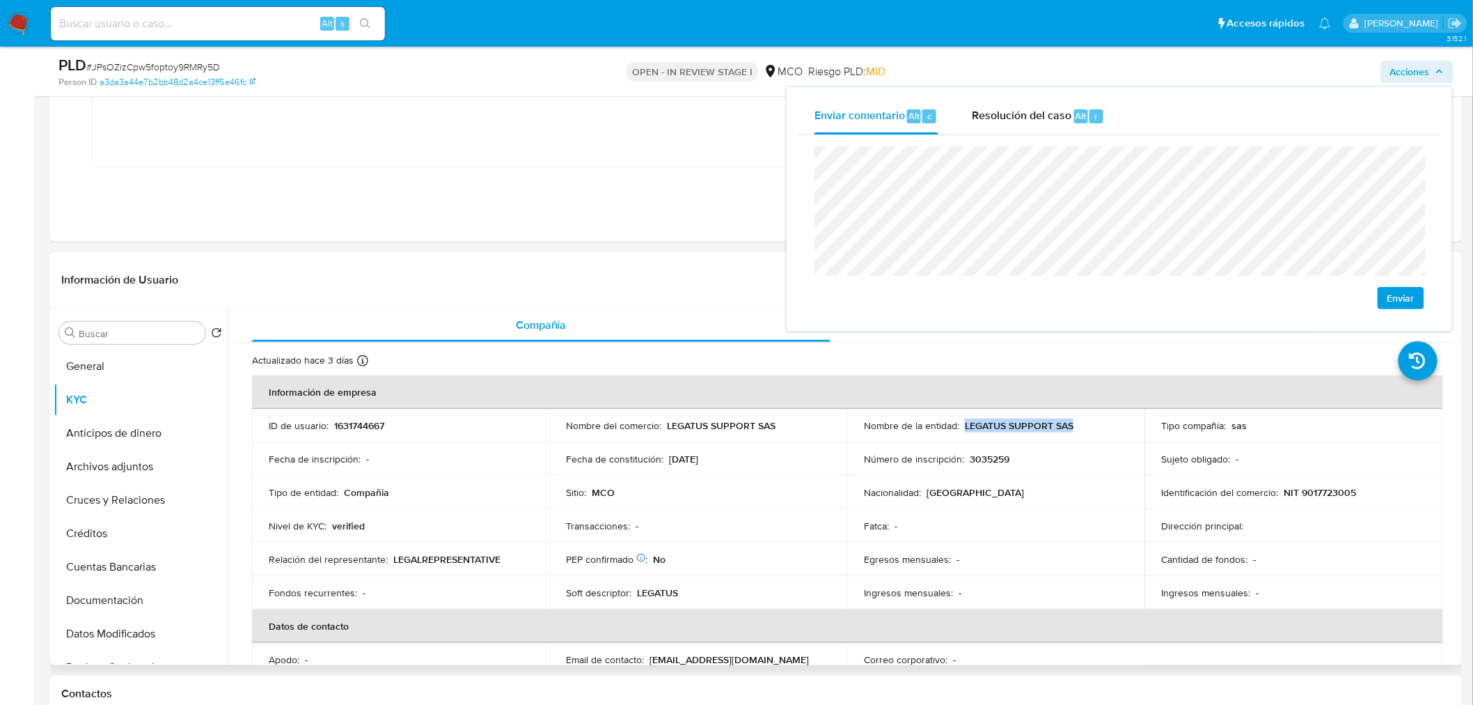
drag, startPoint x: 961, startPoint y: 426, endPoint x: 1069, endPoint y: 425, distance: 107.9
click at [1069, 427] on p "LEGATUS SUPPORT SAS" at bounding box center [1019, 425] width 109 height 13
copy p "LEGATUS SUPPORT SAS"
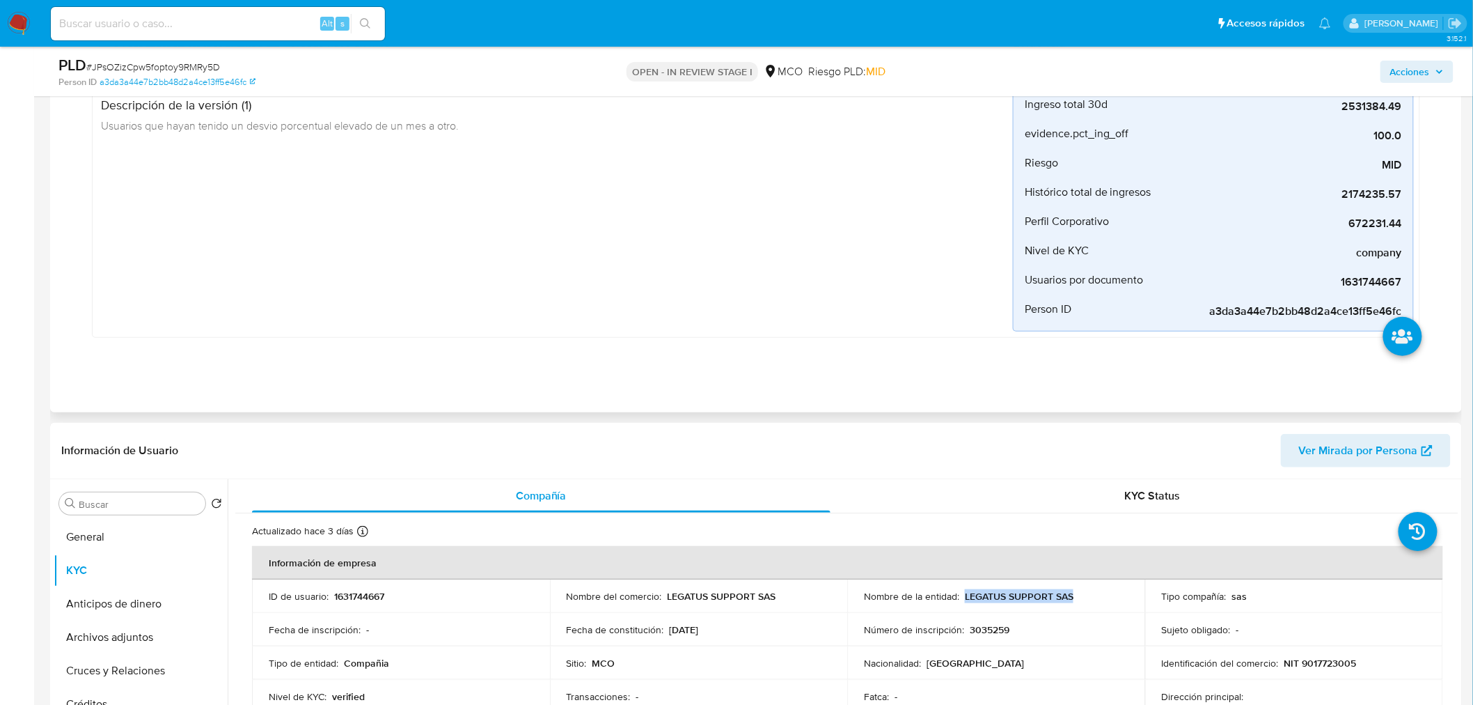
scroll to position [0, 0]
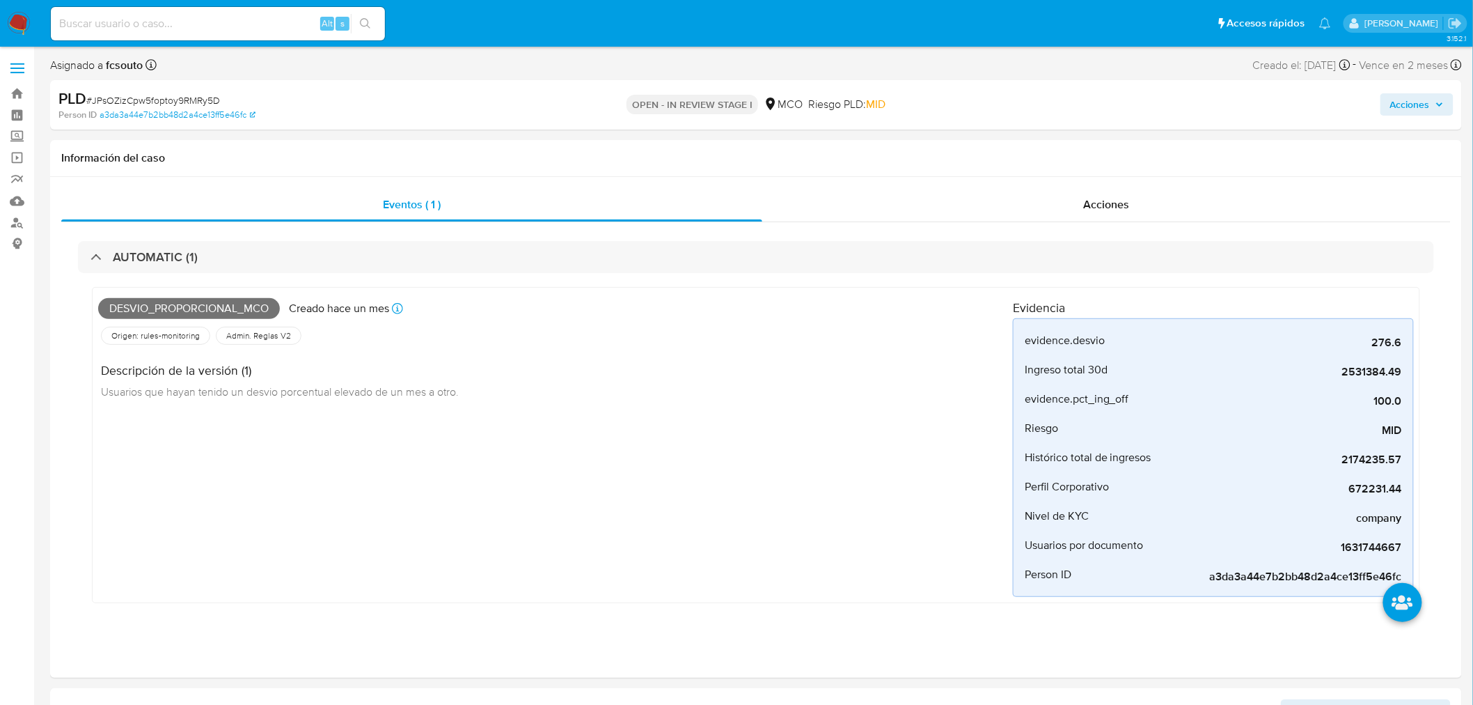
click at [1422, 89] on div "Acciones" at bounding box center [1223, 104] width 462 height 33
click at [1415, 99] on span "Acciones" at bounding box center [1410, 104] width 40 height 22
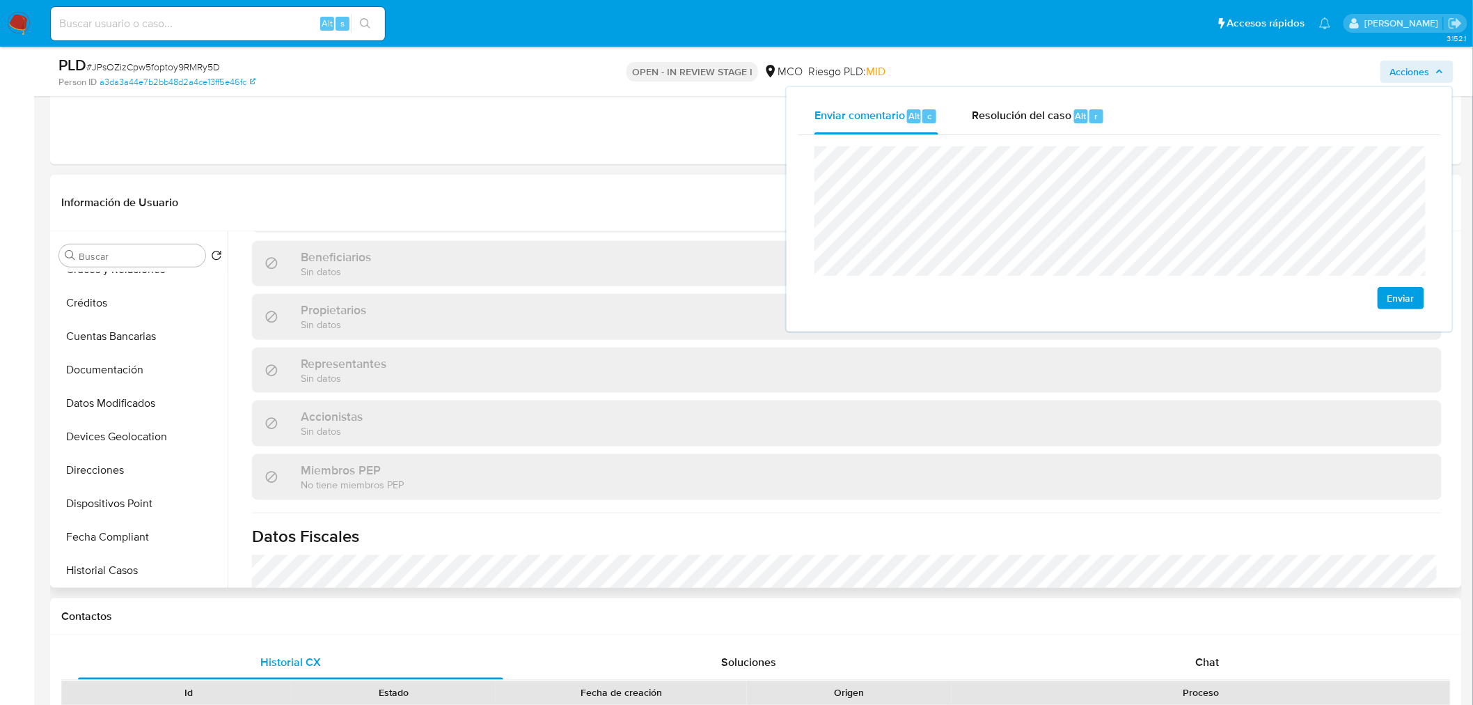
scroll to position [900, 0]
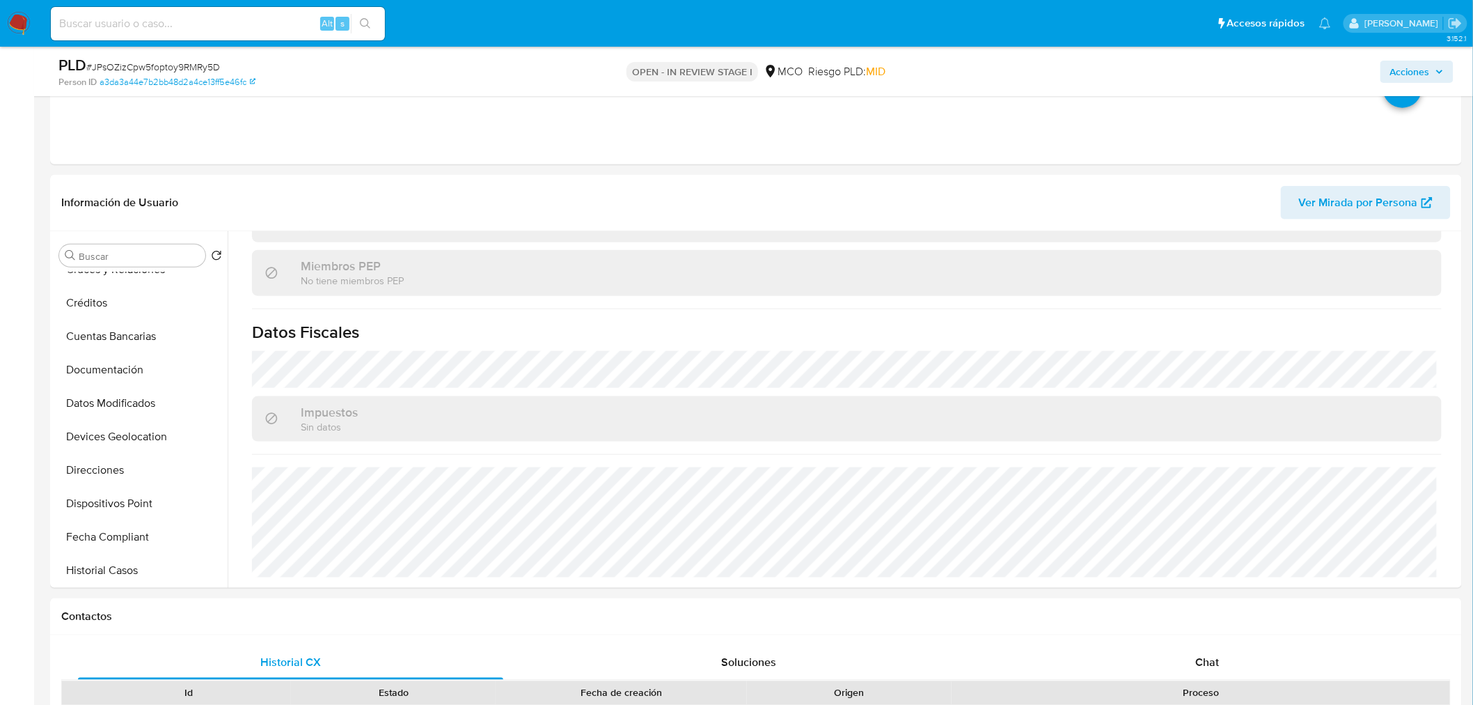
drag, startPoint x: 1408, startPoint y: 63, endPoint x: 1358, endPoint y: 74, distance: 51.3
click at [1405, 63] on span "Acciones" at bounding box center [1410, 72] width 40 height 22
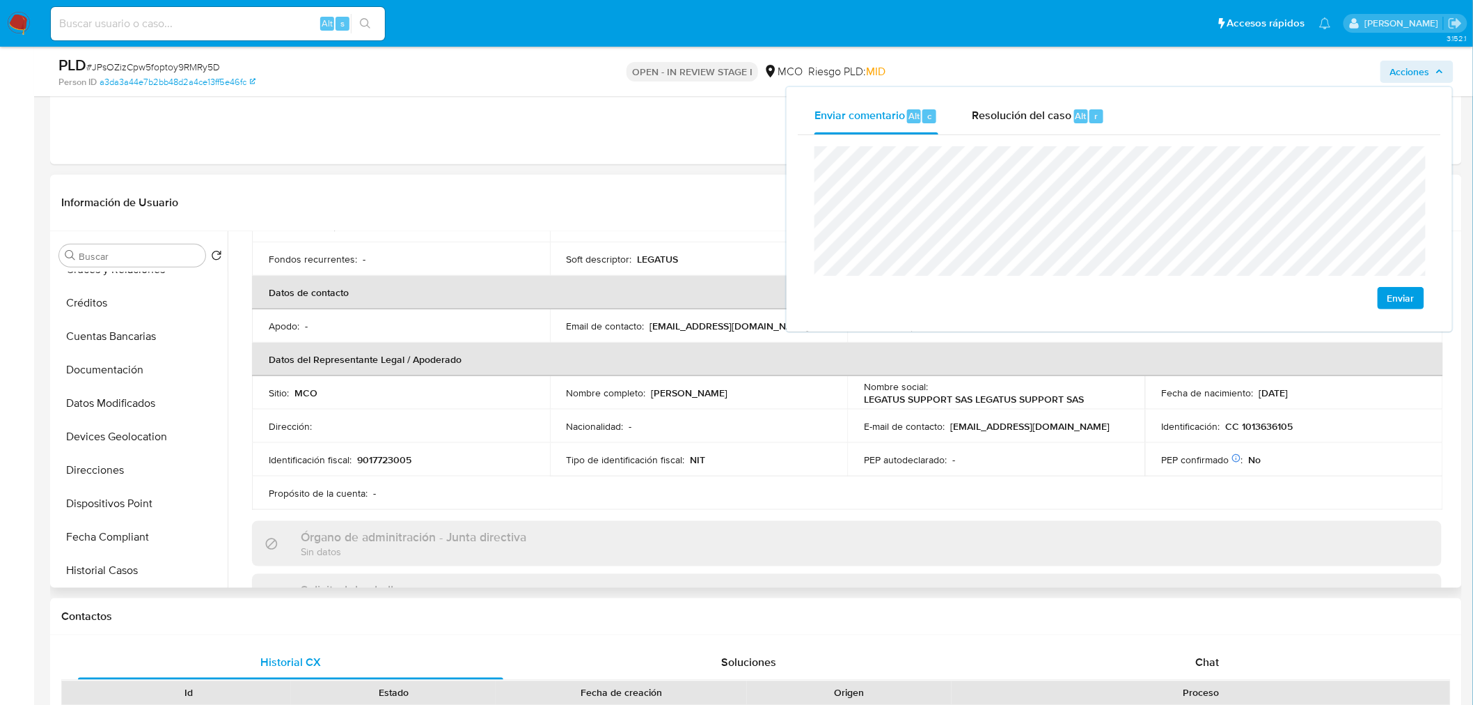
scroll to position [232, 0]
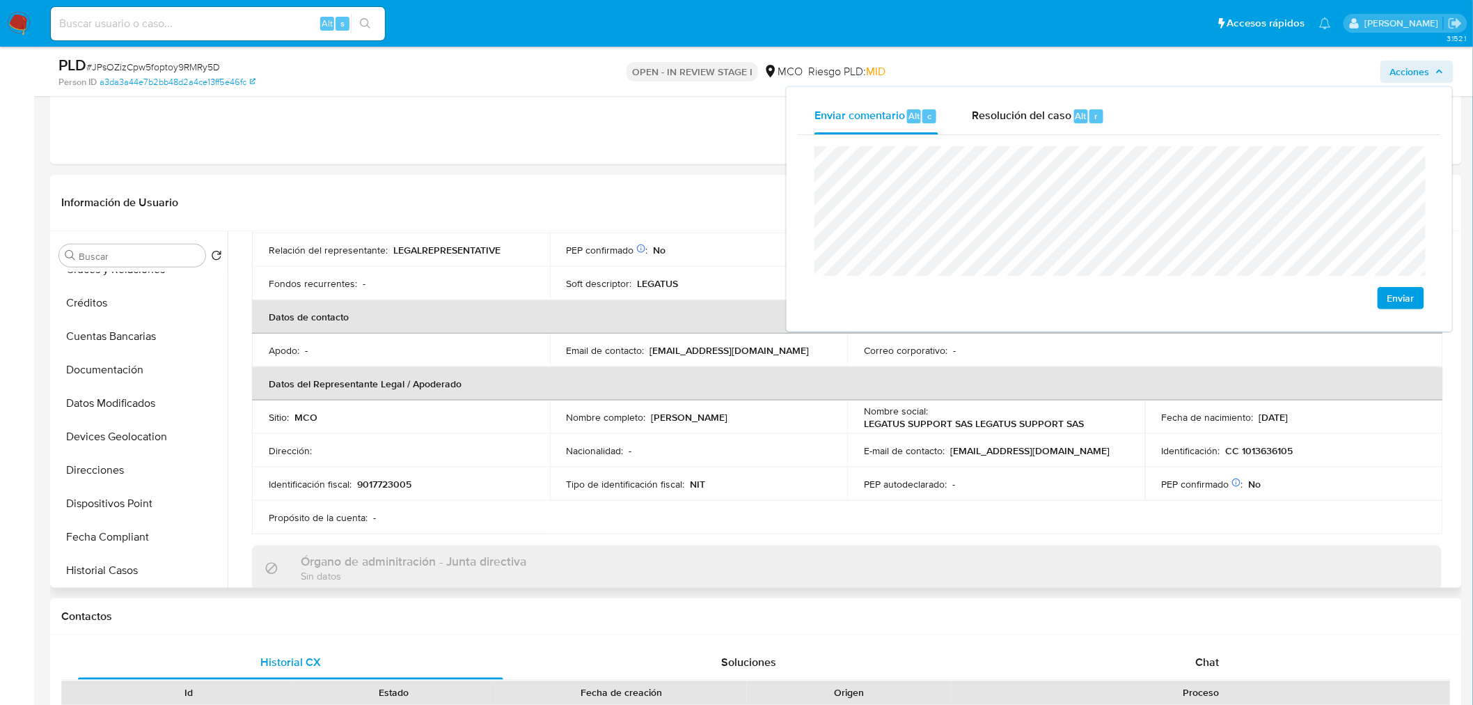
drag, startPoint x: 798, startPoint y: 420, endPoint x: 698, endPoint y: 372, distance: 111.8
click at [650, 414] on div "Nombre completo : Luisa Fernanda Guerrero Castaño" at bounding box center [699, 417] width 265 height 13
copy p "Luisa Fernanda Guerrero Castaño"
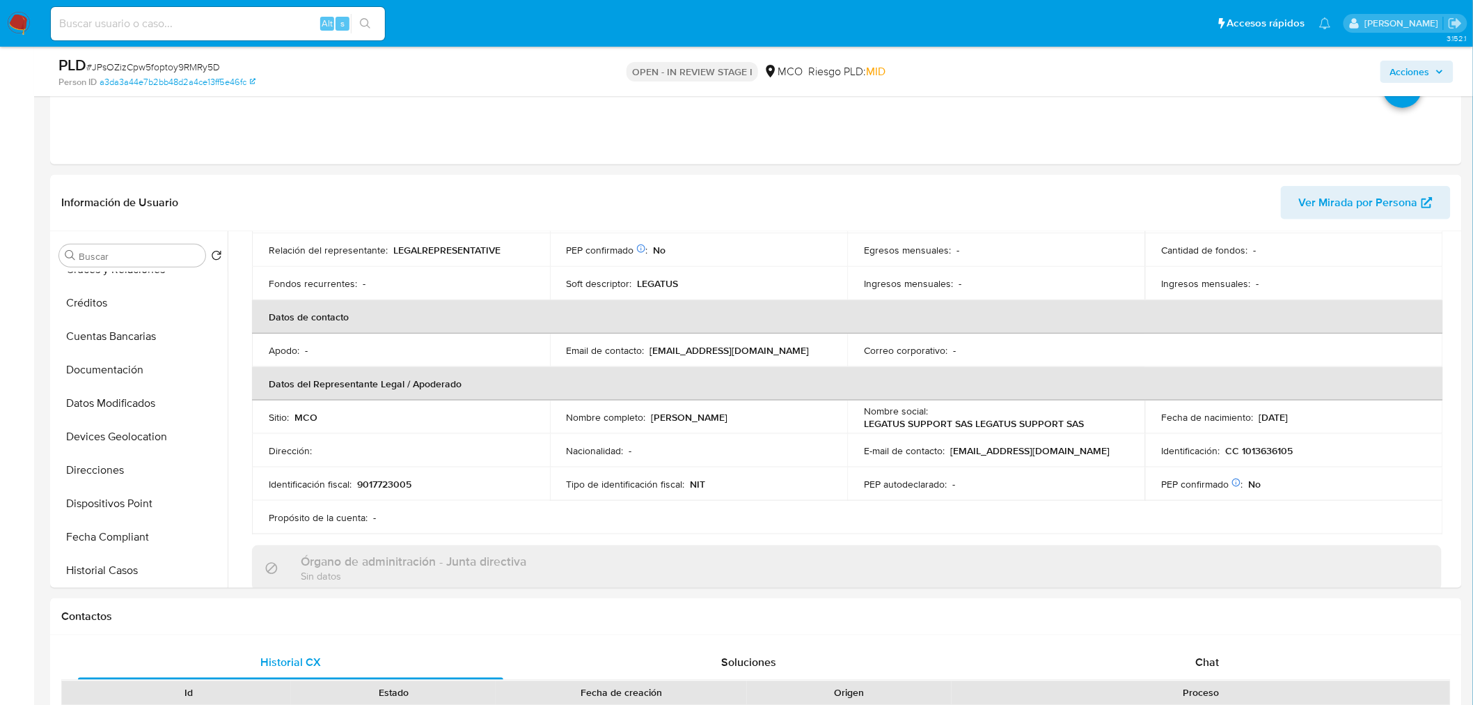
click at [1409, 65] on span "Acciones" at bounding box center [1410, 72] width 40 height 22
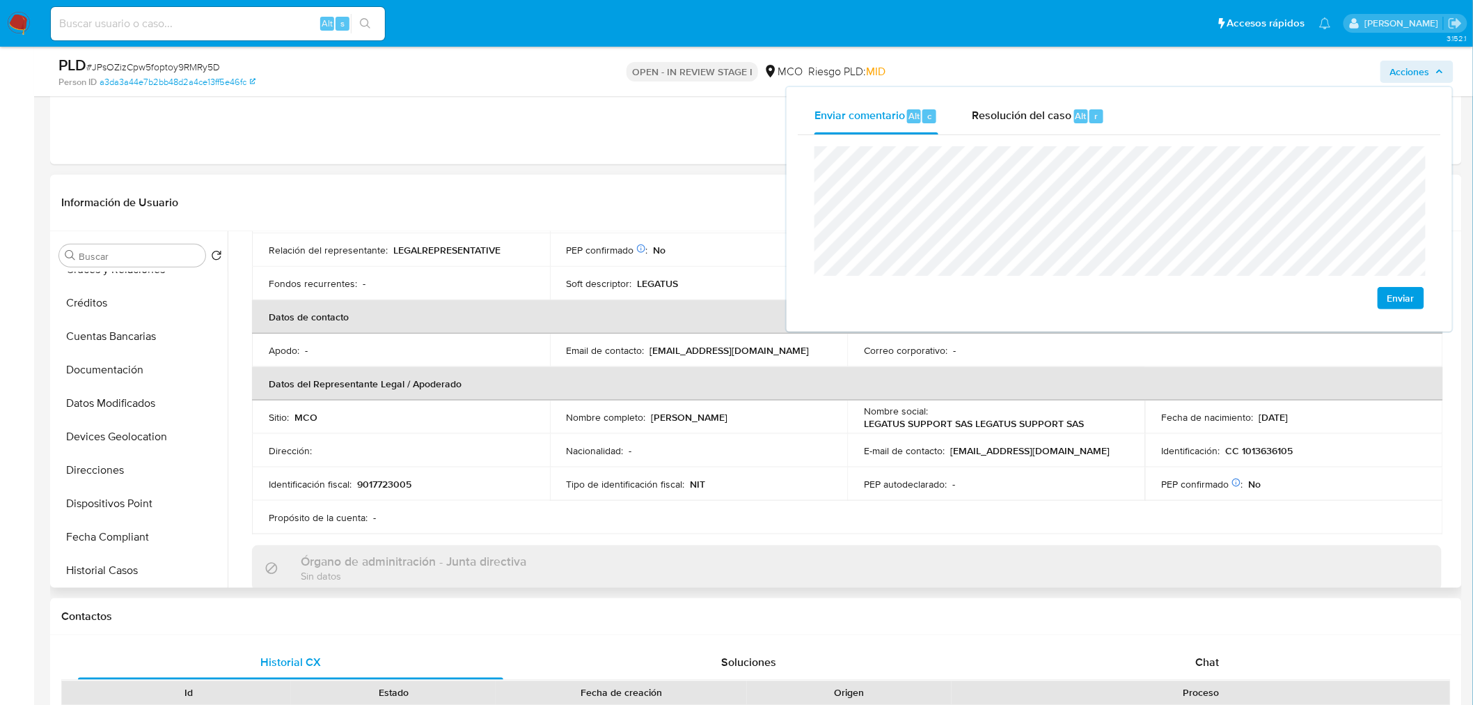
click at [1272, 448] on p "CC 1013636105" at bounding box center [1260, 450] width 68 height 13
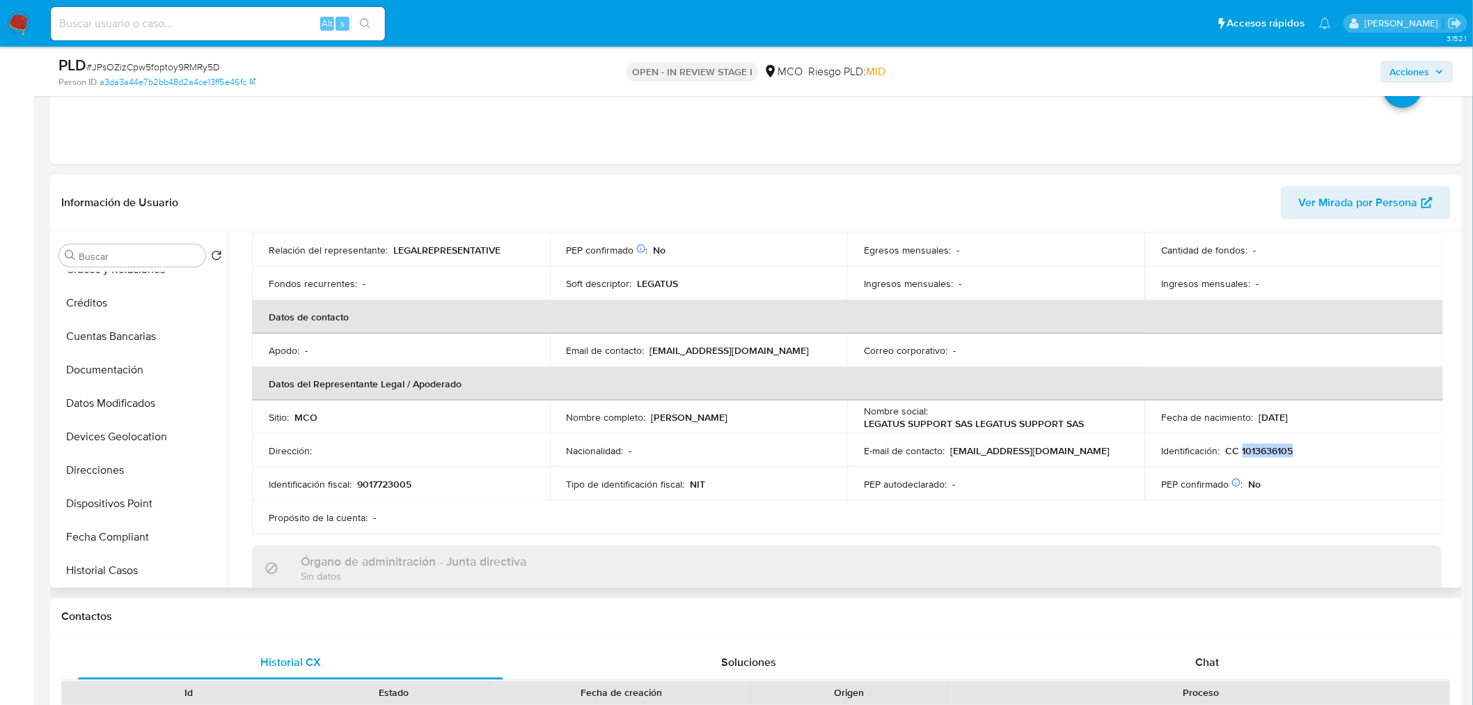
click at [1272, 448] on p "CC 1013636105" at bounding box center [1260, 450] width 68 height 13
copy p "1013636105"
click at [1424, 73] on span "Acciones" at bounding box center [1410, 72] width 40 height 22
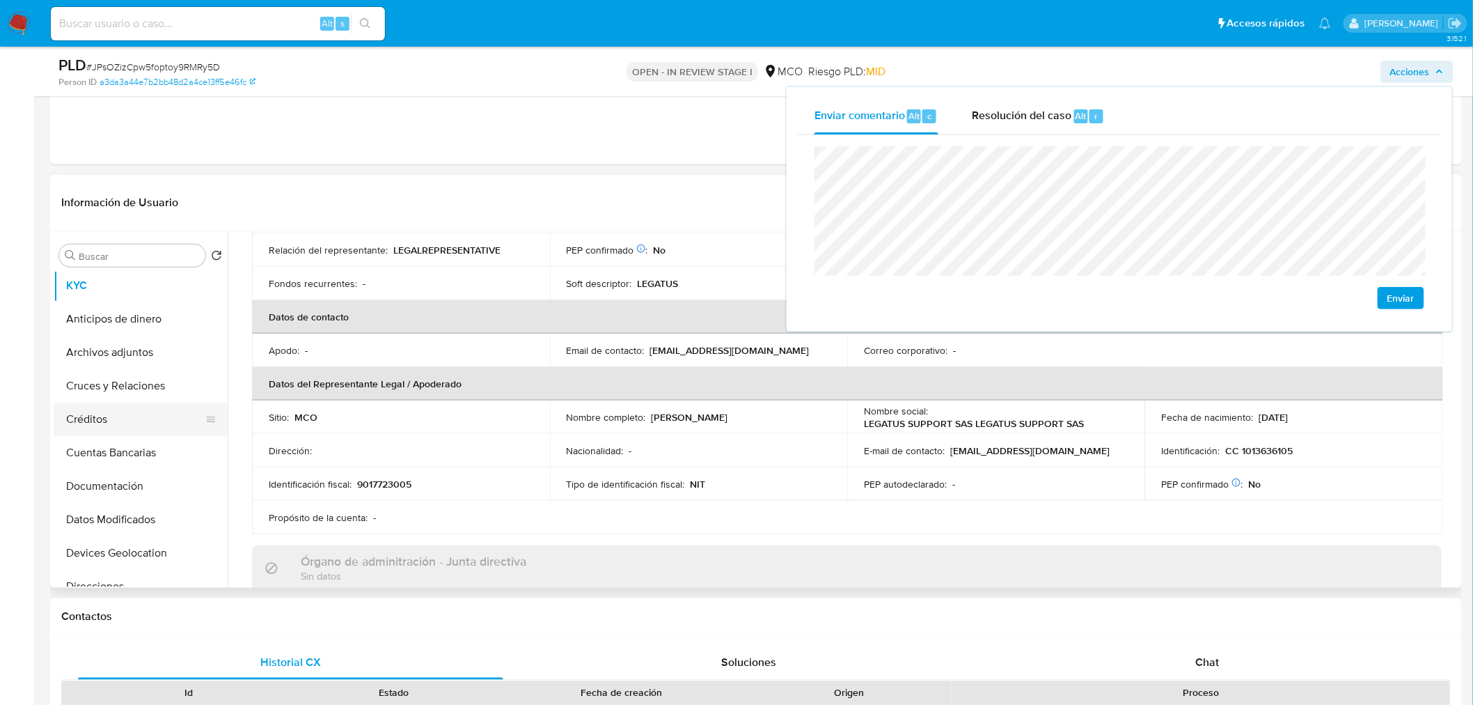
scroll to position [0, 0]
click at [118, 292] on button "General" at bounding box center [141, 288] width 174 height 33
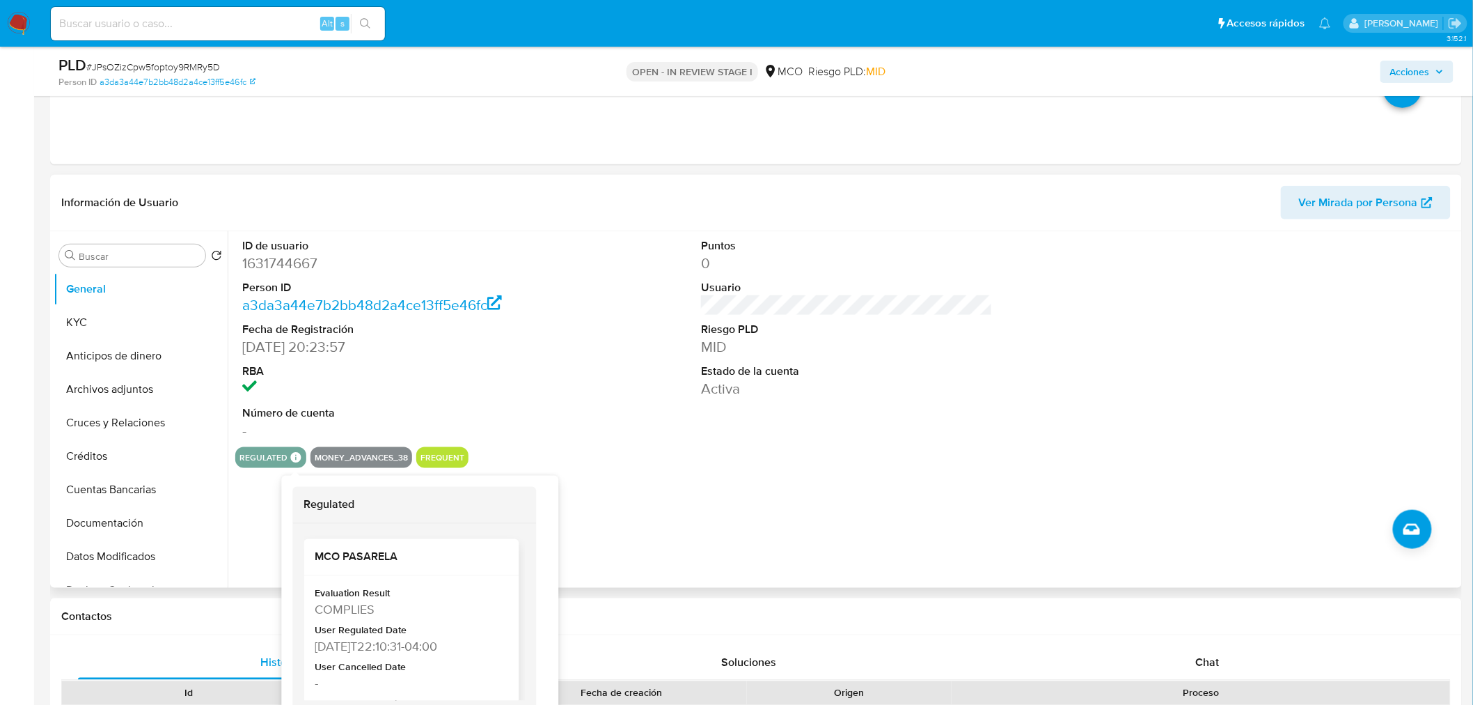
scroll to position [68, 0]
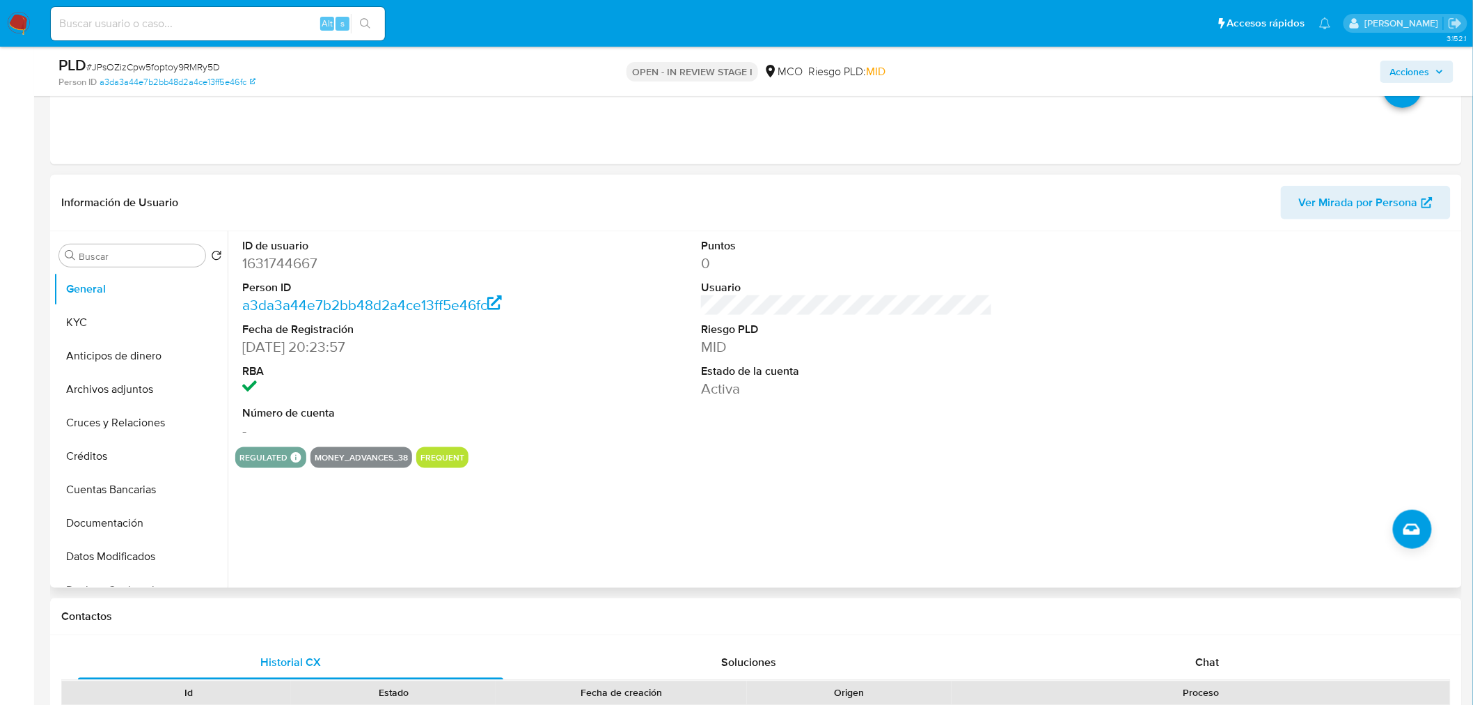
click at [1413, 61] on span "Acciones" at bounding box center [1410, 72] width 40 height 22
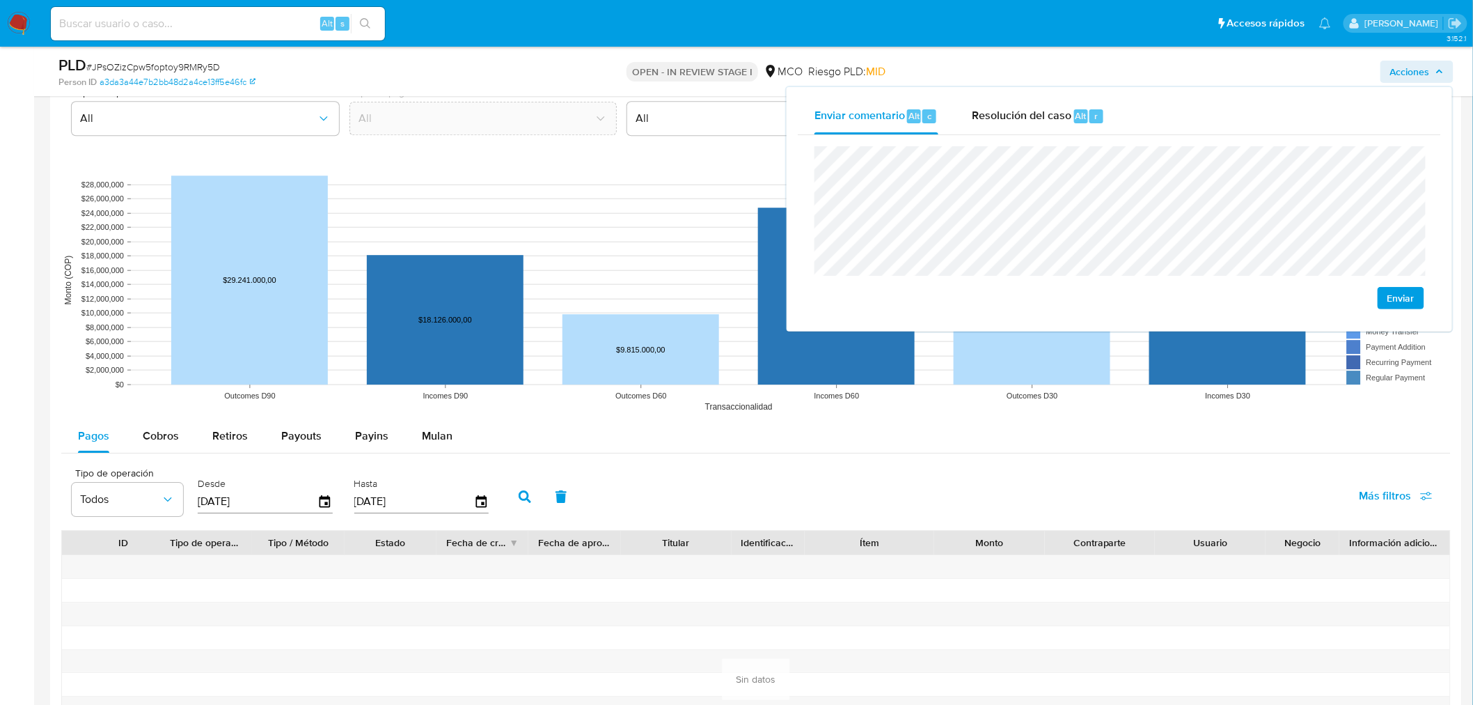
scroll to position [1701, 0]
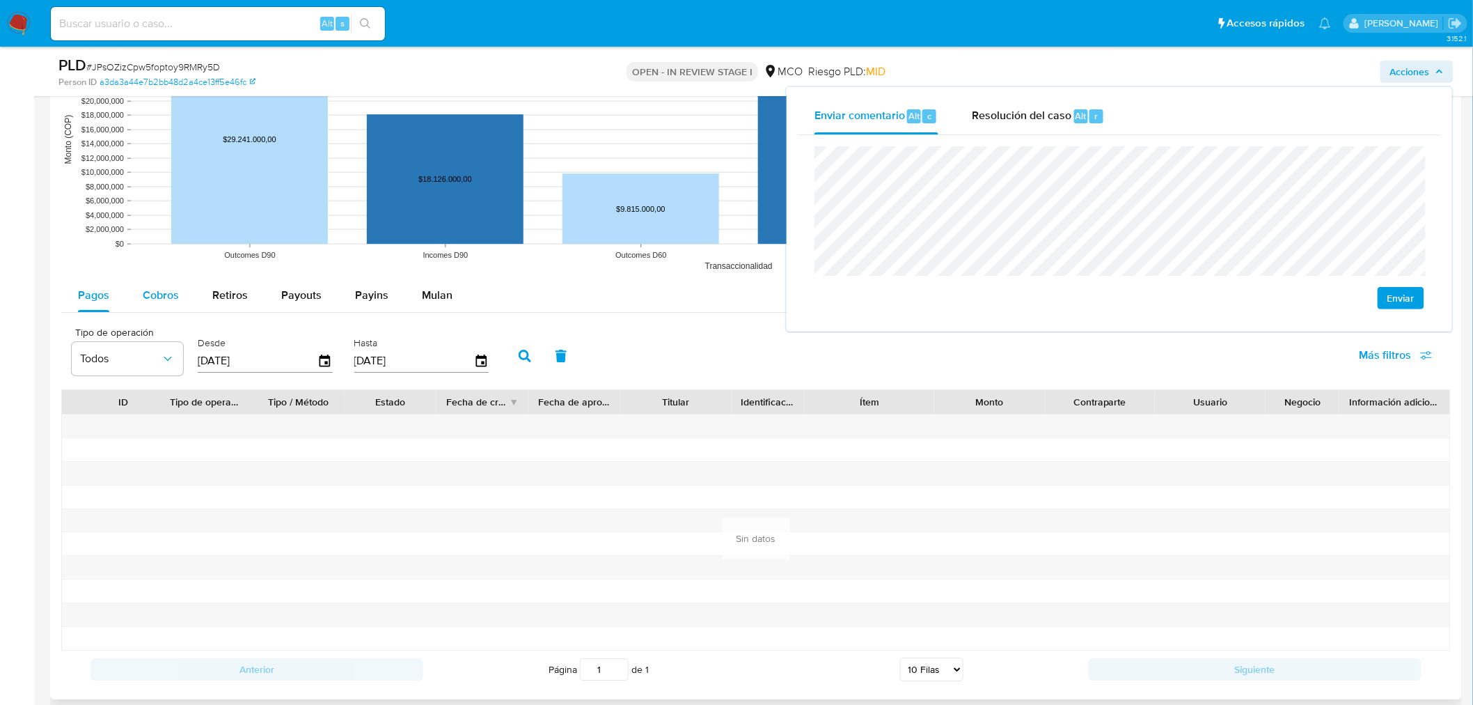
drag, startPoint x: 147, startPoint y: 304, endPoint x: 155, endPoint y: 304, distance: 8.4
click at [148, 303] on div "Cobros" at bounding box center [161, 294] width 36 height 33
select select "10"
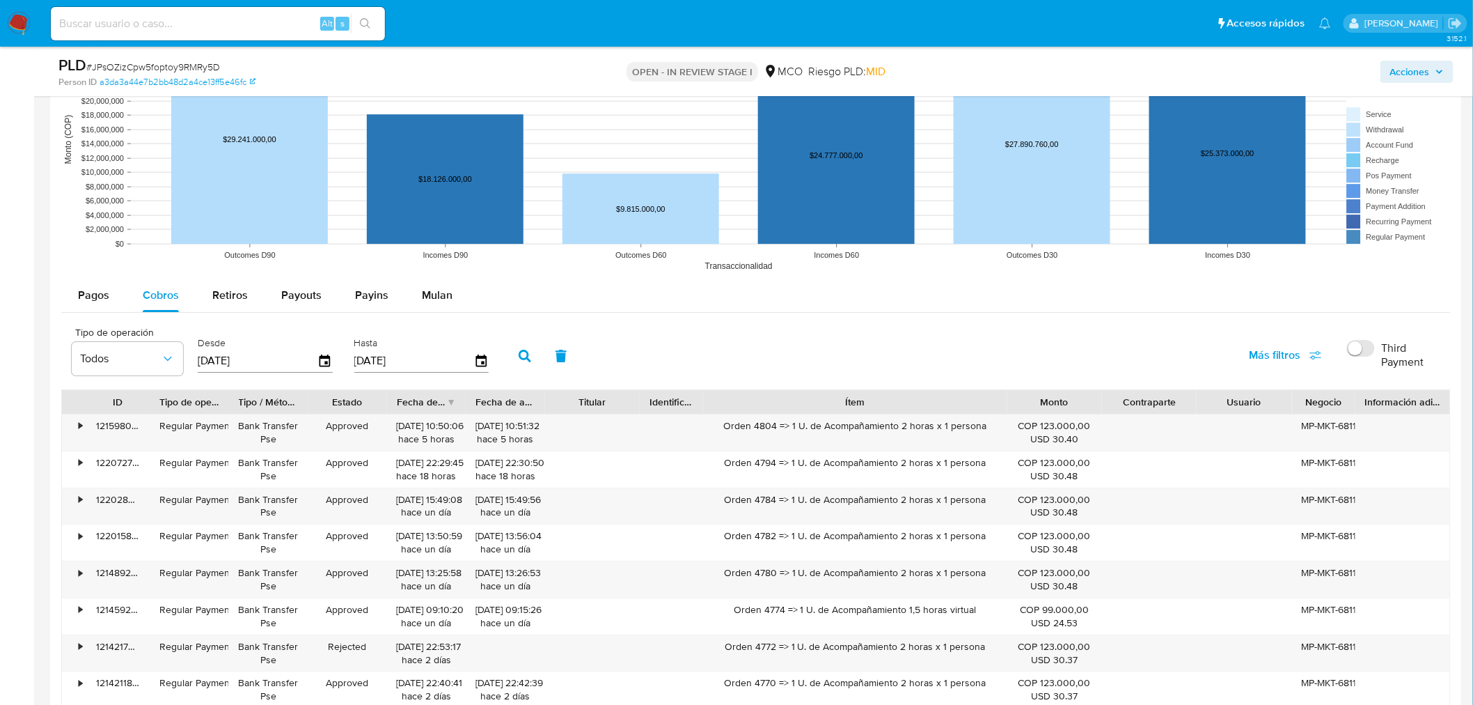
drag, startPoint x: 934, startPoint y: 404, endPoint x: 1108, endPoint y: 415, distance: 175.0
click at [1108, 414] on div "ID Tipo de operación Tipo / Método Estado Fecha de creación Fecha de aprobación…" at bounding box center [756, 402] width 1388 height 24
drag, startPoint x: 721, startPoint y: 426, endPoint x: 1008, endPoint y: 433, distance: 286.9
click at [1008, 433] on div "• 121598071445 Regular Payment Bank Transfer Pse Approved 13/08/2025 10:50:06 h…" at bounding box center [756, 432] width 1388 height 36
click at [1435, 63] on span "Acciones" at bounding box center [1417, 71] width 54 height 19
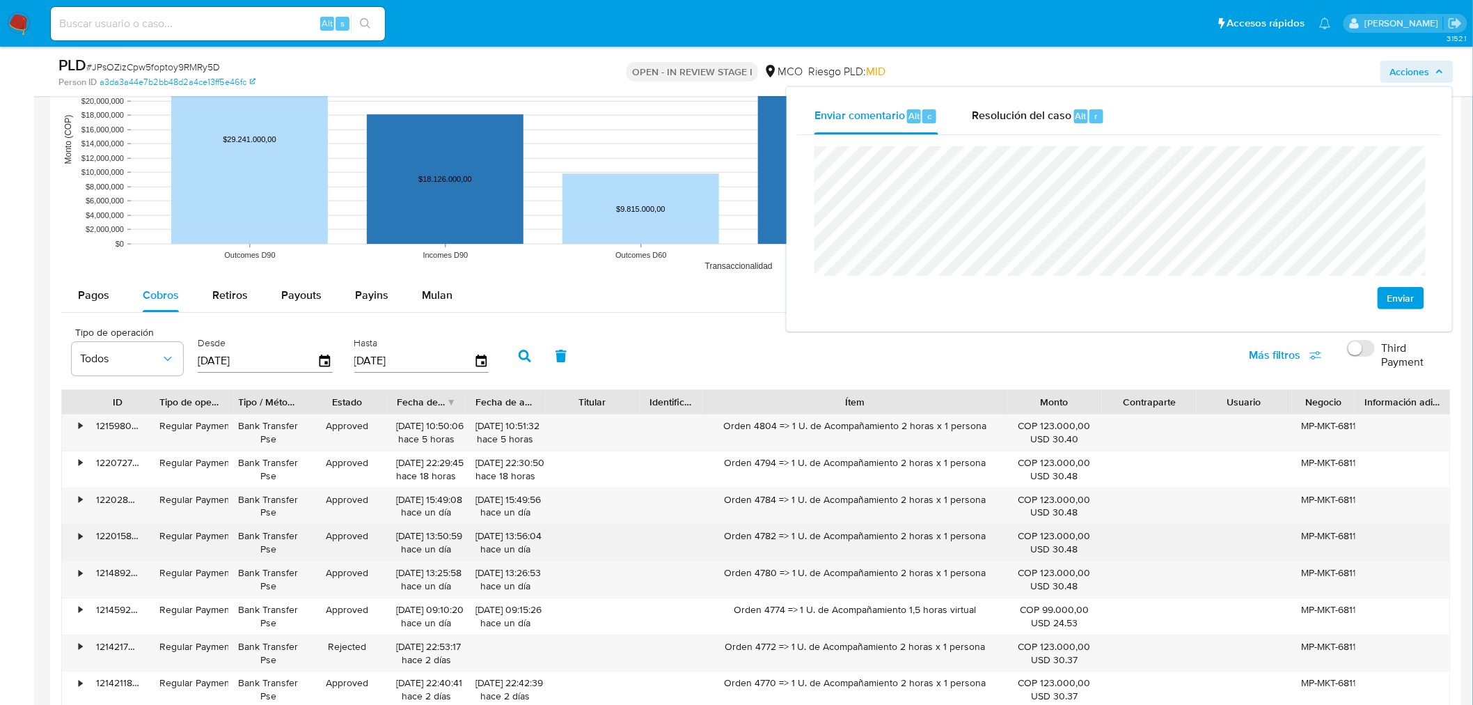
drag, startPoint x: 723, startPoint y: 540, endPoint x: 991, endPoint y: 535, distance: 268.1
click at [991, 535] on div "Orden 4782 => 1 U. de Acompañamiento 2 horas x 1 persona" at bounding box center [855, 542] width 304 height 36
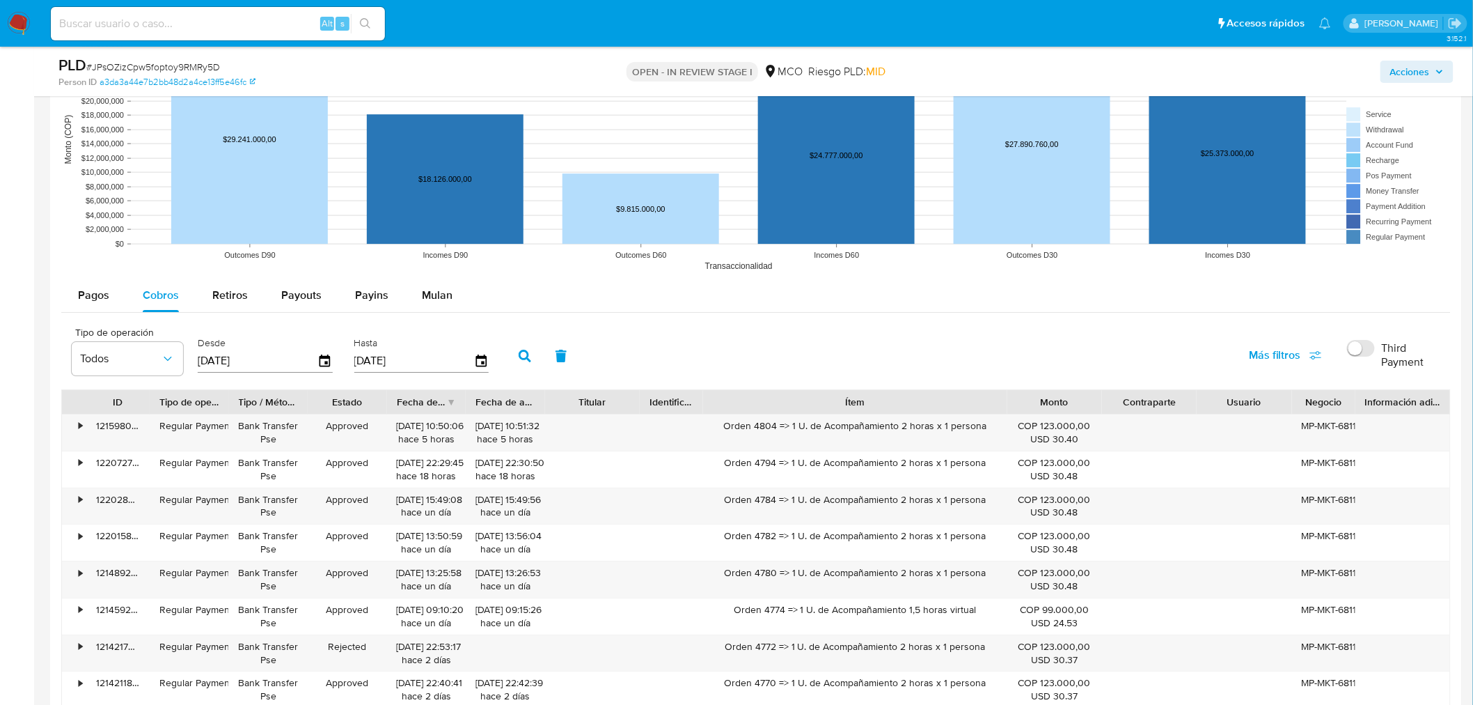
drag, startPoint x: 1441, startPoint y: 66, endPoint x: 1431, endPoint y: 68, distance: 10.5
click at [1438, 68] on icon "button" at bounding box center [1439, 72] width 8 height 8
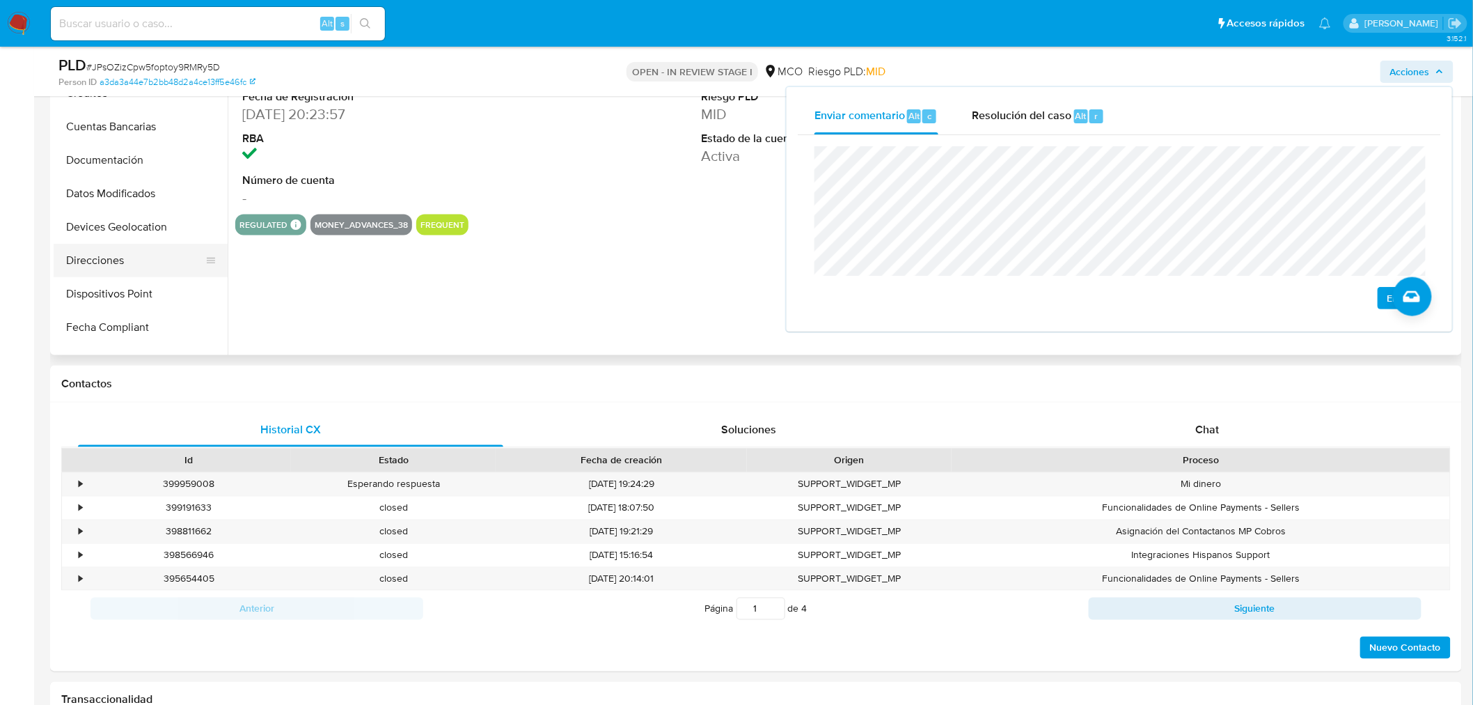
scroll to position [155, 0]
click at [131, 327] on button "Historial Casos" at bounding box center [135, 336] width 163 height 33
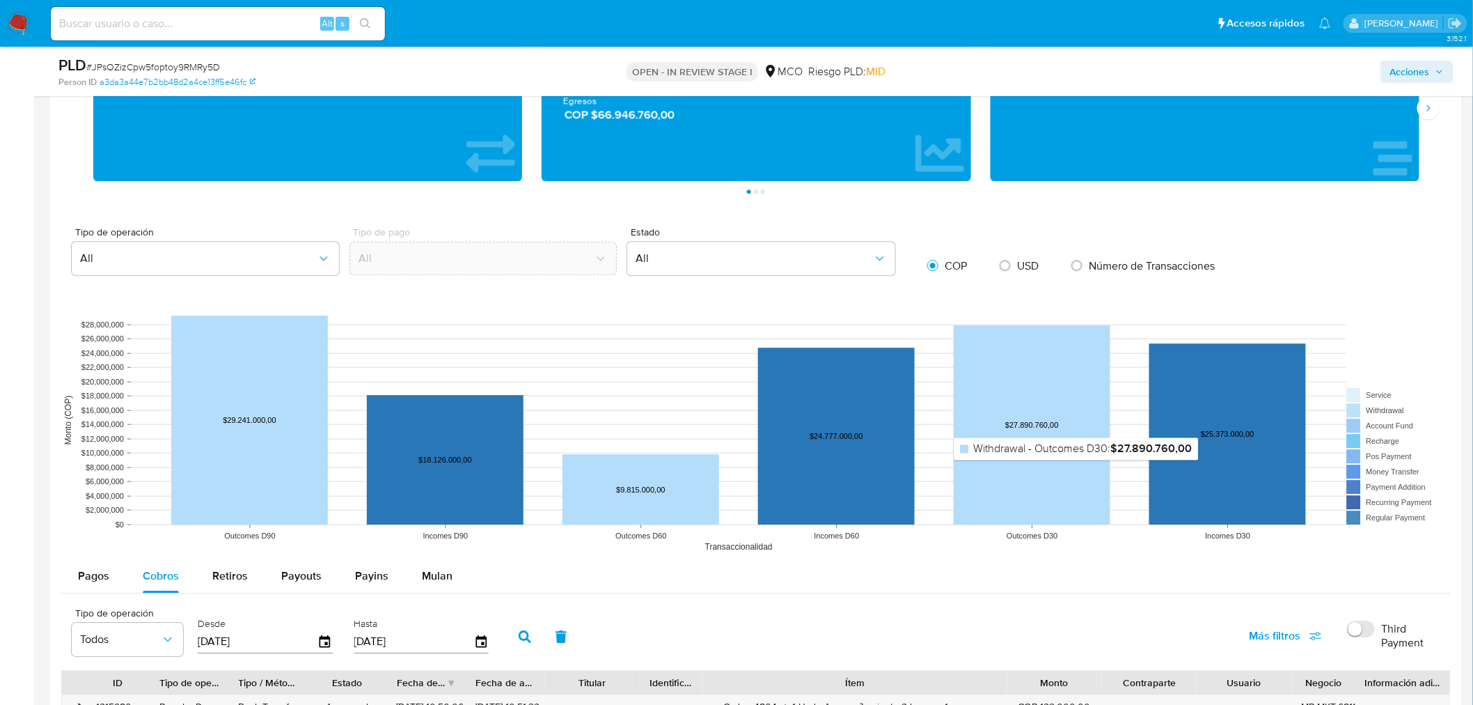
scroll to position [1779, 0]
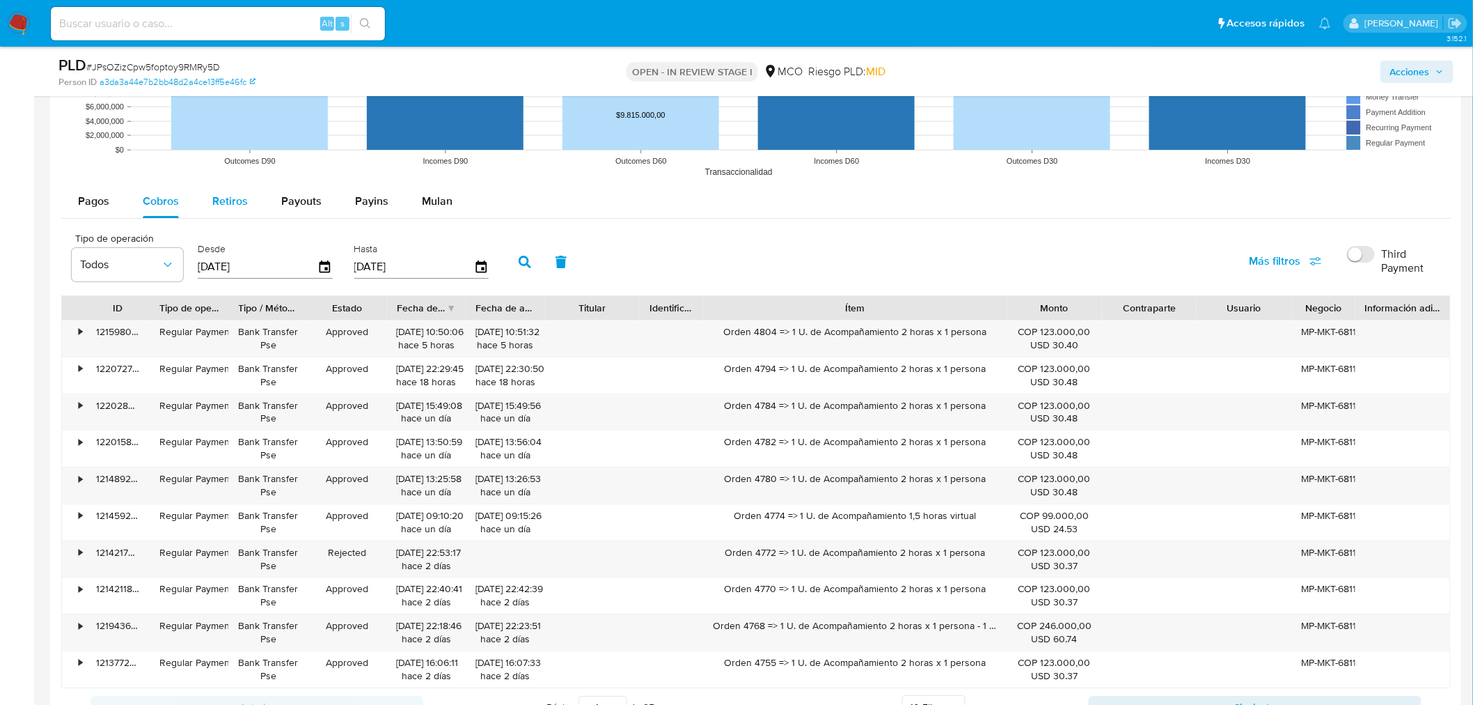
click at [212, 198] on span "Retiros" at bounding box center [230, 201] width 36 height 16
select select "10"
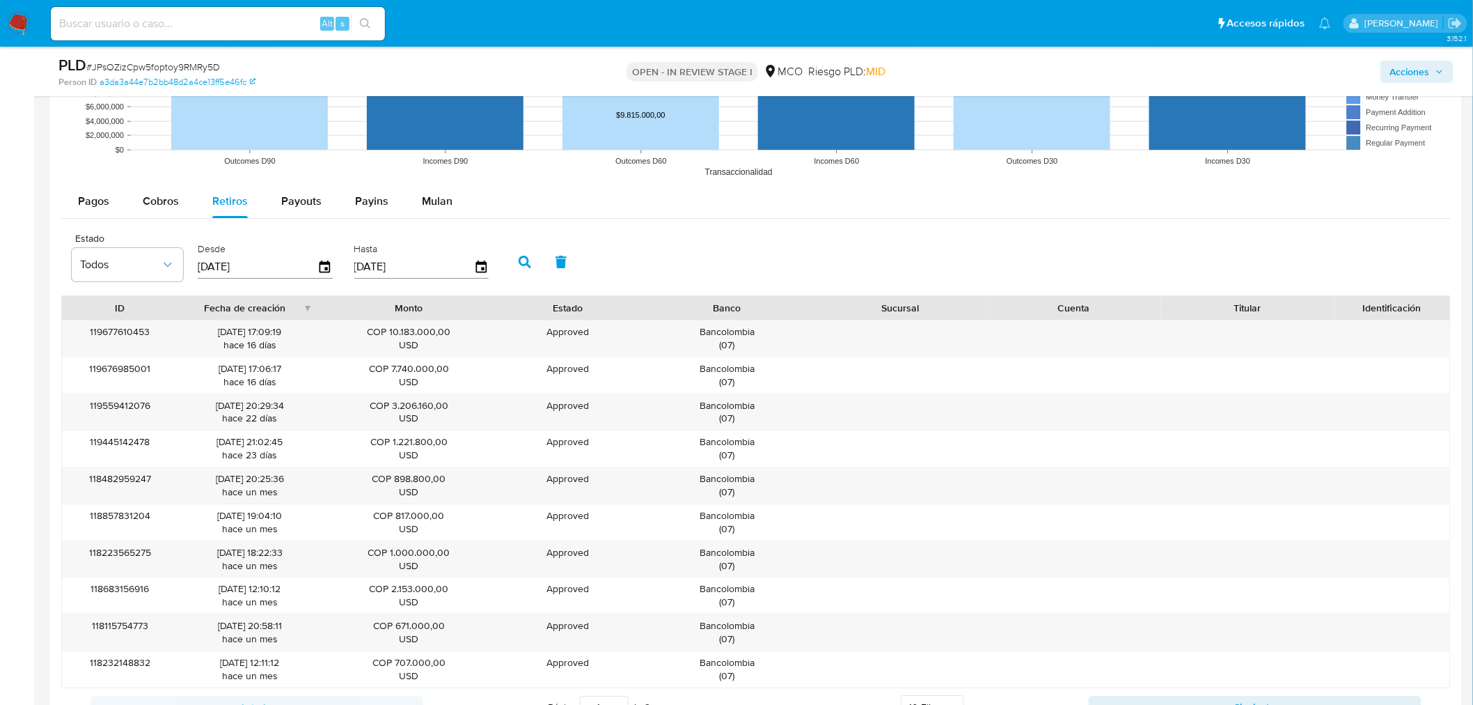
click at [1412, 71] on span "Acciones" at bounding box center [1410, 72] width 40 height 22
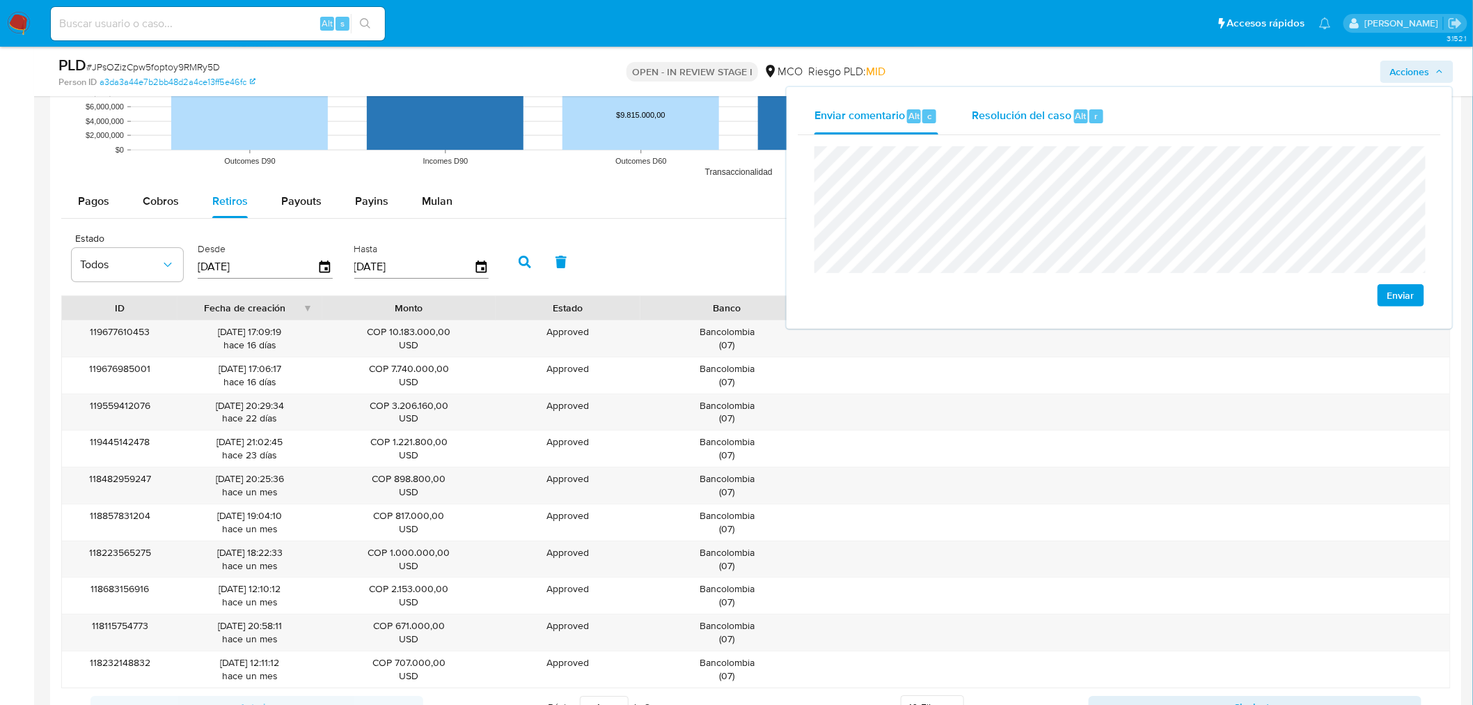
click at [1012, 100] on div "Resolución del caso Alt r" at bounding box center [1038, 116] width 133 height 36
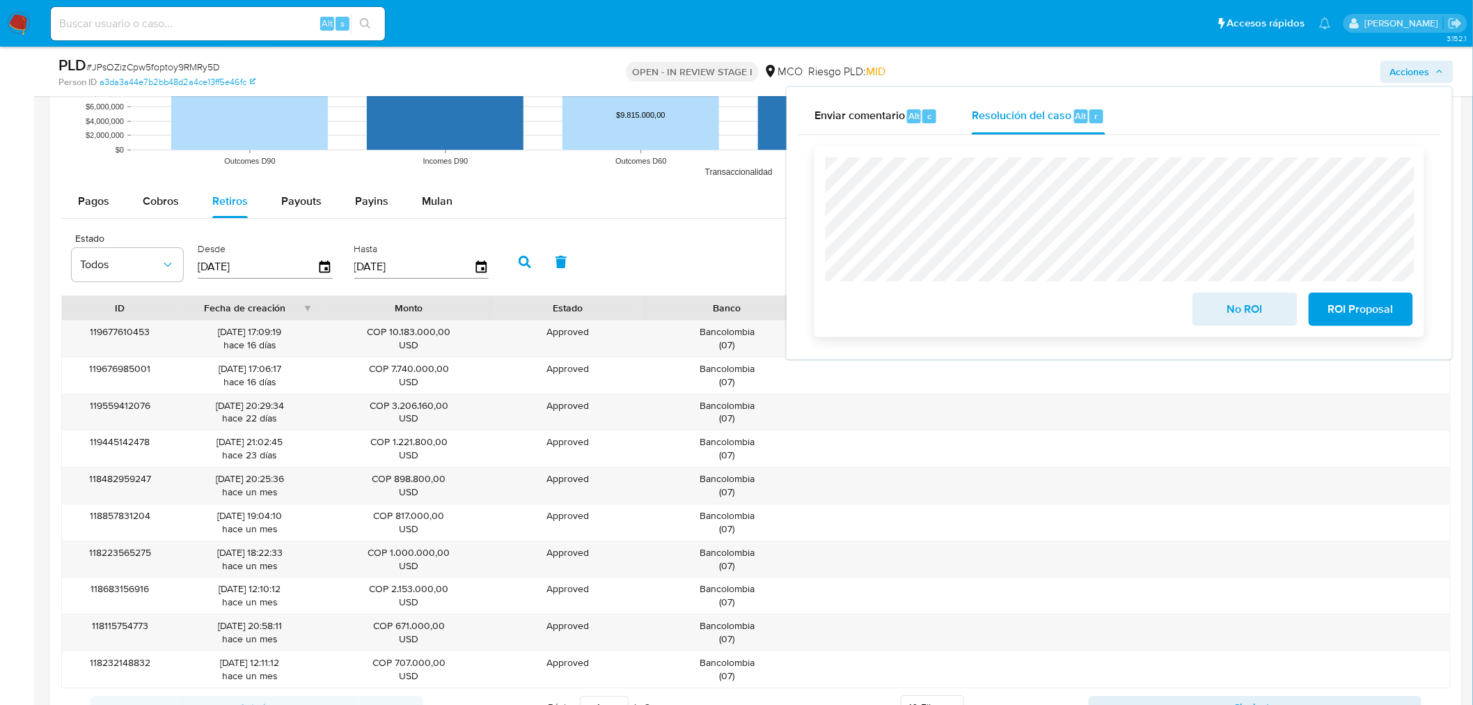
click at [1215, 309] on span "No ROI" at bounding box center [1245, 309] width 68 height 31
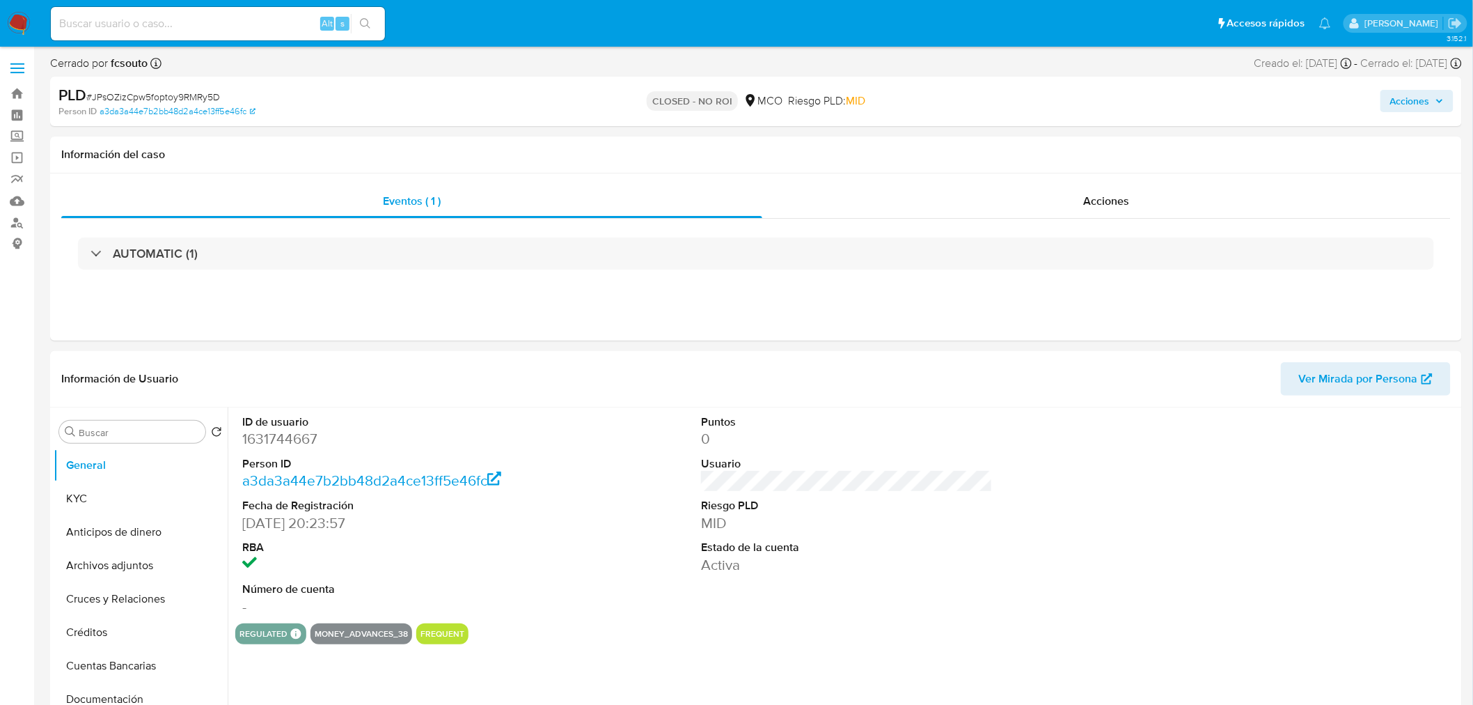
select select "10"
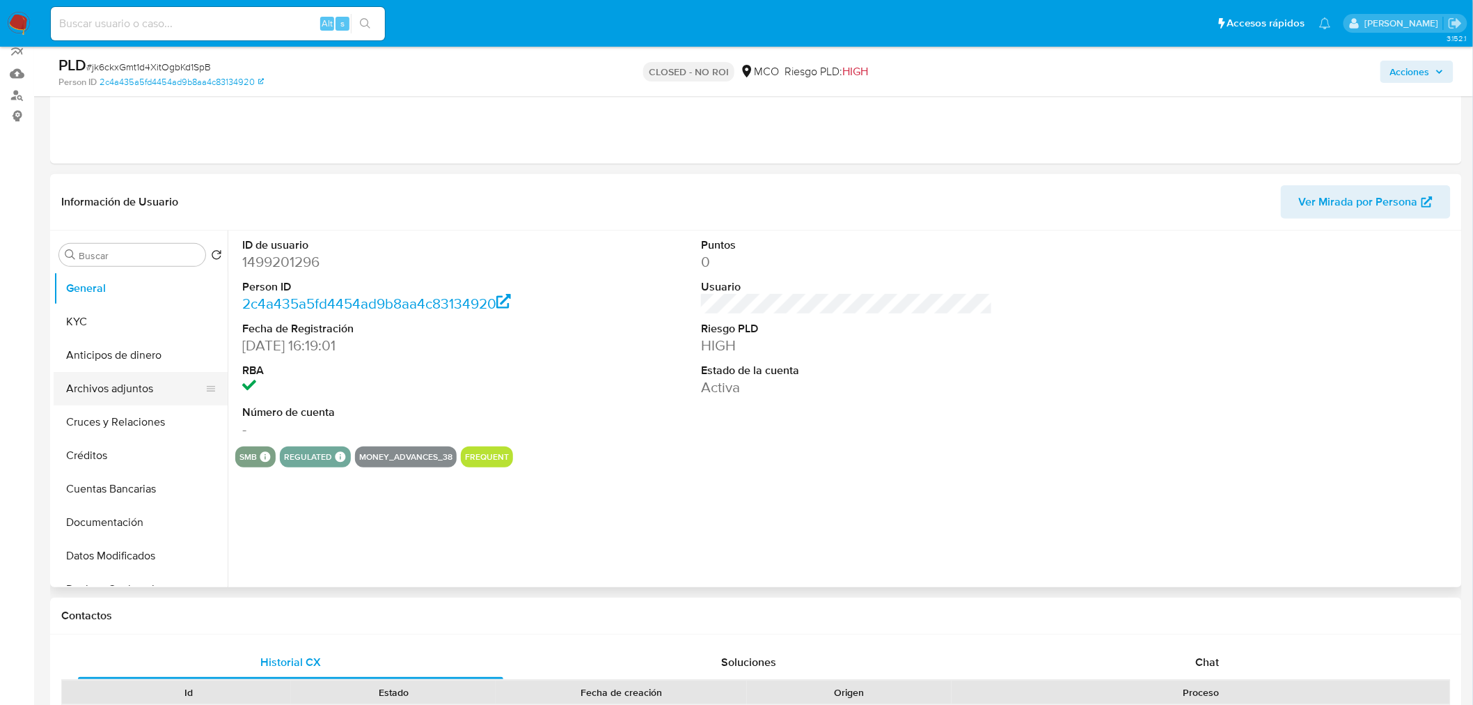
scroll to position [155, 0]
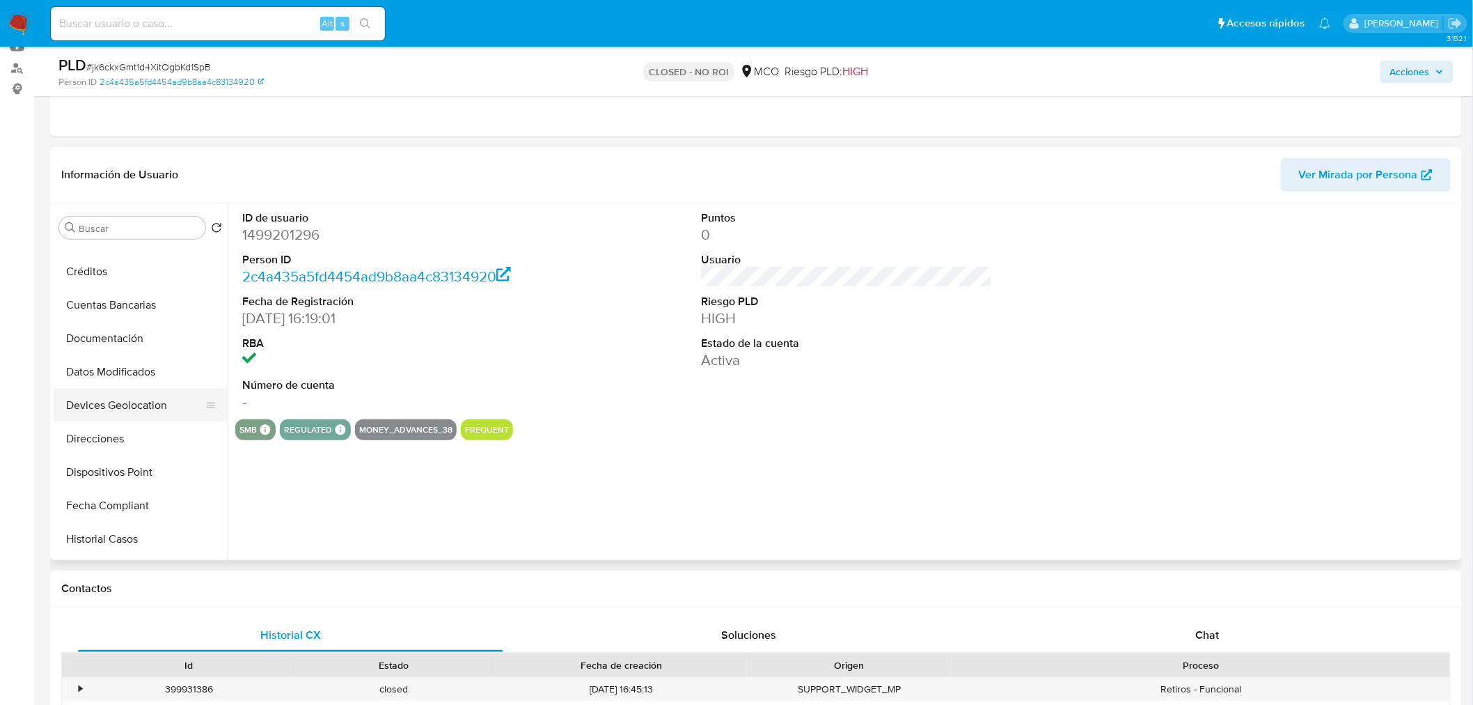
select select "10"
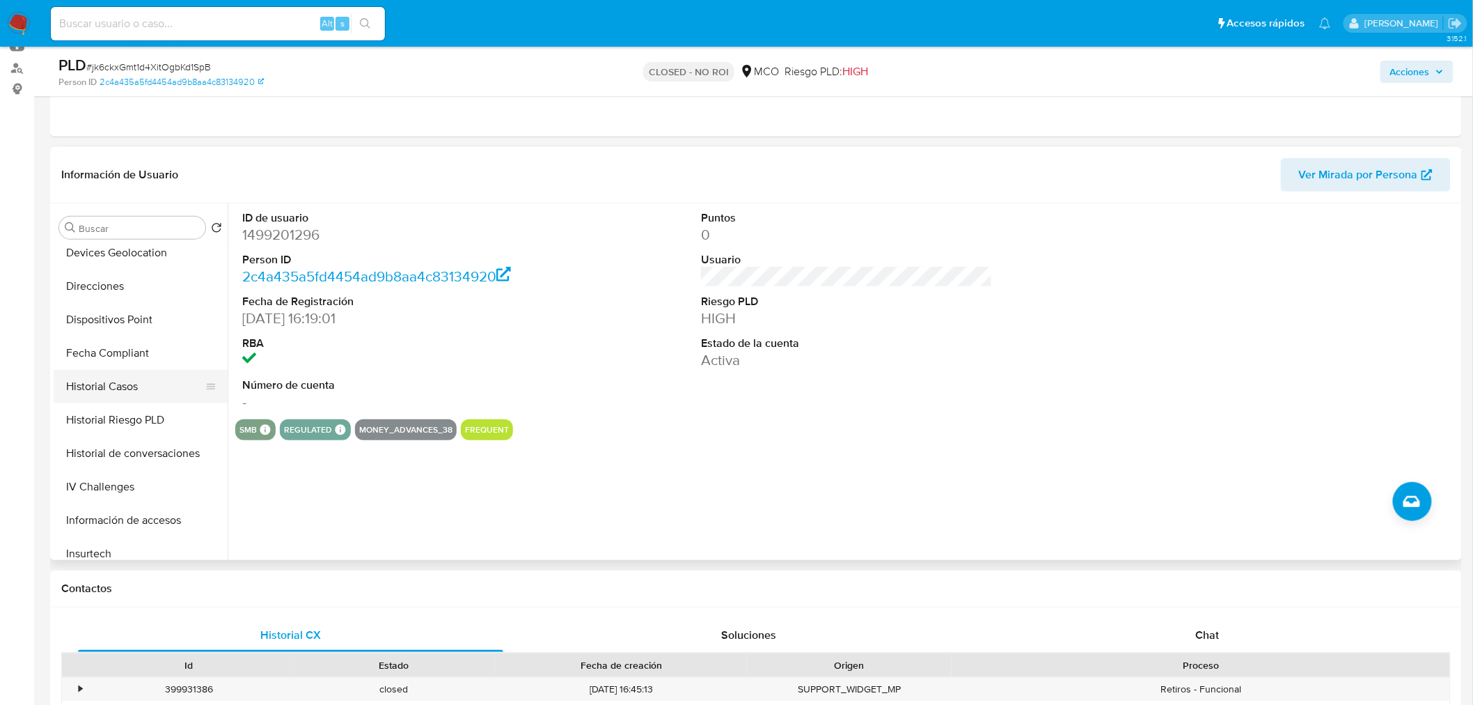
click at [140, 391] on button "Historial Casos" at bounding box center [135, 386] width 163 height 33
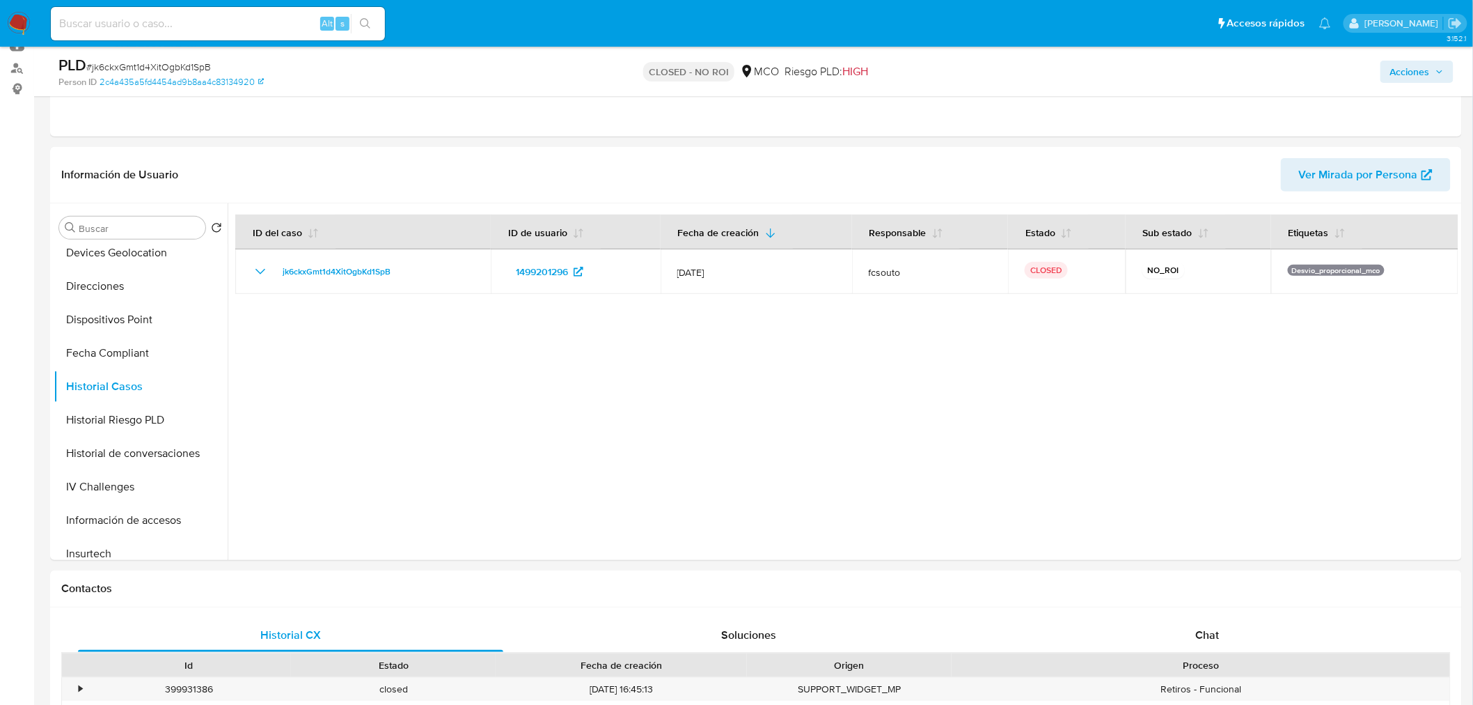
click at [1400, 70] on span "Acciones" at bounding box center [1410, 72] width 40 height 22
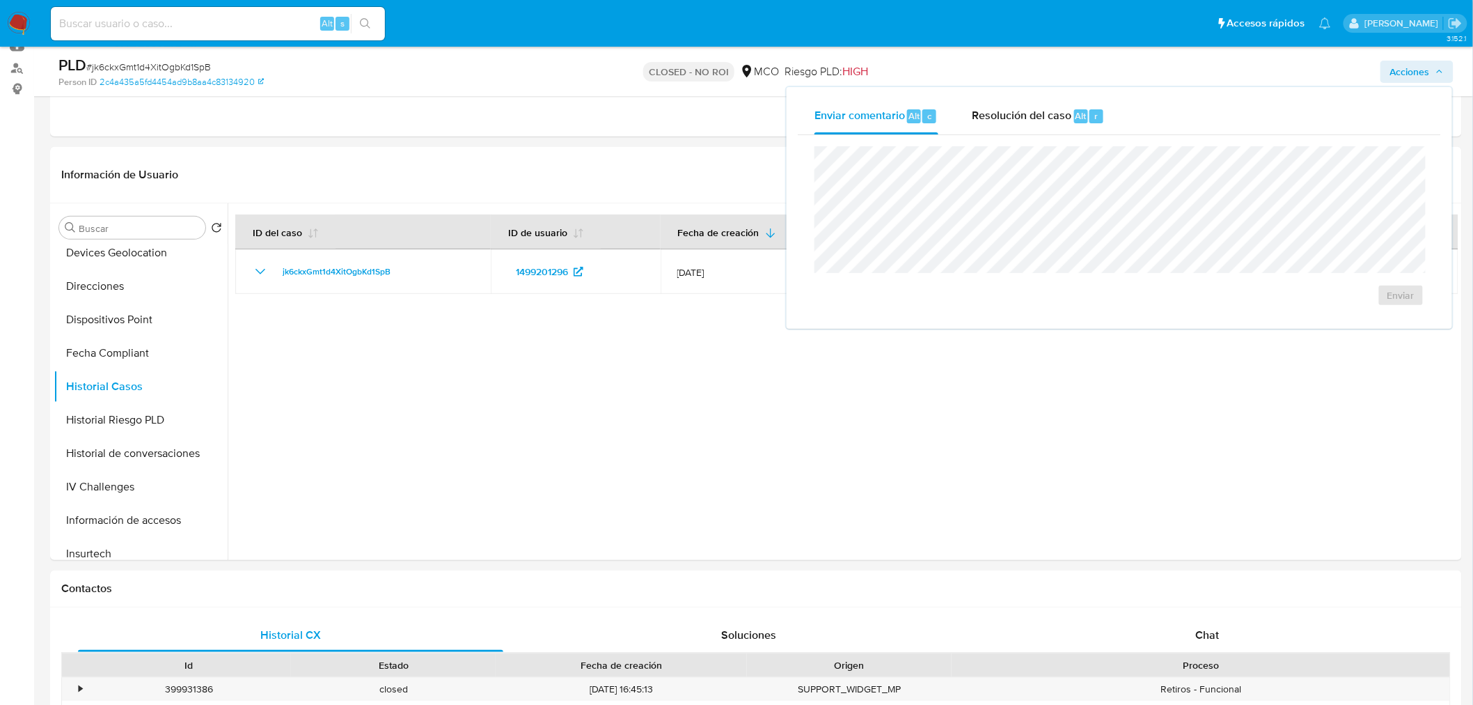
click at [999, 94] on div "Enviar comentario Alt c Resolución del caso Alt r Enviar" at bounding box center [1120, 208] width 666 height 242
click at [1007, 114] on span "Resolución del caso" at bounding box center [1022, 115] width 100 height 16
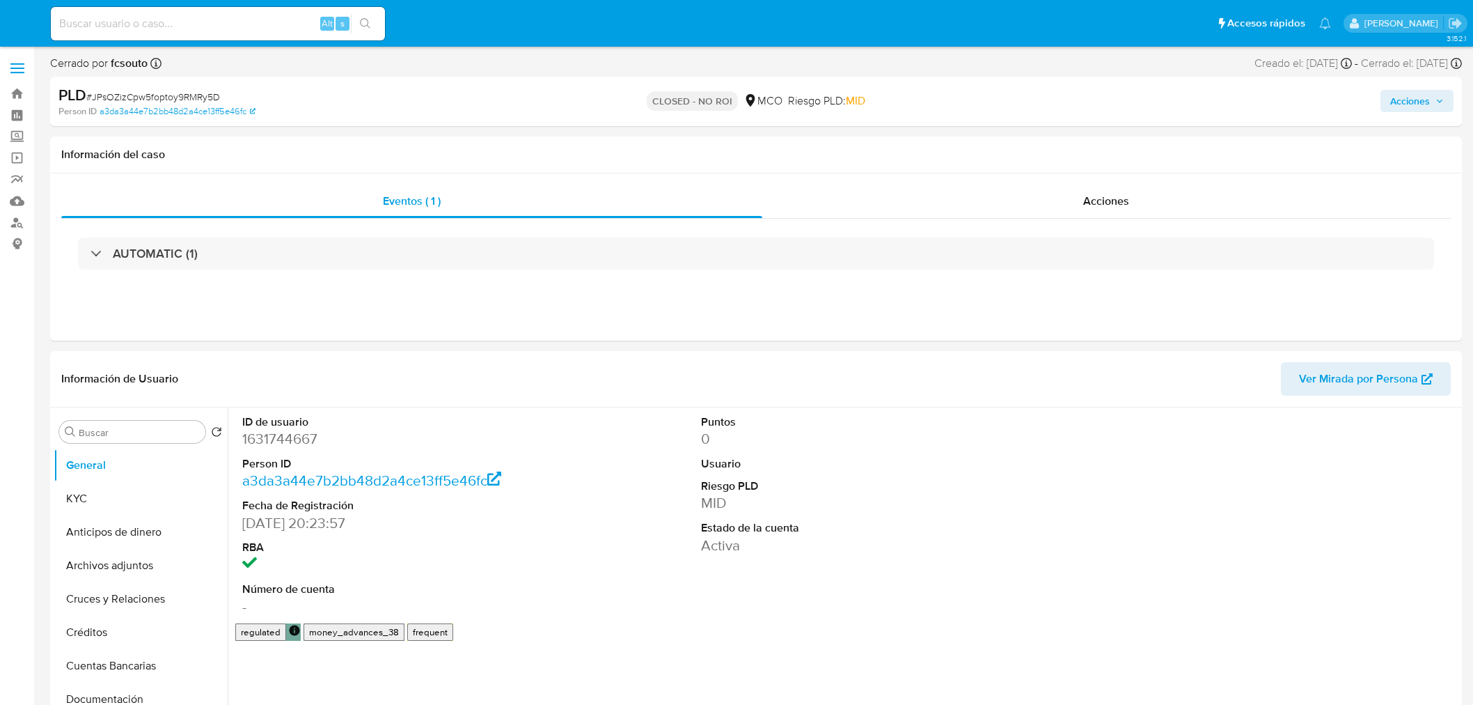
select select "10"
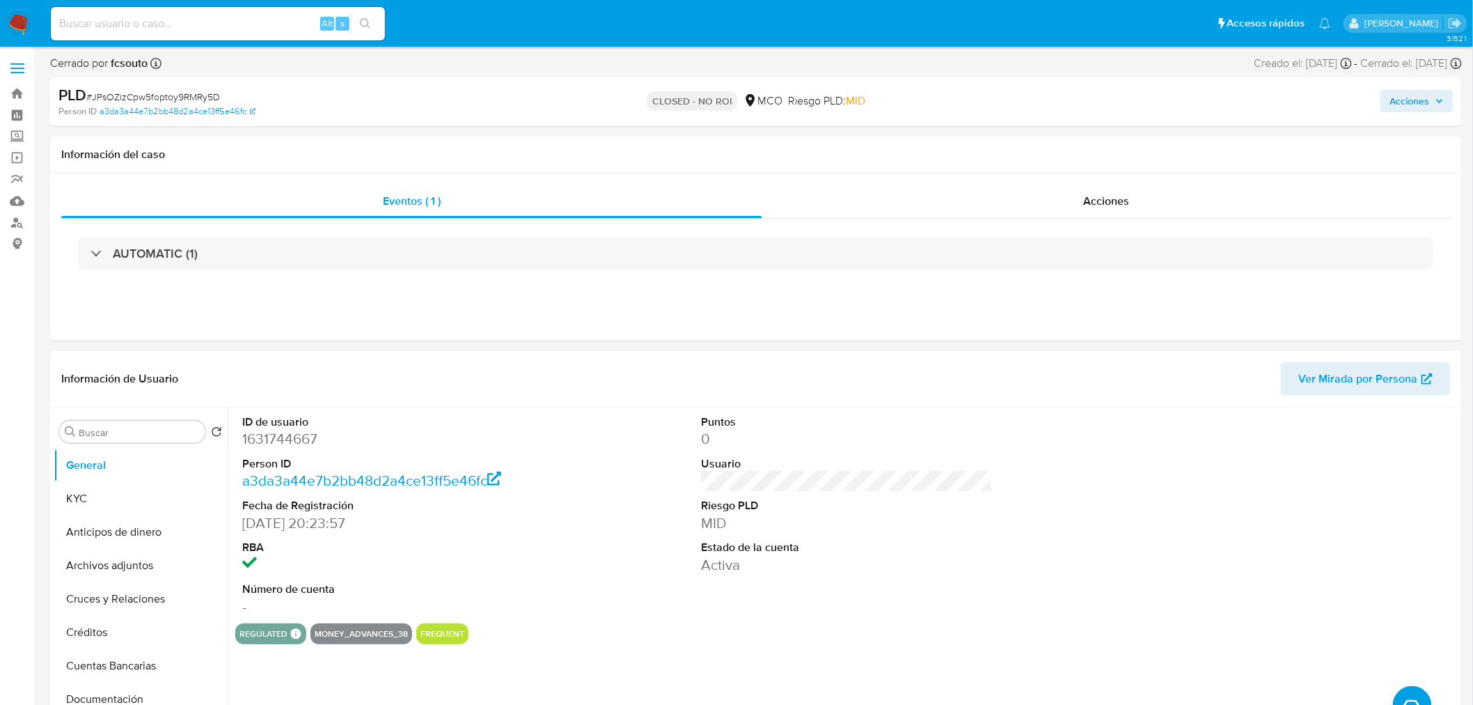
click at [1415, 102] on span "Acciones" at bounding box center [1410, 101] width 40 height 22
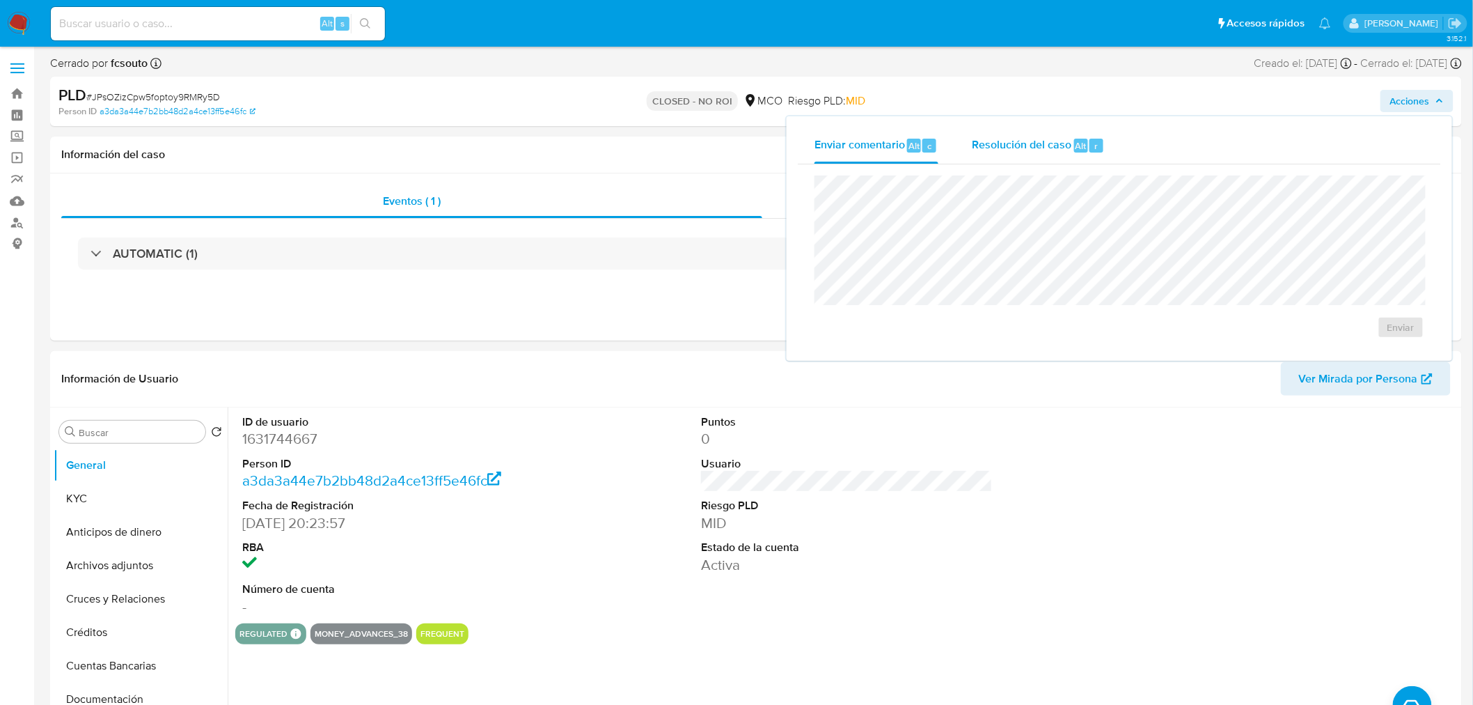
click at [979, 152] on div "Resolución del caso Alt r" at bounding box center [1038, 145] width 133 height 36
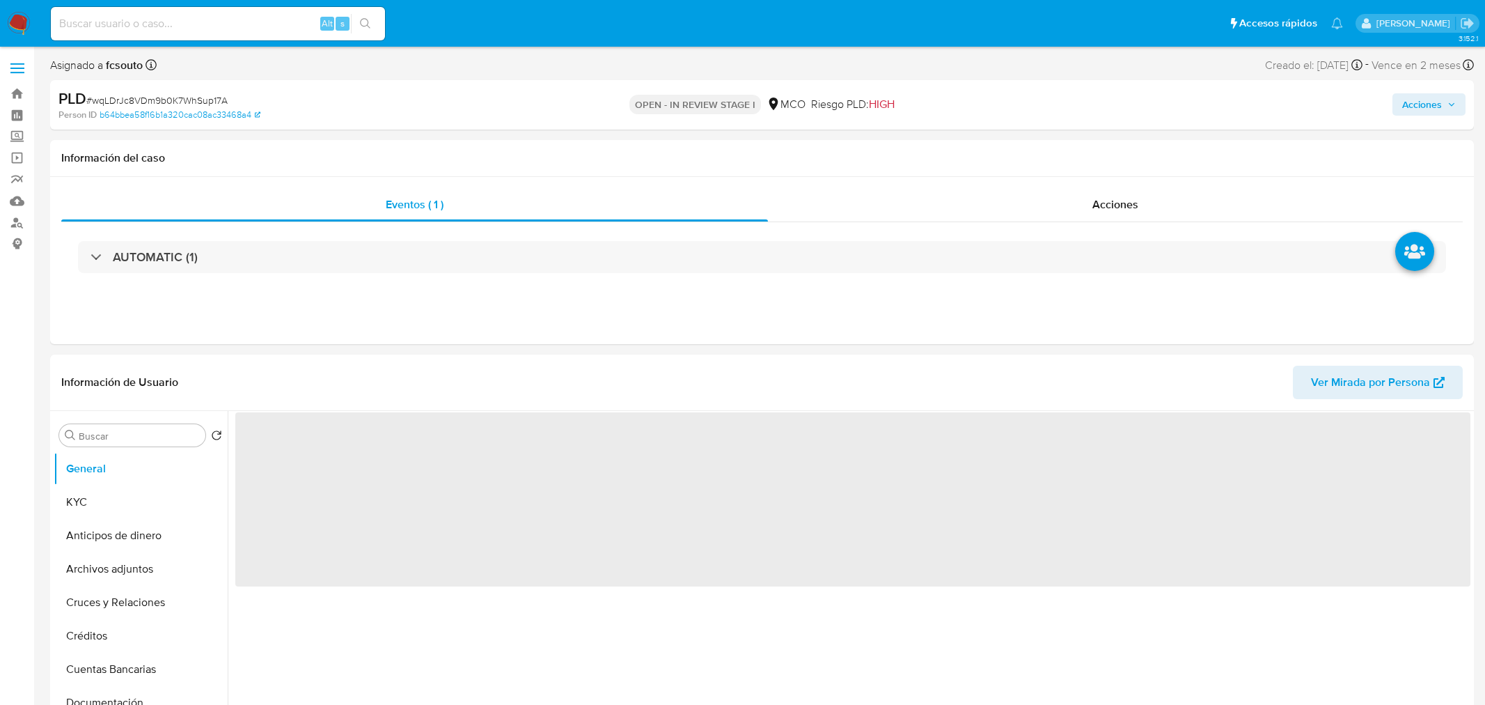
select select "10"
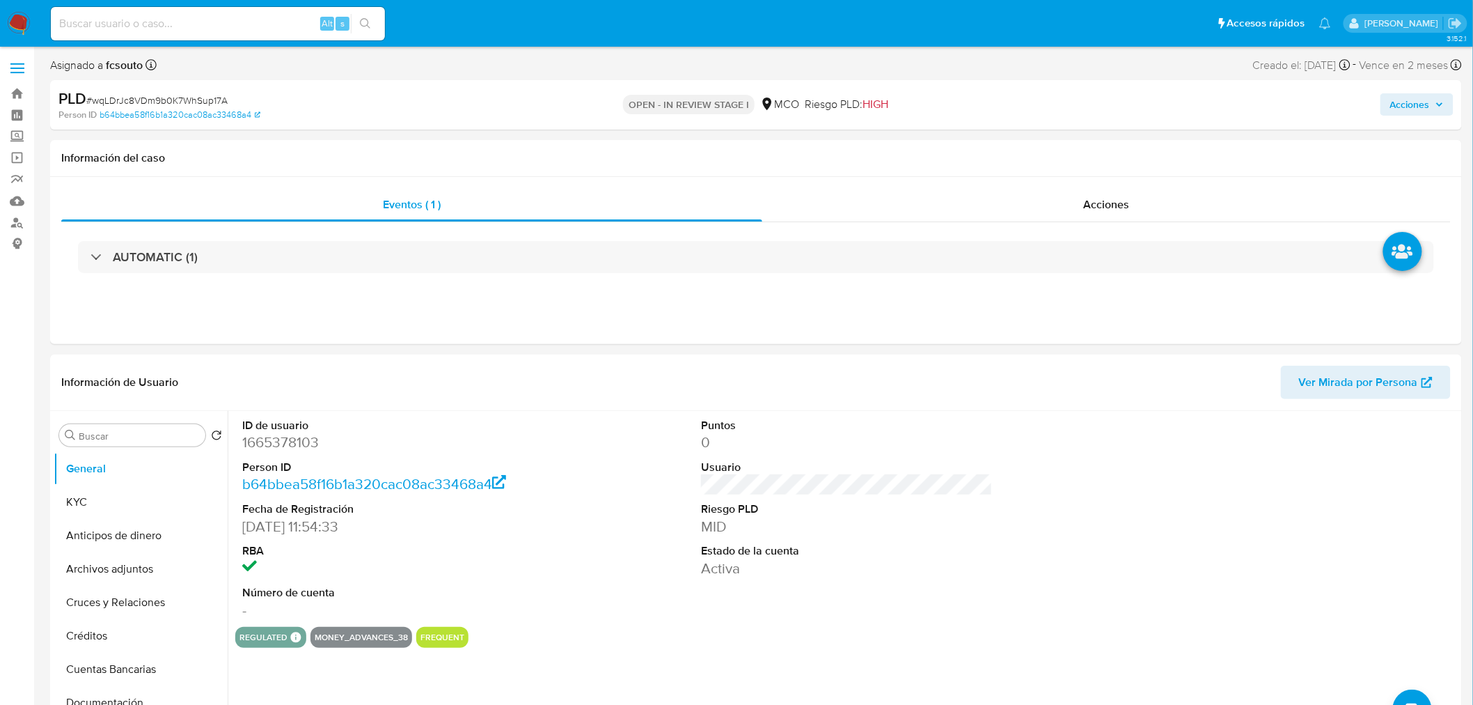
click at [1423, 97] on span "Acciones" at bounding box center [1410, 104] width 40 height 22
click at [385, 235] on div "AUTOMATIC (1)" at bounding box center [756, 257] width 1390 height 70
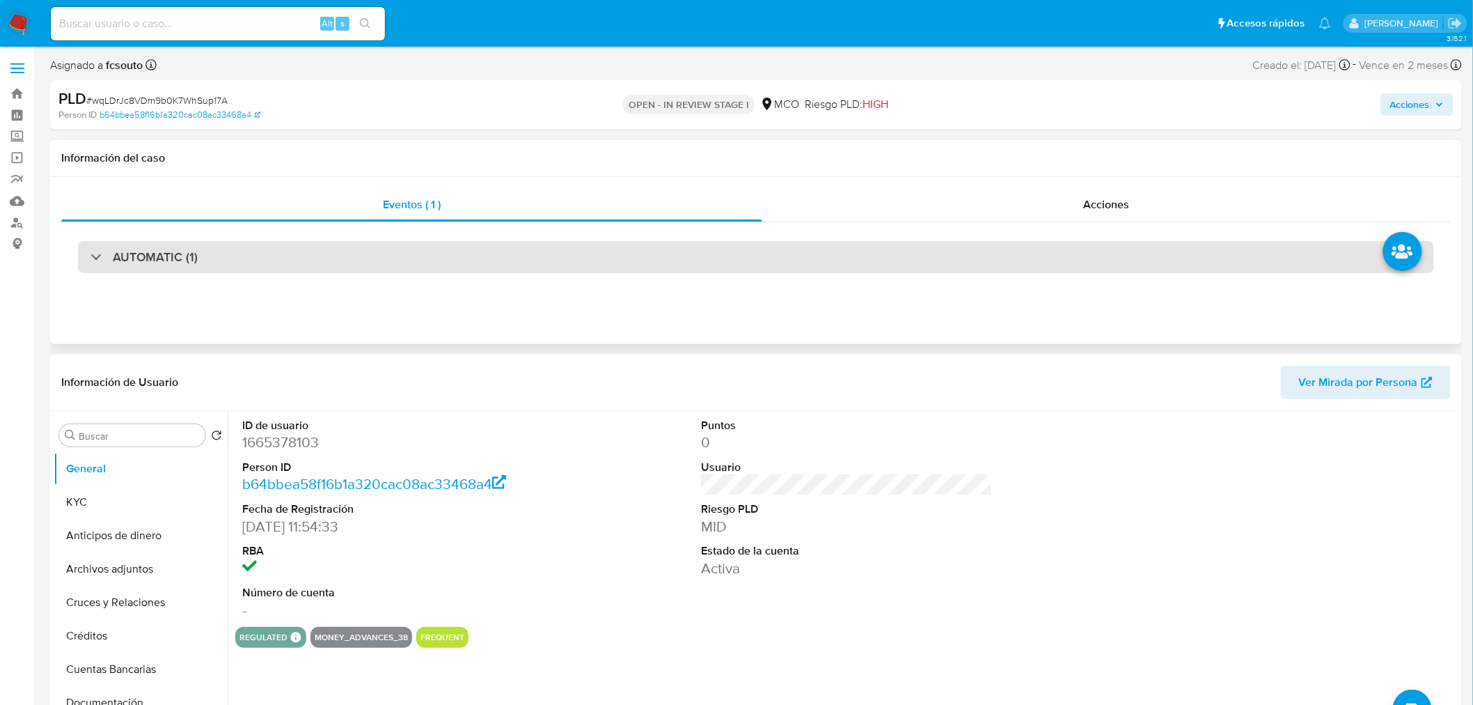
click at [398, 258] on div "AUTOMATIC (1)" at bounding box center [756, 257] width 1356 height 32
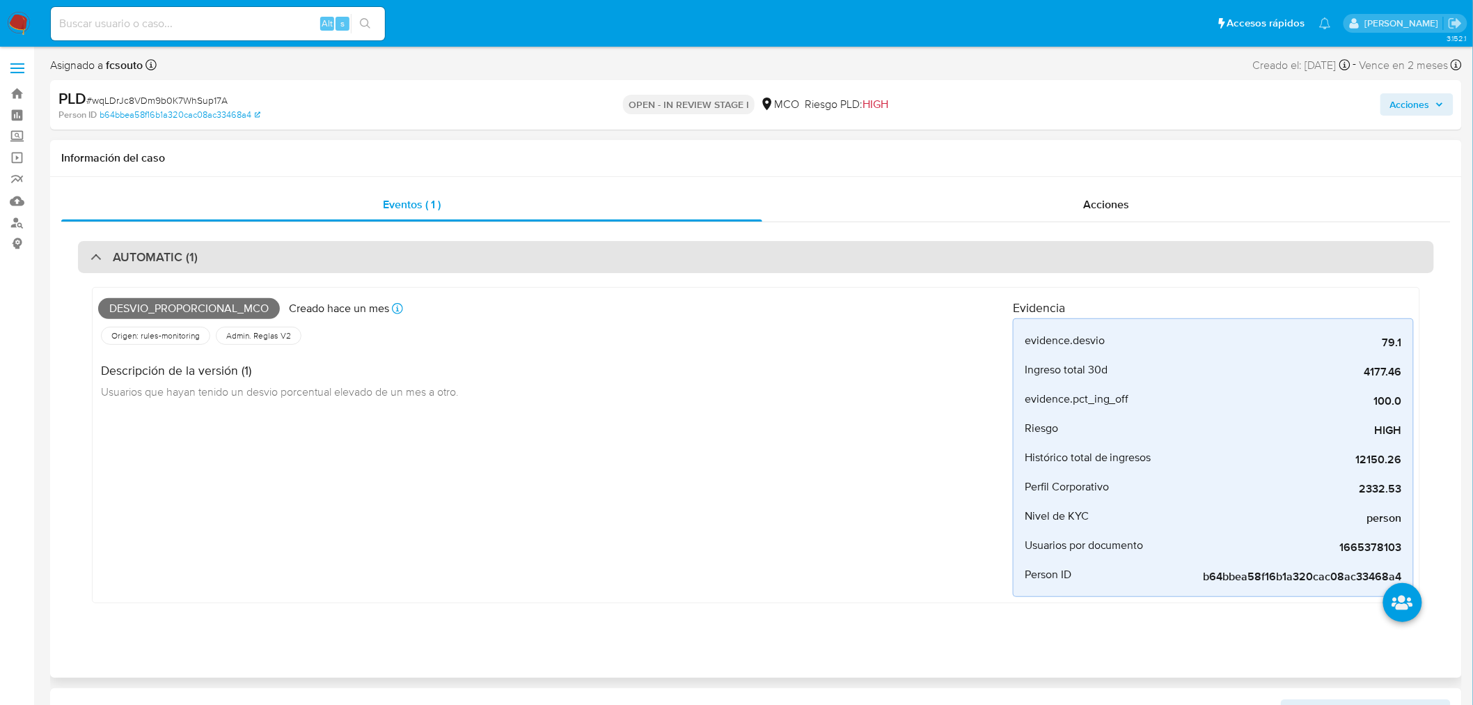
click at [399, 255] on div "AUTOMATIC (1)" at bounding box center [756, 257] width 1356 height 32
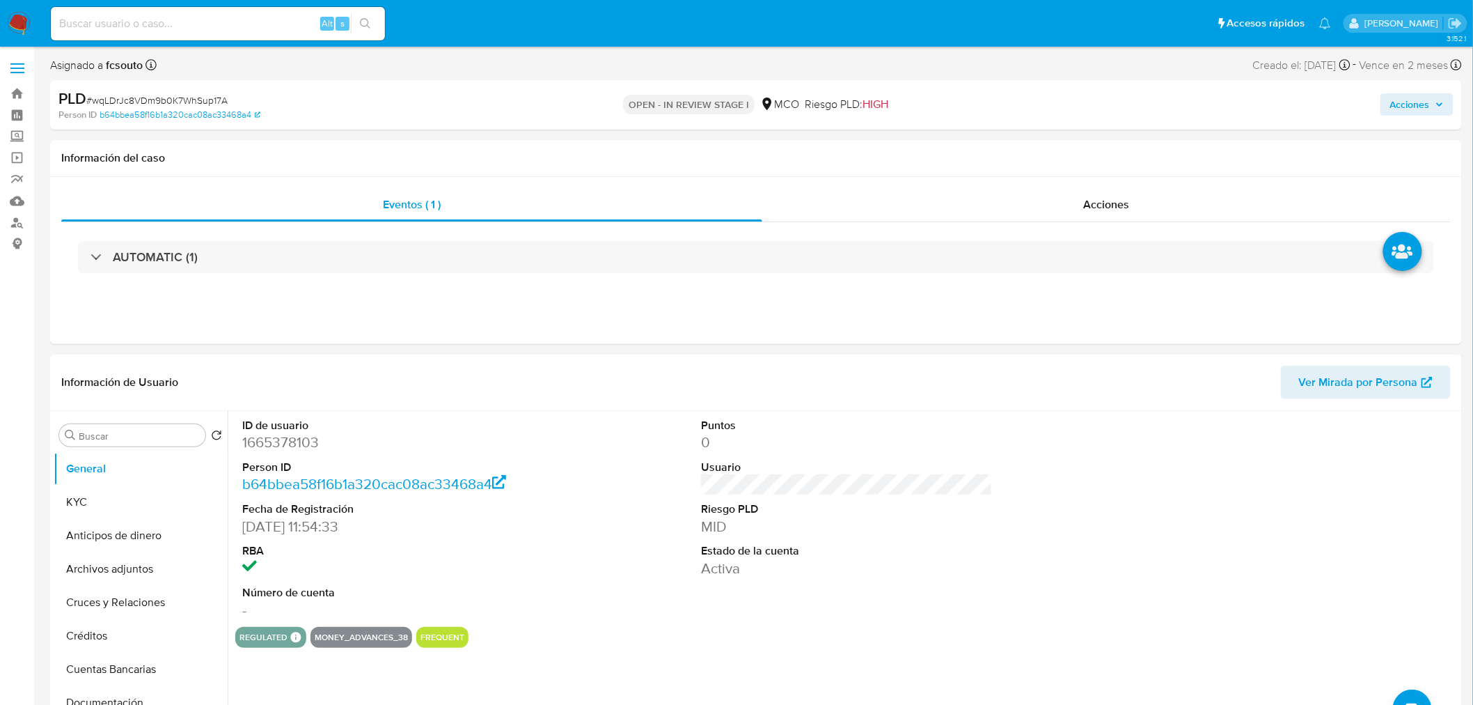
click at [1439, 91] on div "Acciones" at bounding box center [1223, 104] width 462 height 33
click at [1433, 100] on span "Acciones" at bounding box center [1417, 104] width 54 height 19
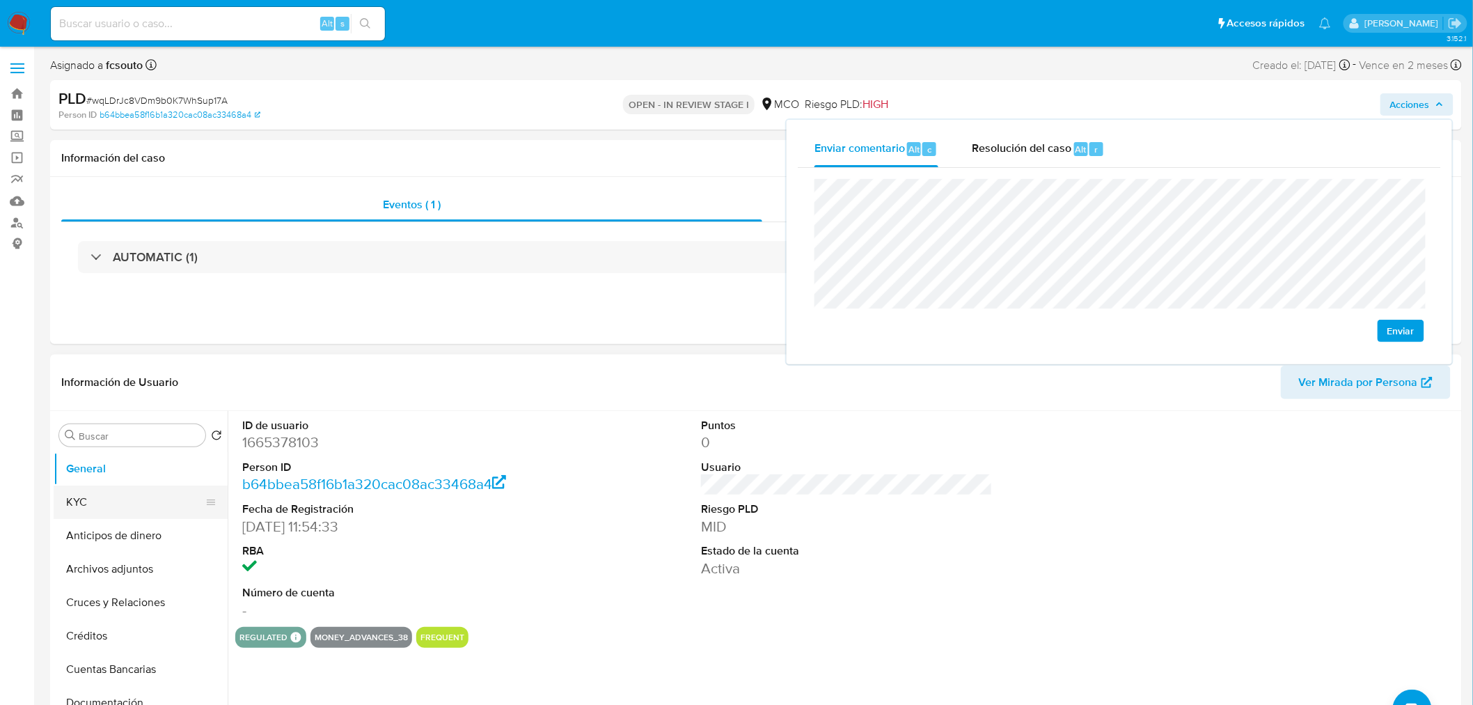
click at [107, 512] on button "KYC" at bounding box center [135, 501] width 163 height 33
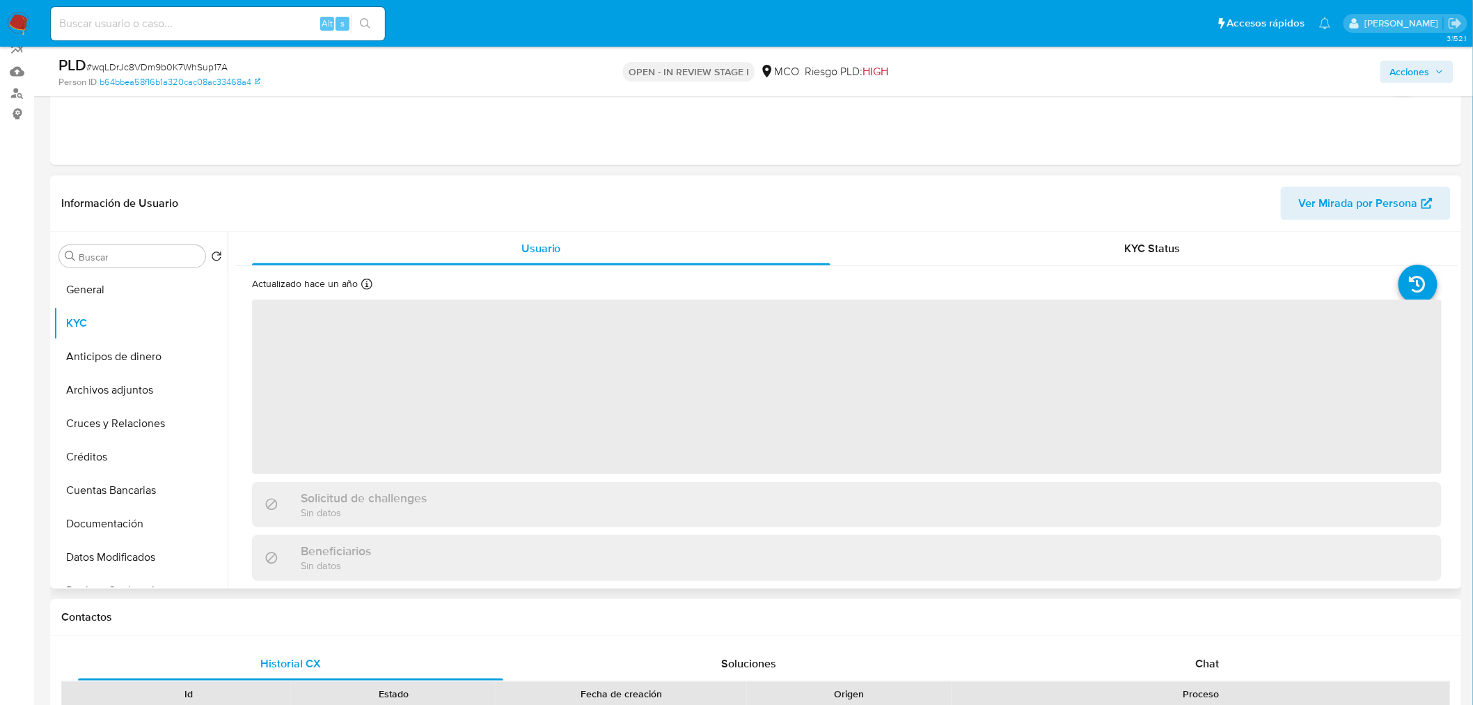
scroll to position [155, 0]
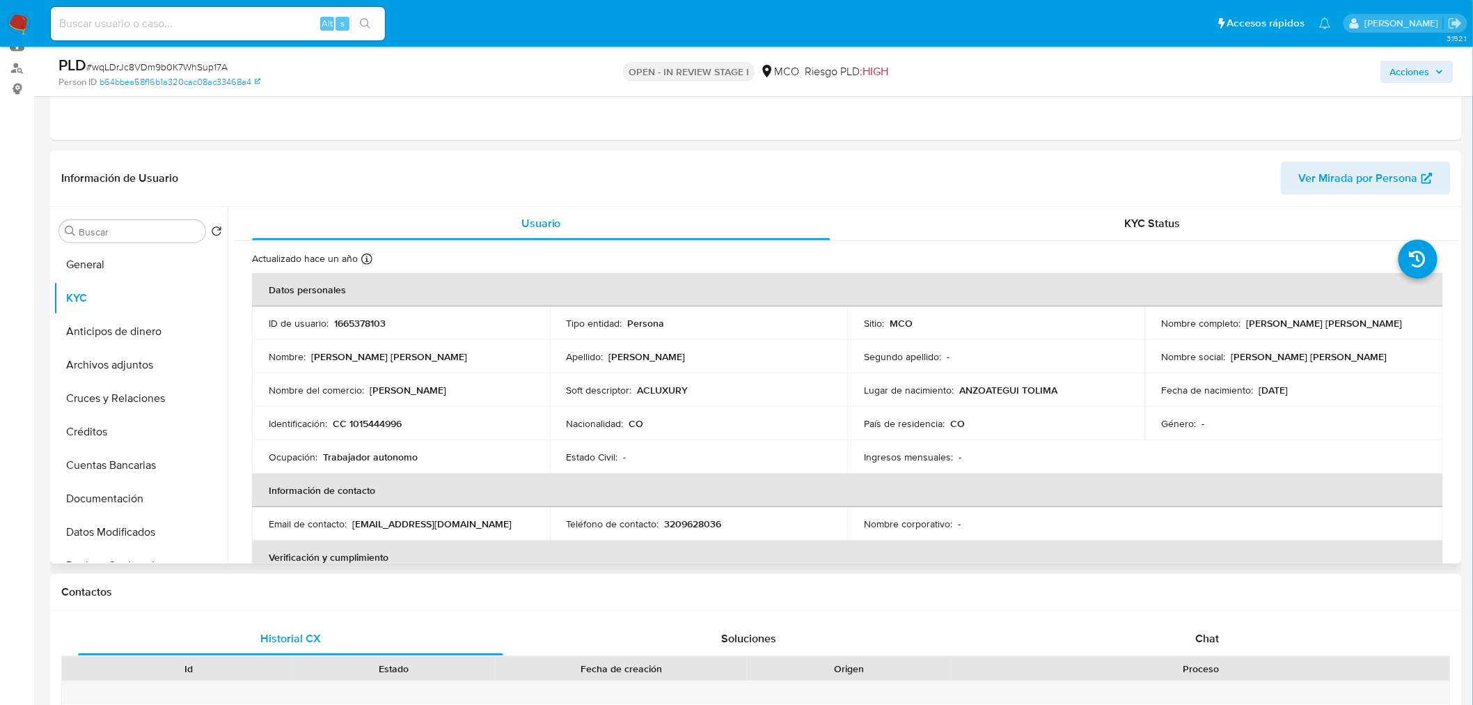
drag, startPoint x: 1243, startPoint y: 321, endPoint x: 1401, endPoint y: 323, distance: 157.3
click at [1401, 323] on div "Nombre completo : Laura Alejandra Cardona Ramirez" at bounding box center [1294, 323] width 265 height 13
copy p "Laura Alejandra Cardona Ramirez"
click at [1422, 71] on span "Acciones" at bounding box center [1410, 72] width 40 height 22
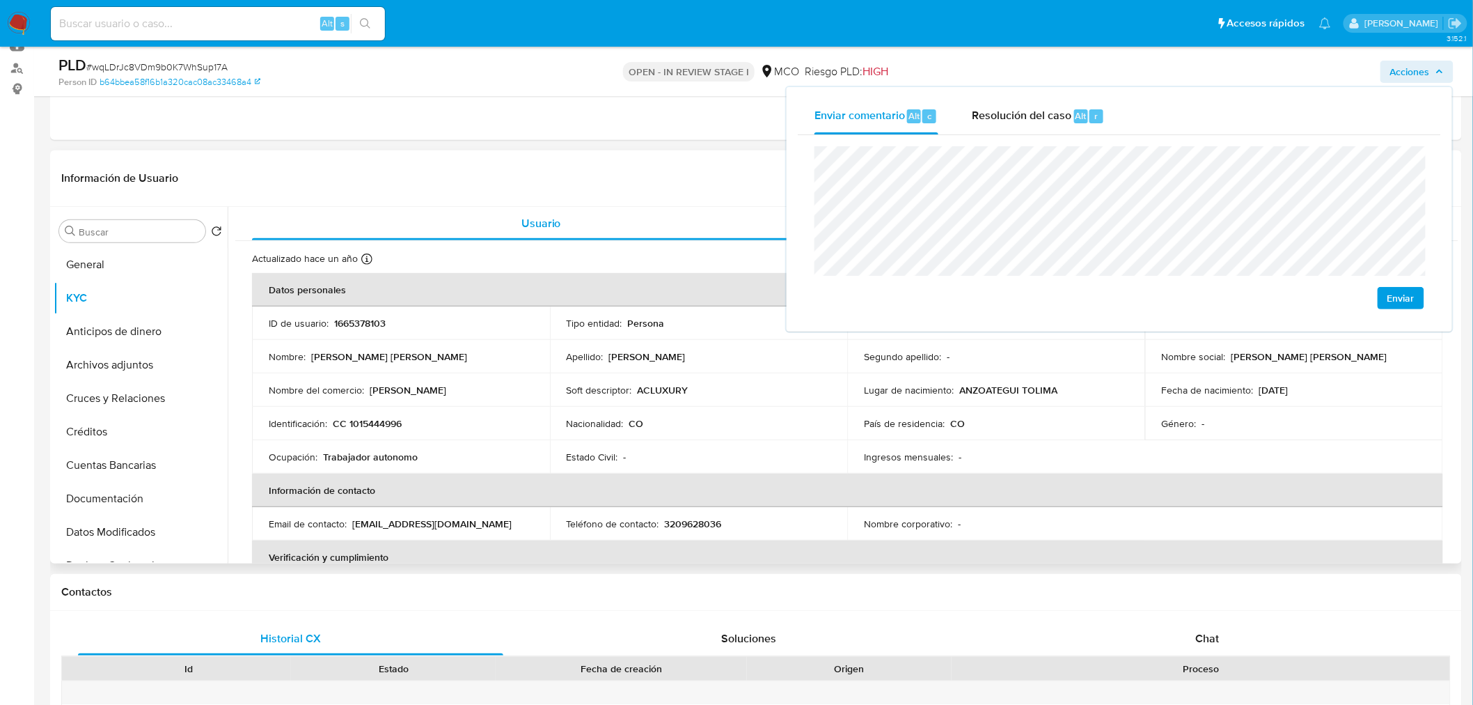
click at [381, 421] on p "CC 1015444996" at bounding box center [367, 423] width 69 height 13
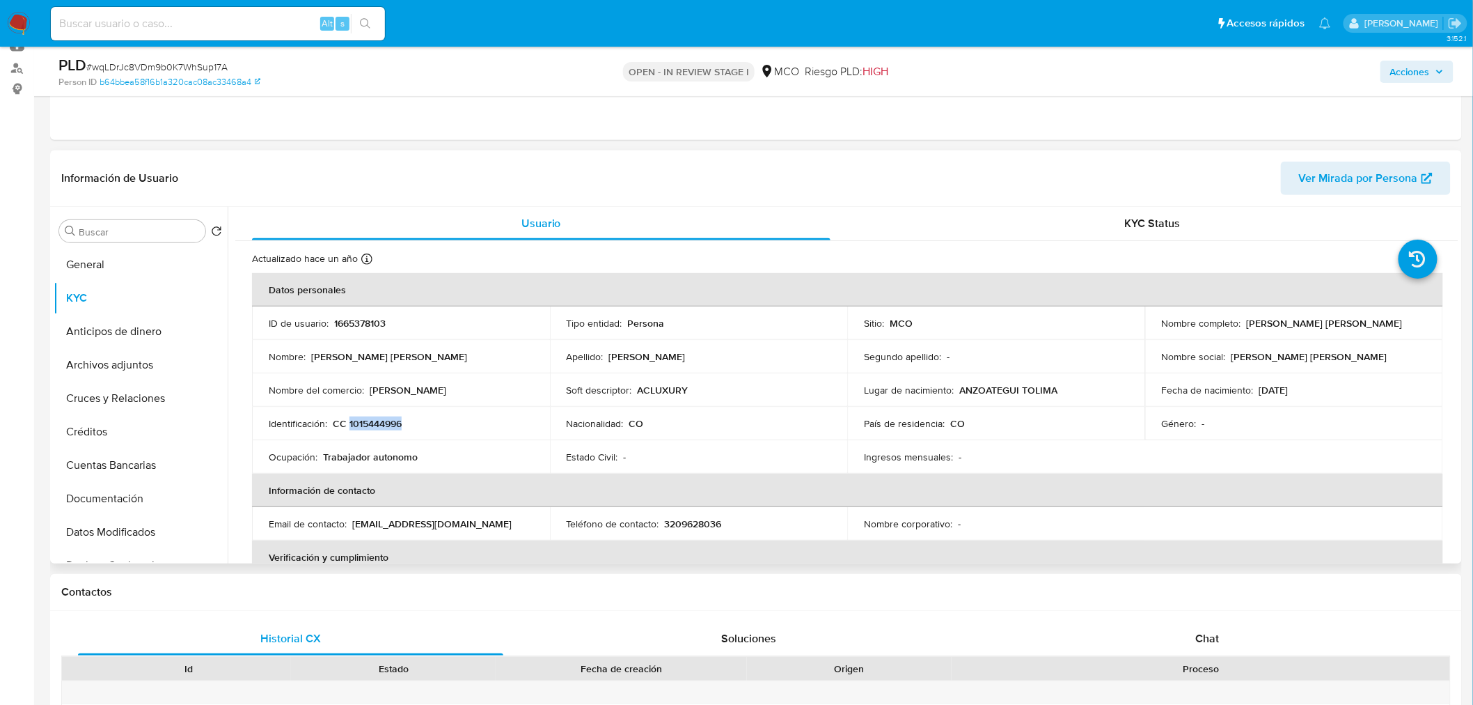
click at [381, 421] on p "CC 1015444996" at bounding box center [367, 423] width 69 height 13
copy p "1015444996"
click at [1417, 68] on span "Acciones" at bounding box center [1410, 72] width 40 height 22
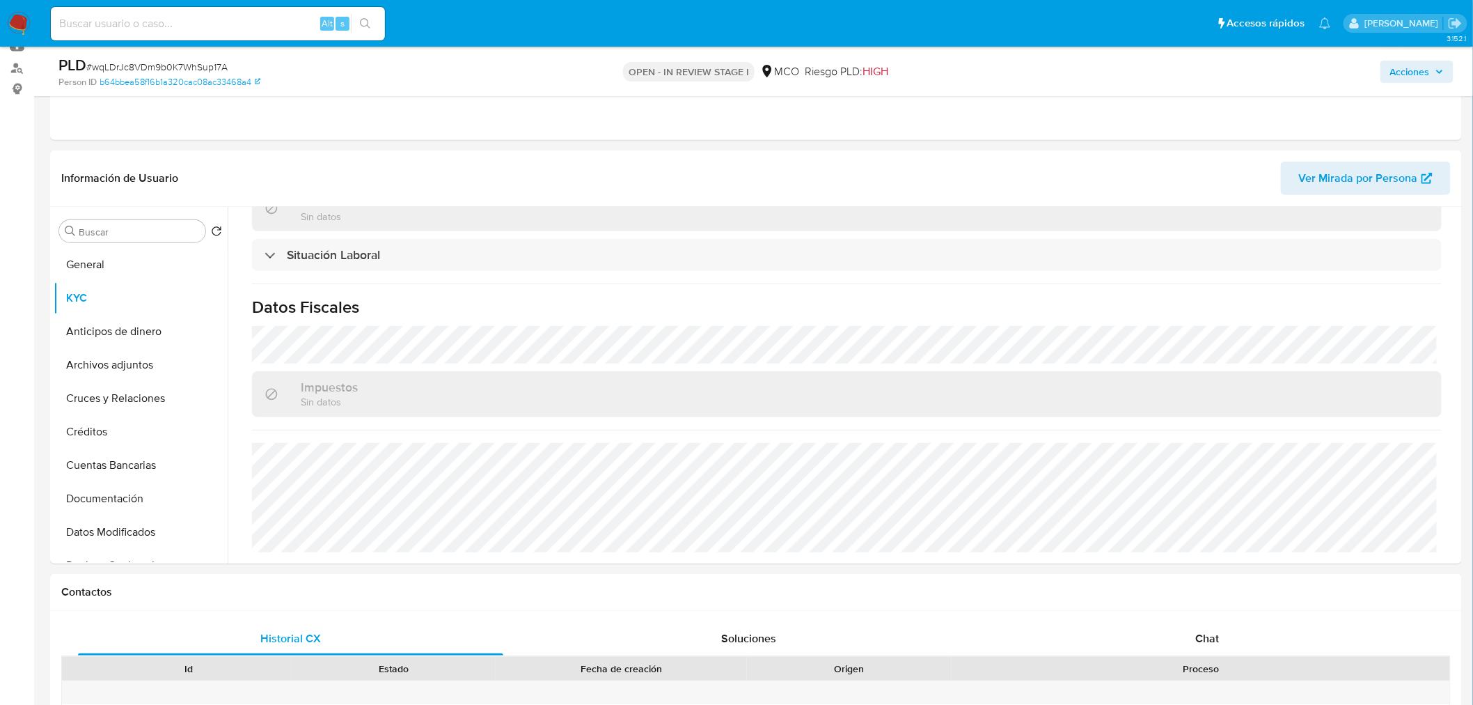
click at [1404, 75] on span "Acciones" at bounding box center [1410, 72] width 40 height 22
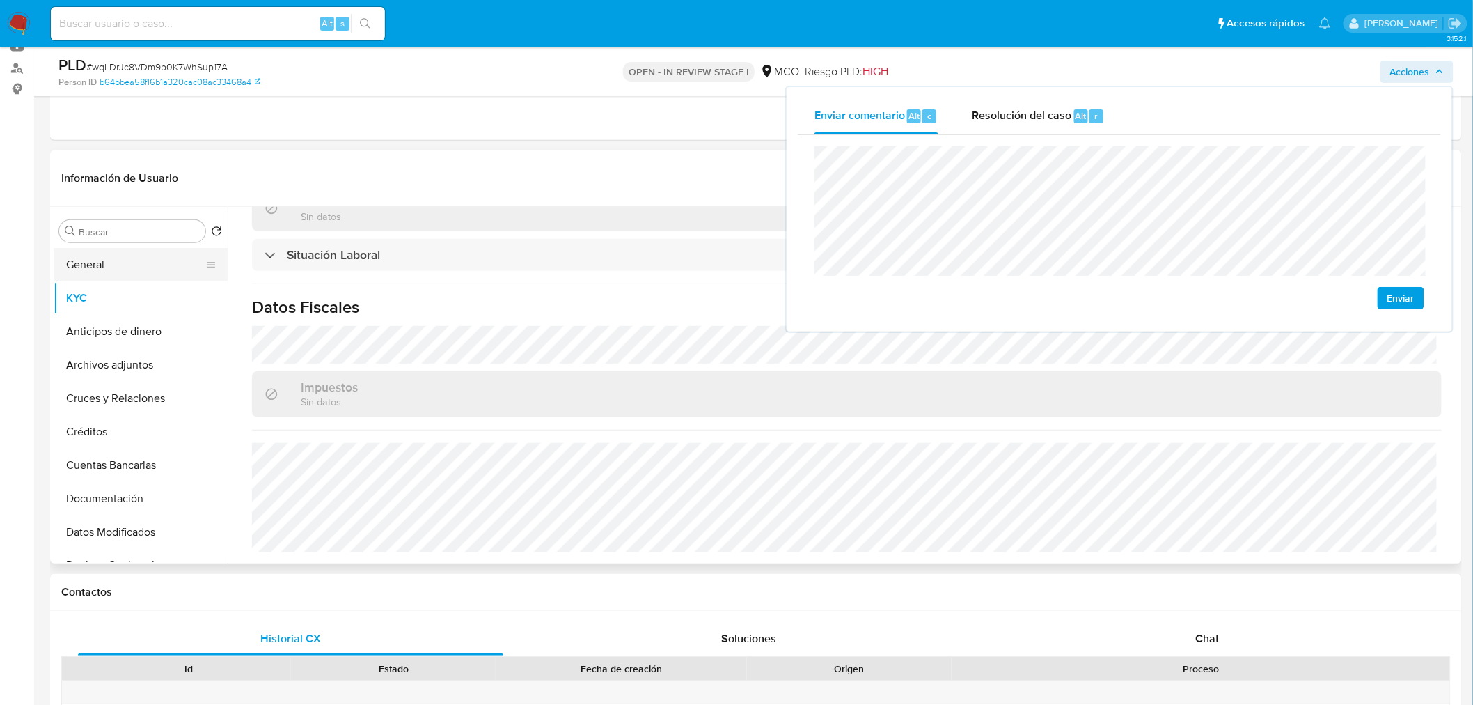
click at [107, 267] on button "General" at bounding box center [135, 264] width 163 height 33
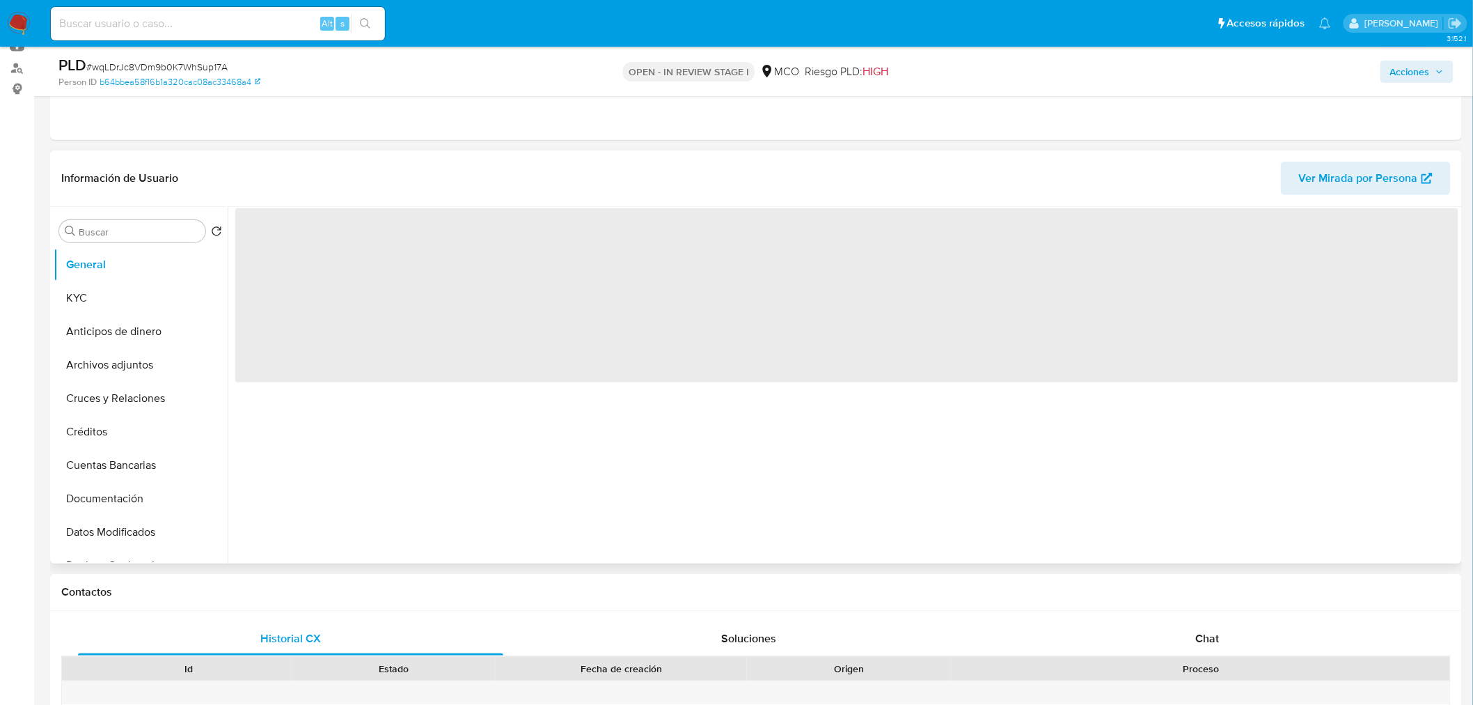
scroll to position [0, 0]
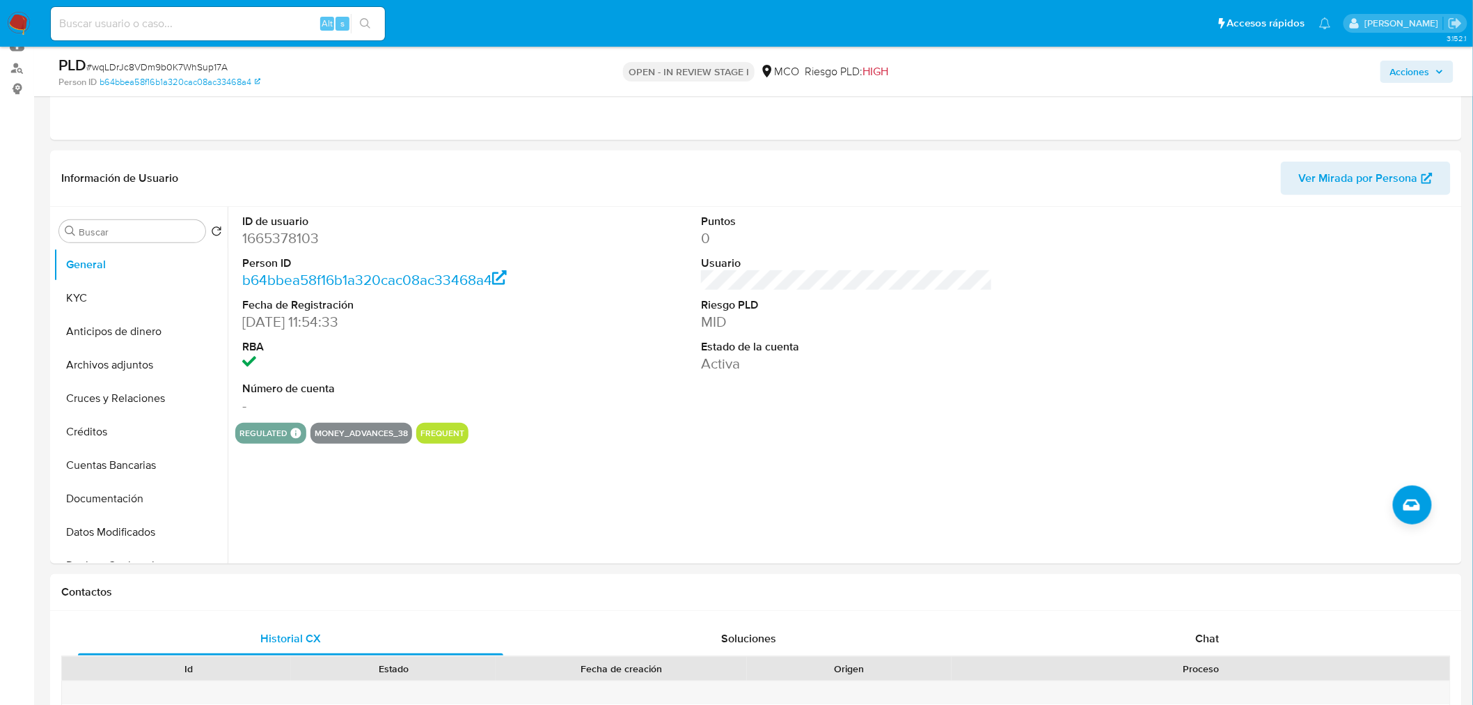
click at [1442, 73] on icon "button" at bounding box center [1439, 72] width 8 height 8
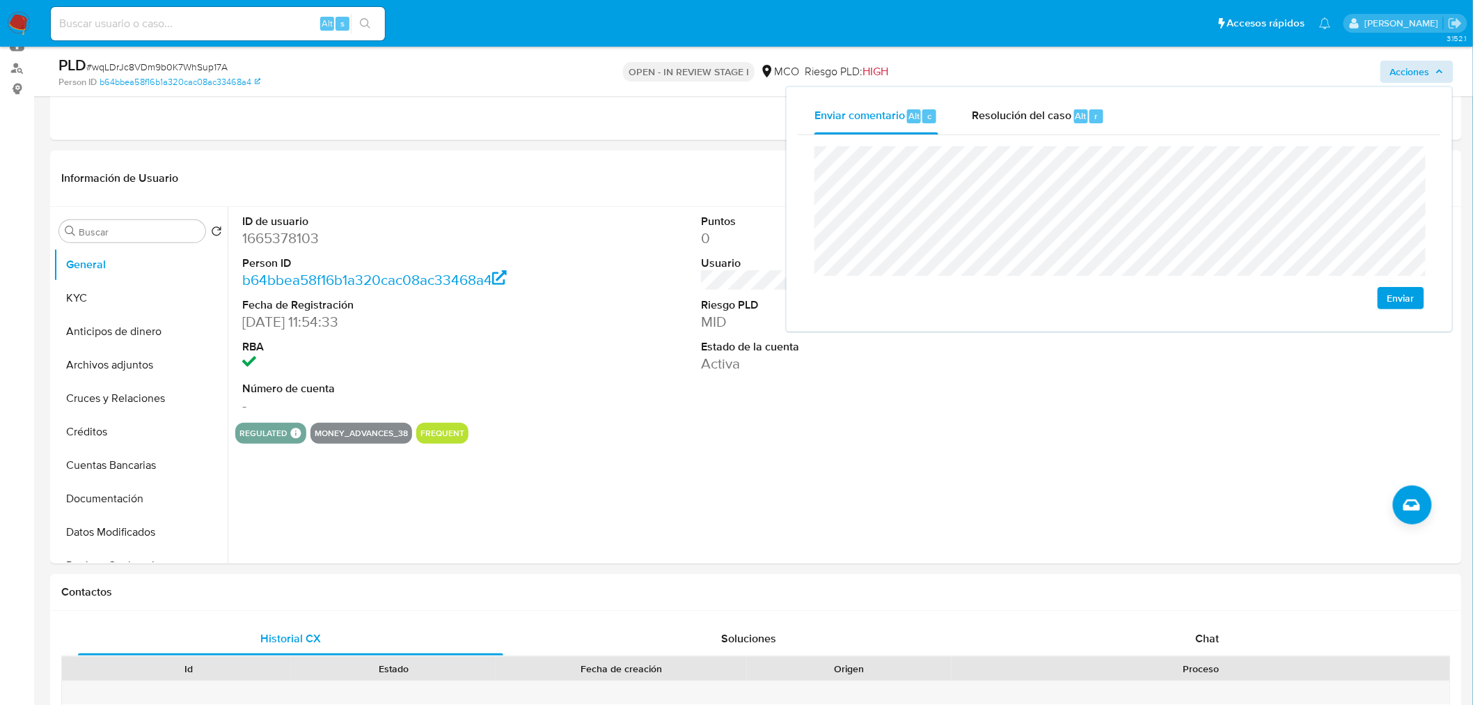
click at [799, 178] on div "Enviar" at bounding box center [1119, 227] width 643 height 185
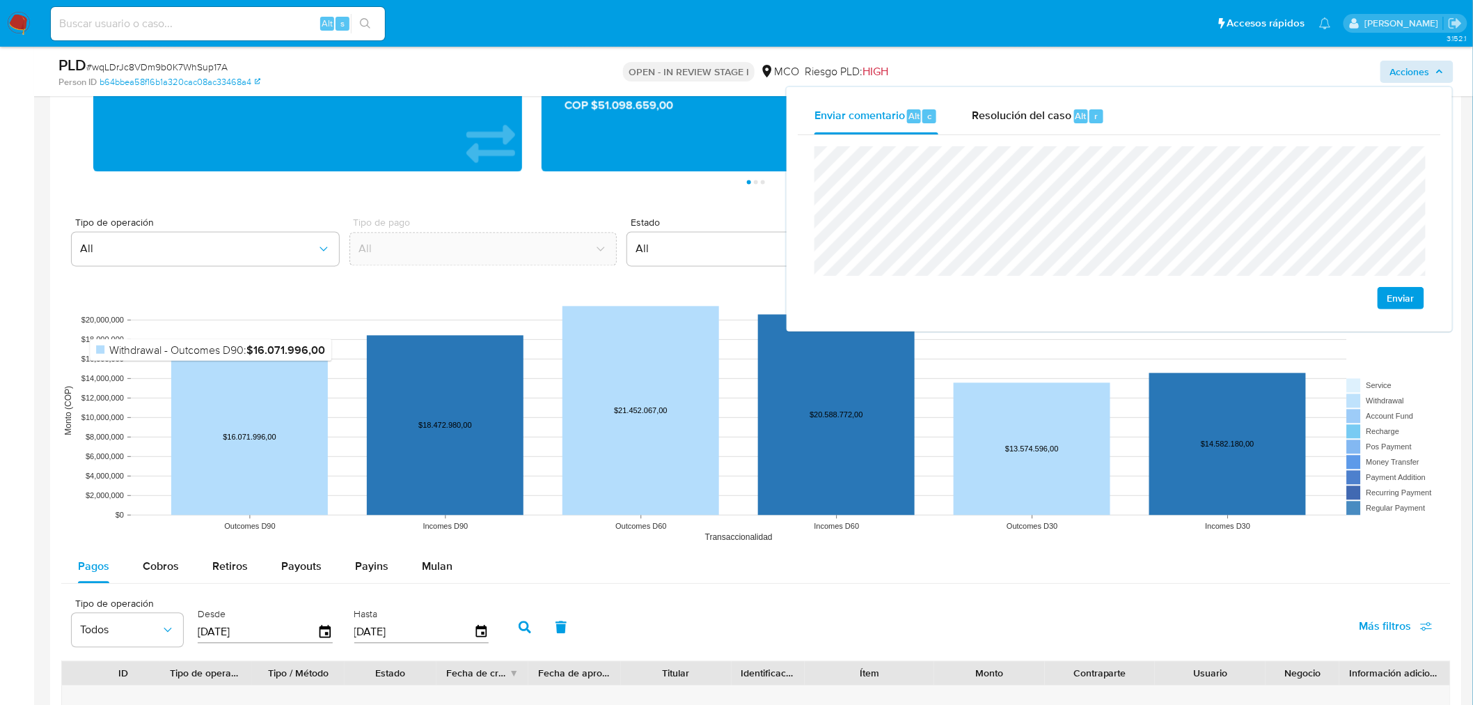
scroll to position [1314, 0]
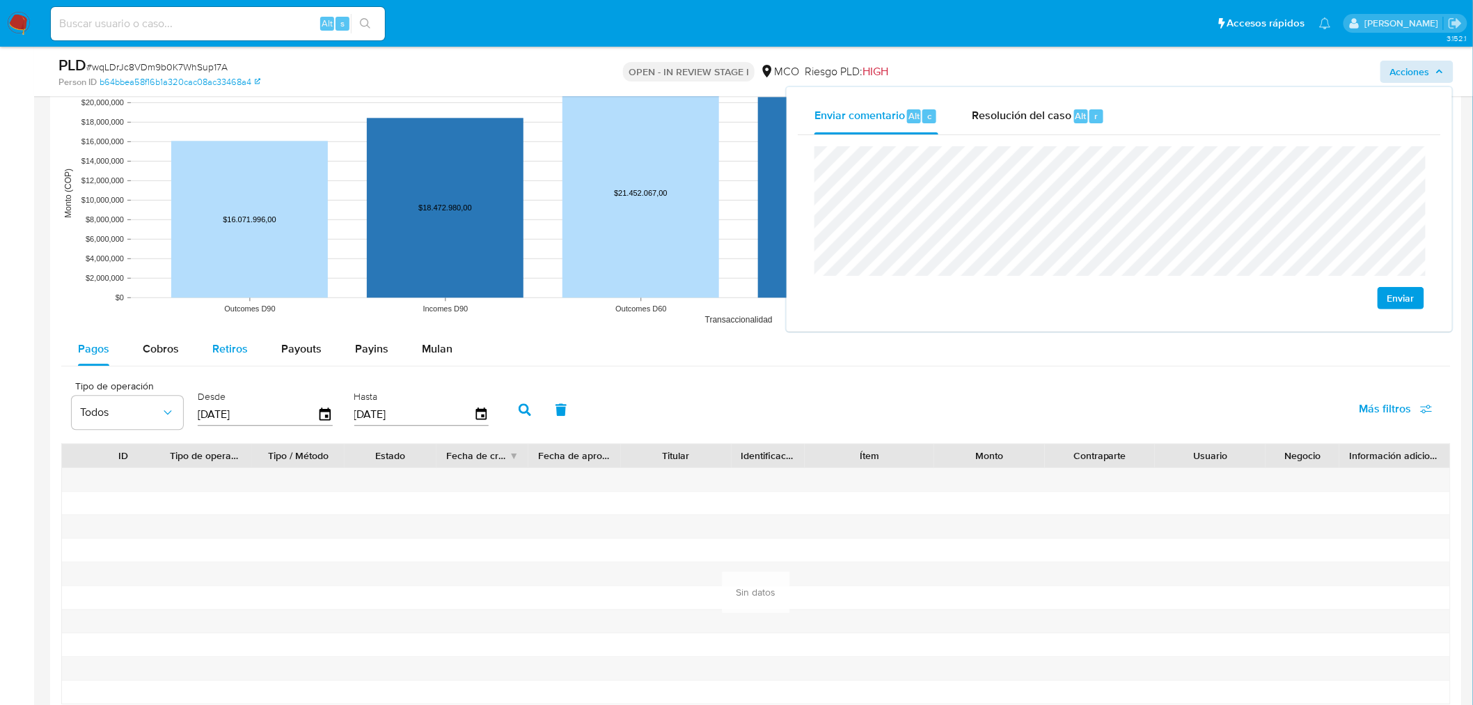
click at [214, 348] on span "Retiros" at bounding box center [230, 348] width 36 height 16
select select "10"
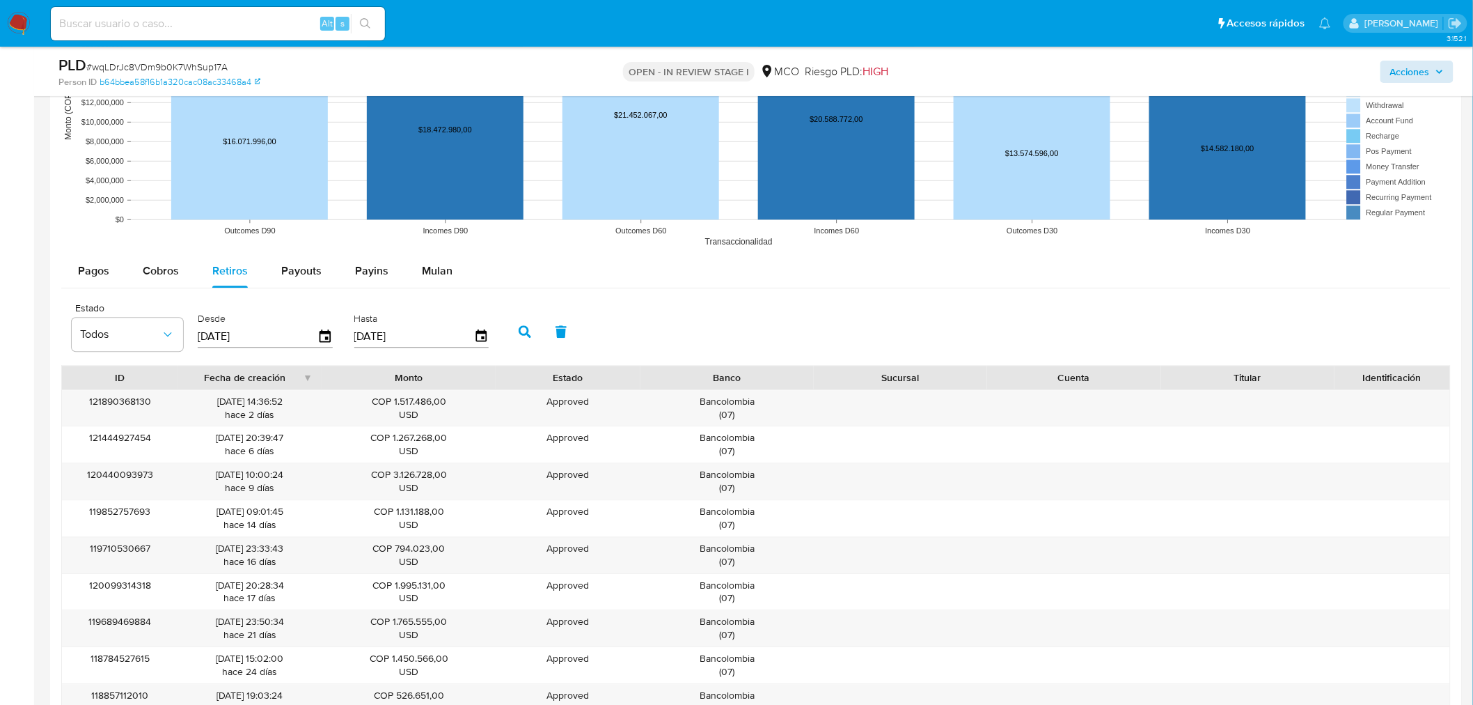
scroll to position [1470, 0]
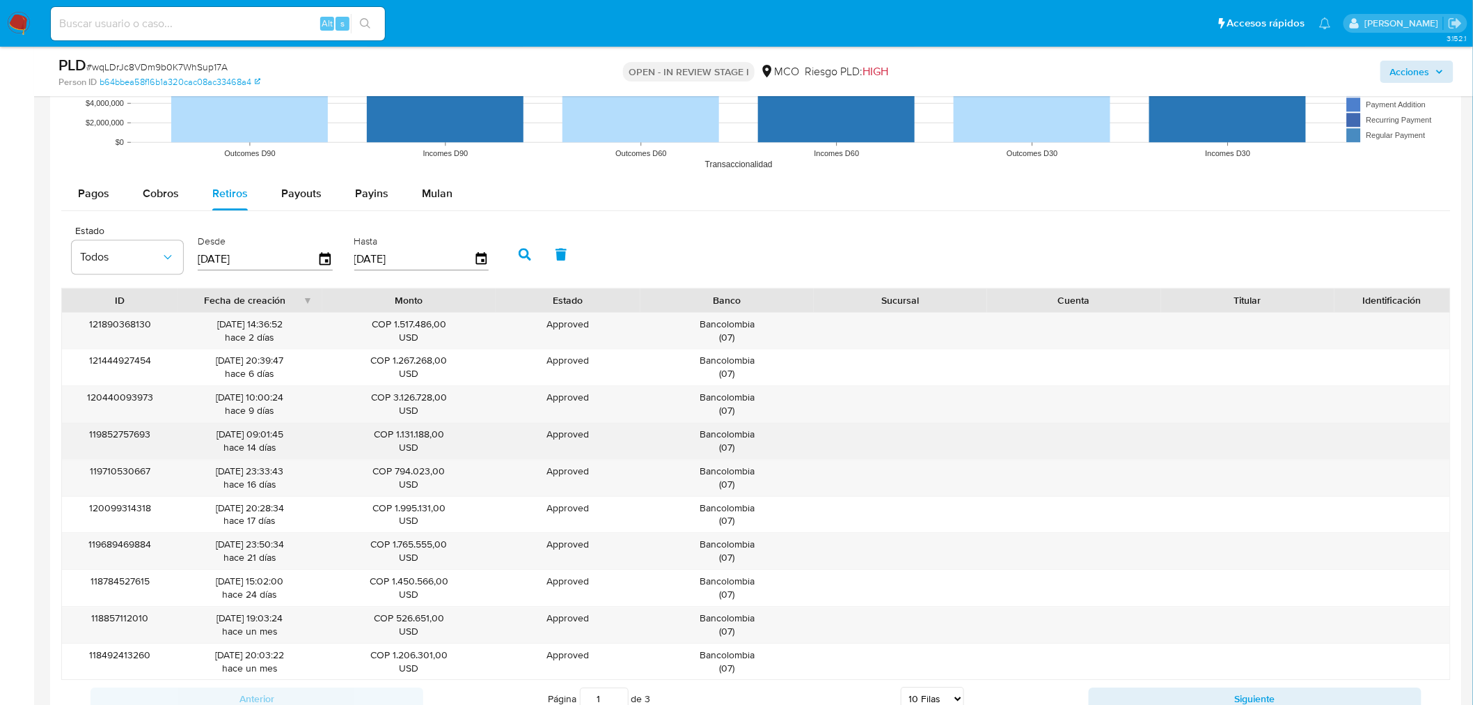
click at [743, 436] on div "Bancolombia ( 07 )" at bounding box center [727, 440] width 154 height 26
drag, startPoint x: 743, startPoint y: 436, endPoint x: 936, endPoint y: 351, distance: 211.0
click at [743, 435] on div "Bancolombia ( 07 )" at bounding box center [727, 440] width 154 height 26
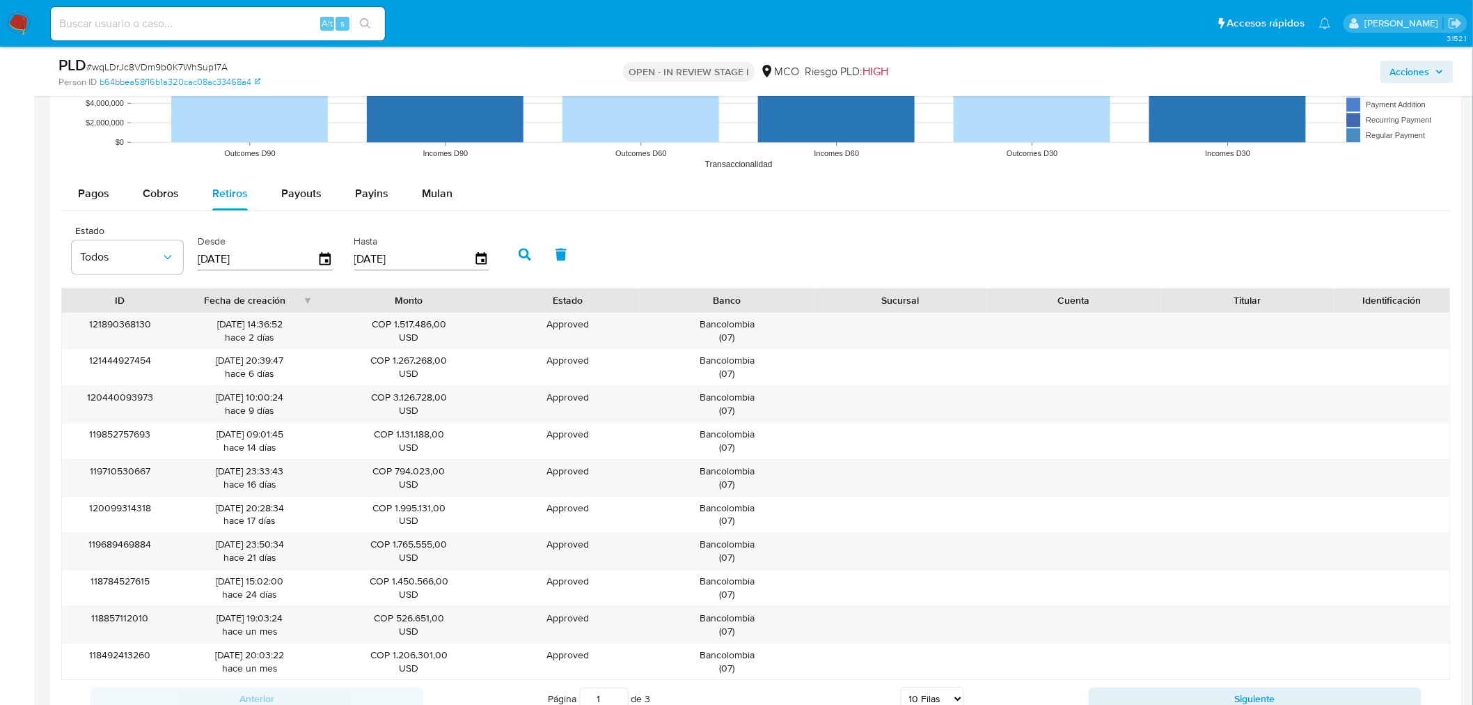
click at [1429, 72] on span "Acciones" at bounding box center [1410, 72] width 40 height 22
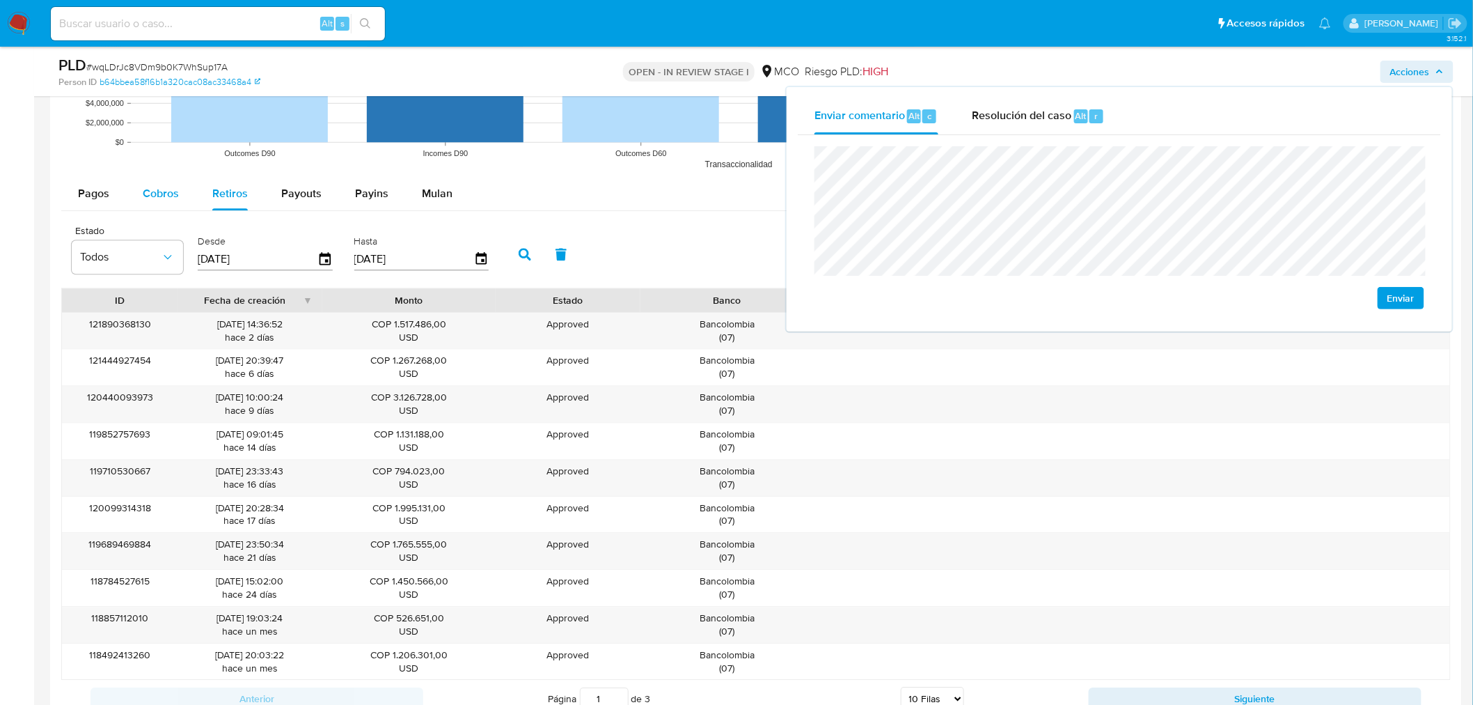
click at [171, 195] on span "Cobros" at bounding box center [161, 193] width 36 height 16
select select "10"
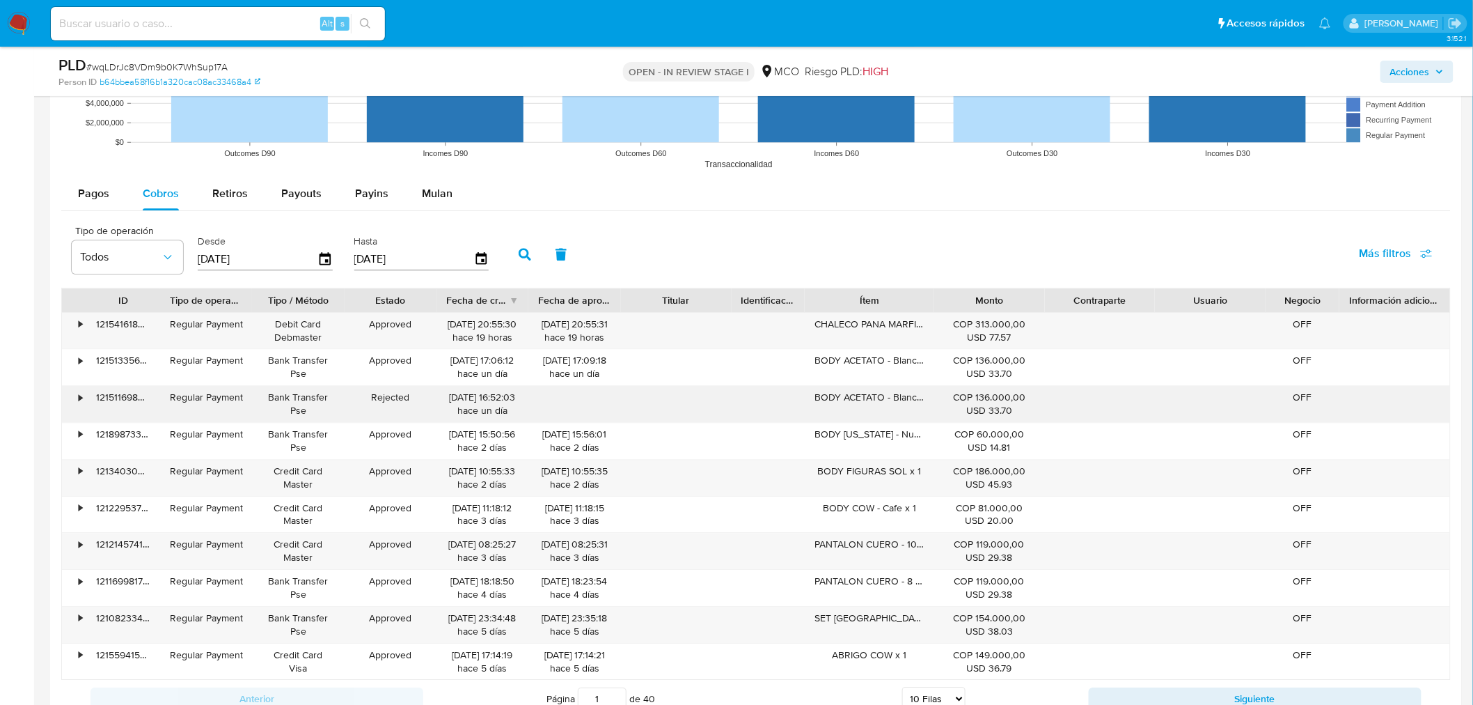
click at [860, 402] on div "BODY ACETATO - Blanco x 1" at bounding box center [869, 404] width 129 height 36
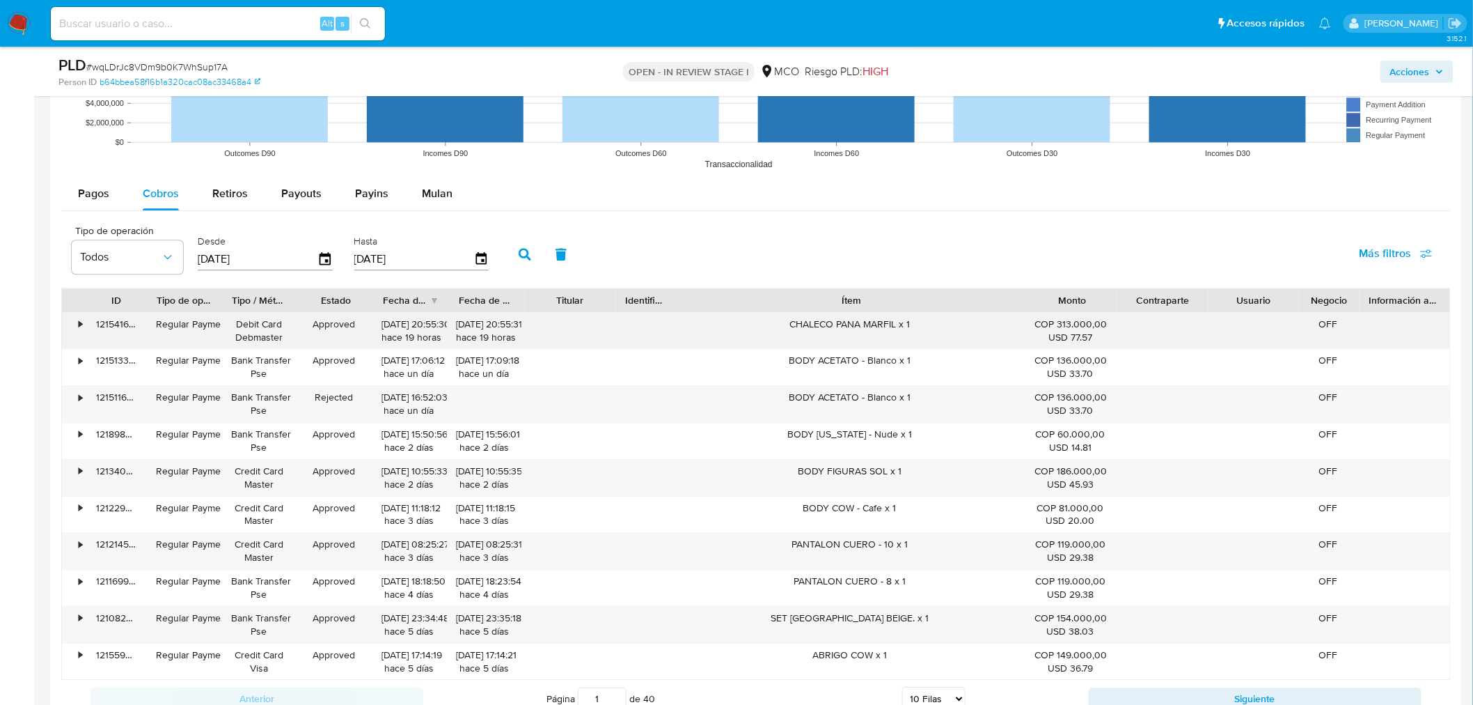
click at [1158, 317] on div "ID Tipo de operación Tipo / Método Estado Fecha de creación Fecha de aprobación…" at bounding box center [756, 484] width 1390 height 393
drag, startPoint x: 785, startPoint y: 327, endPoint x: 924, endPoint y: 343, distance: 140.1
click at [924, 343] on div "CHALECO PANA MARFIL x 1" at bounding box center [851, 331] width 351 height 36
click at [1398, 66] on span "Acciones" at bounding box center [1410, 72] width 40 height 22
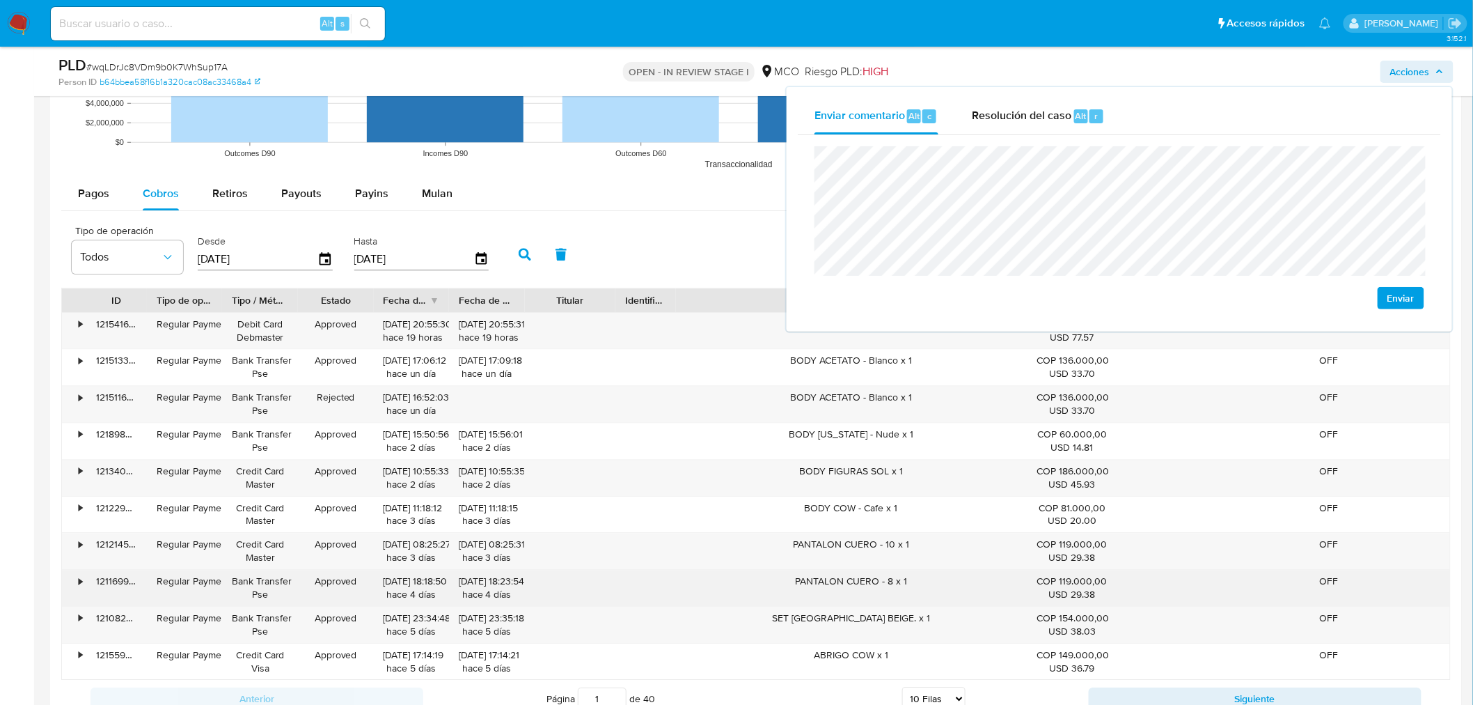
drag, startPoint x: 790, startPoint y: 576, endPoint x: 943, endPoint y: 590, distance: 153.2
click at [943, 590] on div "PANTALON CUERO - 8 x 1" at bounding box center [851, 587] width 351 height 36
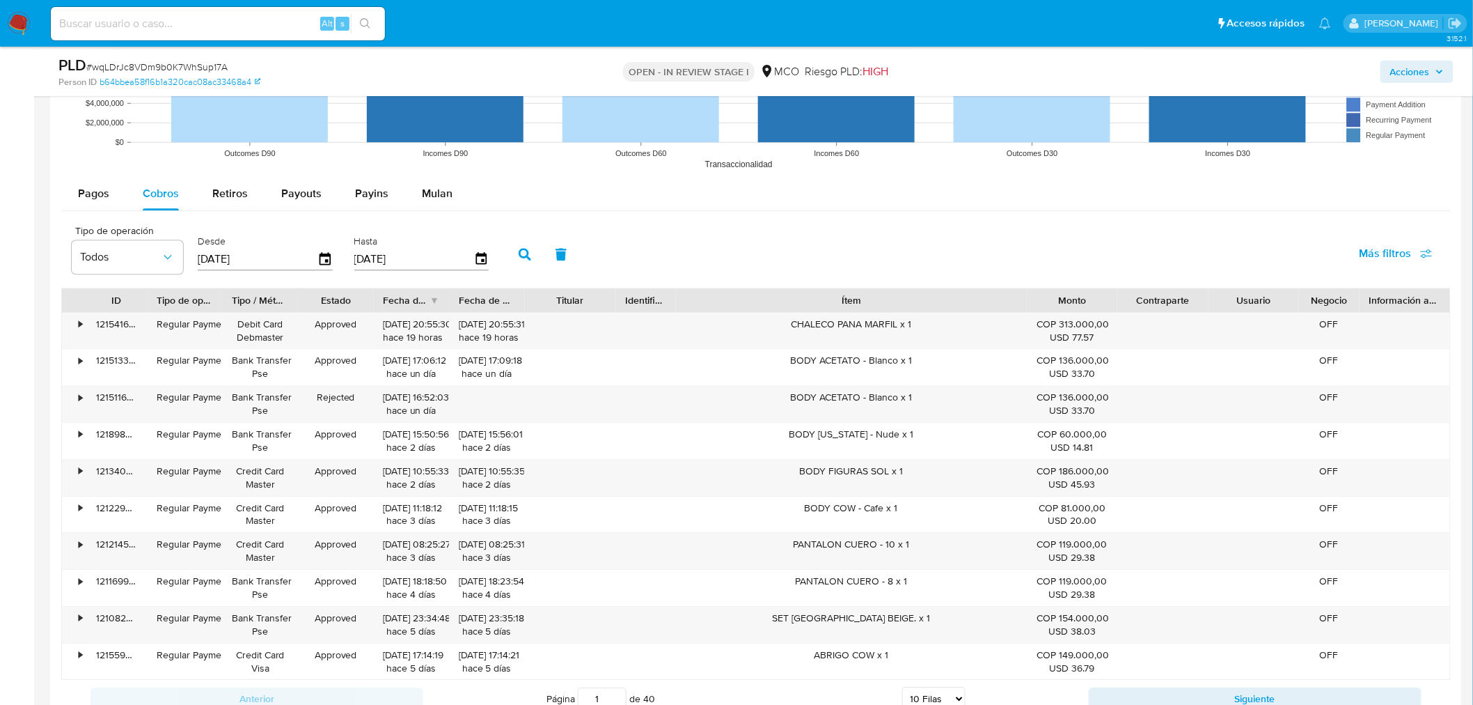
click at [1434, 68] on span "Acciones" at bounding box center [1417, 71] width 54 height 19
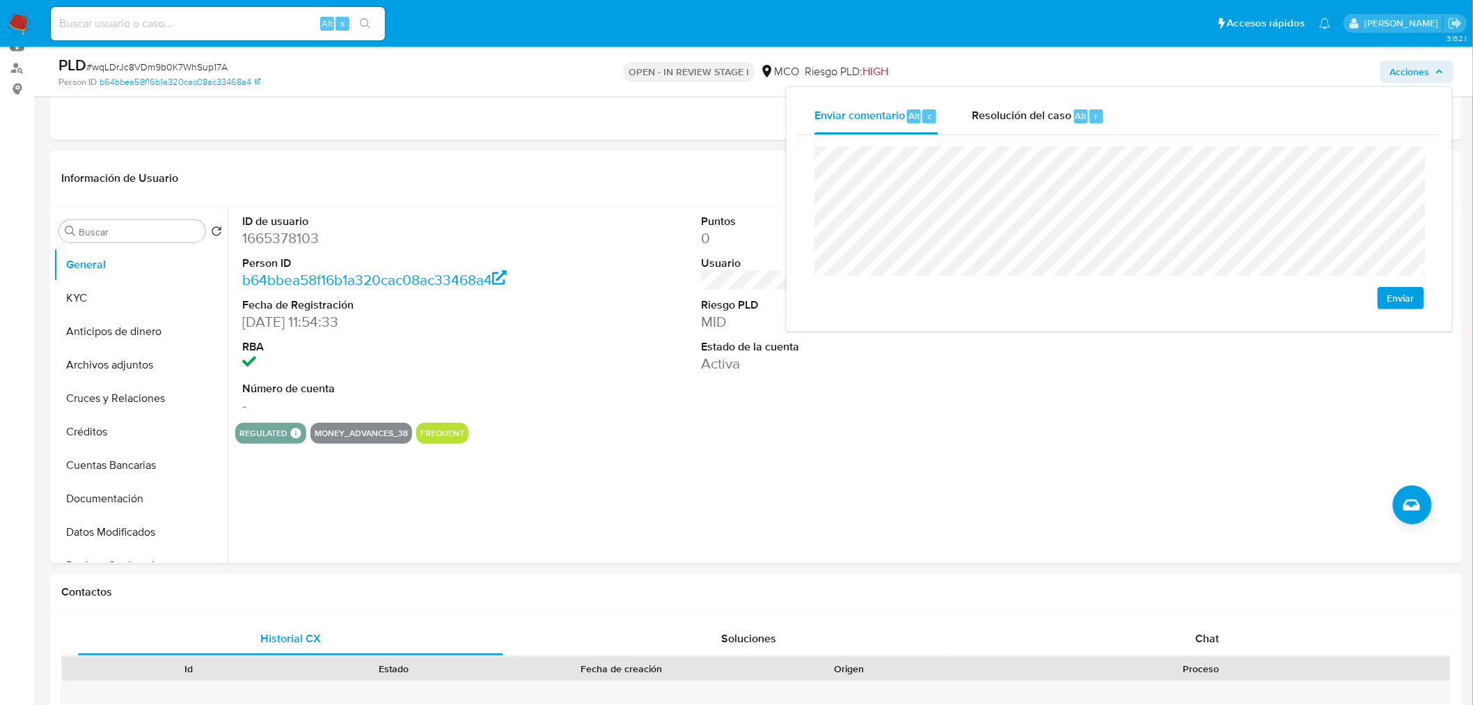
scroll to position [0, 0]
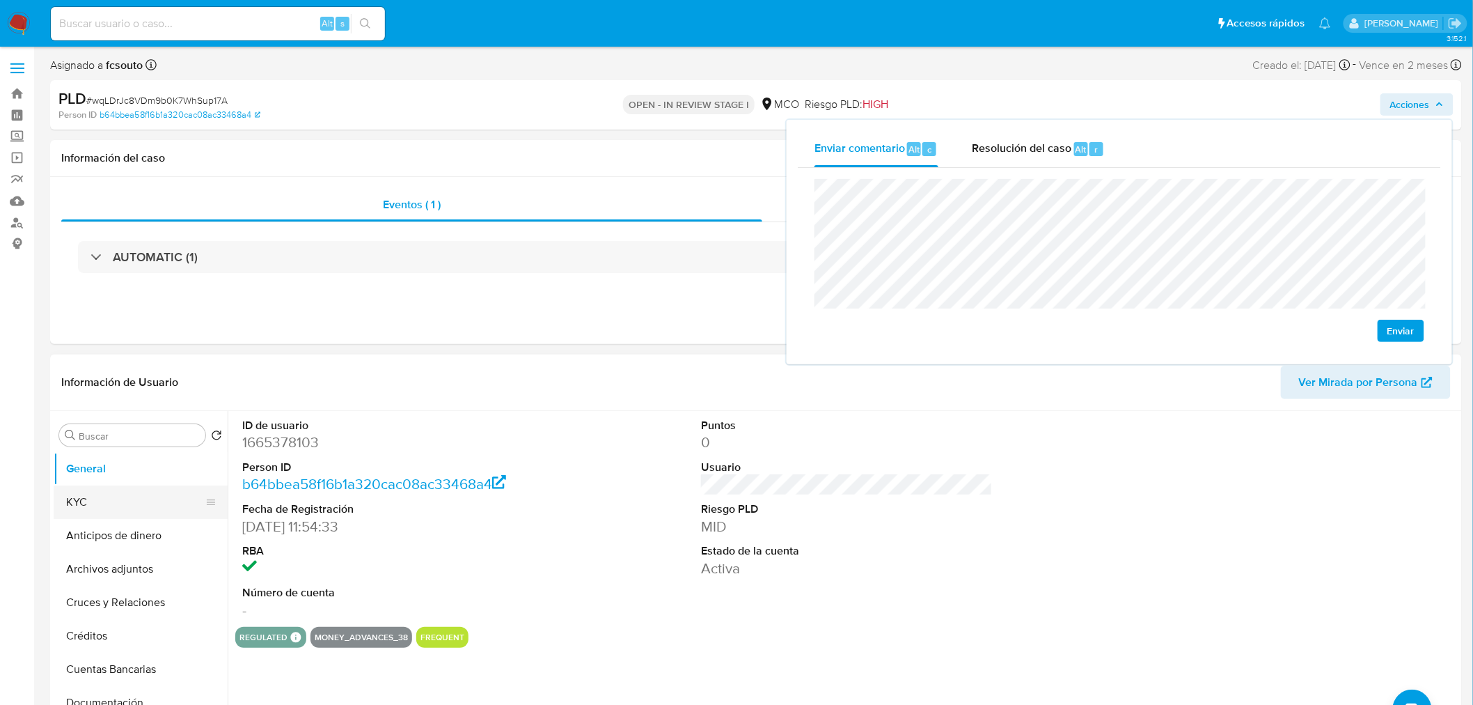
click at [82, 512] on button "KYC" at bounding box center [135, 501] width 163 height 33
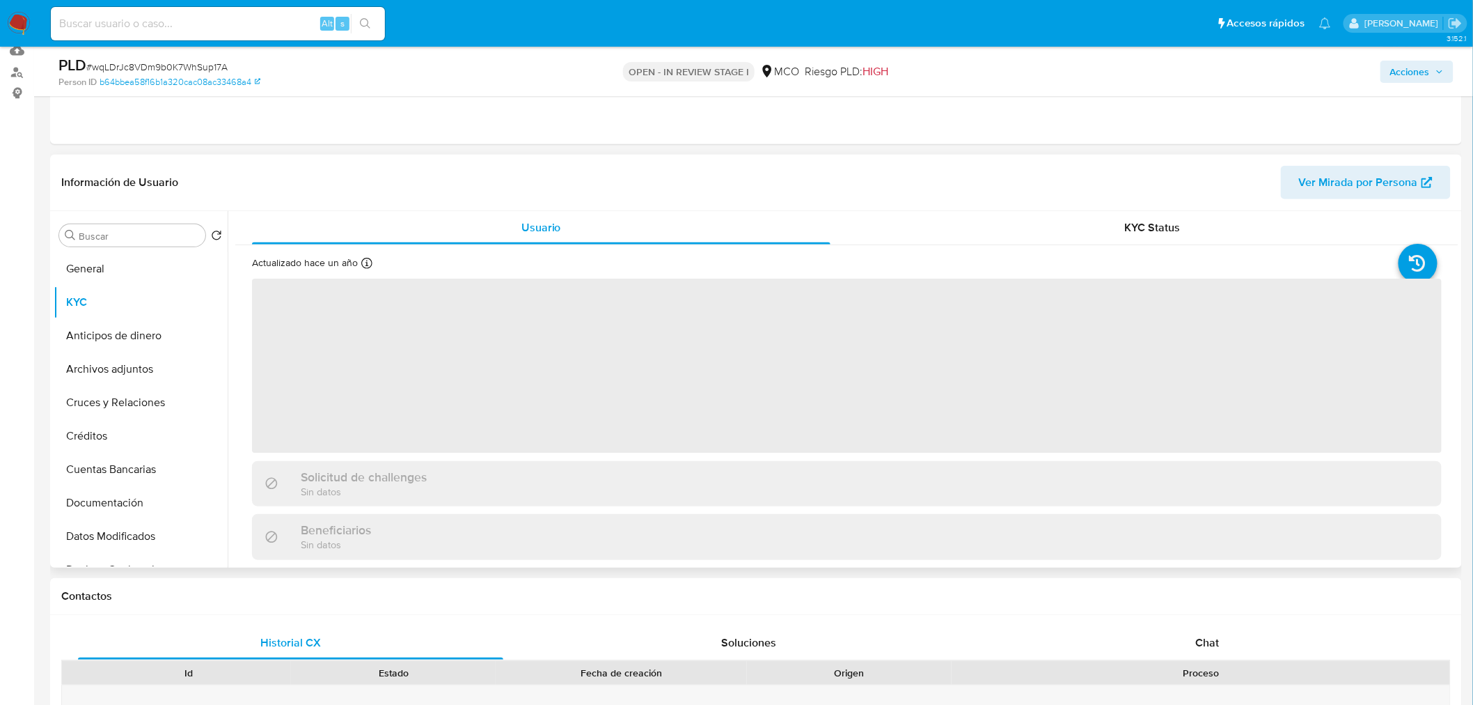
scroll to position [155, 0]
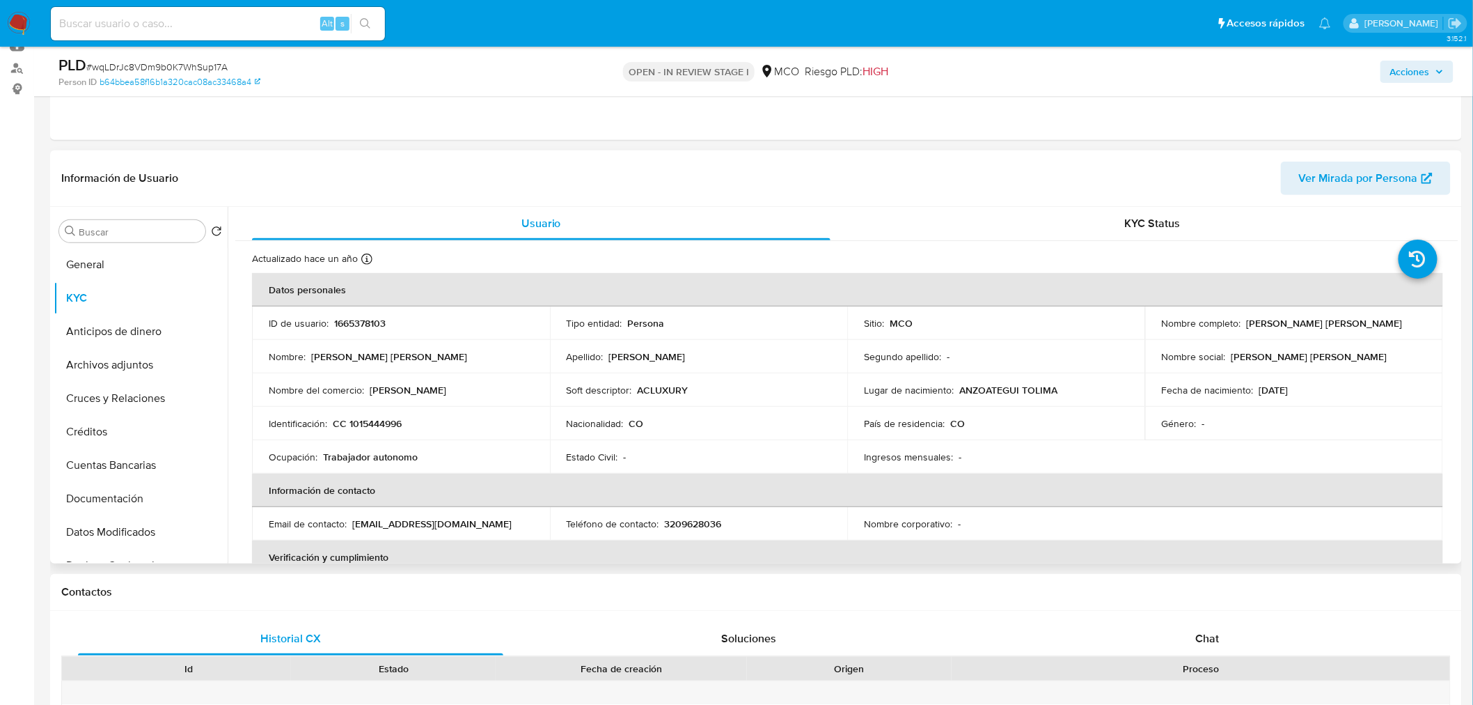
drag, startPoint x: 1241, startPoint y: 324, endPoint x: 1393, endPoint y: 317, distance: 151.9
click at [1393, 317] on div "Nombre completo : Laura Alejandra Cardona Ramirez" at bounding box center [1294, 323] width 265 height 13
copy p "Laura Alejandra Cardona Ramirez"
drag, startPoint x: 482, startPoint y: 385, endPoint x: 367, endPoint y: 386, distance: 115.6
click at [367, 386] on div "Nombre del comercio : alejandra cardona" at bounding box center [401, 390] width 265 height 13
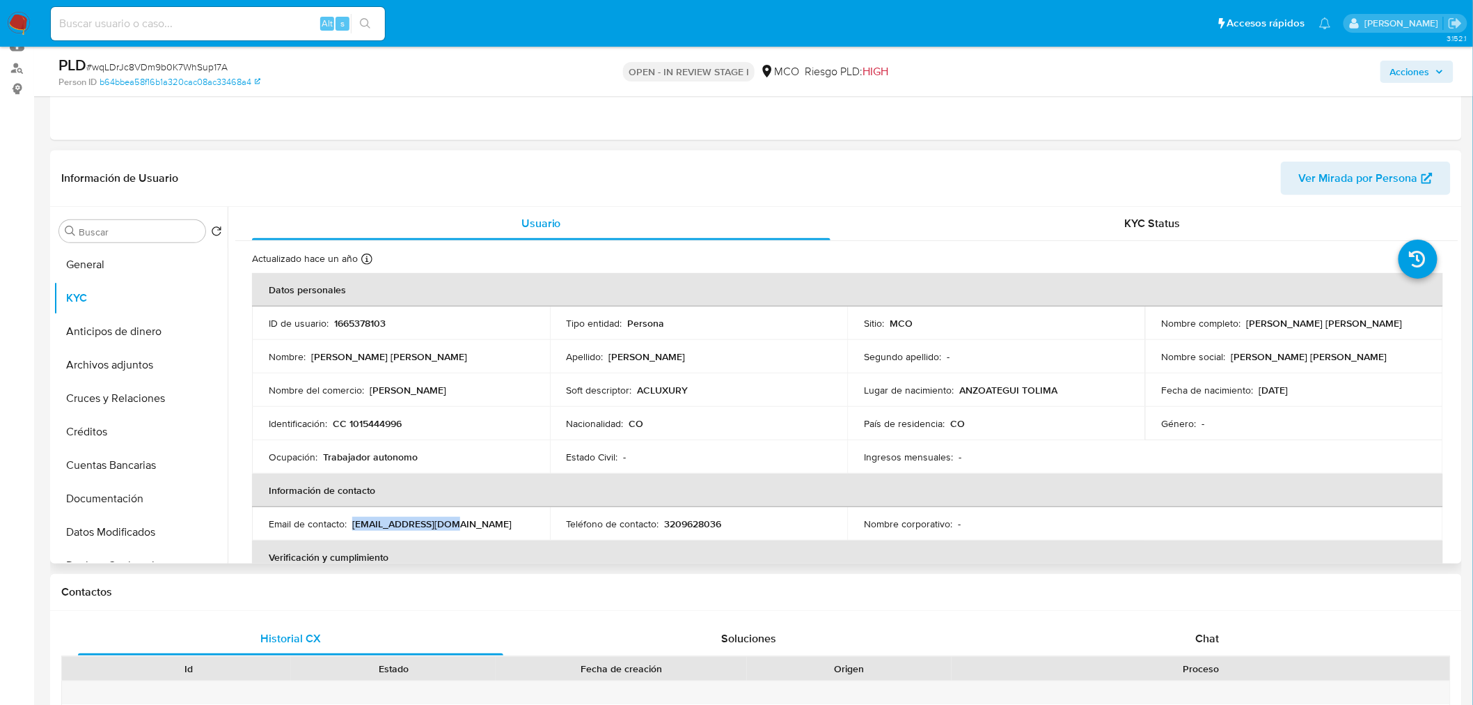
drag, startPoint x: 351, startPoint y: 526, endPoint x: 440, endPoint y: 524, distance: 89.1
click at [440, 524] on div "Email de contacto : acluxuryempresarial@gmail.com" at bounding box center [401, 523] width 265 height 13
copy p "acluxuryempresarial"
click at [1428, 68] on span "Acciones" at bounding box center [1410, 72] width 40 height 22
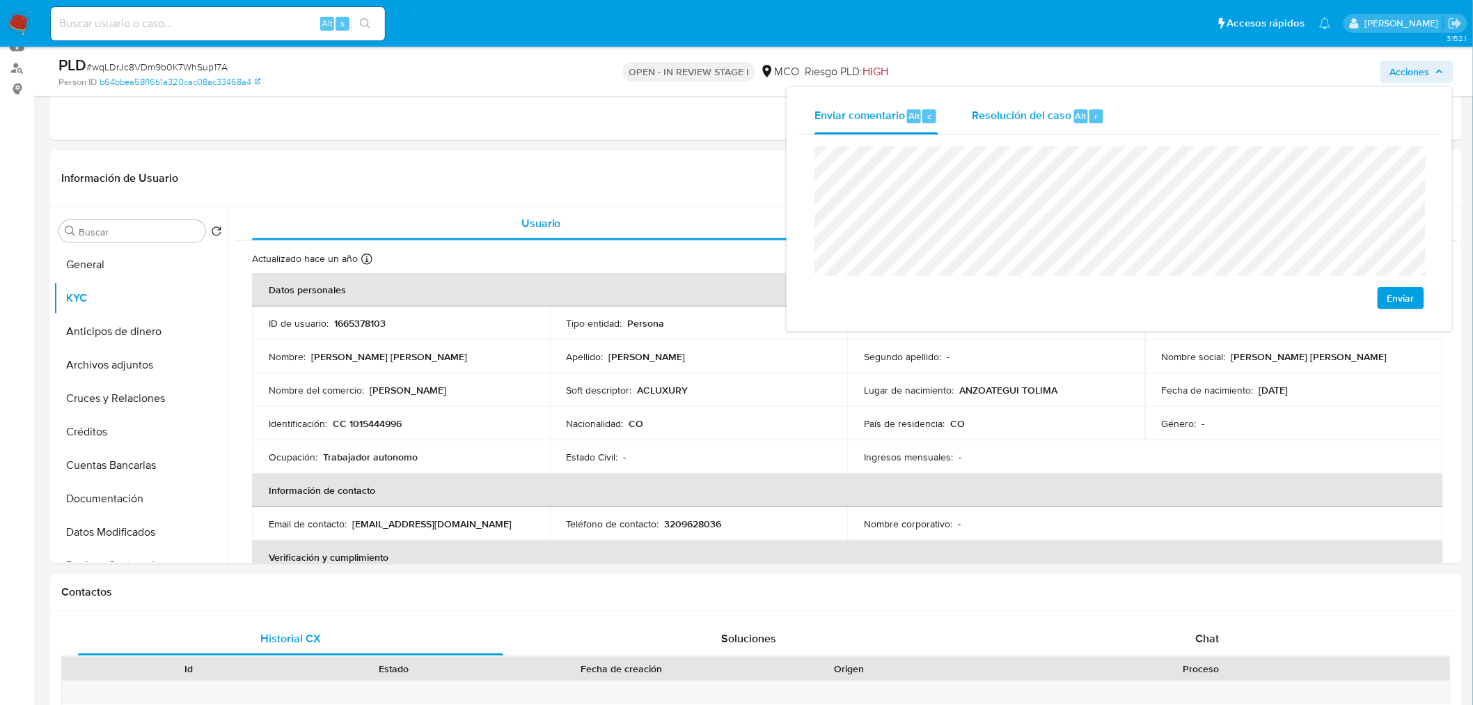
click at [1048, 110] on span "Resolución del caso" at bounding box center [1022, 115] width 100 height 16
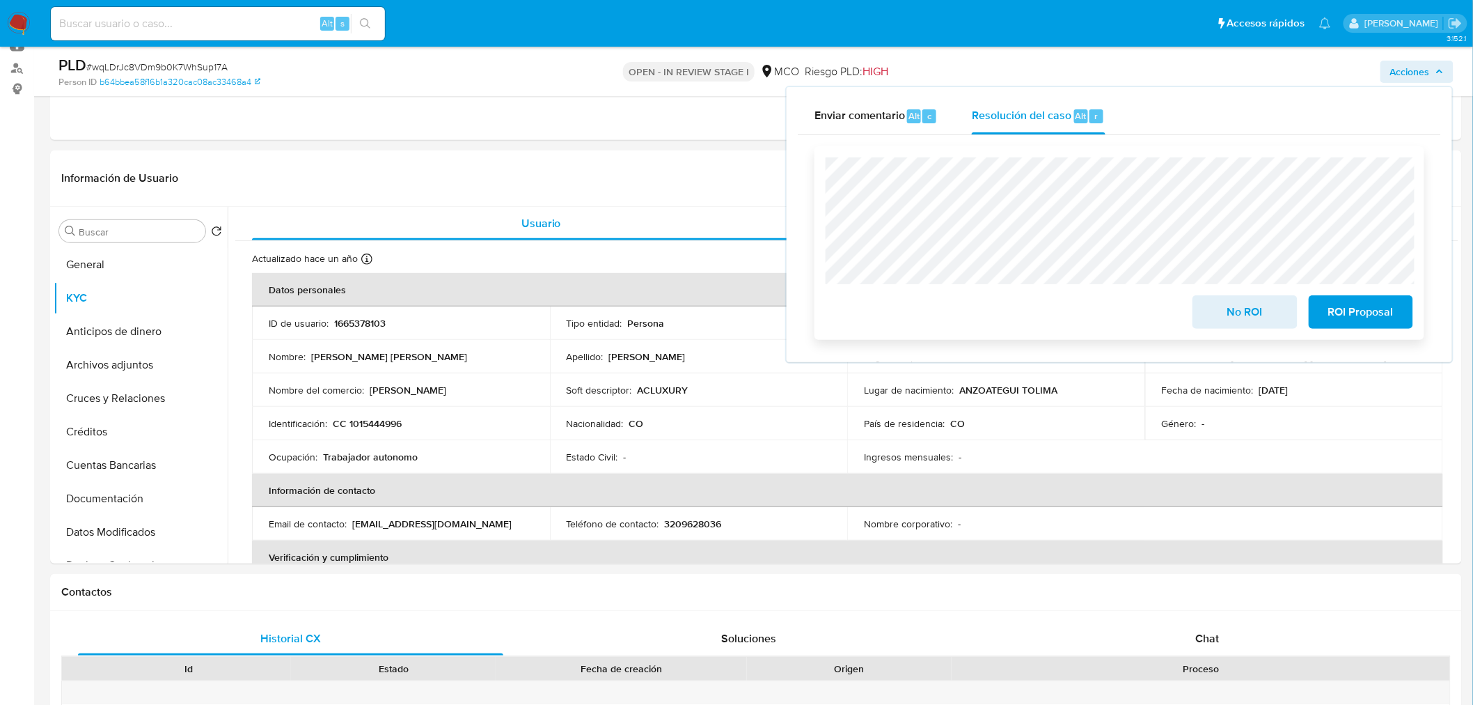
click at [1241, 316] on span "No ROI" at bounding box center [1245, 312] width 68 height 31
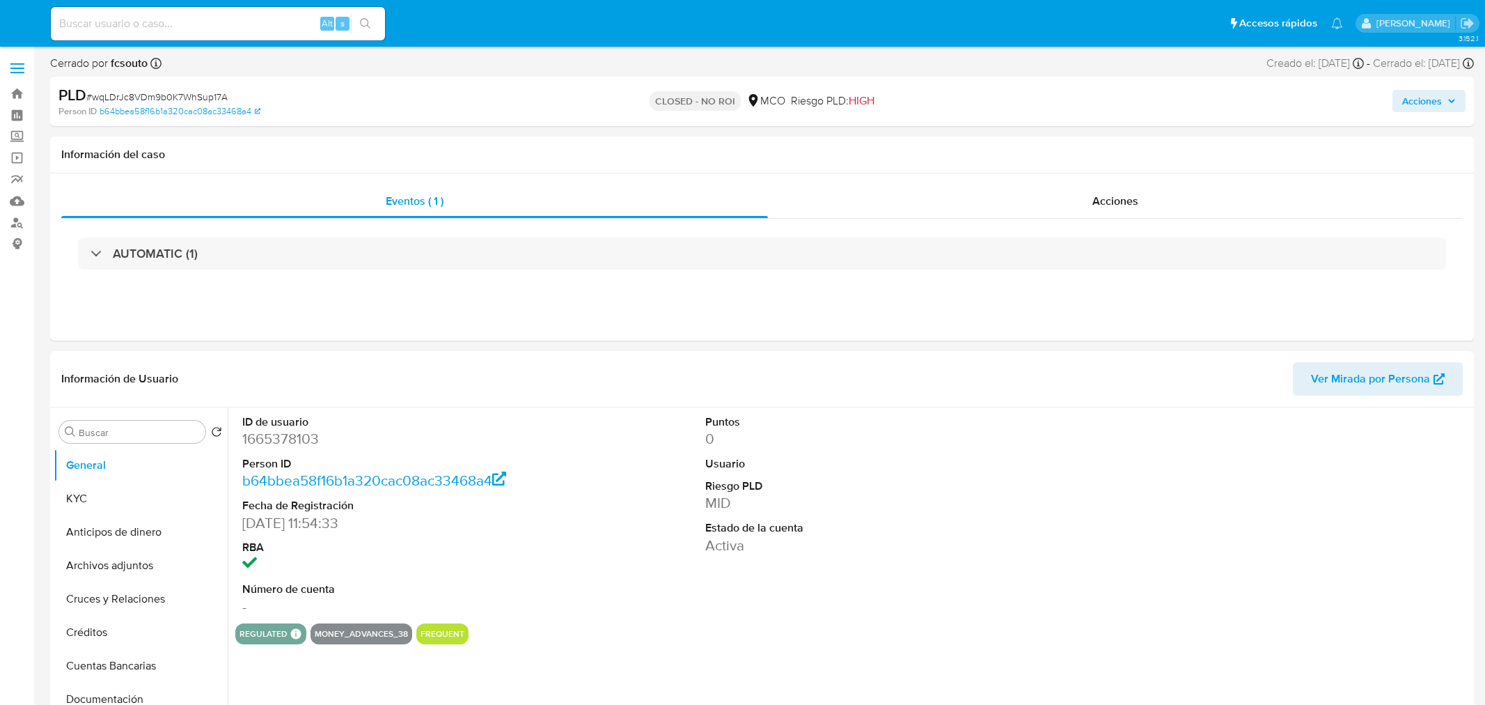
select select "10"
drag, startPoint x: 1431, startPoint y: 96, endPoint x: 1377, endPoint y: 104, distance: 54.9
click at [1431, 96] on span "Acciones" at bounding box center [1417, 100] width 54 height 19
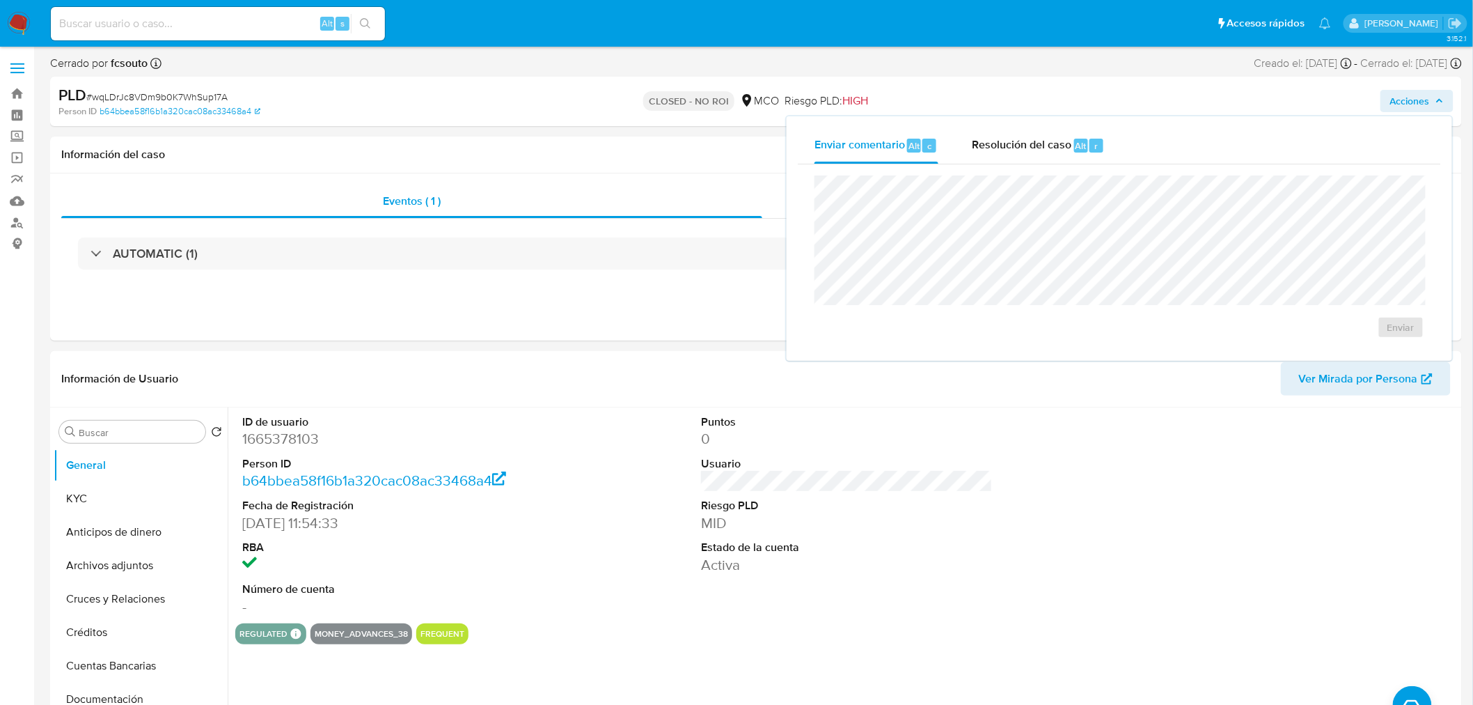
click at [1039, 164] on div "Enviar" at bounding box center [1119, 256] width 643 height 185
click at [1054, 137] on span "Resolución del caso" at bounding box center [1022, 145] width 100 height 16
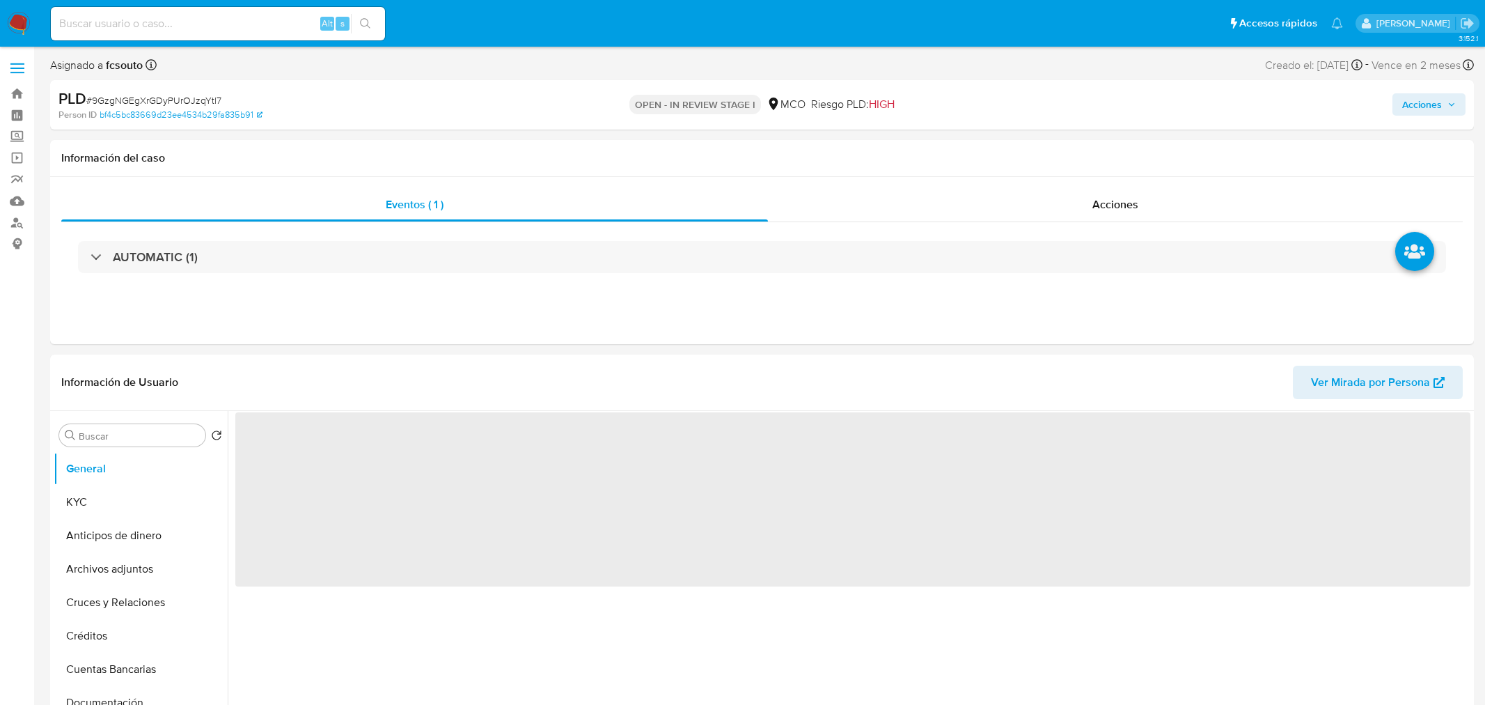
select select "10"
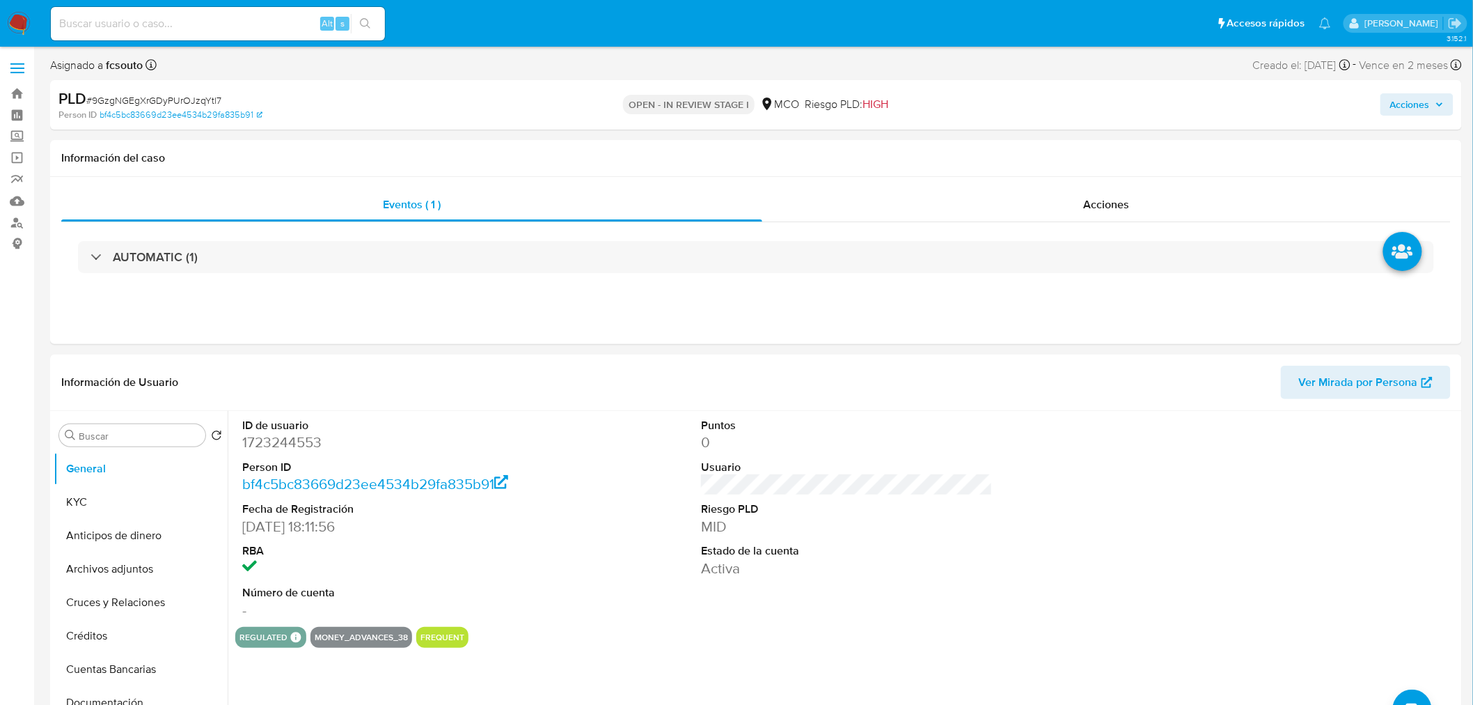
click at [1393, 109] on span "Acciones" at bounding box center [1410, 104] width 40 height 22
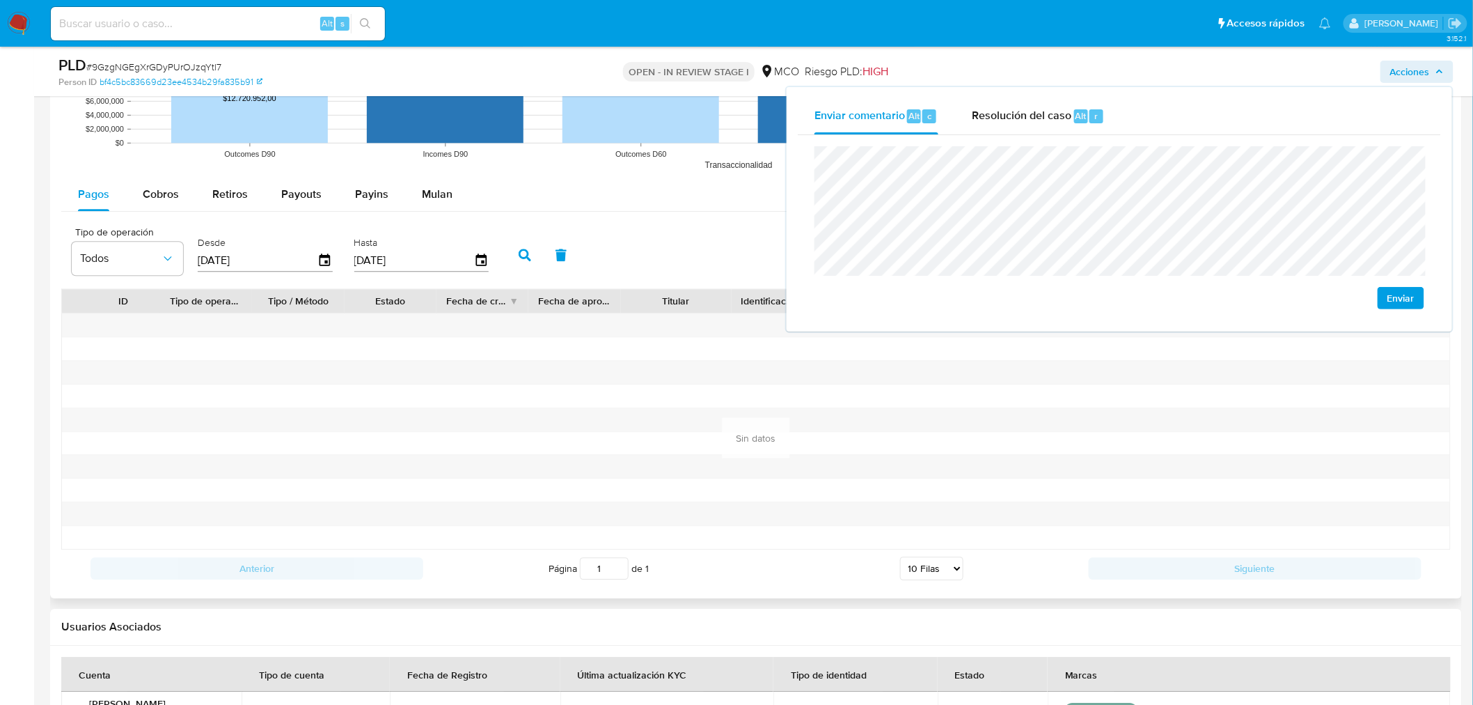
scroll to position [1237, 0]
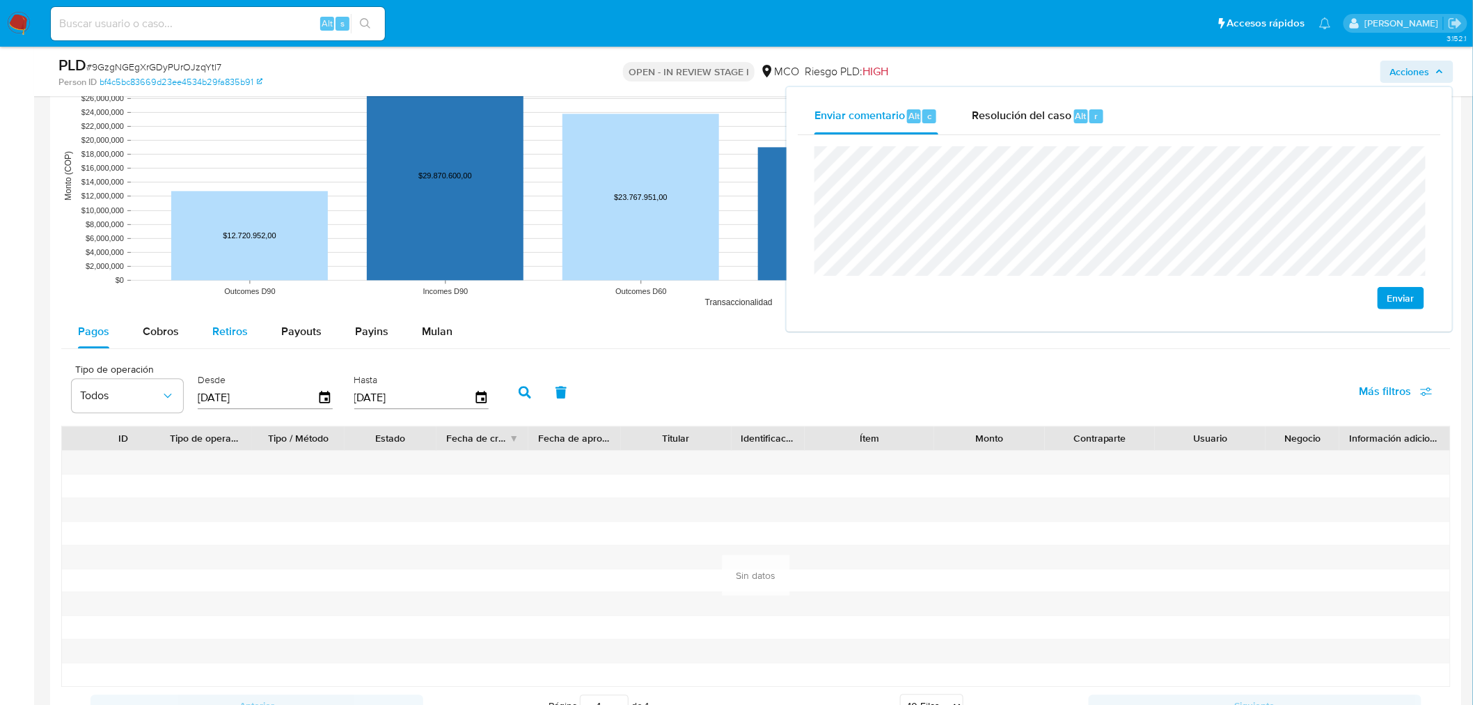
click at [214, 324] on span "Retiros" at bounding box center [230, 331] width 36 height 16
select select "10"
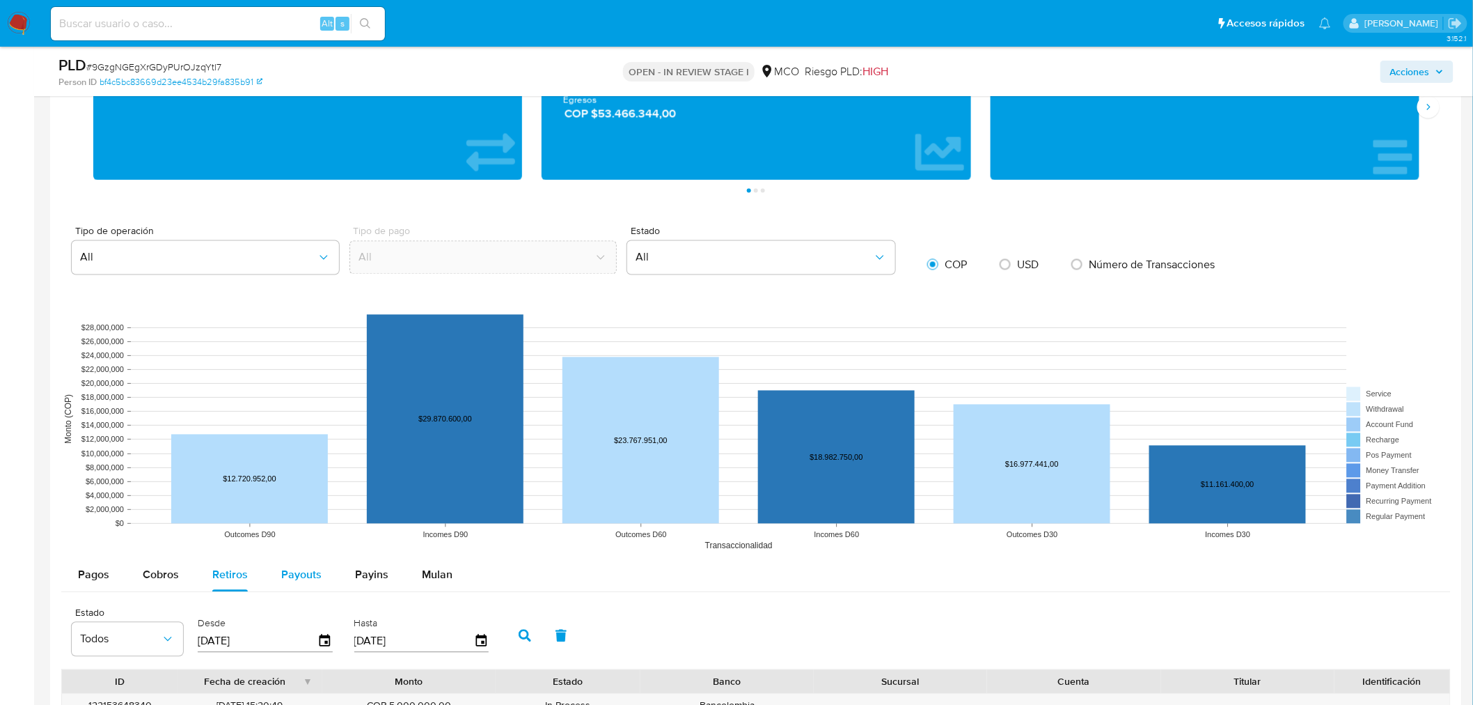
scroll to position [1160, 0]
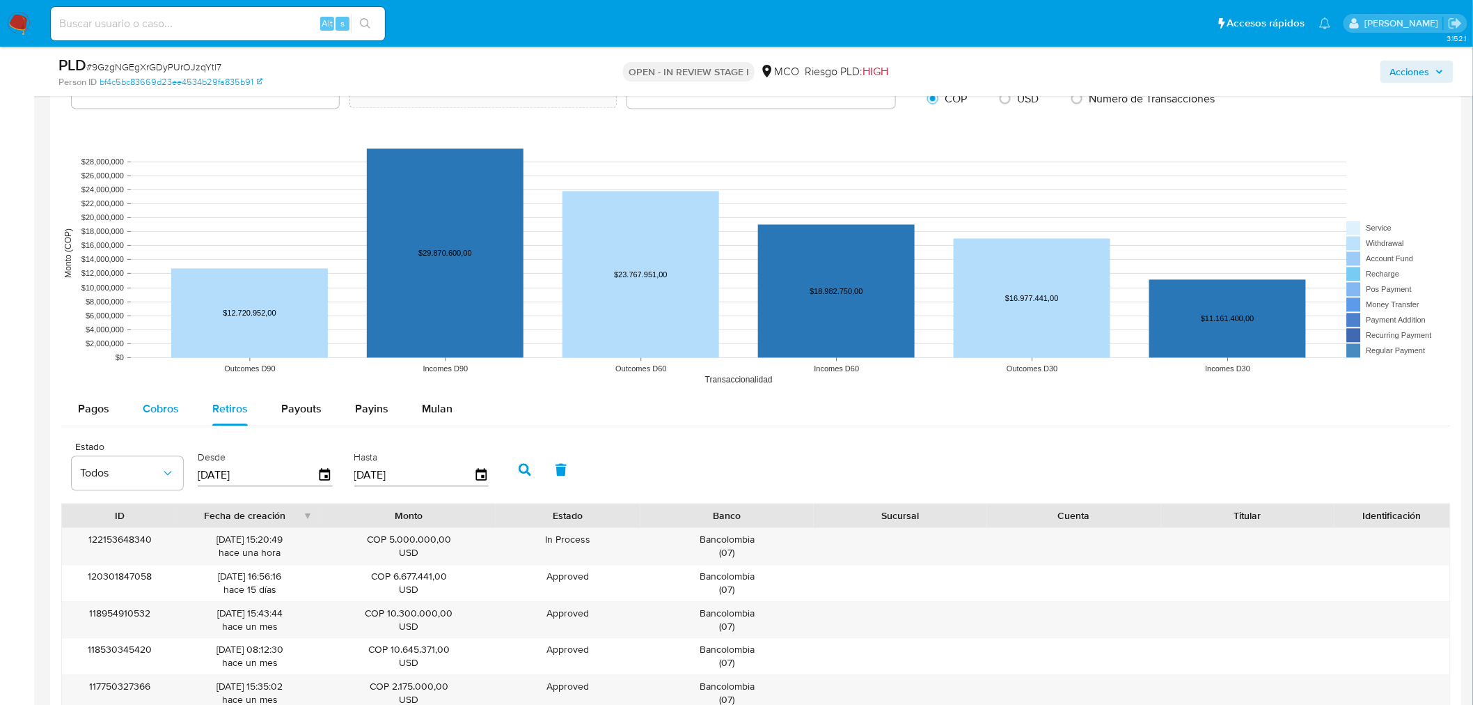
click at [170, 406] on span "Cobros" at bounding box center [161, 408] width 36 height 16
select select "10"
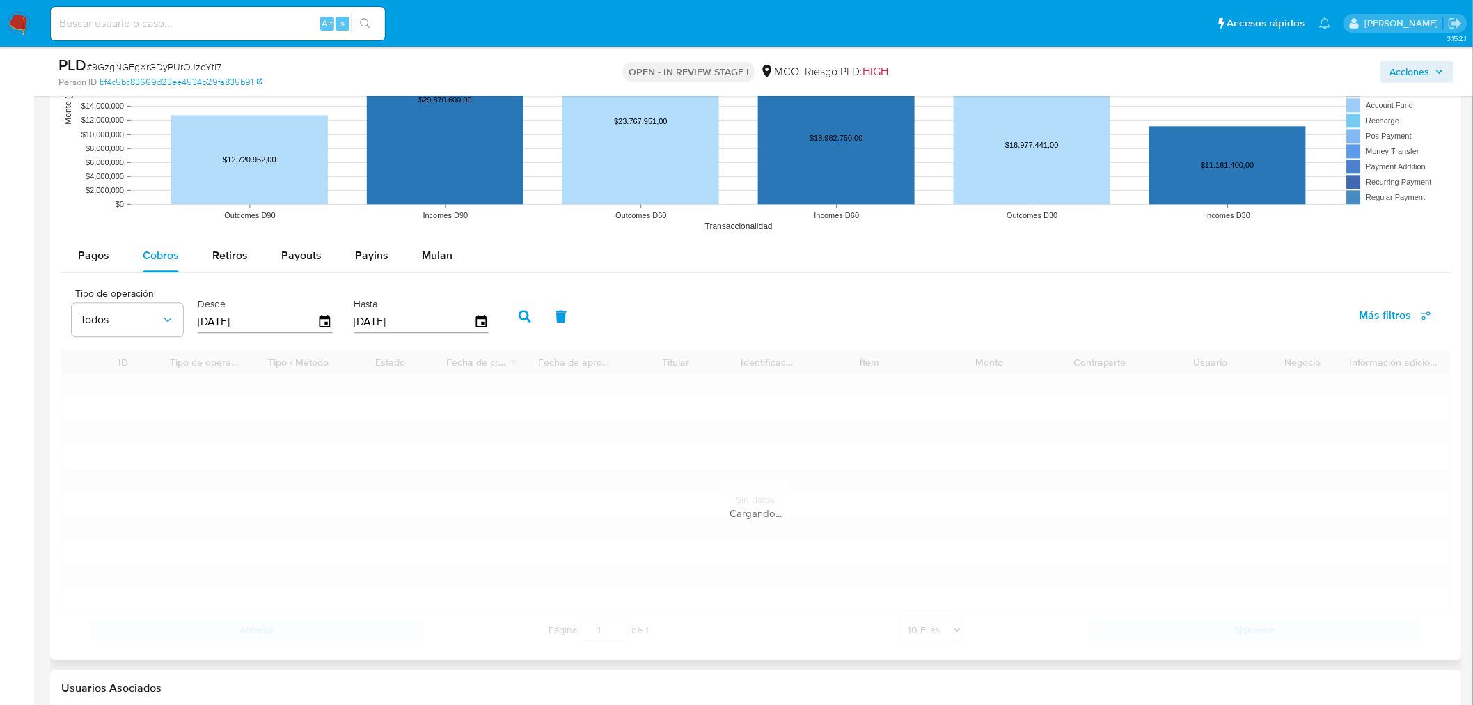
scroll to position [1314, 0]
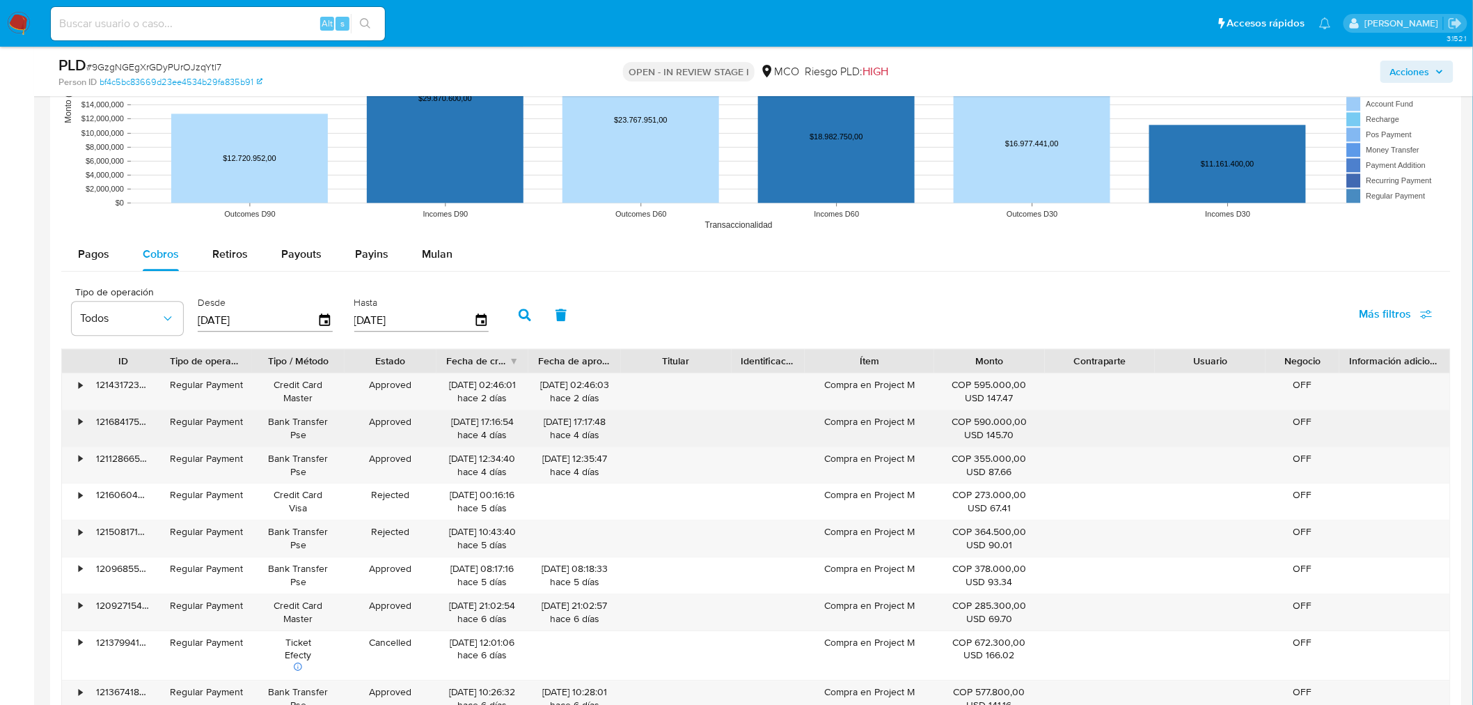
click at [872, 425] on div "Compra en Project M" at bounding box center [869, 428] width 129 height 36
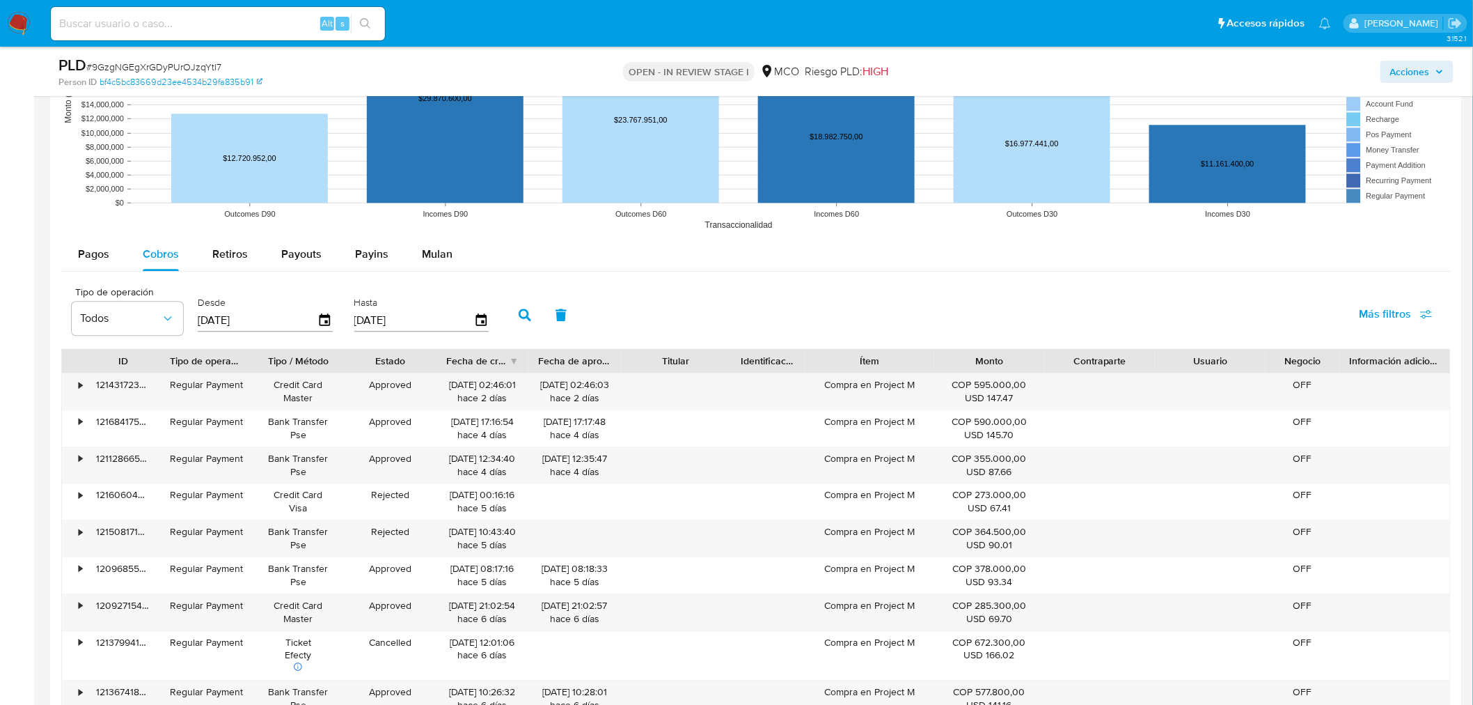
click at [1413, 74] on span "Acciones" at bounding box center [1410, 72] width 40 height 22
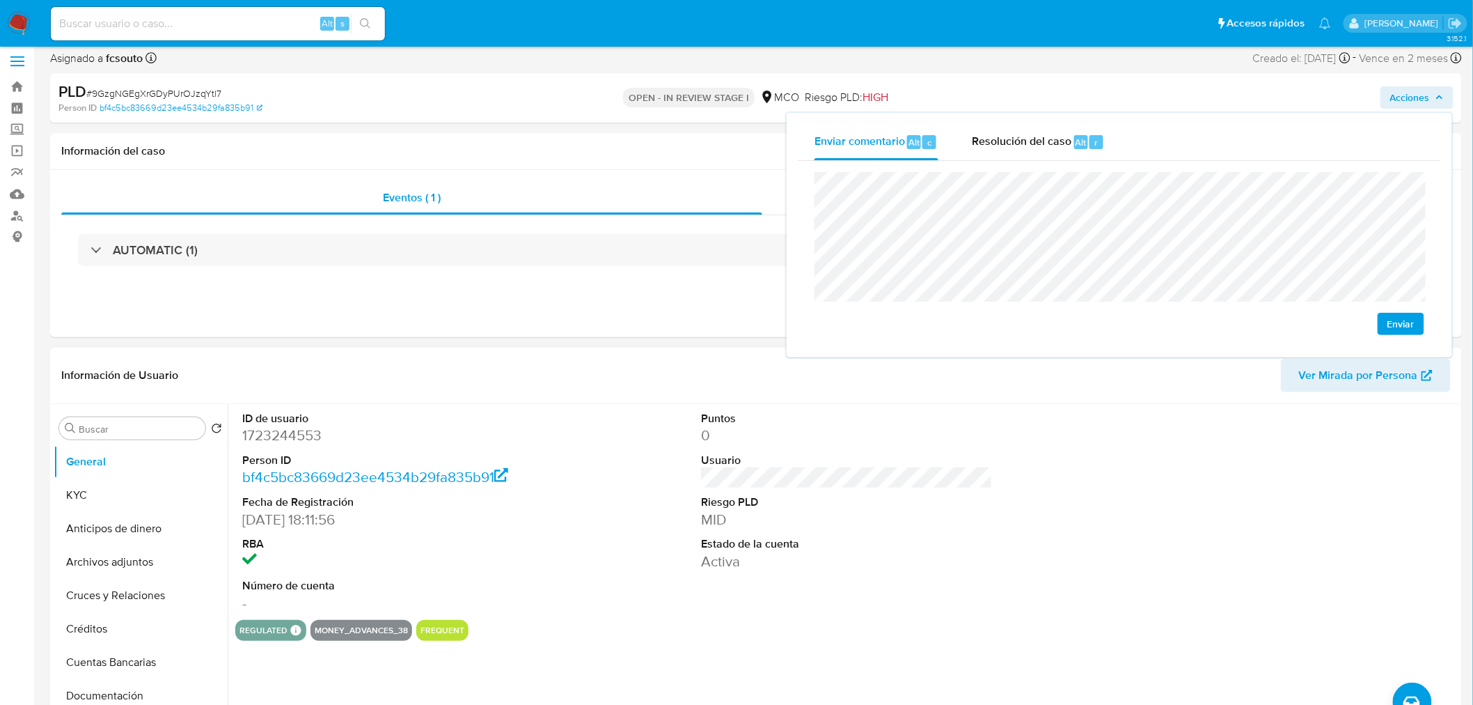
scroll to position [0, 0]
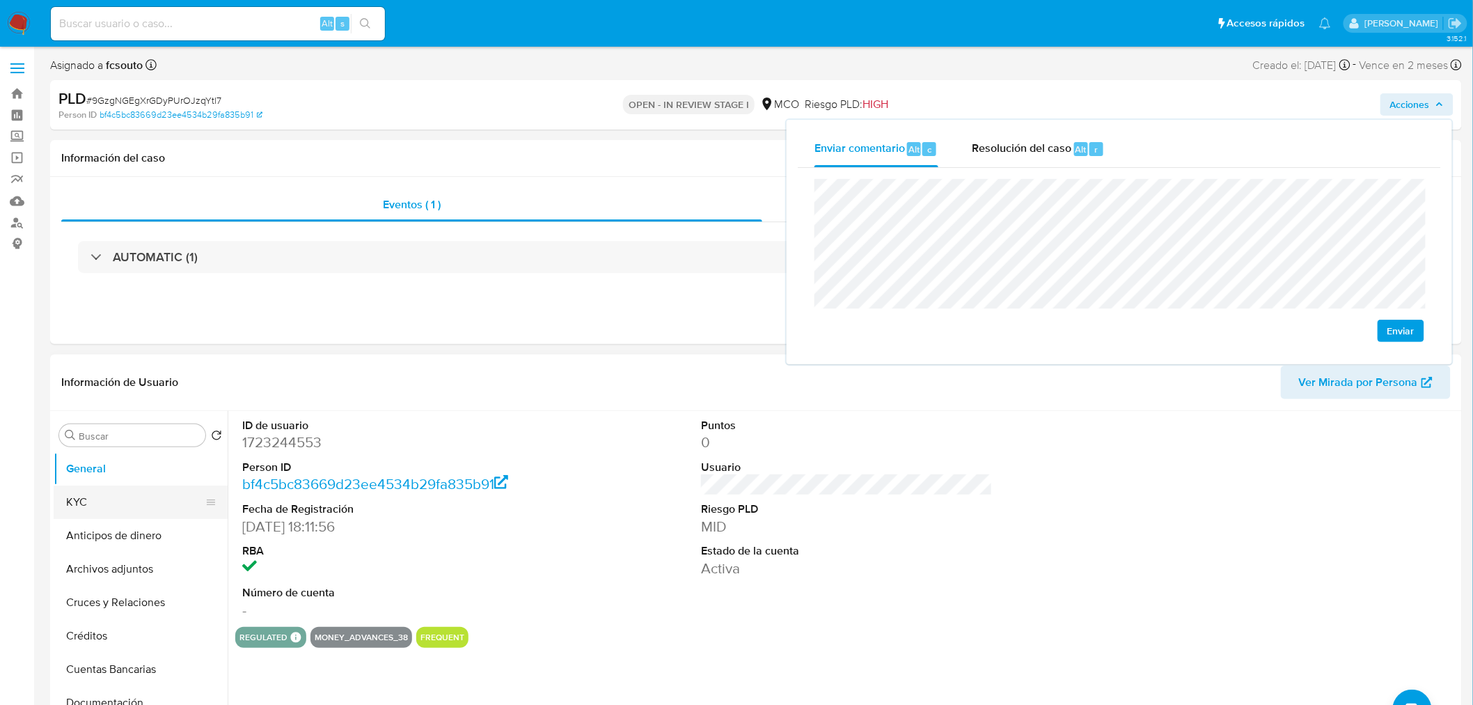
click at [79, 486] on button "KYC" at bounding box center [135, 501] width 163 height 33
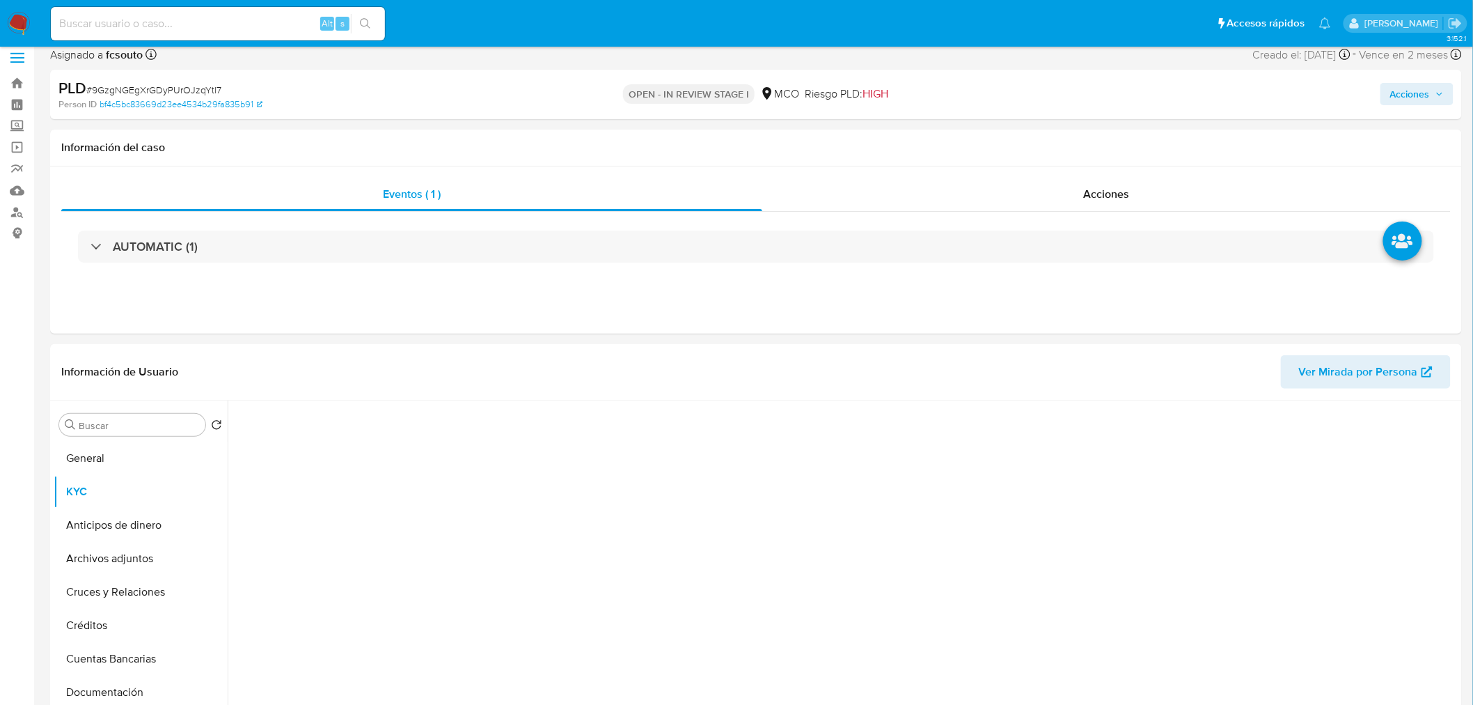
scroll to position [155, 0]
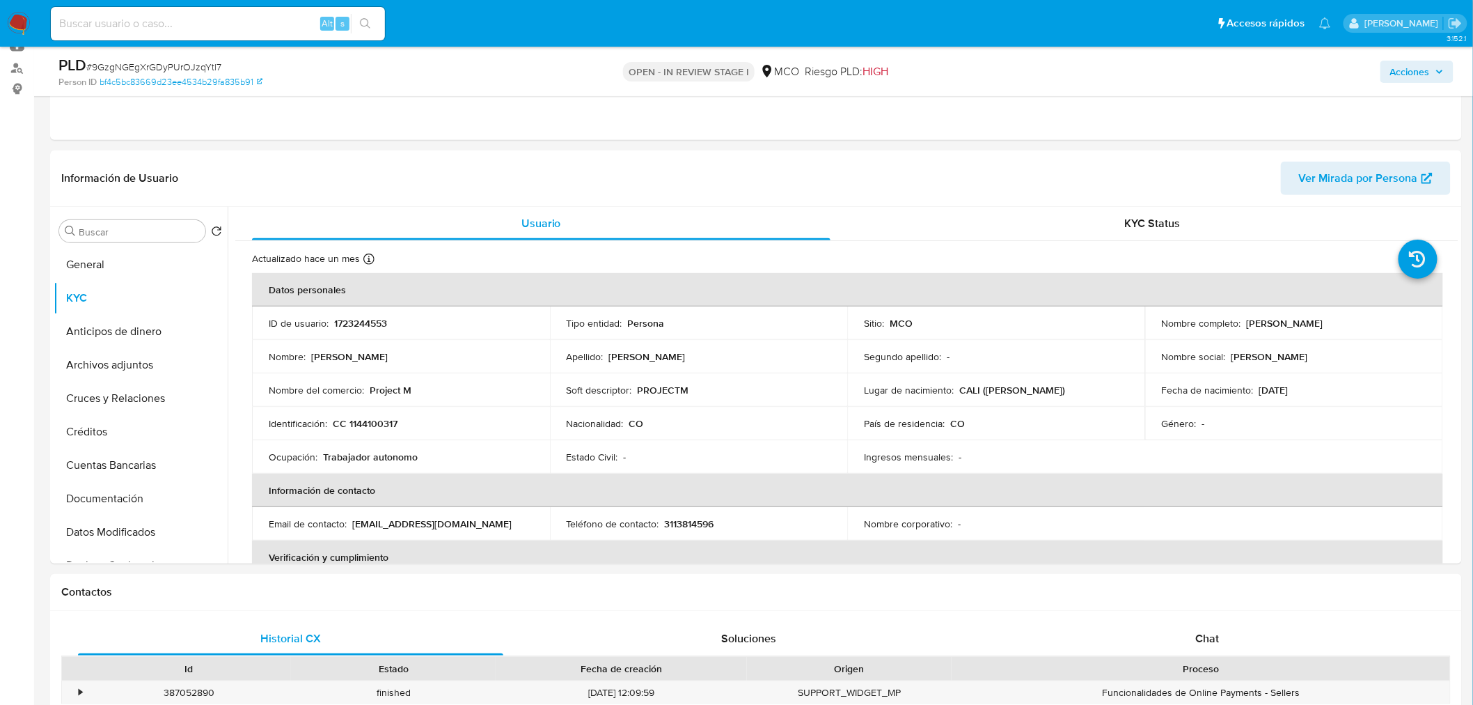
click at [1431, 67] on span "Acciones" at bounding box center [1417, 71] width 54 height 19
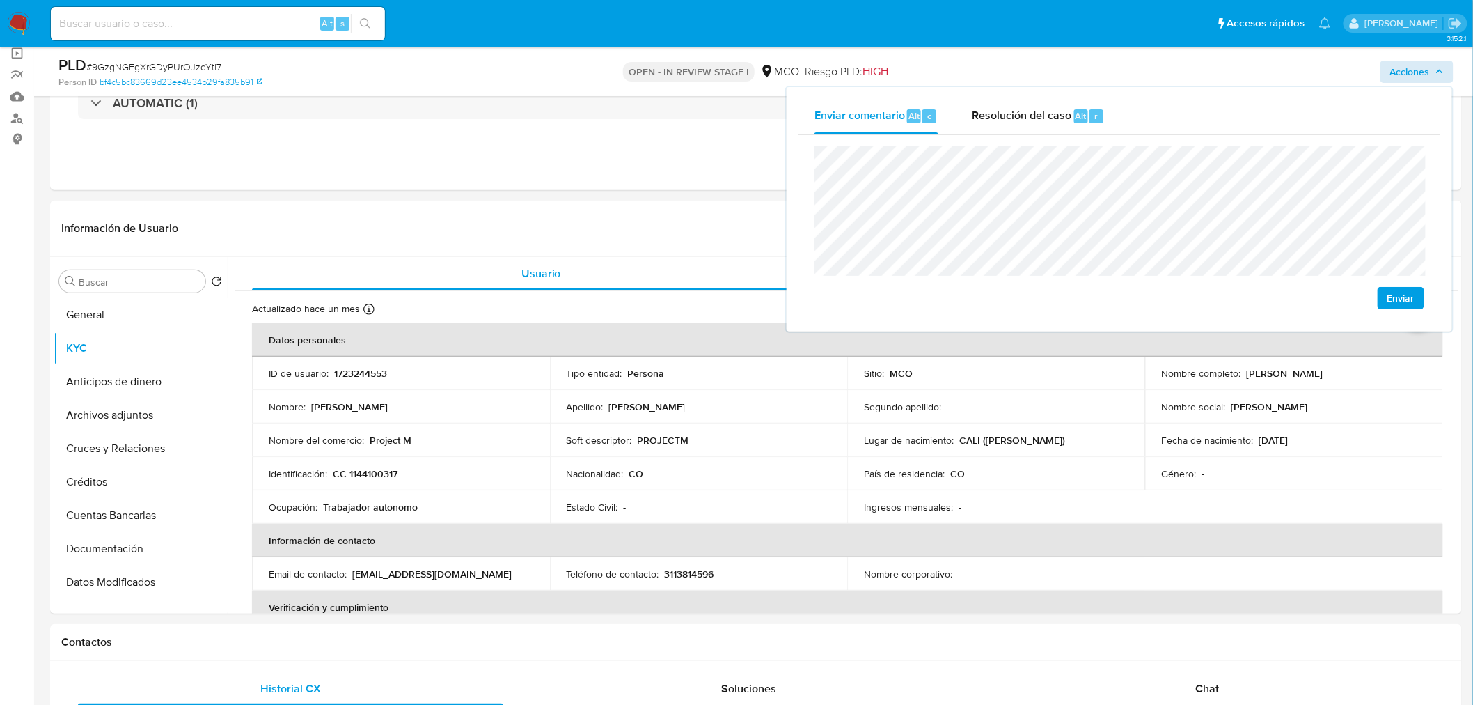
scroll to position [77, 0]
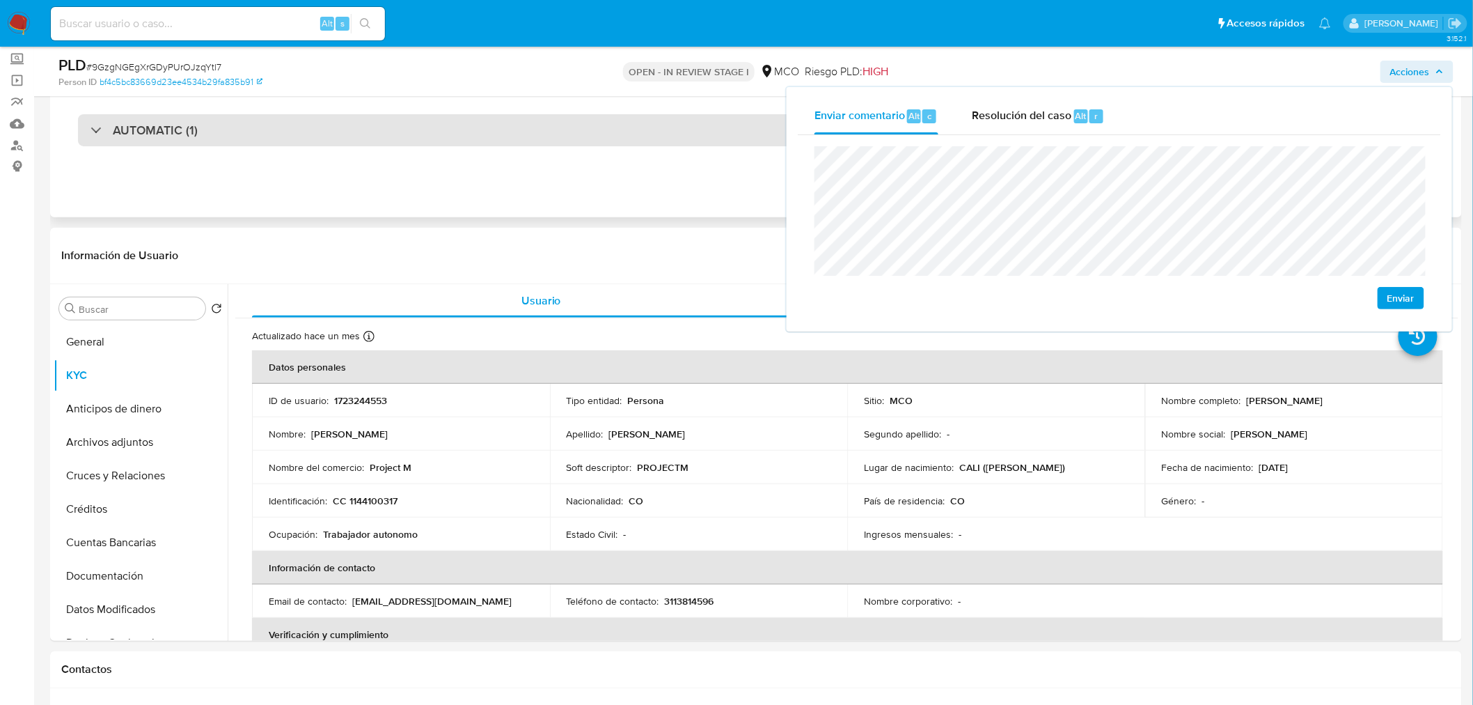
click at [306, 143] on div "AUTOMATIC (1)" at bounding box center [756, 130] width 1390 height 70
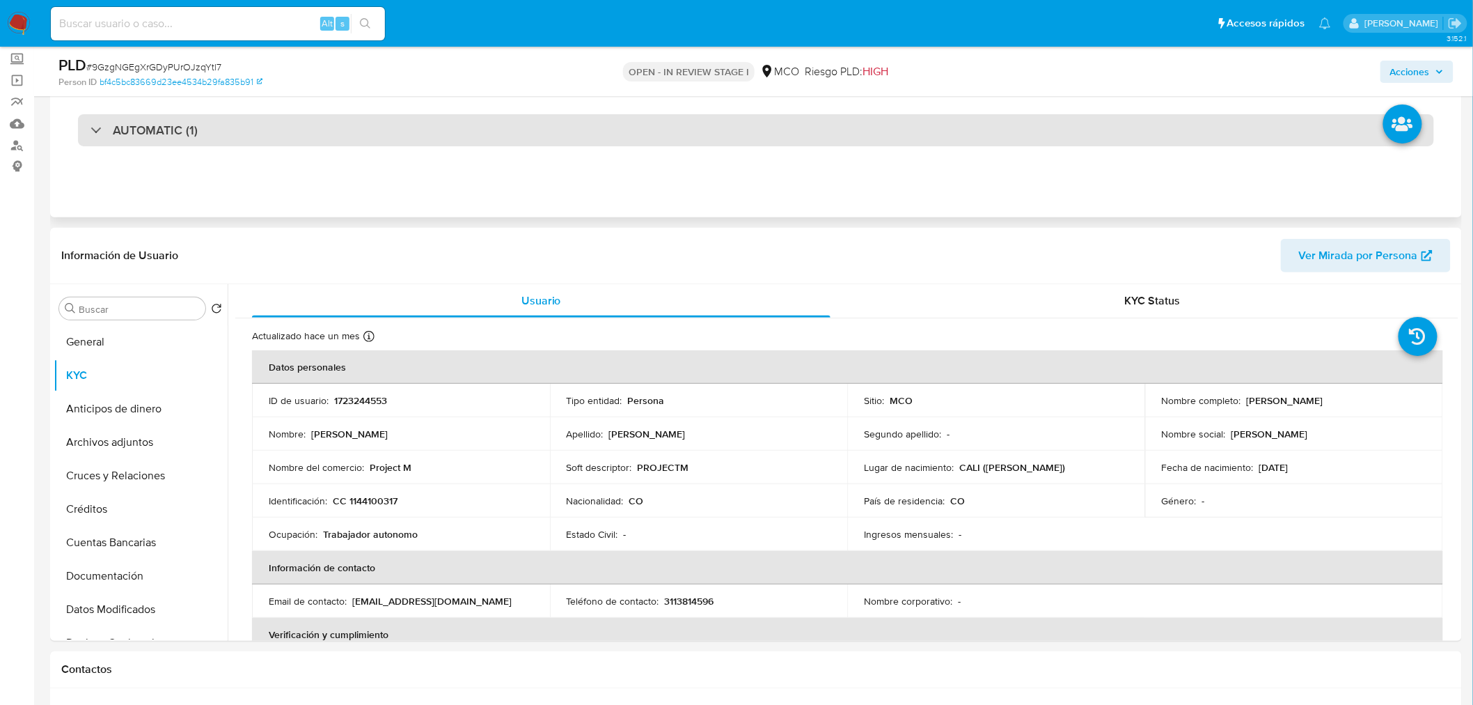
click at [310, 122] on div "AUTOMATIC (1)" at bounding box center [756, 130] width 1356 height 32
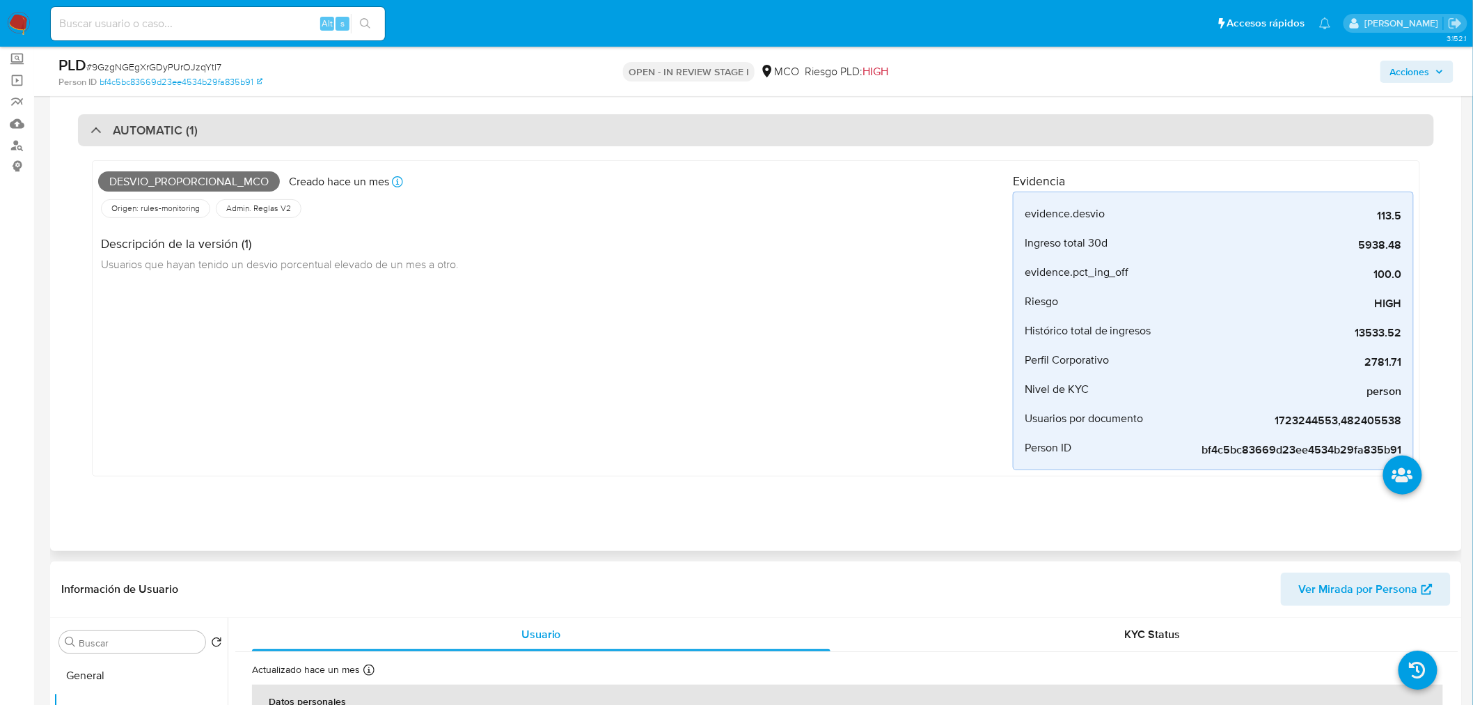
click at [310, 122] on div "AUTOMATIC (1)" at bounding box center [756, 130] width 1356 height 32
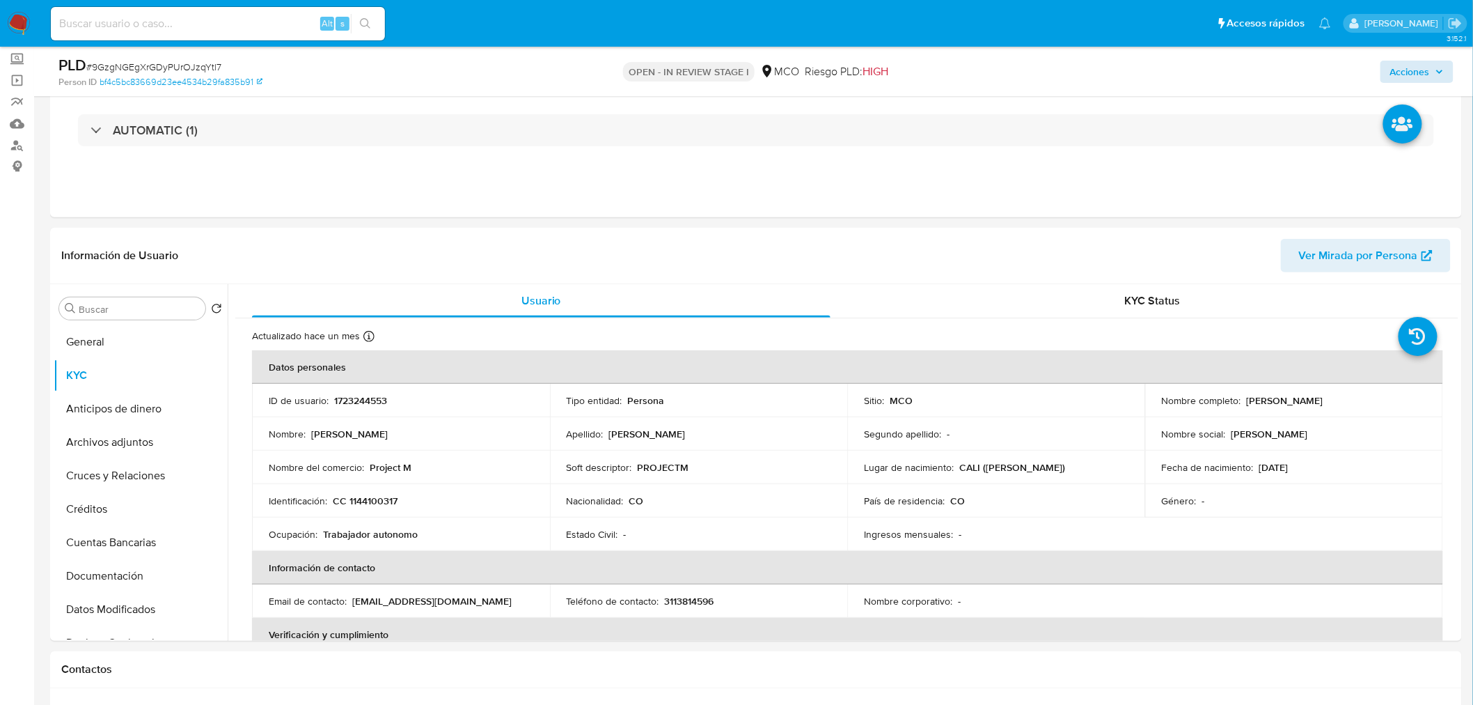
drag, startPoint x: 1436, startPoint y: 56, endPoint x: 1430, endPoint y: 70, distance: 15.3
click at [1435, 58] on div "Acciones" at bounding box center [1223, 71] width 462 height 33
click at [1430, 70] on span "Acciones" at bounding box center [1410, 72] width 40 height 22
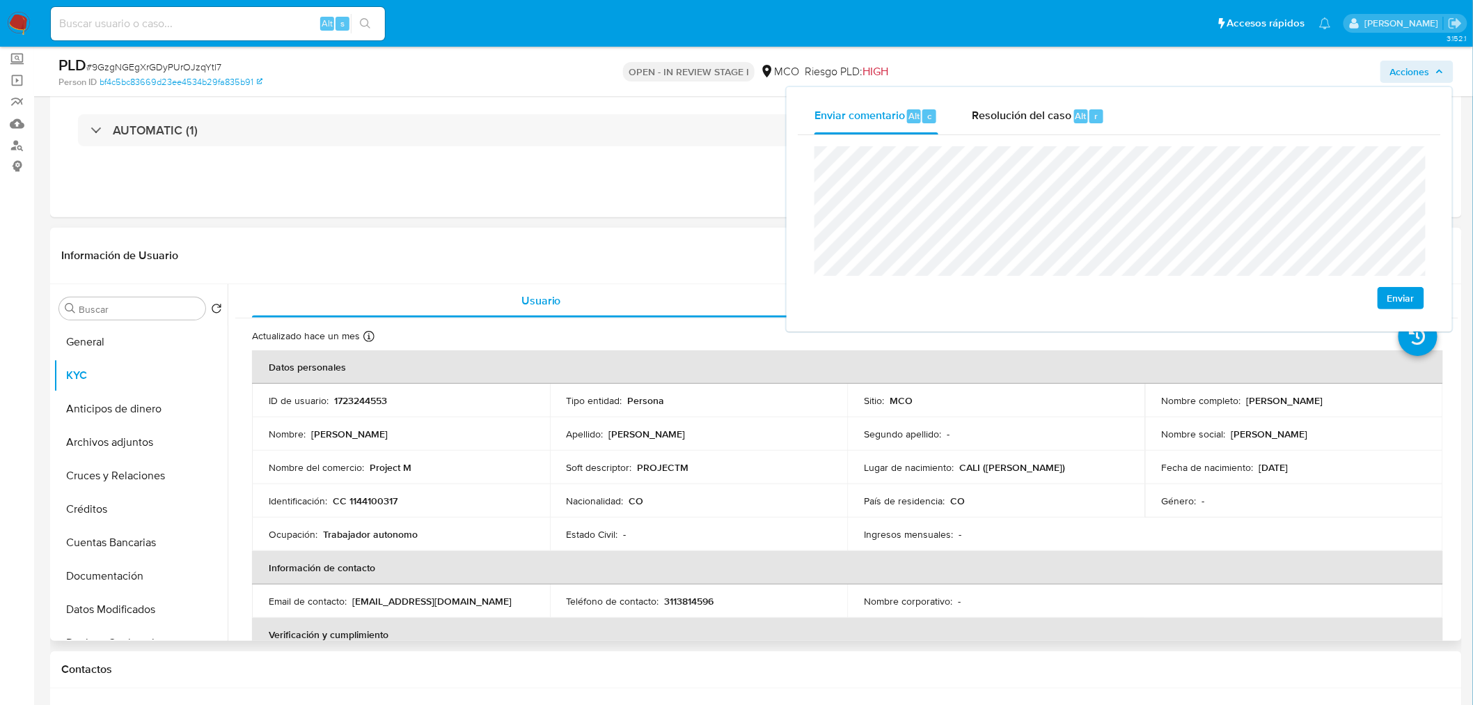
drag, startPoint x: 1244, startPoint y: 398, endPoint x: 1390, endPoint y: 390, distance: 145.7
click at [1396, 402] on div "Nombre completo : Manuela Valentina Avila Rodriguez" at bounding box center [1294, 400] width 265 height 13
copy p "Manuela Valentina Avila Rodriguez"
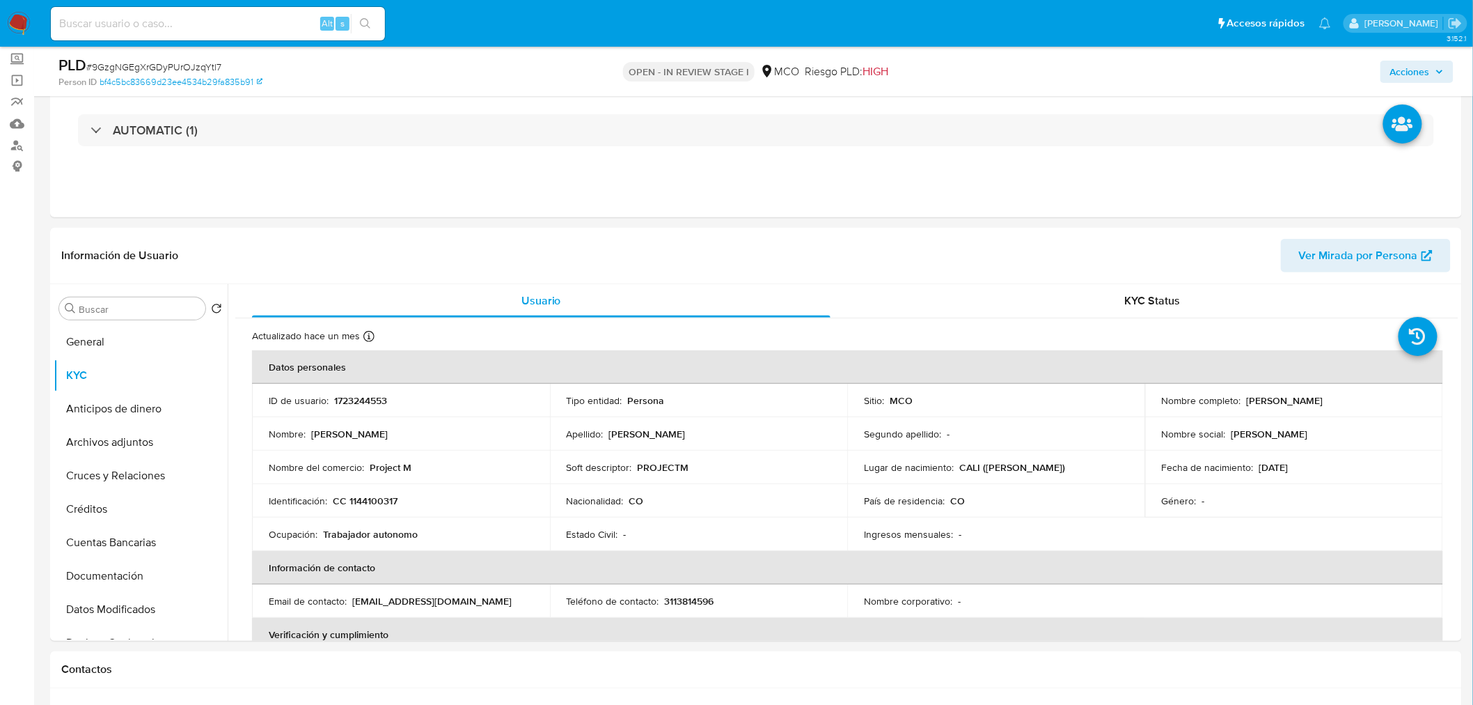
click at [1422, 70] on span "Acciones" at bounding box center [1410, 72] width 40 height 22
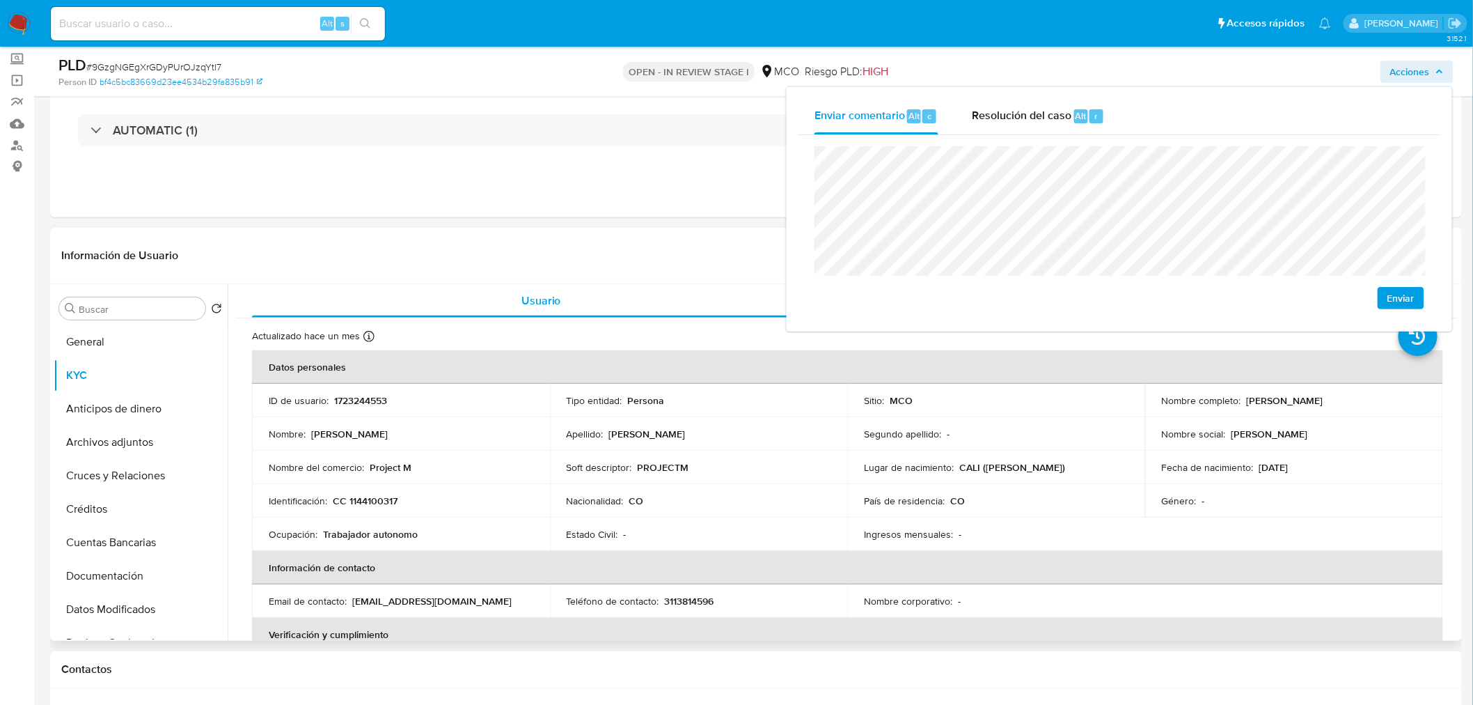
click at [391, 499] on p "CC 1144100317" at bounding box center [365, 500] width 65 height 13
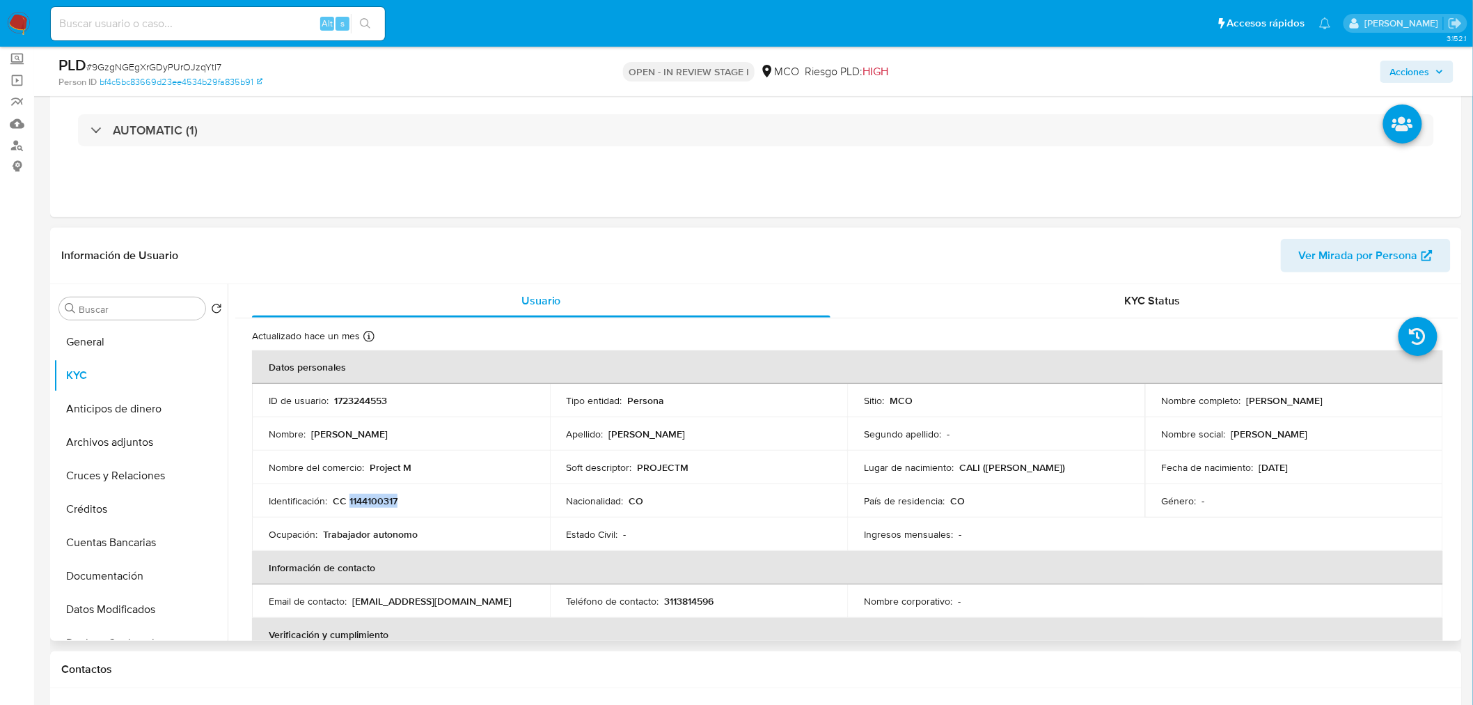
copy p "1144100317"
click at [1412, 61] on span "Acciones" at bounding box center [1410, 72] width 40 height 22
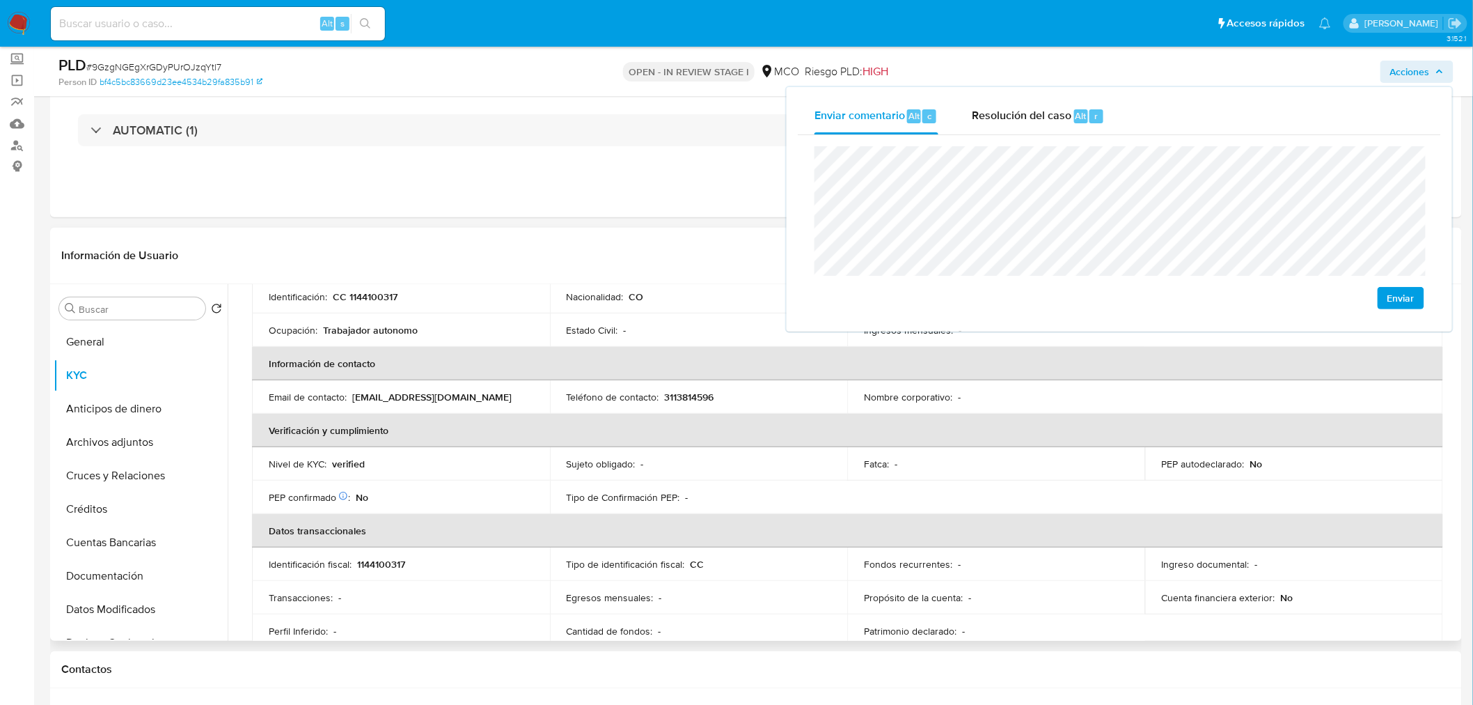
scroll to position [696, 0]
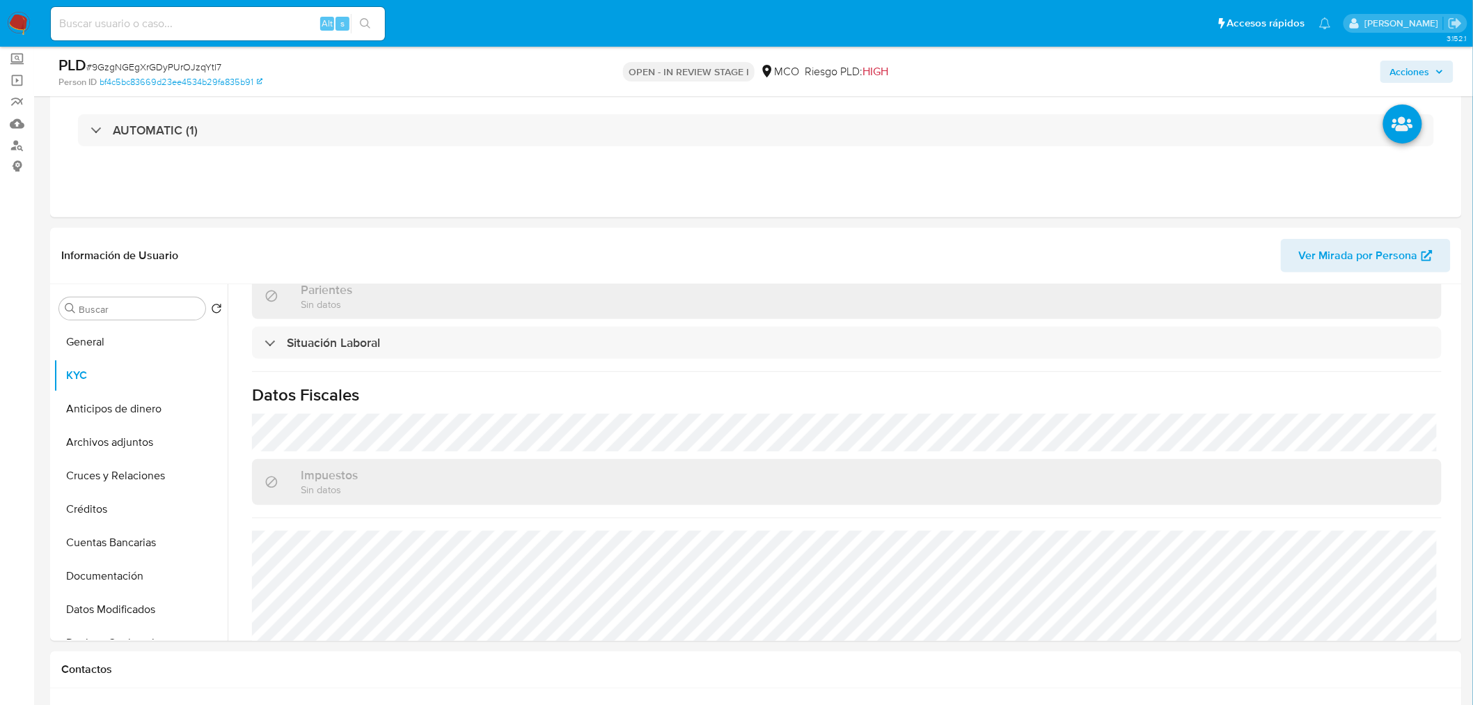
click at [1385, 70] on button "Acciones" at bounding box center [1416, 72] width 73 height 22
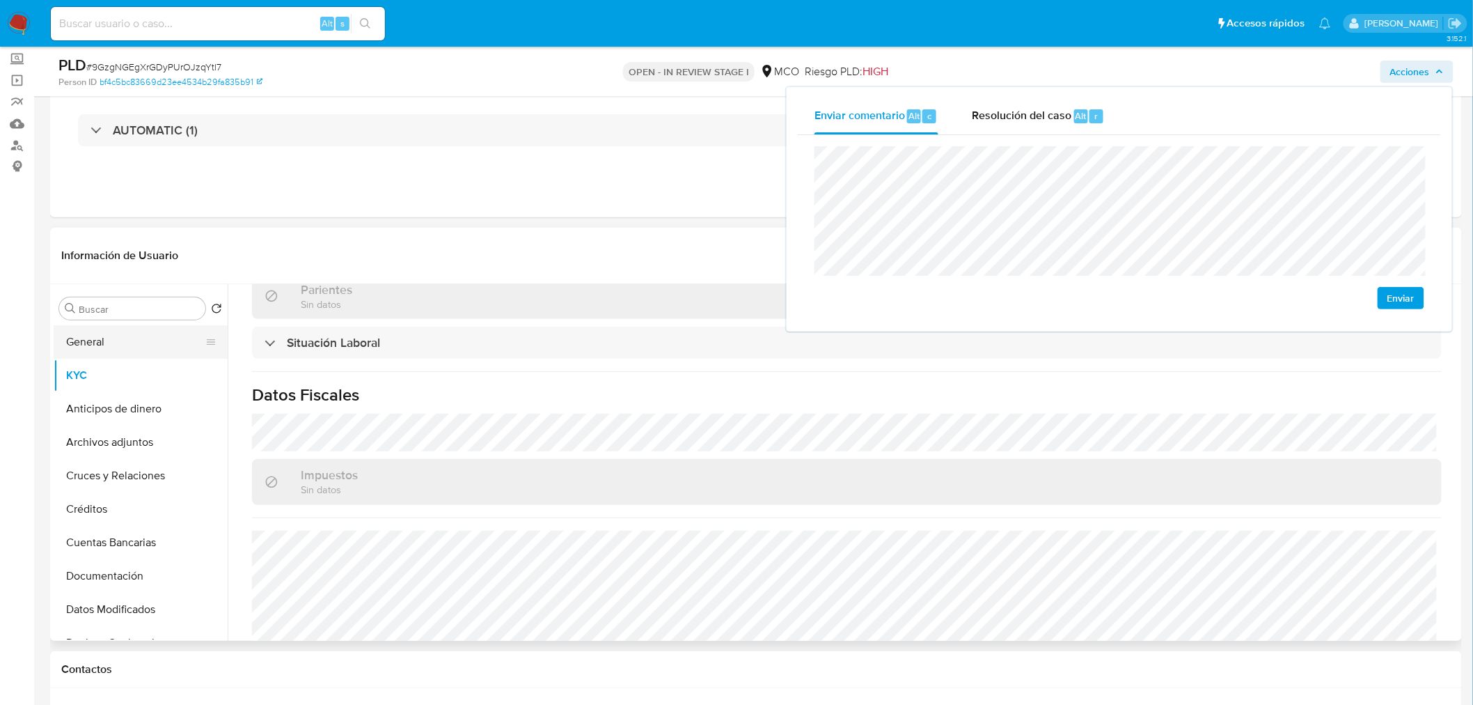
click at [104, 349] on button "General" at bounding box center [135, 341] width 163 height 33
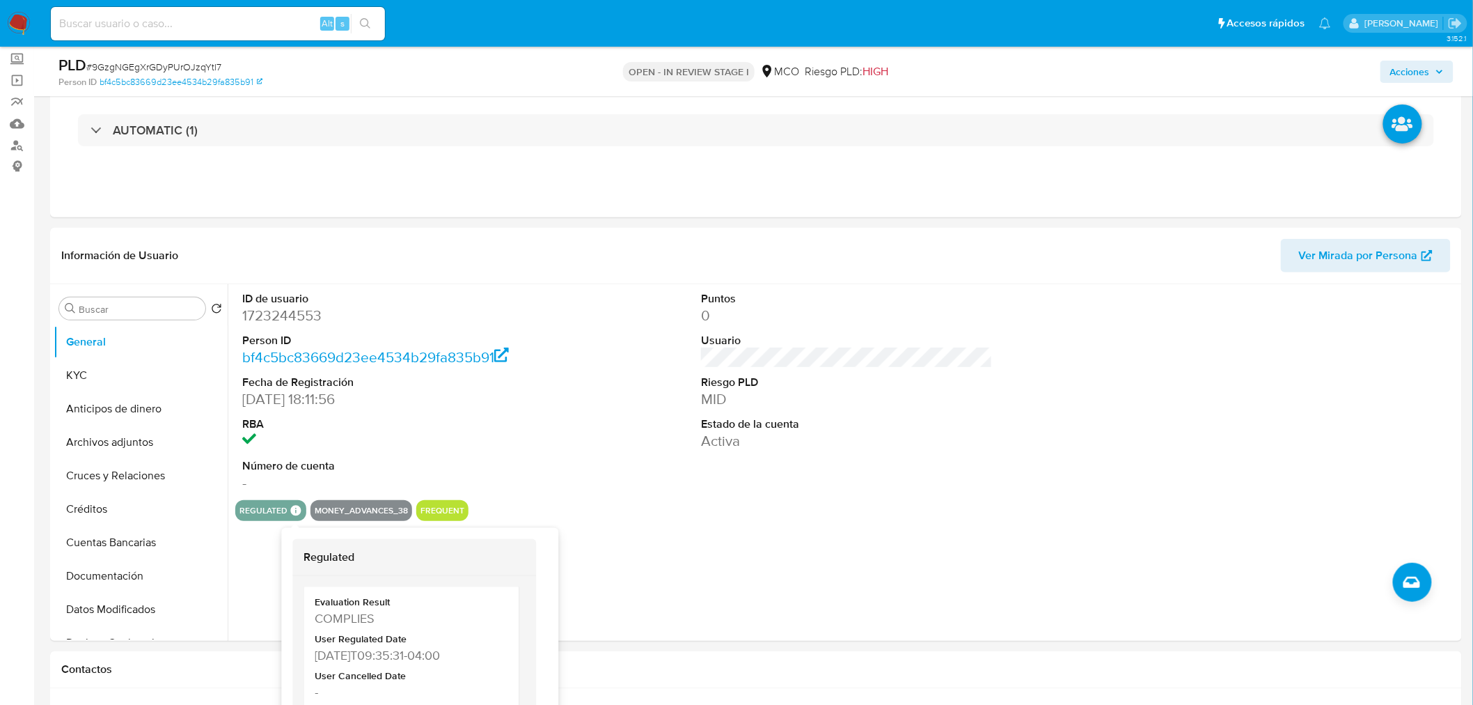
scroll to position [68, 0]
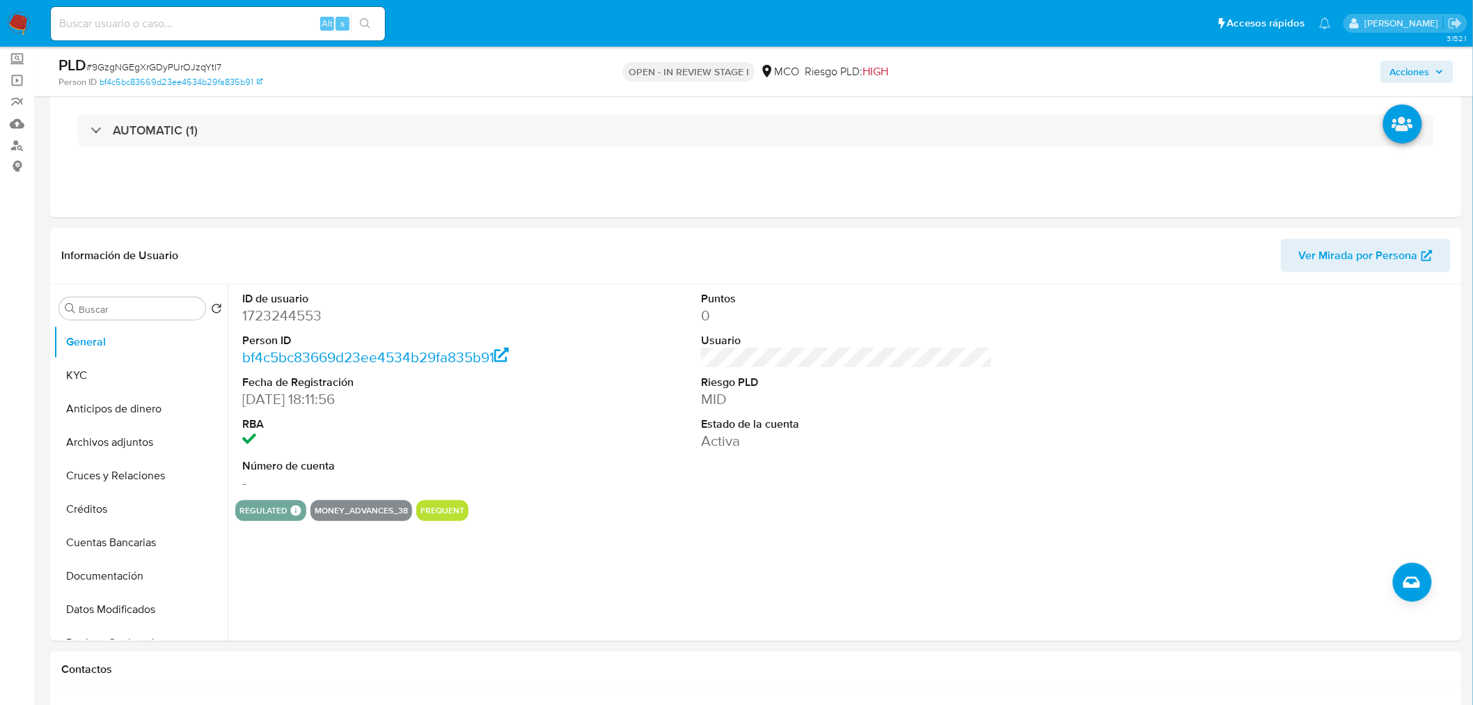
click at [1448, 61] on button "Acciones" at bounding box center [1416, 72] width 73 height 22
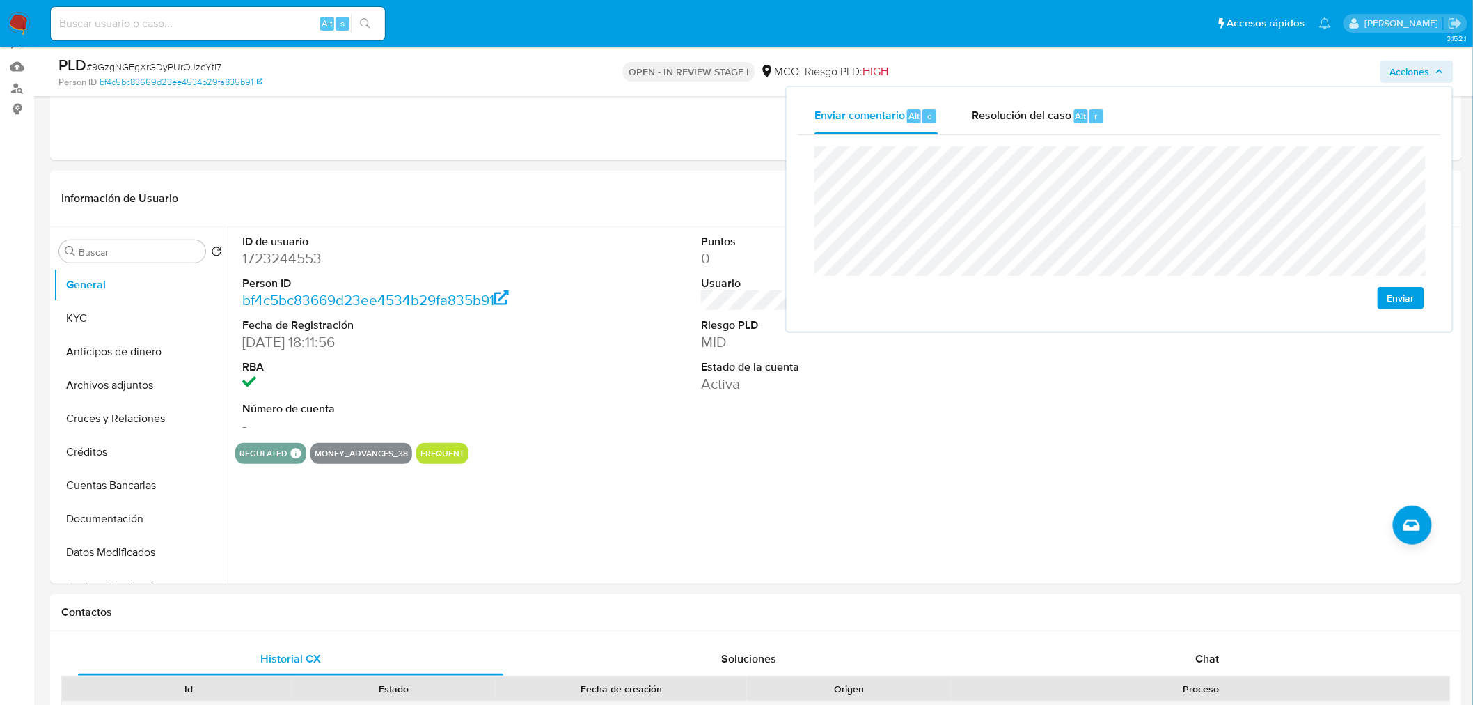
scroll to position [232, 0]
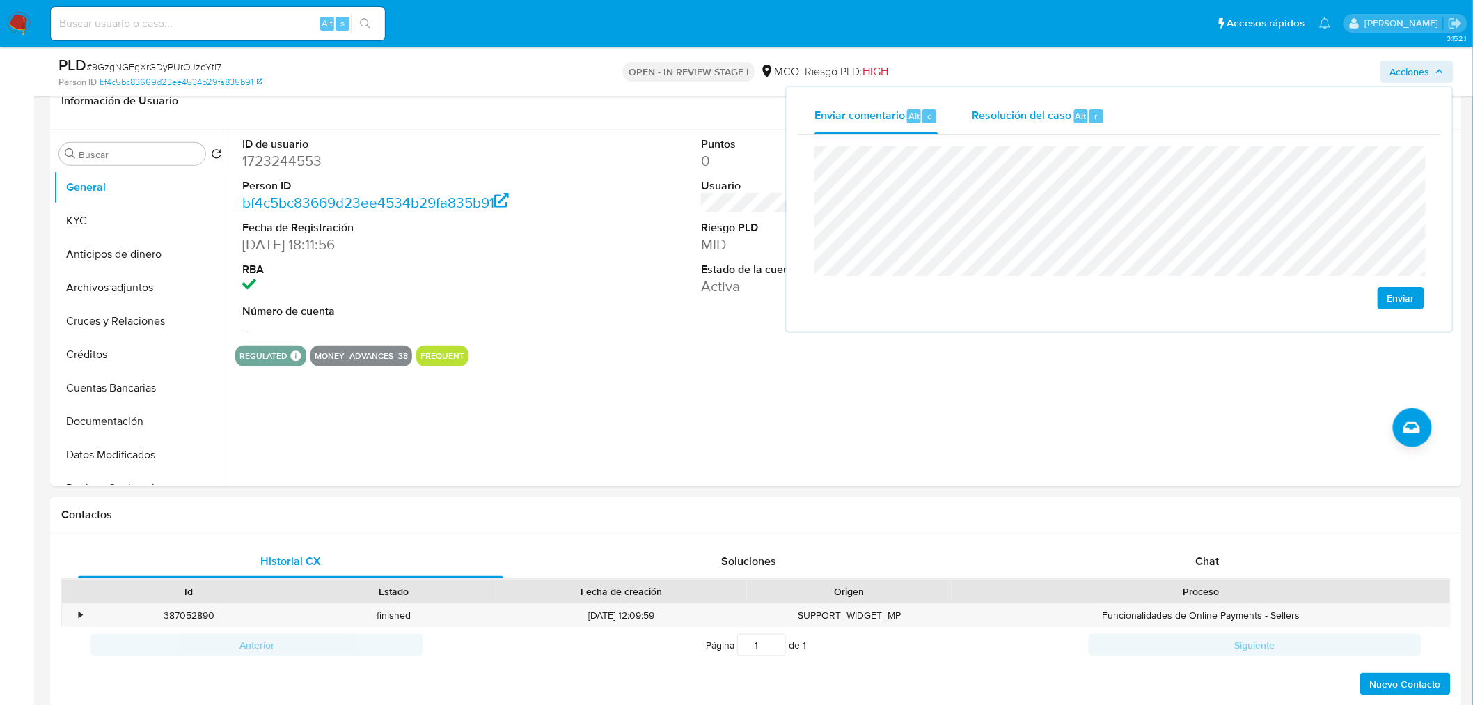
click at [1009, 120] on span "Resolución del caso" at bounding box center [1022, 115] width 100 height 16
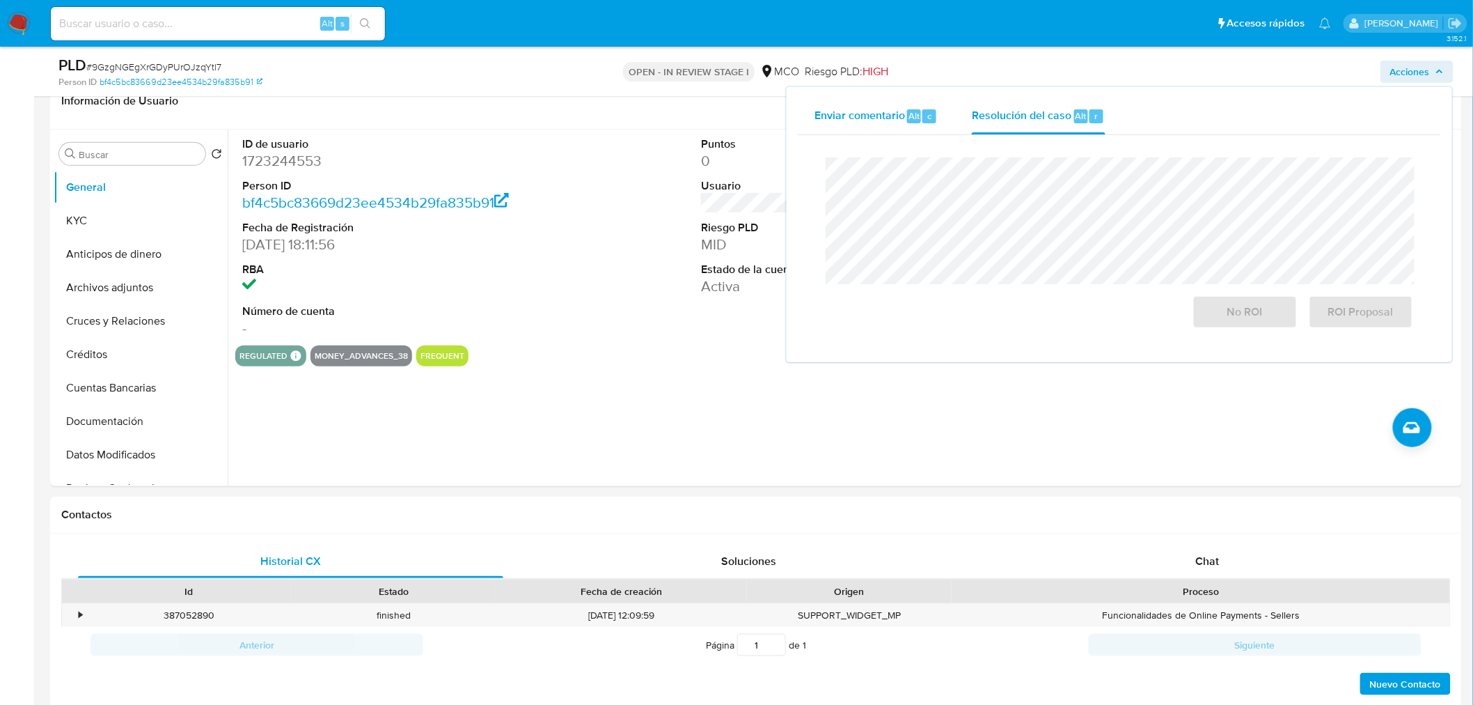
click at [877, 127] on div "Enviar comentario Alt c" at bounding box center [877, 116] width 124 height 36
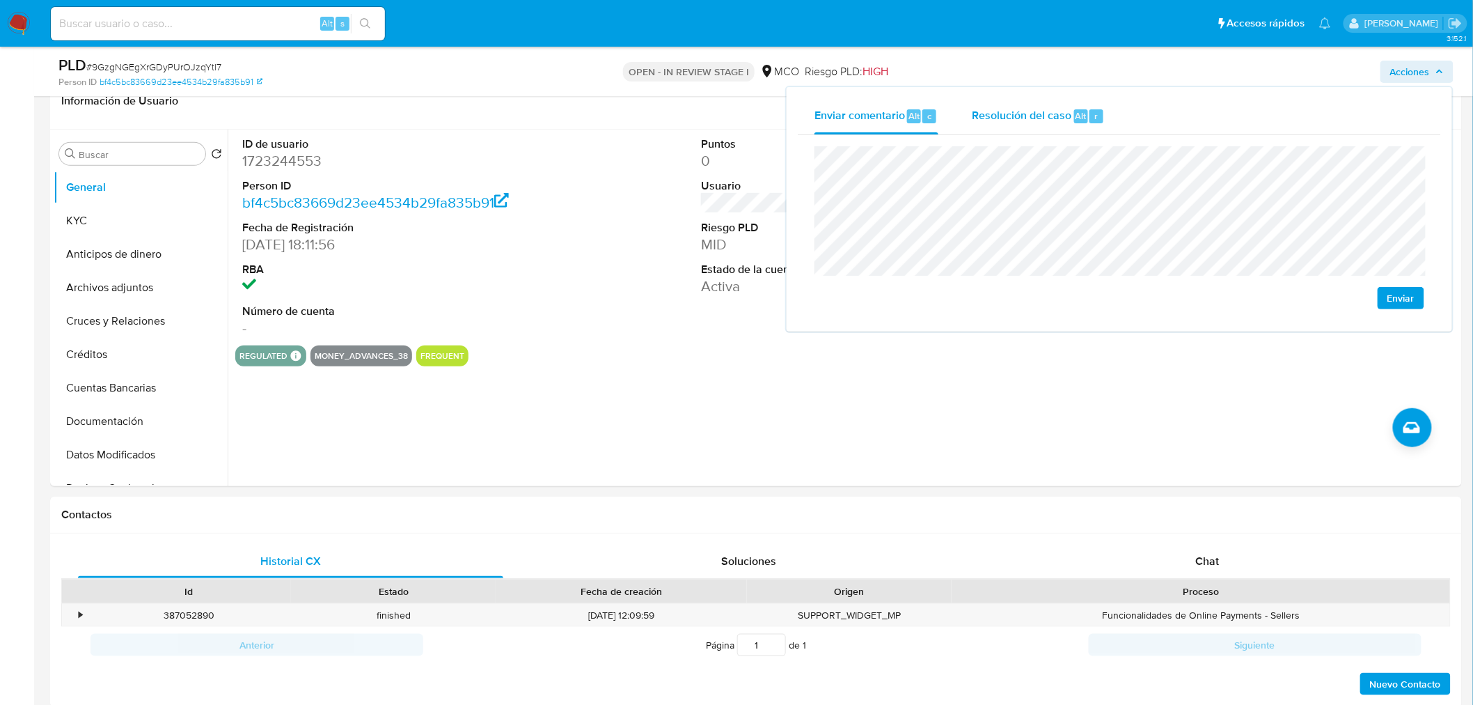
drag, startPoint x: 1007, startPoint y: 109, endPoint x: 1000, endPoint y: 130, distance: 22.9
click at [1004, 117] on span "Resolución del caso" at bounding box center [1022, 115] width 100 height 16
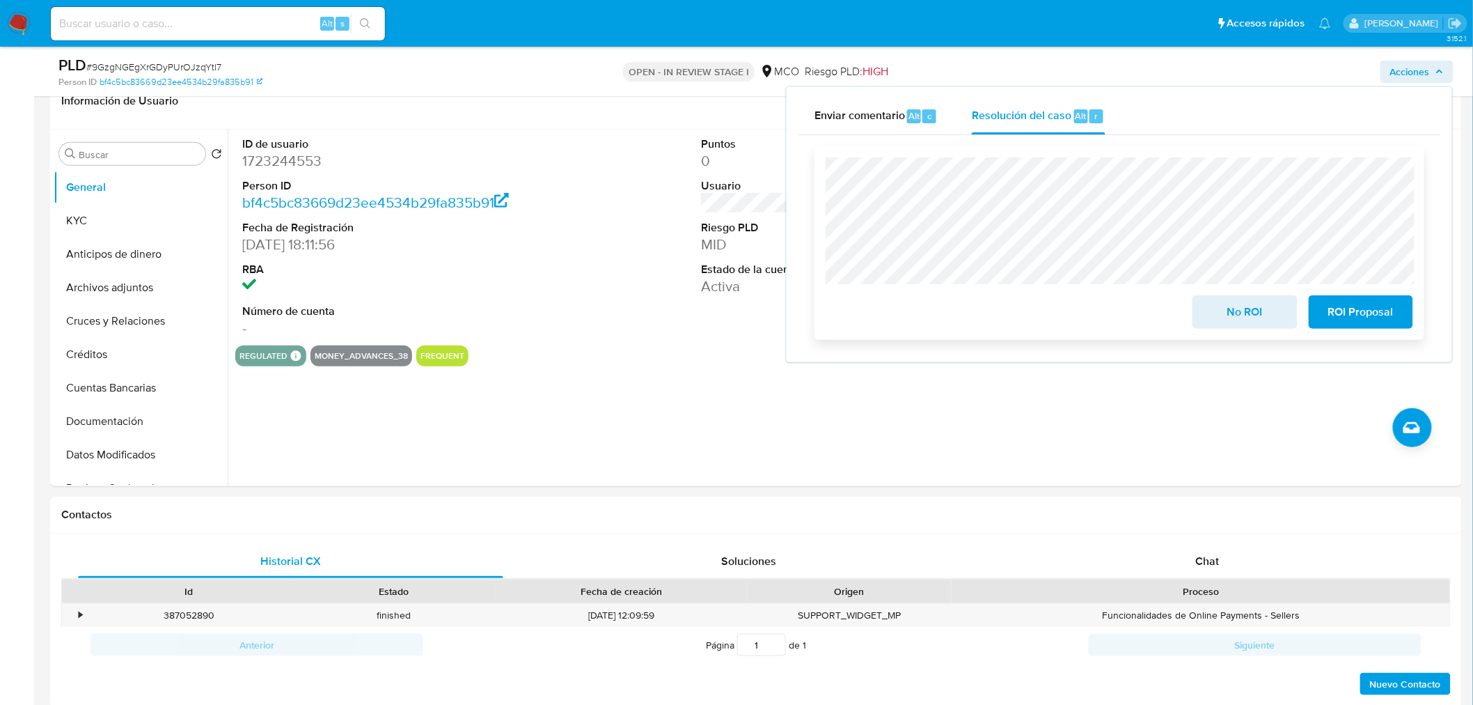
click at [1250, 310] on span "No ROI" at bounding box center [1245, 312] width 68 height 31
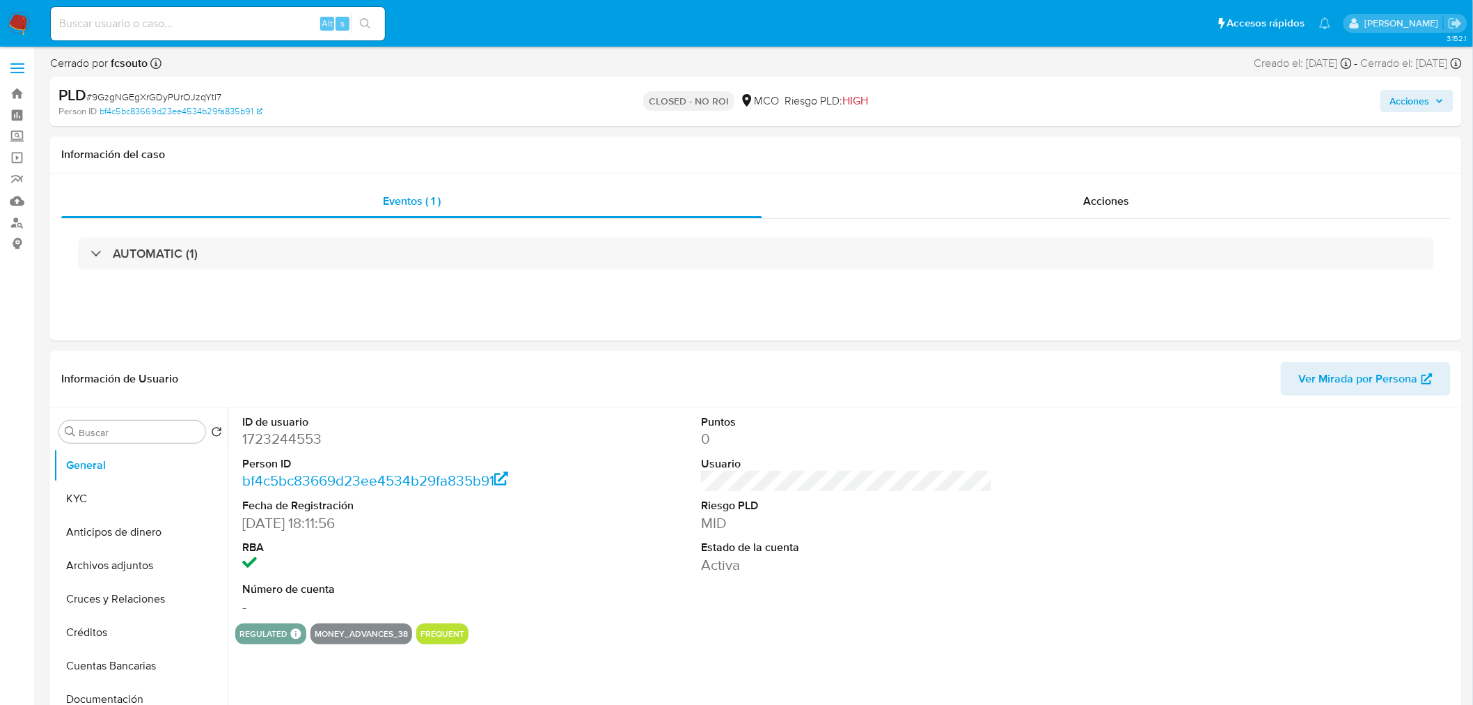
select select "10"
click at [1408, 100] on span "Acciones" at bounding box center [1410, 101] width 40 height 22
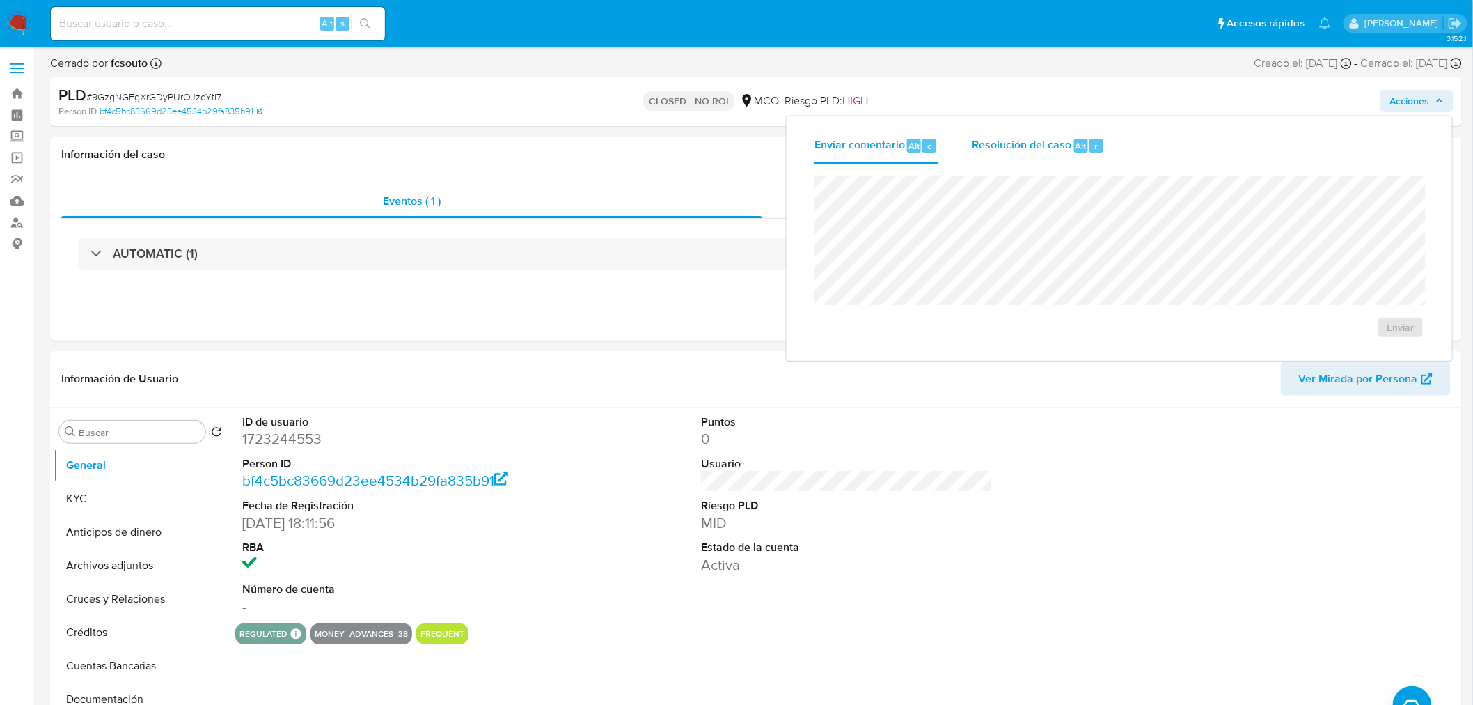
click at [1018, 141] on span "Resolución del caso" at bounding box center [1022, 145] width 100 height 16
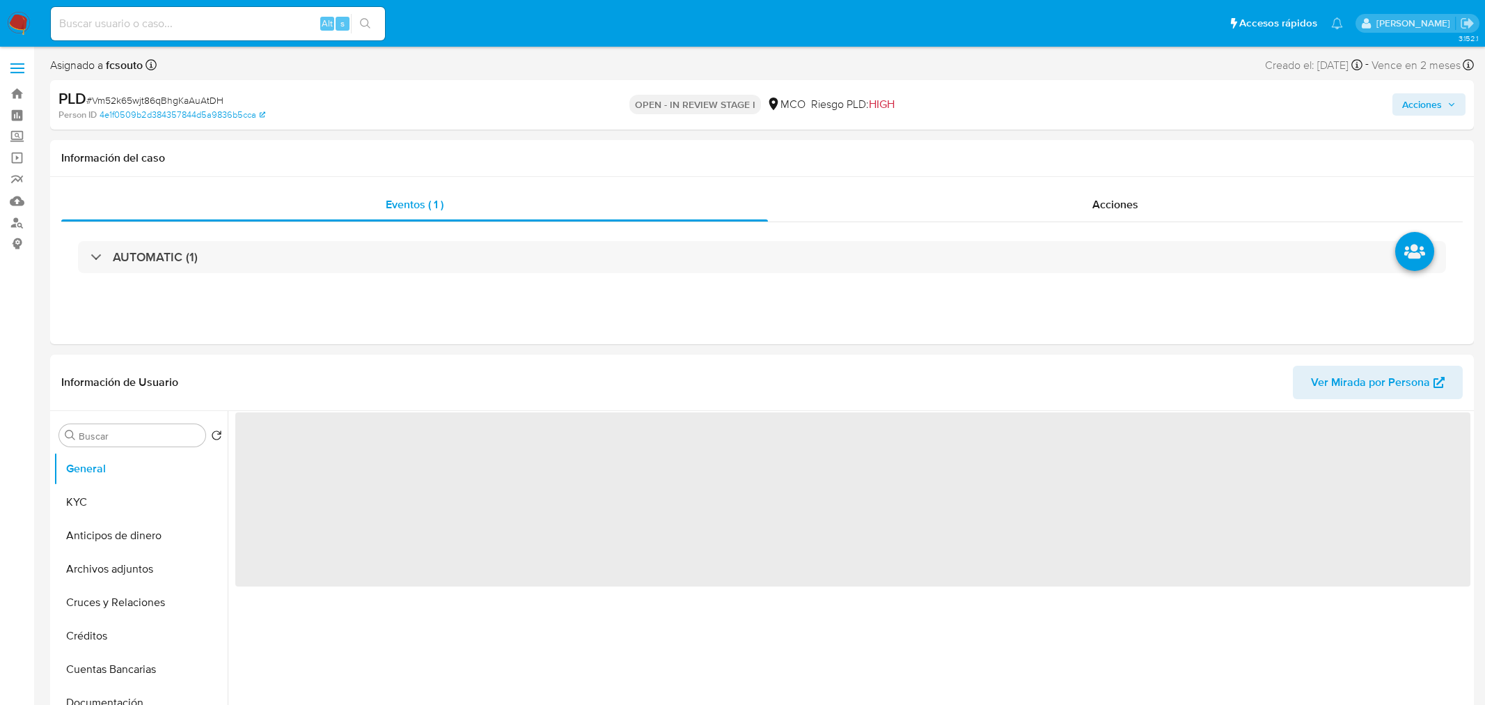
select select "10"
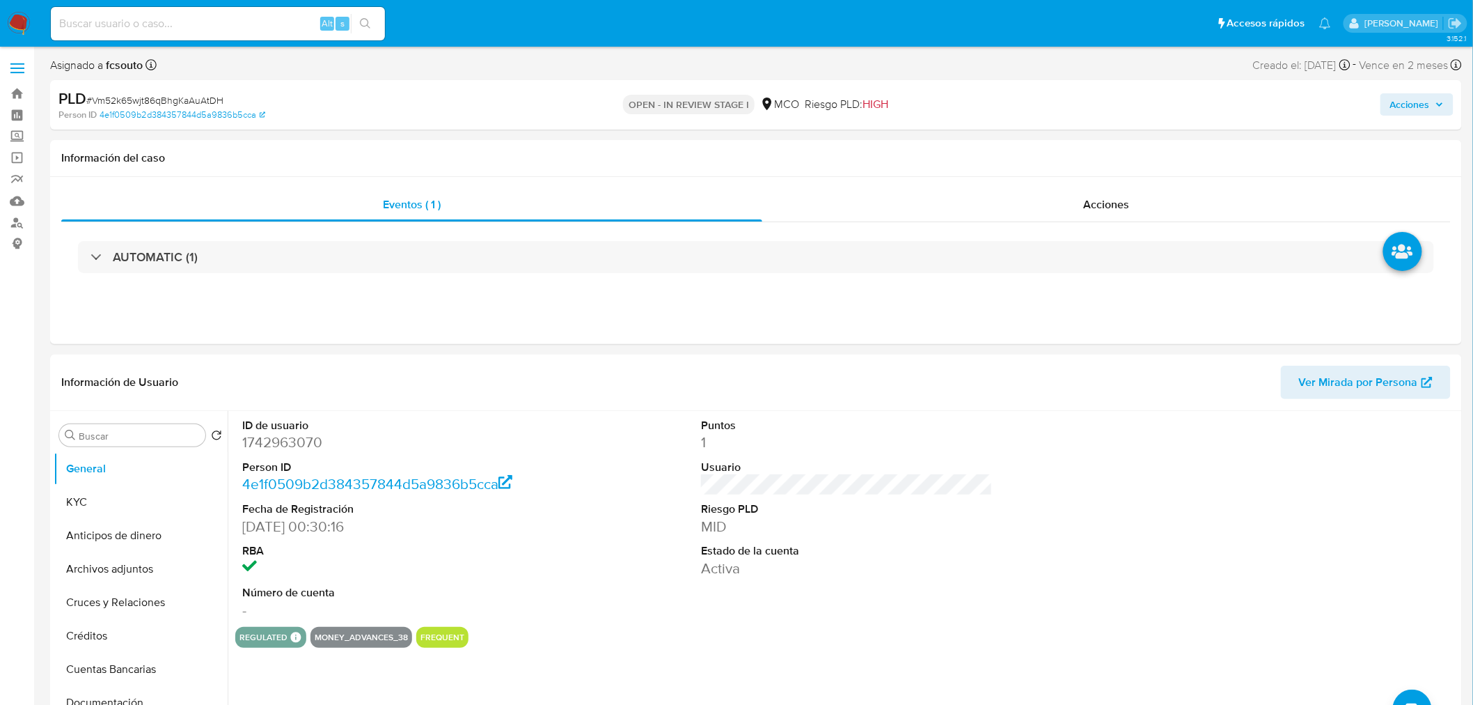
click at [1421, 102] on span "Acciones" at bounding box center [1410, 104] width 40 height 22
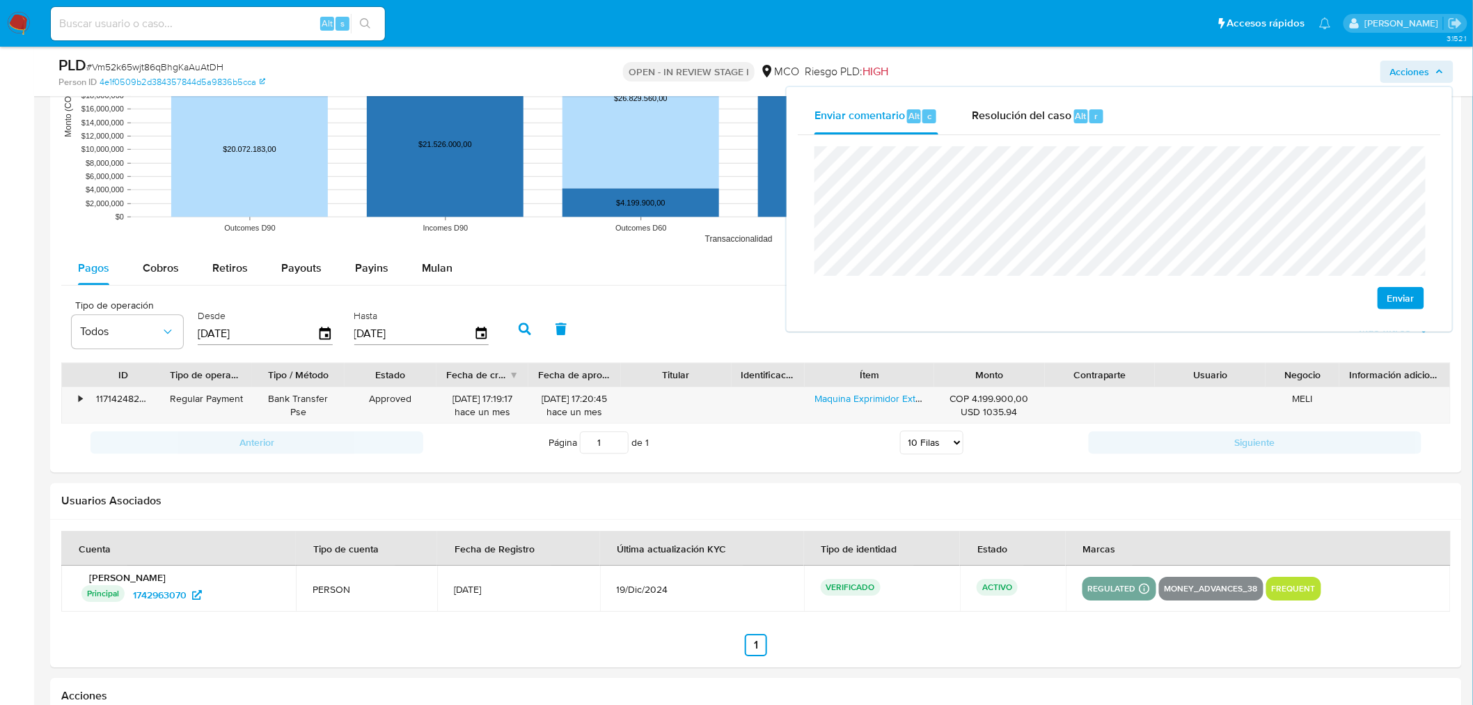
scroll to position [1547, 0]
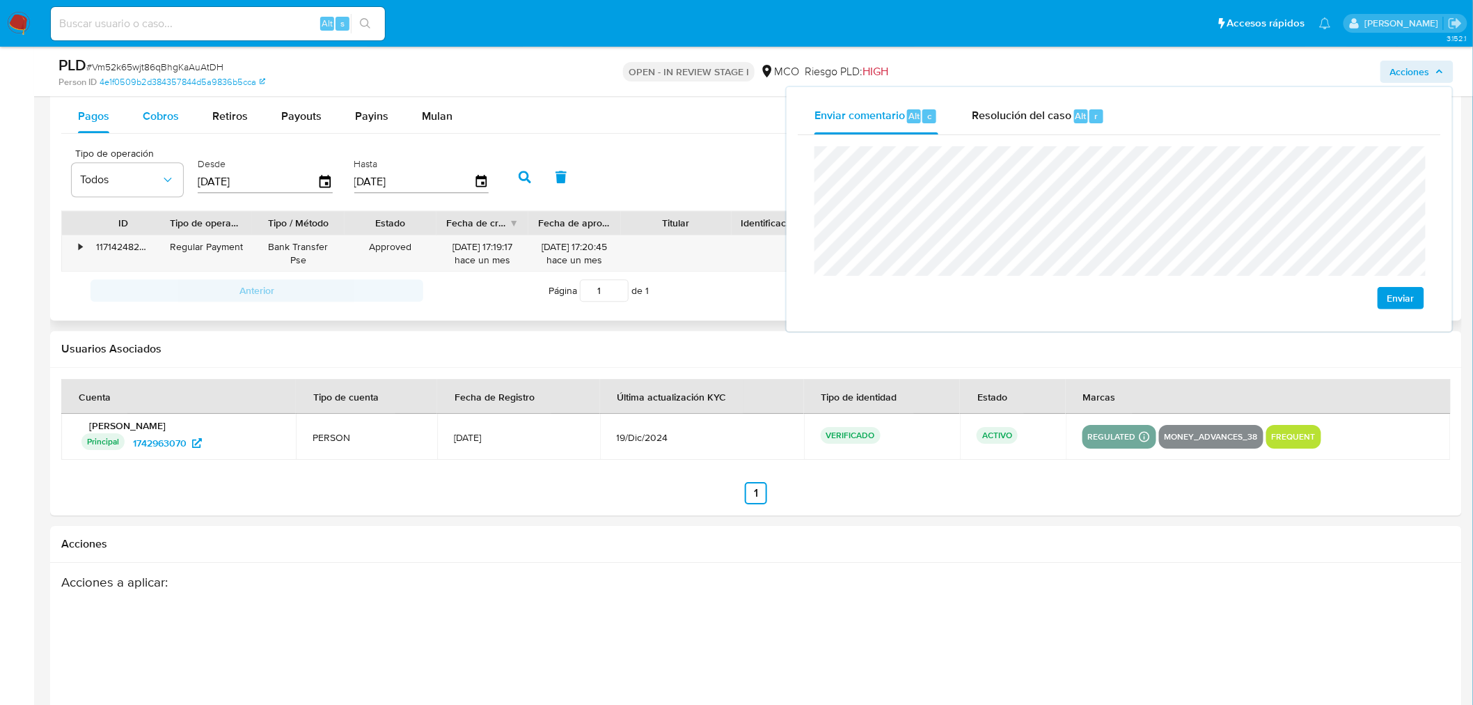
click at [152, 120] on span "Cobros" at bounding box center [161, 116] width 36 height 16
select select "10"
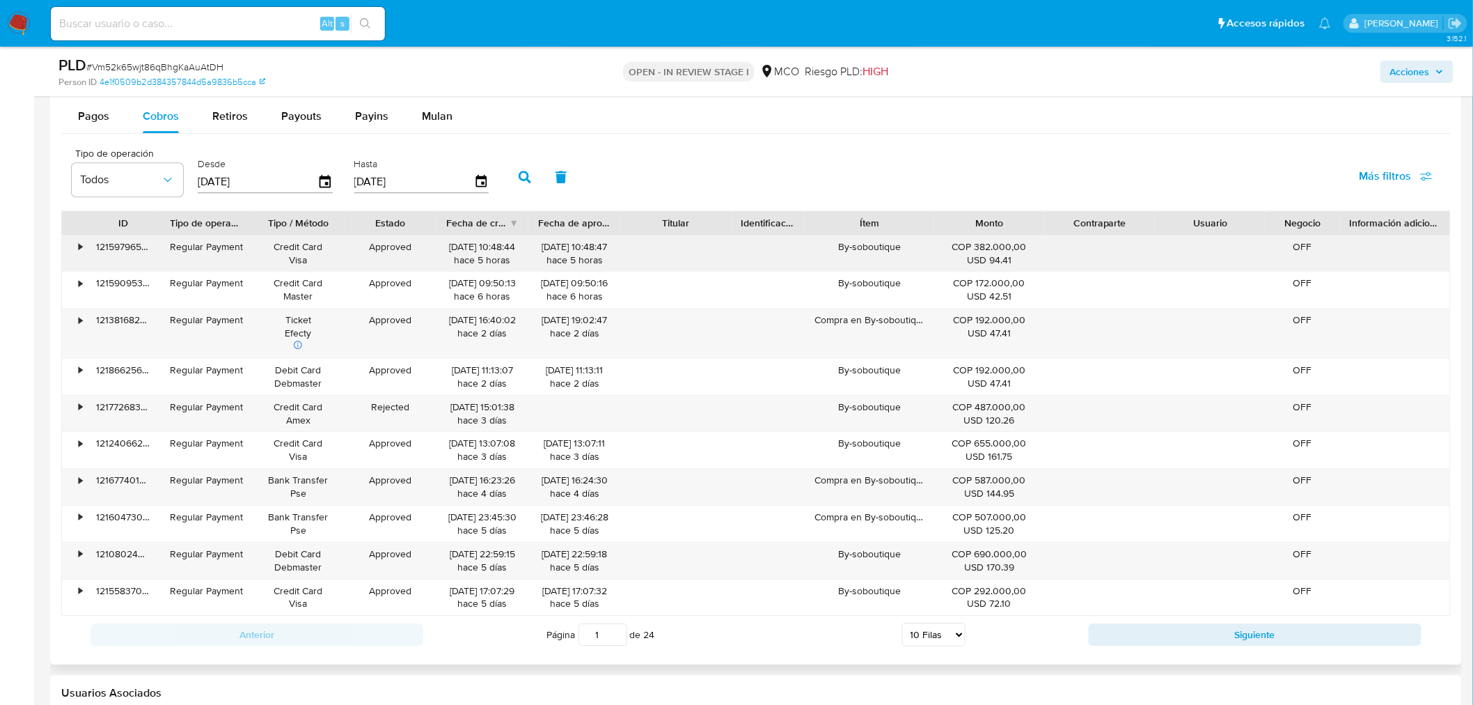
drag, startPoint x: 840, startPoint y: 252, endPoint x: 904, endPoint y: 261, distance: 64.0
click at [904, 261] on div "By-soboutique" at bounding box center [869, 253] width 129 height 36
click at [874, 324] on div "Compra en By-soboutique" at bounding box center [869, 332] width 129 height 49
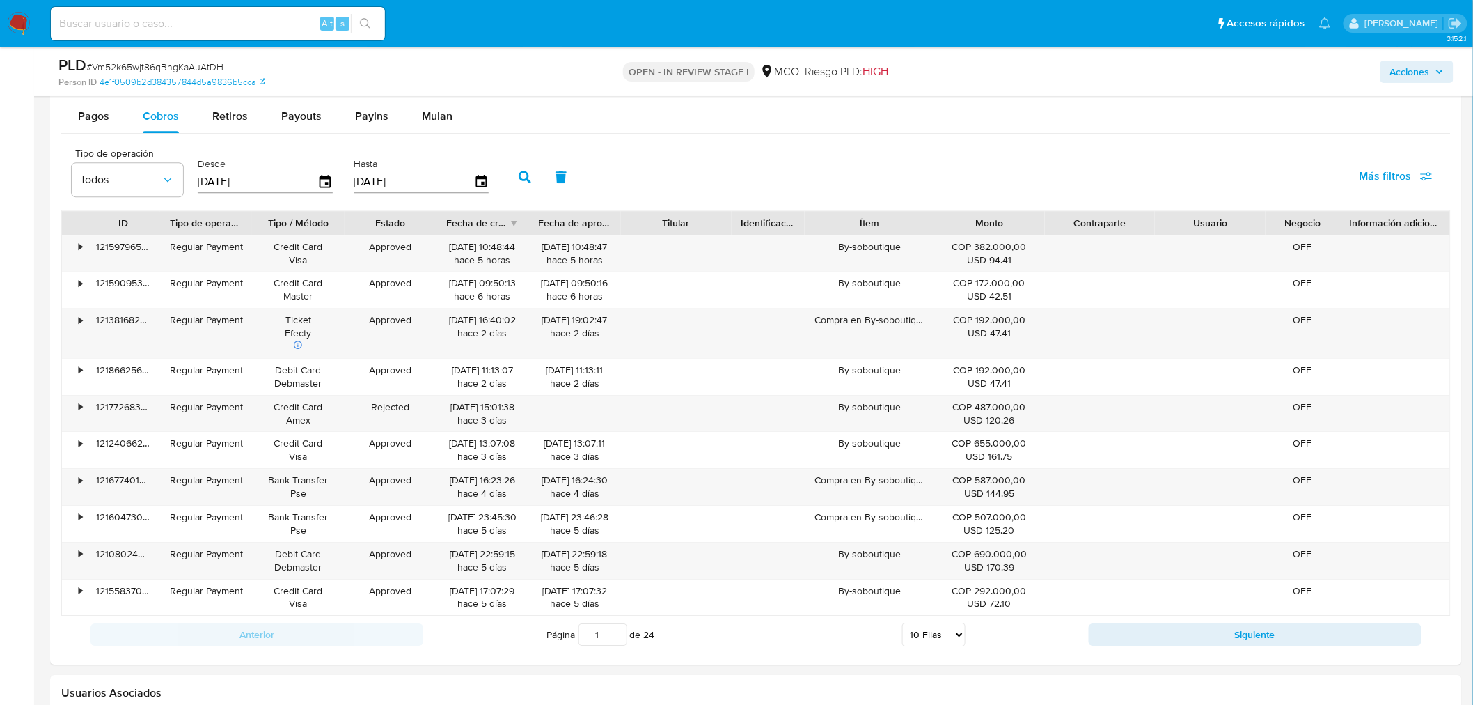
click at [1422, 72] on span "Acciones" at bounding box center [1410, 72] width 40 height 22
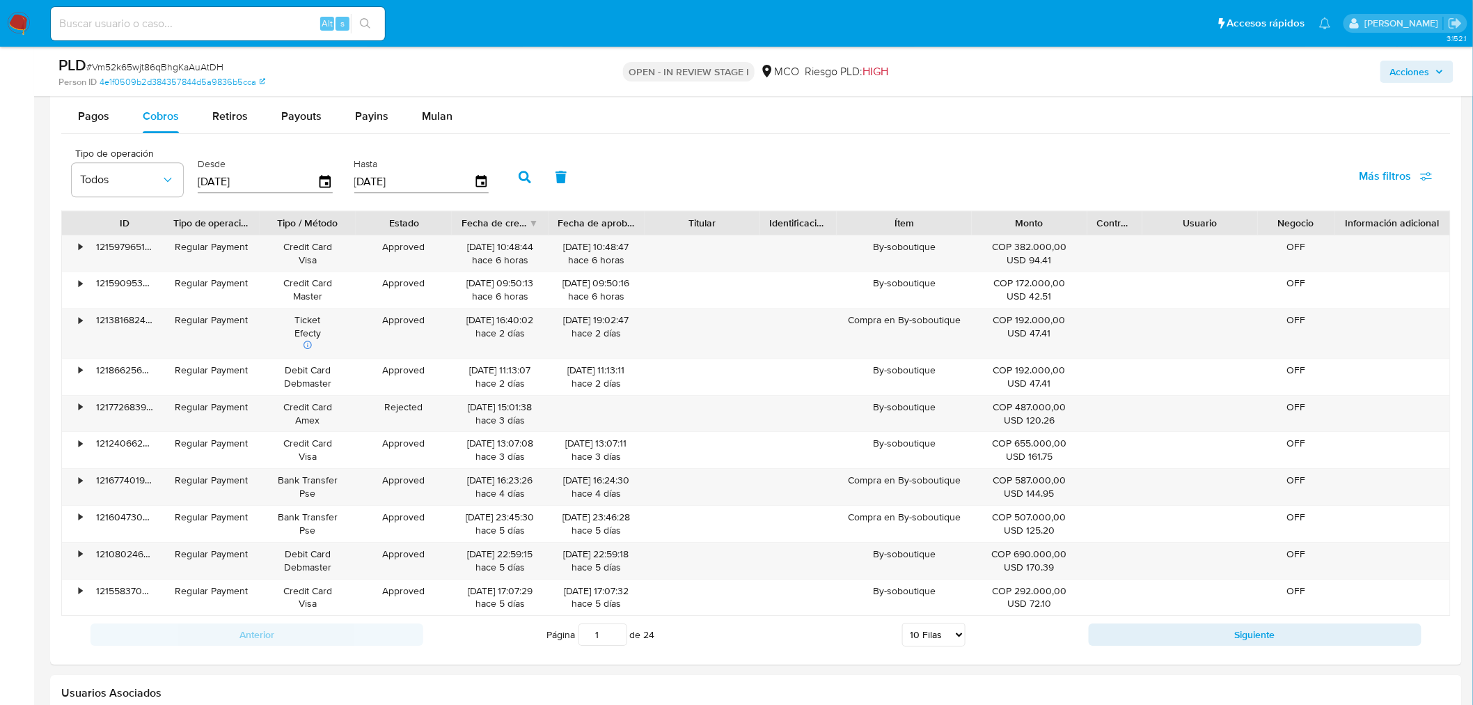
click at [1422, 74] on span "Acciones" at bounding box center [1410, 72] width 40 height 22
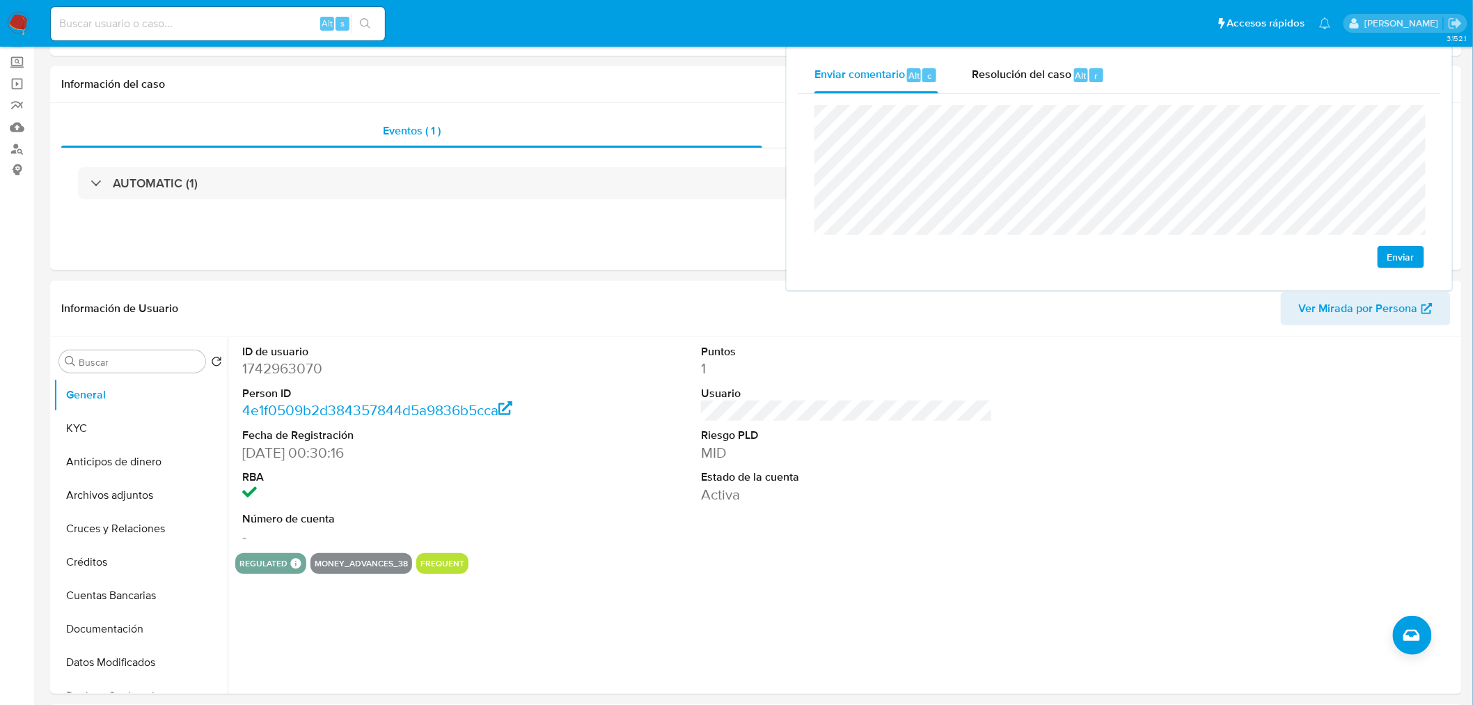
scroll to position [0, 0]
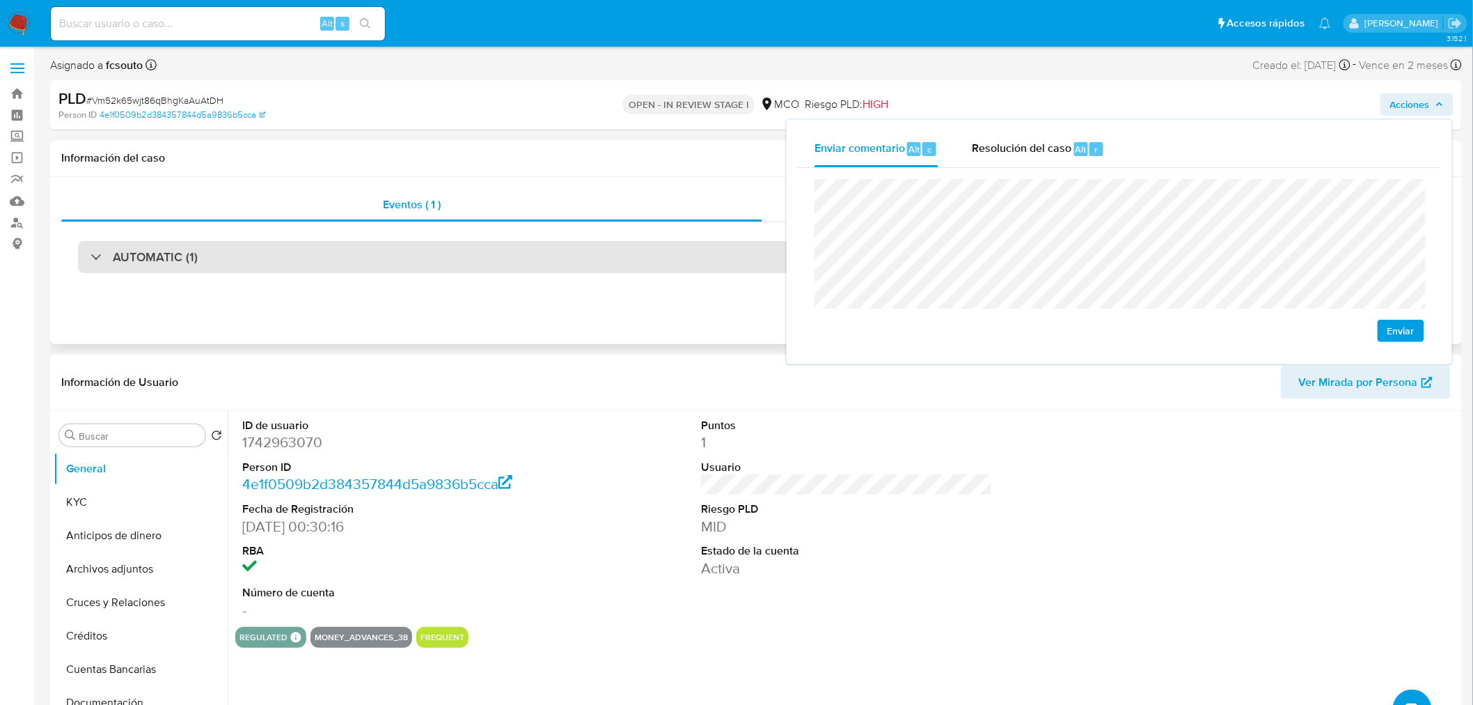
click at [343, 265] on div "AUTOMATIC (1)" at bounding box center [756, 257] width 1356 height 32
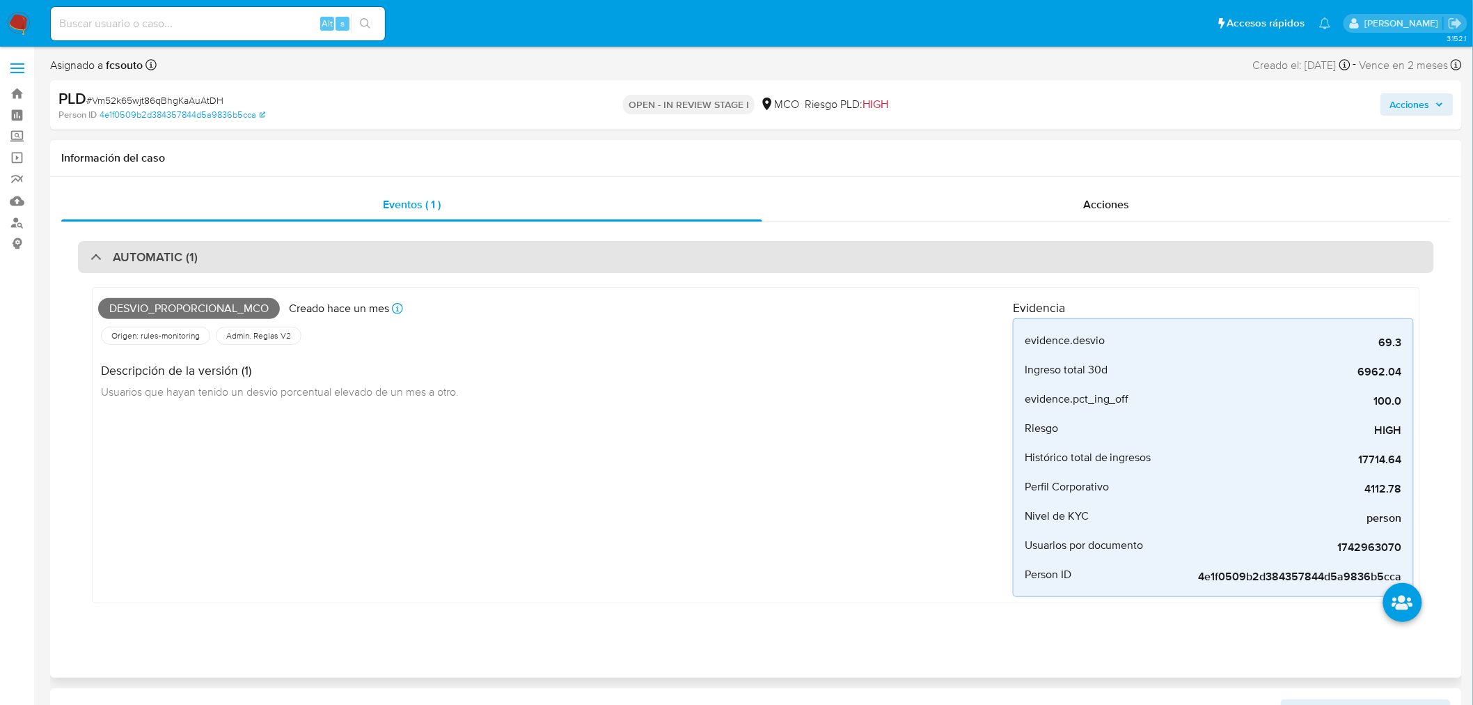
click at [347, 260] on div "AUTOMATIC (1)" at bounding box center [756, 257] width 1356 height 32
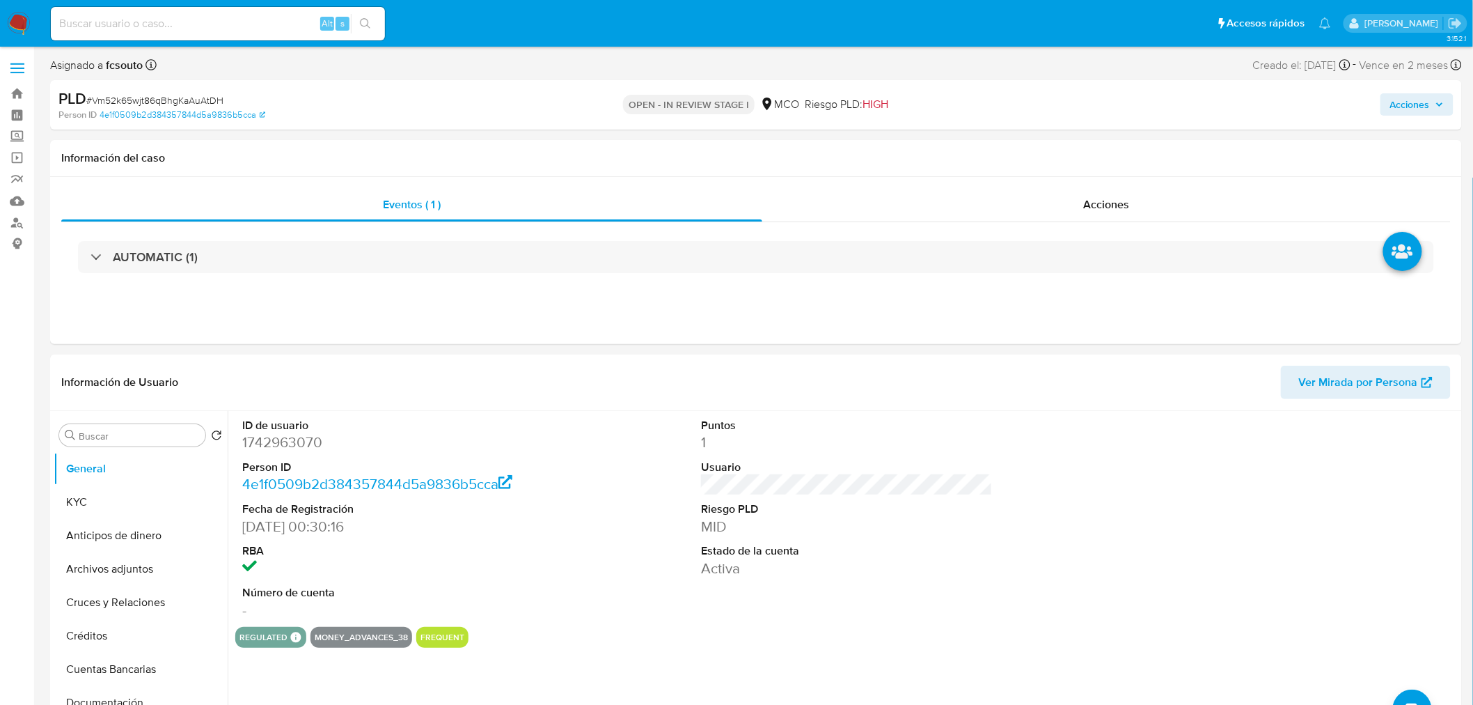
click at [1419, 112] on span "Acciones" at bounding box center [1410, 104] width 40 height 22
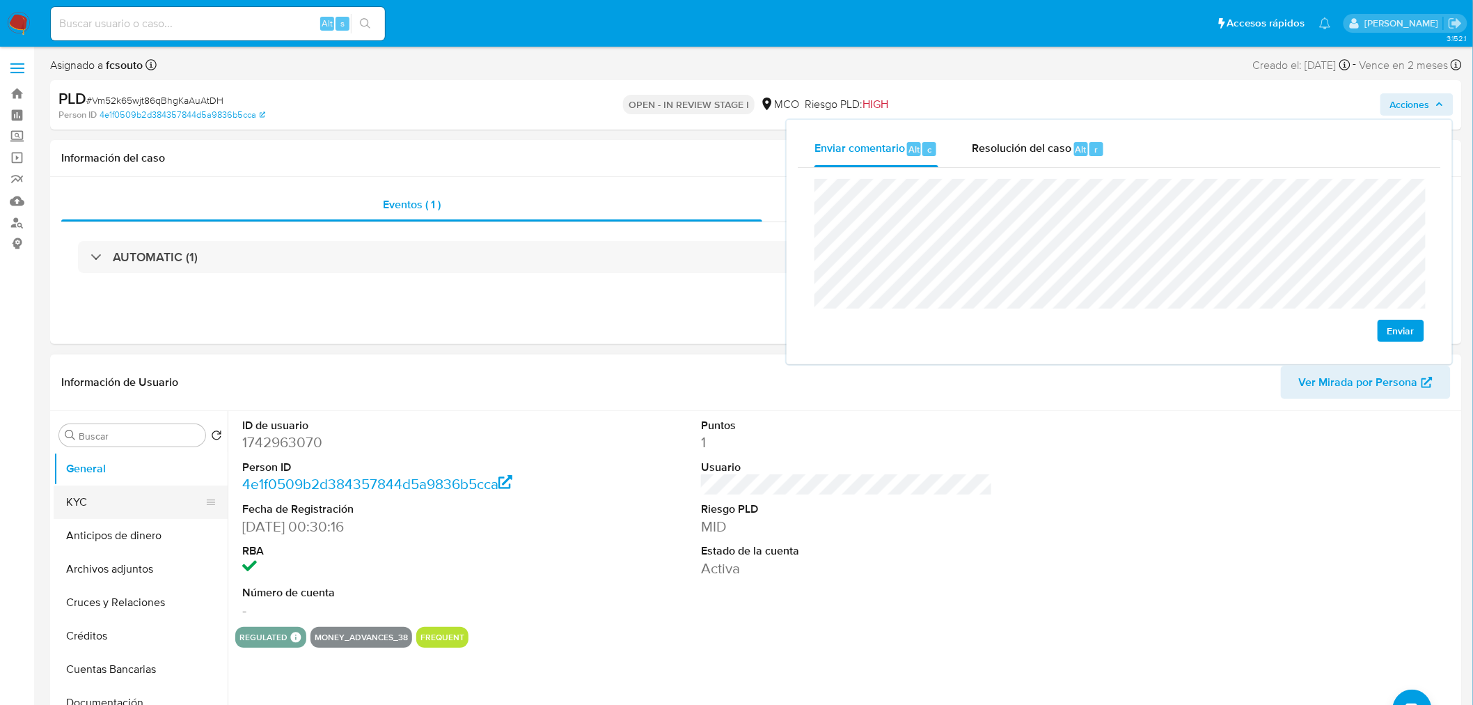
click at [120, 498] on button "KYC" at bounding box center [135, 501] width 163 height 33
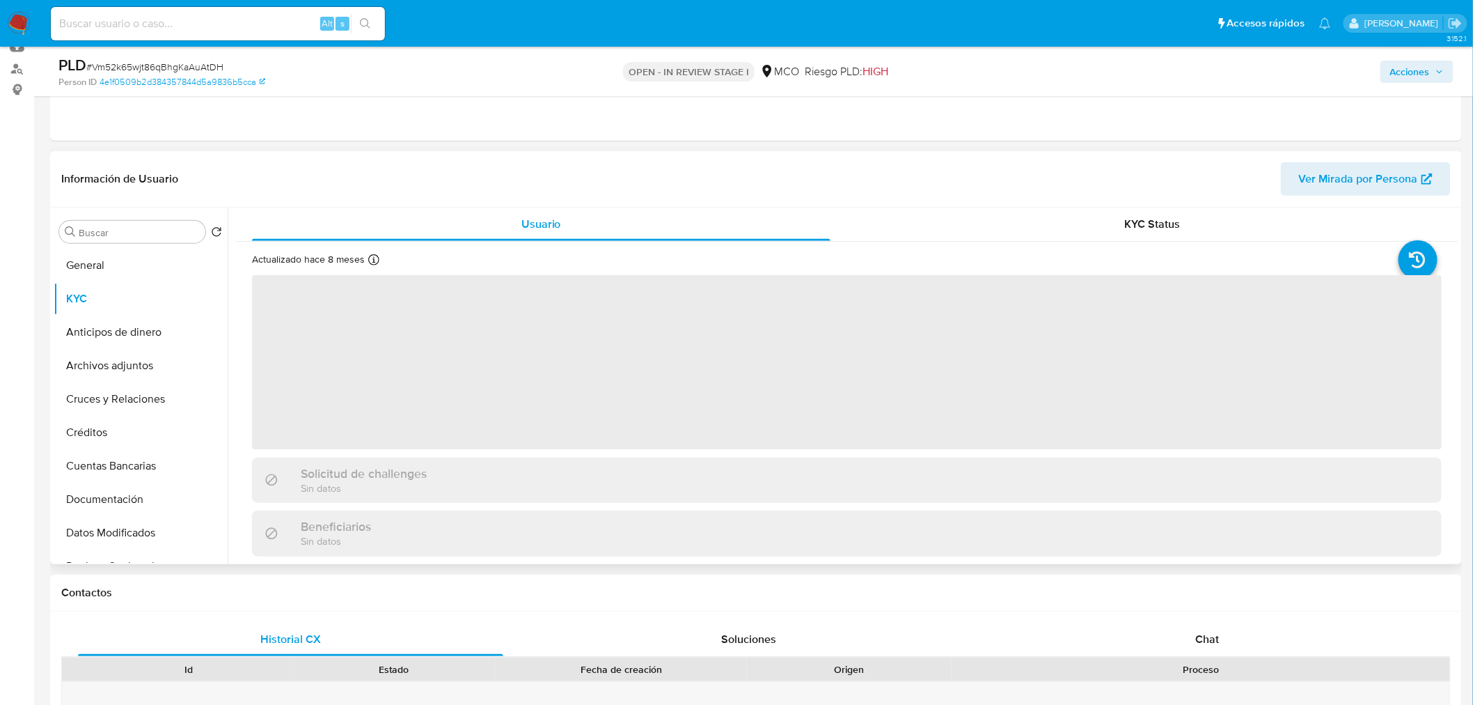
scroll to position [155, 0]
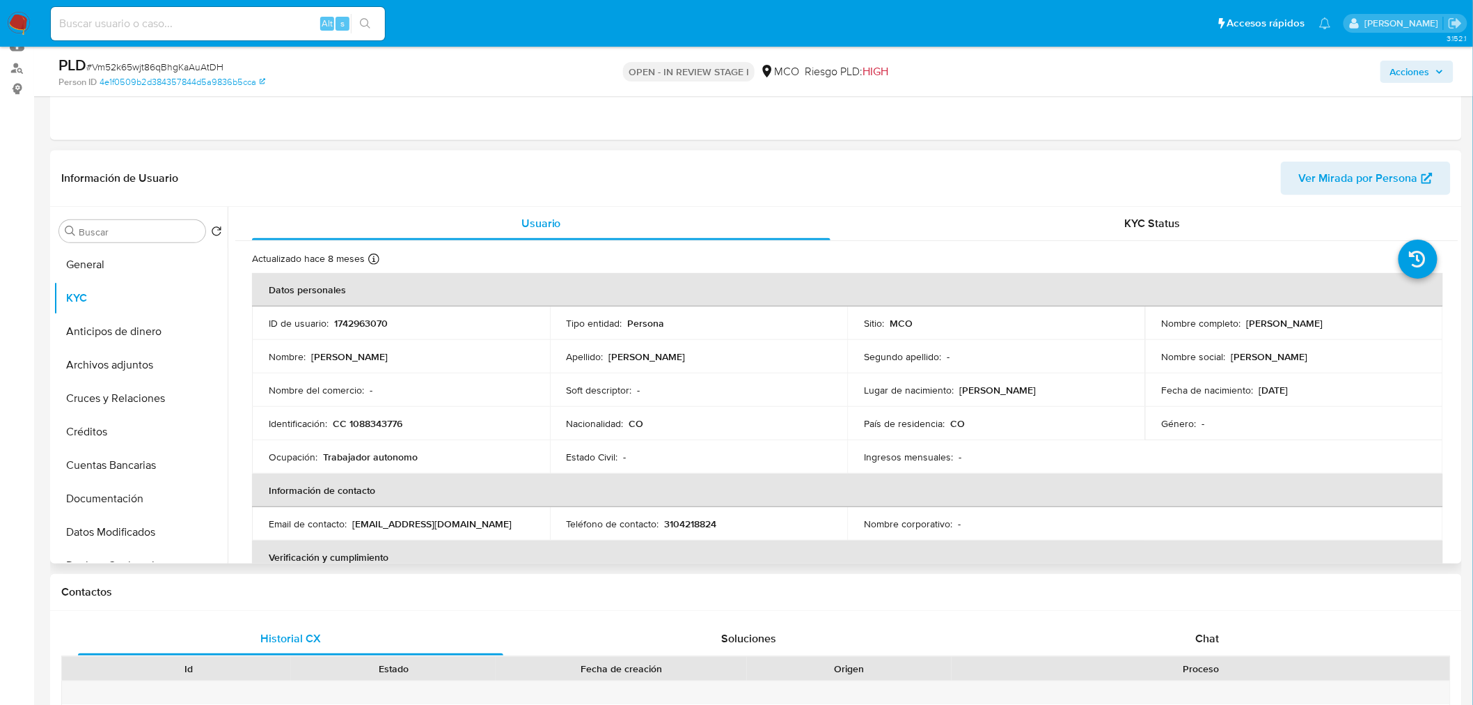
drag, startPoint x: 1246, startPoint y: 324, endPoint x: 1387, endPoint y: 316, distance: 140.8
click at [1390, 321] on div "Nombre completo : [PERSON_NAME]" at bounding box center [1294, 323] width 265 height 13
copy p "[PERSON_NAME]"
click at [1436, 81] on button "Acciones" at bounding box center [1416, 72] width 73 height 22
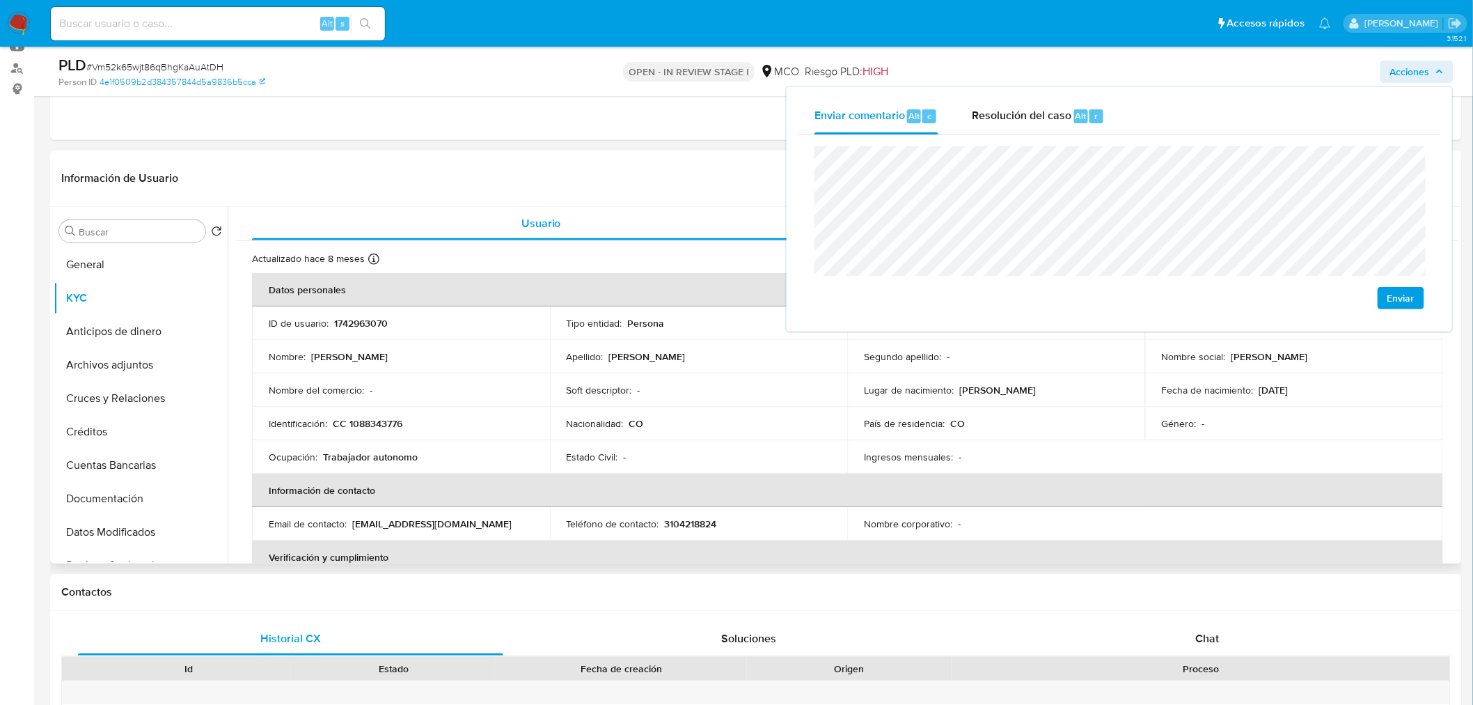
click at [372, 426] on p "CC 1088343776" at bounding box center [368, 423] width 70 height 13
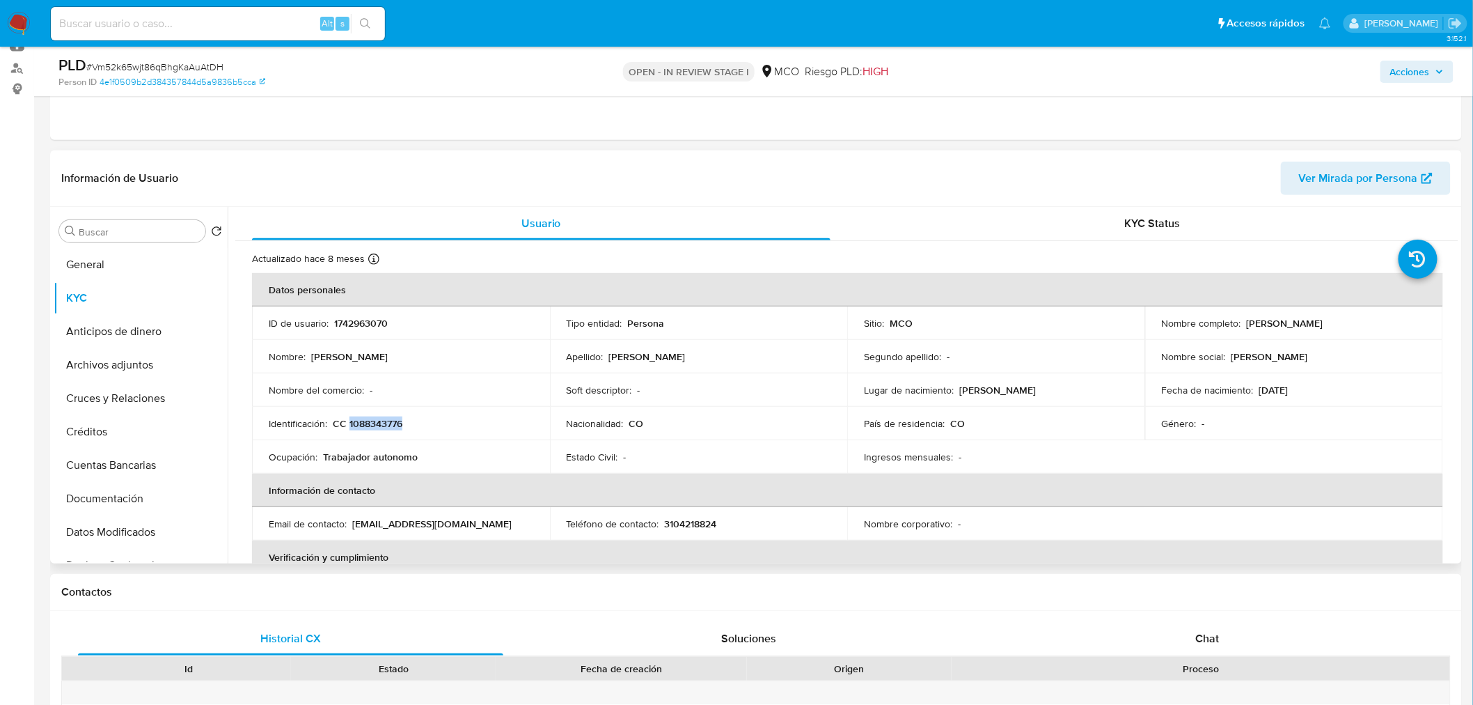
copy p "1088343776"
click at [1397, 74] on span "Acciones" at bounding box center [1410, 72] width 40 height 22
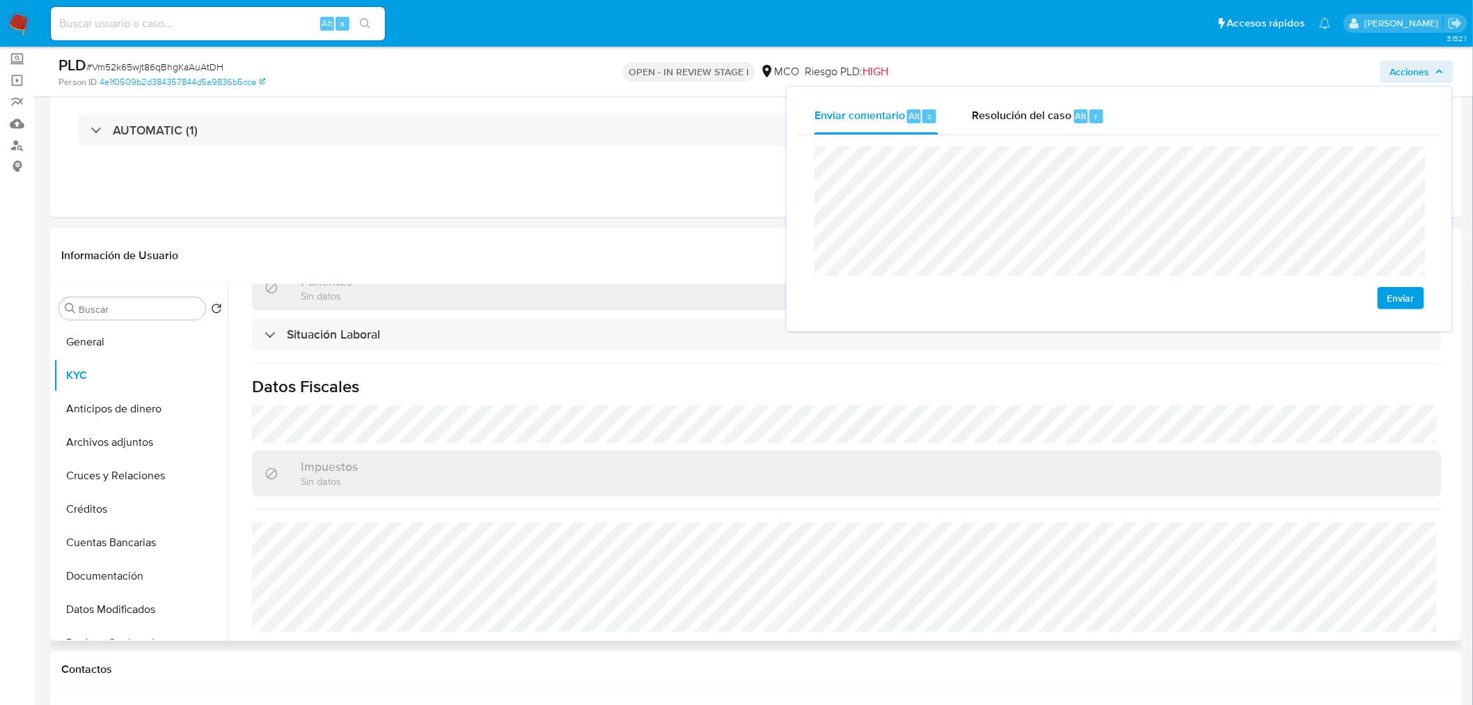
scroll to position [707, 0]
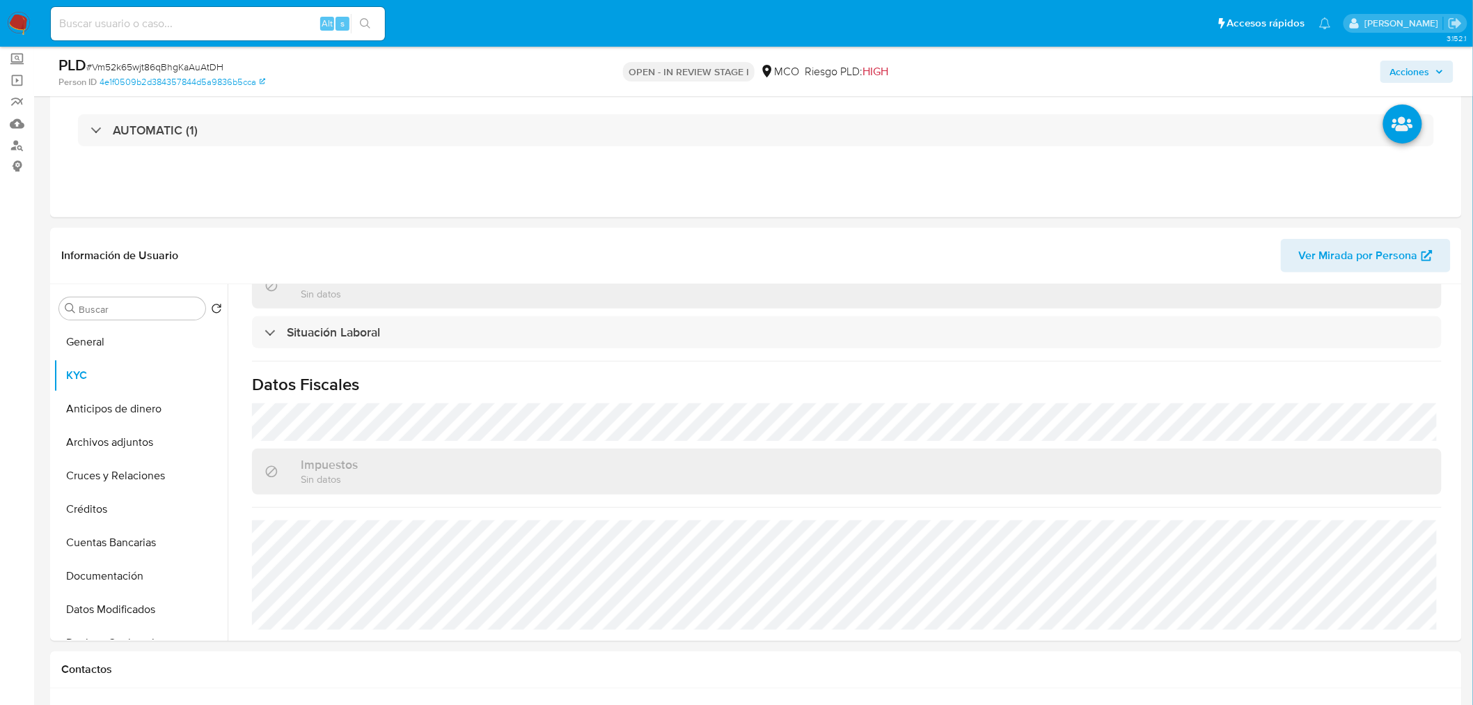
click at [1425, 66] on span "Acciones" at bounding box center [1410, 72] width 40 height 22
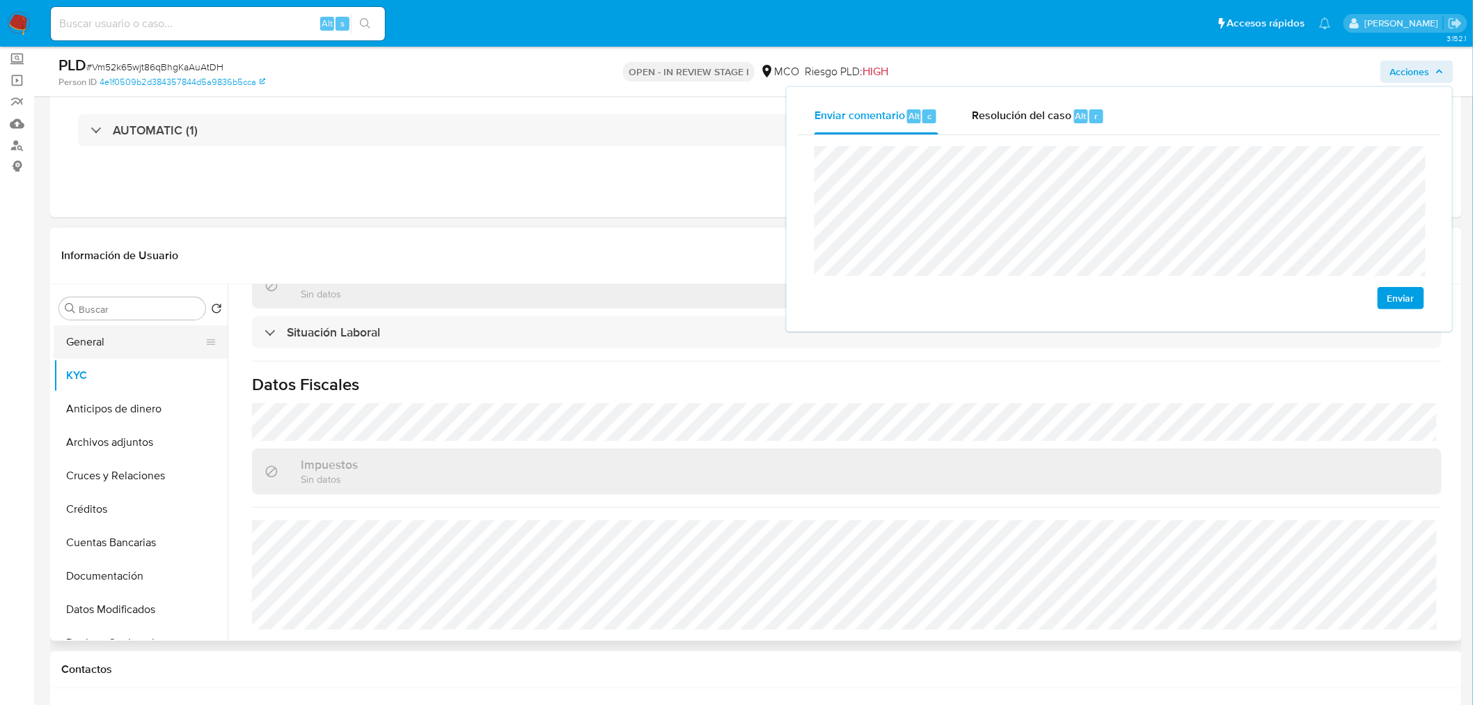
click at [141, 335] on button "General" at bounding box center [135, 341] width 163 height 33
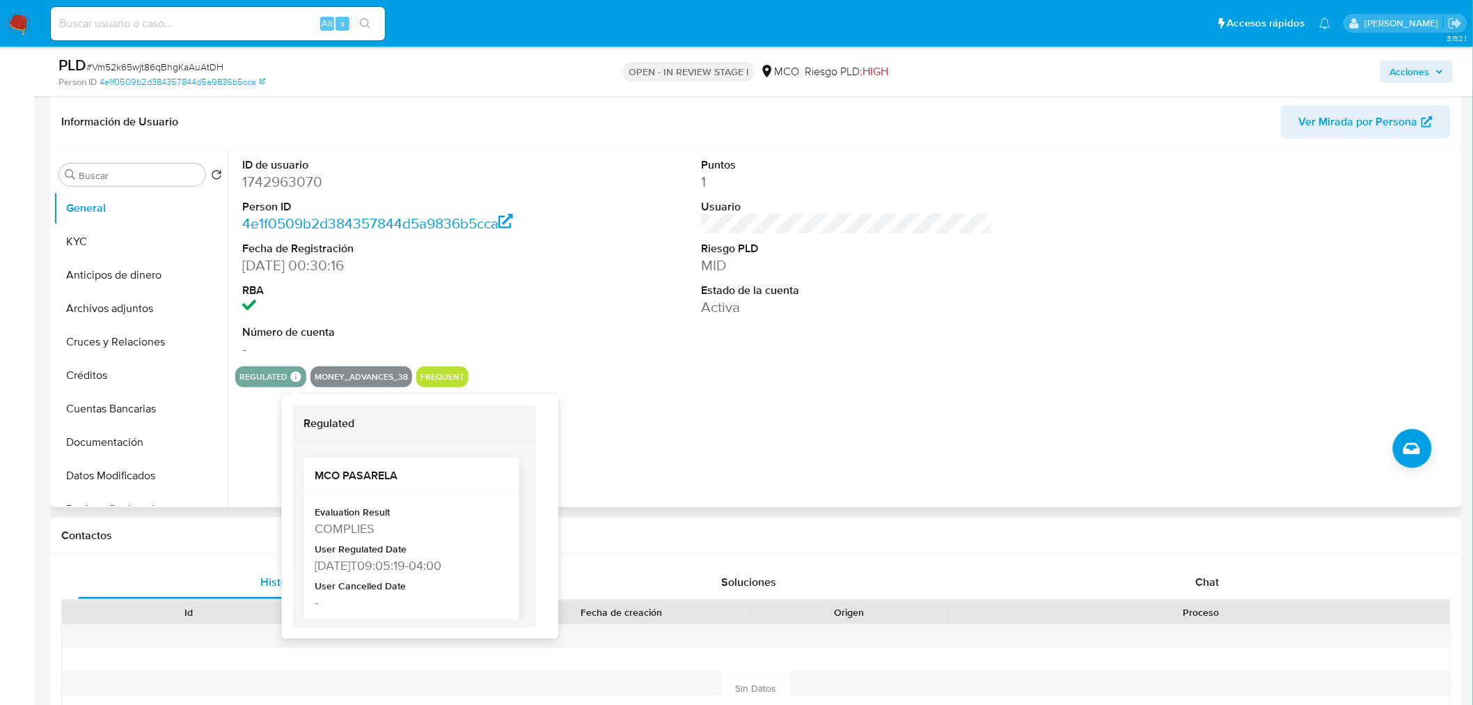
scroll to position [232, 0]
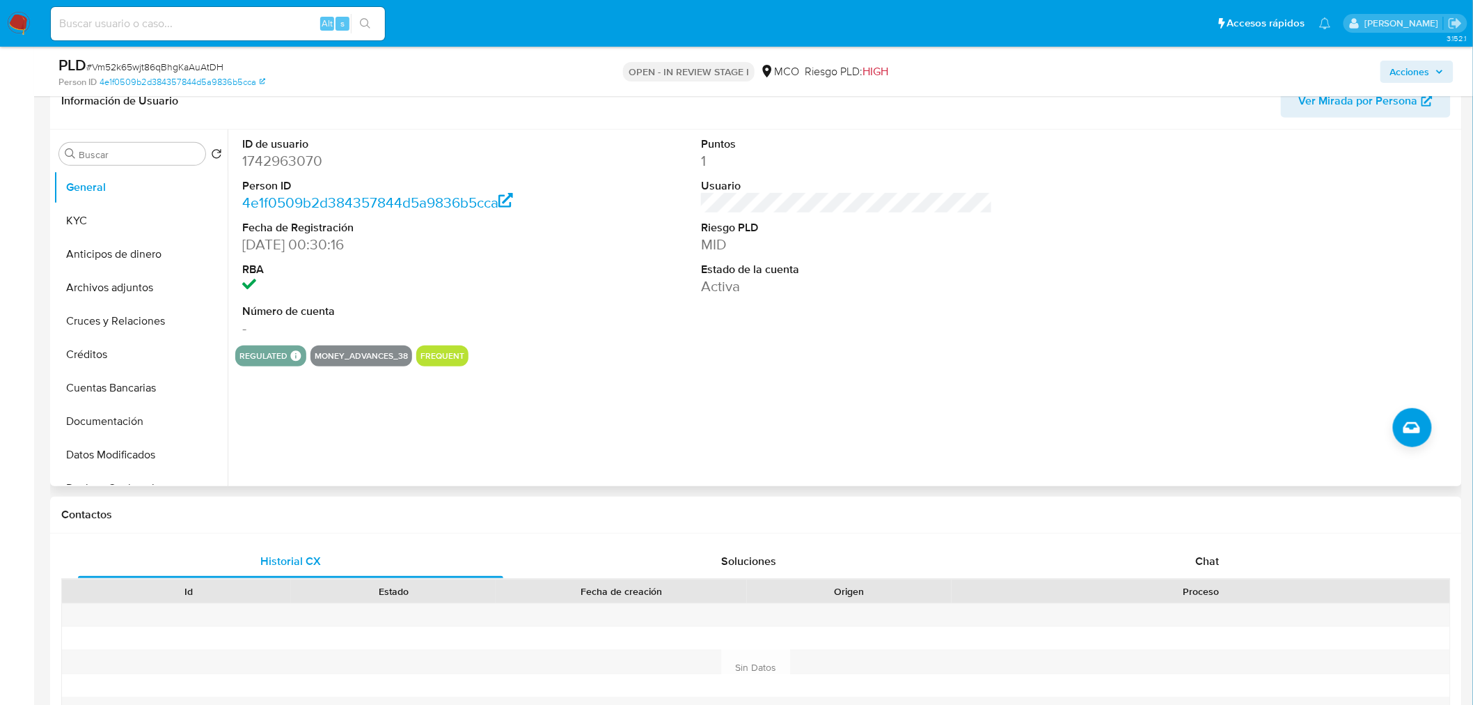
click at [1410, 77] on span "Acciones" at bounding box center [1410, 72] width 40 height 22
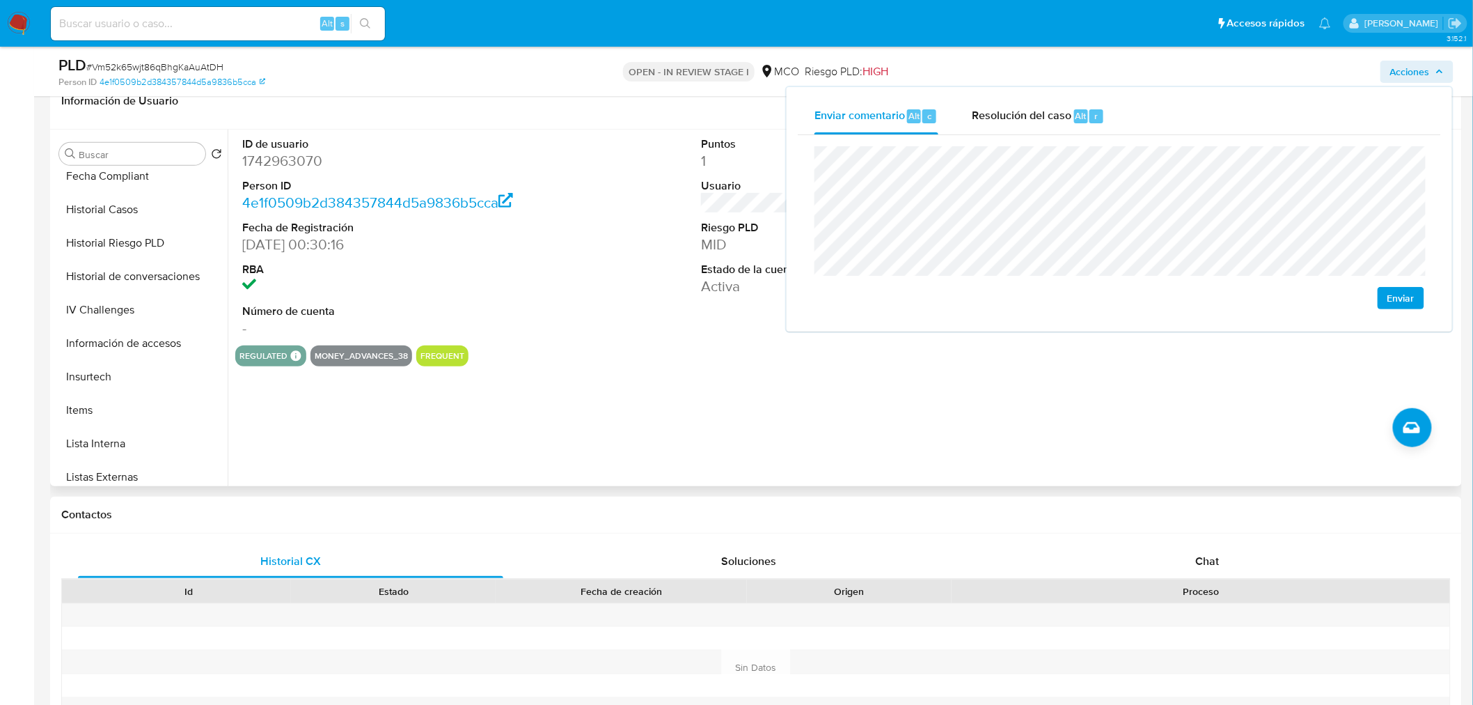
scroll to position [555, 0]
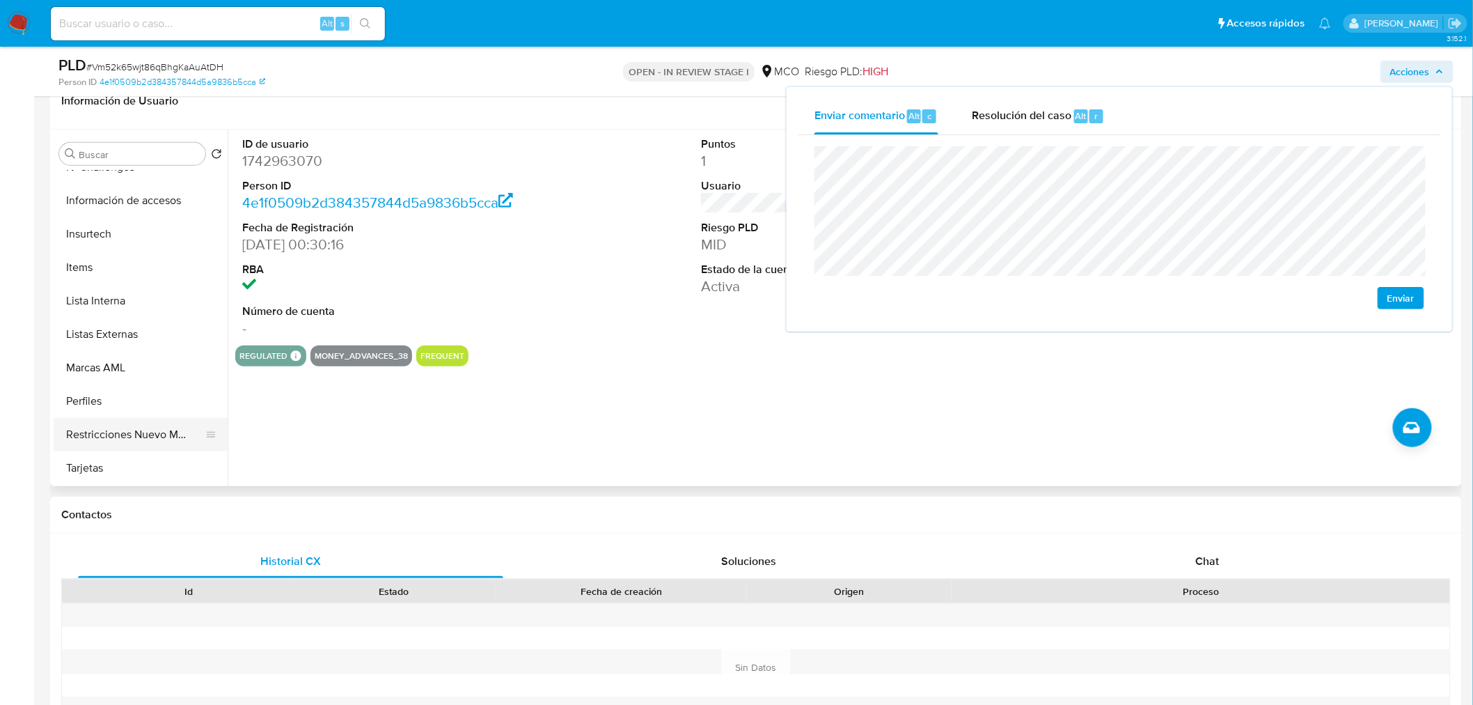
click at [150, 432] on button "Restricciones Nuevo Mundo" at bounding box center [135, 434] width 163 height 33
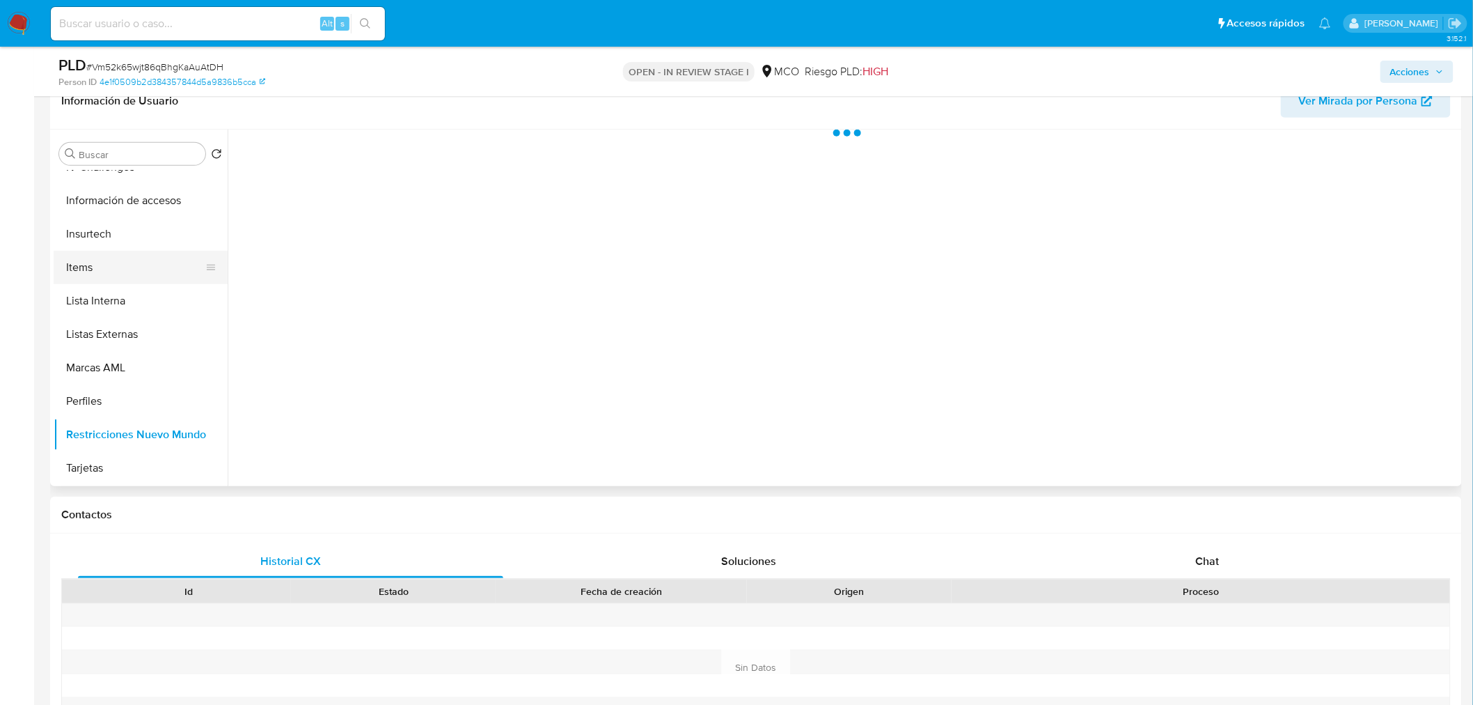
scroll to position [400, 0]
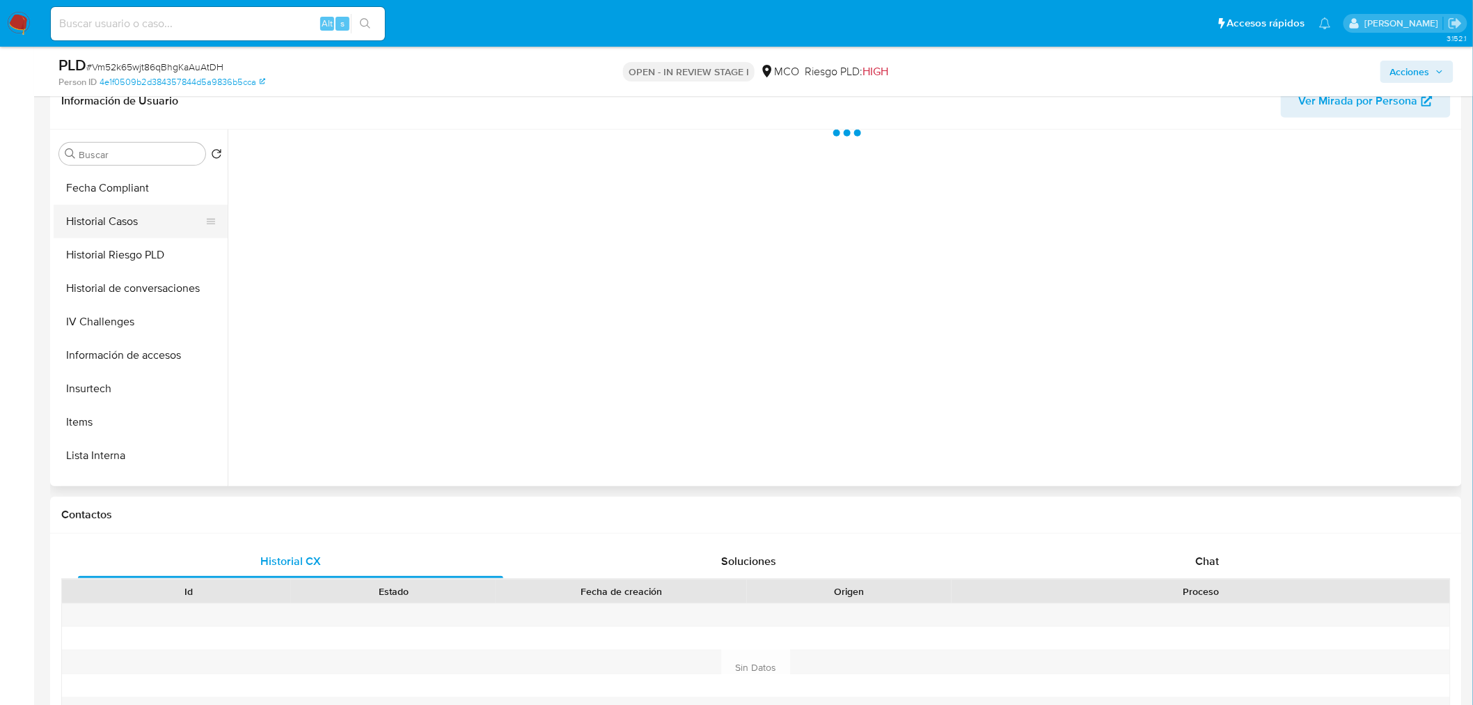
click at [141, 228] on button "Historial Casos" at bounding box center [135, 221] width 163 height 33
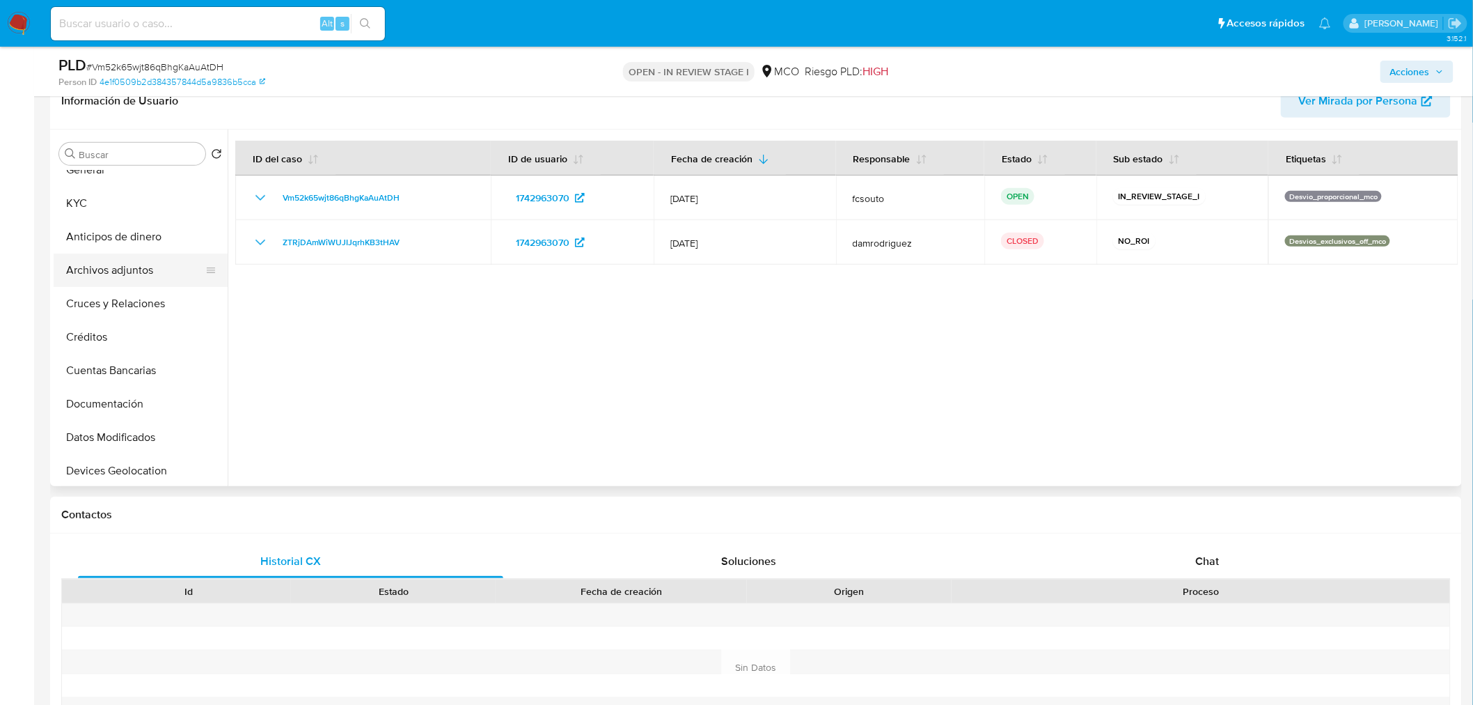
scroll to position [14, 0]
click at [112, 209] on button "KYC" at bounding box center [135, 206] width 163 height 33
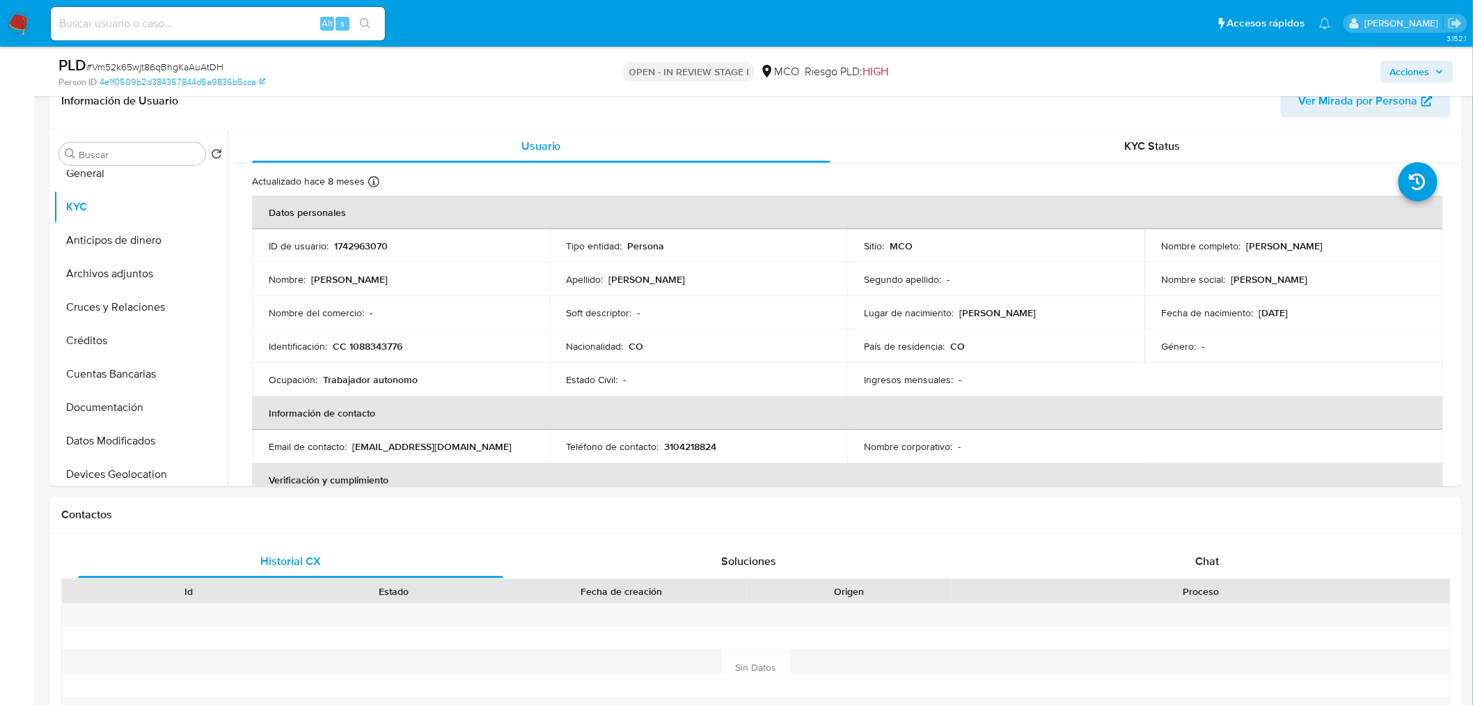
click at [1424, 72] on span "Acciones" at bounding box center [1410, 72] width 40 height 22
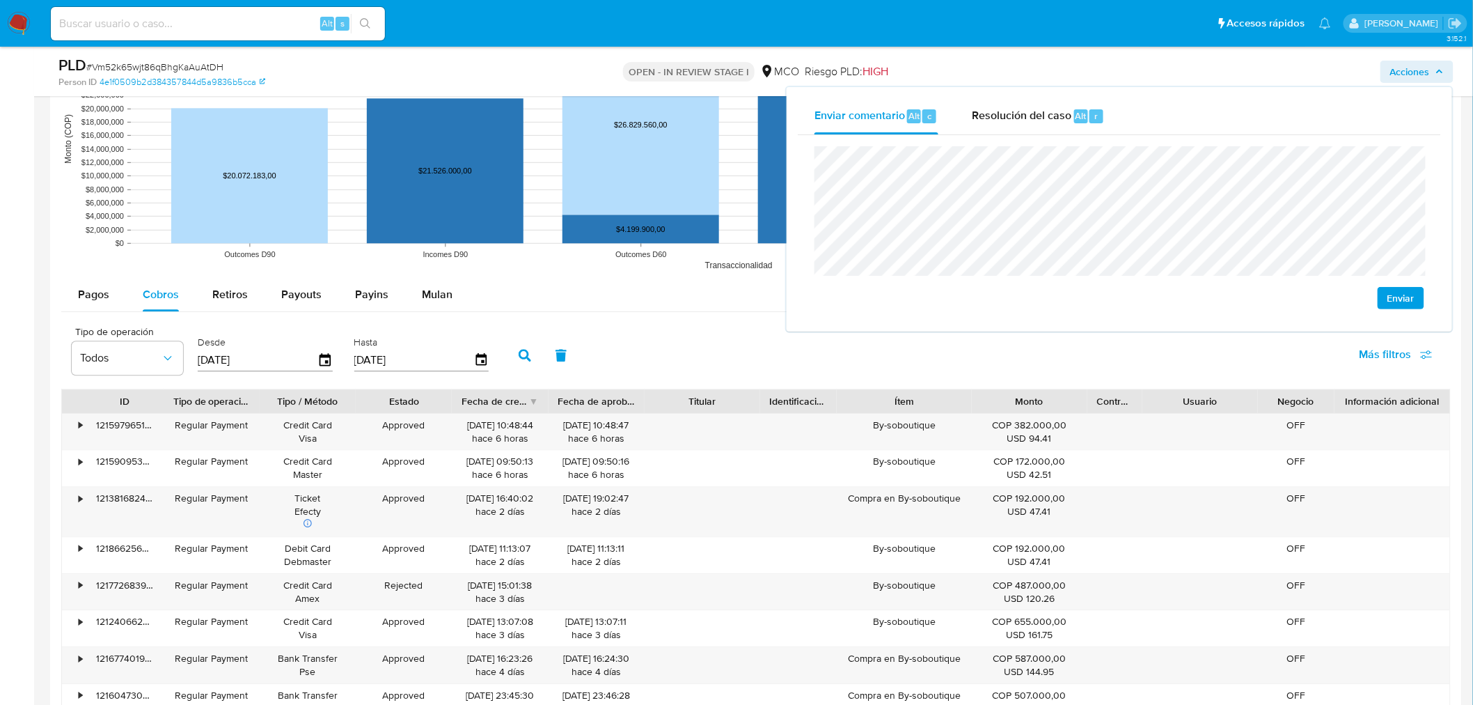
scroll to position [1392, 0]
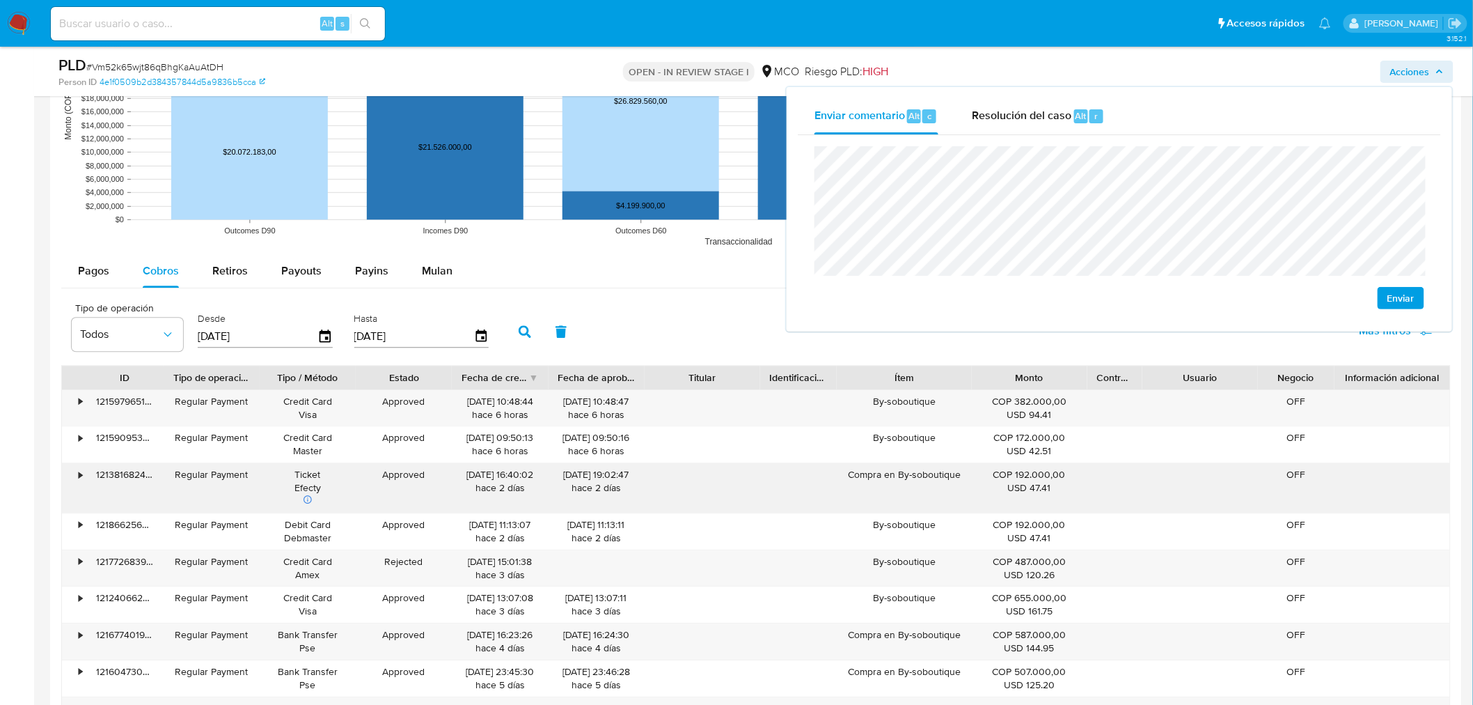
click at [915, 474] on div "Compra en By-soboutique" at bounding box center [904, 487] width 135 height 49
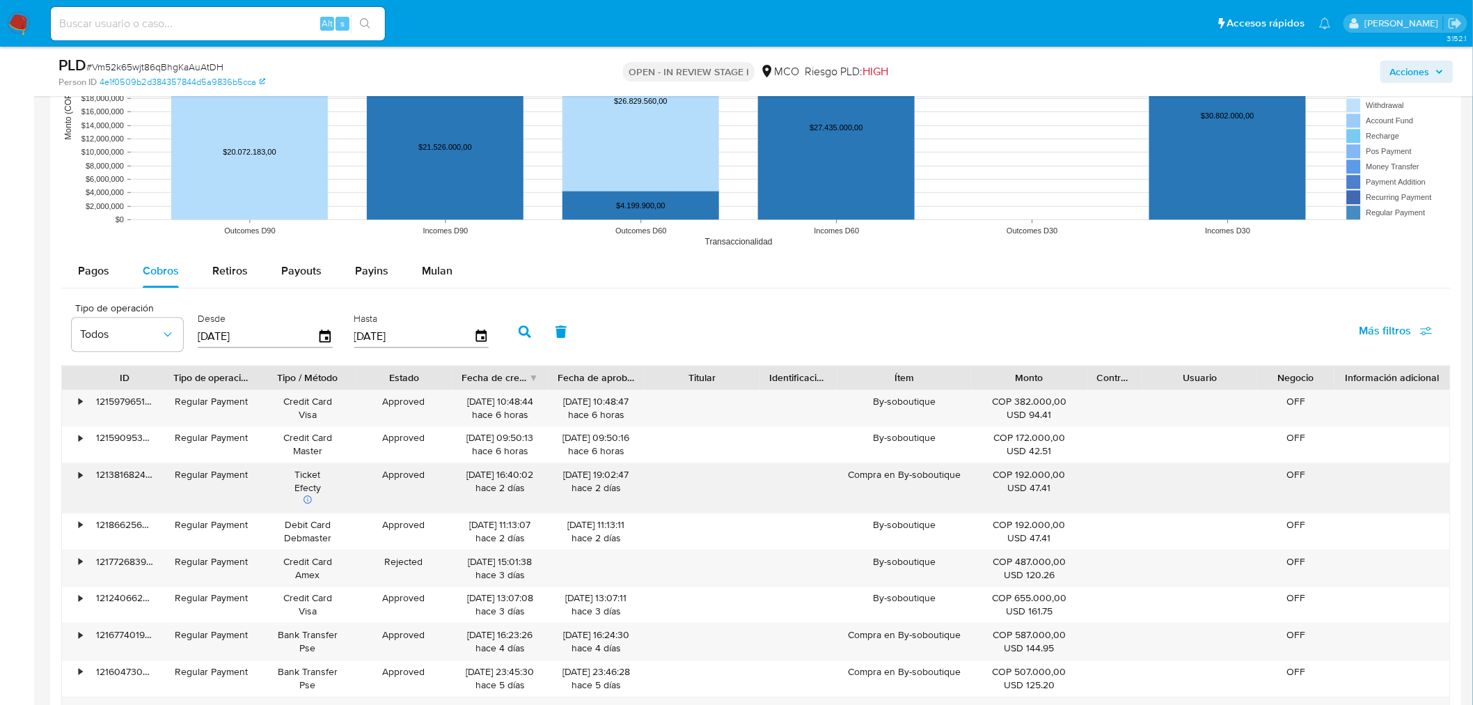
click at [915, 474] on div "Compra en By-soboutique" at bounding box center [904, 487] width 135 height 49
click at [1440, 58] on div "Acciones" at bounding box center [1223, 71] width 462 height 33
click at [1436, 62] on span "Acciones" at bounding box center [1417, 71] width 54 height 19
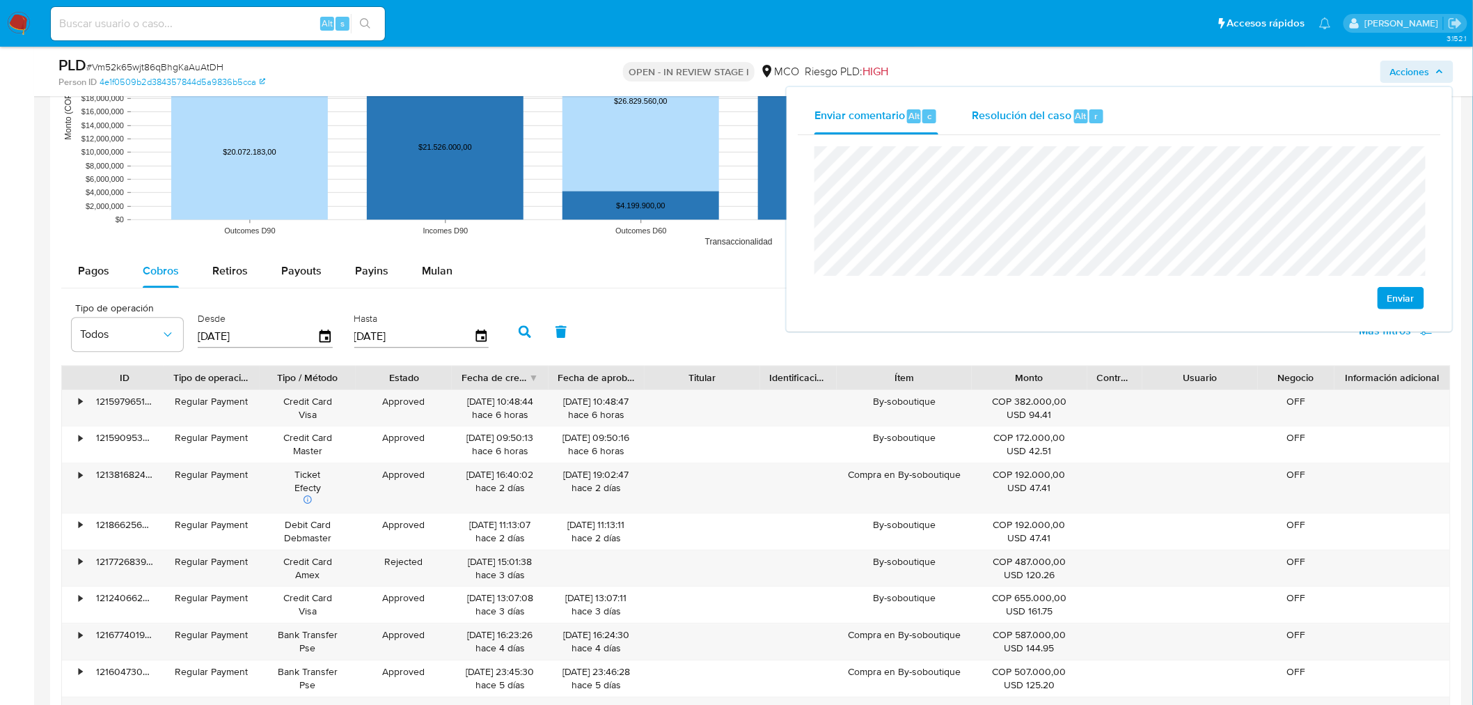
click at [1001, 116] on span "Resolución del caso" at bounding box center [1022, 115] width 100 height 16
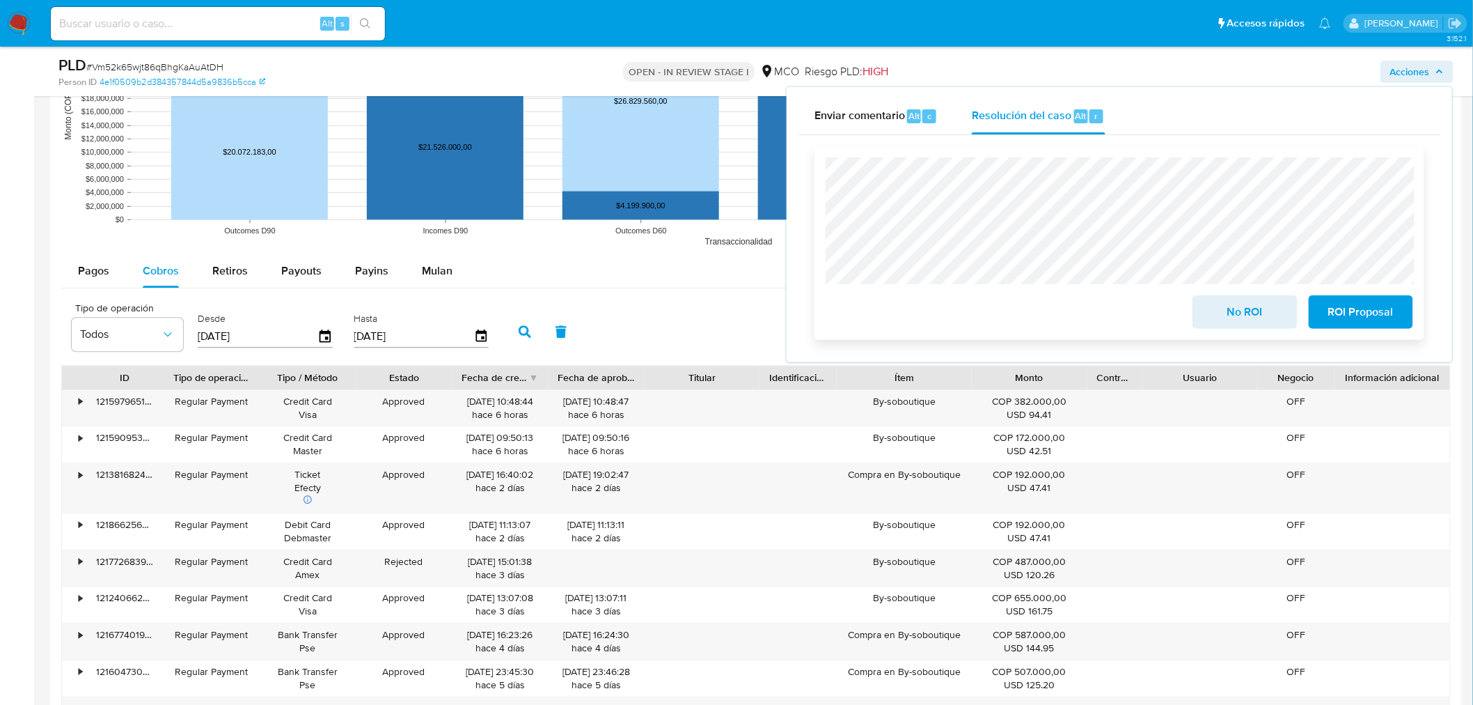
click at [1215, 322] on span "No ROI" at bounding box center [1245, 312] width 68 height 31
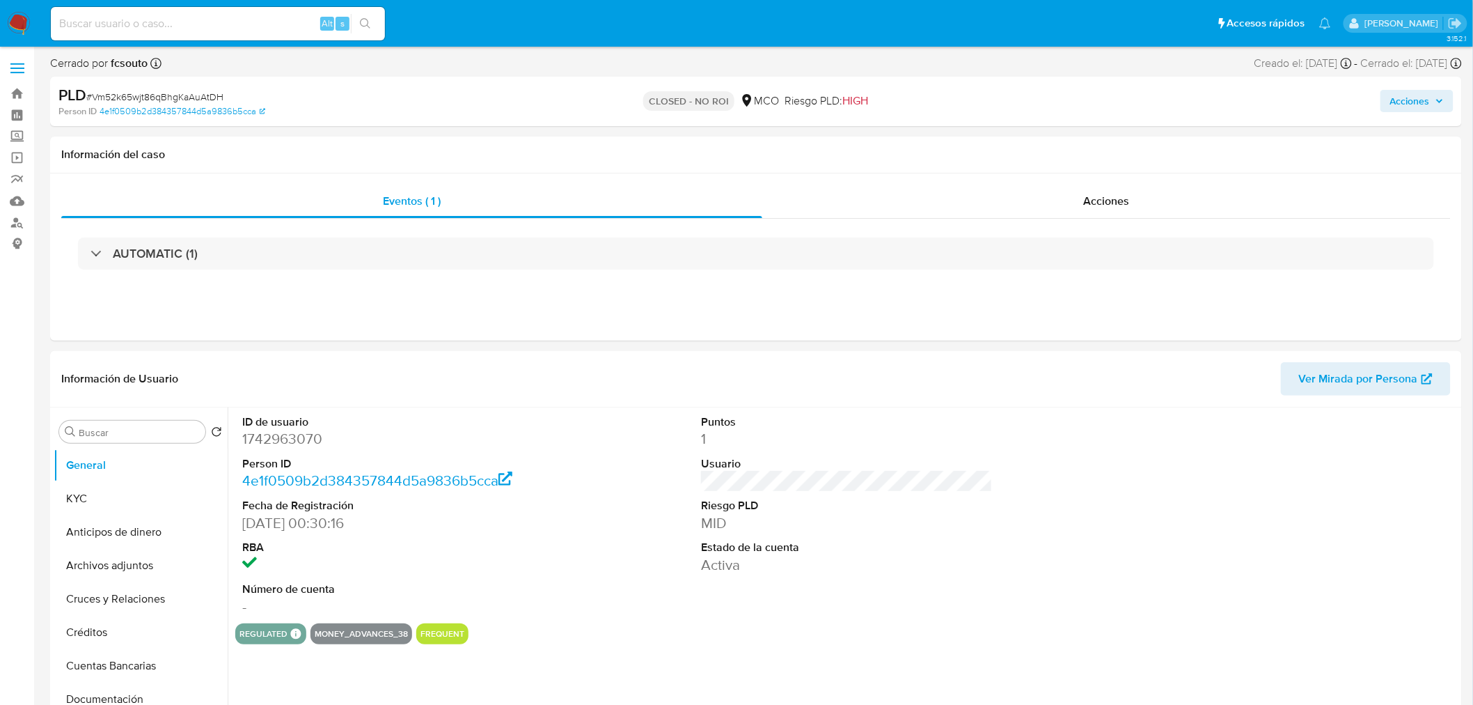
select select "10"
click at [1424, 100] on span "Acciones" at bounding box center [1410, 101] width 40 height 22
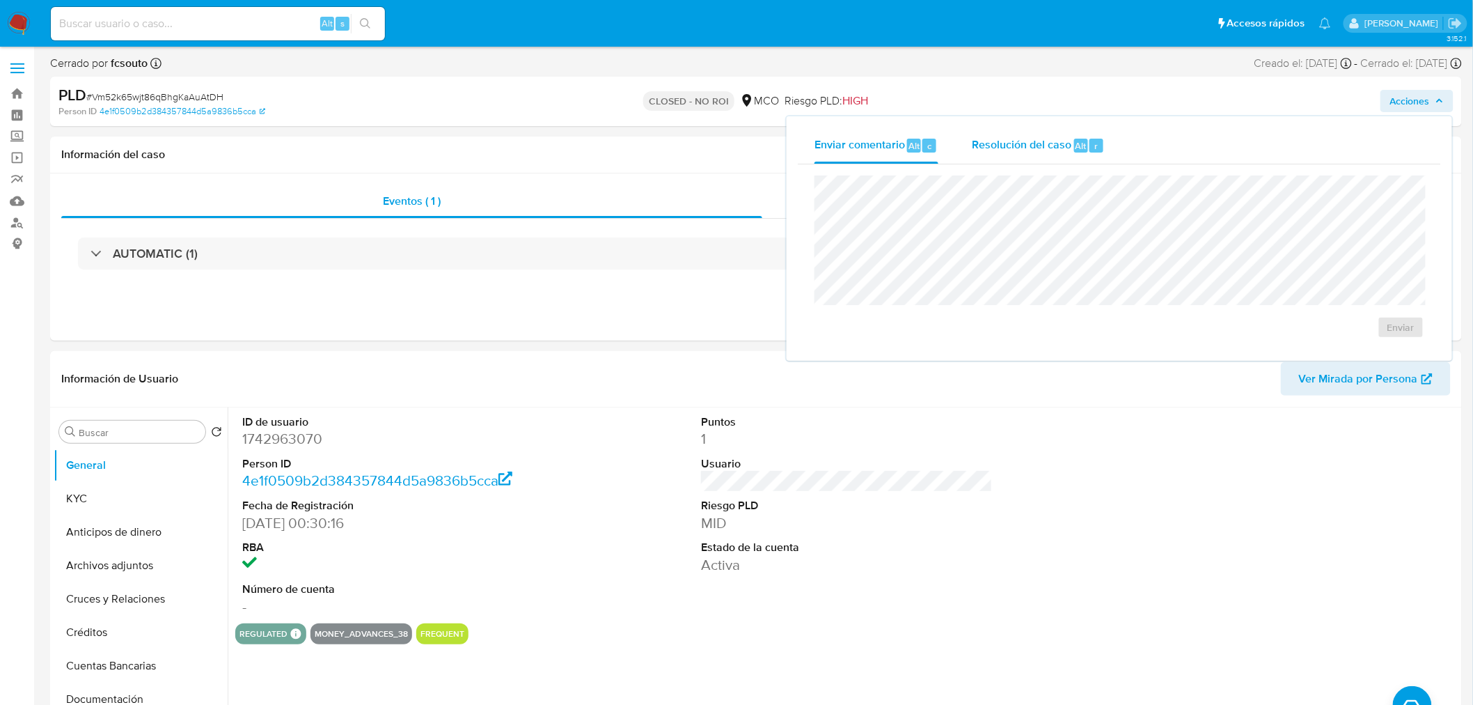
click at [1041, 140] on span "Resolución del caso" at bounding box center [1022, 145] width 100 height 16
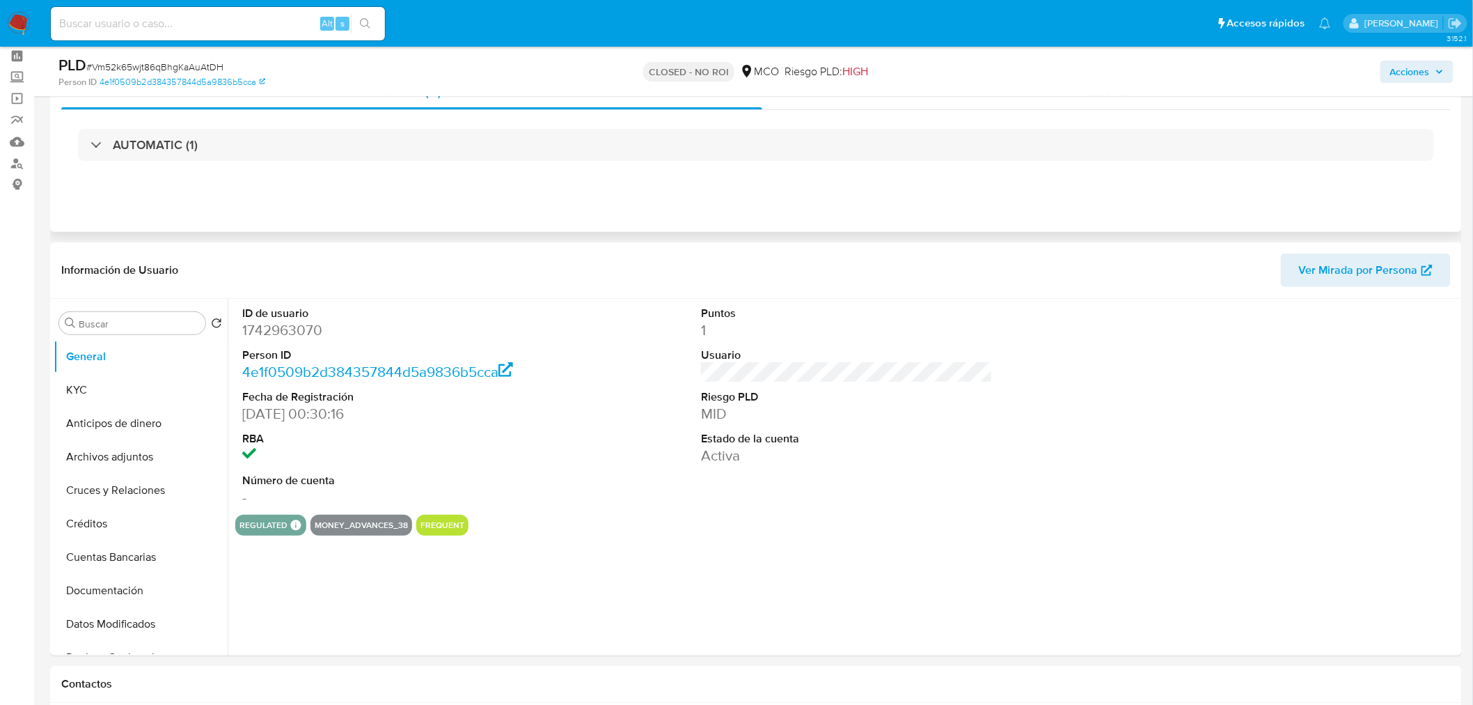
scroll to position [77, 0]
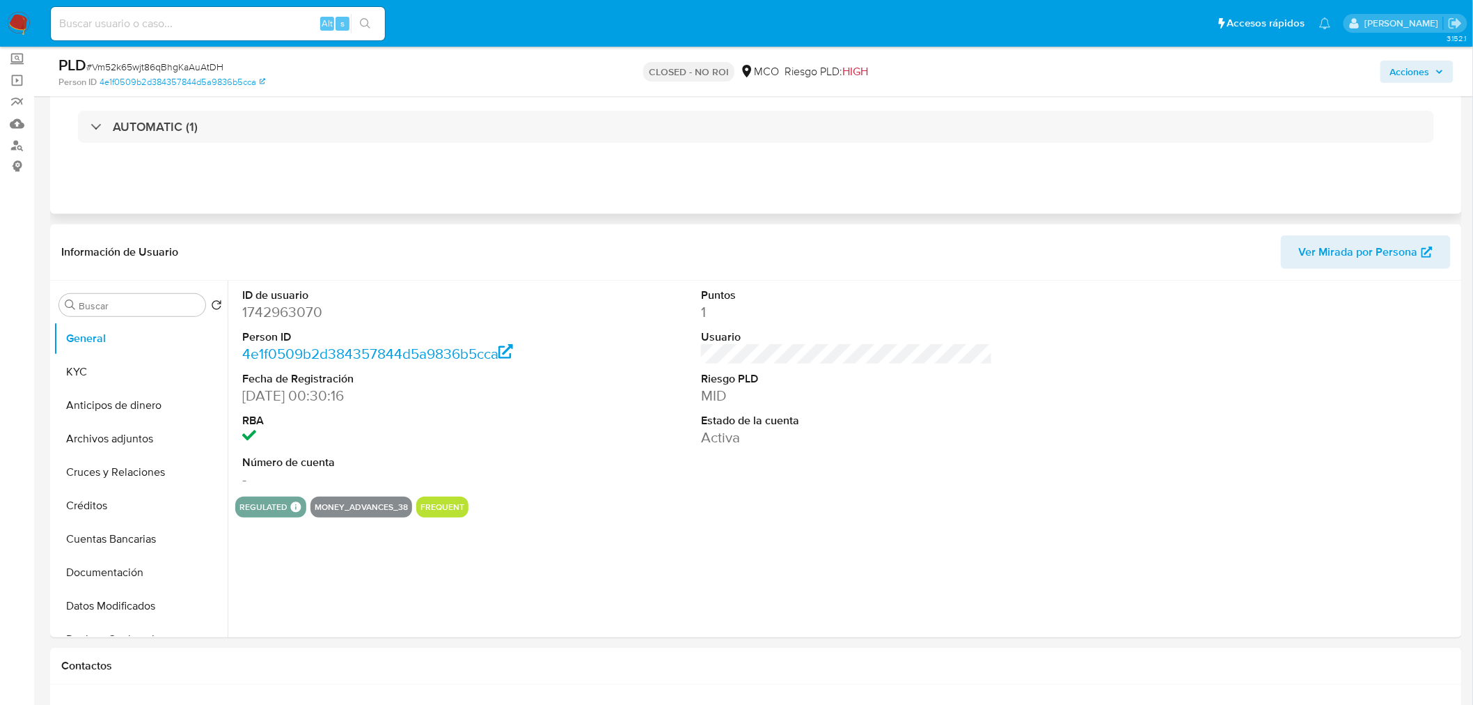
select select "10"
click at [143, 370] on button "KYC" at bounding box center [135, 371] width 163 height 33
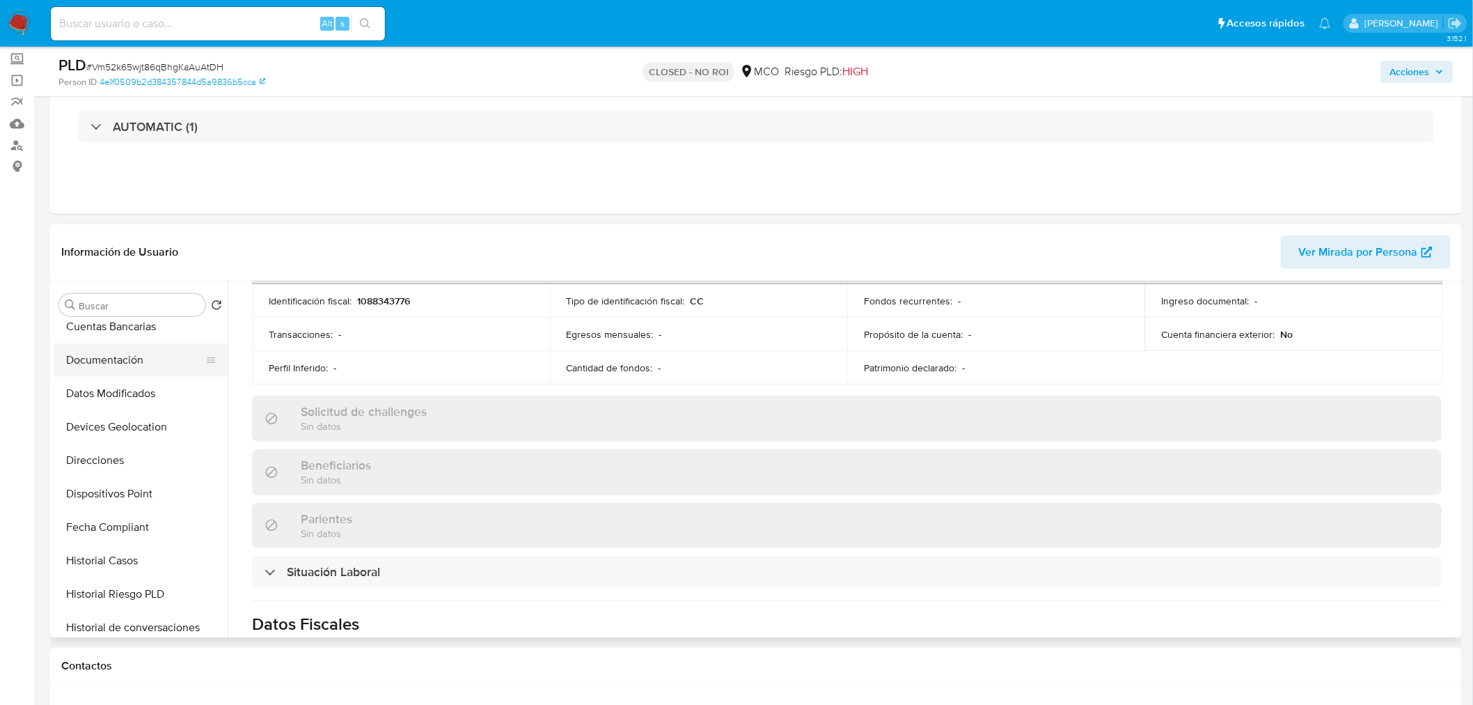
scroll to position [308, 0]
click at [130, 456] on button "Historial Casos" at bounding box center [135, 464] width 163 height 33
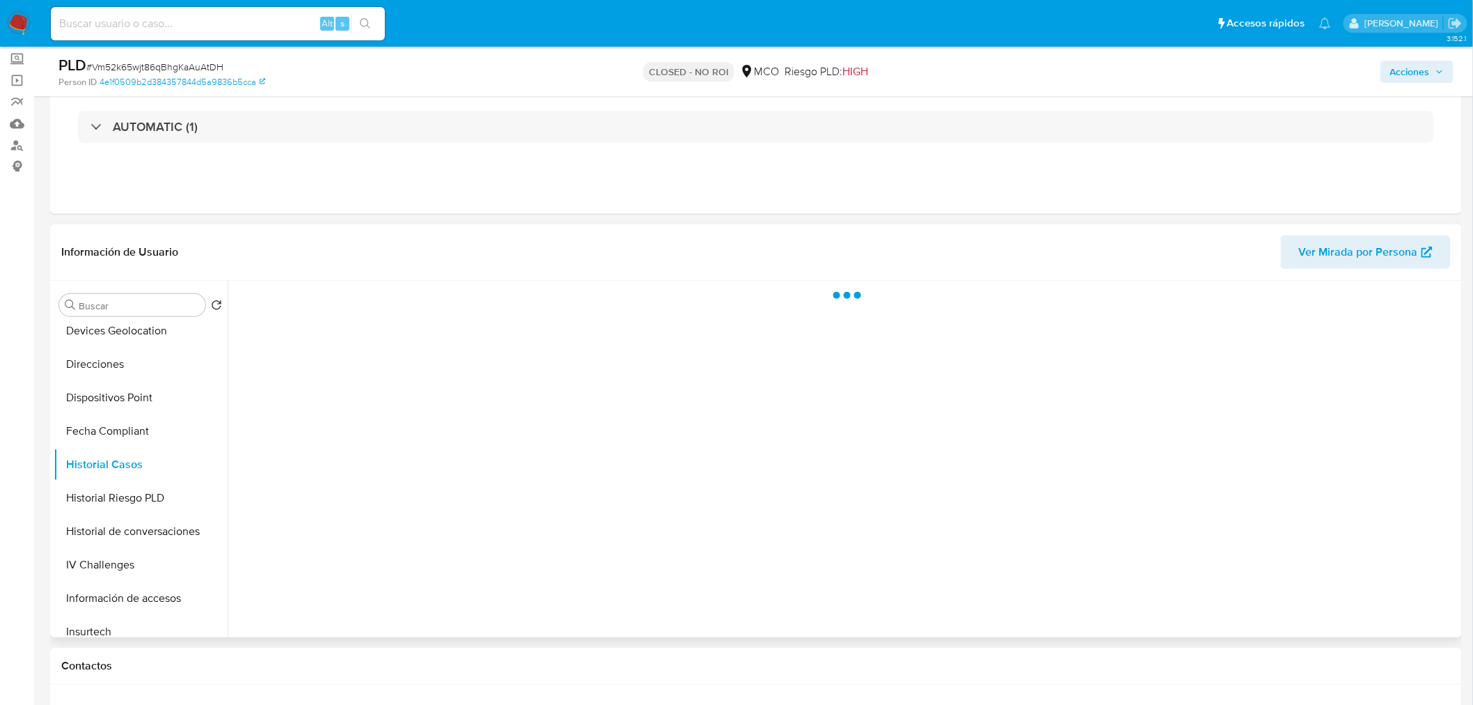
scroll to position [0, 0]
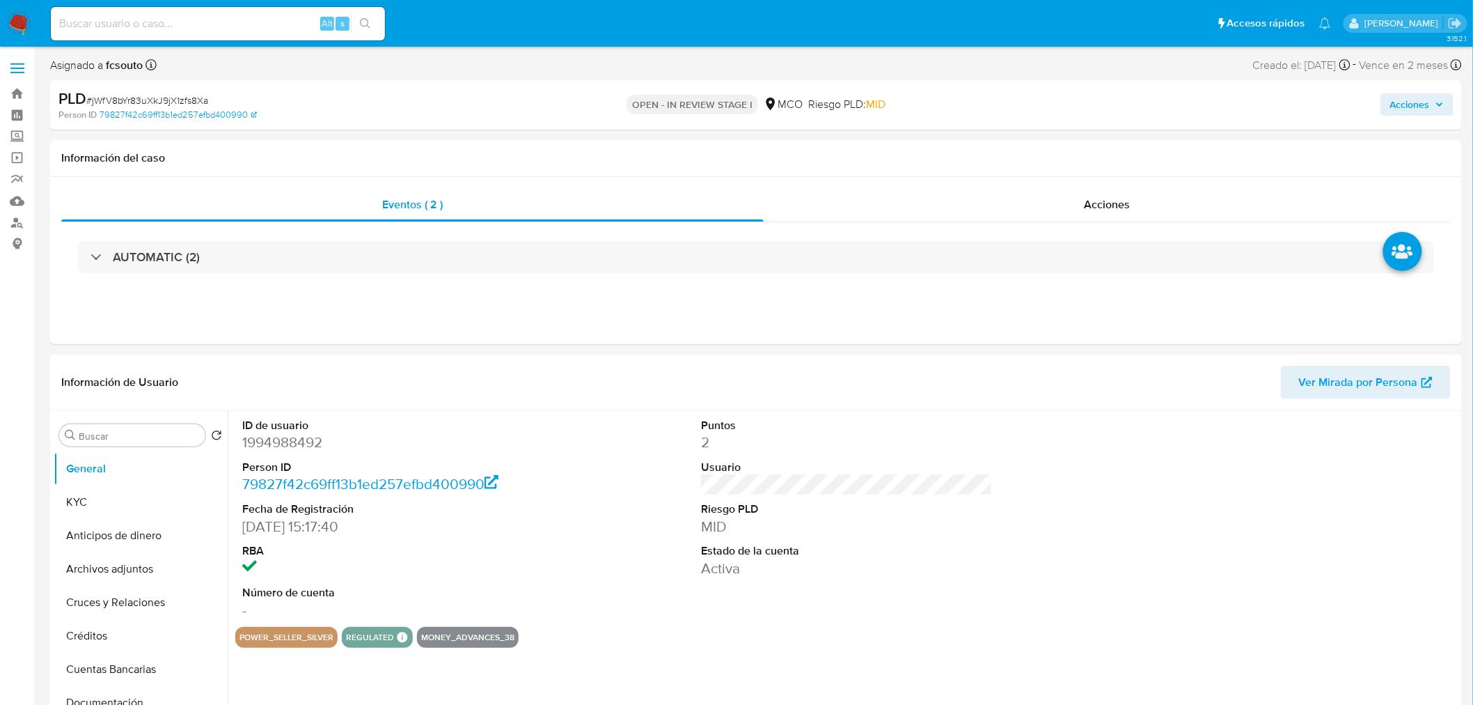
select select "10"
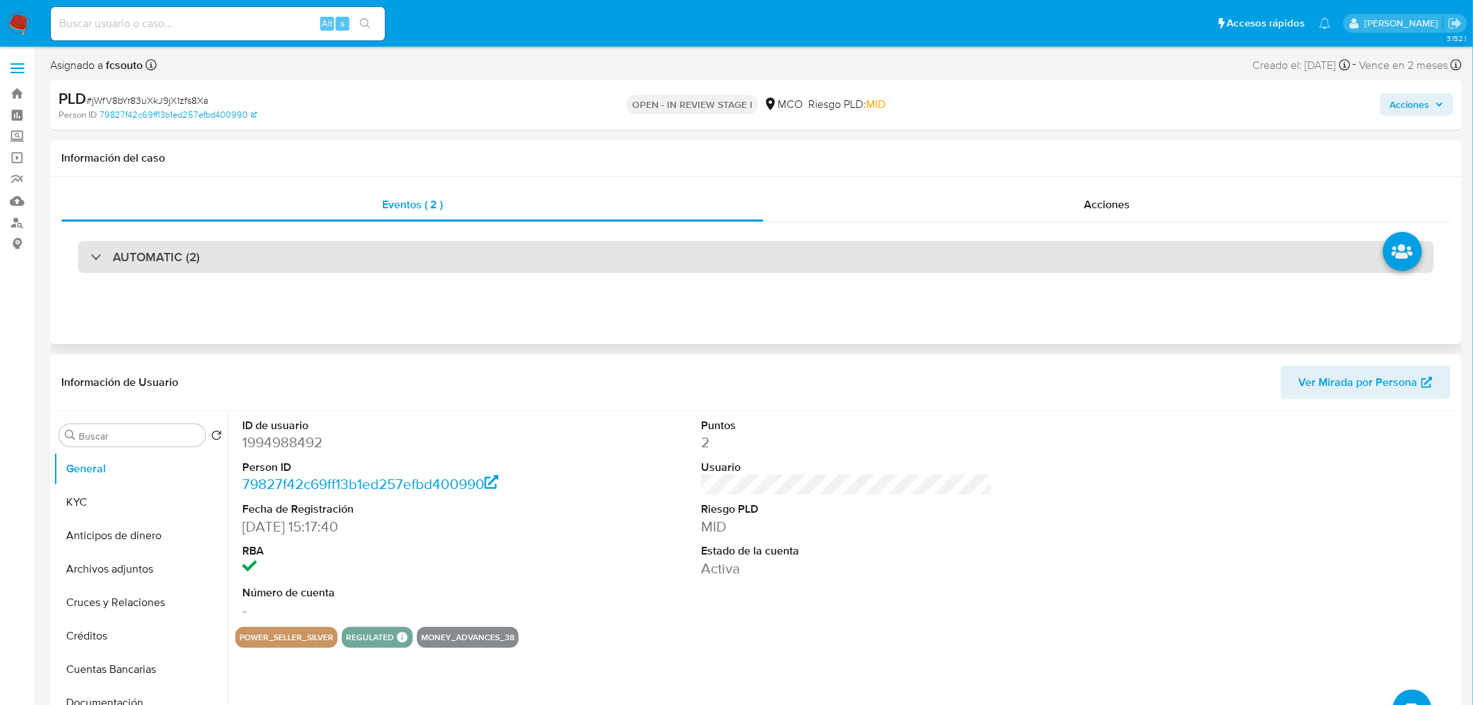
click at [660, 268] on div "AUTOMATIC (2)" at bounding box center [756, 257] width 1356 height 32
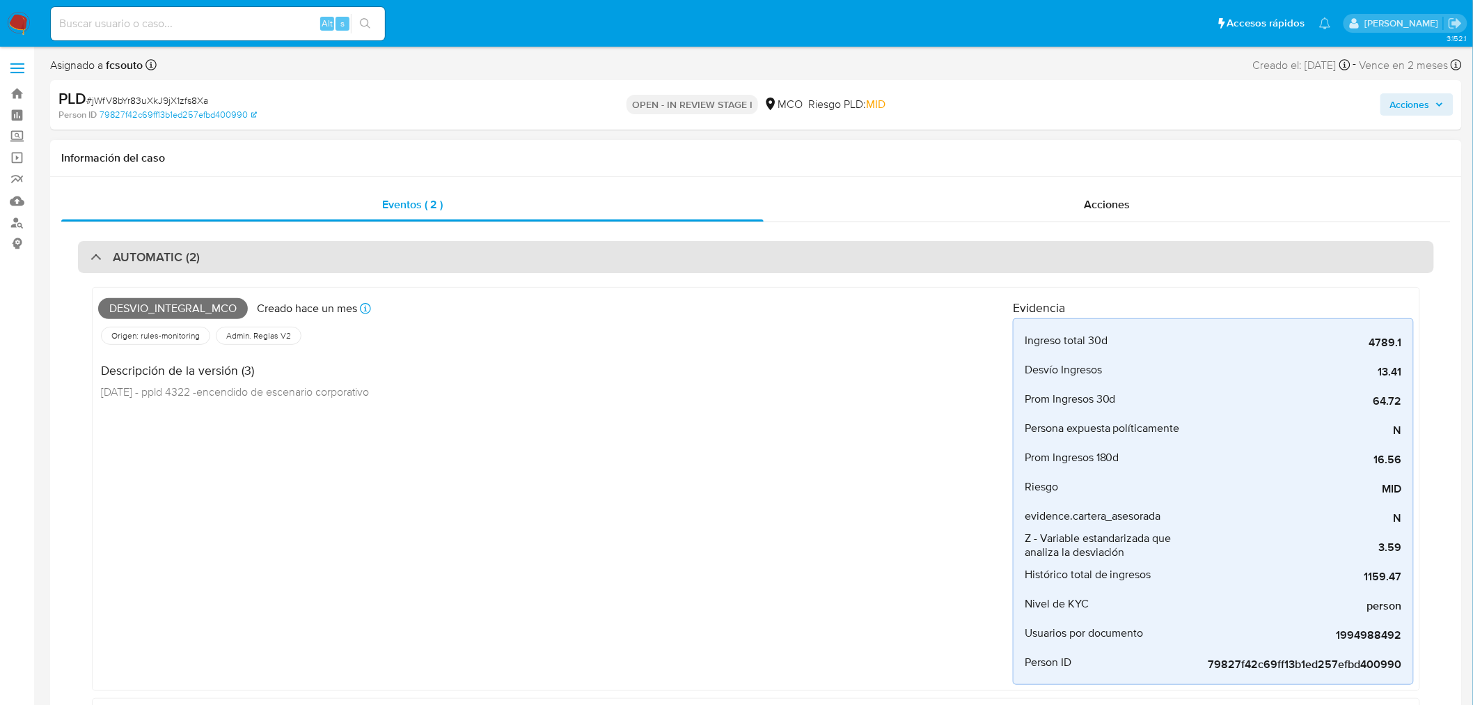
click at [660, 268] on div "AUTOMATIC (2)" at bounding box center [756, 257] width 1356 height 32
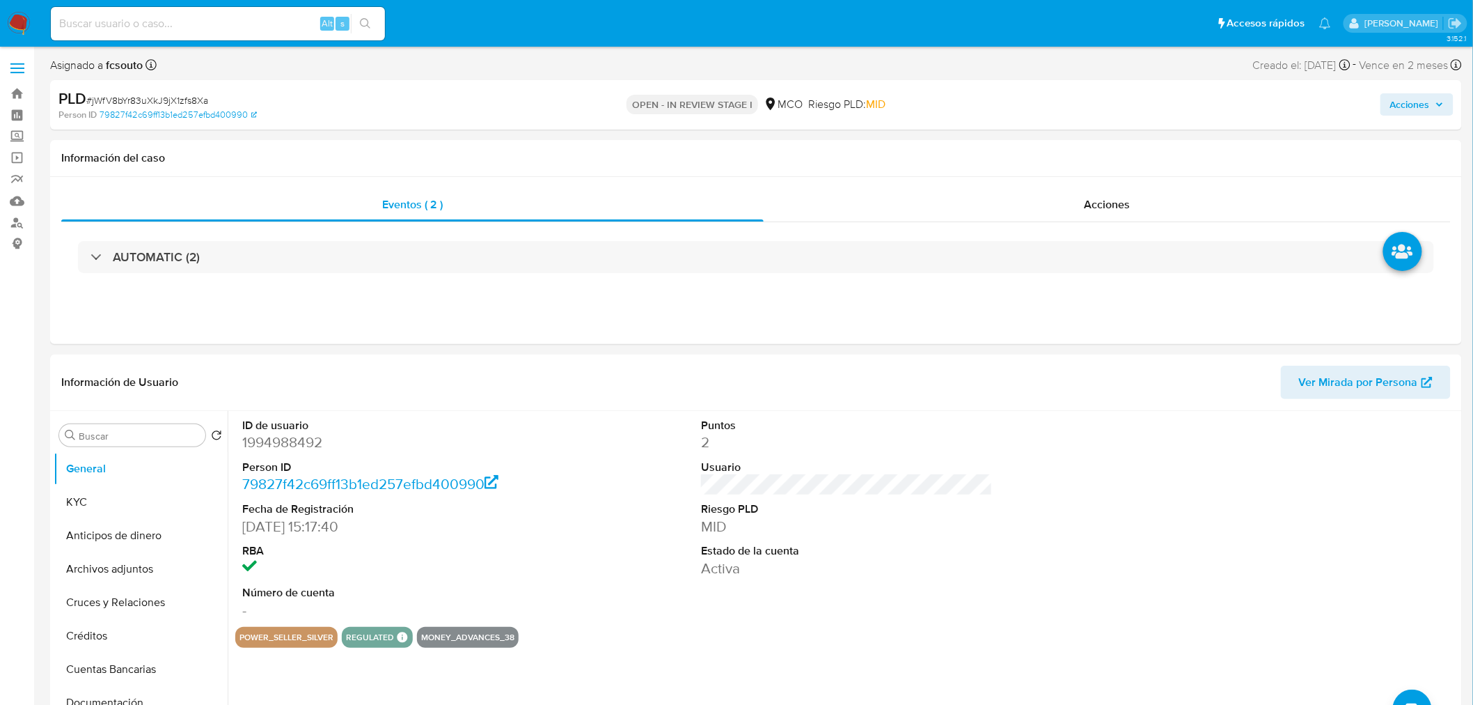
click at [1423, 102] on span "Acciones" at bounding box center [1410, 104] width 40 height 22
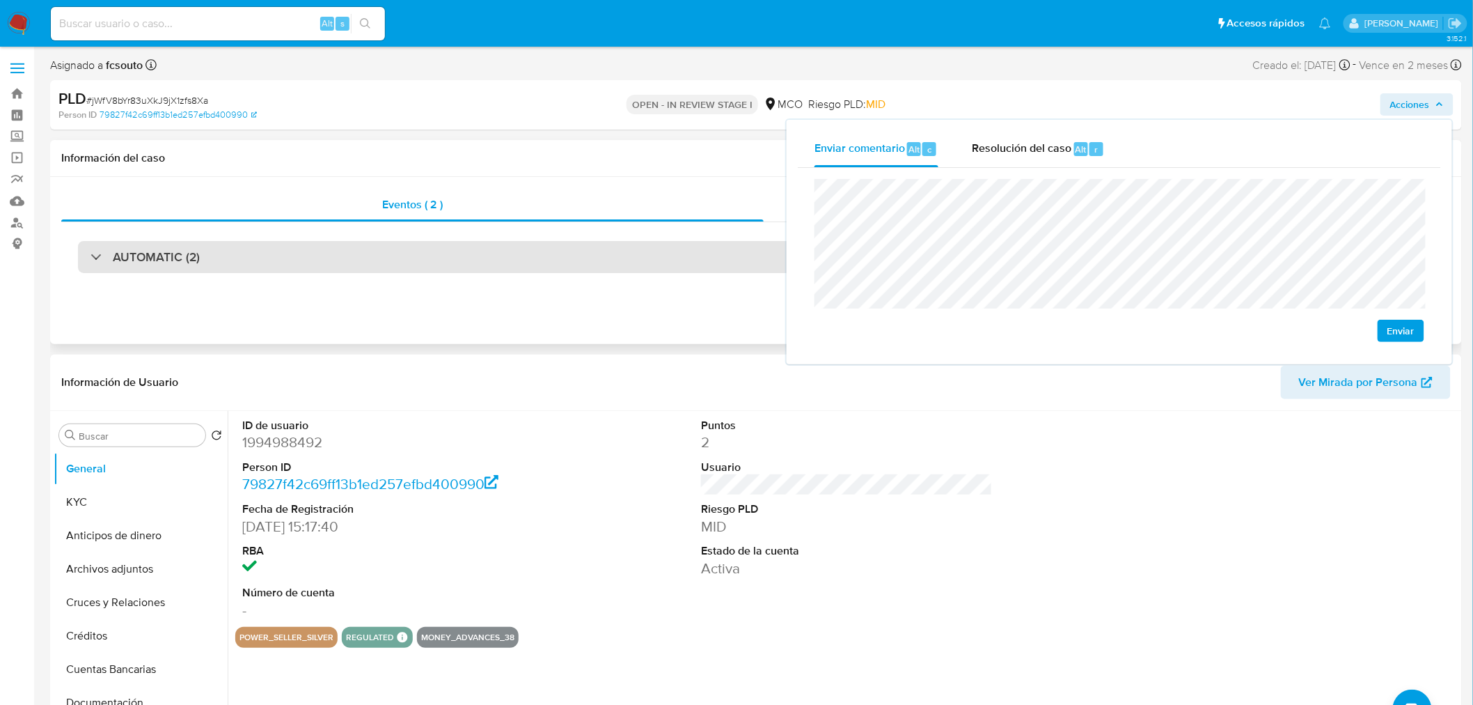
click at [377, 256] on div "AUTOMATIC (2)" at bounding box center [756, 257] width 1356 height 32
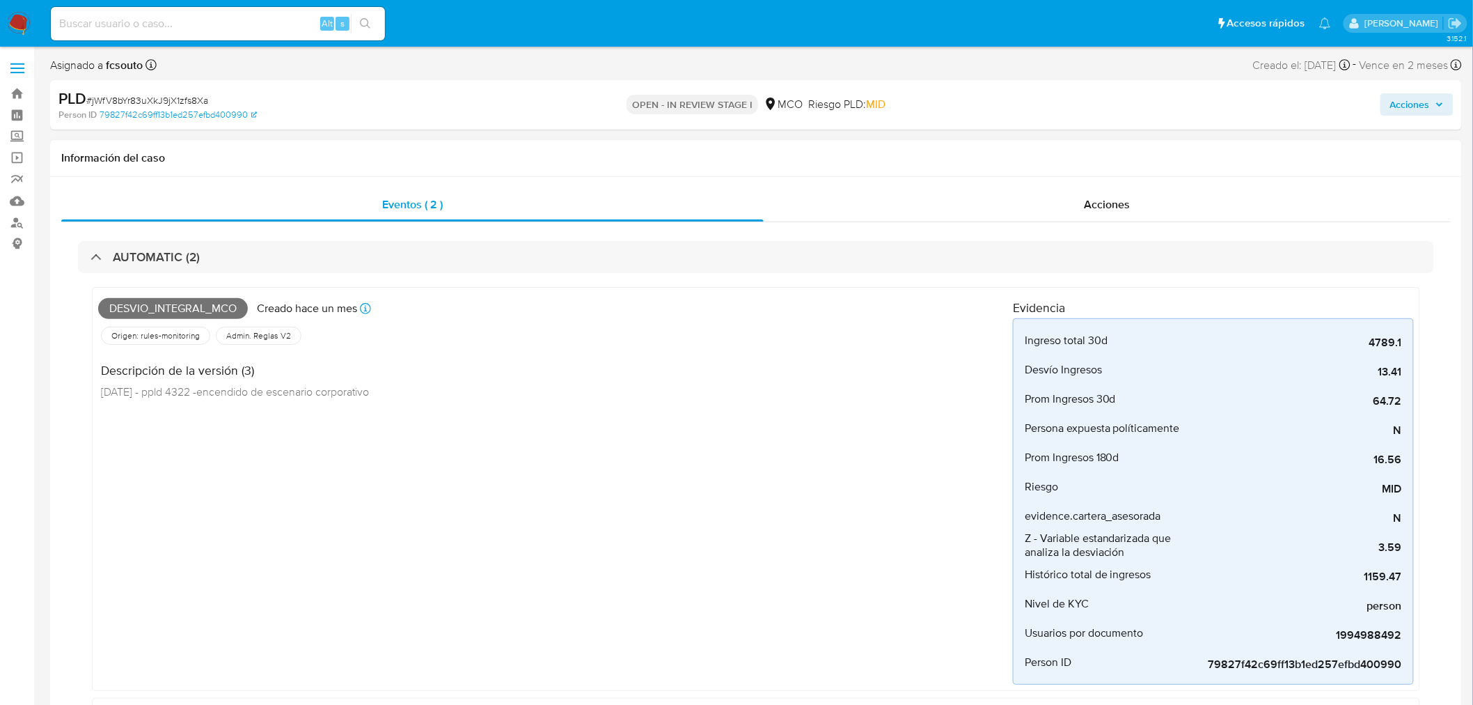
click at [213, 302] on span "Desvio_integral_mco" at bounding box center [173, 308] width 150 height 21
copy span "Desvio_integral_mco"
click at [1412, 99] on span "Acciones" at bounding box center [1410, 104] width 40 height 22
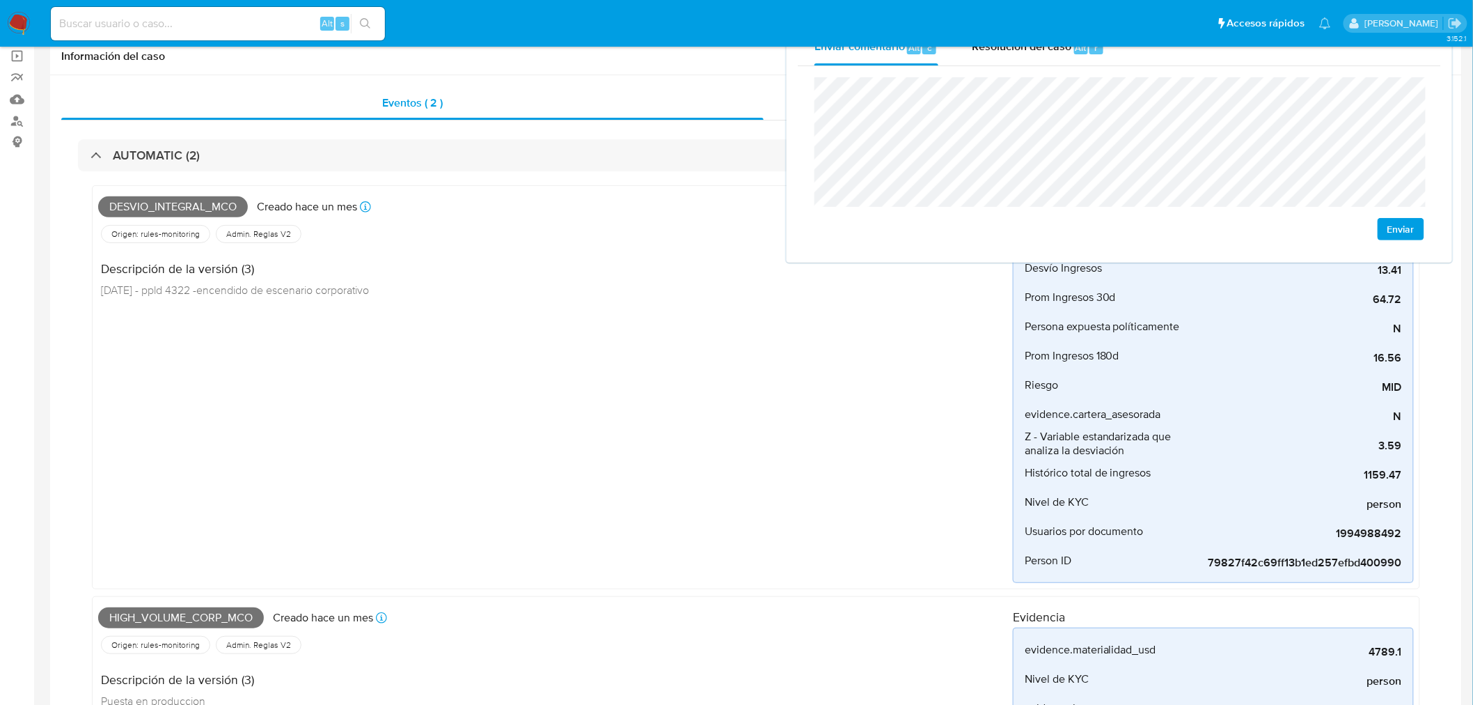
scroll to position [232, 0]
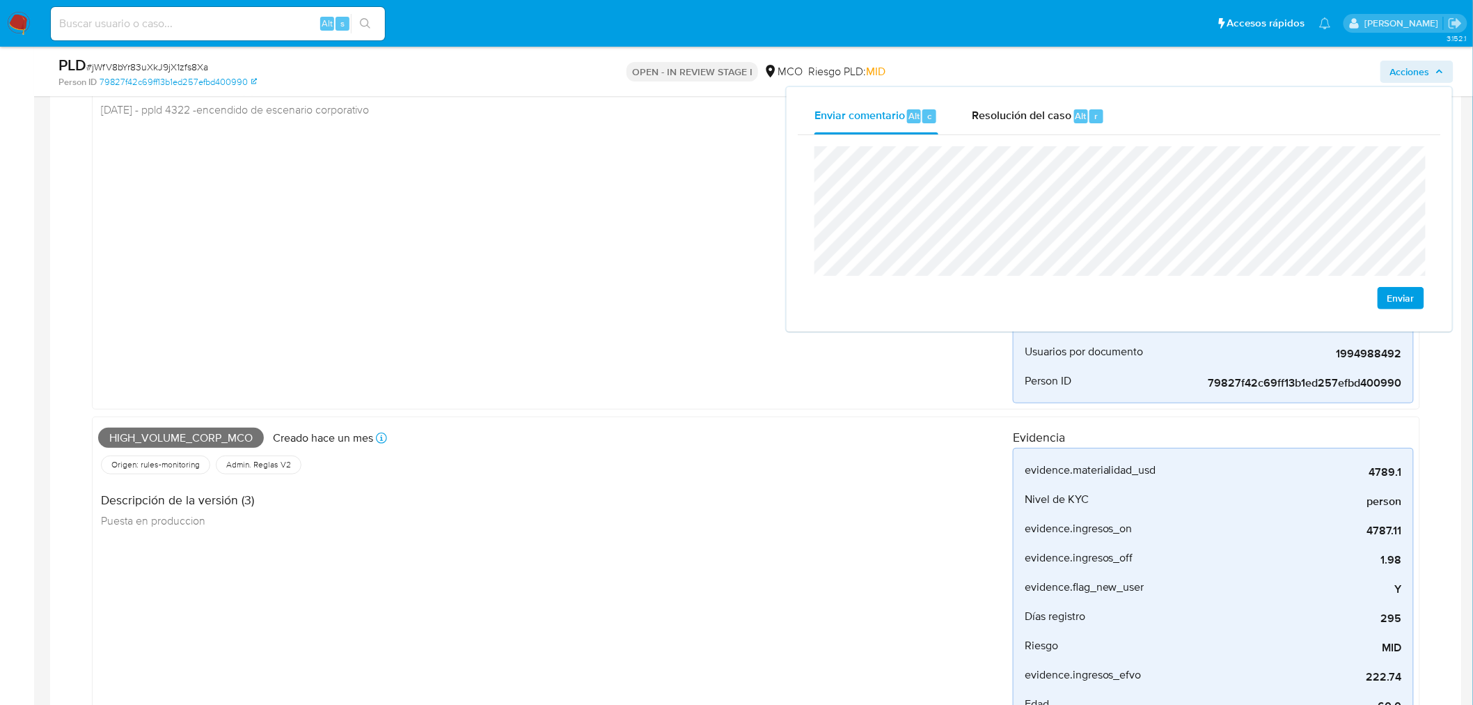
click at [198, 444] on span "High_volume_corp_mco" at bounding box center [181, 437] width 166 height 21
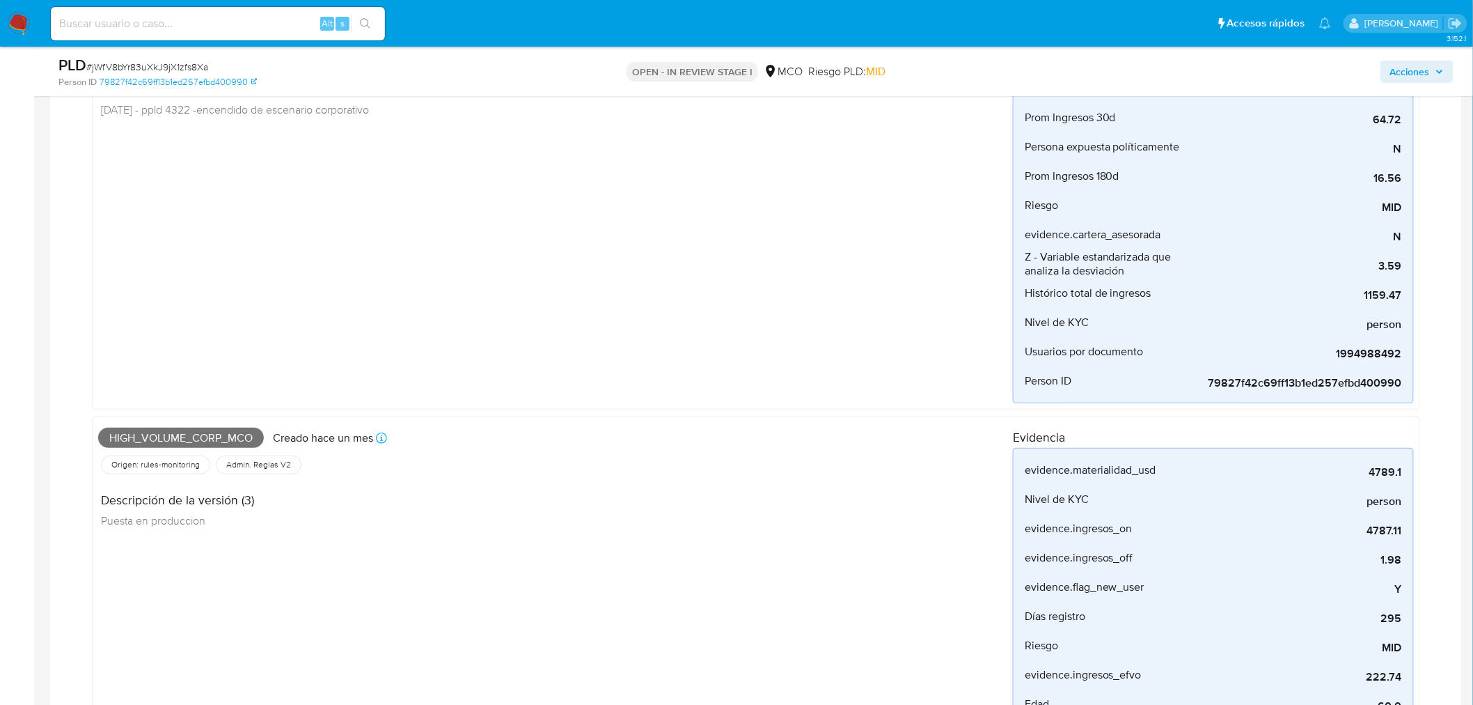
click at [202, 436] on span "High_volume_corp_mco" at bounding box center [181, 437] width 166 height 21
copy span "High_volume_corp_mco"
click at [1440, 68] on icon "button" at bounding box center [1439, 72] width 8 height 8
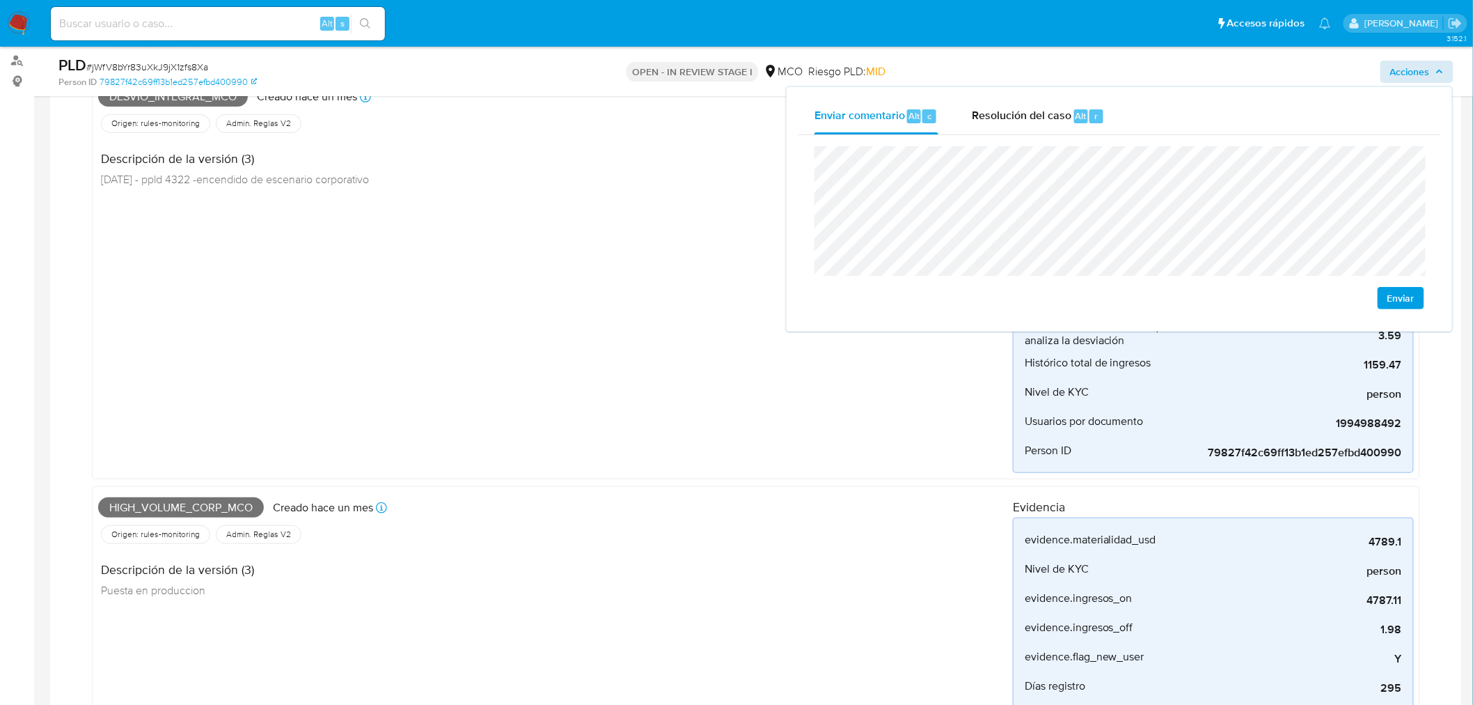
scroll to position [77, 0]
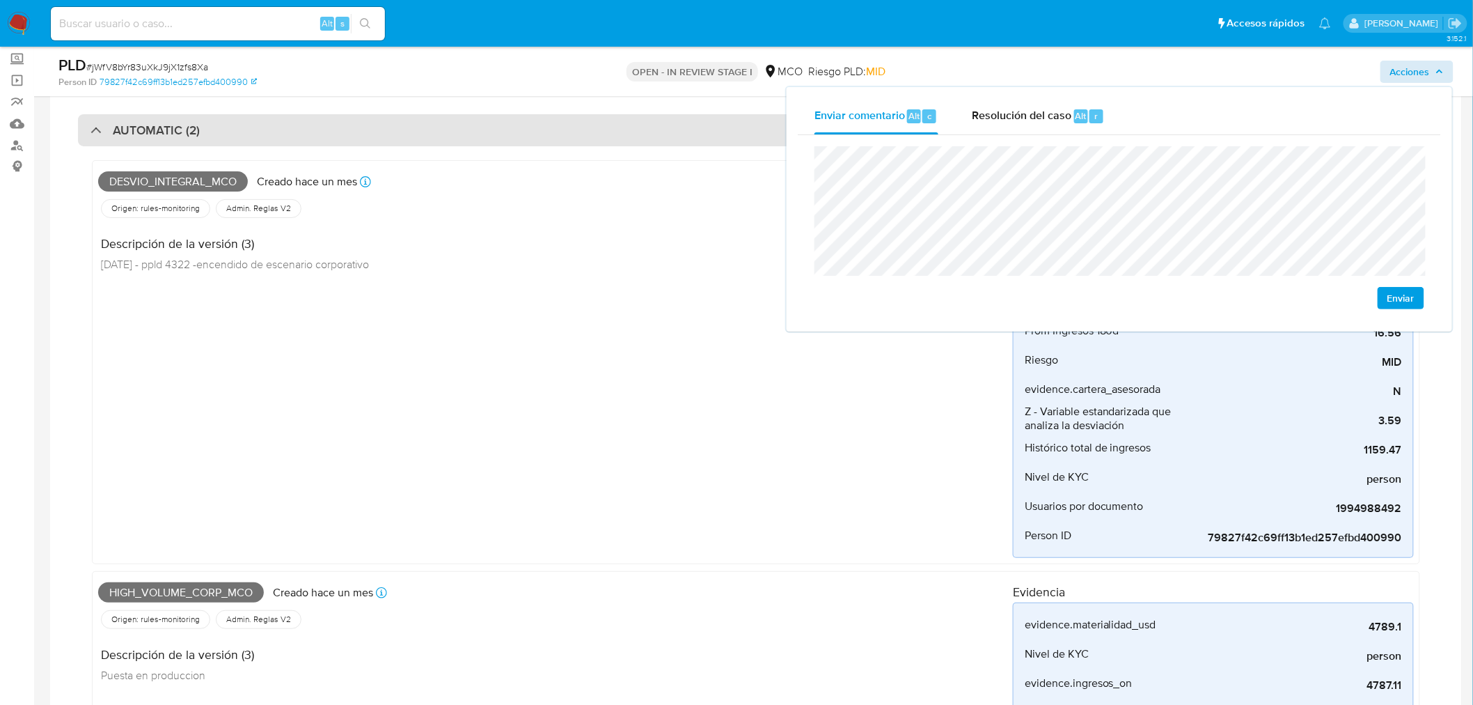
click at [242, 131] on div "AUTOMATIC (2)" at bounding box center [756, 130] width 1356 height 32
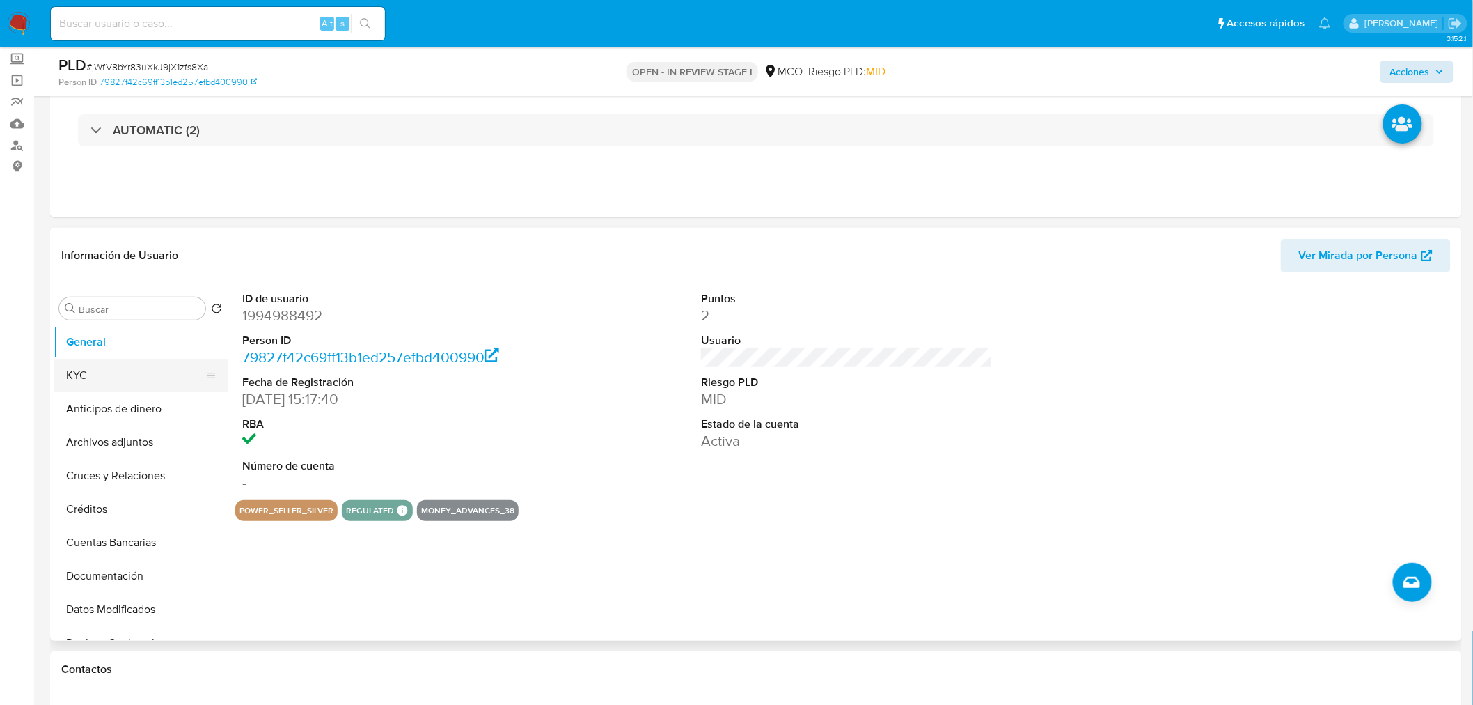
click at [123, 372] on button "KYC" at bounding box center [135, 375] width 163 height 33
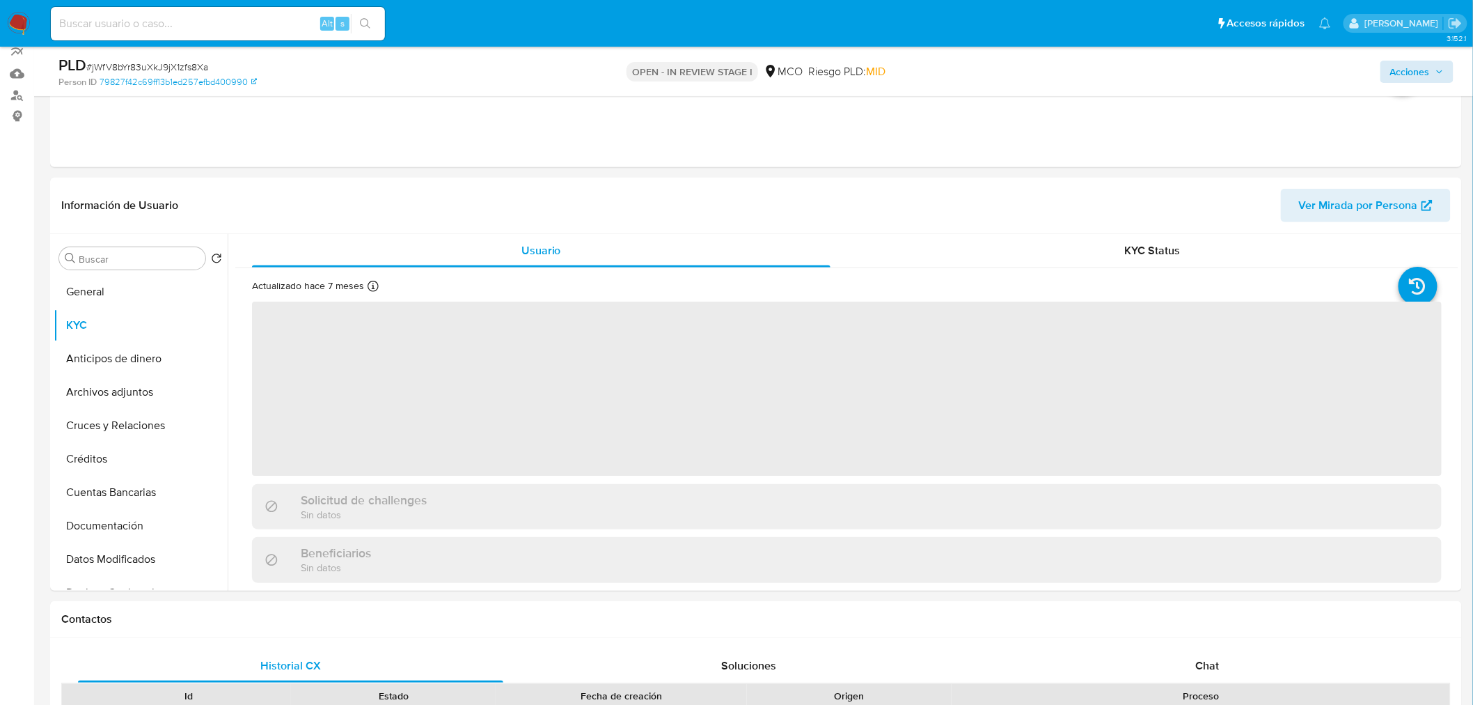
scroll to position [155, 0]
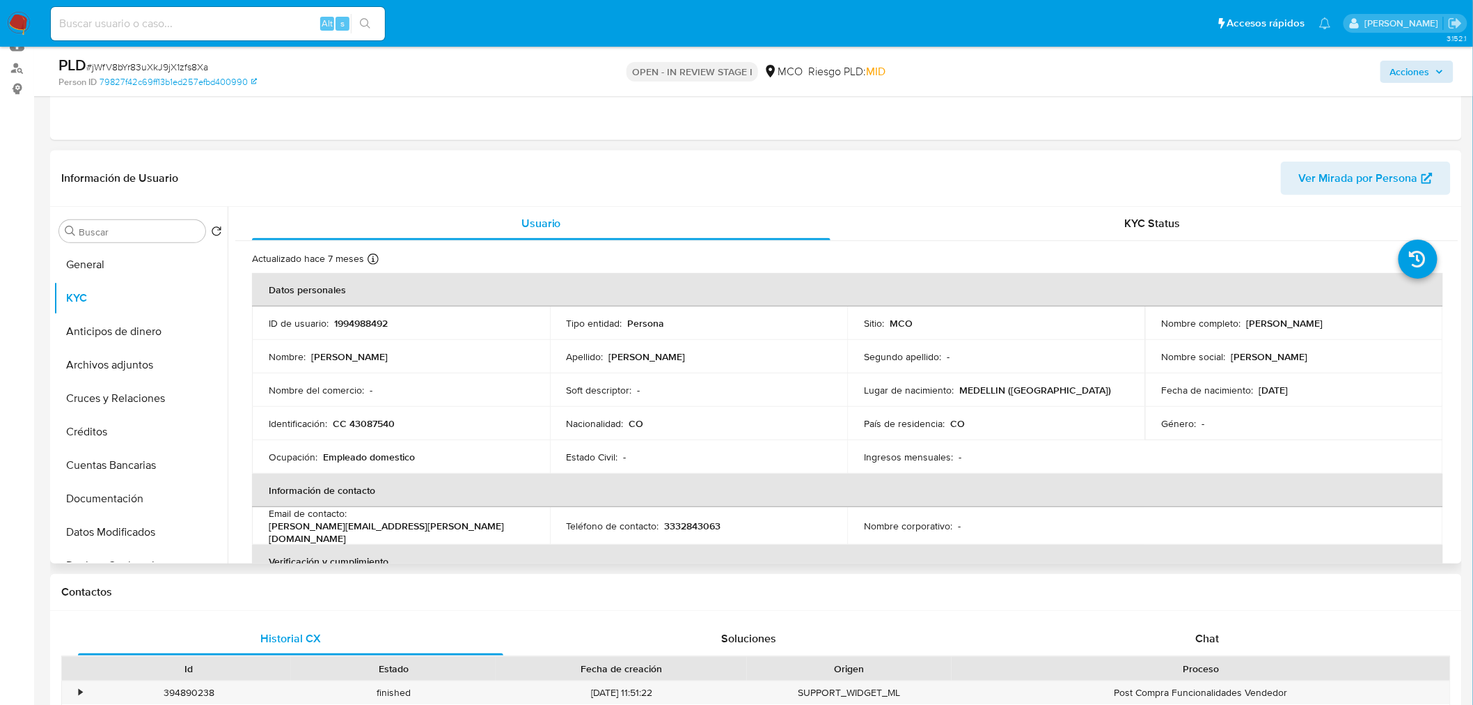
drag, startPoint x: 1243, startPoint y: 326, endPoint x: 1363, endPoint y: 326, distance: 119.7
click at [1323, 326] on p "[PERSON_NAME] [PERSON_NAME]" at bounding box center [1285, 323] width 77 height 13
click at [1371, 322] on div "Nombre completo : Monica Patricia Muriel Yepes" at bounding box center [1294, 323] width 265 height 13
drag, startPoint x: 1367, startPoint y: 322, endPoint x: 1243, endPoint y: 320, distance: 123.9
click at [1243, 320] on div "Nombre completo : Monica Patricia Muriel Yepes" at bounding box center [1294, 323] width 265 height 13
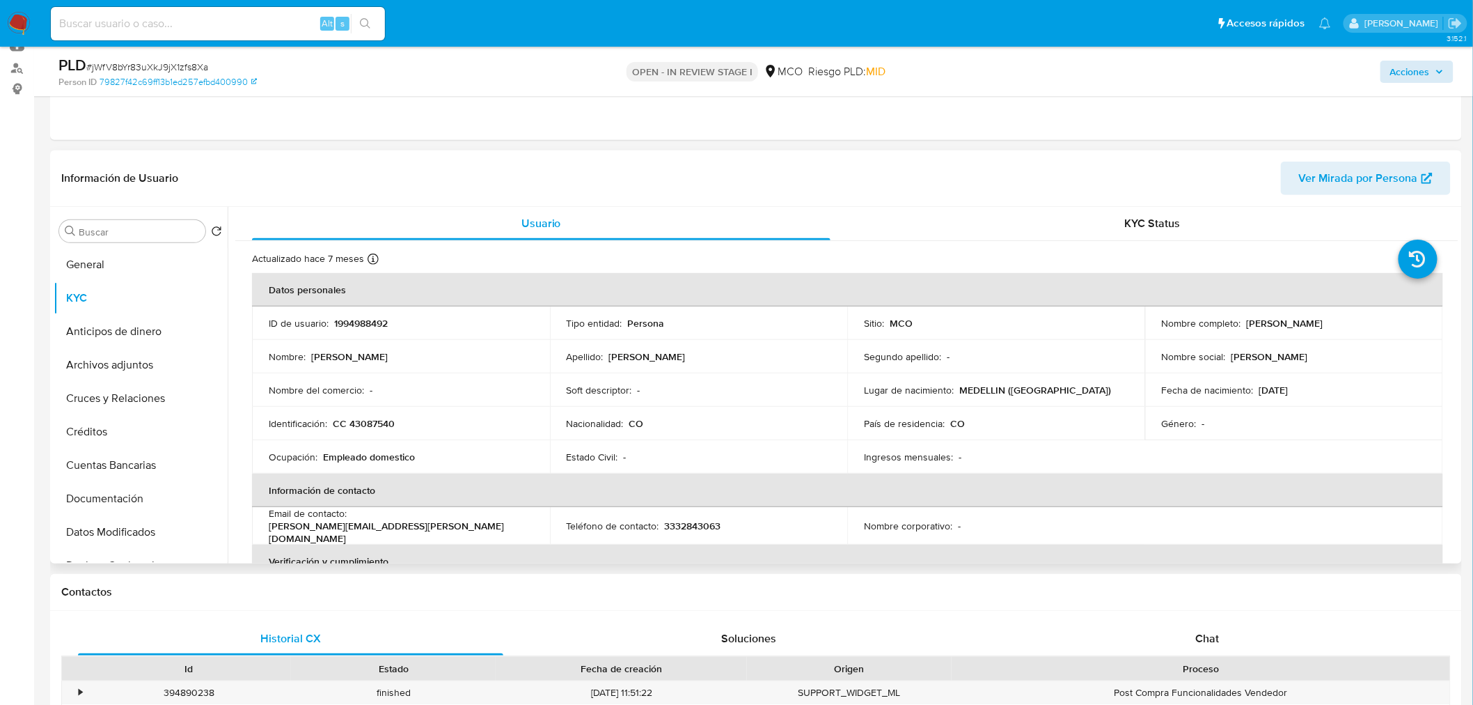
copy p "[PERSON_NAME] [PERSON_NAME]"
click at [1408, 74] on span "Acciones" at bounding box center [1410, 72] width 40 height 22
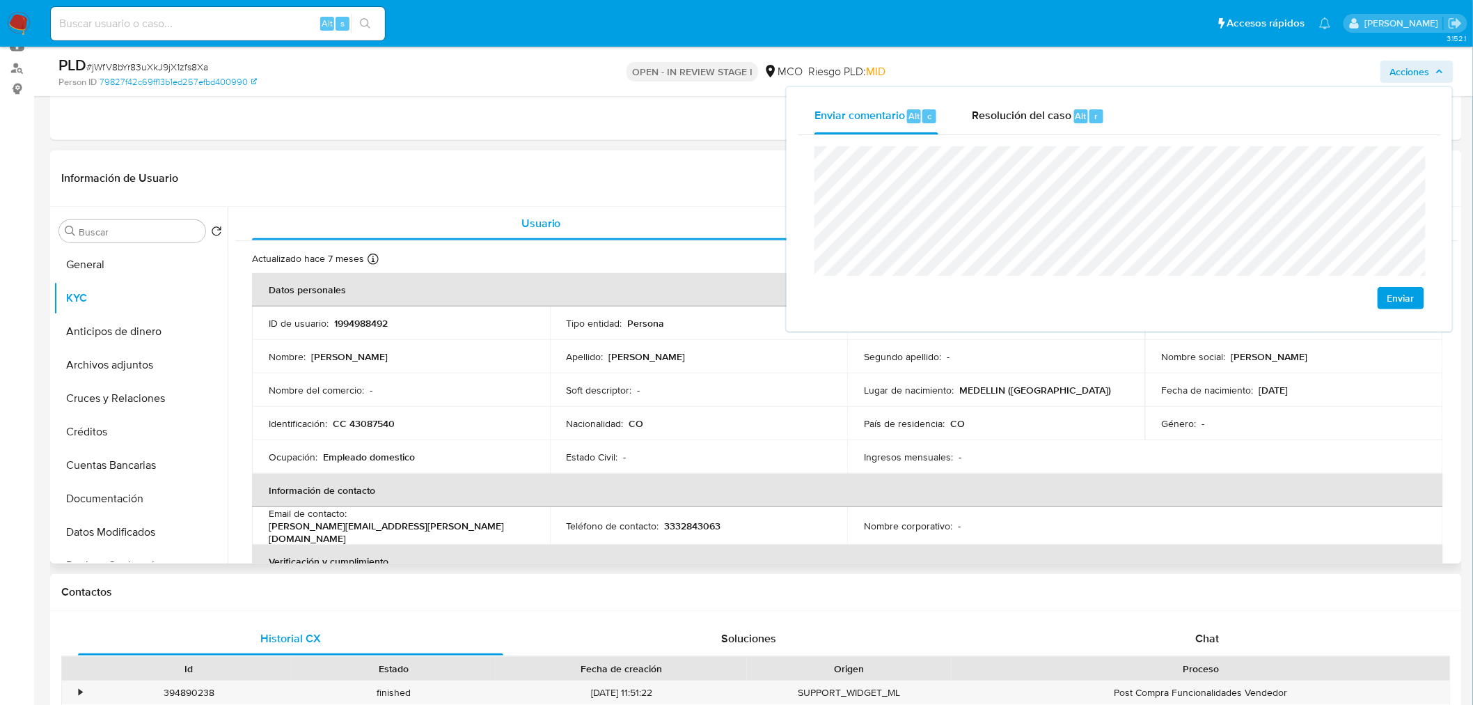
click at [372, 419] on p "CC 43087540" at bounding box center [364, 423] width 62 height 13
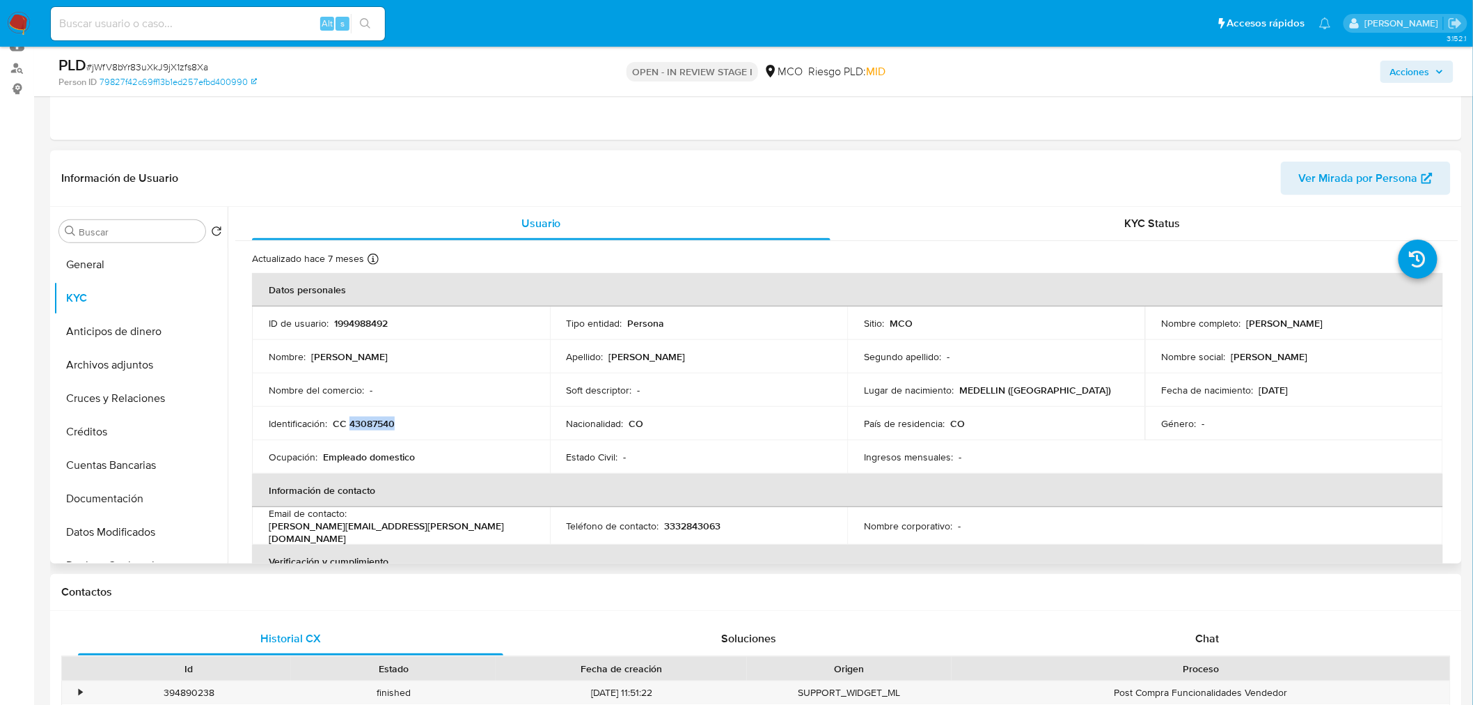
click at [372, 419] on p "CC 43087540" at bounding box center [364, 423] width 62 height 13
copy p "43087540"
click at [1427, 74] on span "Acciones" at bounding box center [1410, 72] width 40 height 22
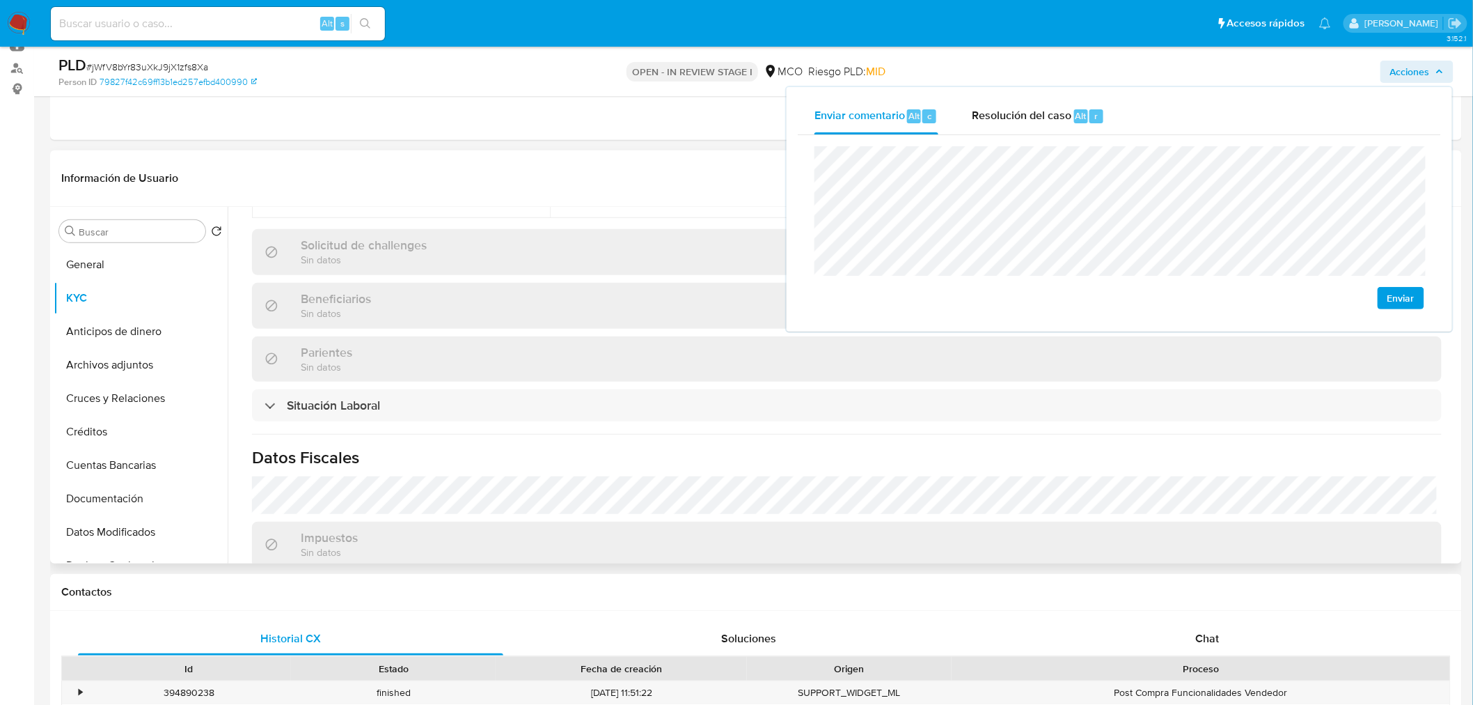
scroll to position [707, 0]
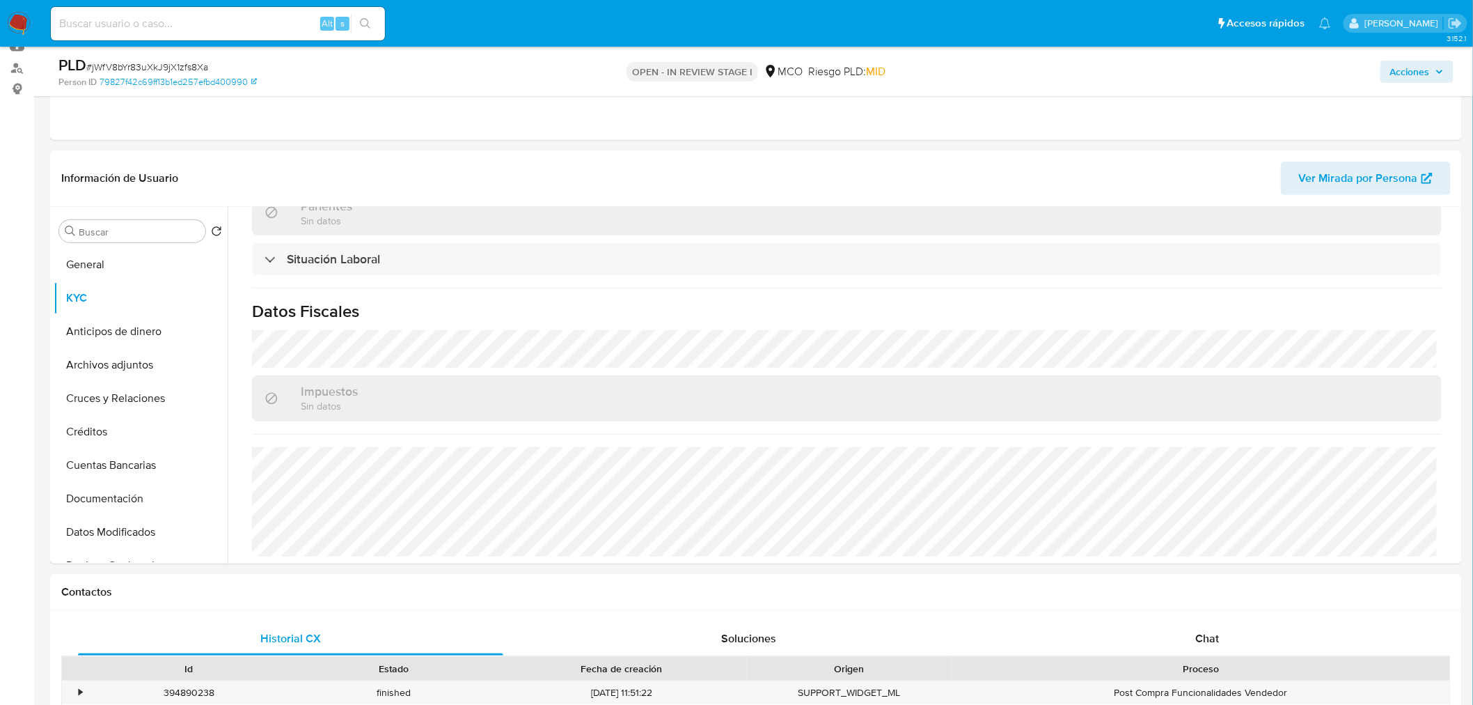
click at [1417, 73] on span "Acciones" at bounding box center [1410, 72] width 40 height 22
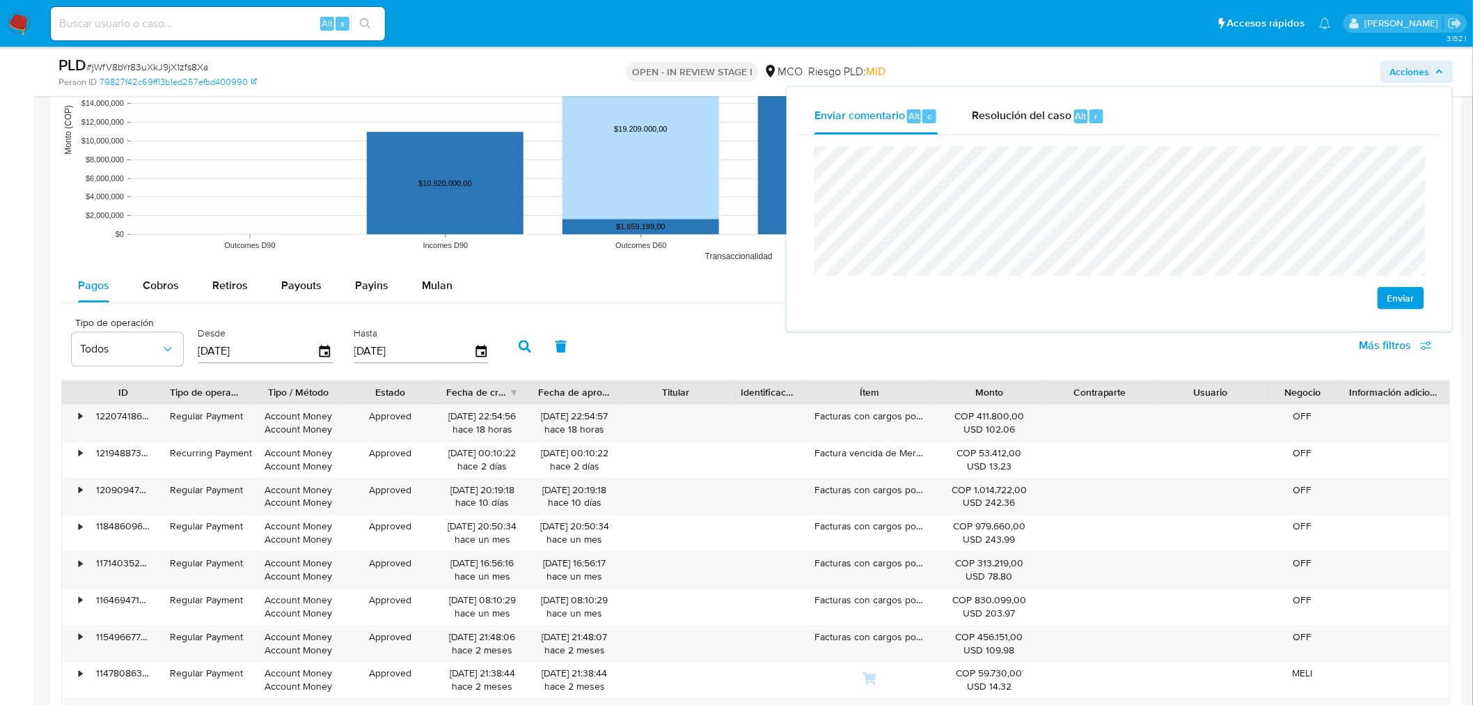
scroll to position [1314, 0]
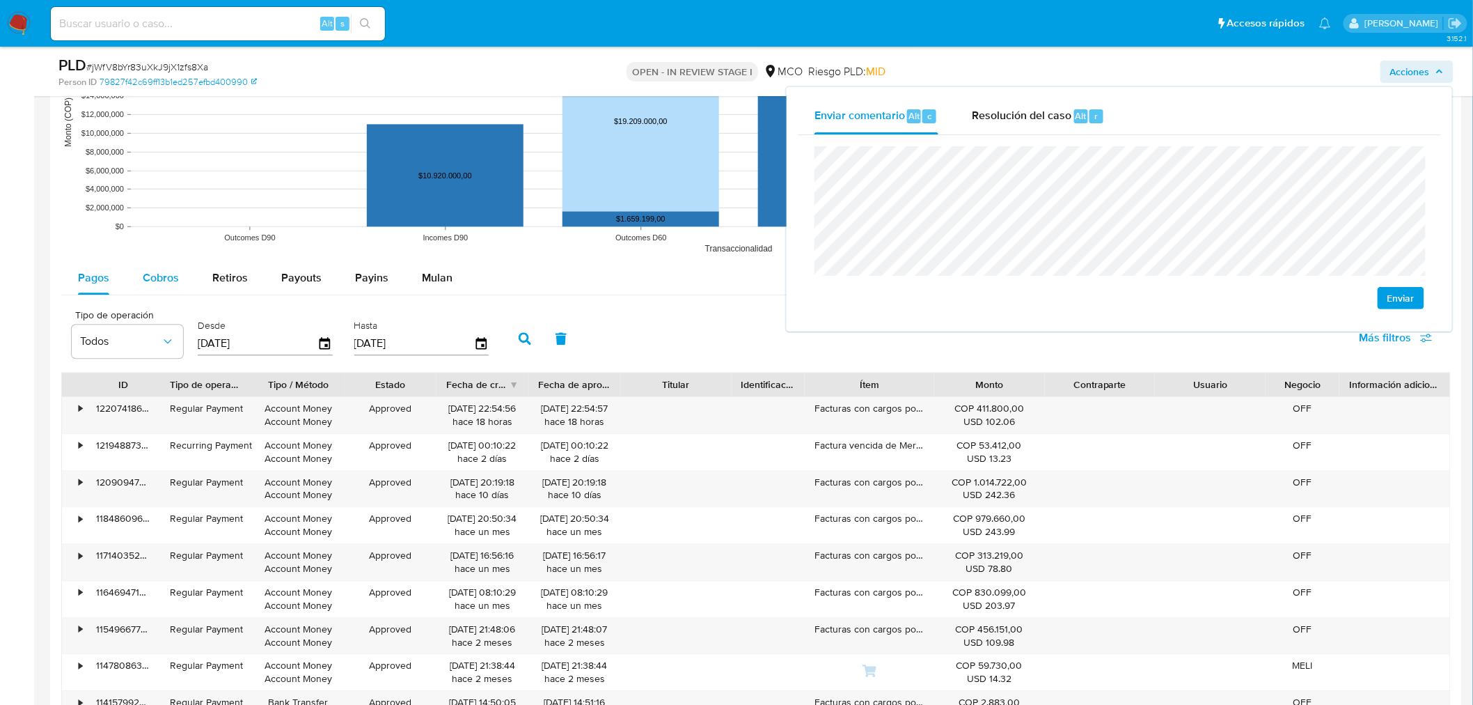
click at [162, 288] on div "Cobros" at bounding box center [161, 277] width 36 height 33
select select "10"
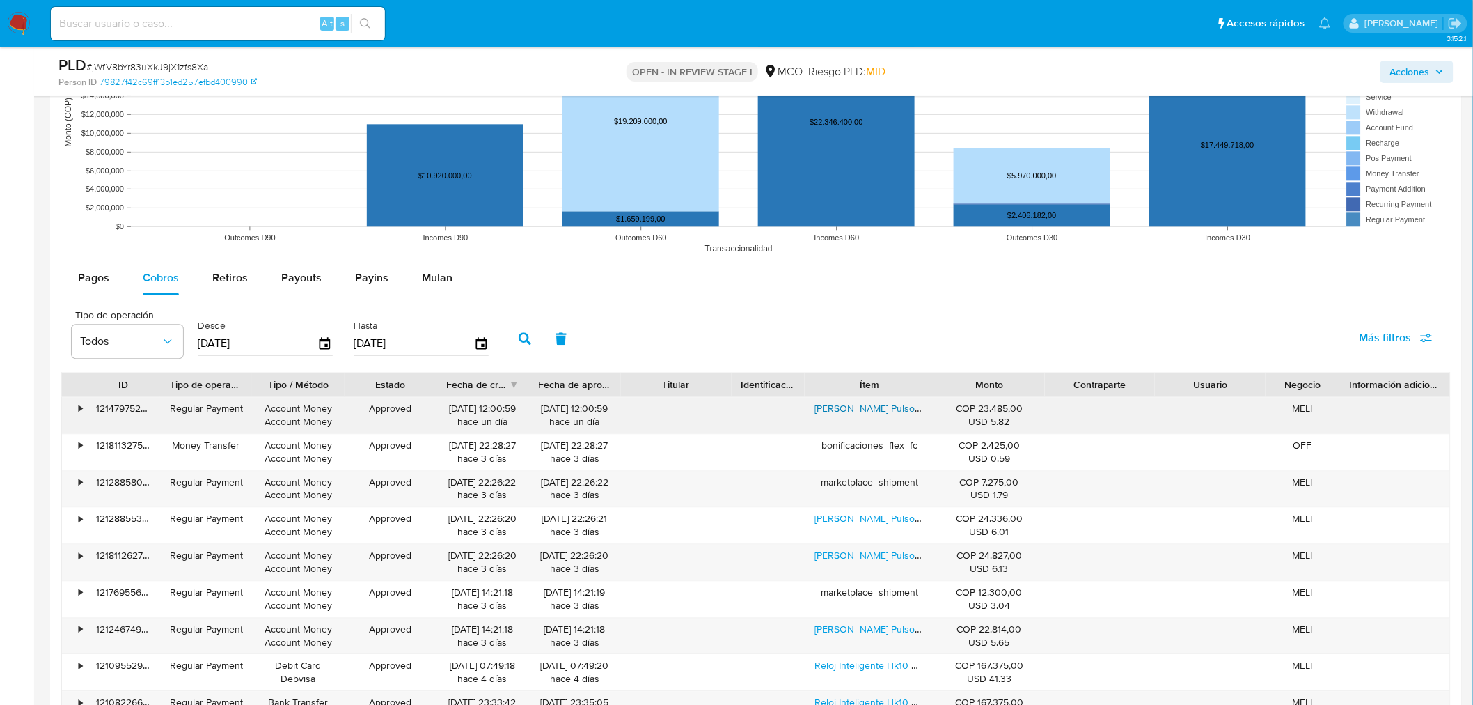
scroll to position [1392, 0]
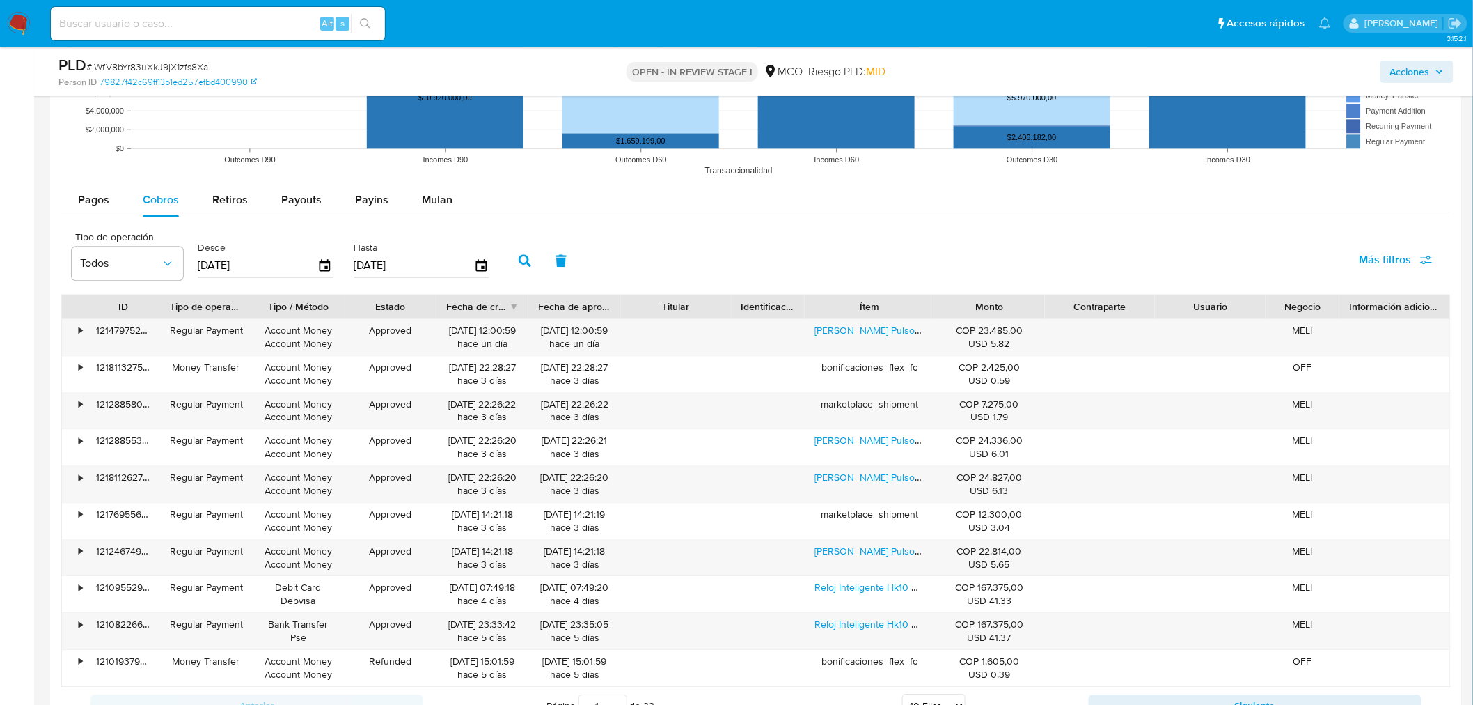
click at [1443, 71] on icon "button" at bounding box center [1439, 72] width 8 height 8
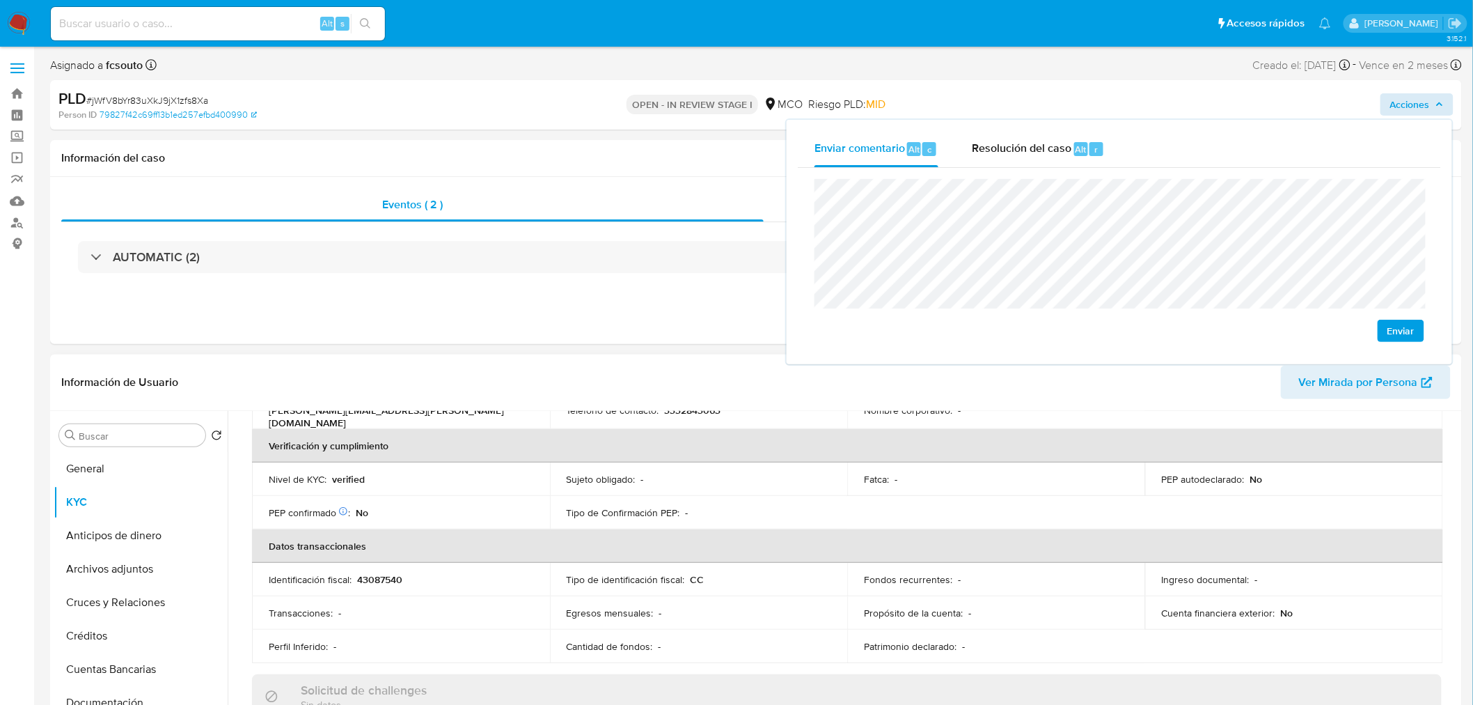
scroll to position [165, 0]
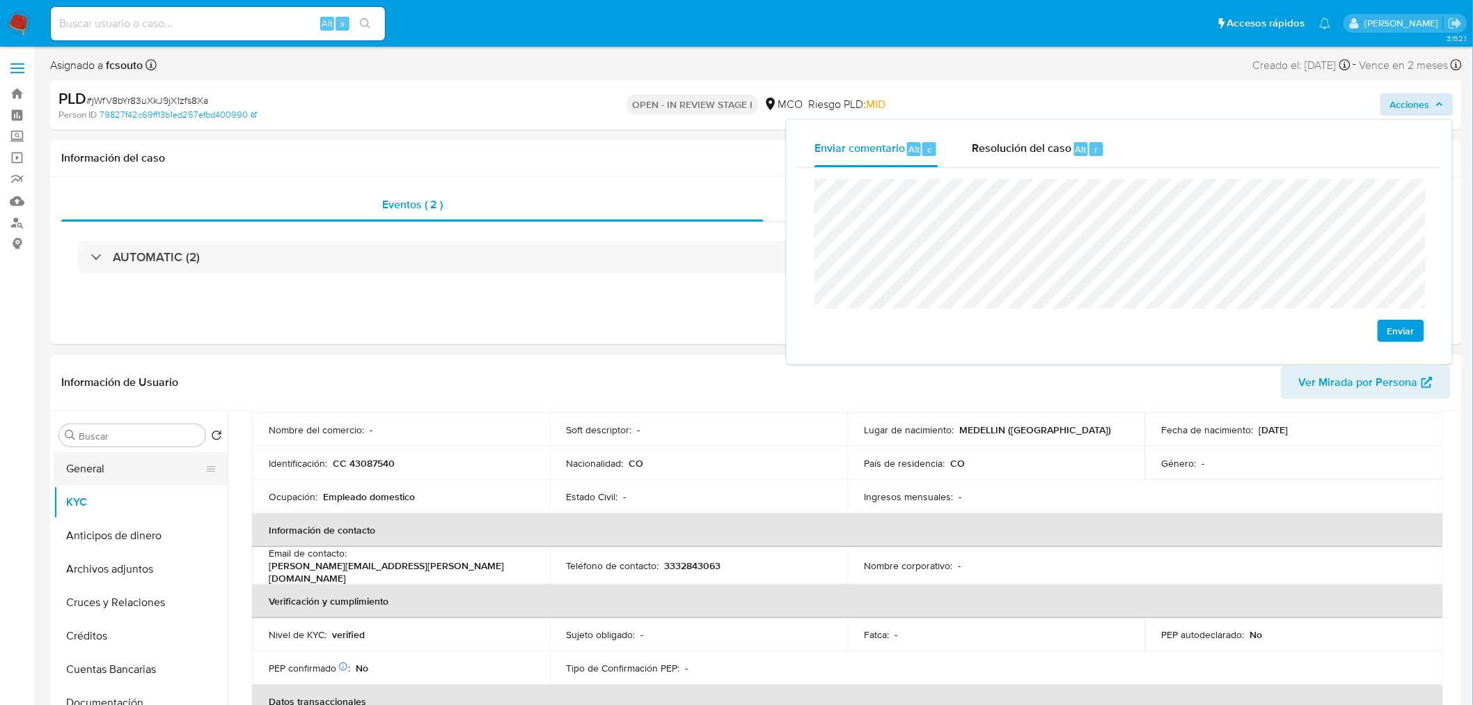
click at [77, 455] on button "General" at bounding box center [135, 468] width 163 height 33
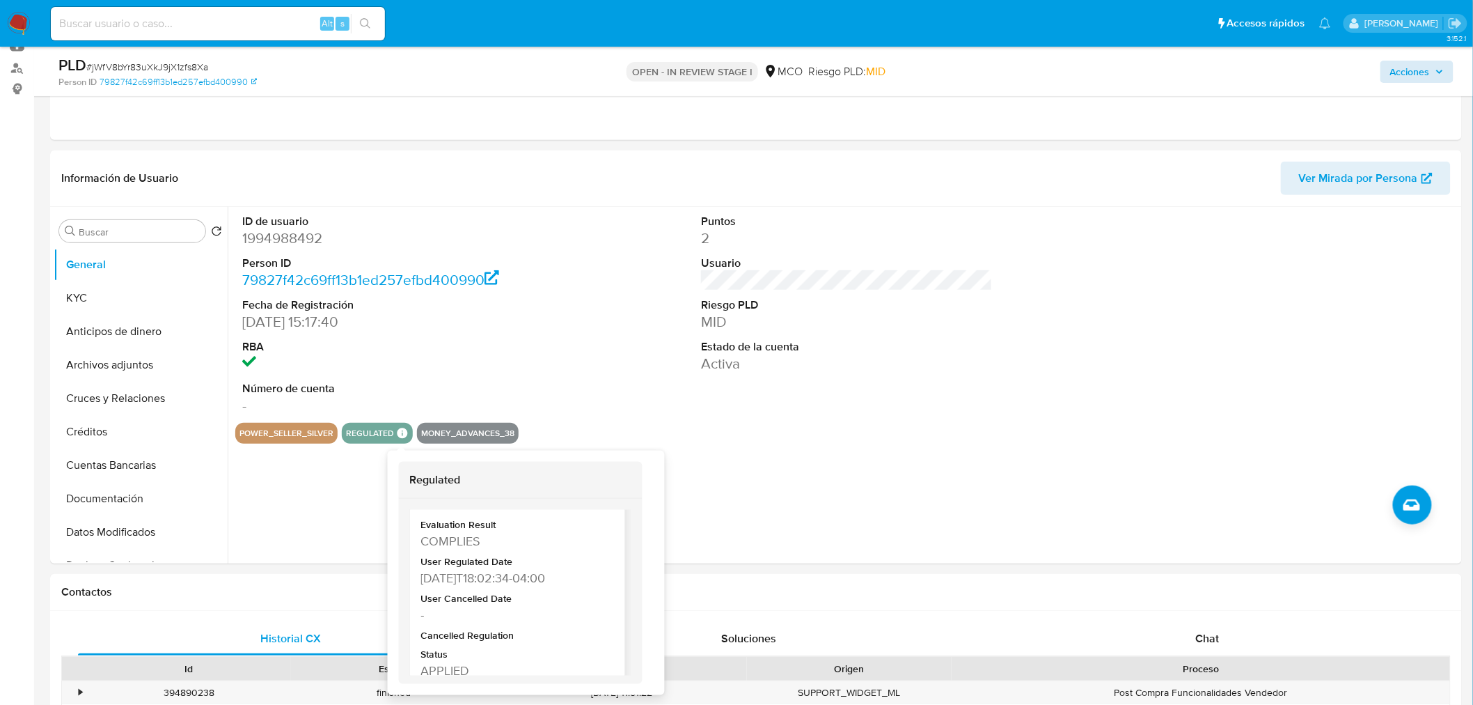
scroll to position [68, 0]
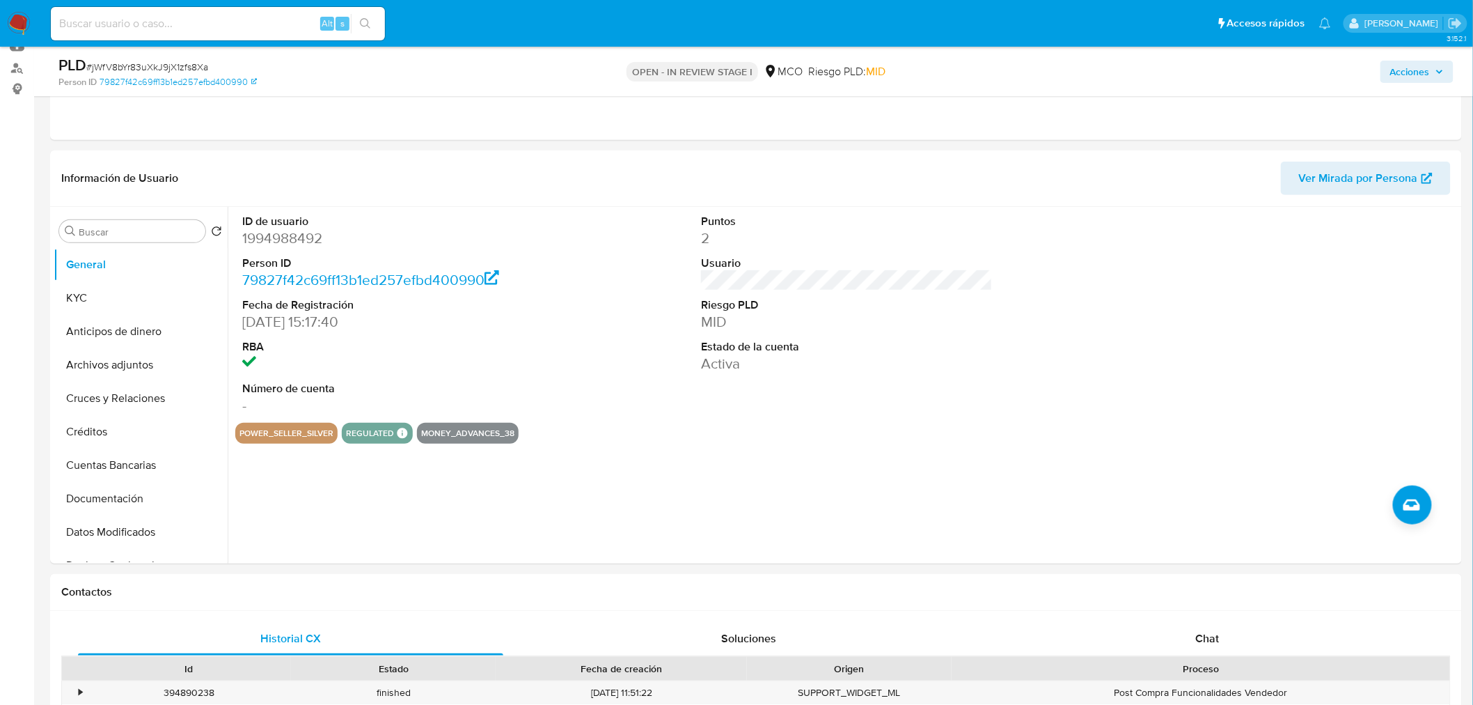
drag, startPoint x: 1404, startPoint y: 72, endPoint x: 1386, endPoint y: 80, distance: 19.9
click at [1405, 72] on span "Acciones" at bounding box center [1410, 72] width 40 height 22
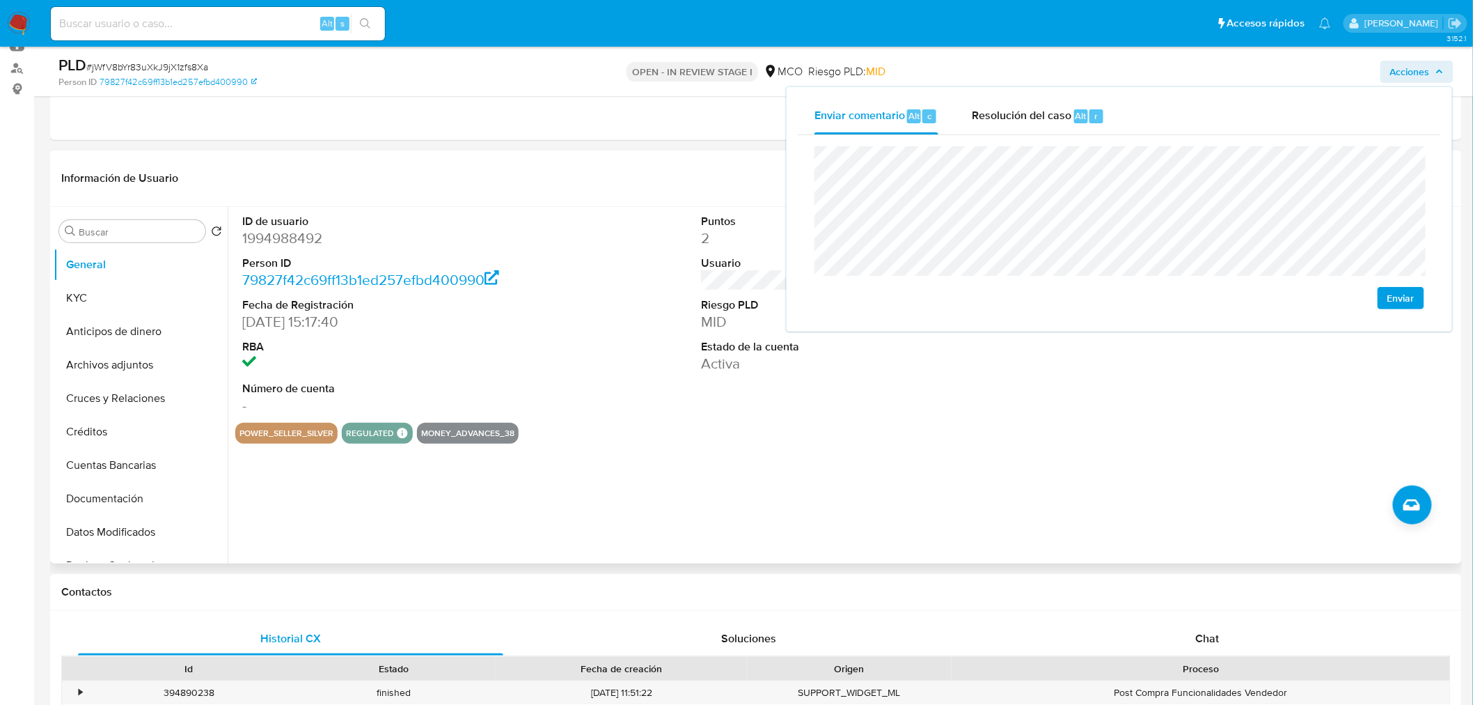
scroll to position [0, 0]
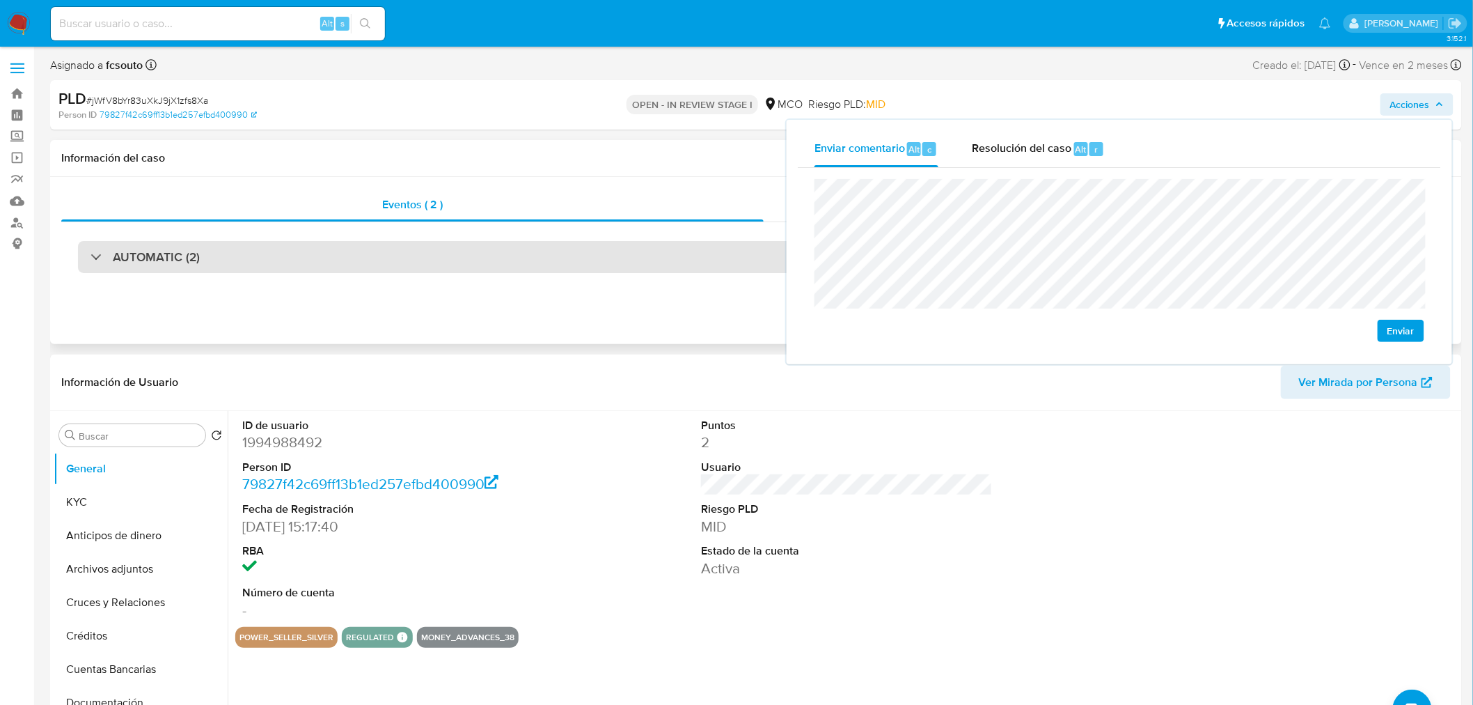
click at [251, 255] on div "AUTOMATIC (2)" at bounding box center [756, 257] width 1356 height 32
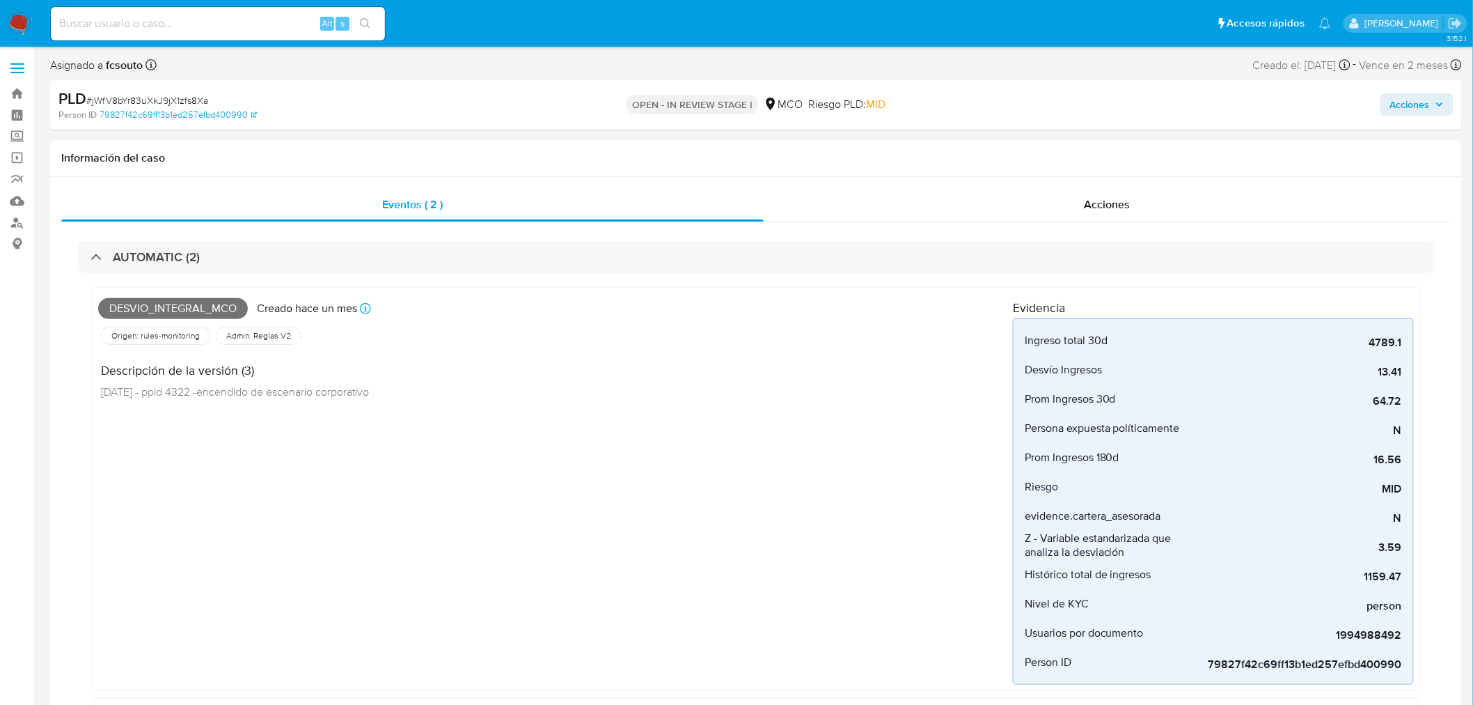
scroll to position [77, 0]
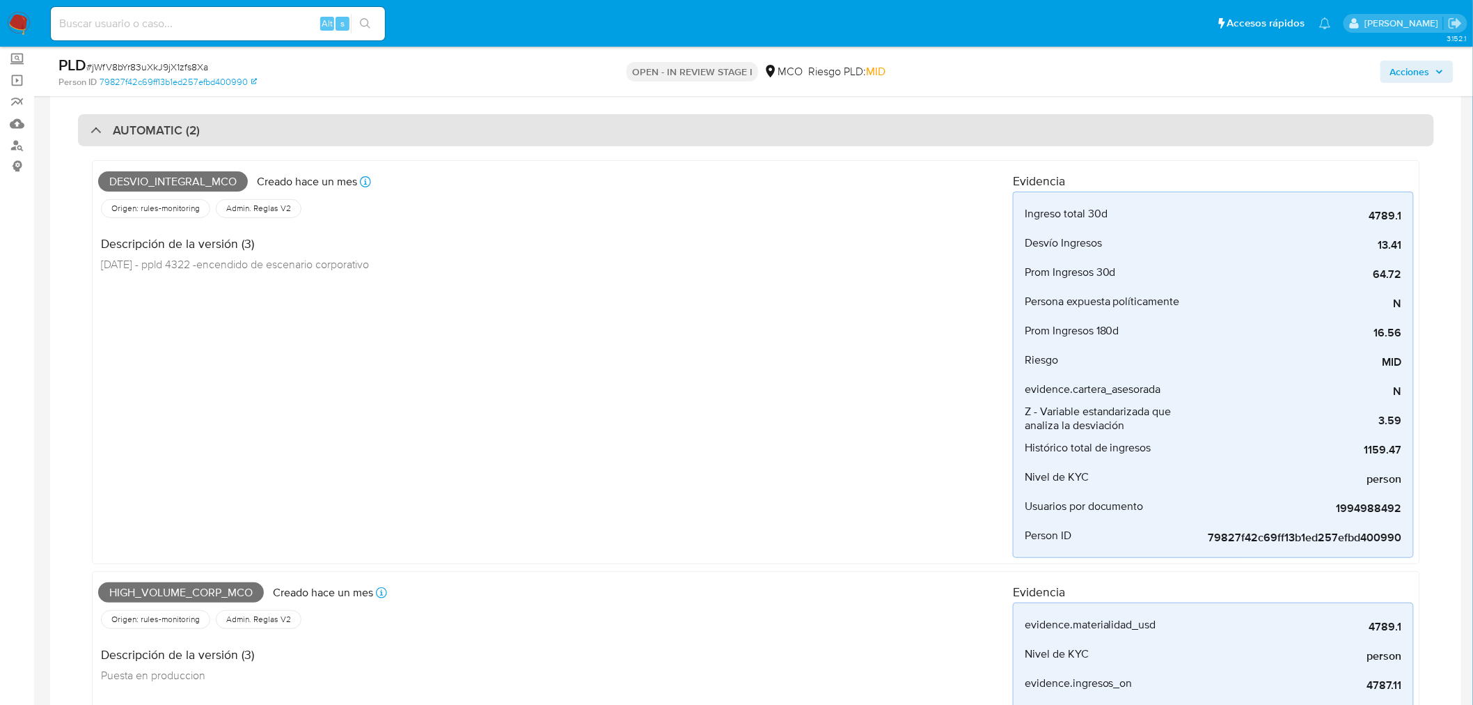
click at [324, 138] on div "AUTOMATIC (2)" at bounding box center [756, 130] width 1356 height 32
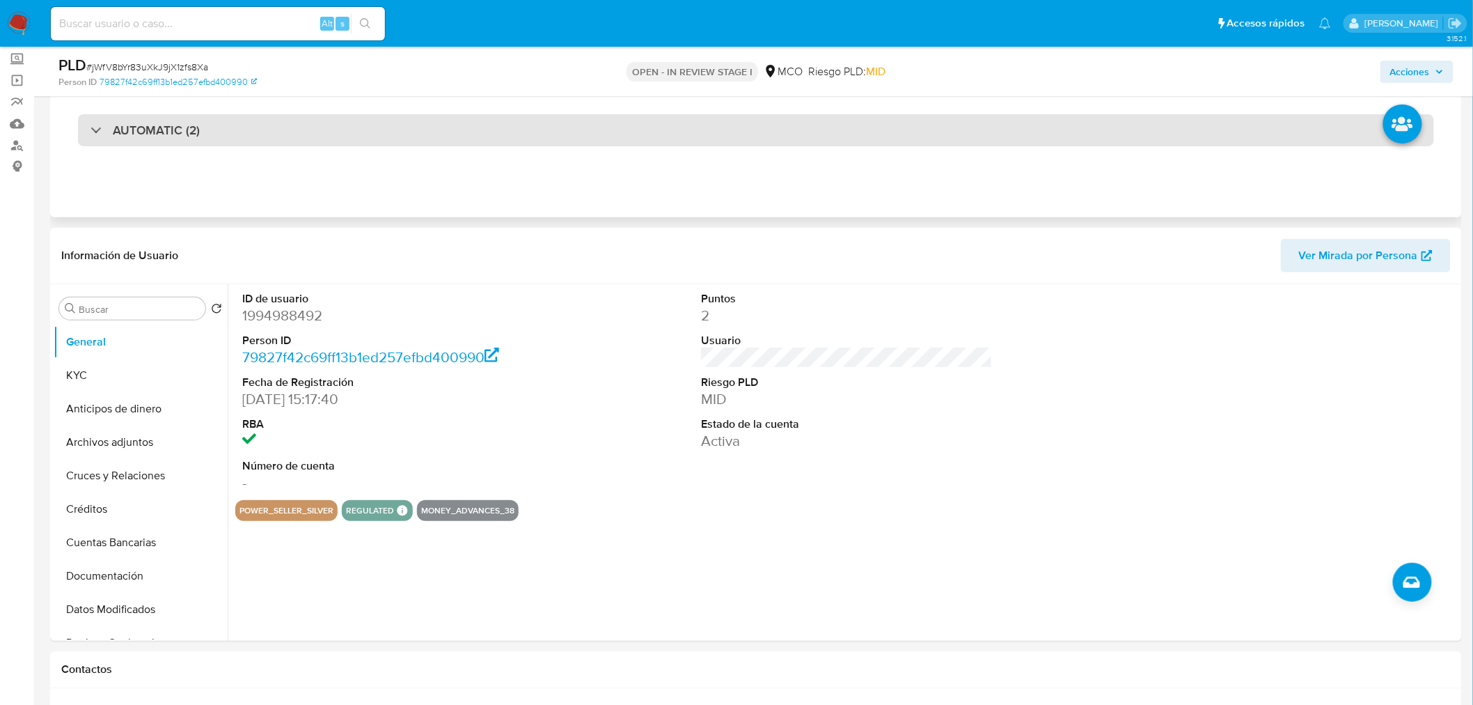
click at [298, 120] on div "AUTOMATIC (2)" at bounding box center [756, 130] width 1356 height 32
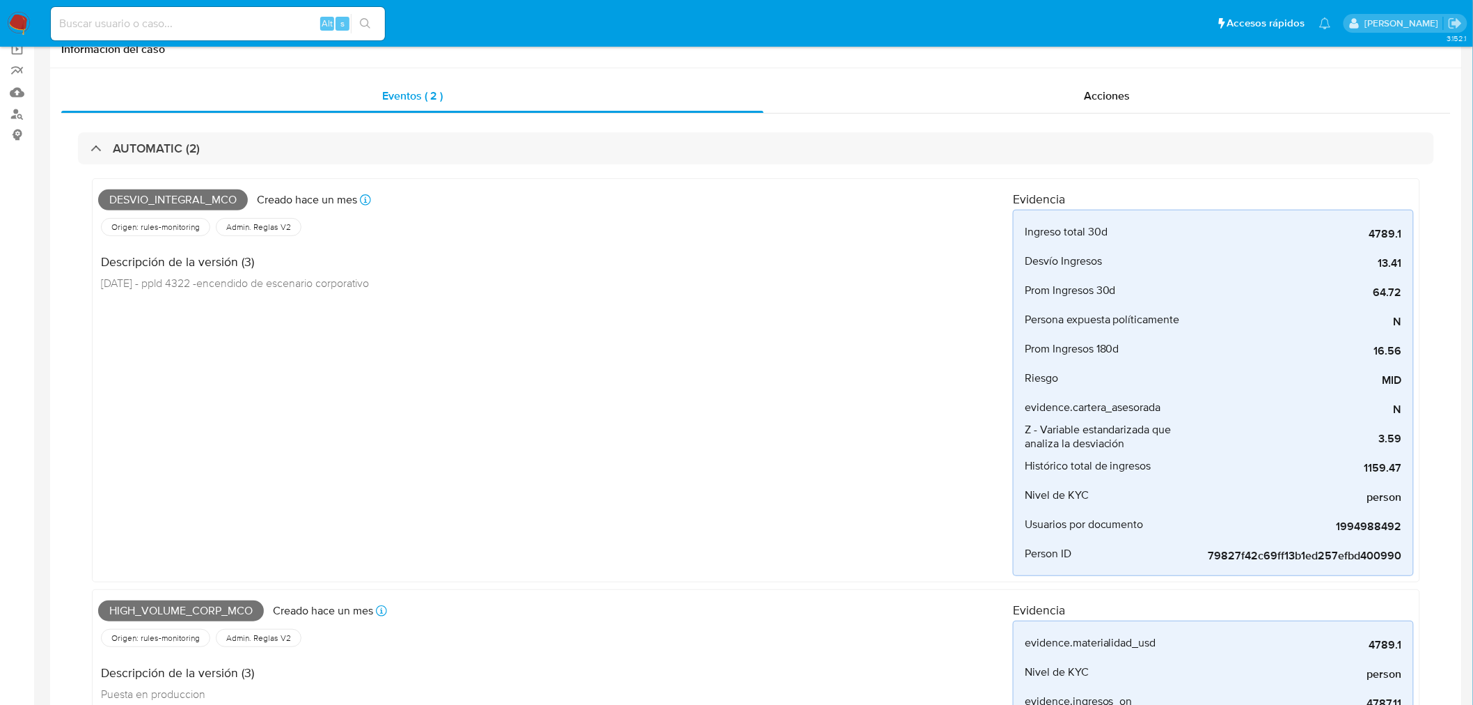
scroll to position [0, 0]
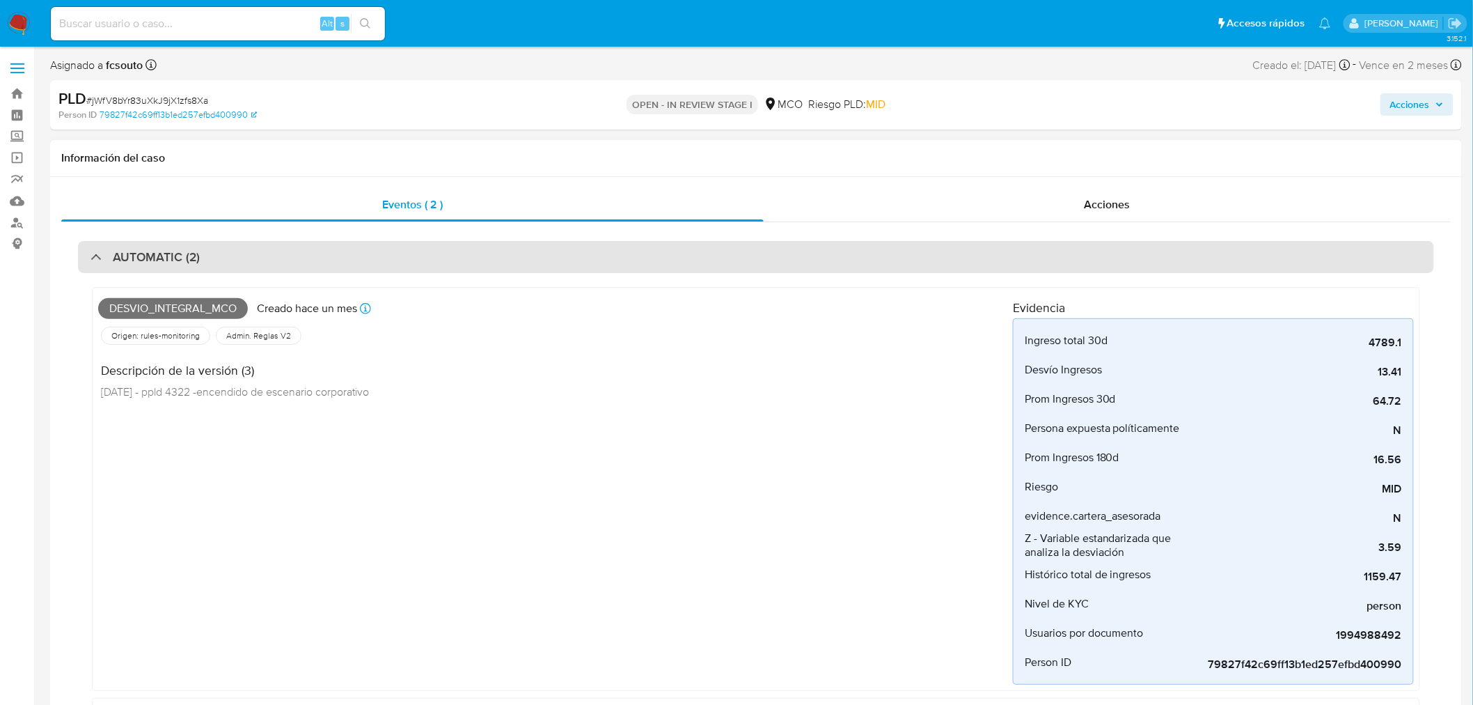
click at [371, 246] on div "AUTOMATIC (2)" at bounding box center [756, 257] width 1356 height 32
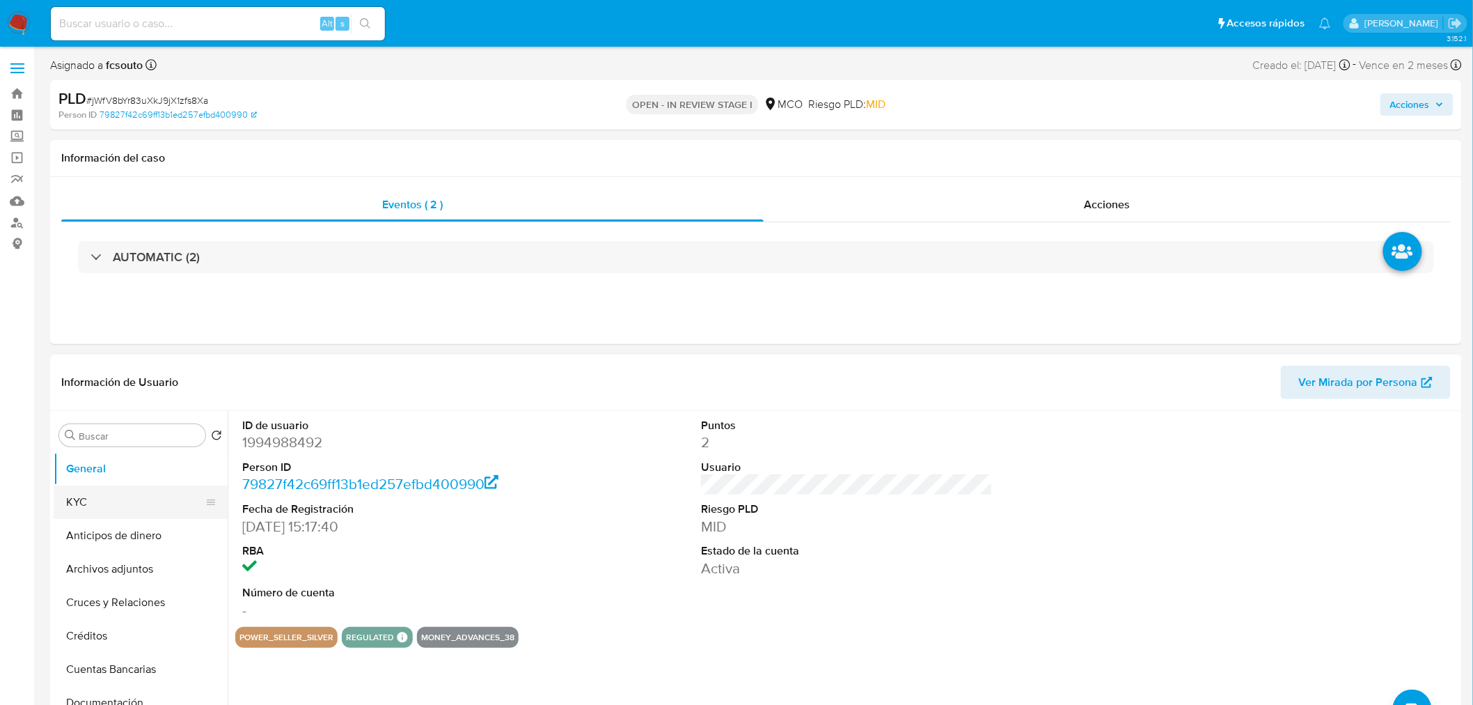
click at [58, 504] on button "KYC" at bounding box center [135, 501] width 163 height 33
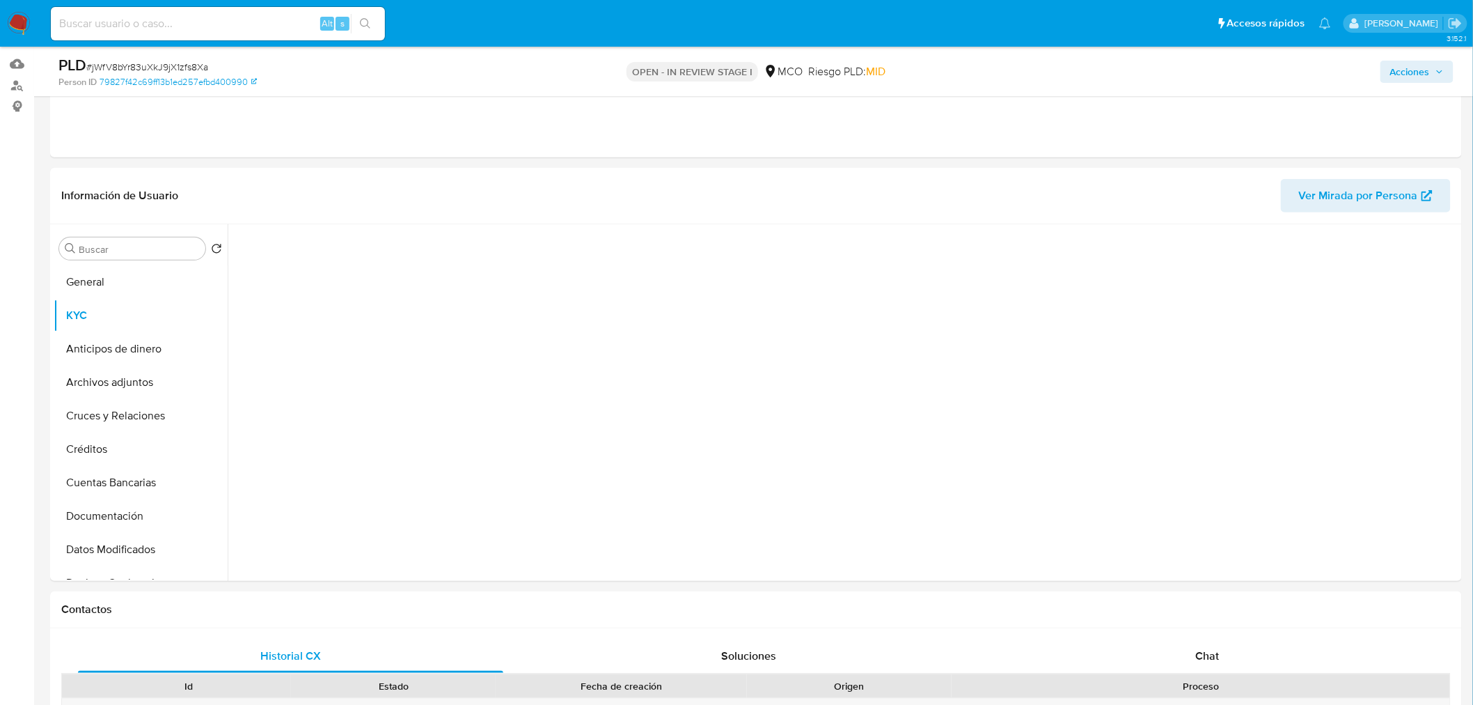
scroll to position [155, 0]
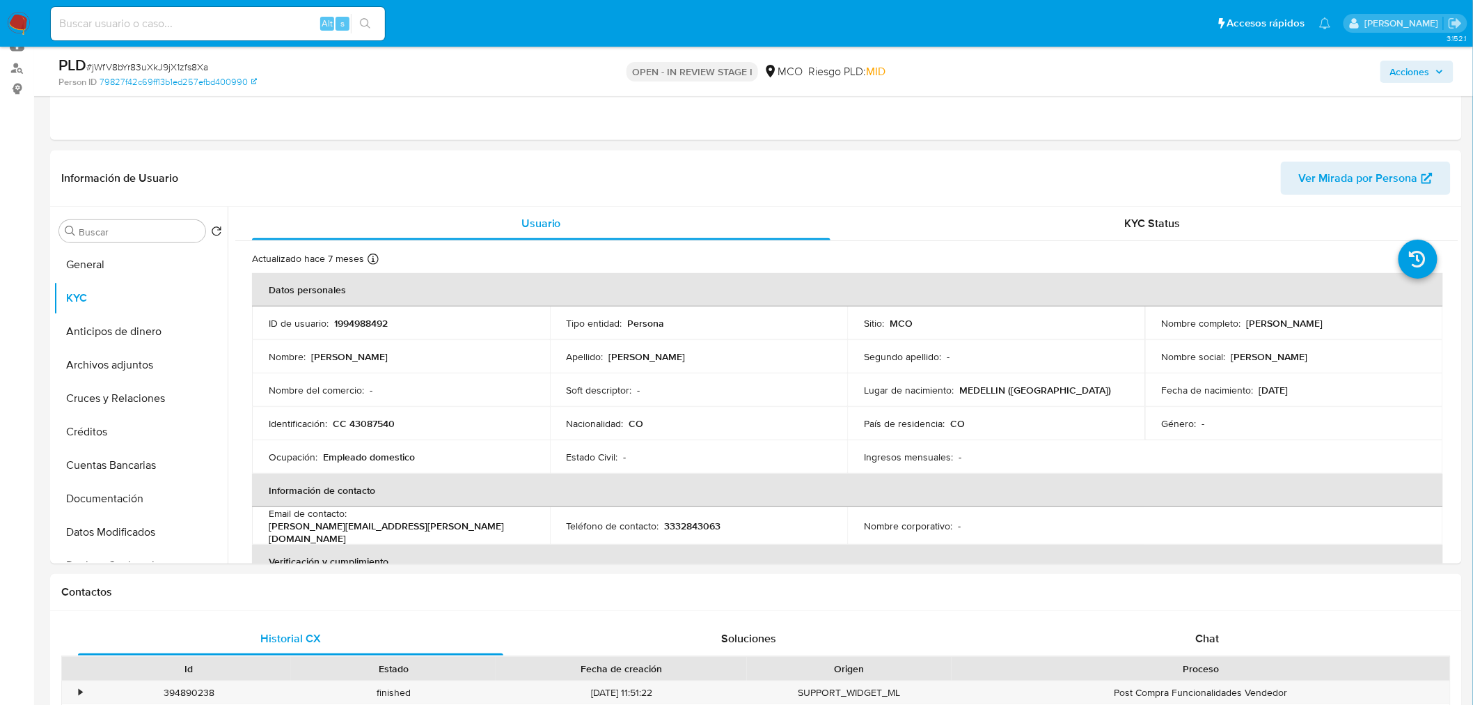
click at [1444, 79] on span "Acciones" at bounding box center [1417, 71] width 54 height 19
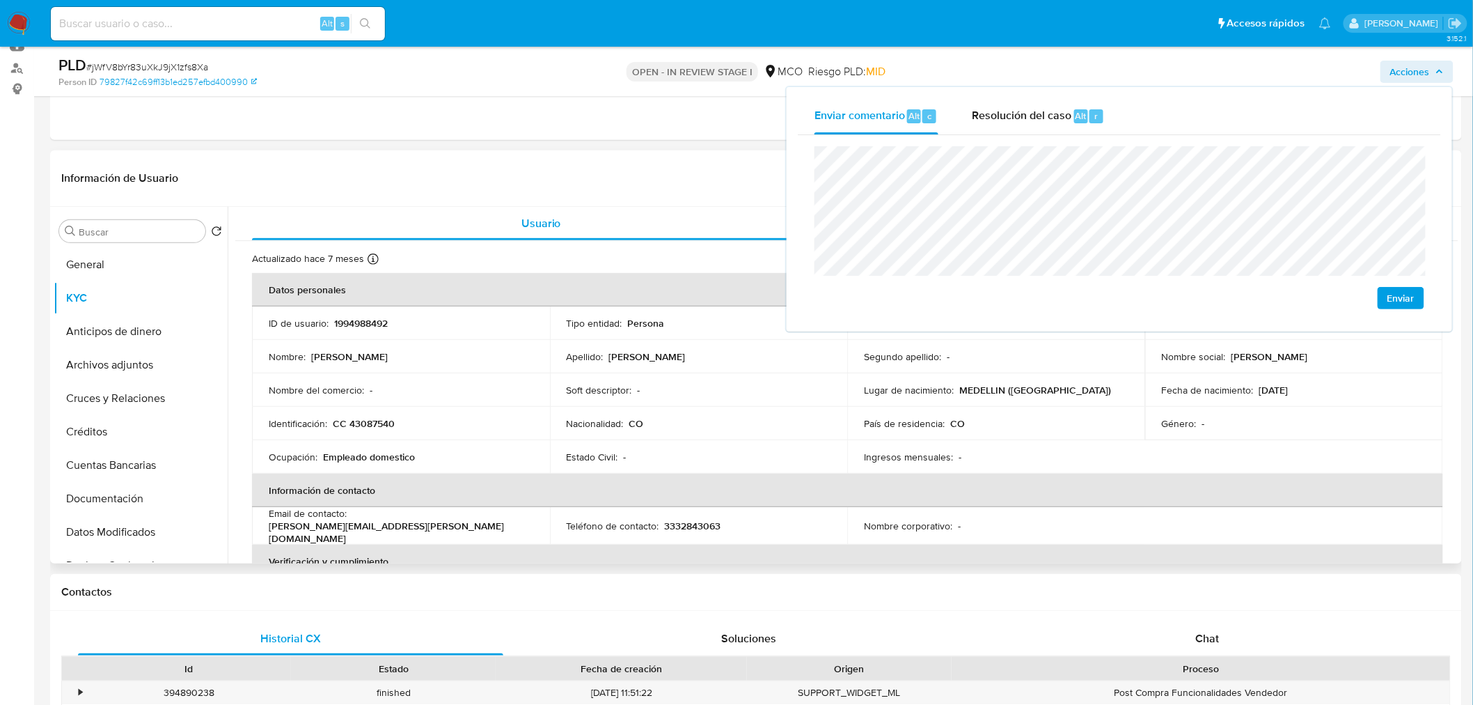
scroll to position [77, 0]
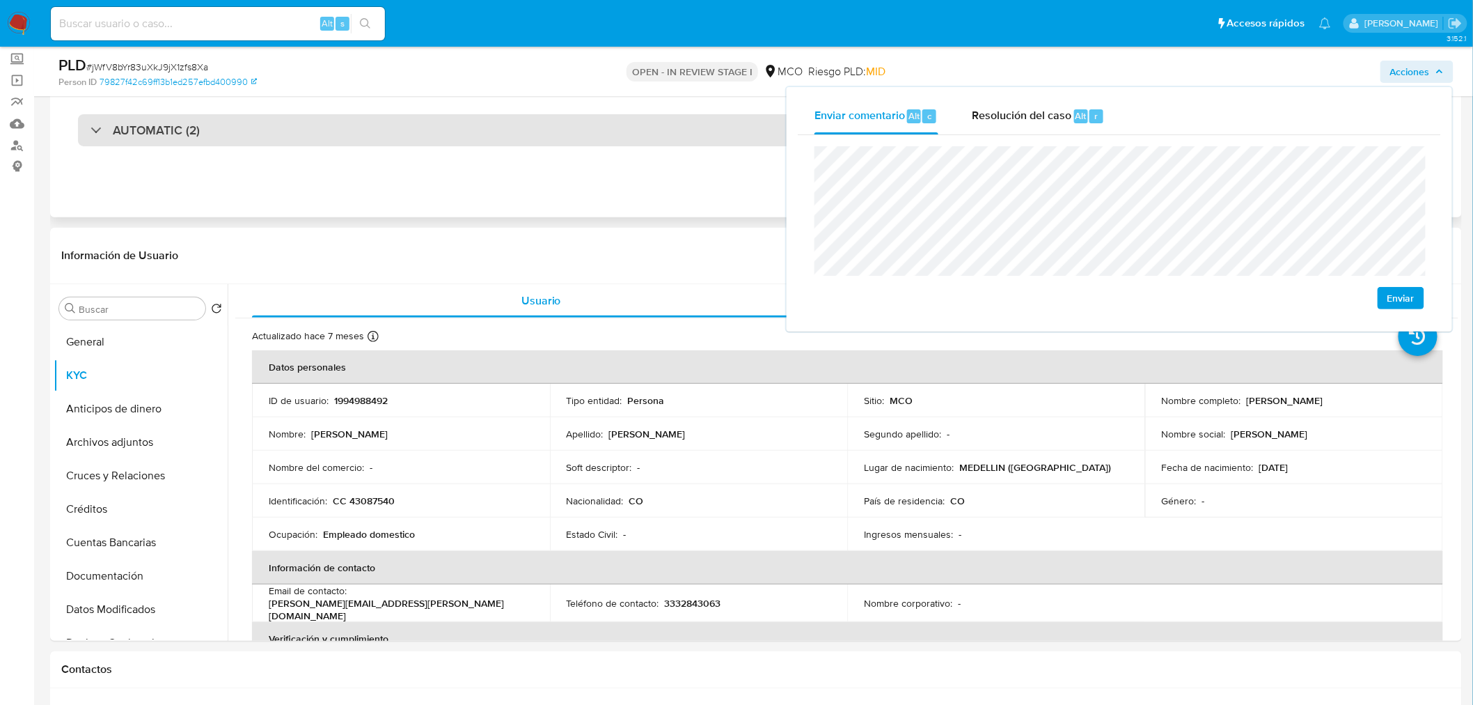
click at [293, 126] on div "AUTOMATIC (2)" at bounding box center [756, 130] width 1356 height 32
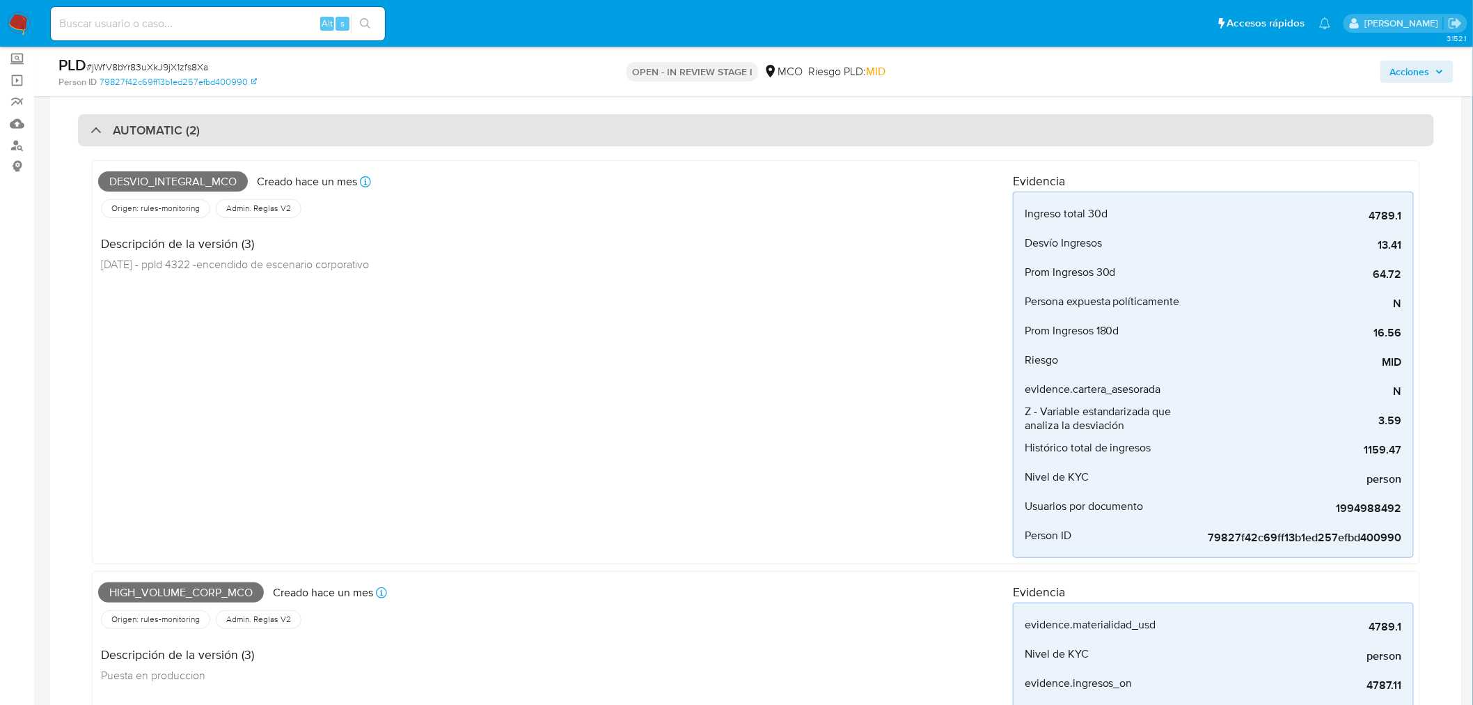
click at [293, 126] on div "AUTOMATIC (2)" at bounding box center [756, 130] width 1356 height 32
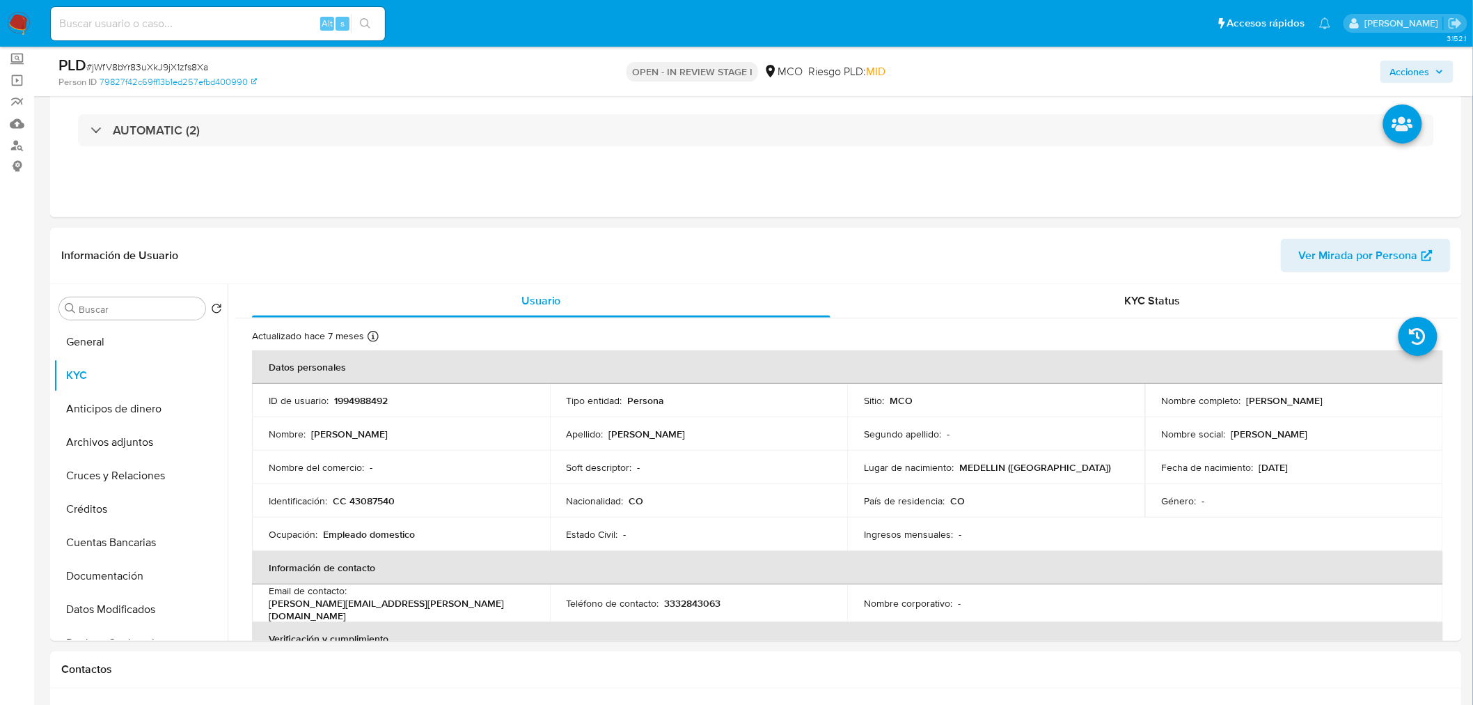
click at [1416, 66] on span "Acciones" at bounding box center [1410, 72] width 40 height 22
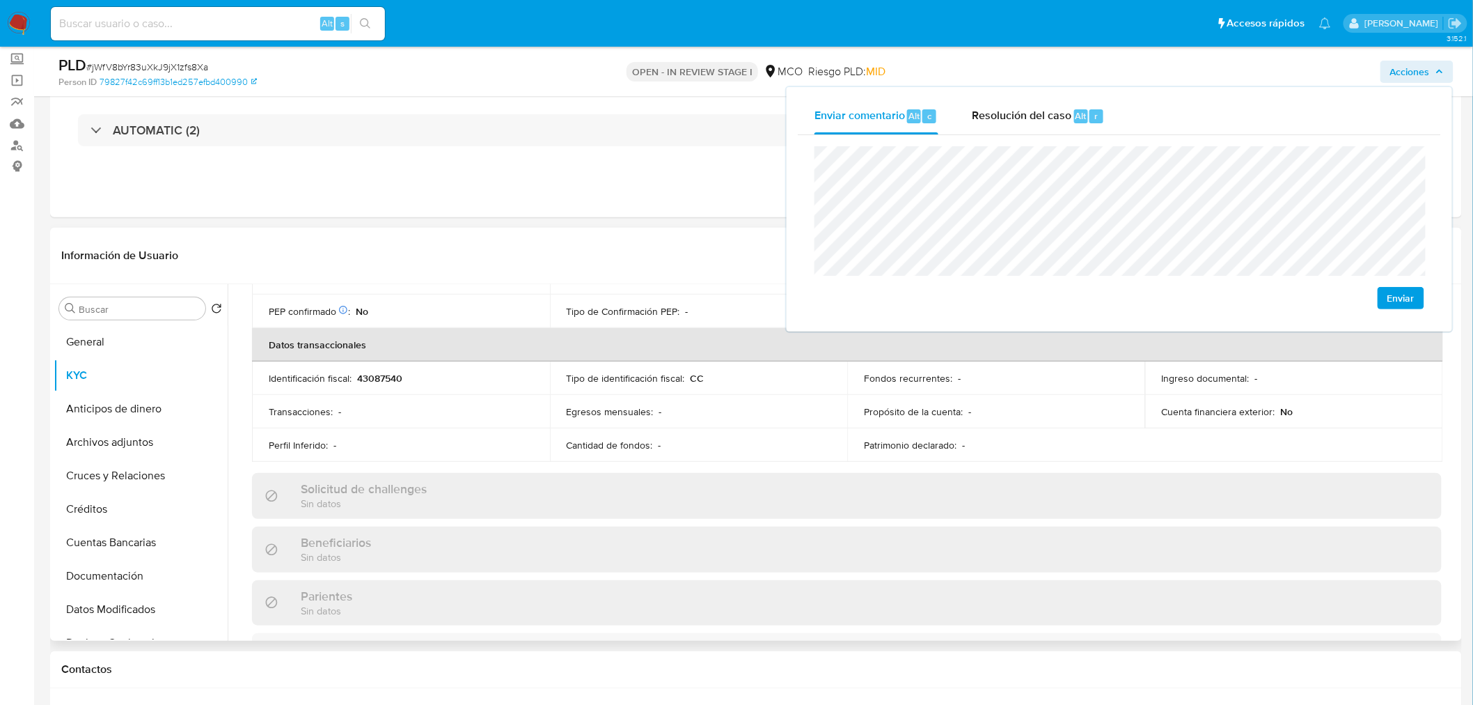
scroll to position [696, 0]
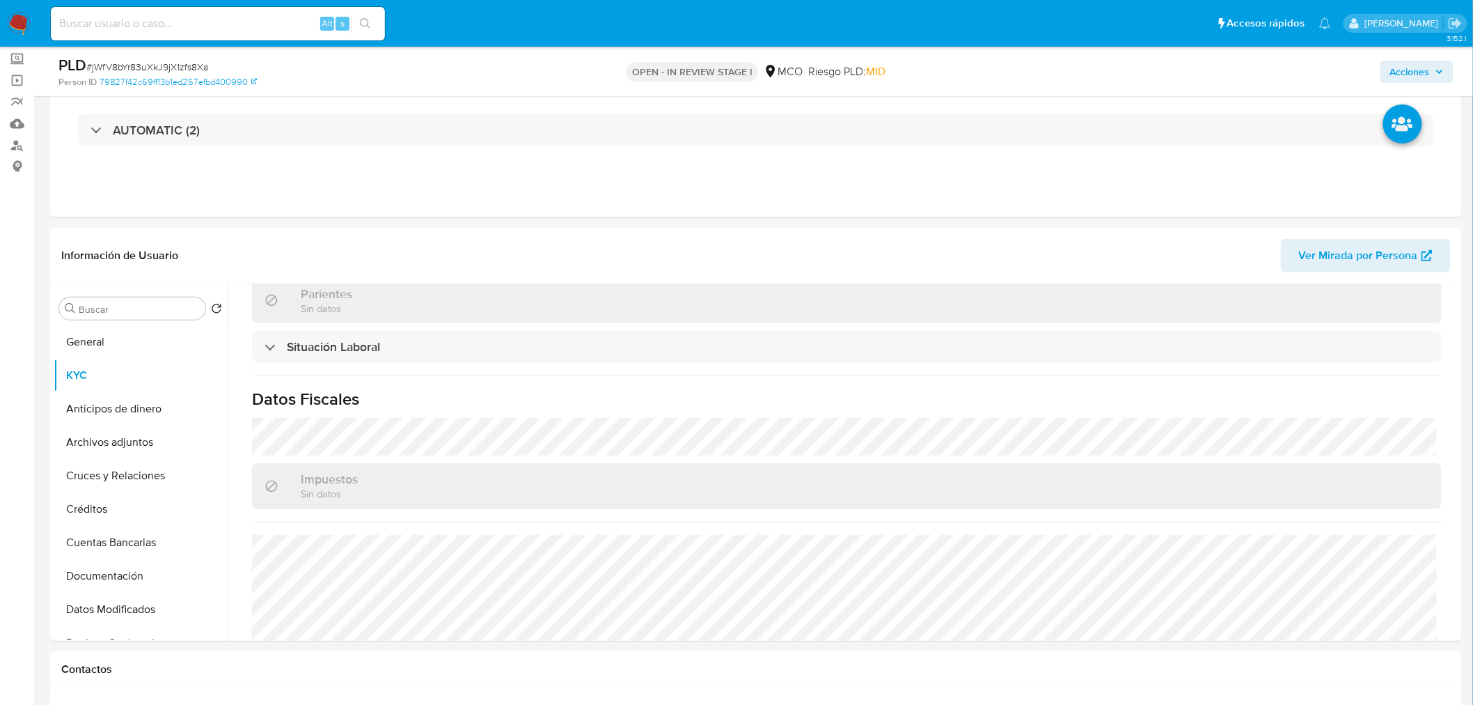
click at [1408, 74] on span "Acciones" at bounding box center [1410, 72] width 40 height 22
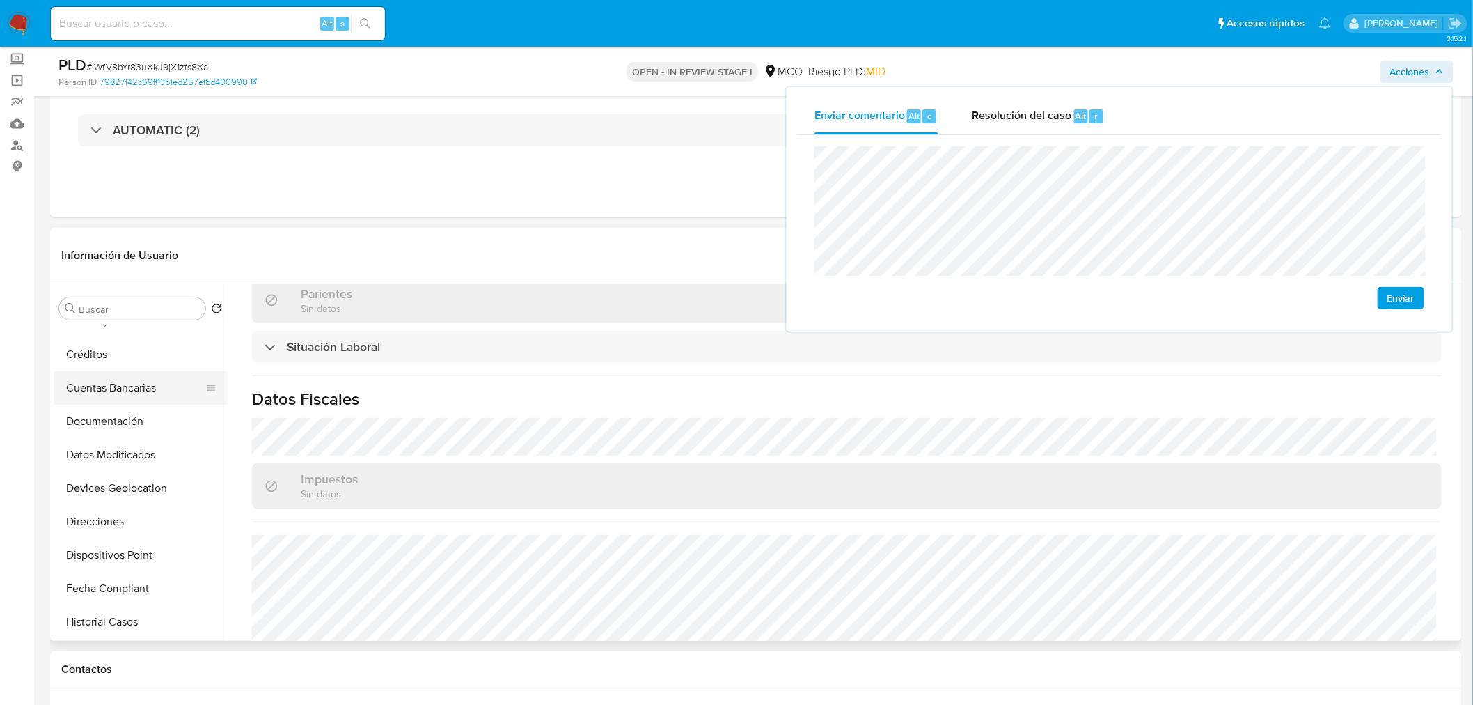
scroll to position [0, 0]
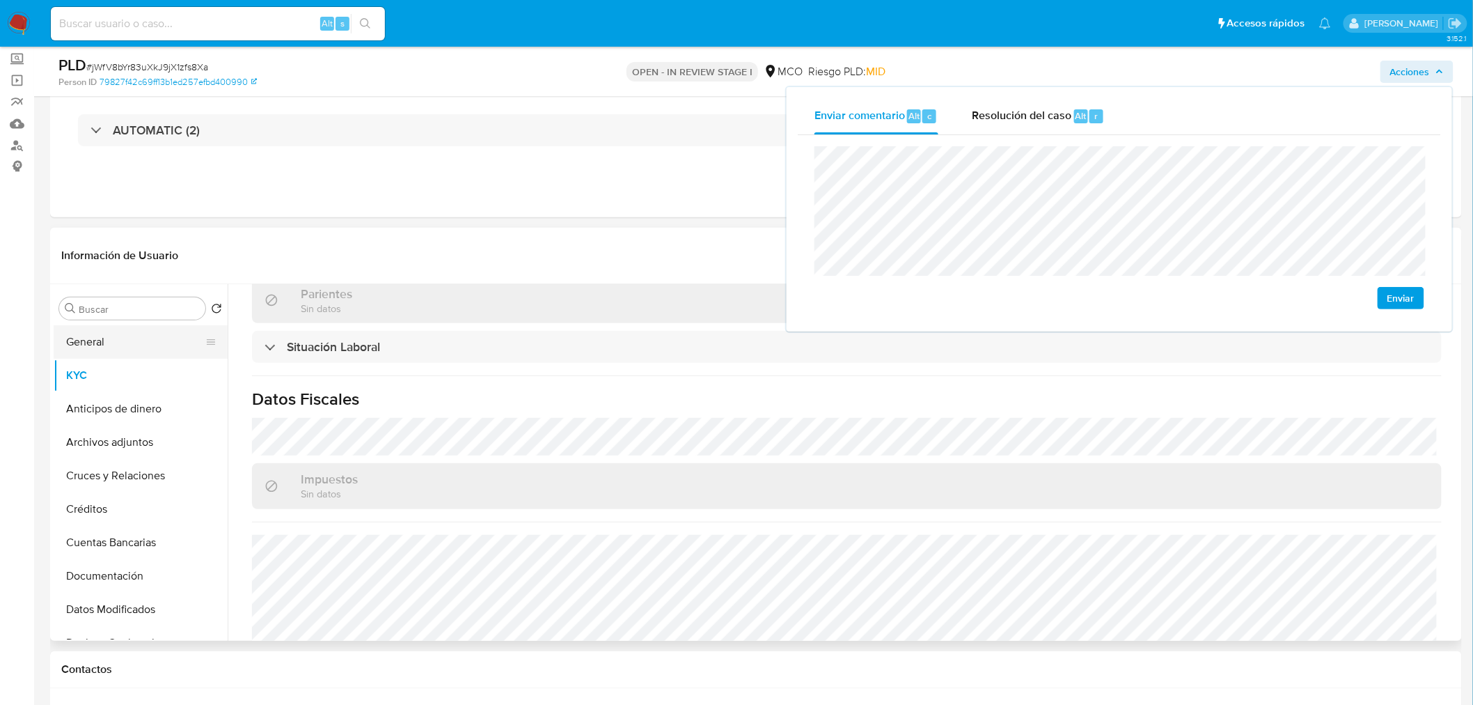
click at [108, 345] on button "General" at bounding box center [135, 341] width 163 height 33
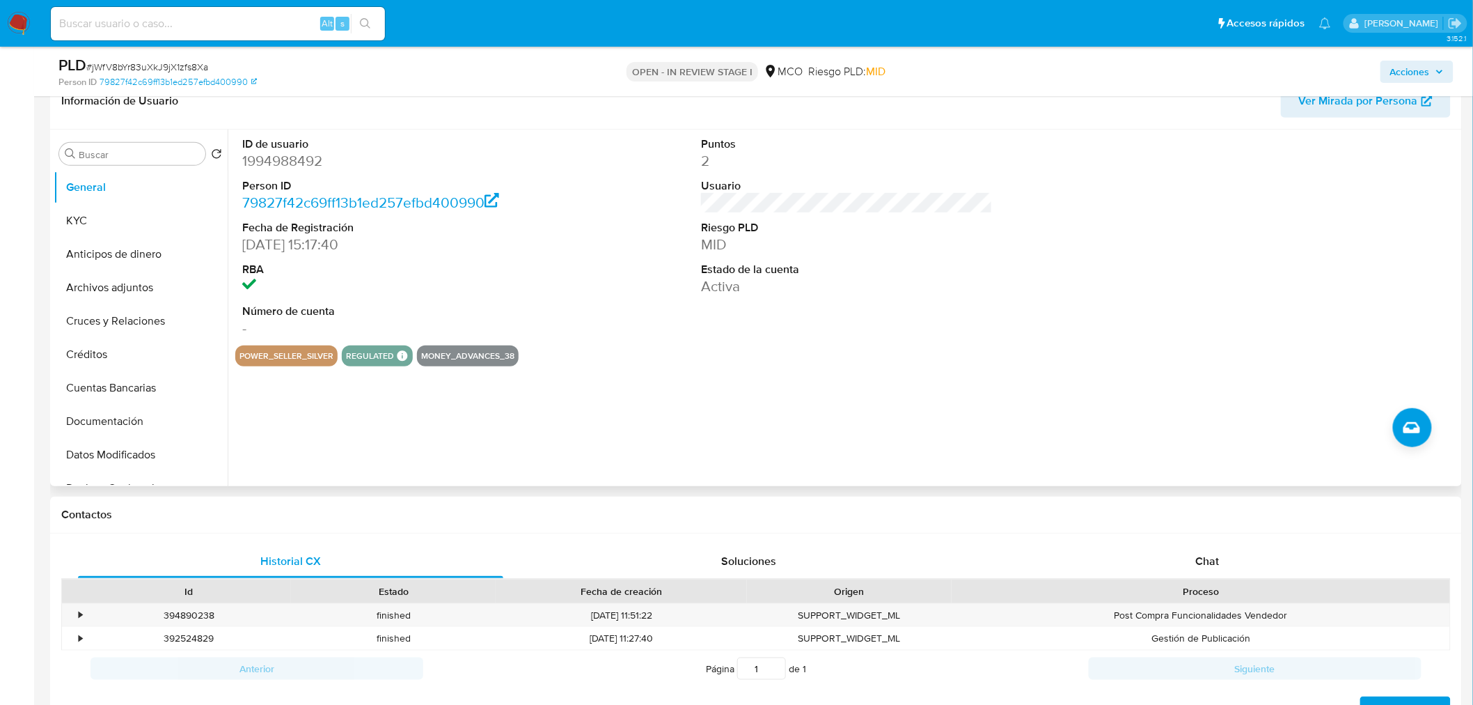
scroll to position [155, 0]
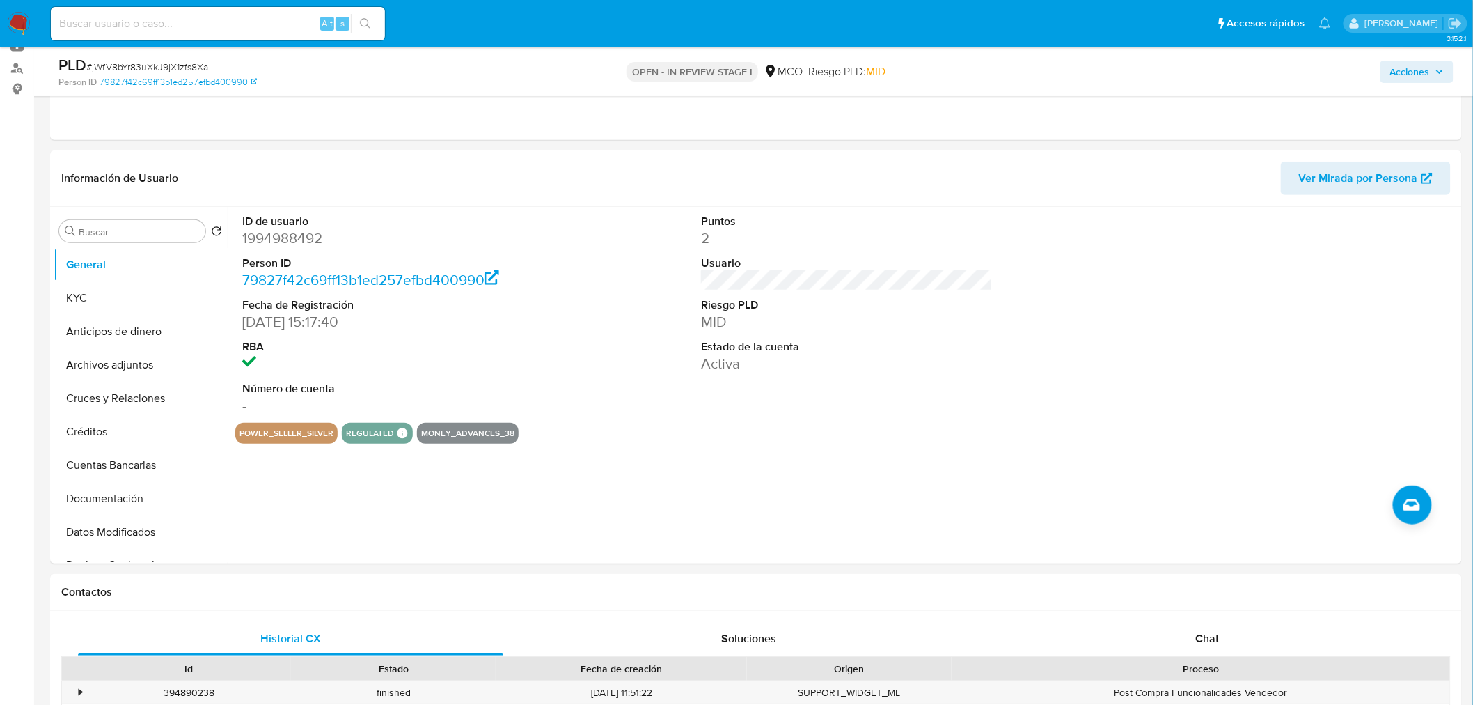
click at [1442, 81] on button "Acciones" at bounding box center [1416, 72] width 73 height 22
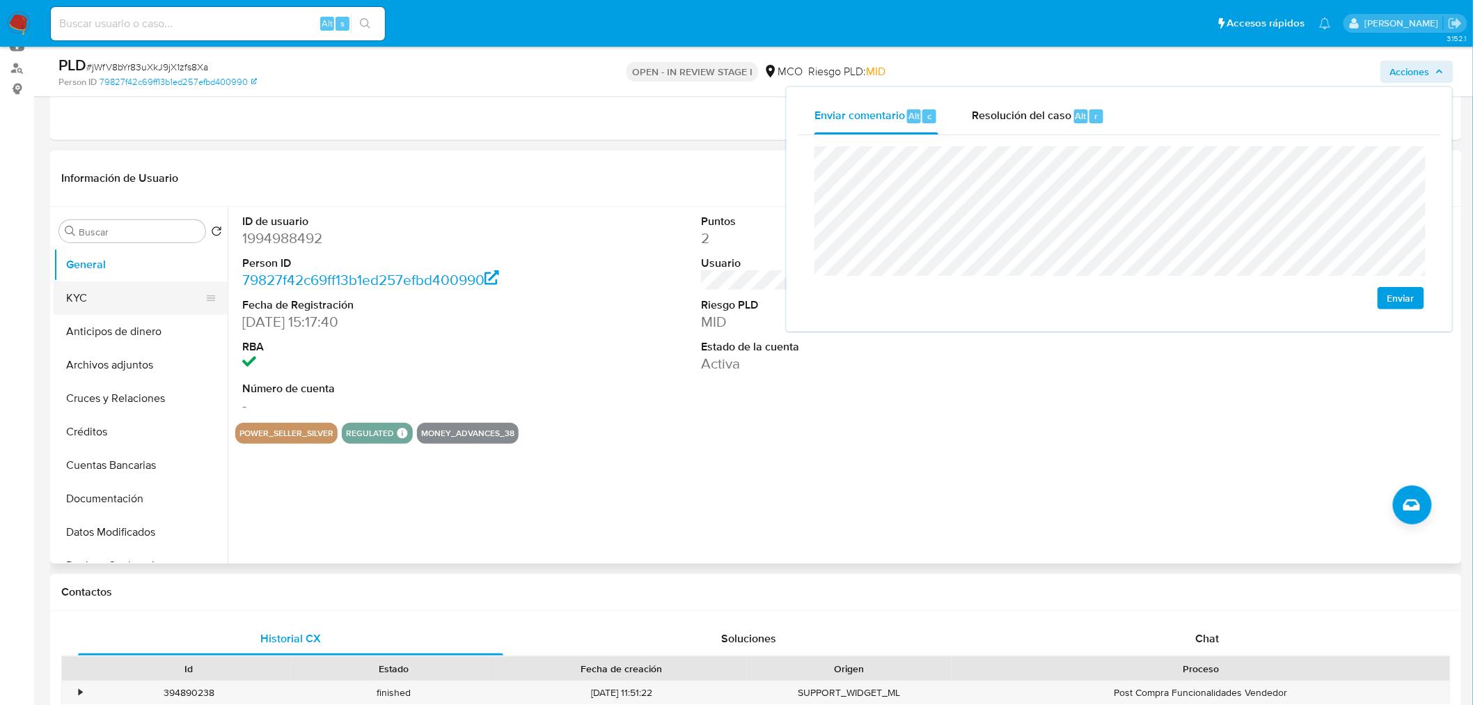
click at [125, 309] on button "KYC" at bounding box center [135, 297] width 163 height 33
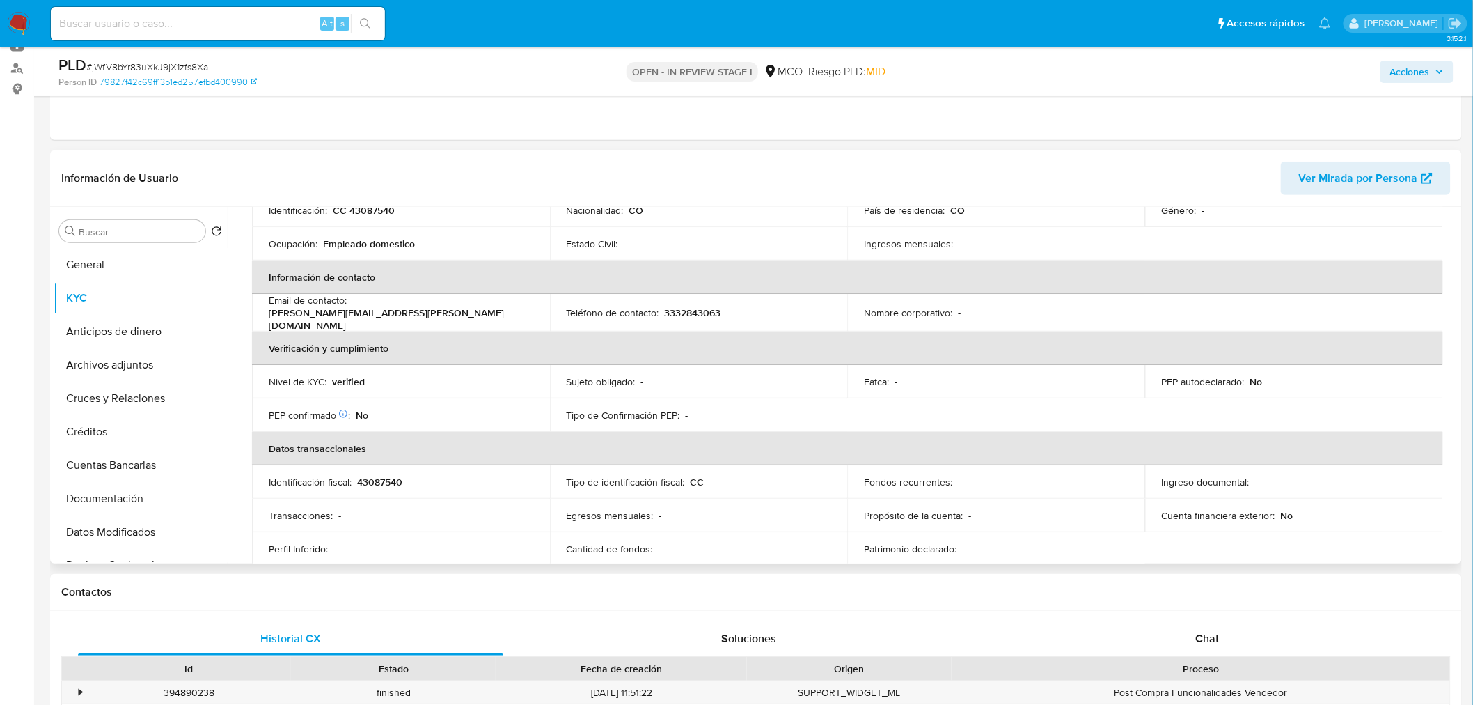
scroll to position [77, 0]
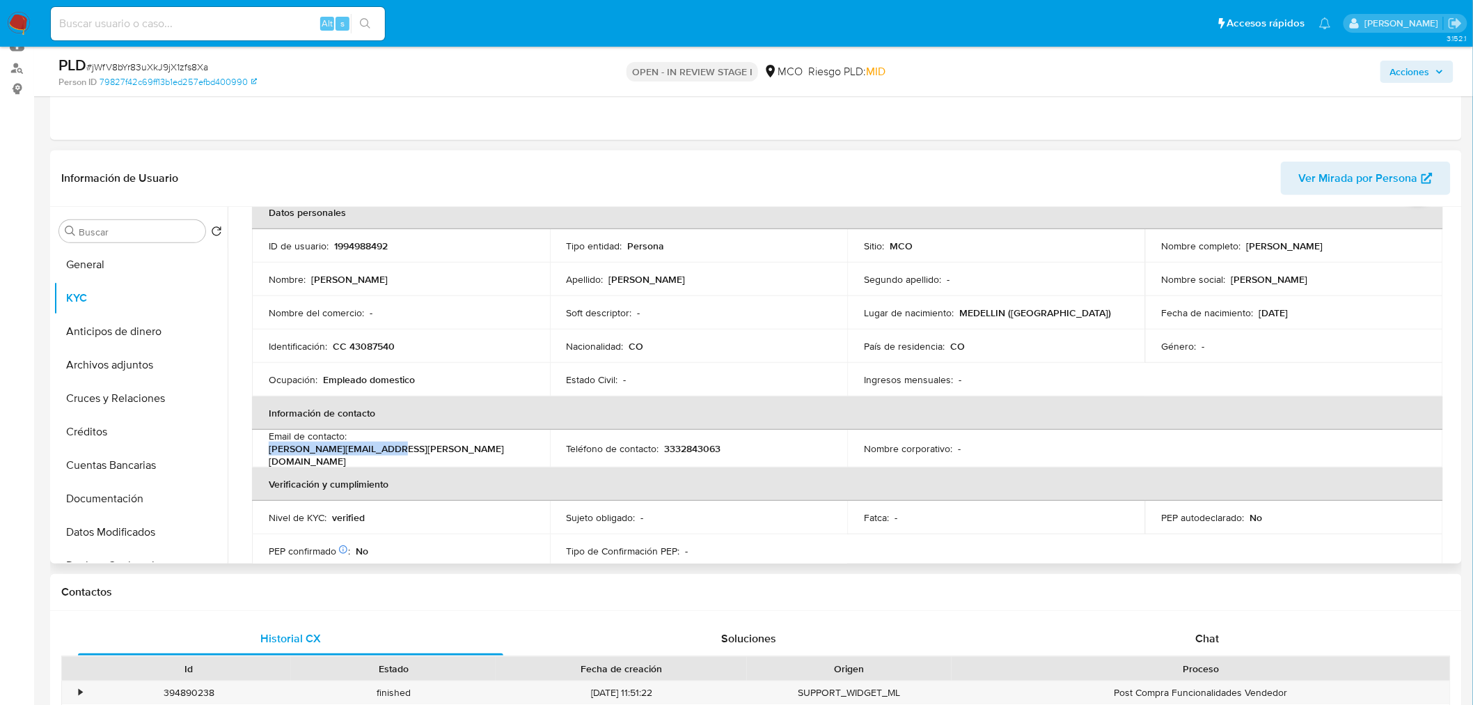
drag, startPoint x: 354, startPoint y: 448, endPoint x: 462, endPoint y: 444, distance: 108.0
click at [462, 444] on p "monica.muriel.accesorios@gmail.com" at bounding box center [398, 454] width 259 height 25
copy p "monica.muriel.accesorios"
click at [1430, 72] on span "Acciones" at bounding box center [1410, 72] width 40 height 22
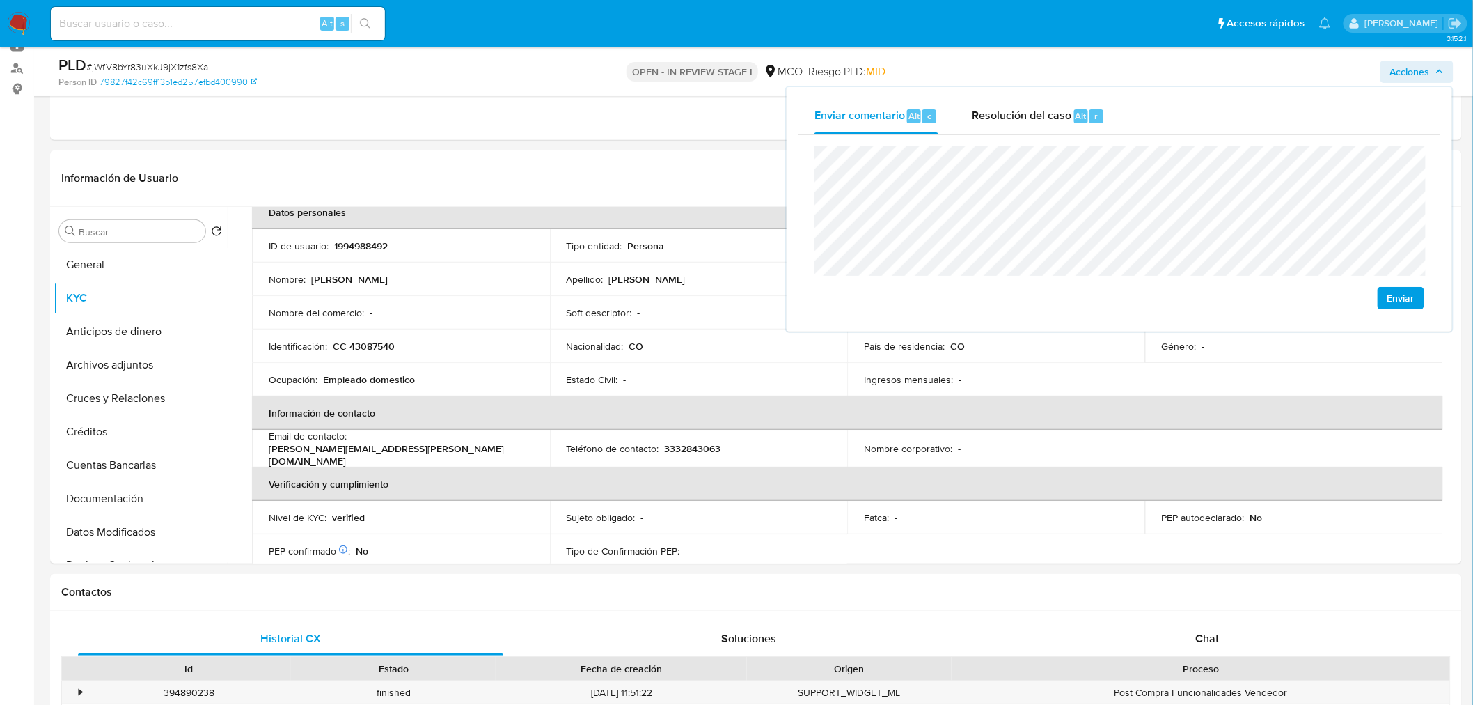
click at [812, 224] on div "Enviar" at bounding box center [1119, 227] width 643 height 185
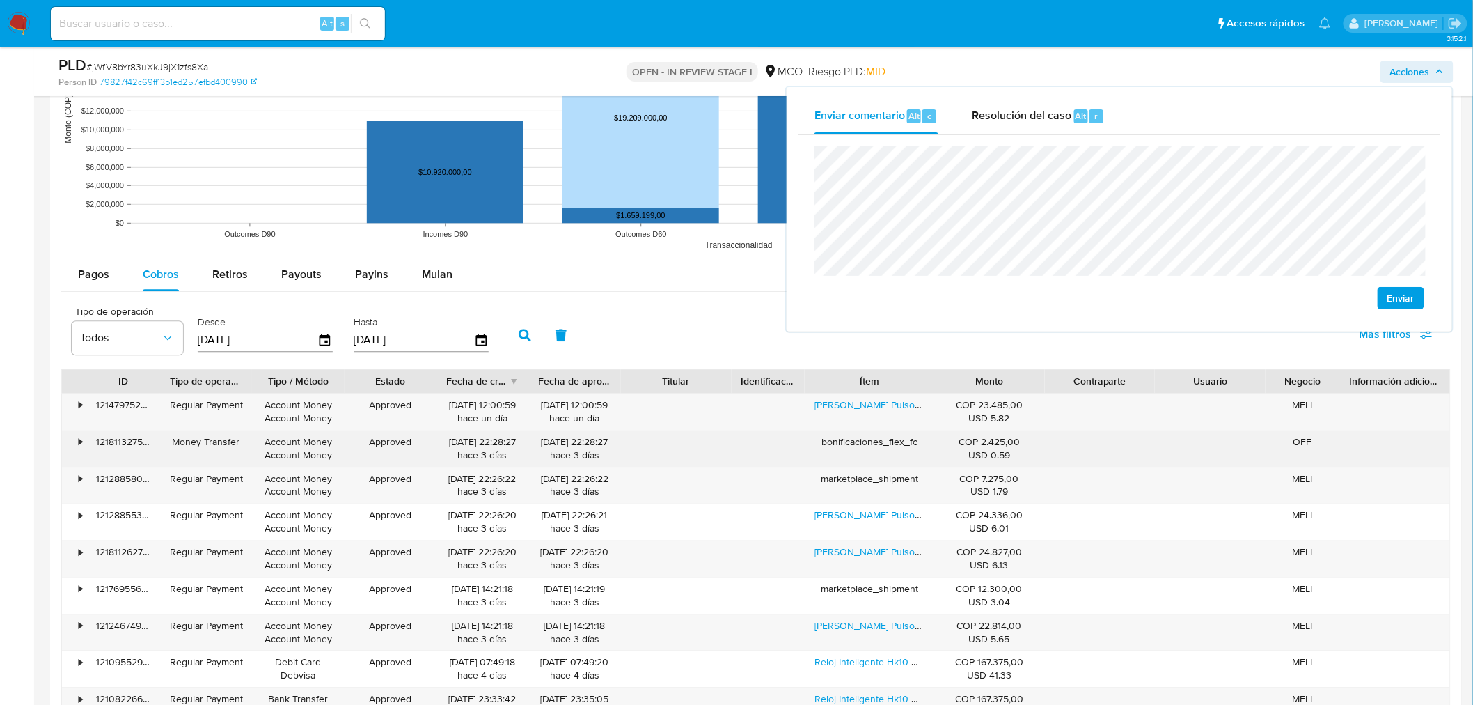
scroll to position [1237, 0]
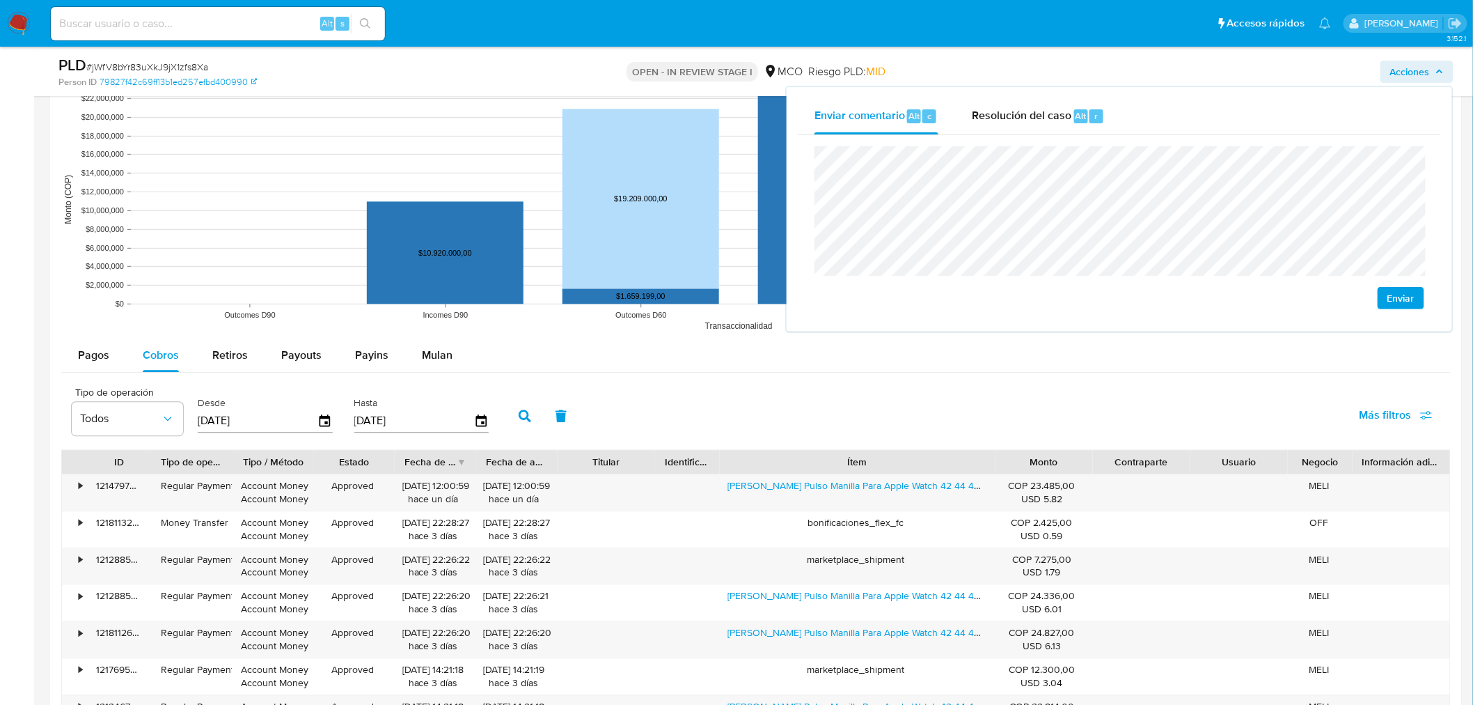
drag, startPoint x: 936, startPoint y: 464, endPoint x: 1087, endPoint y: 461, distance: 150.4
click at [1087, 461] on div "ID Tipo de operación Tipo / Método Estado Fecha de creación Fecha de aprobación…" at bounding box center [756, 462] width 1388 height 24
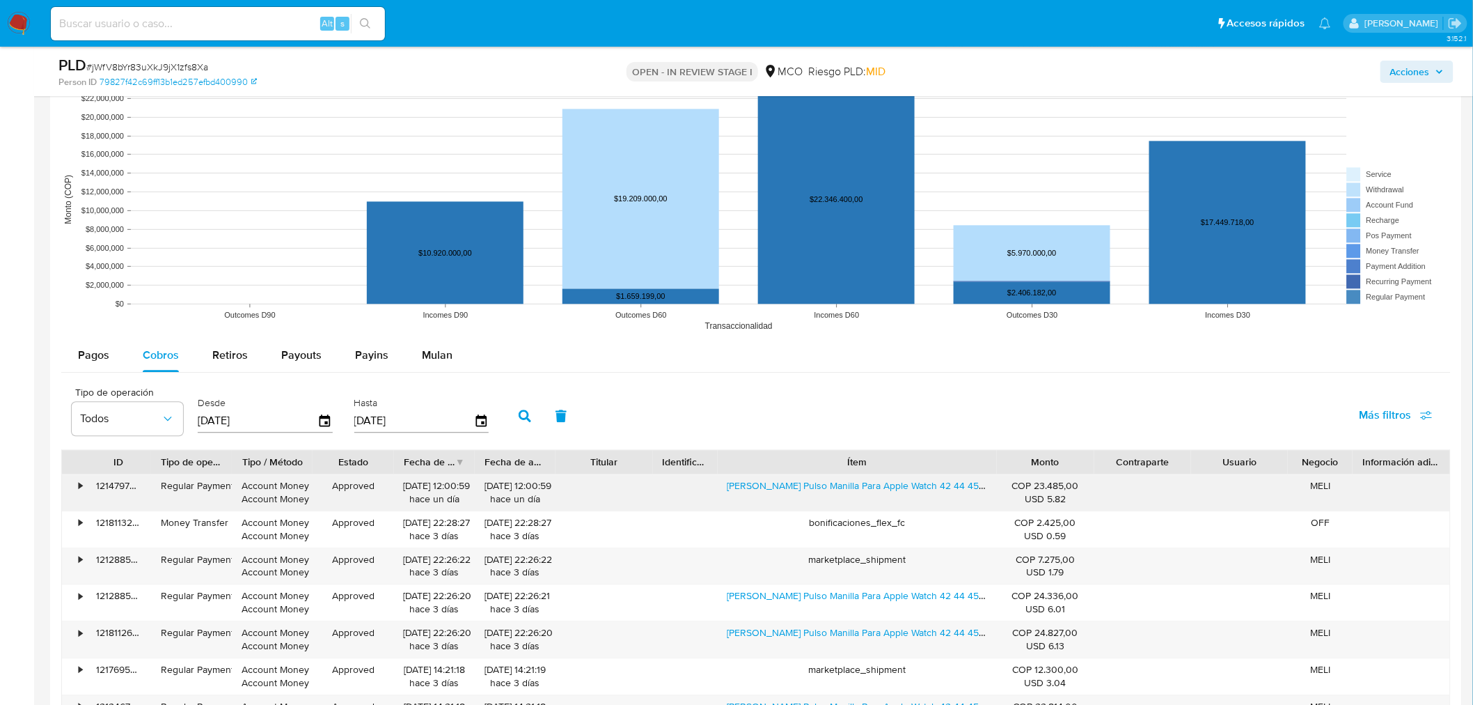
drag, startPoint x: 733, startPoint y: 496, endPoint x: 979, endPoint y: 492, distance: 245.8
click at [979, 492] on div "Correa Pulso Manilla Para Apple Watch 42 44 45 49mm" at bounding box center [857, 492] width 279 height 36
drag, startPoint x: 1412, startPoint y: 71, endPoint x: 1396, endPoint y: 77, distance: 17.0
click at [1410, 72] on span "Acciones" at bounding box center [1410, 72] width 40 height 22
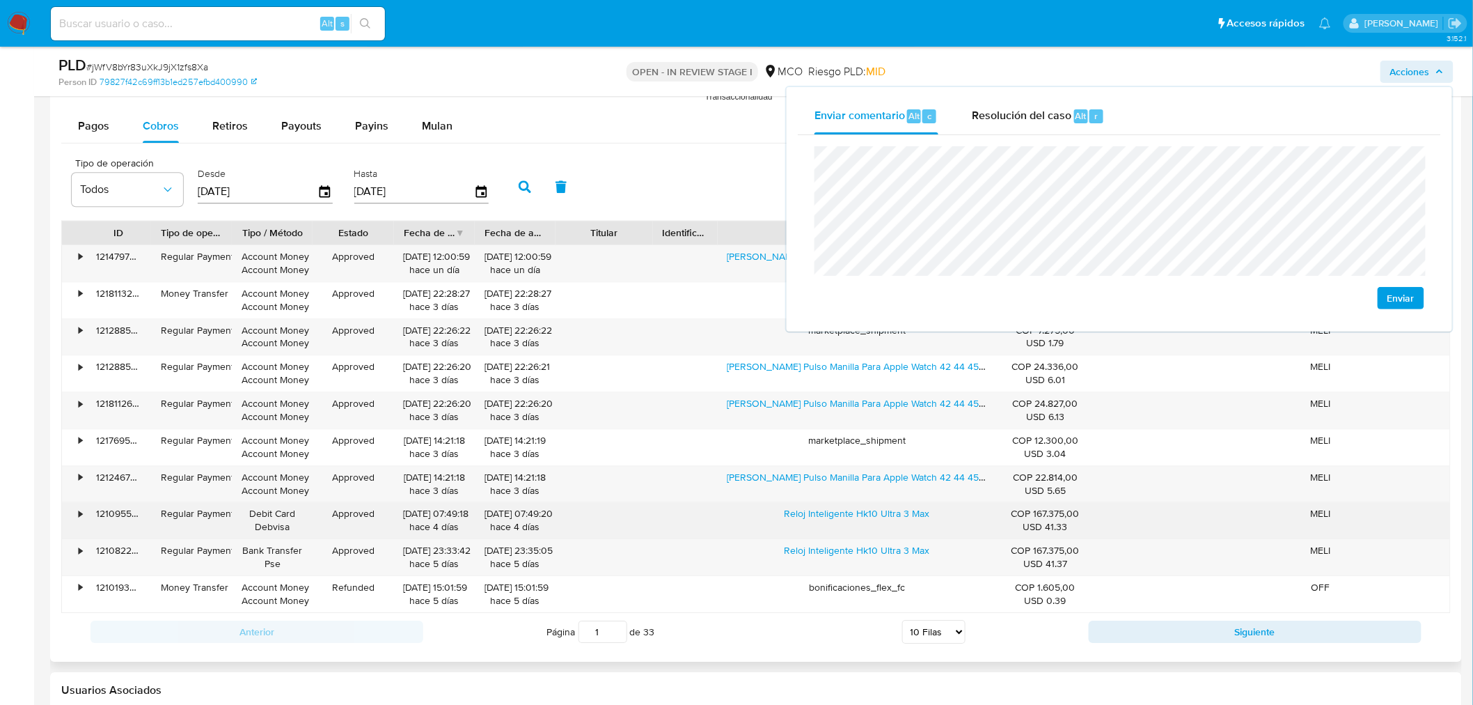
scroll to position [1470, 0]
drag, startPoint x: 777, startPoint y: 516, endPoint x: 957, endPoint y: 518, distance: 180.3
click at [957, 518] on div "Reloj Inteligente Hk10 Ultra 3 Max" at bounding box center [857, 516] width 279 height 36
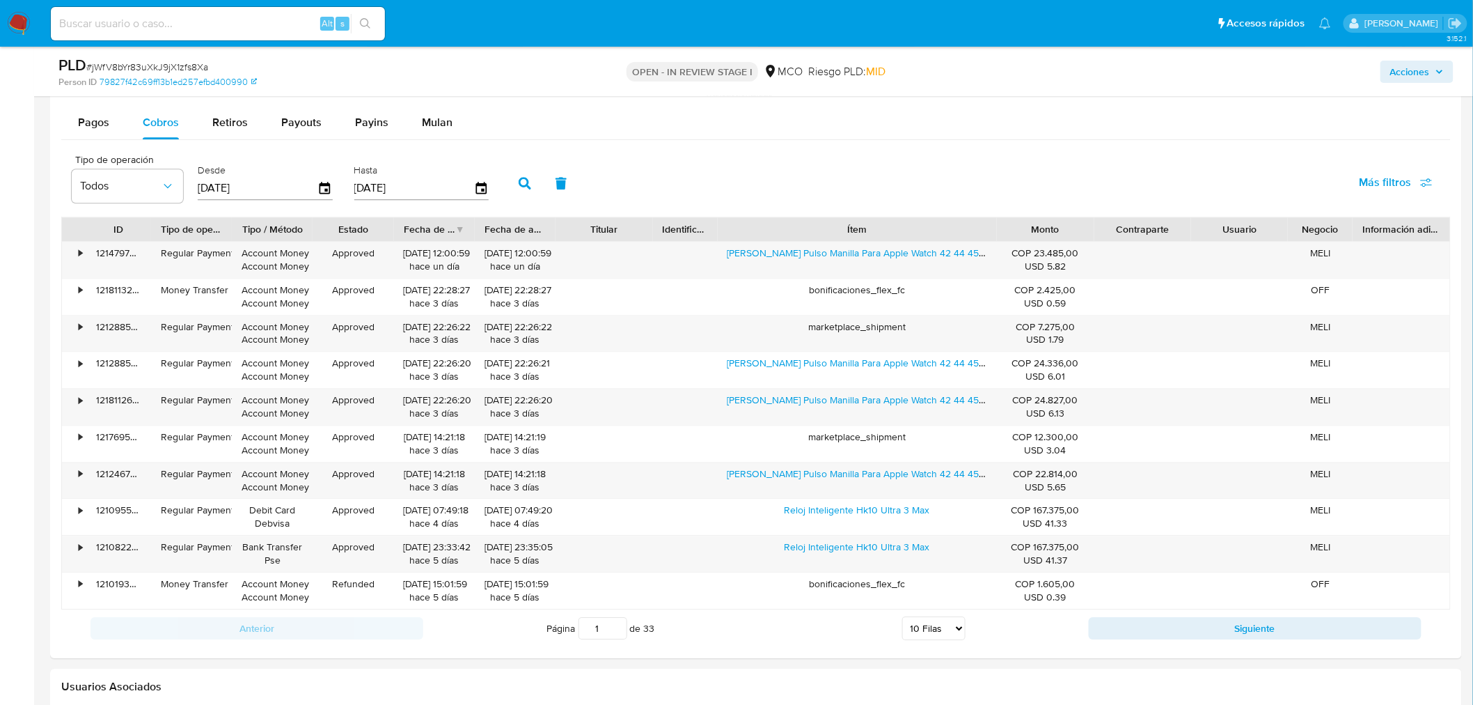
click at [1422, 72] on span "Acciones" at bounding box center [1410, 72] width 40 height 22
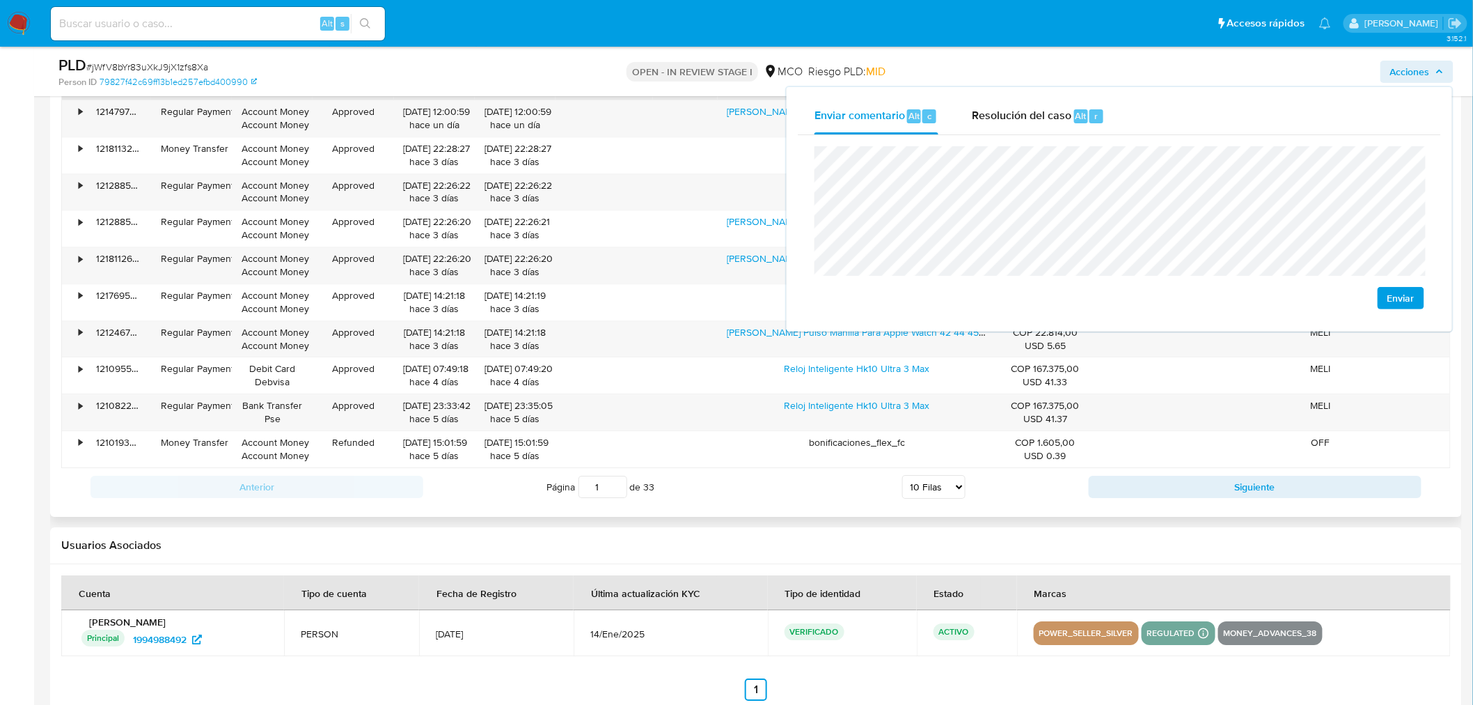
scroll to position [1624, 0]
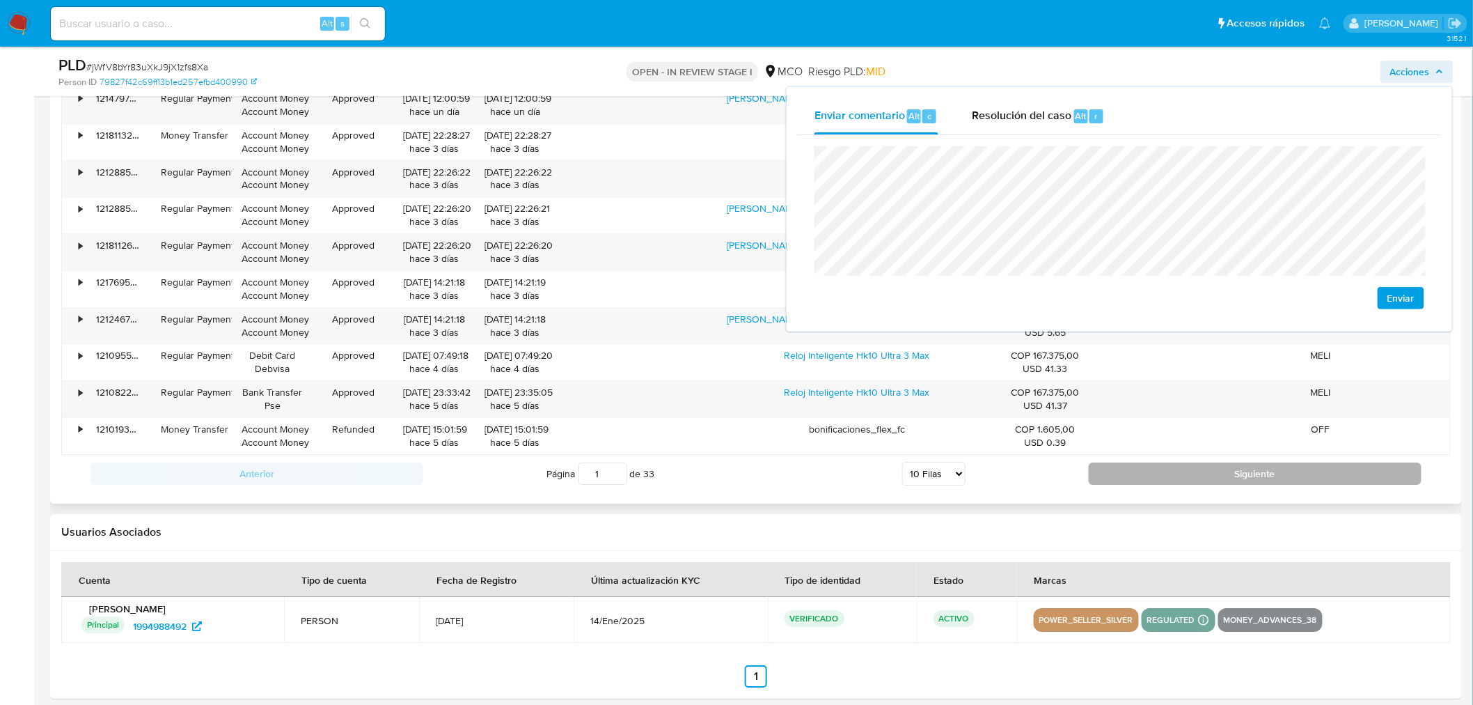
click at [1122, 472] on button "Siguiente" at bounding box center [1255, 473] width 333 height 22
type input "2"
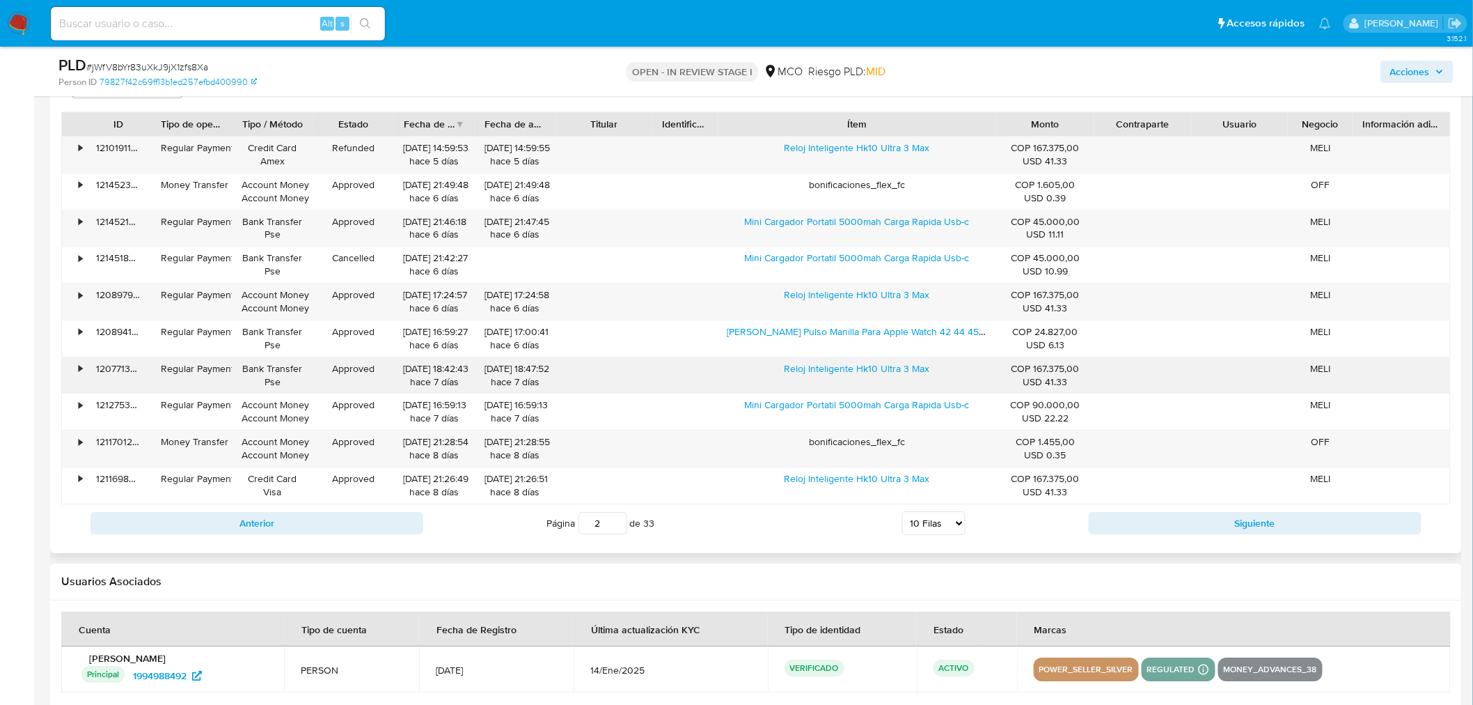
scroll to position [1547, 0]
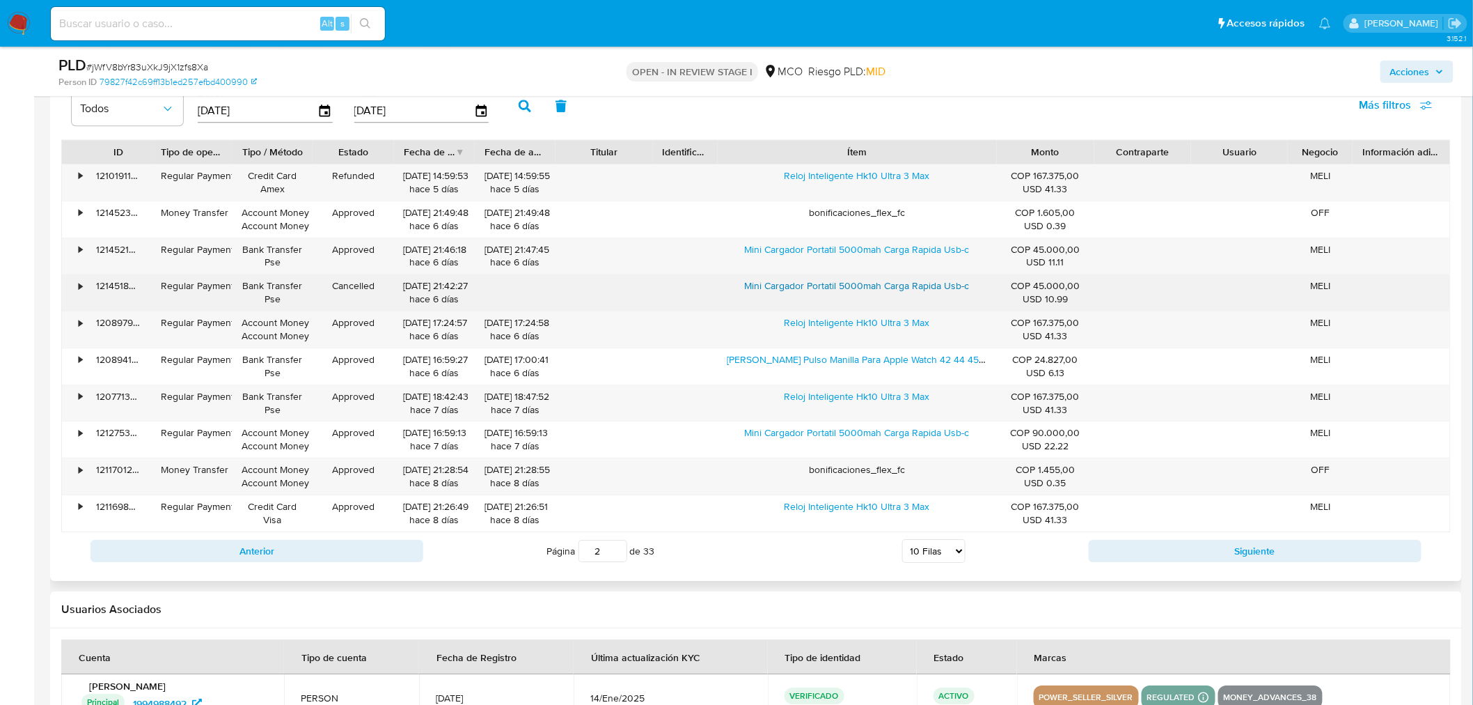
drag, startPoint x: 739, startPoint y: 290, endPoint x: 881, endPoint y: 291, distance: 141.3
click at [881, 291] on div "Mini Cargador Portatil 5000mah Carga Rapida Usb-c" at bounding box center [857, 292] width 279 height 36
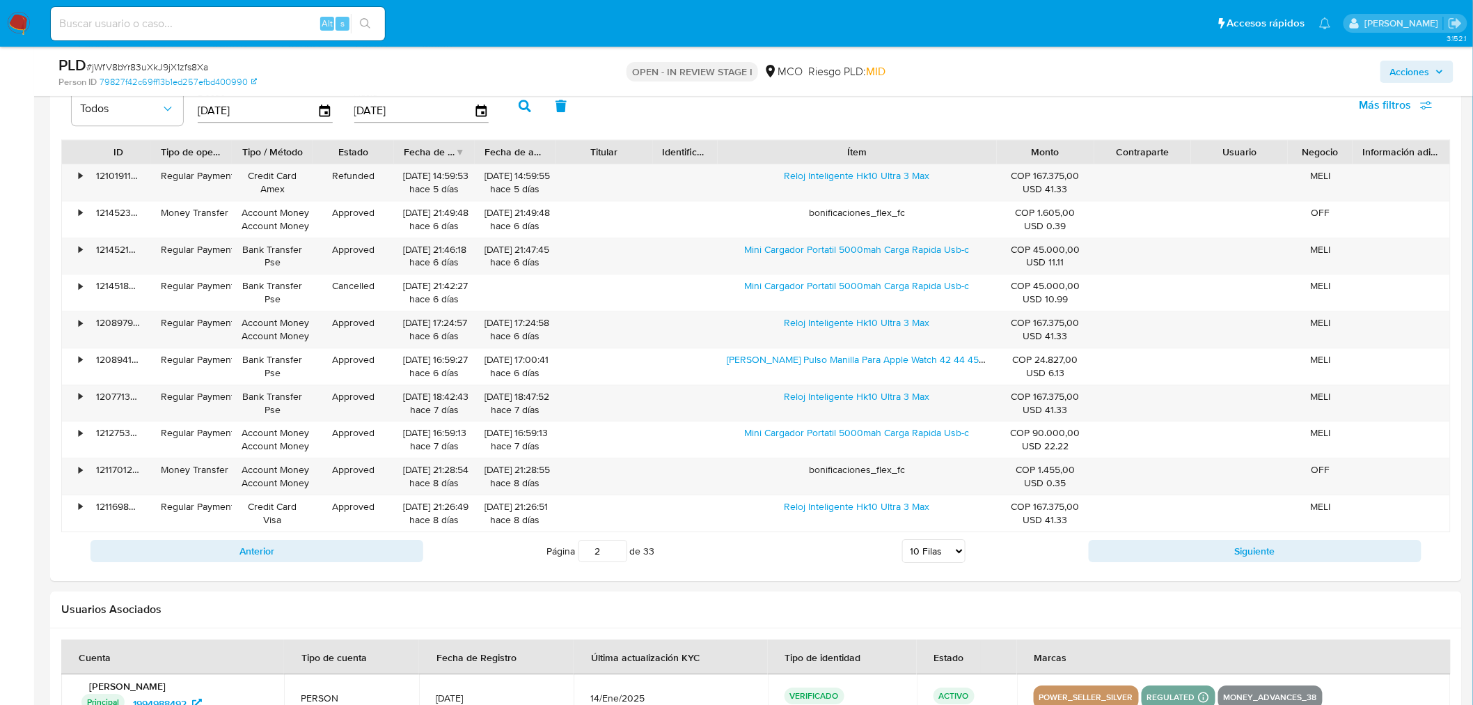
click at [1425, 72] on span "Acciones" at bounding box center [1410, 72] width 40 height 22
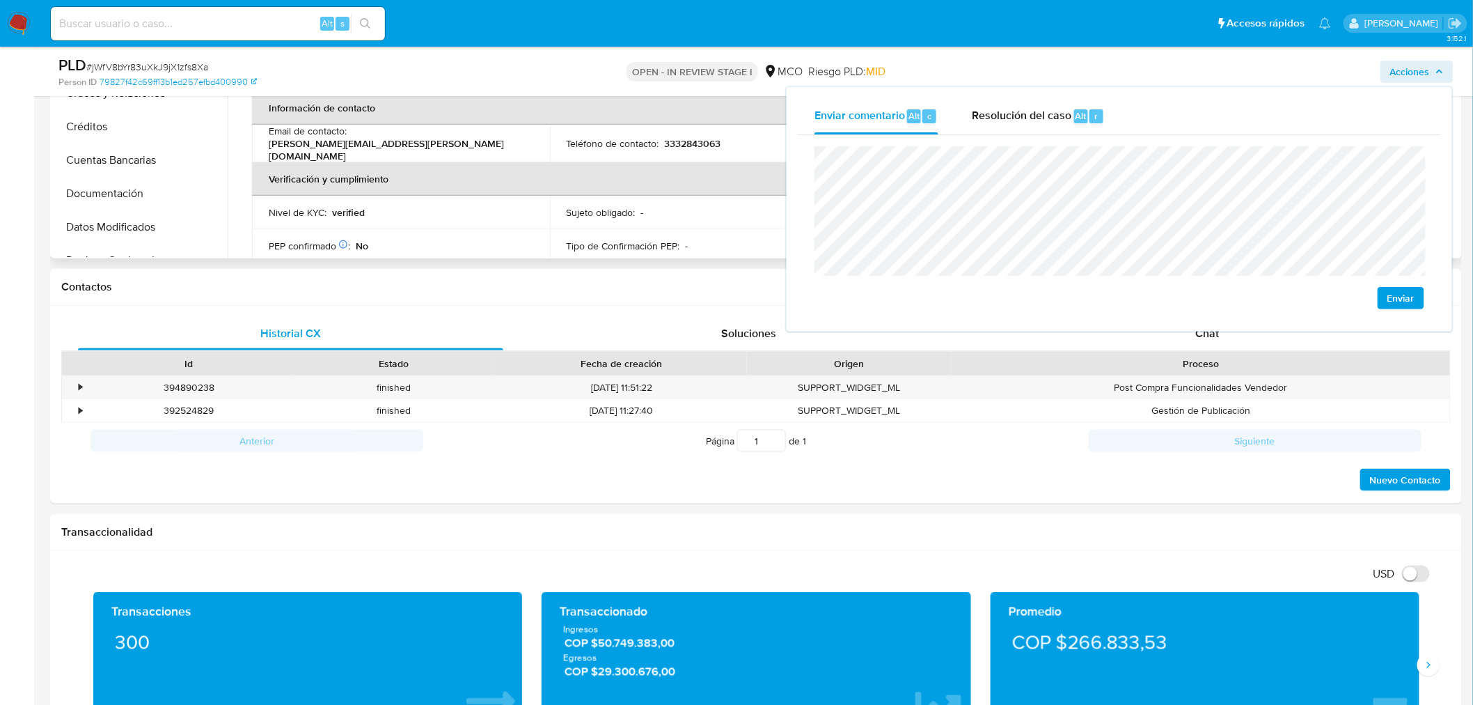
scroll to position [155, 0]
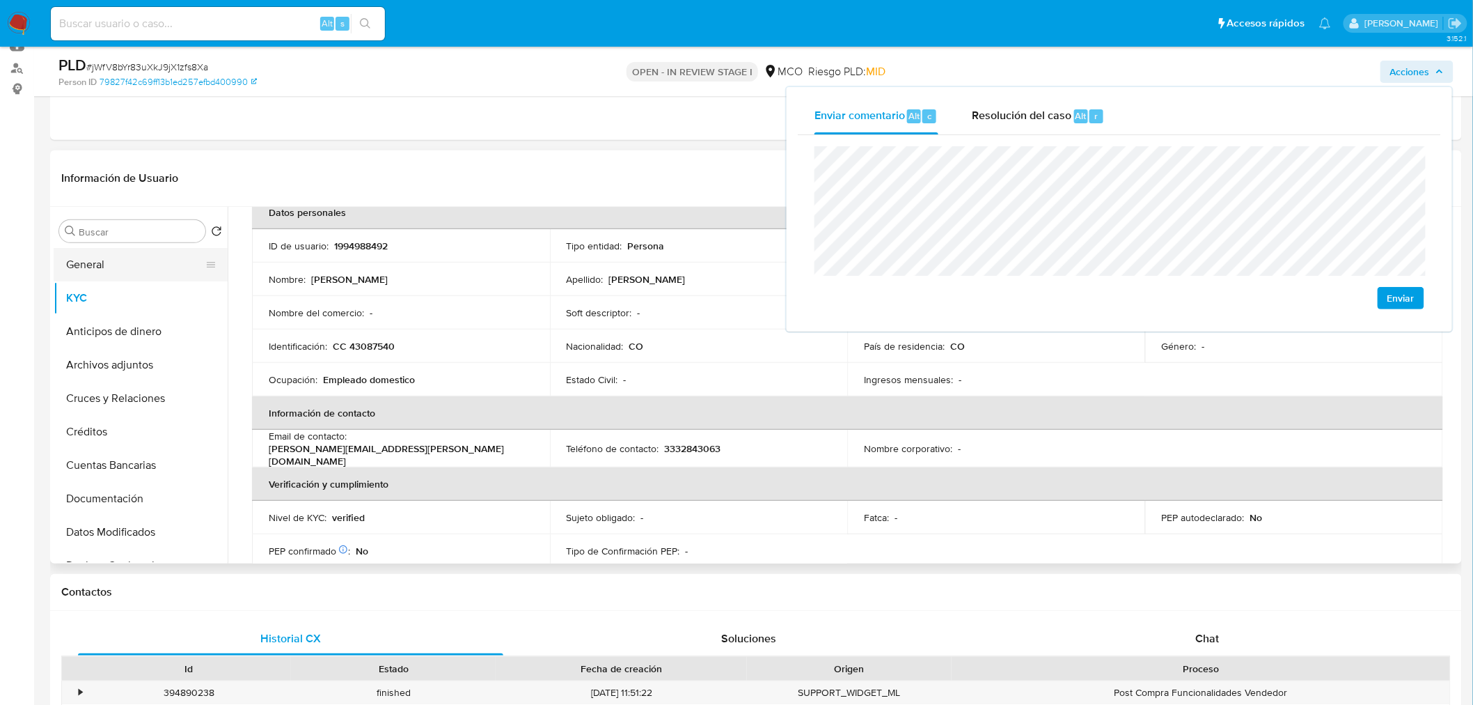
click at [115, 267] on button "General" at bounding box center [135, 264] width 163 height 33
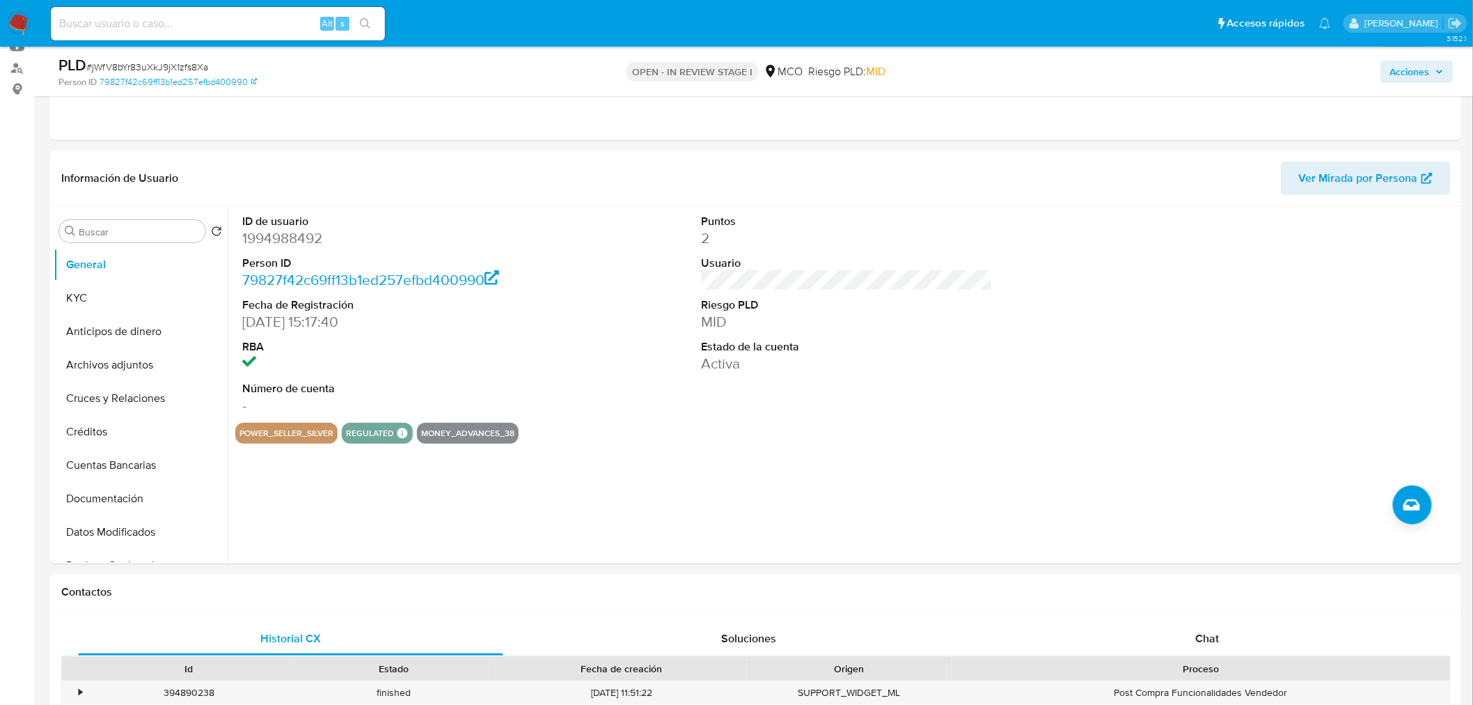
click at [1390, 73] on button "Acciones" at bounding box center [1416, 72] width 73 height 22
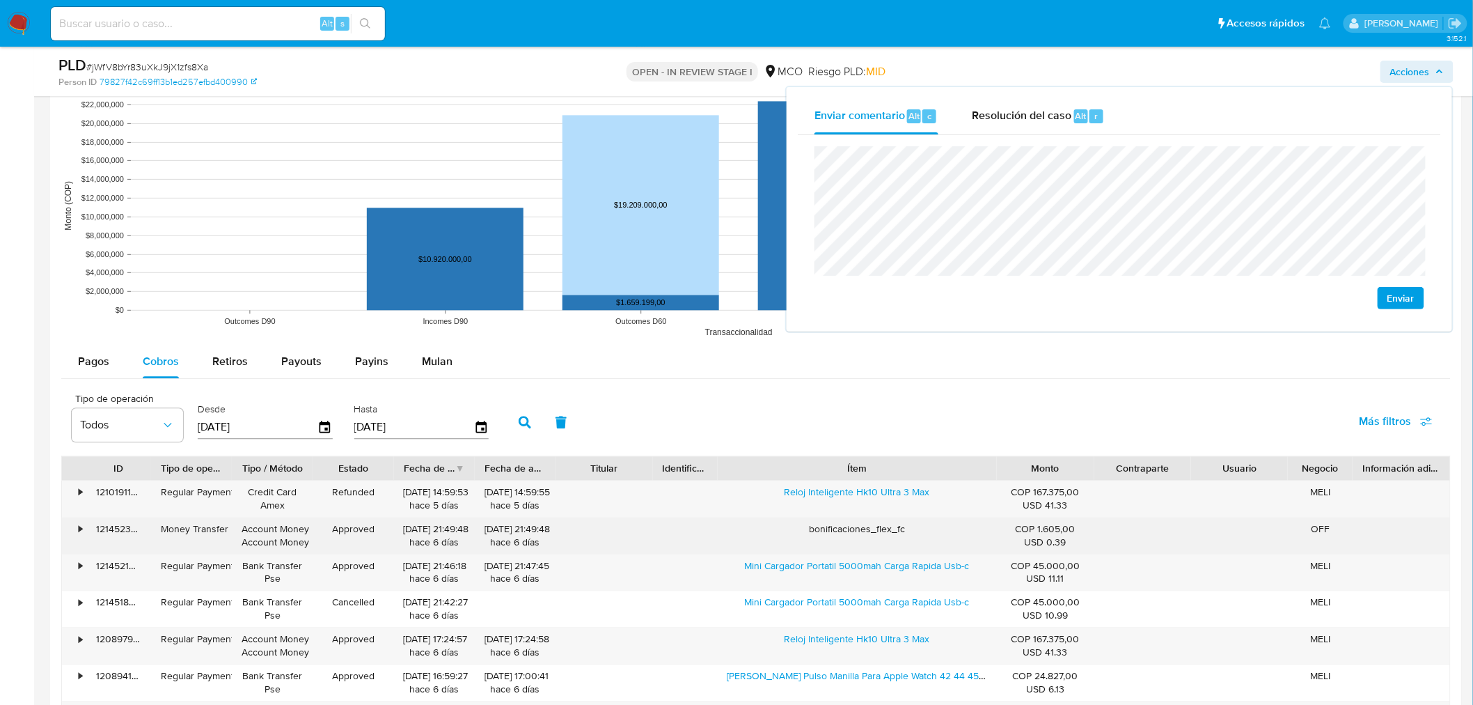
scroll to position [1392, 0]
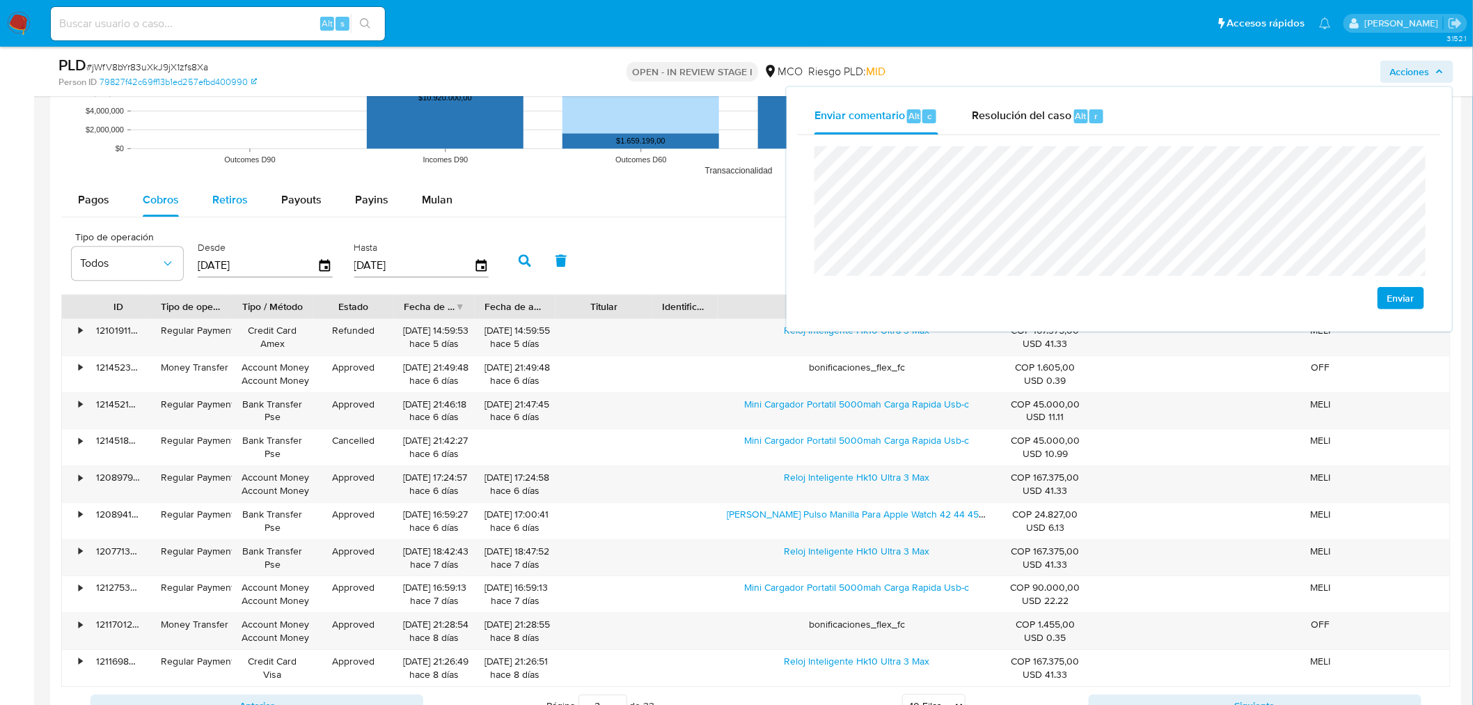
click at [221, 207] on span "Retiros" at bounding box center [230, 199] width 36 height 16
select select "10"
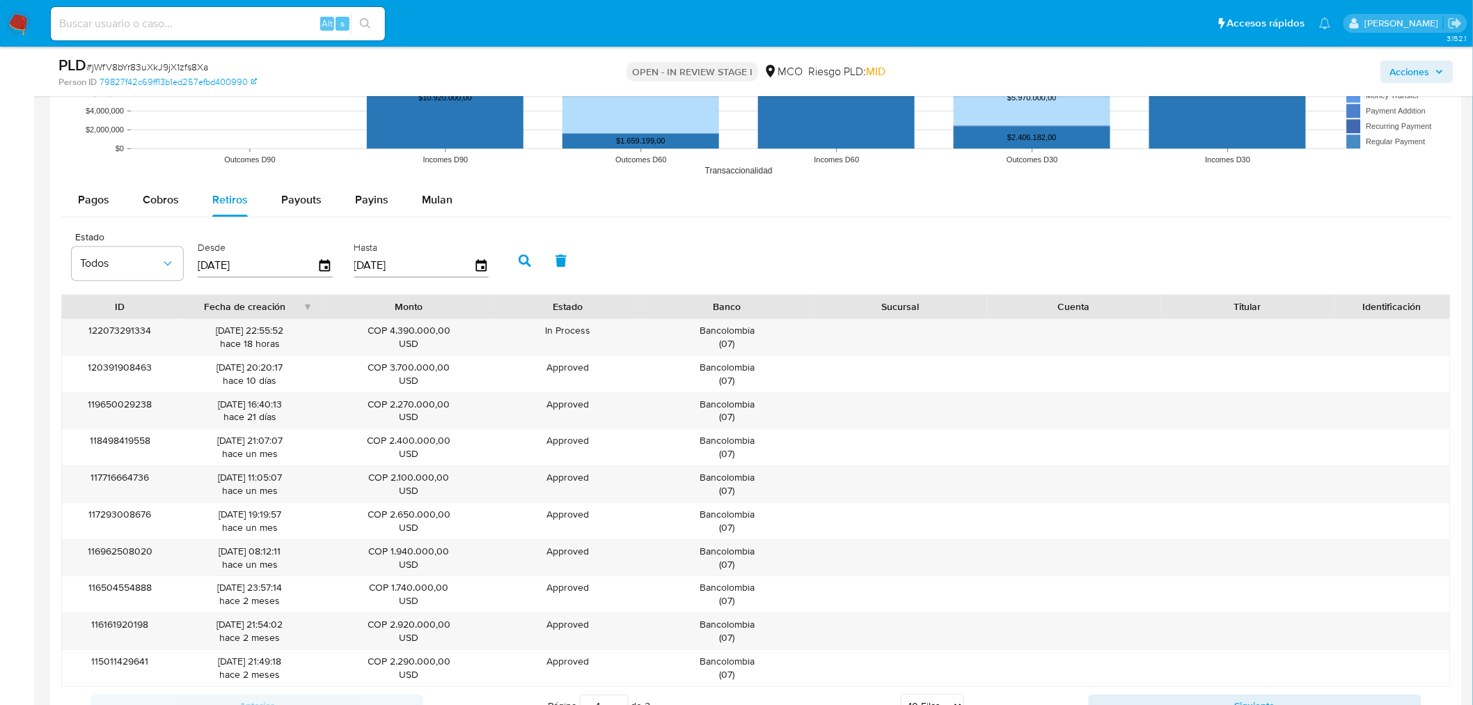
click at [1423, 61] on span "Acciones" at bounding box center [1410, 72] width 40 height 22
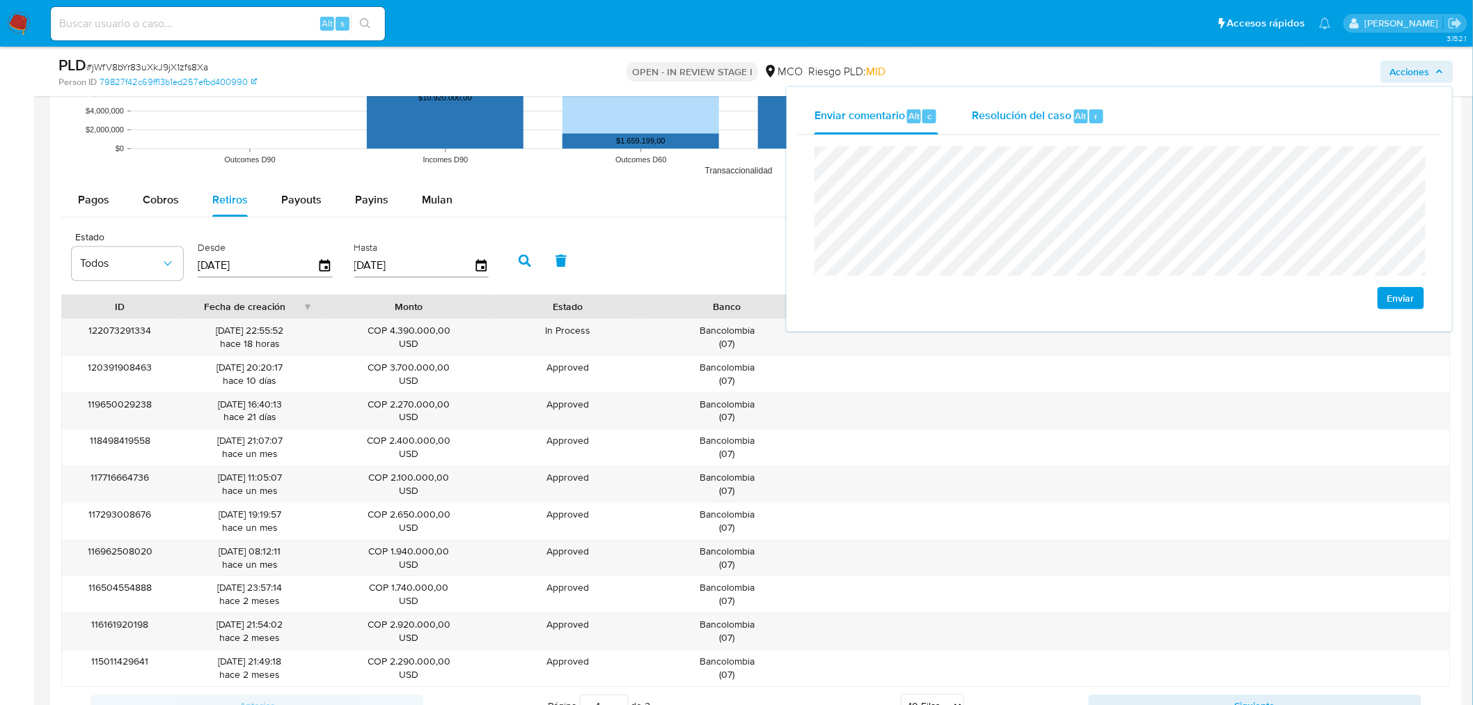
click at [1045, 98] on div "Resolución del caso Alt r" at bounding box center [1038, 116] width 133 height 36
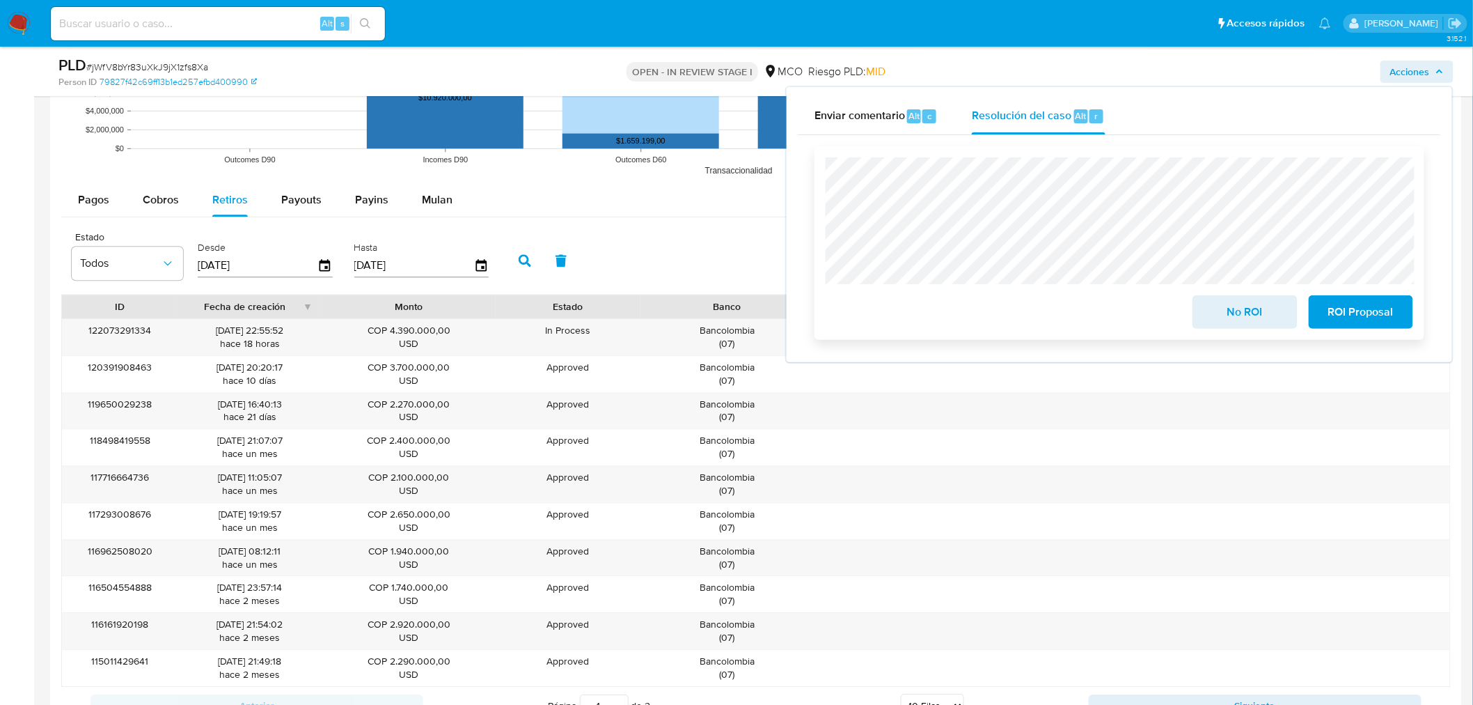
click at [1253, 304] on span "No ROI" at bounding box center [1245, 312] width 68 height 31
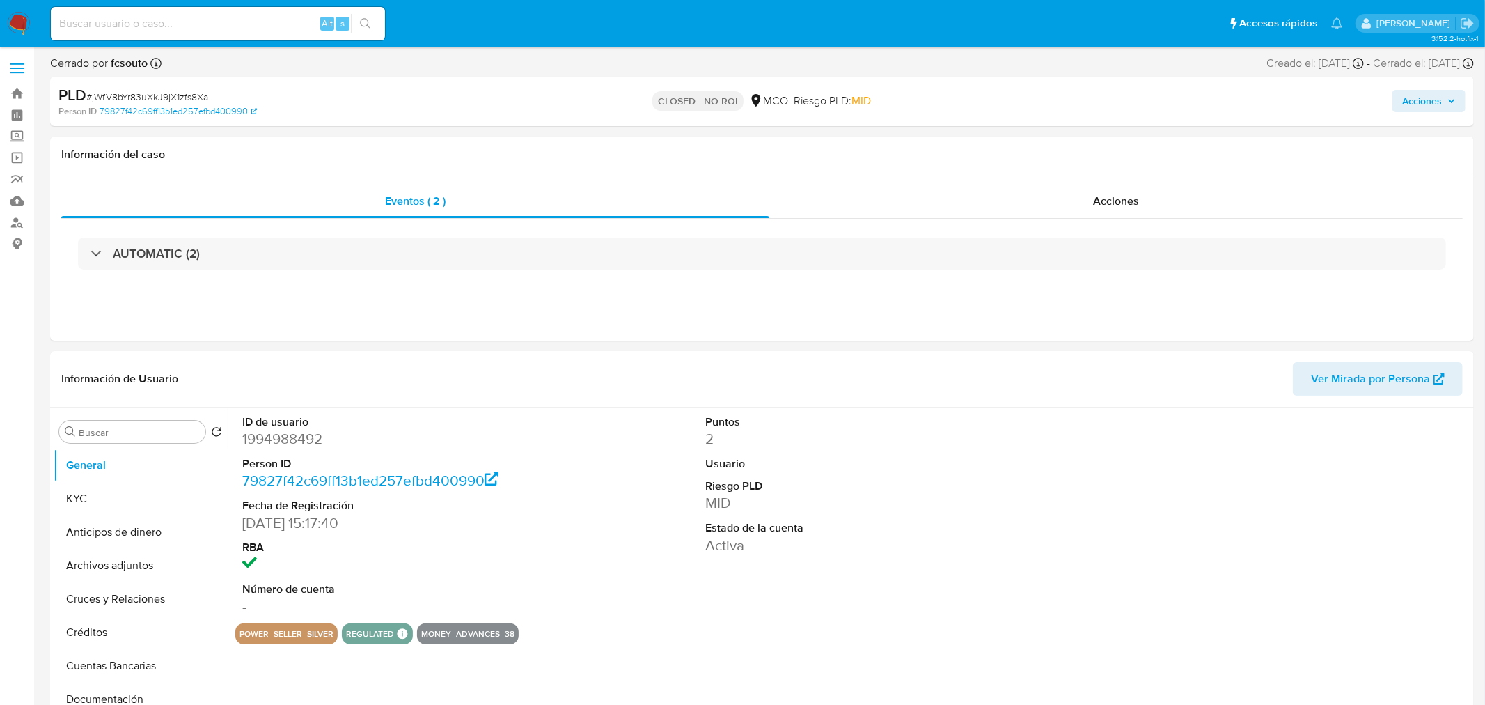
select select "10"
